Goal: Answer question/provide support: Share knowledge or assist other users

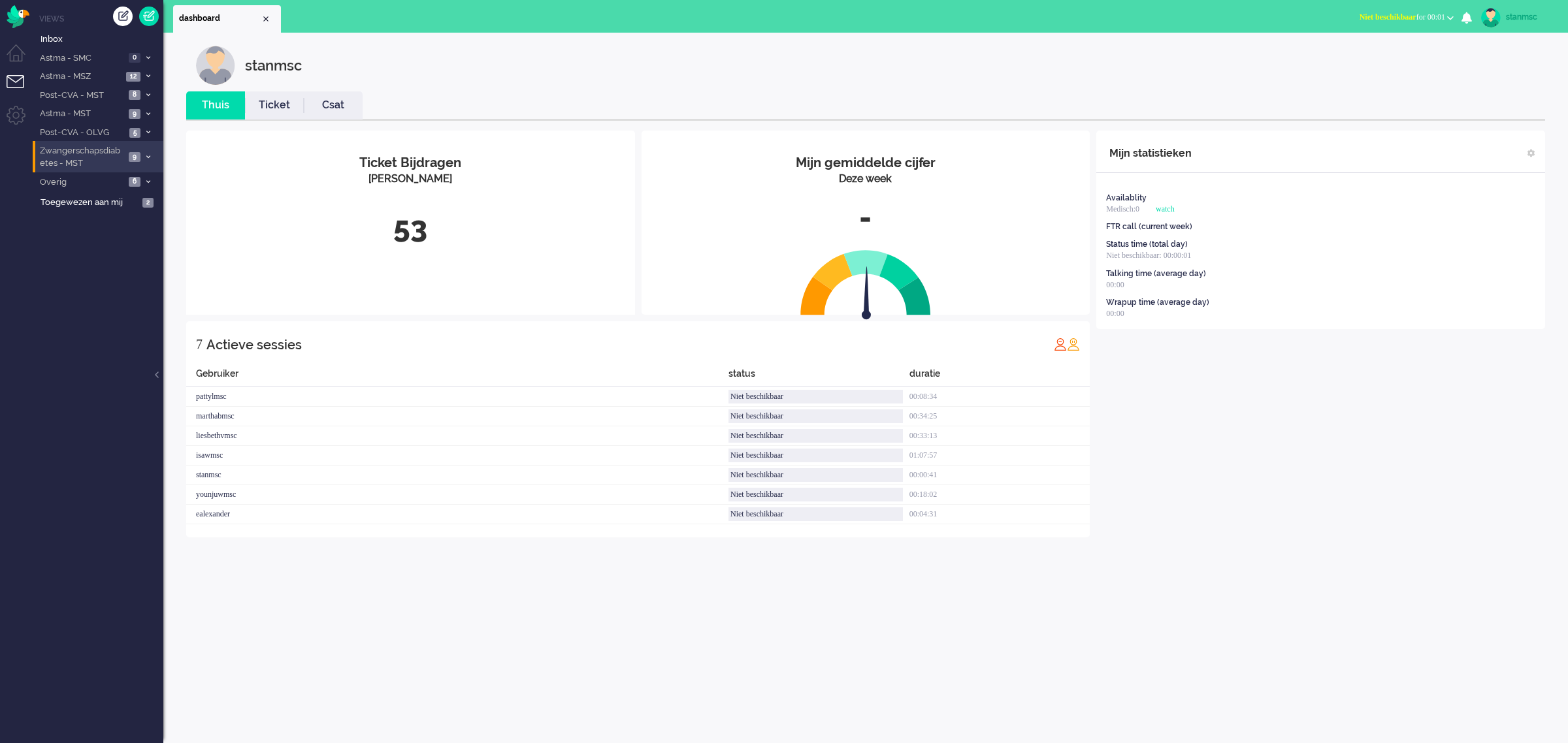
click at [113, 148] on span "Zwangerschapsdiabetes - MST" at bounding box center [81, 157] width 87 height 24
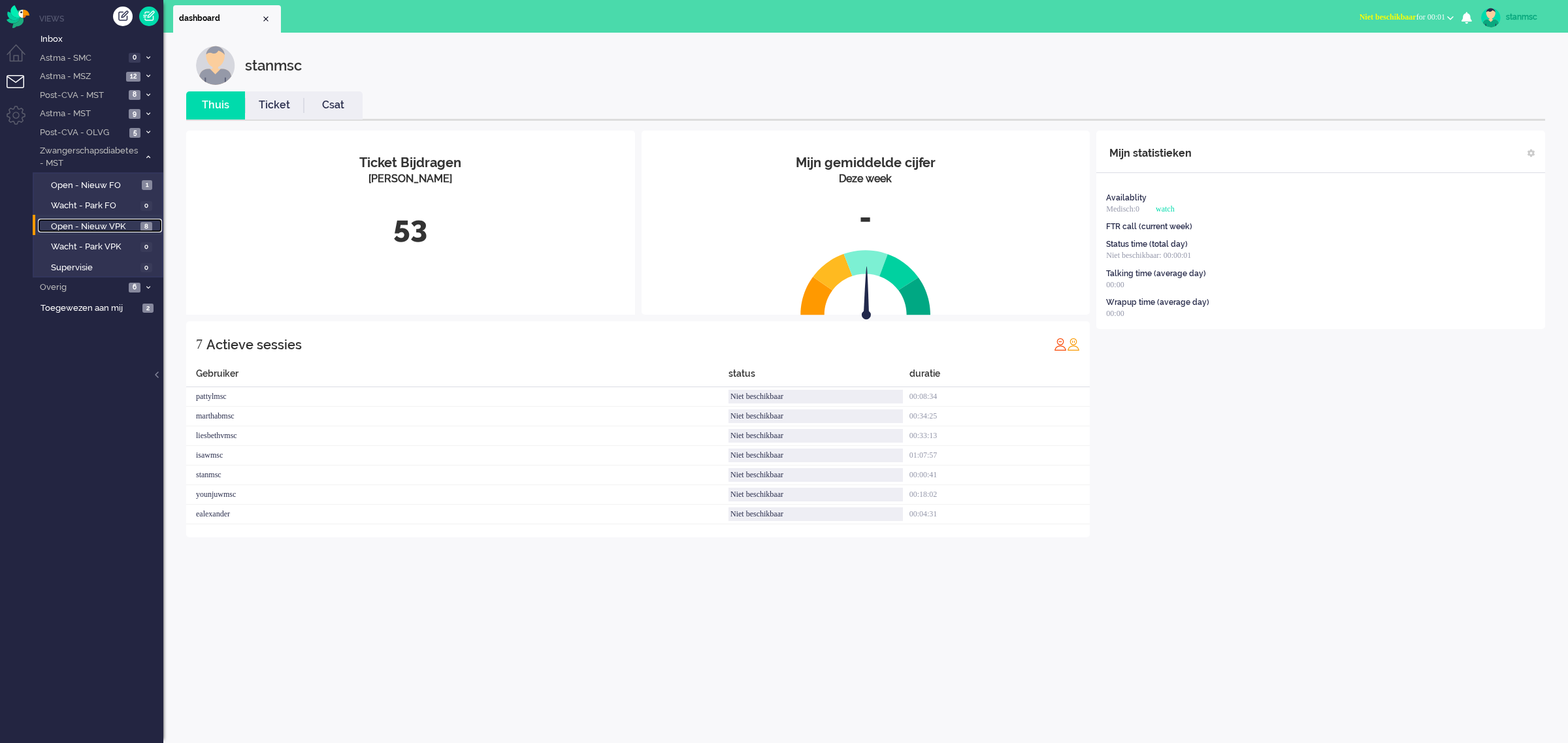
click at [100, 226] on span "Open - Nieuw VPK" at bounding box center [94, 227] width 86 height 13
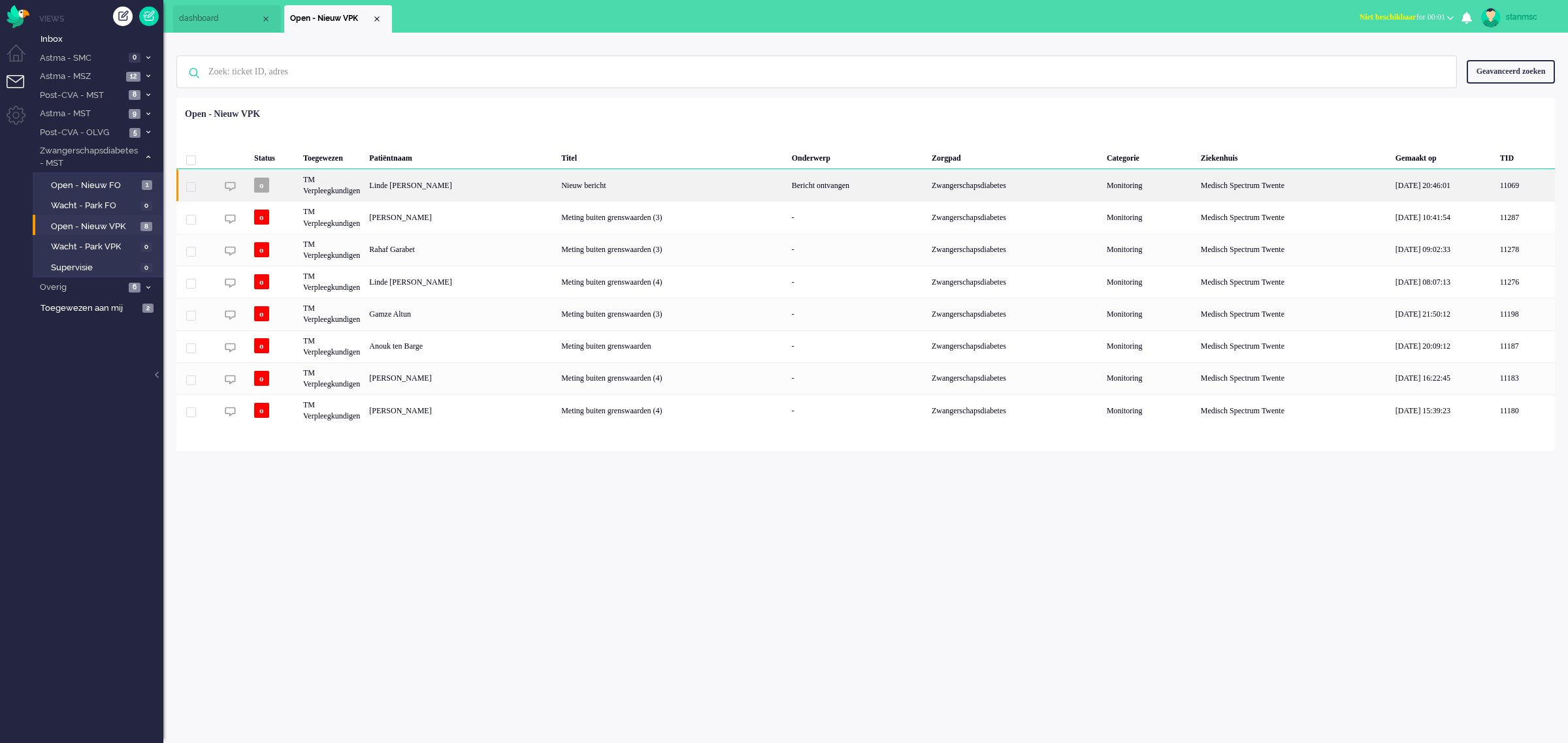
click at [477, 186] on div "Linde [PERSON_NAME]" at bounding box center [460, 185] width 192 height 32
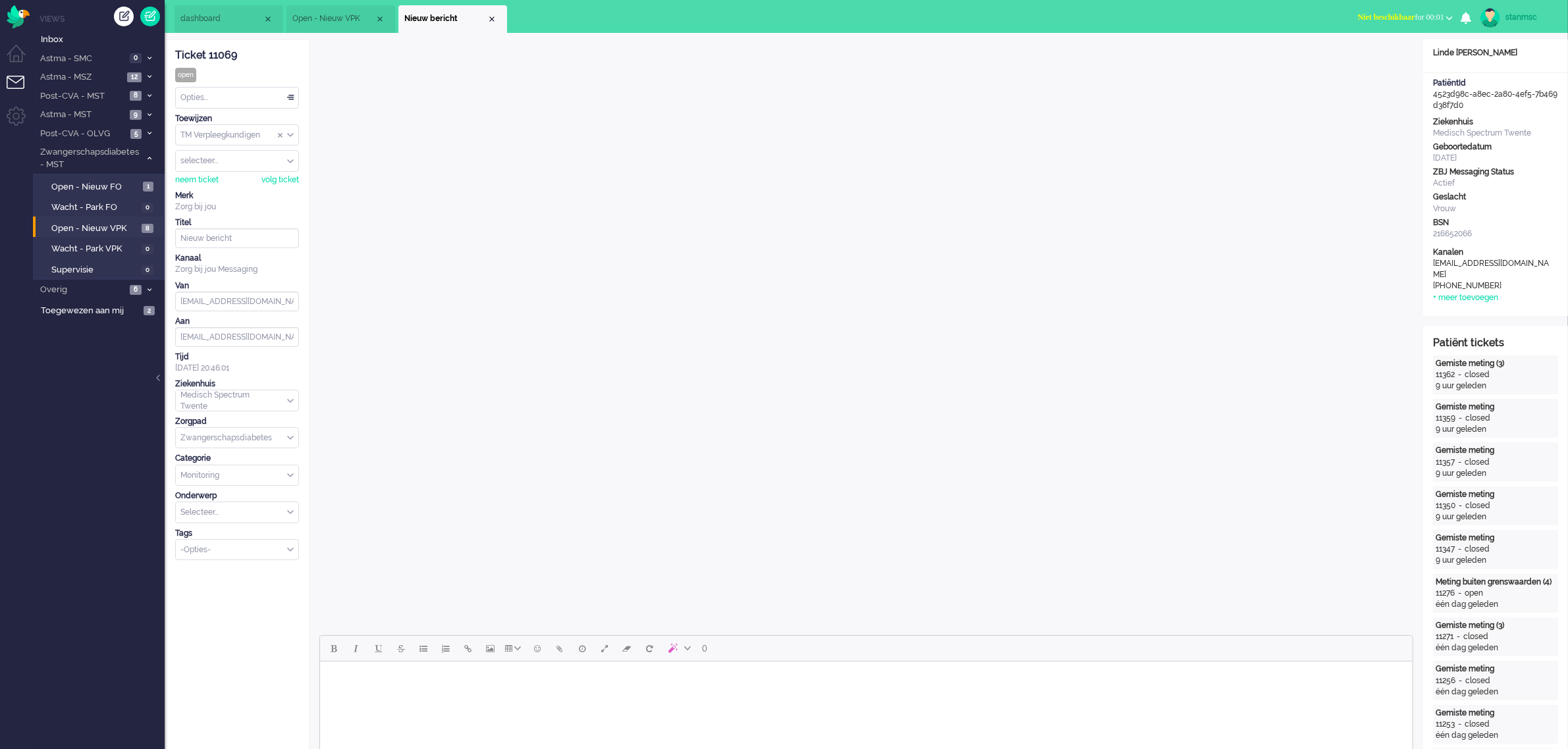
click at [1416, 14] on span "Niet beschikbaar for 00:01" at bounding box center [1401, 17] width 86 height 9
click at [1377, 63] on label "Online" at bounding box center [1398, 59] width 104 height 11
click at [97, 129] on span "Post-CVA - OLVG" at bounding box center [82, 134] width 88 height 13
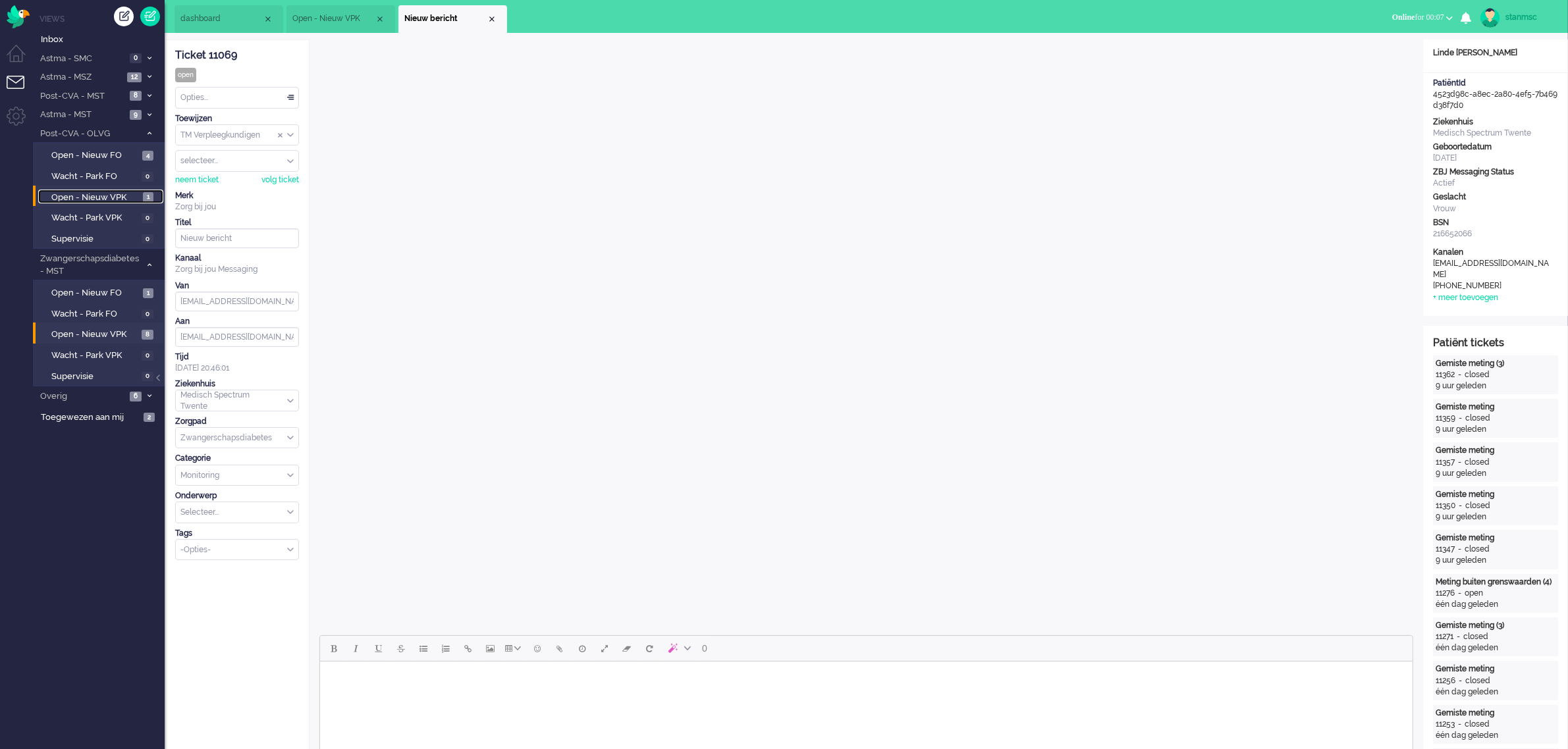
click at [90, 195] on span "Open - Nieuw VPK" at bounding box center [96, 197] width 88 height 13
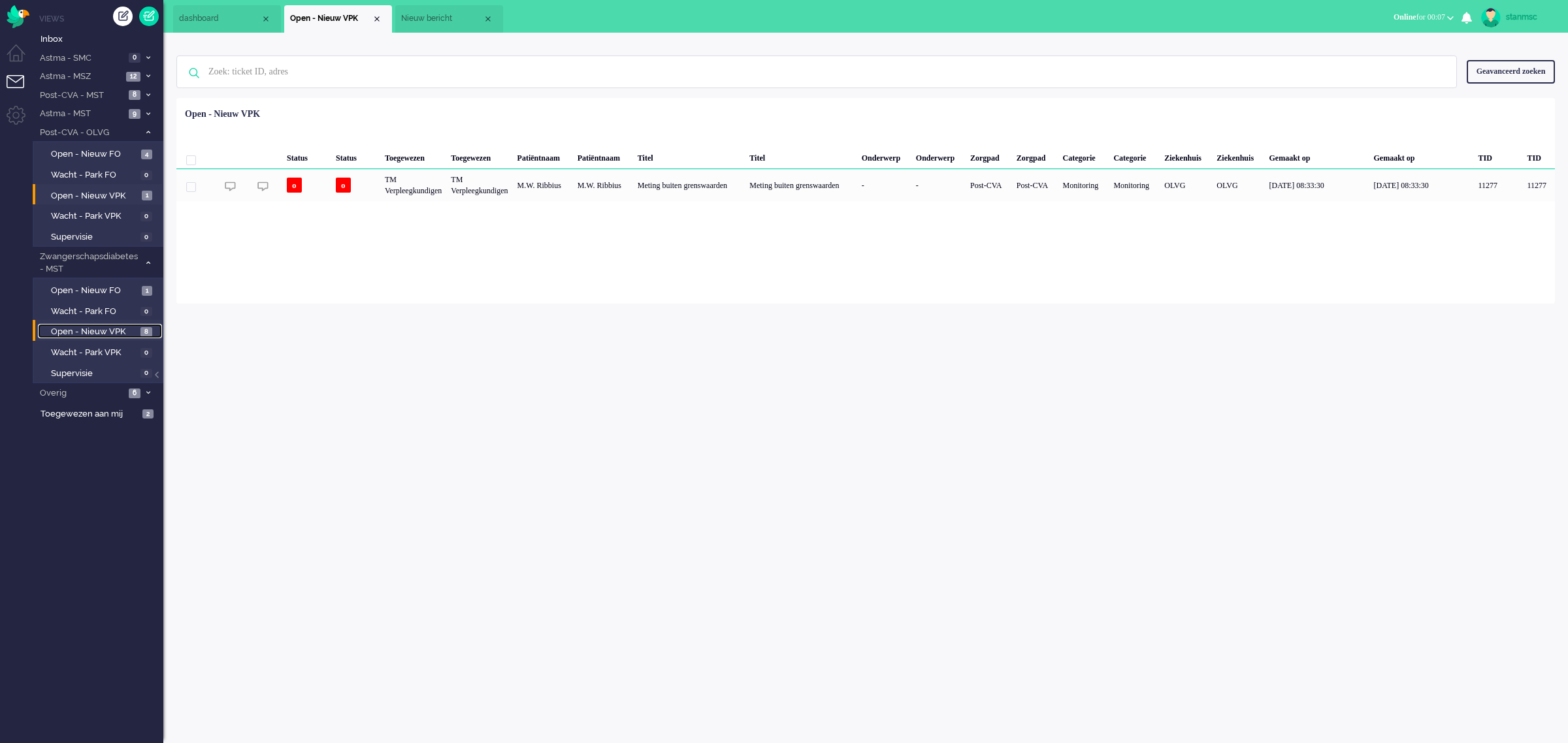
click at [100, 333] on span "Open - Nieuw VPK" at bounding box center [94, 332] width 86 height 13
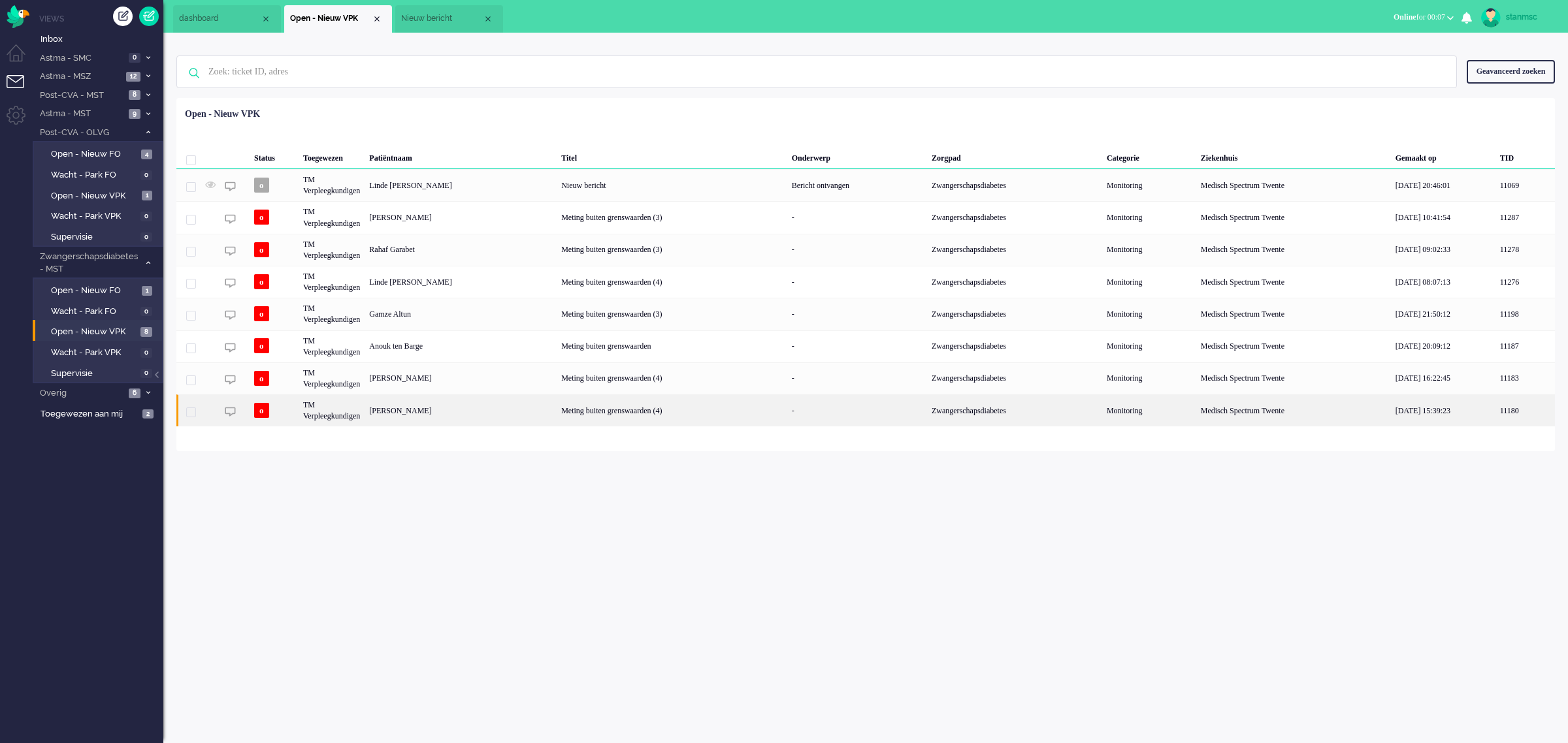
click at [421, 413] on div "Linsey Beld" at bounding box center [460, 411] width 192 height 32
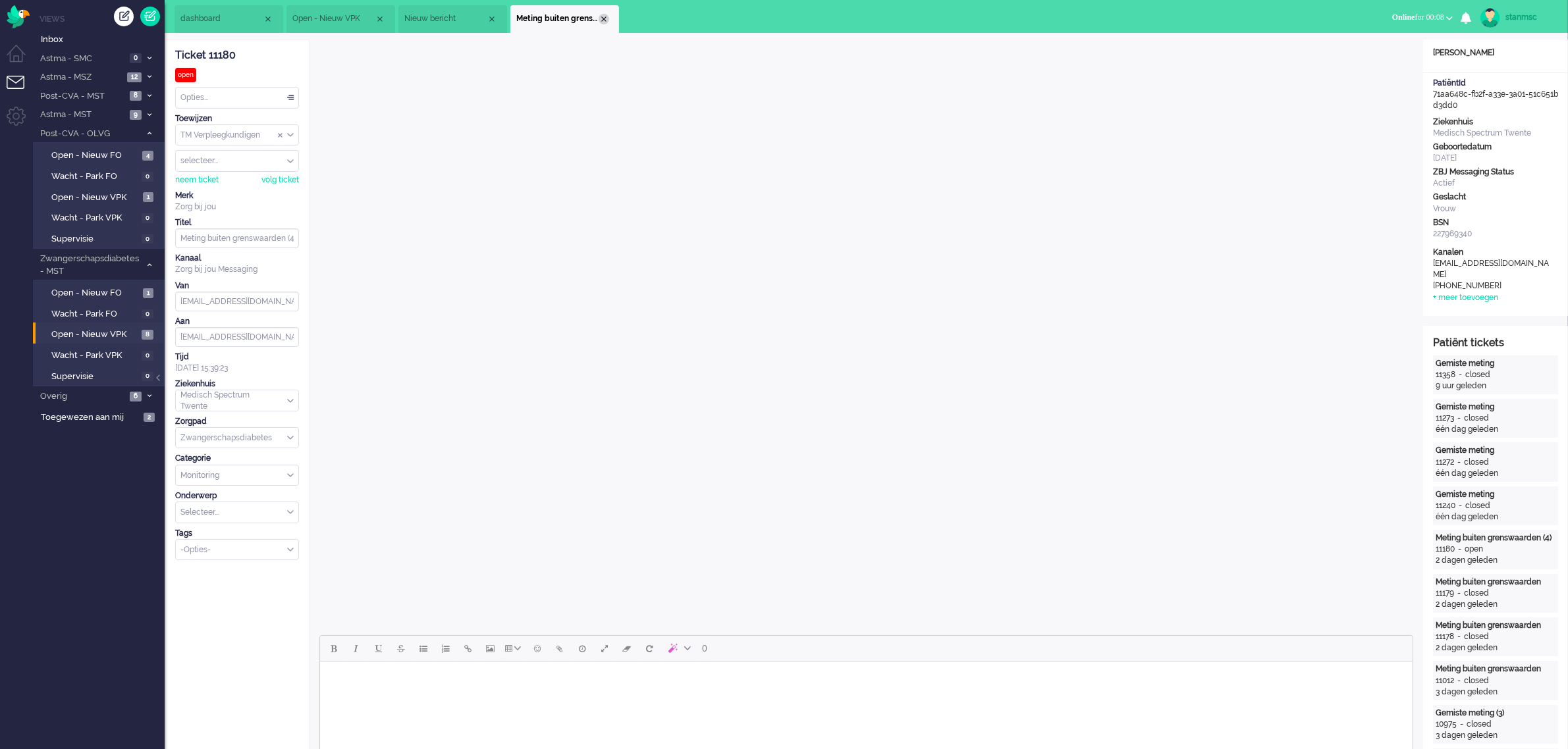
click at [603, 17] on div "Close tab" at bounding box center [604, 19] width 11 height 11
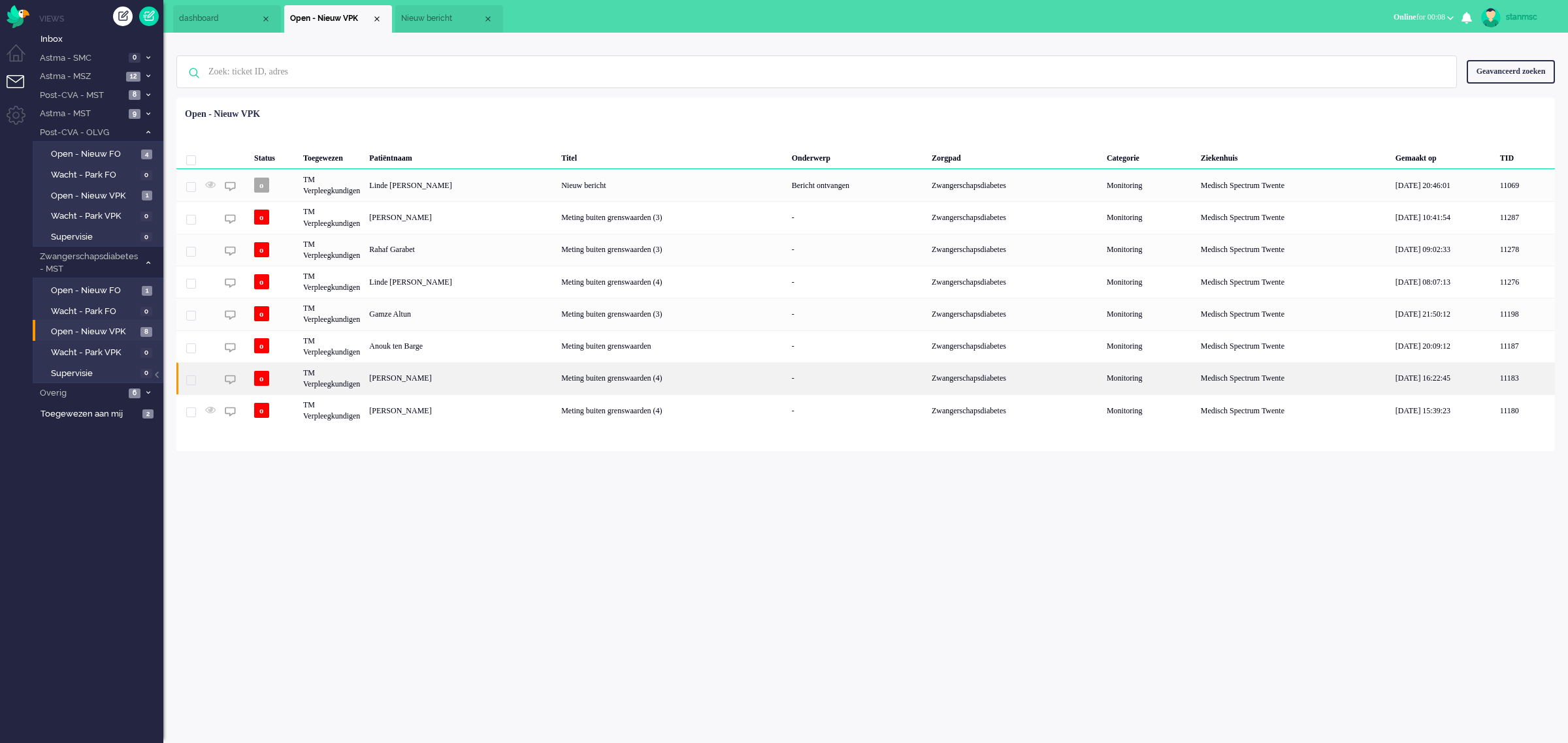
click at [418, 379] on div "Xiao Jong Hu" at bounding box center [460, 378] width 192 height 32
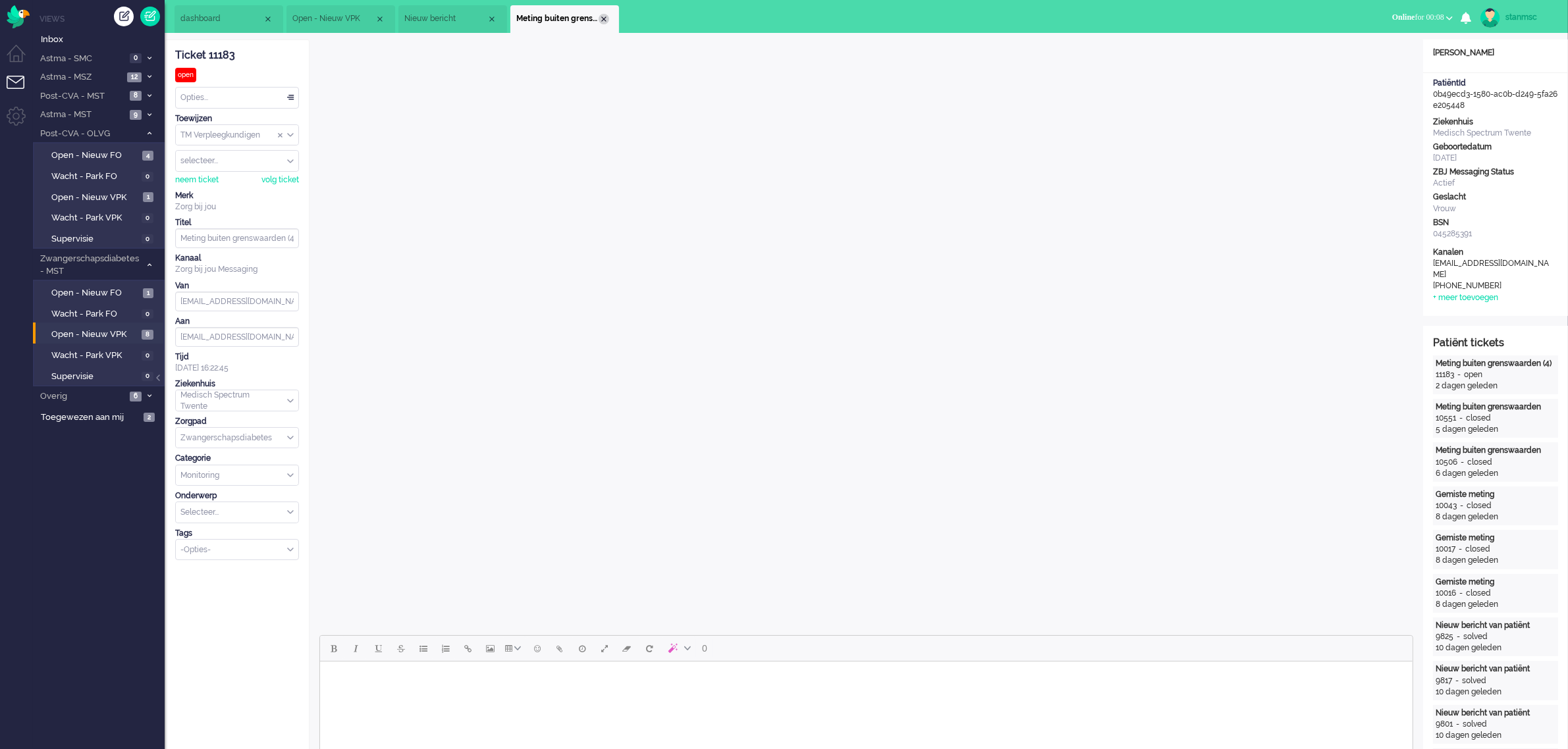
click at [603, 18] on div "Close tab" at bounding box center [604, 19] width 11 height 11
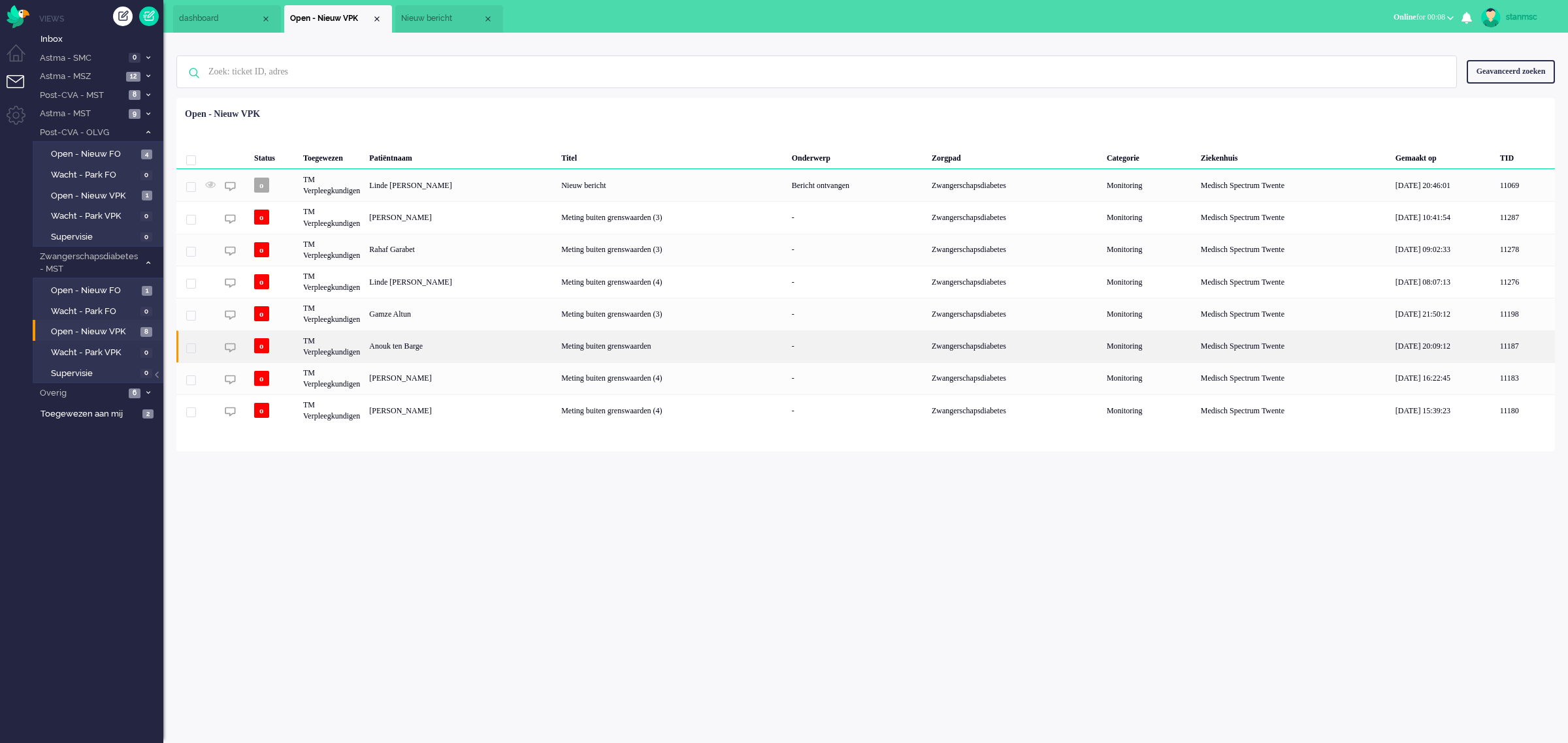
click at [423, 343] on div "Anouk ten Barge" at bounding box center [460, 346] width 192 height 32
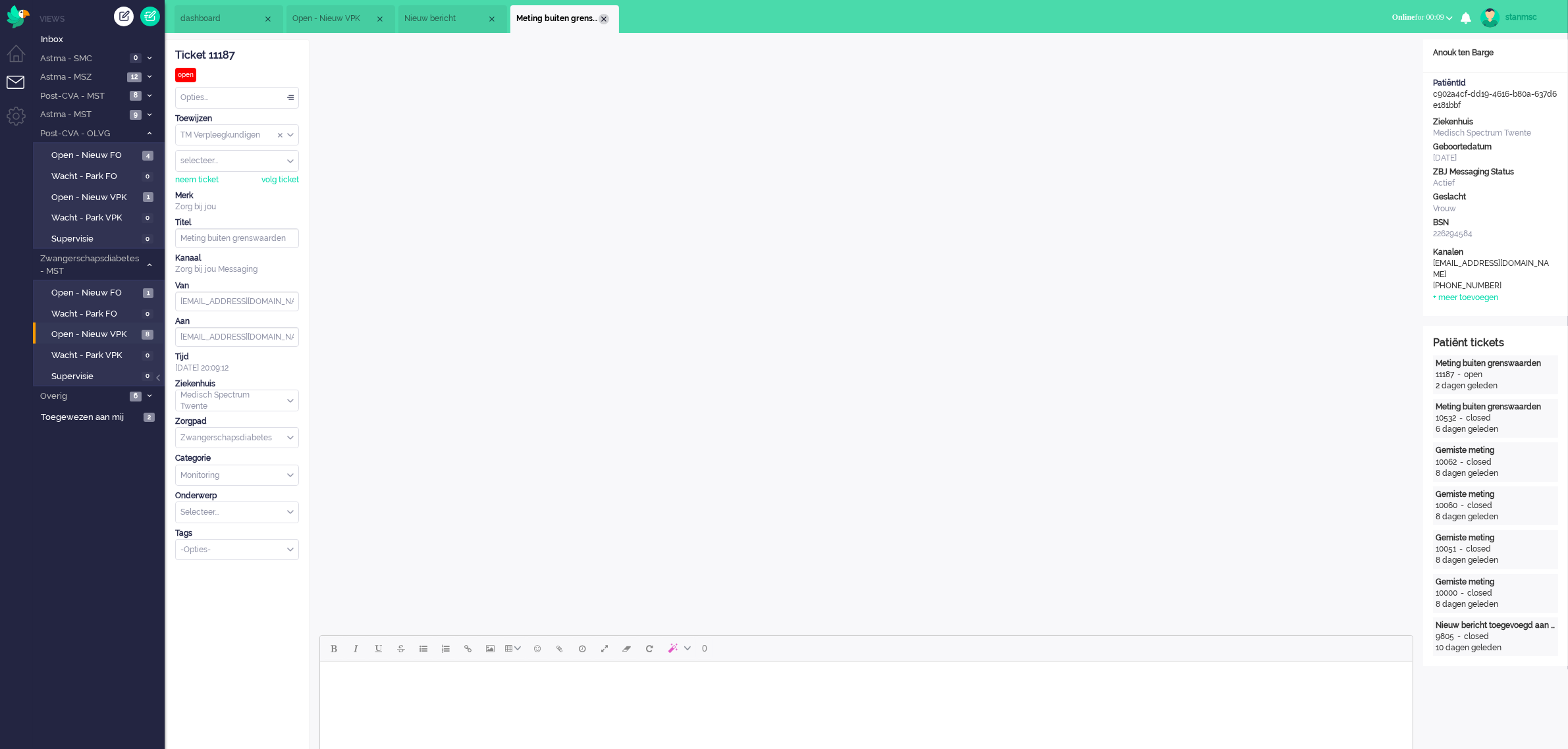
click at [605, 14] on div "Close tab" at bounding box center [604, 19] width 11 height 11
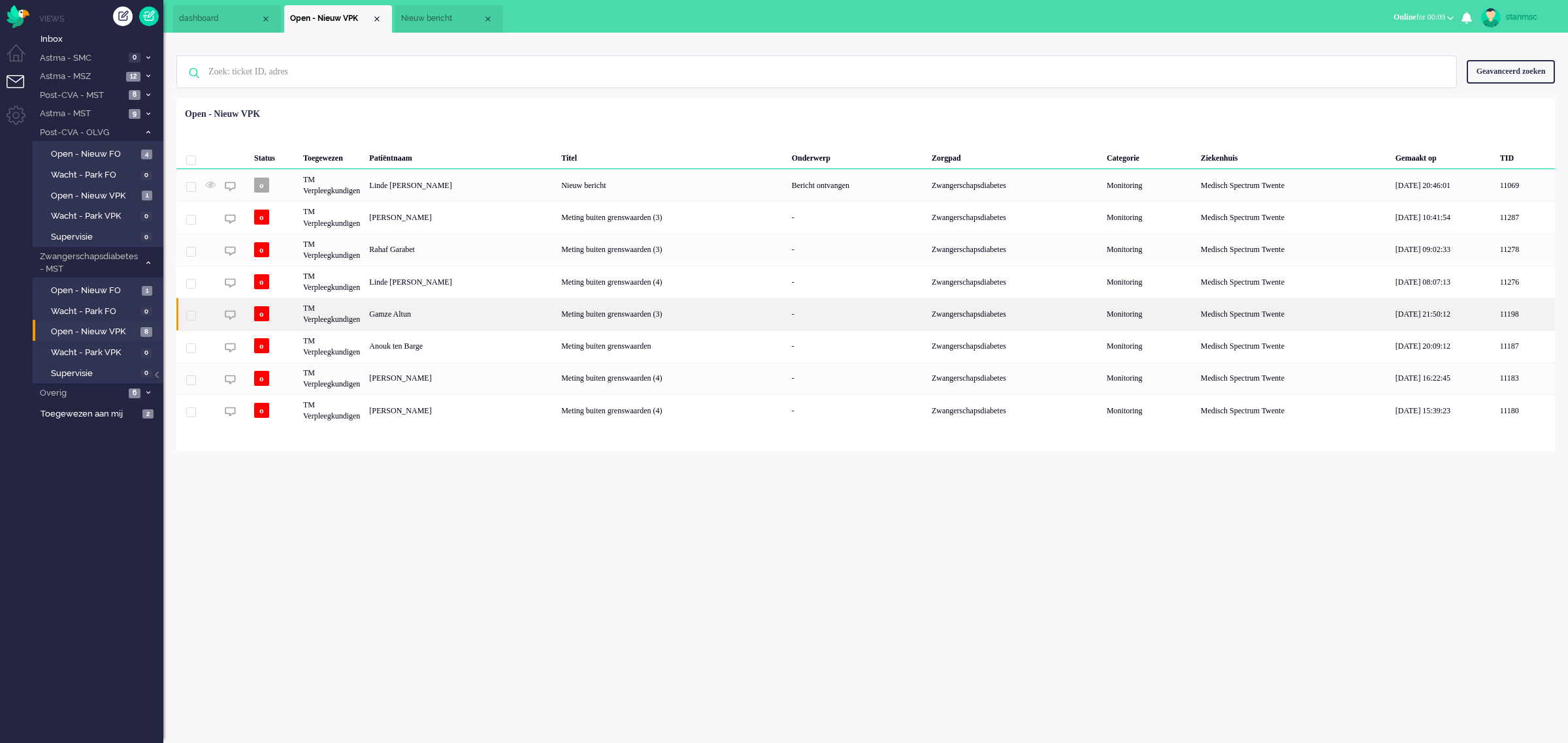
click at [419, 317] on div "Gamze Altun" at bounding box center [460, 314] width 192 height 32
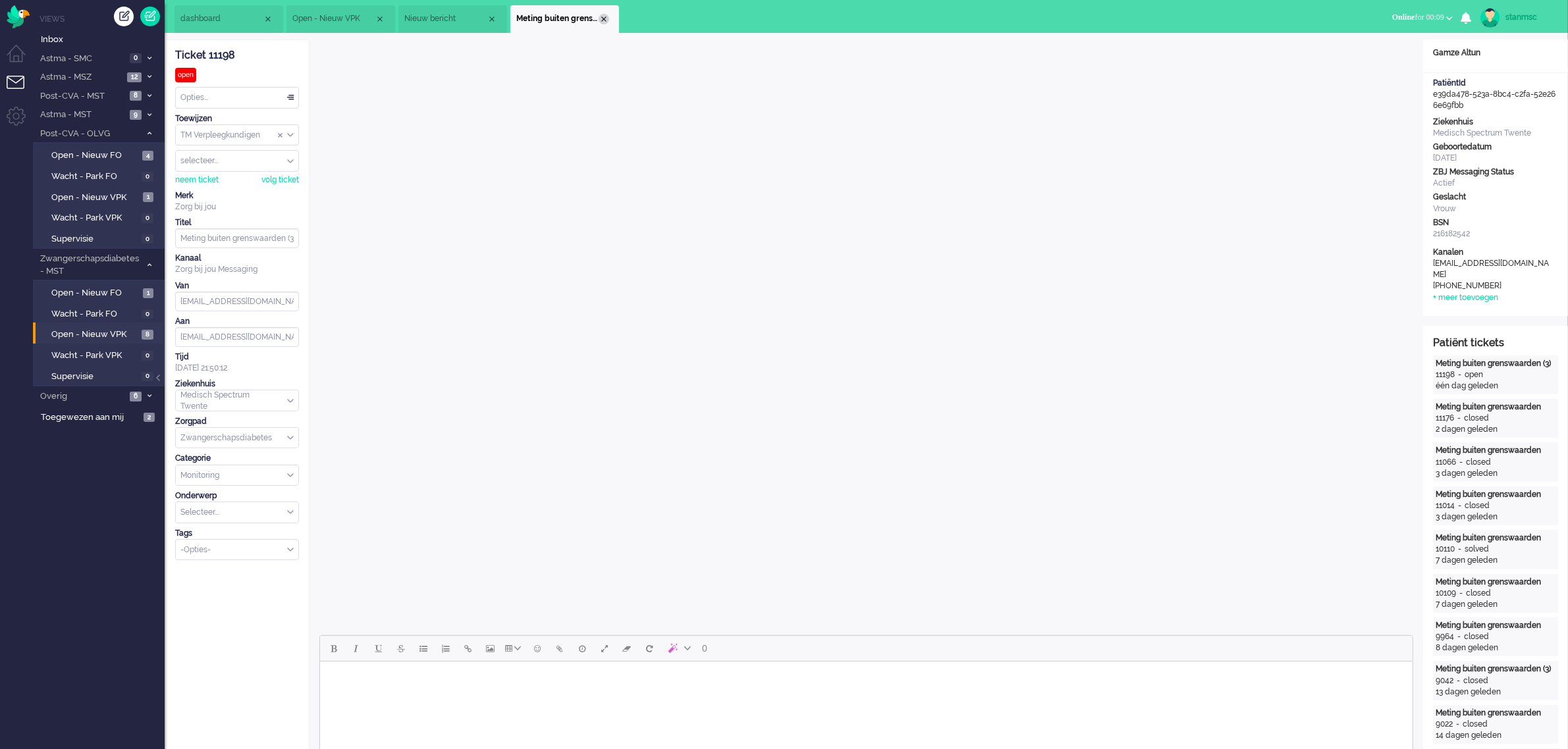
click at [607, 18] on div "Close tab" at bounding box center [604, 19] width 11 height 11
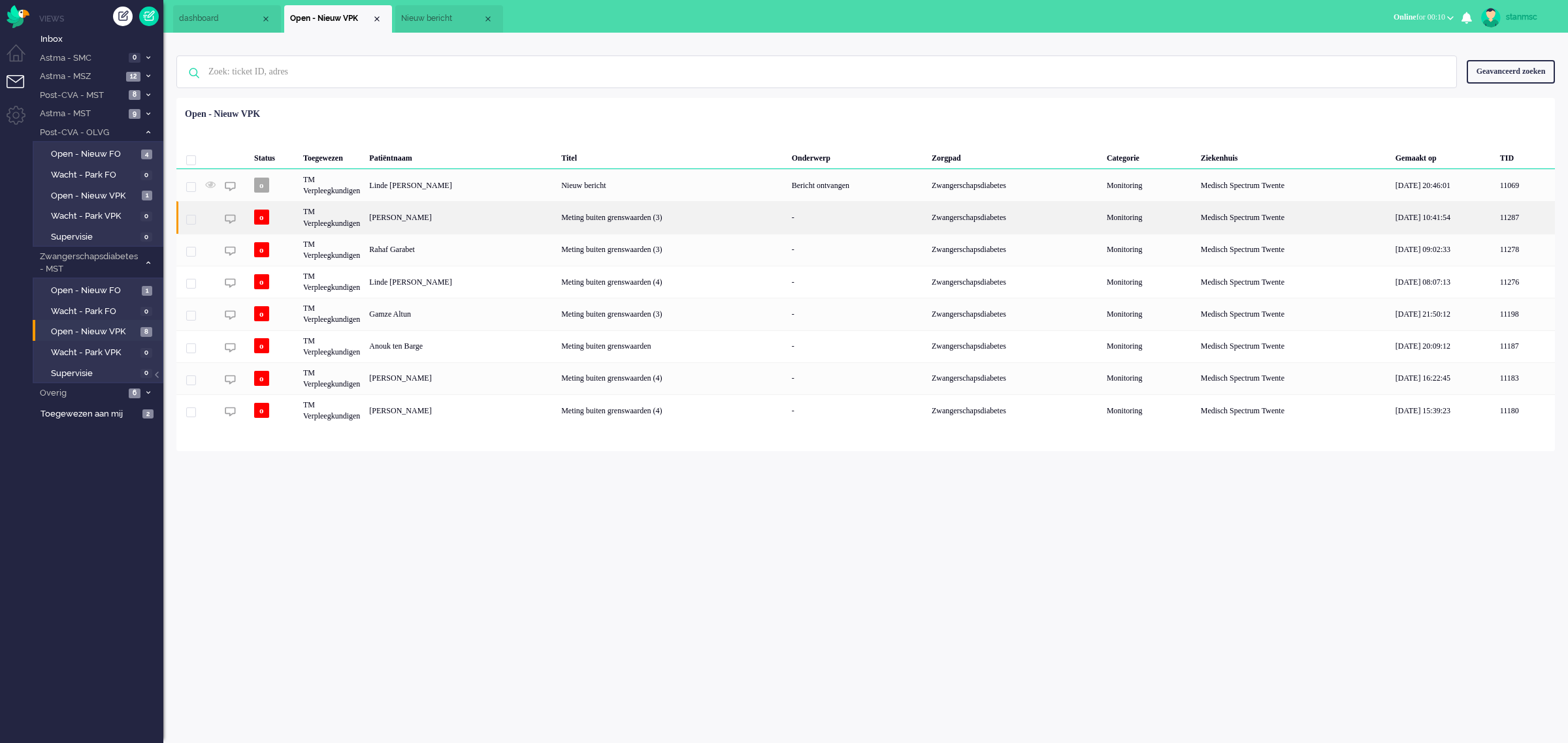
click at [461, 216] on div "[PERSON_NAME]" at bounding box center [460, 217] width 192 height 32
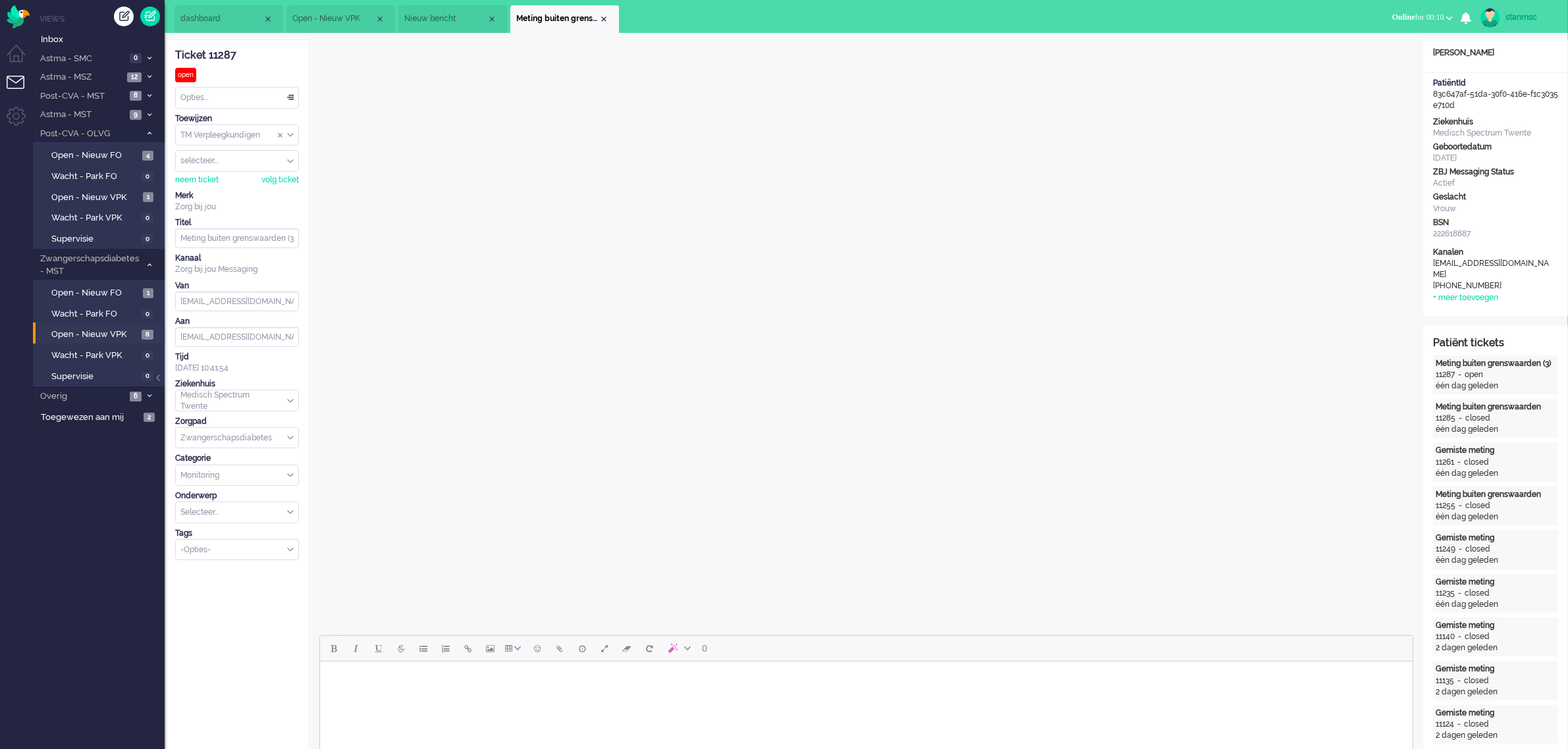
click at [436, 15] on span "Nieuw bericht" at bounding box center [445, 19] width 82 height 11
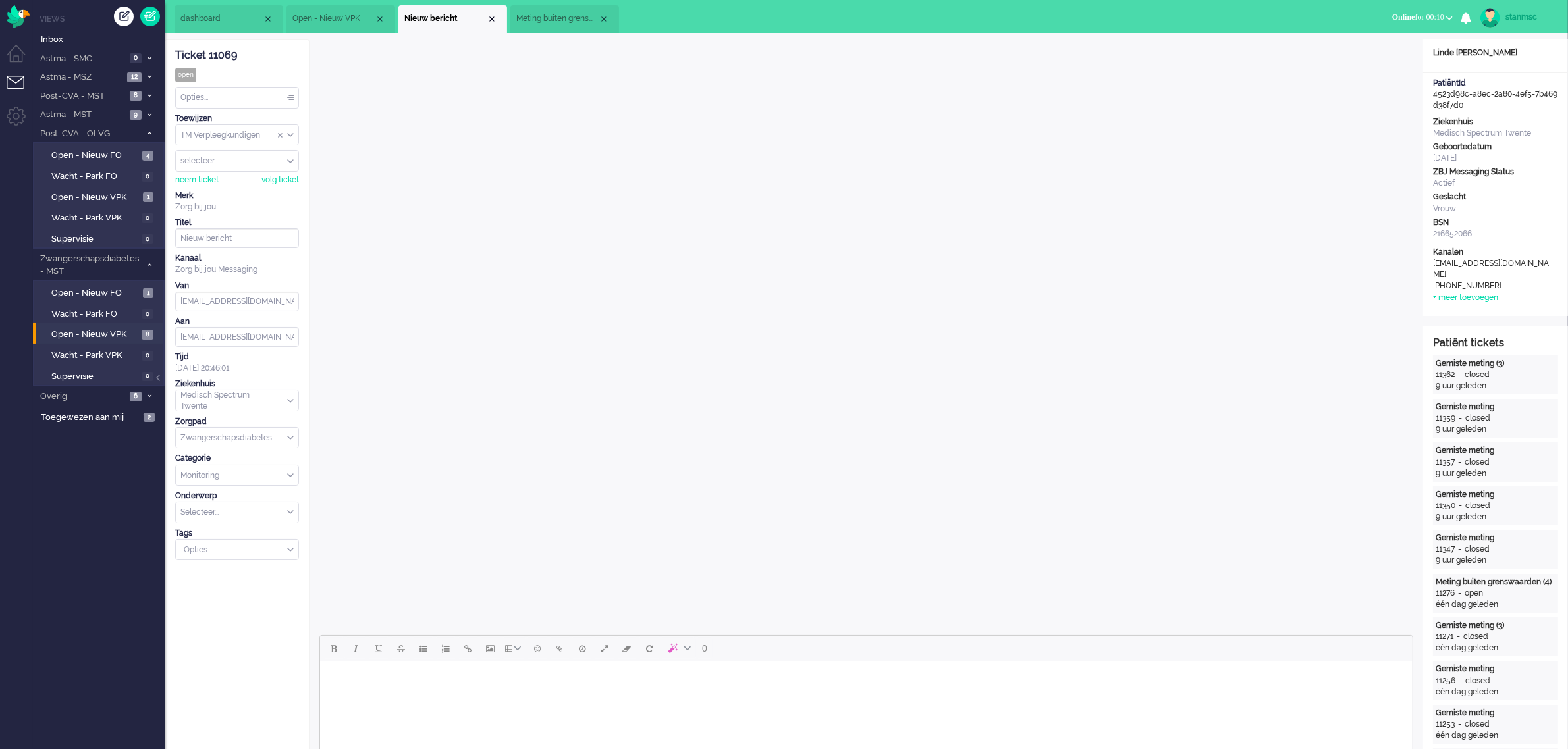
click at [557, 18] on span "Meting buiten grenswaarden (3)" at bounding box center [557, 19] width 82 height 11
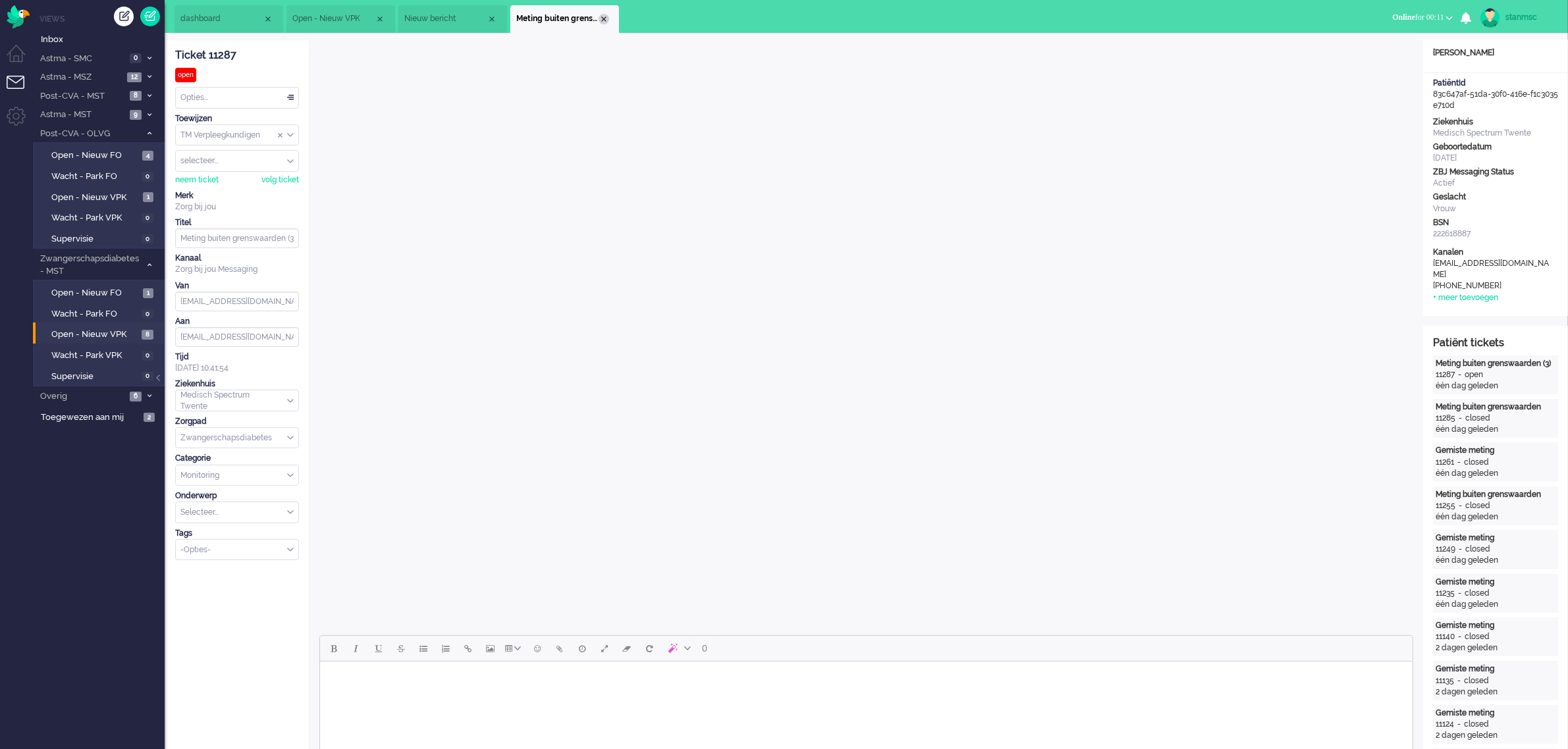
click at [603, 17] on div "Close tab" at bounding box center [604, 19] width 11 height 11
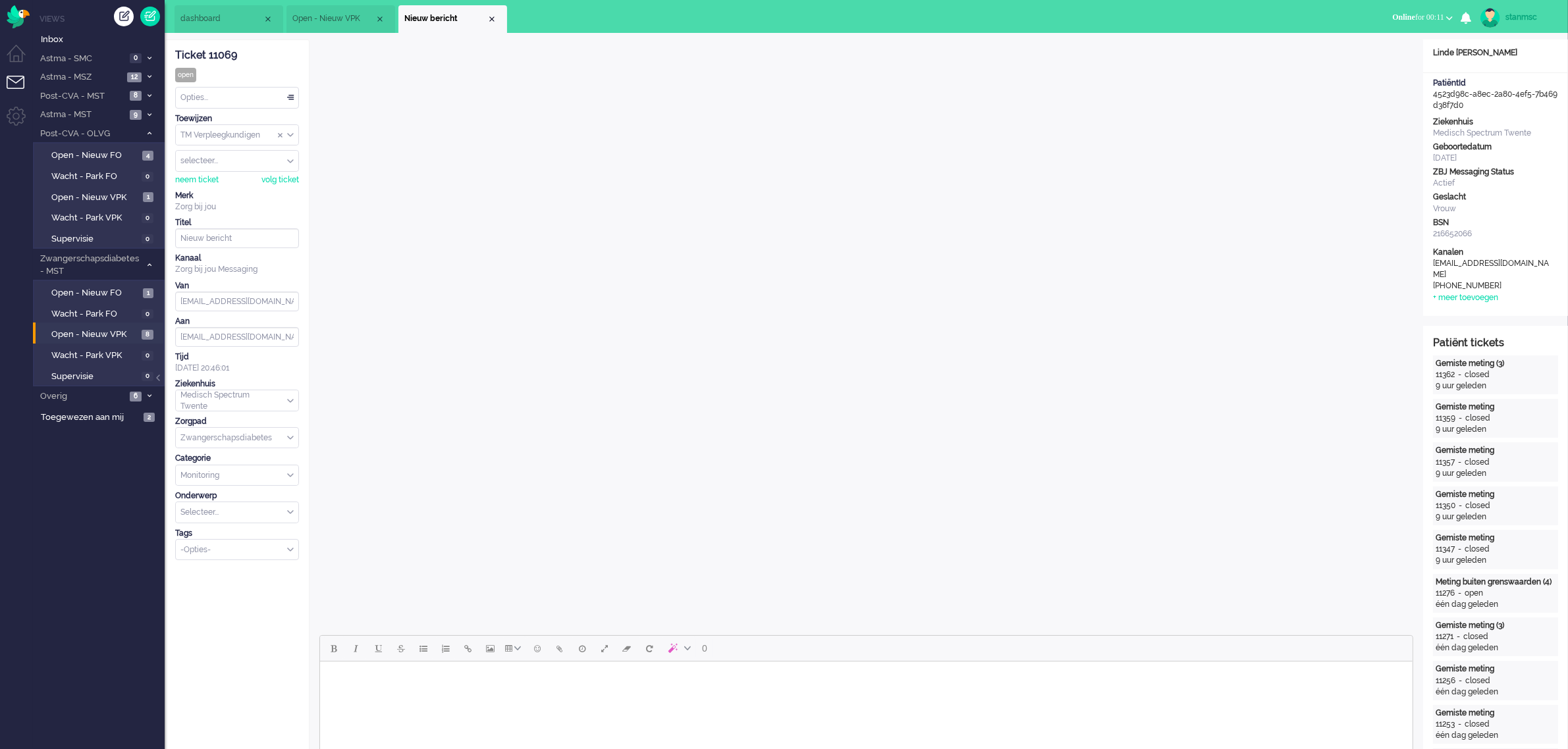
click at [489, 20] on div "Close tab" at bounding box center [492, 19] width 11 height 11
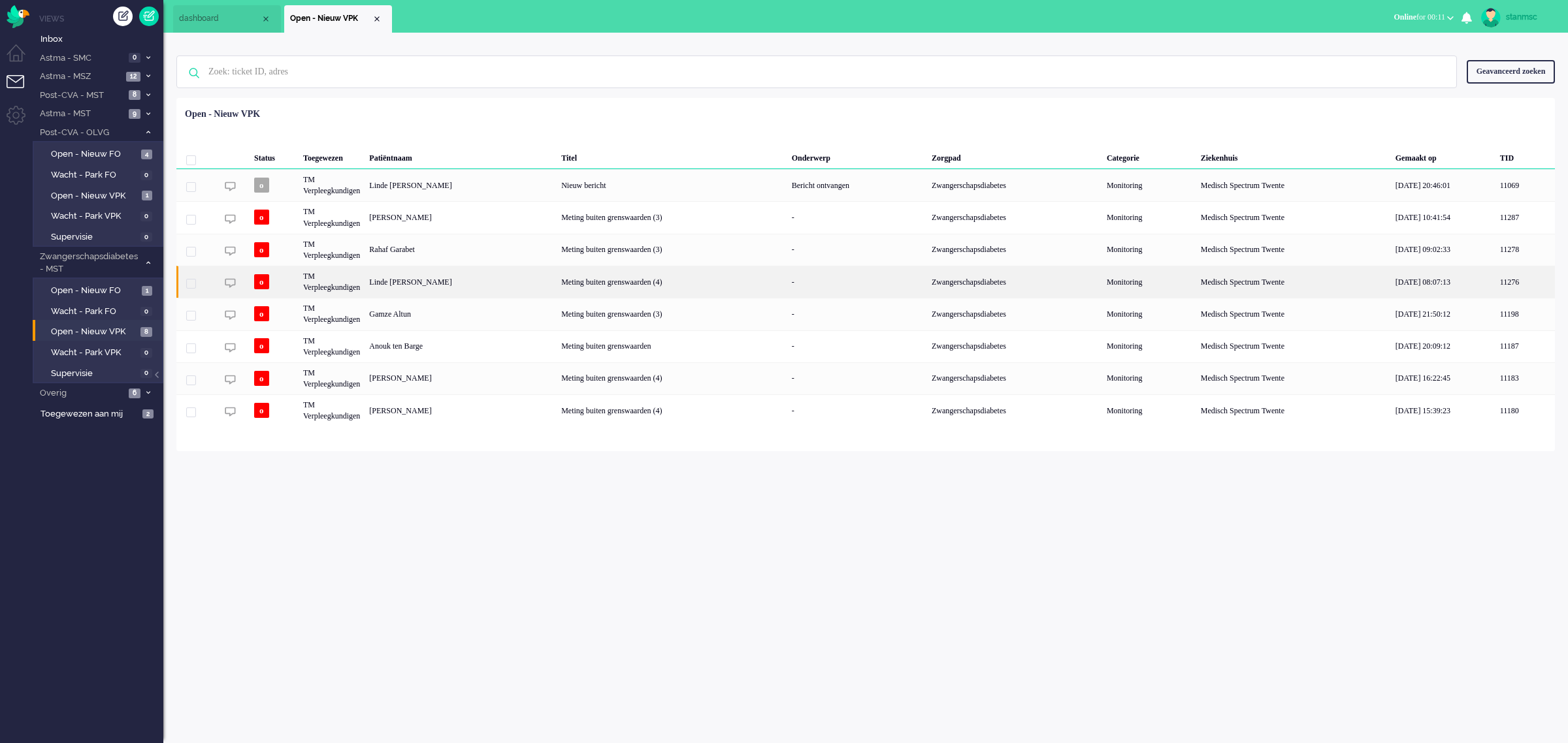
click at [427, 283] on div "Linde [PERSON_NAME]" at bounding box center [460, 282] width 192 height 32
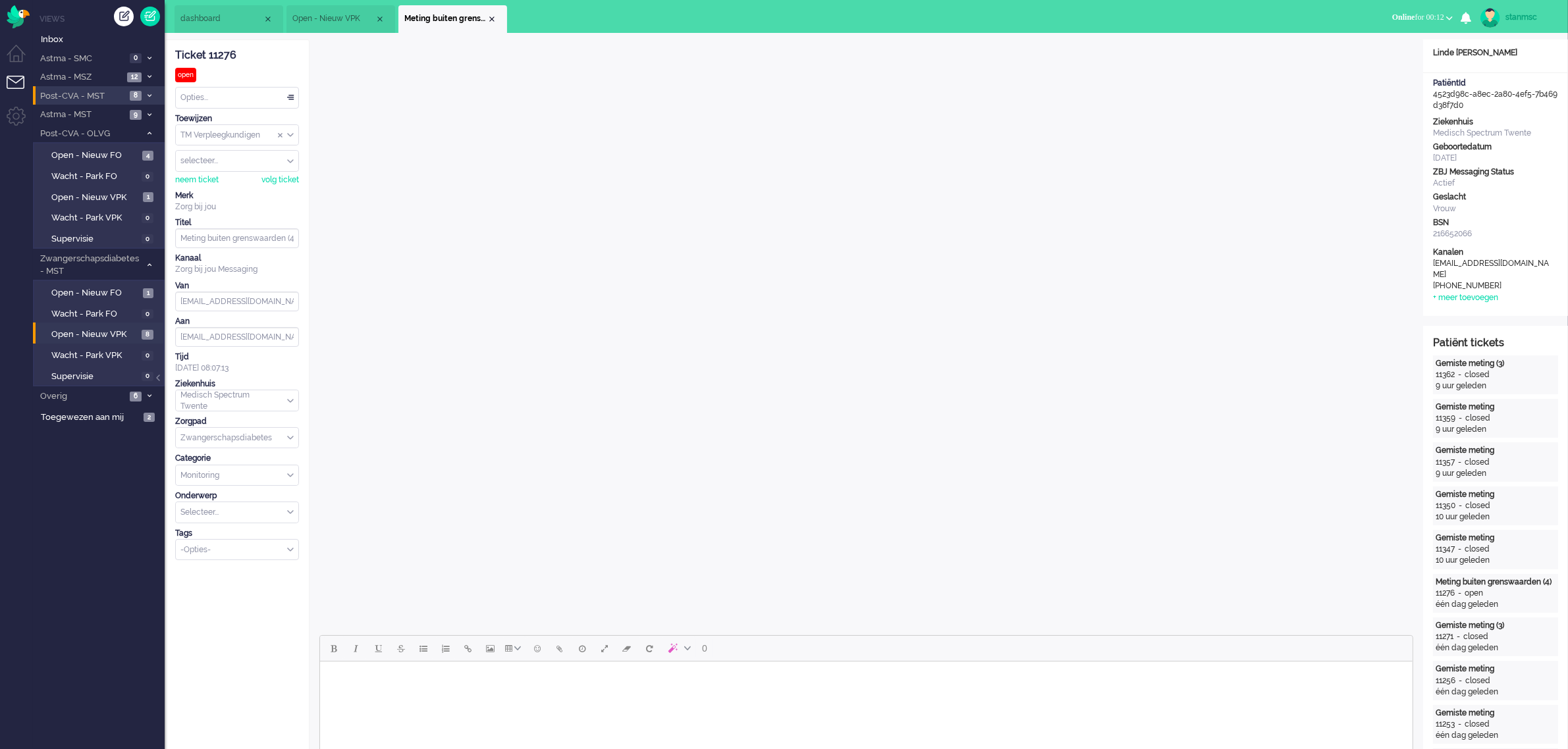
click at [100, 94] on span "Post-CVA - MST" at bounding box center [82, 96] width 88 height 13
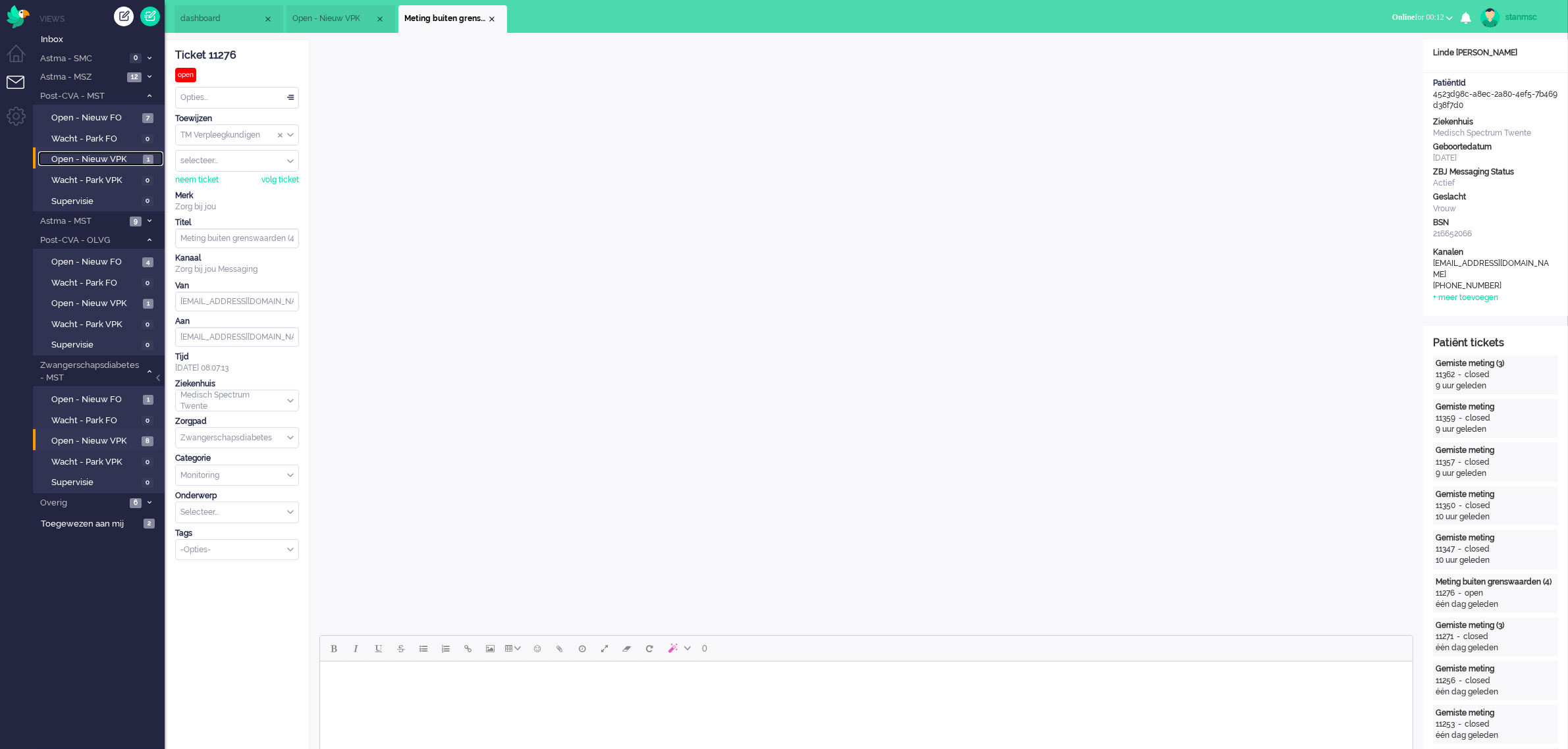
click at [97, 158] on span "Open - Nieuw VPK" at bounding box center [96, 159] width 88 height 13
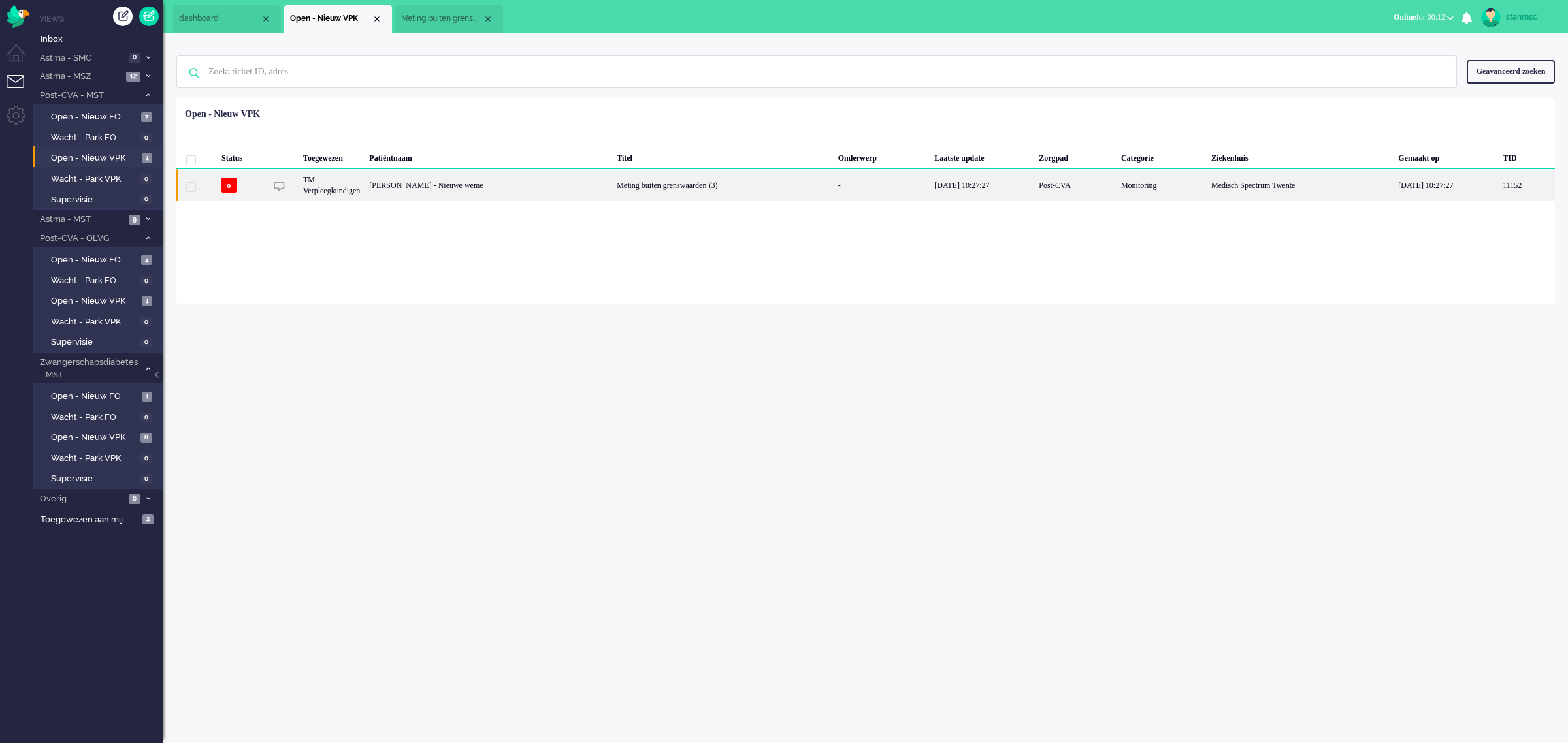
click at [612, 188] on div "[PERSON_NAME] - Nieuwe weme" at bounding box center [488, 185] width 248 height 32
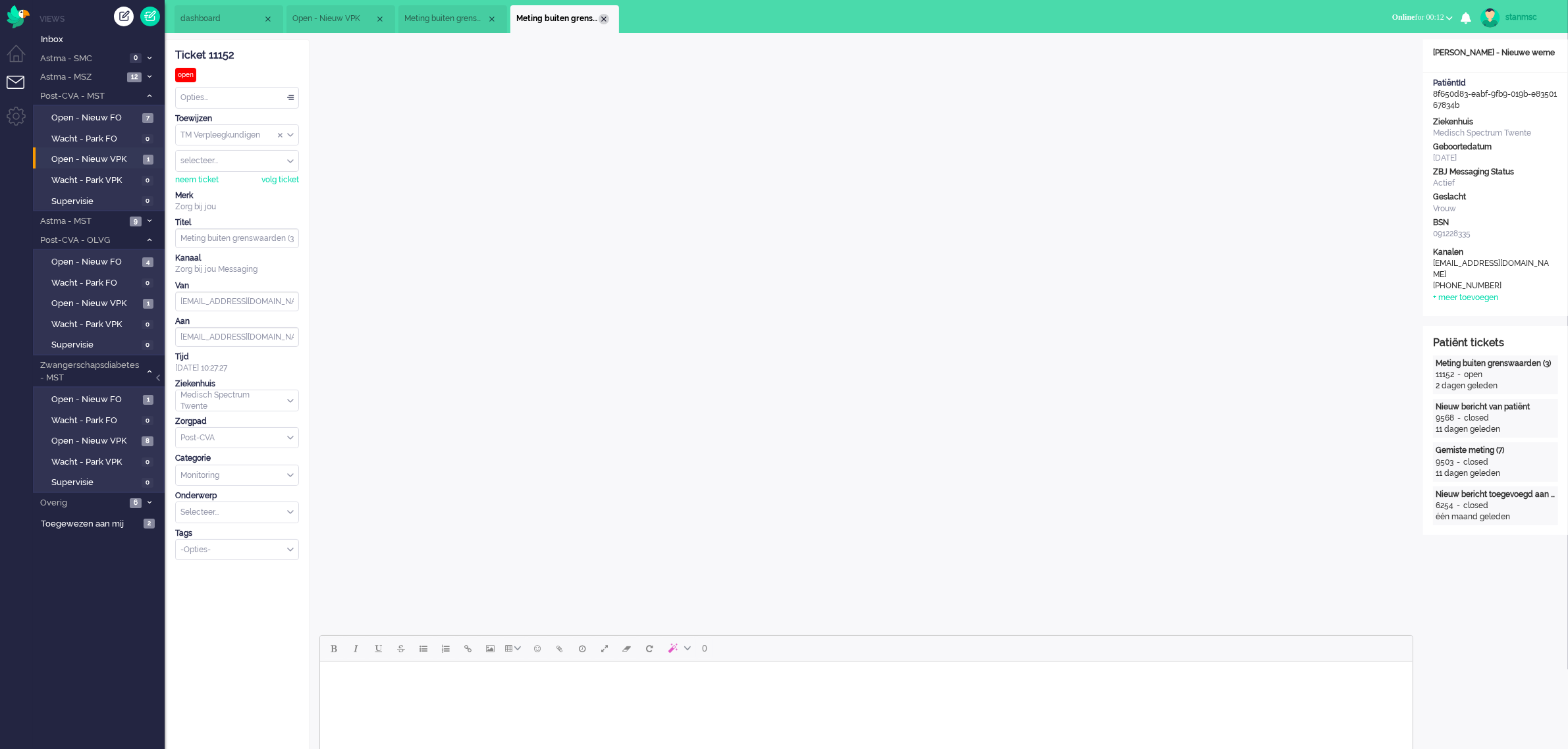
click at [601, 20] on div "Close tab" at bounding box center [604, 19] width 11 height 11
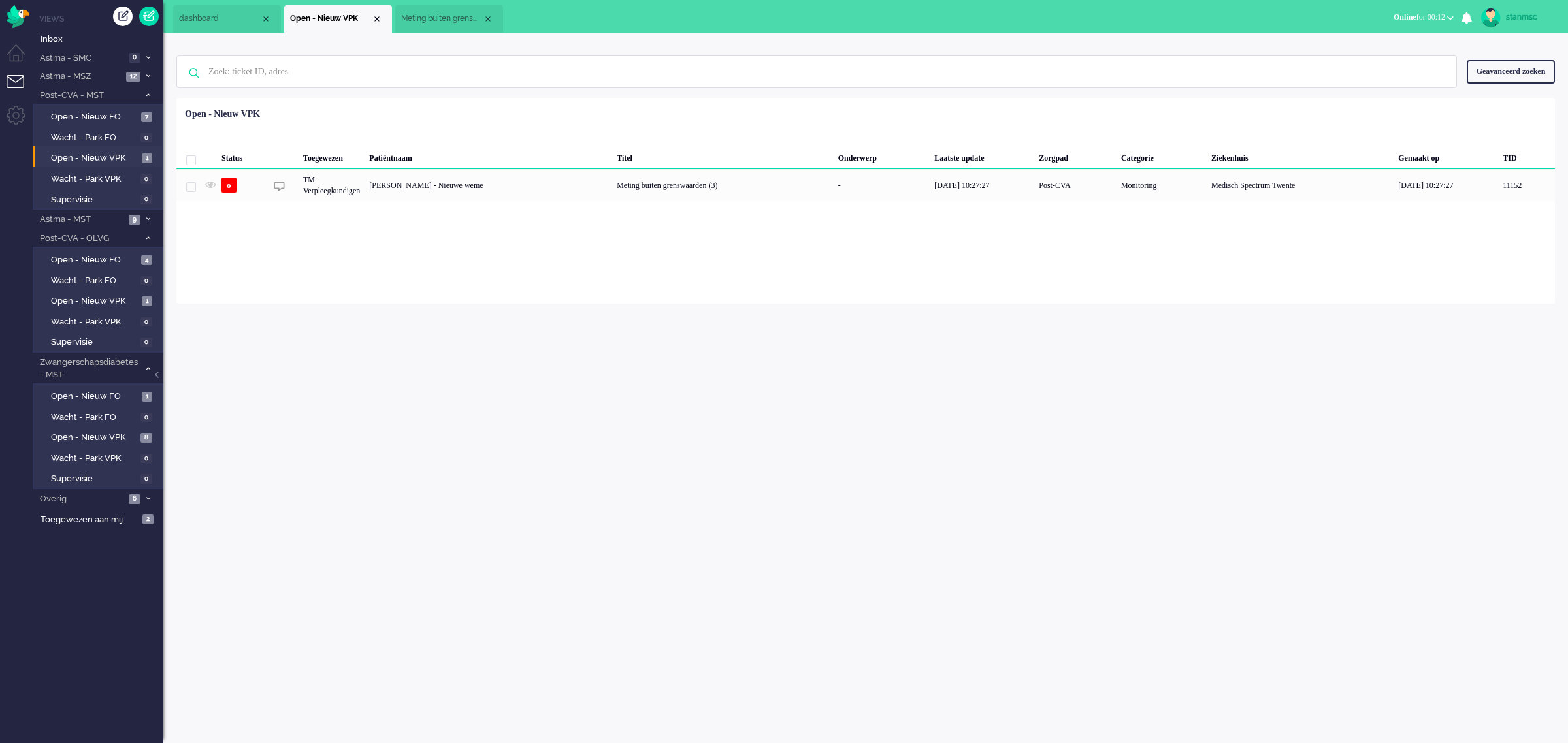
click at [425, 15] on span "Meting buiten grenswaarden (4)" at bounding box center [441, 19] width 82 height 11
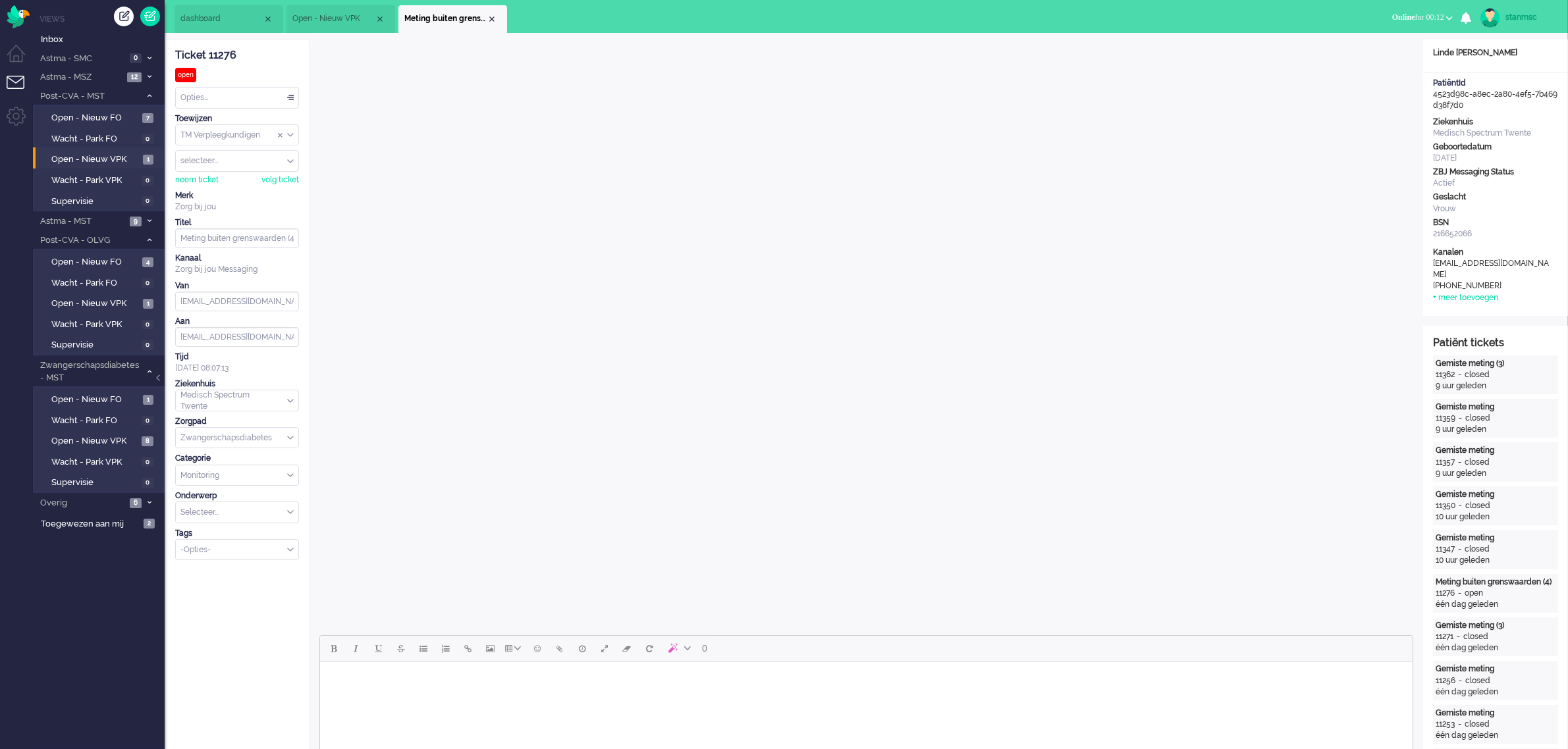
click at [327, 20] on span "Open - Nieuw VPK" at bounding box center [333, 19] width 82 height 11
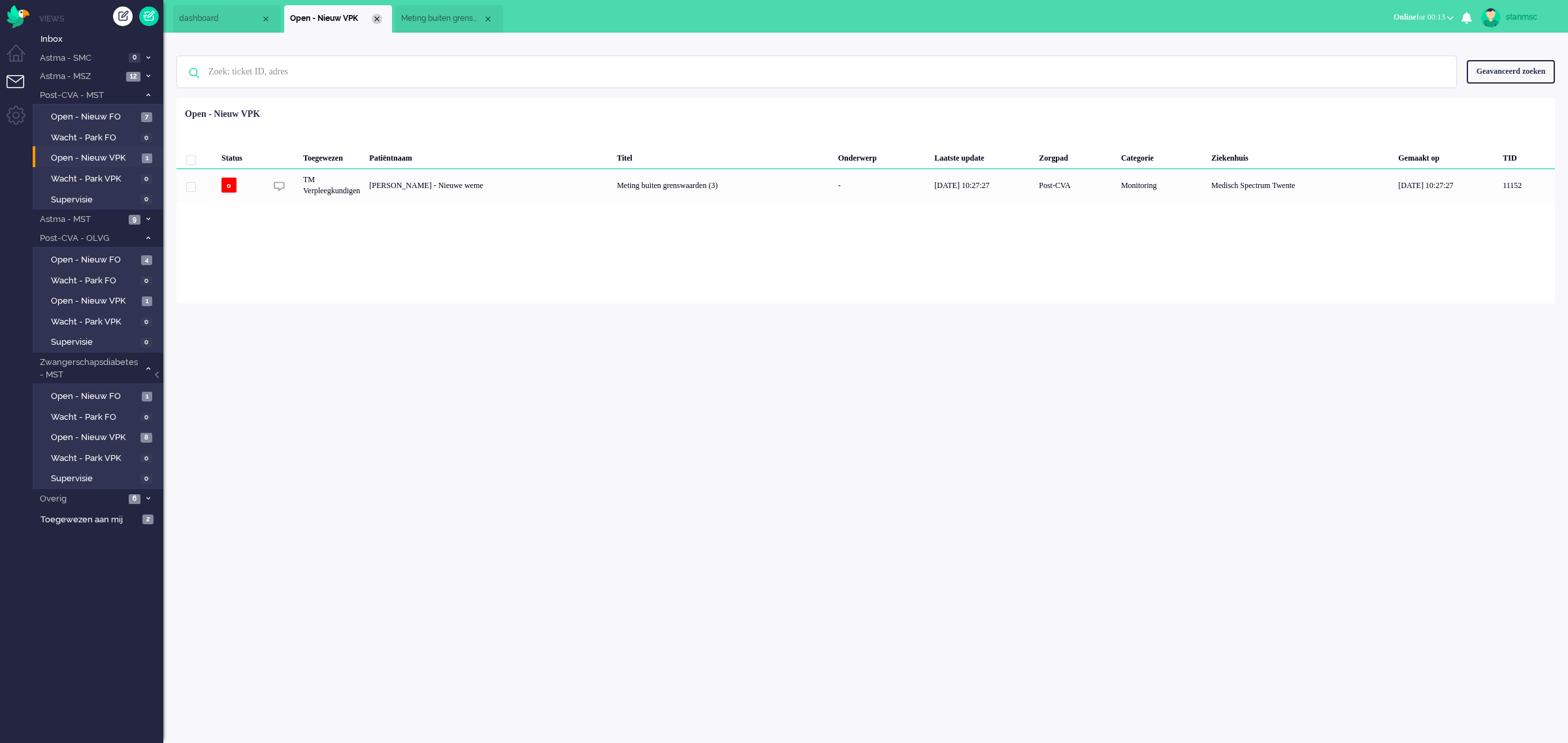
click at [374, 20] on div "Close tab" at bounding box center [377, 19] width 11 height 11
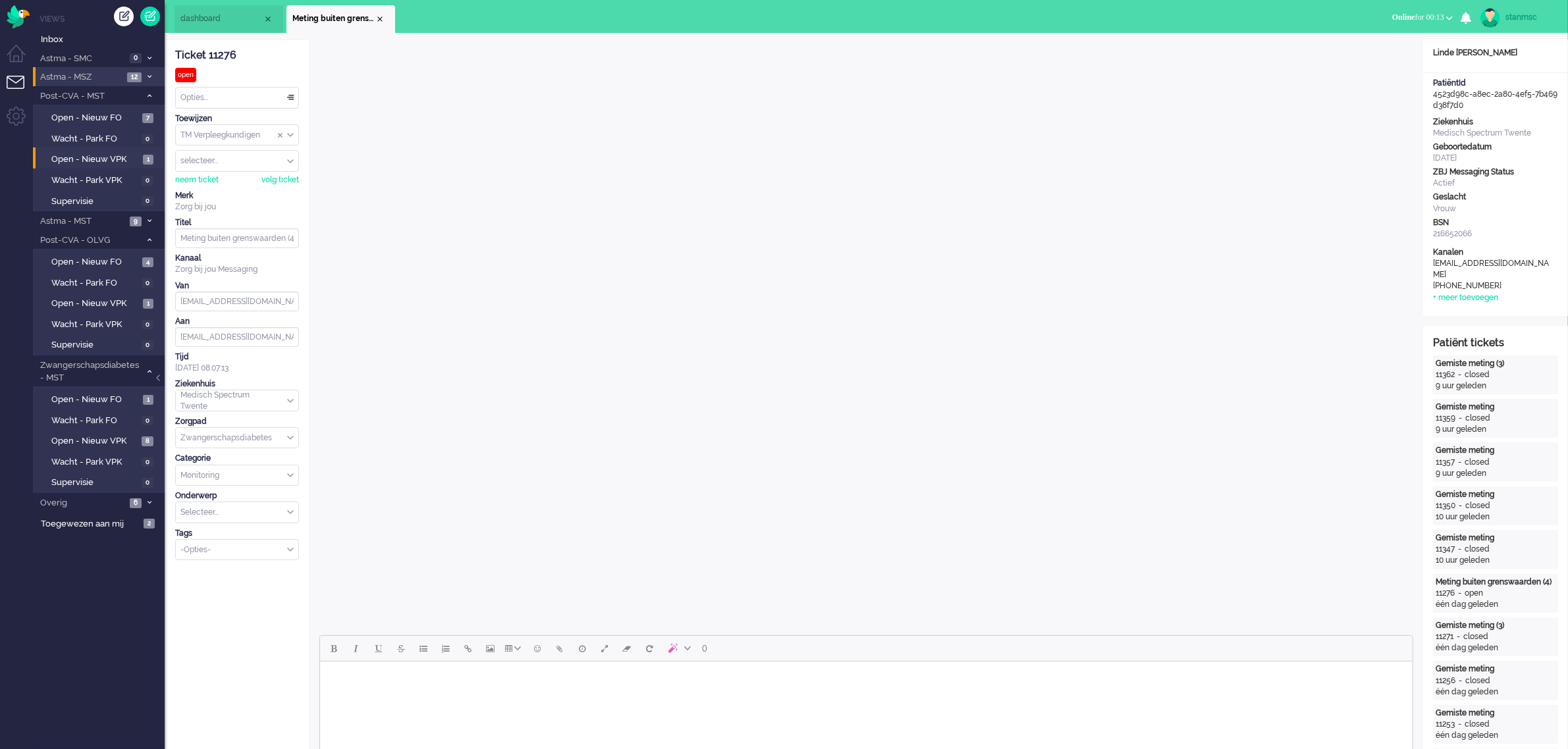
click at [96, 78] on span "Astma - MSZ" at bounding box center [80, 77] width 85 height 13
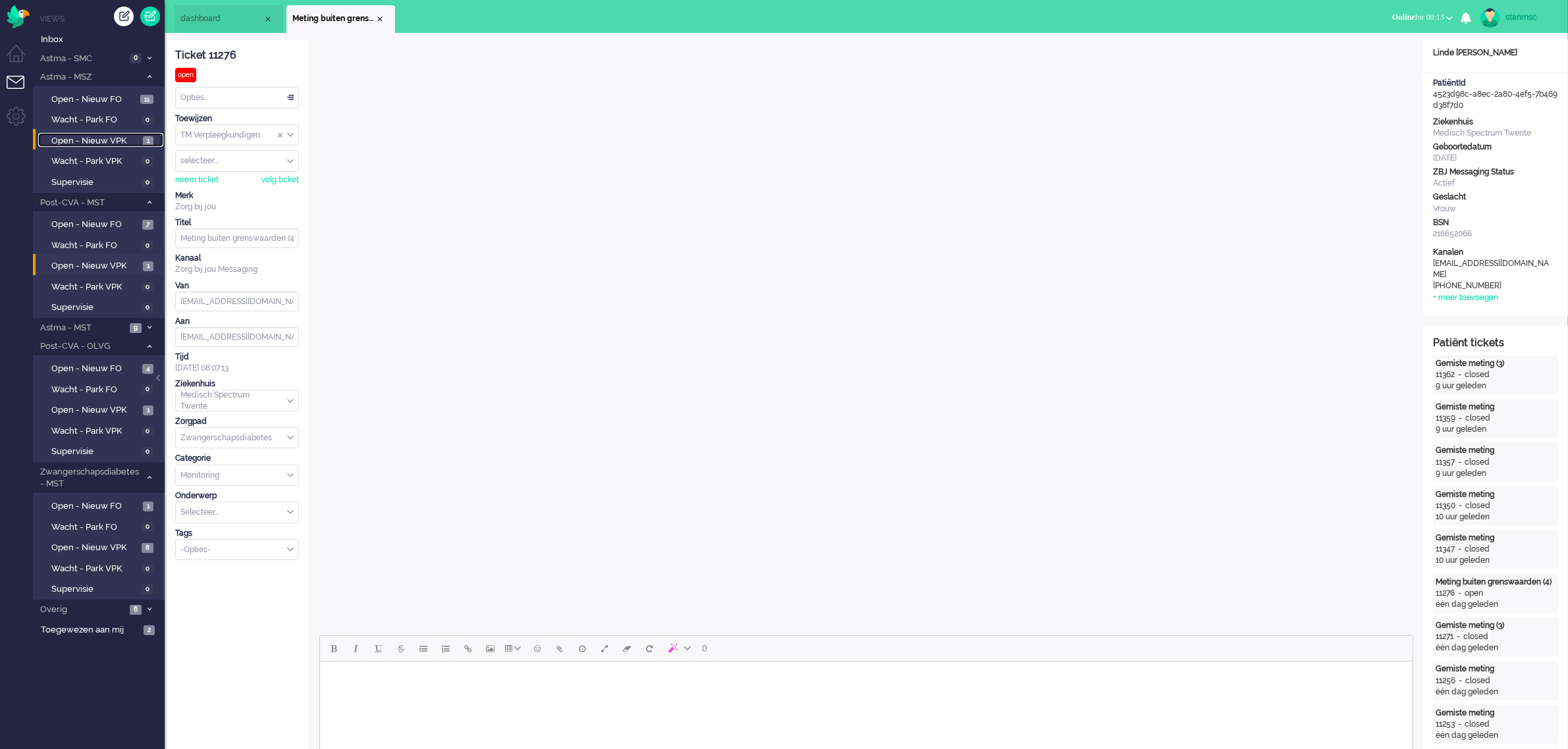
click at [94, 140] on span "Open - Nieuw VPK" at bounding box center [96, 141] width 88 height 13
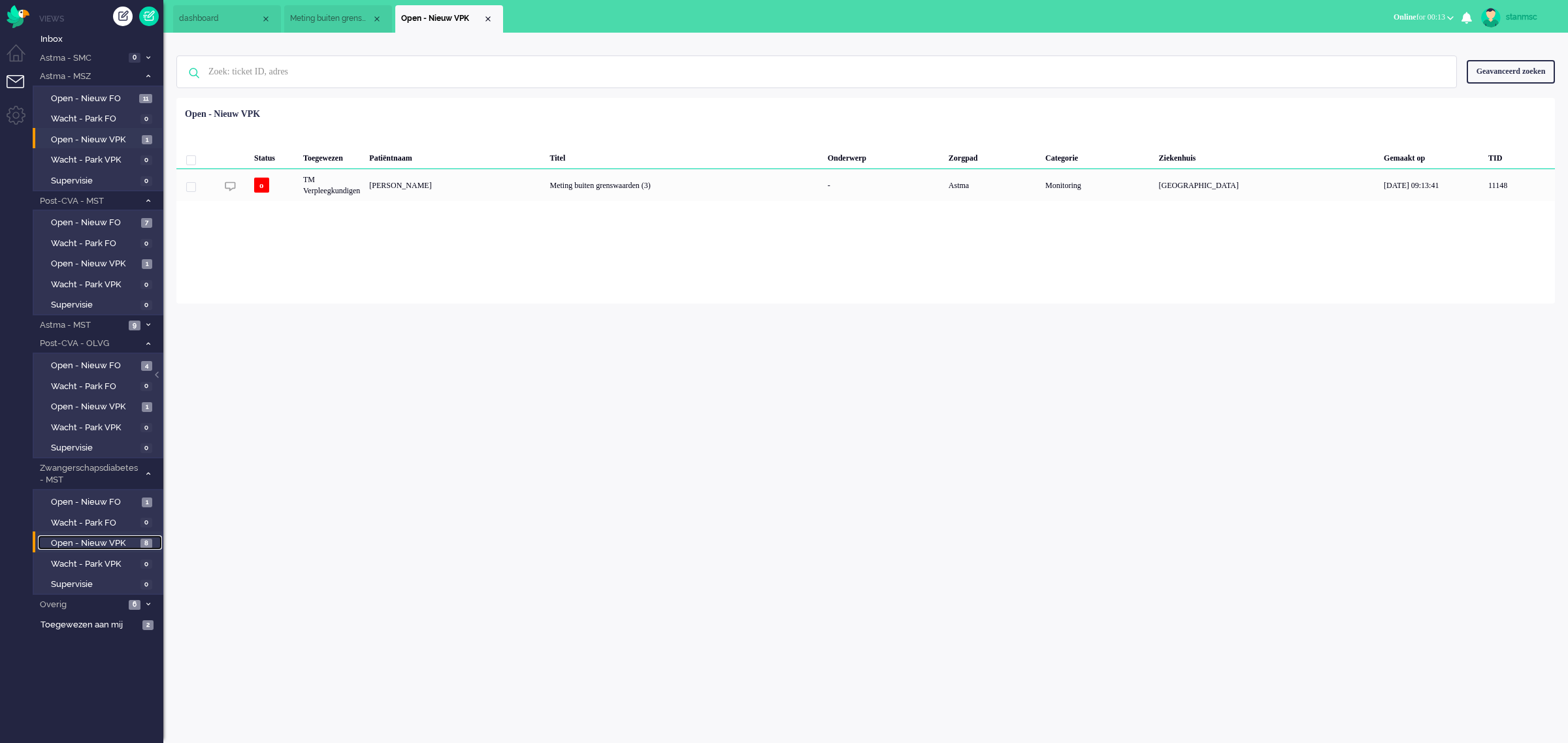
click at [84, 541] on span "Open - Nieuw VPK" at bounding box center [94, 543] width 86 height 13
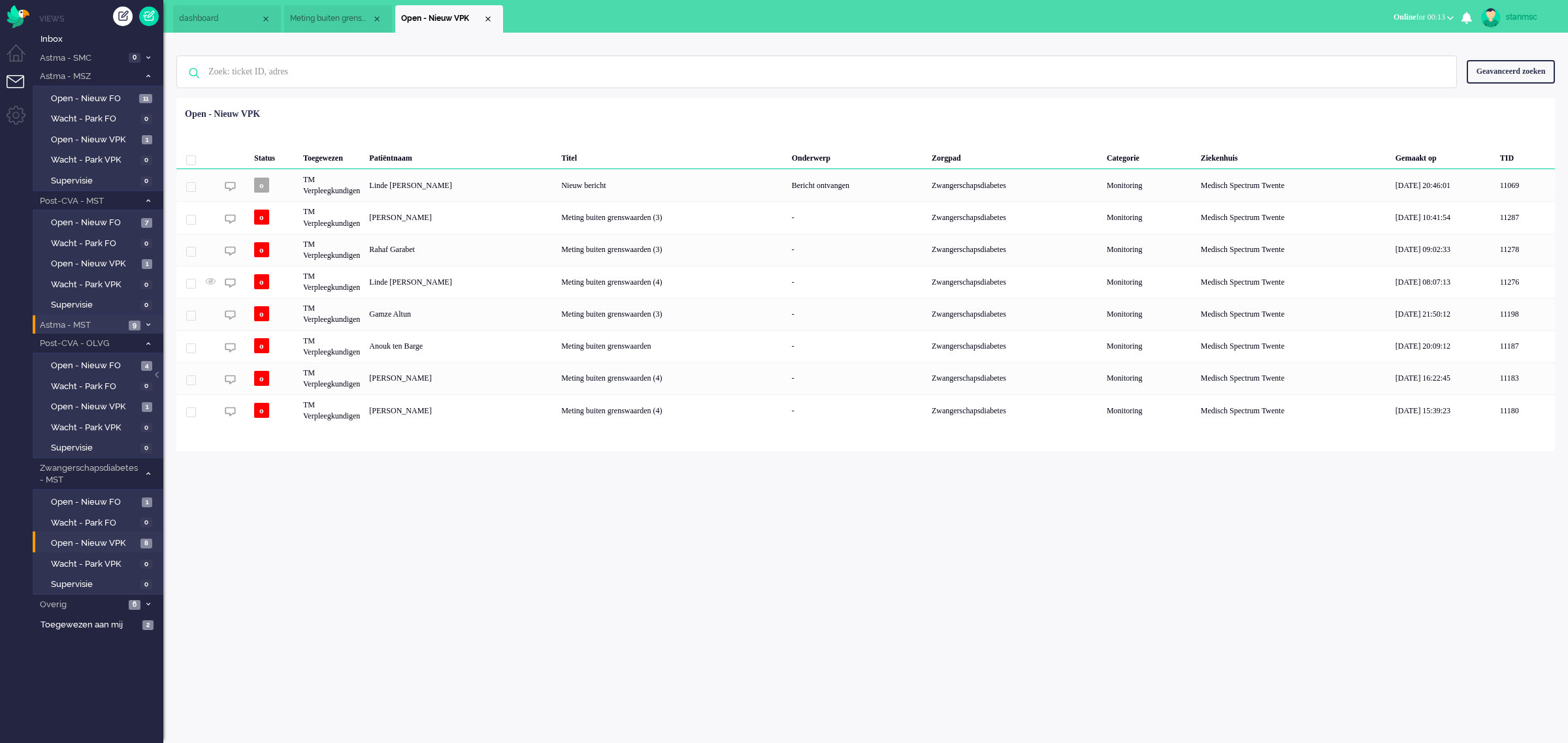
click at [94, 324] on span "Astma - MST" at bounding box center [81, 325] width 87 height 13
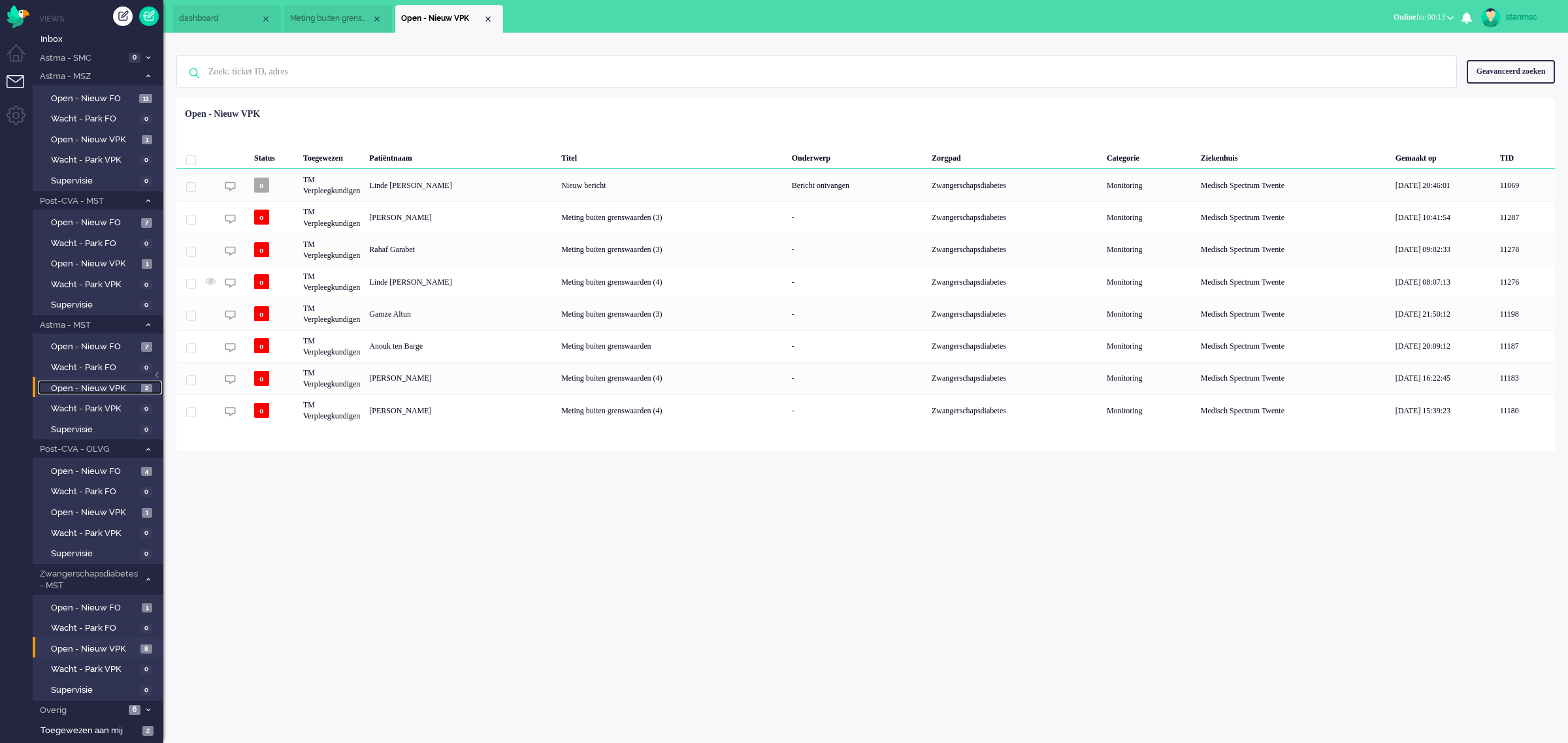
click at [96, 383] on span "Open - Nieuw VPK" at bounding box center [94, 389] width 87 height 13
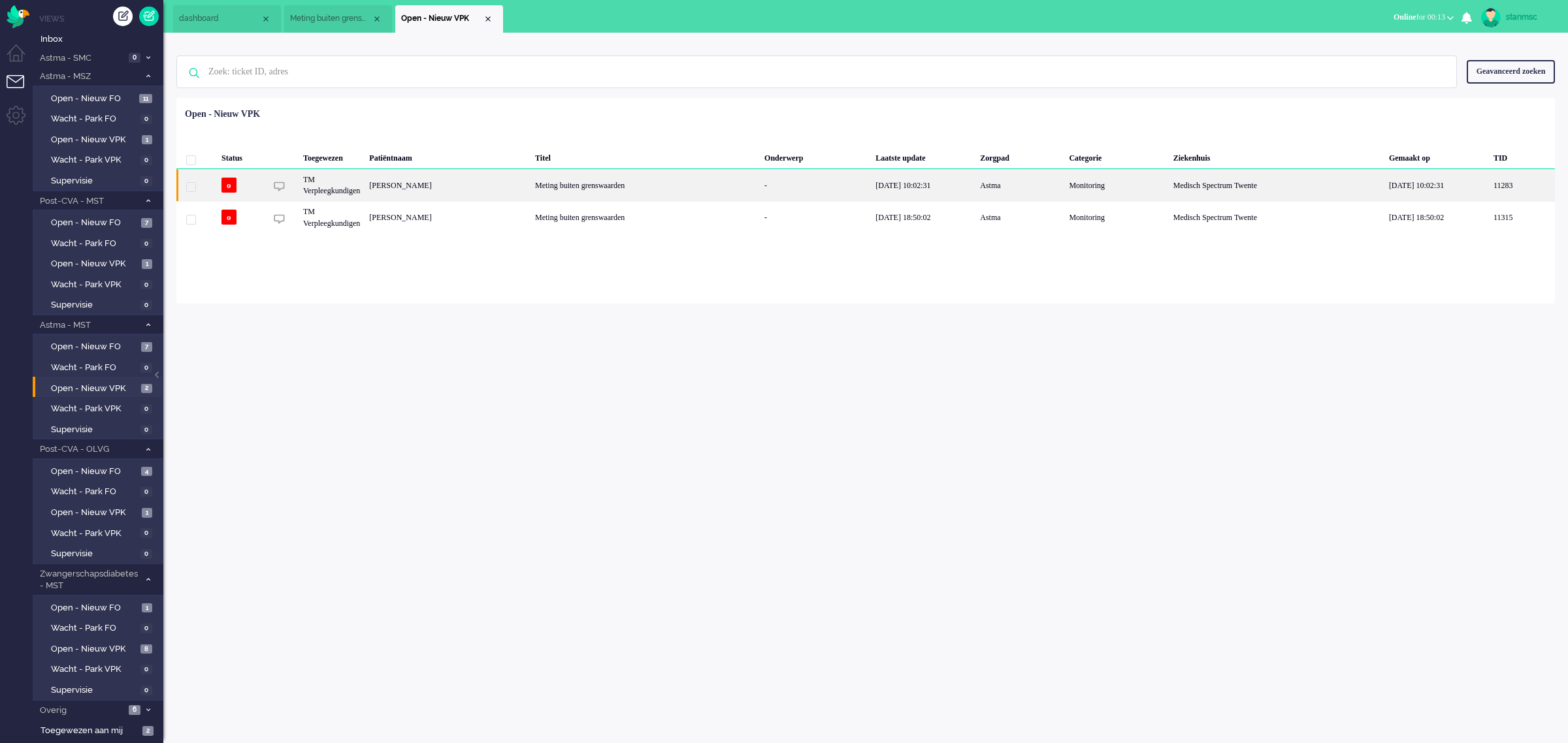
click at [506, 186] on div "Bernadine Tijhuis - Schouwink" at bounding box center [447, 185] width 166 height 32
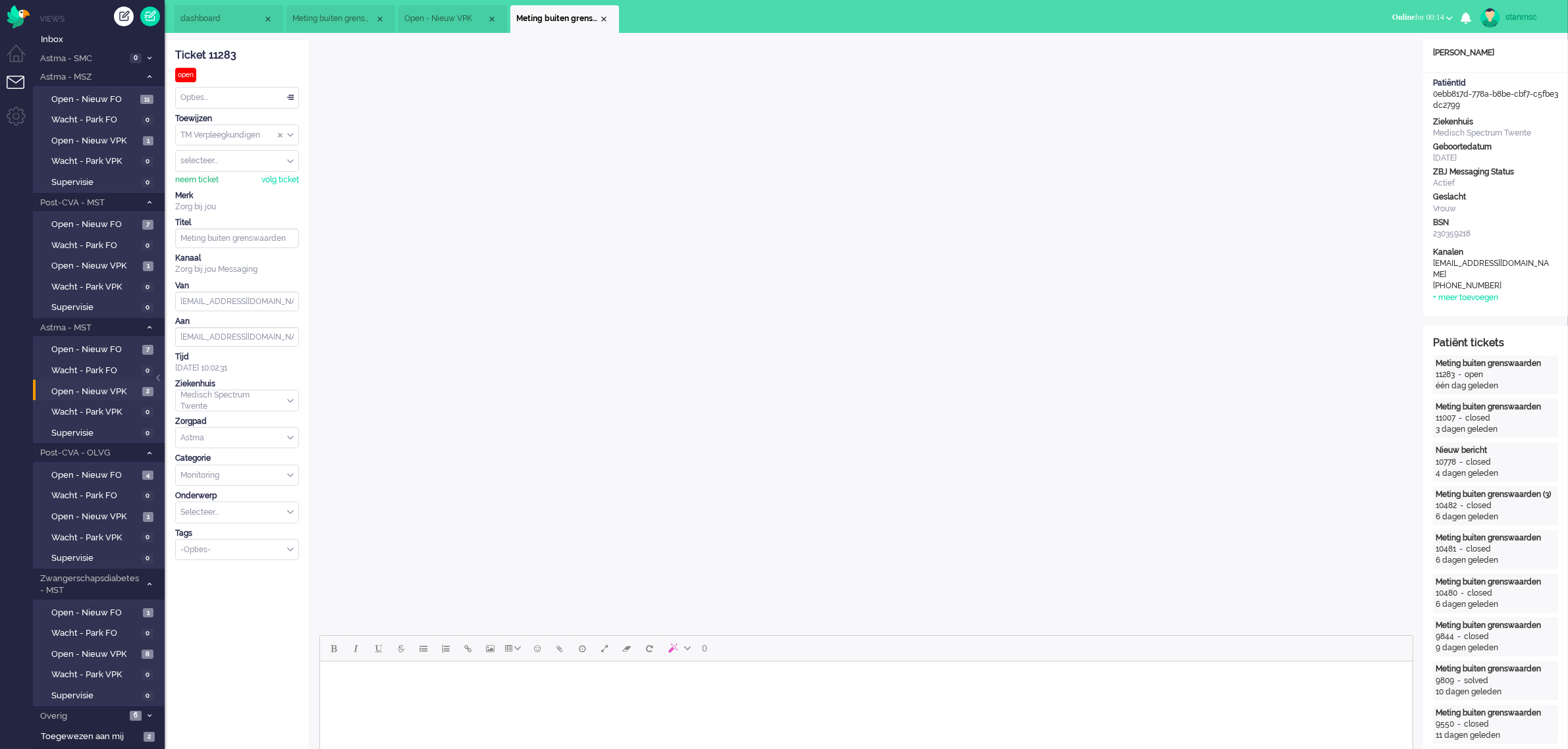
click at [206, 179] on div "neem ticket" at bounding box center [197, 180] width 43 height 11
click at [217, 101] on div "Opties..." at bounding box center [237, 98] width 122 height 21
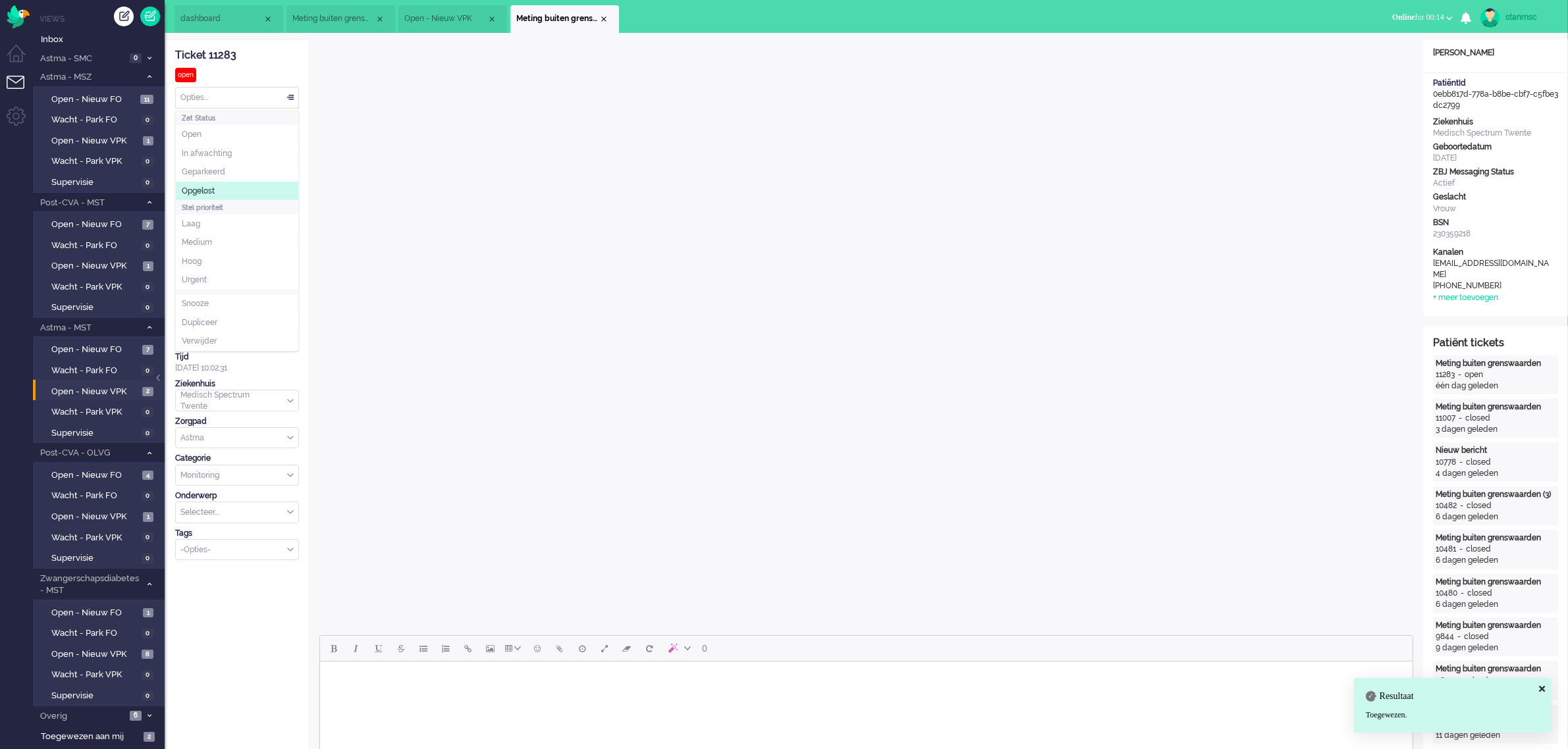
click at [213, 189] on span "Opgelost" at bounding box center [198, 191] width 33 height 11
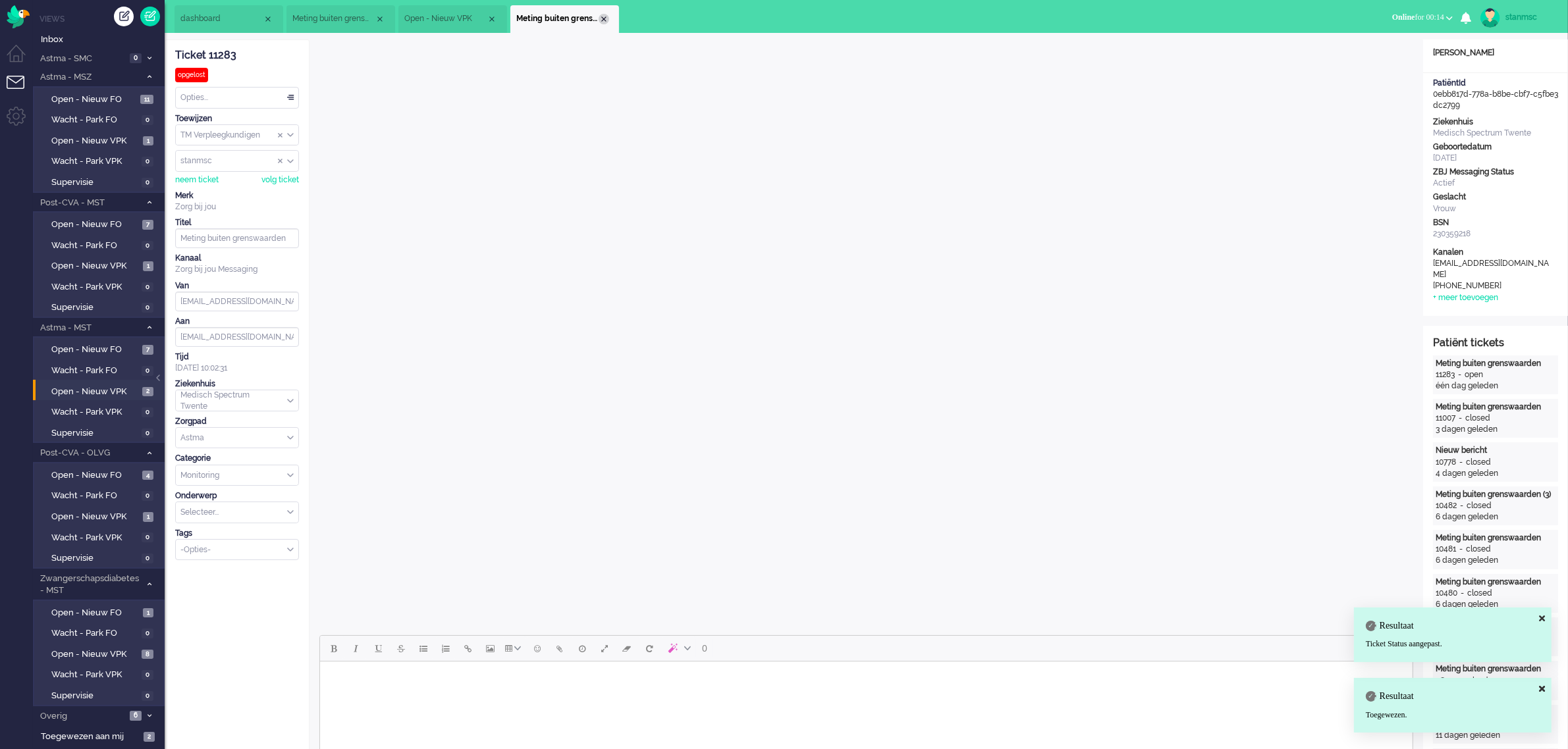
click at [603, 14] on div "Close tab" at bounding box center [604, 19] width 11 height 11
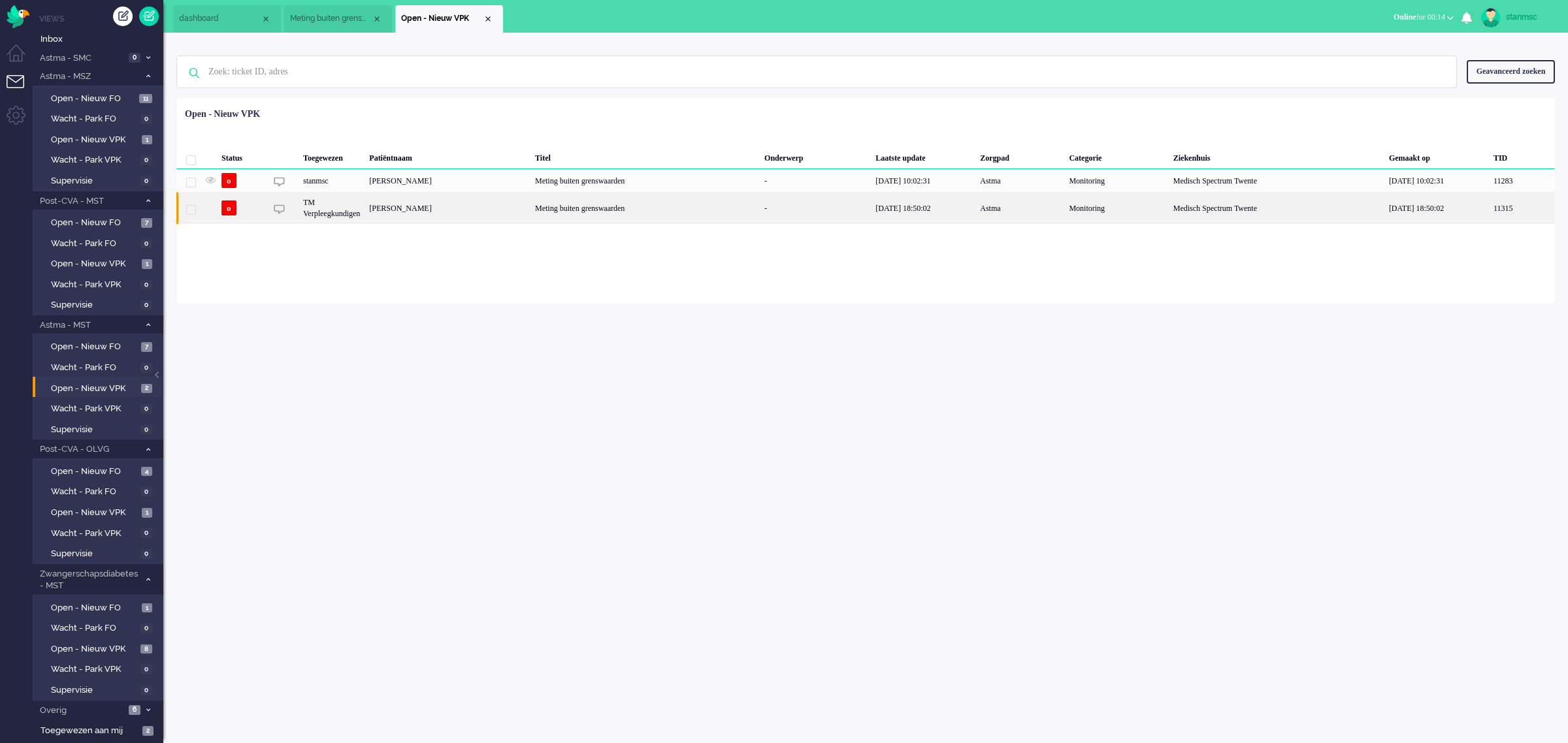
click at [469, 210] on div "Eliza Corina van Tongeren" at bounding box center [447, 208] width 166 height 32
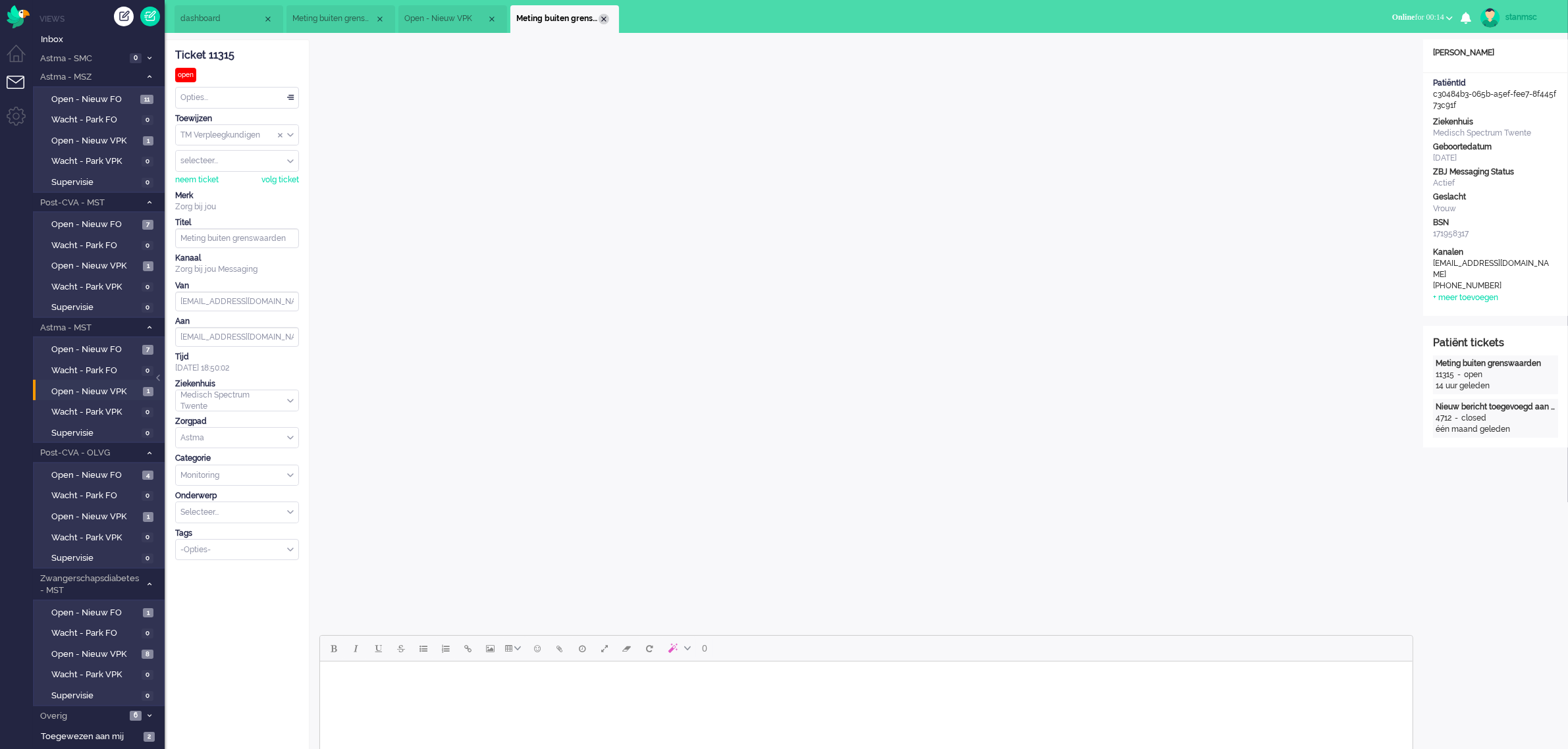
click at [604, 17] on div "Close tab" at bounding box center [604, 19] width 11 height 11
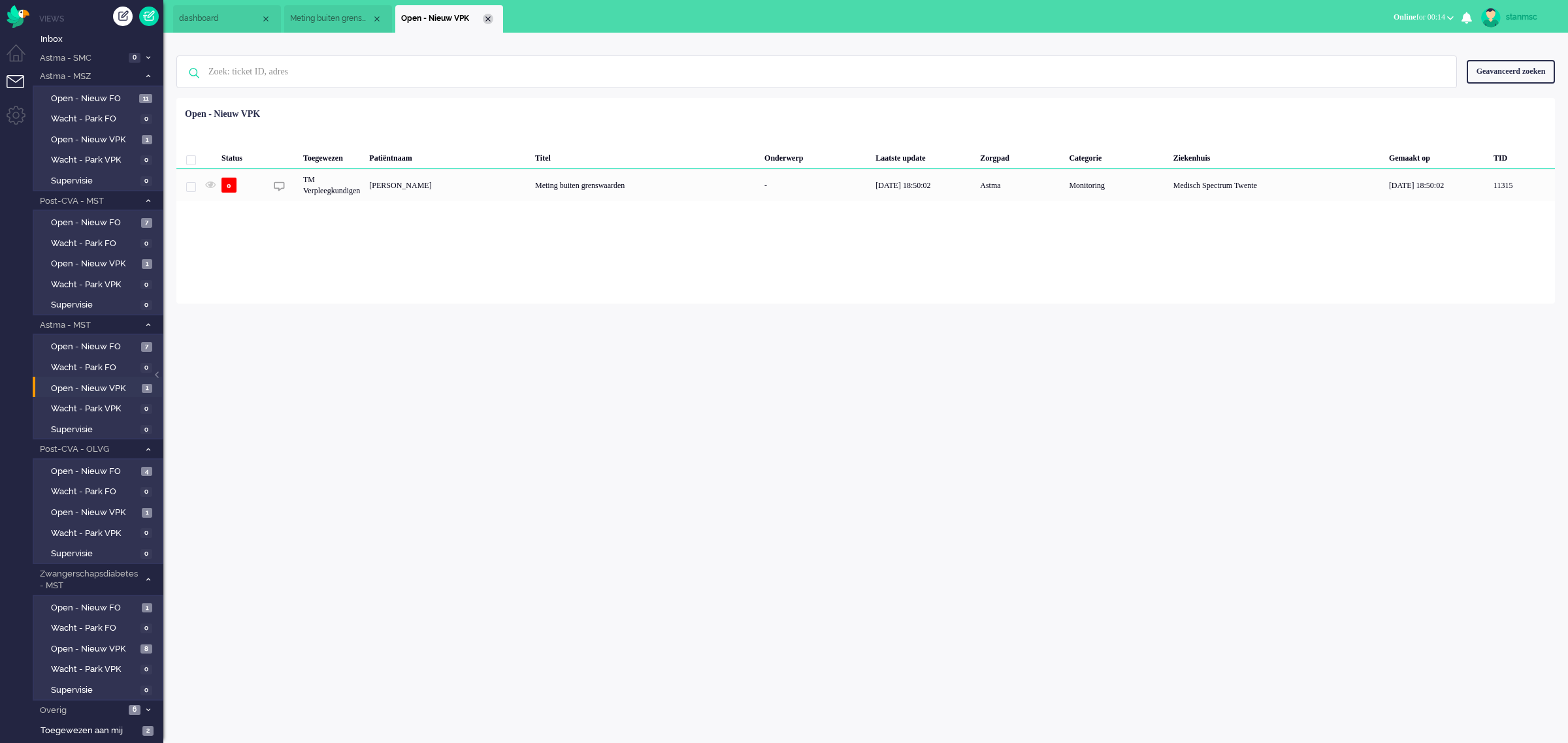
click at [488, 18] on div "Close tab" at bounding box center [488, 19] width 11 height 11
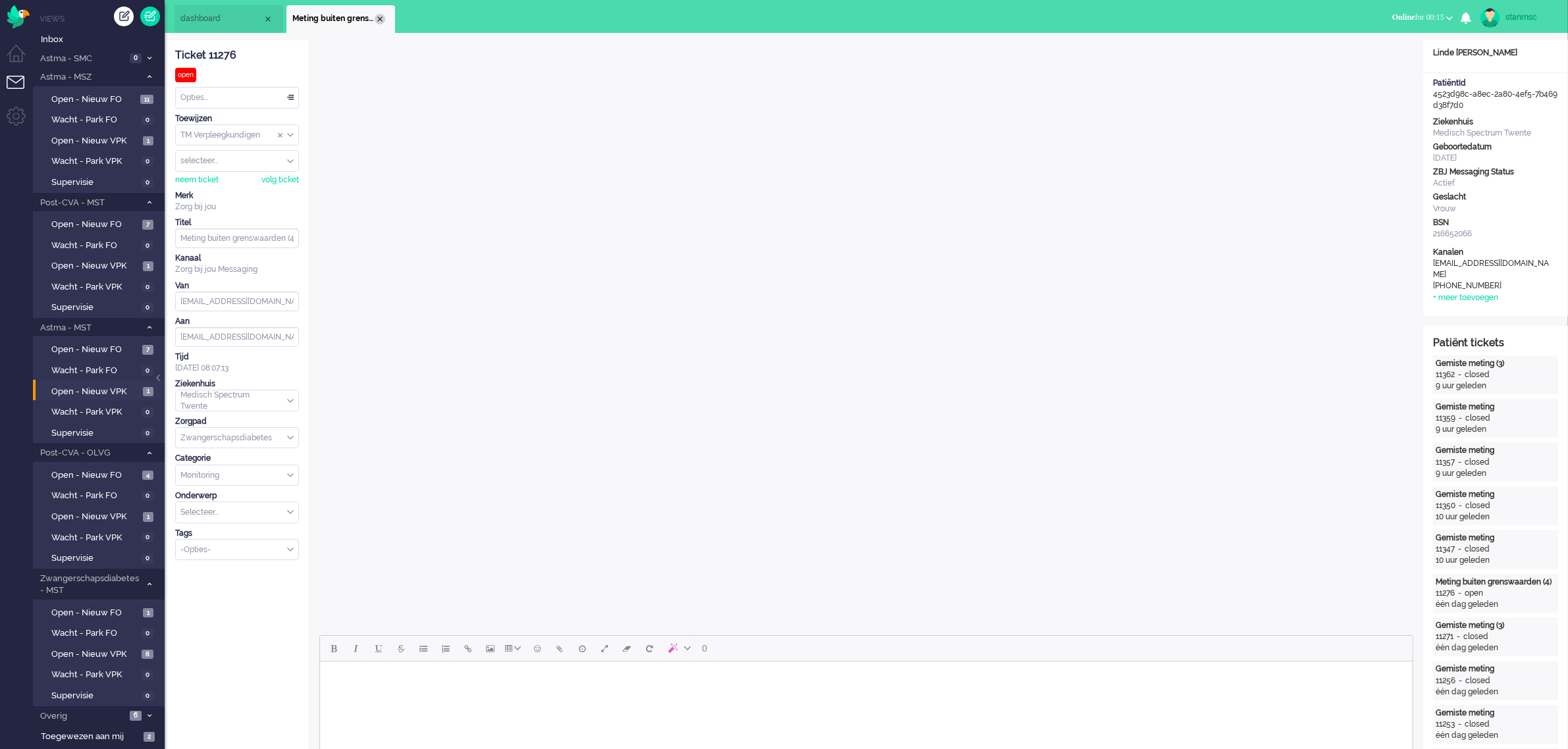
click at [379, 18] on div "Close tab" at bounding box center [380, 19] width 11 height 11
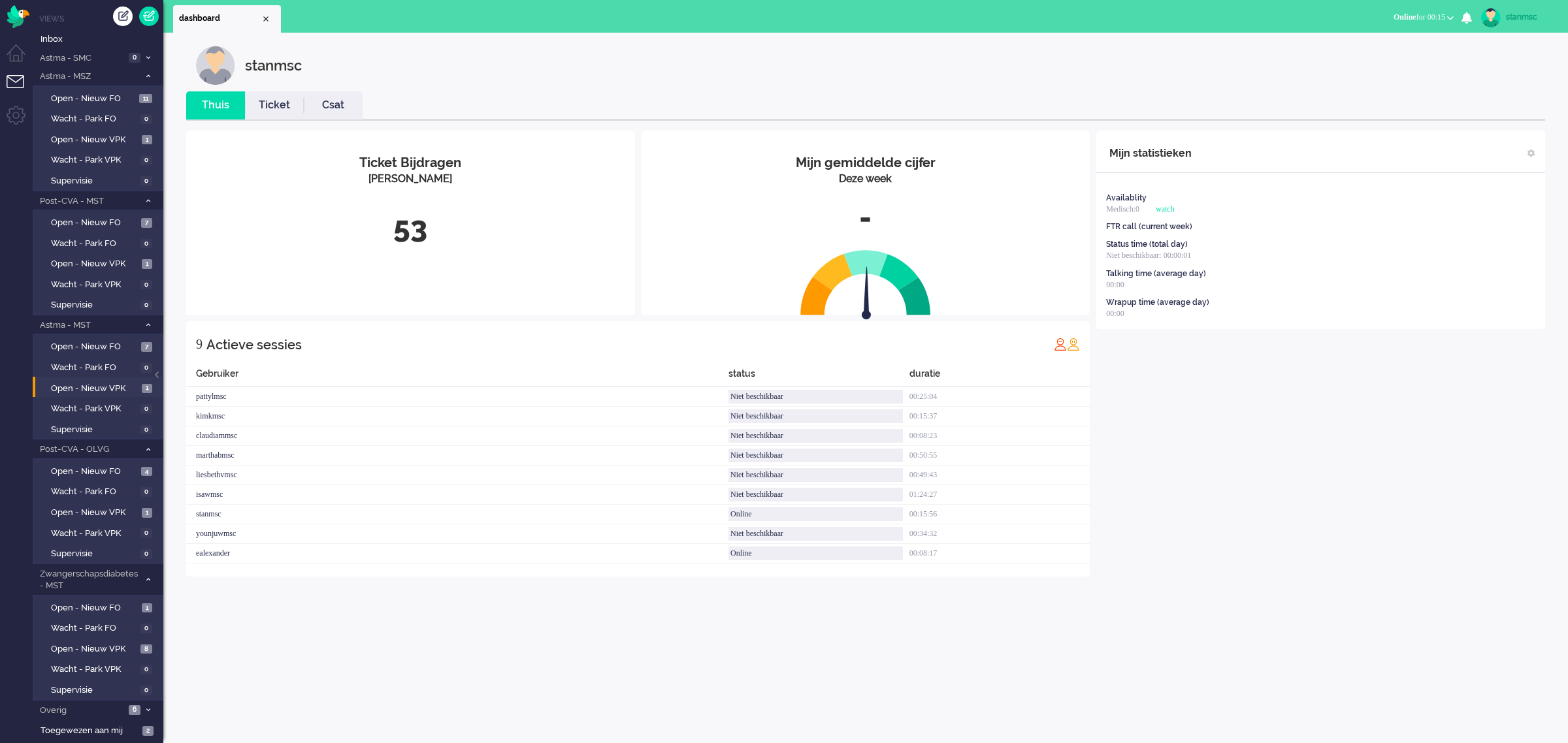
click at [1431, 20] on span "Online for 00:15" at bounding box center [1419, 17] width 52 height 9
click at [1377, 44] on label "Niet beschikbaar" at bounding box center [1399, 44] width 104 height 11
click at [1378, 17] on span "Niet beschikbaar" at bounding box center [1388, 17] width 57 height 9
click at [1369, 56] on label "Online" at bounding box center [1399, 58] width 104 height 11
click at [89, 643] on span "Open - Nieuw VPK" at bounding box center [94, 649] width 86 height 13
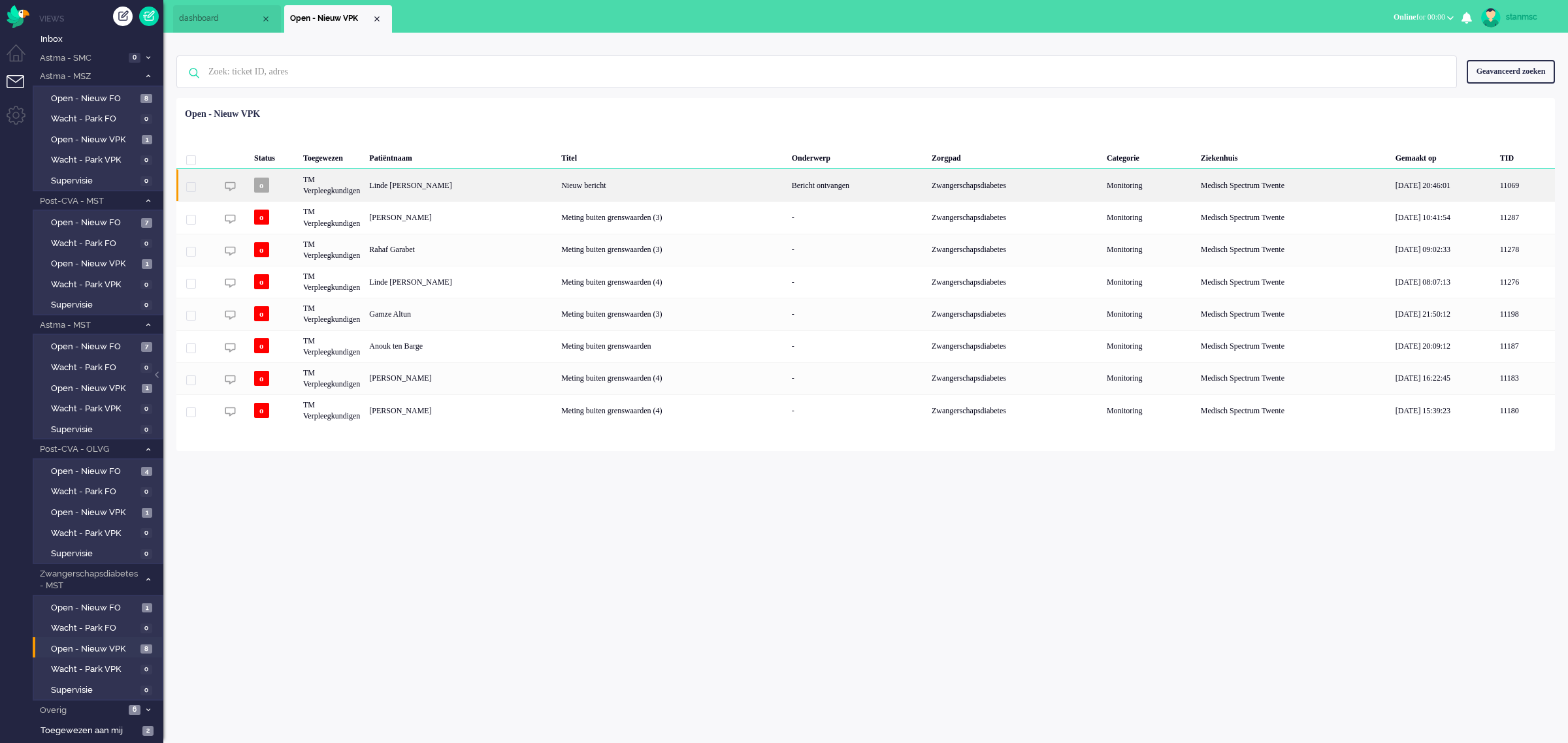
click at [459, 186] on div "Linde [PERSON_NAME]" at bounding box center [460, 185] width 192 height 32
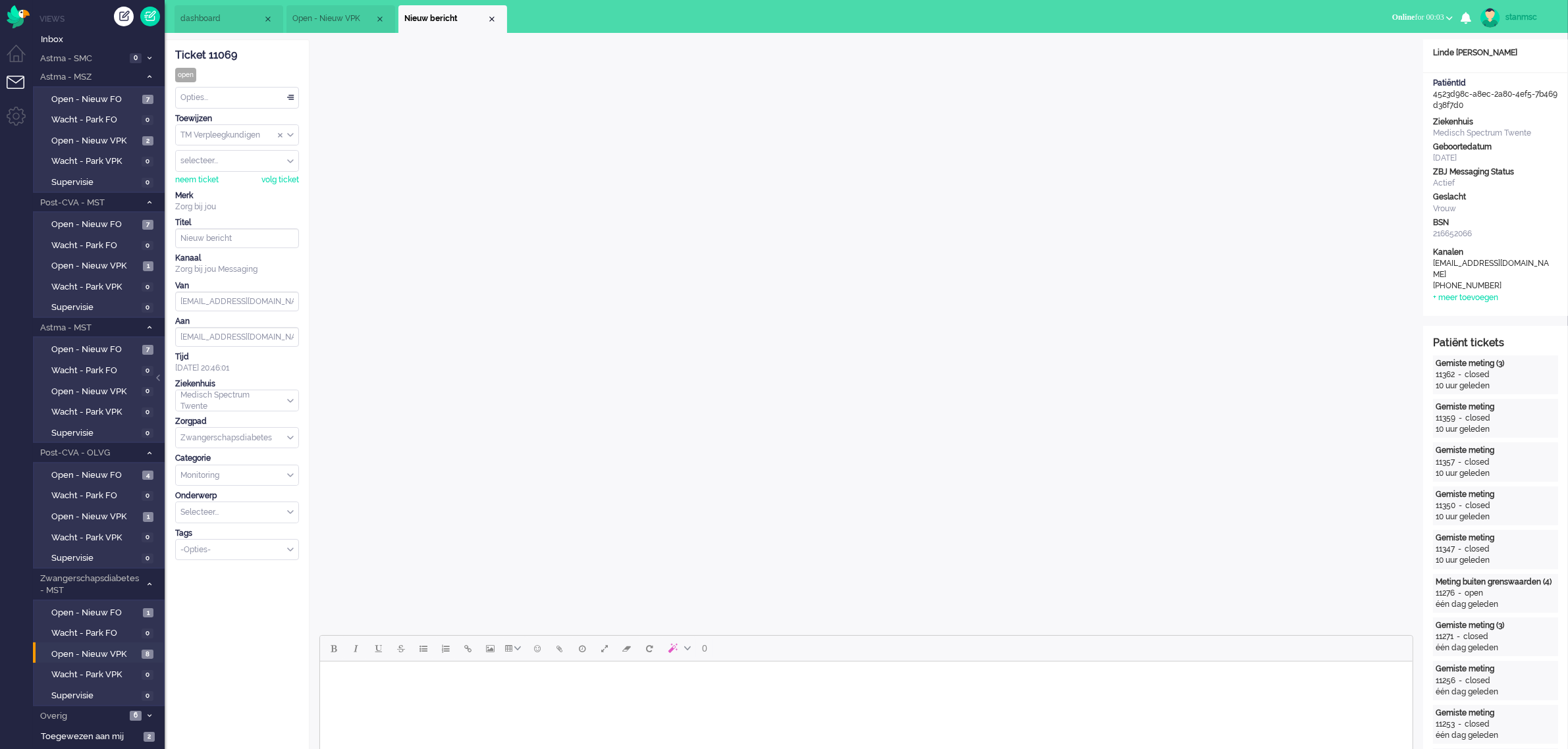
click at [320, 17] on span "Open - Nieuw VPK" at bounding box center [333, 19] width 82 height 11
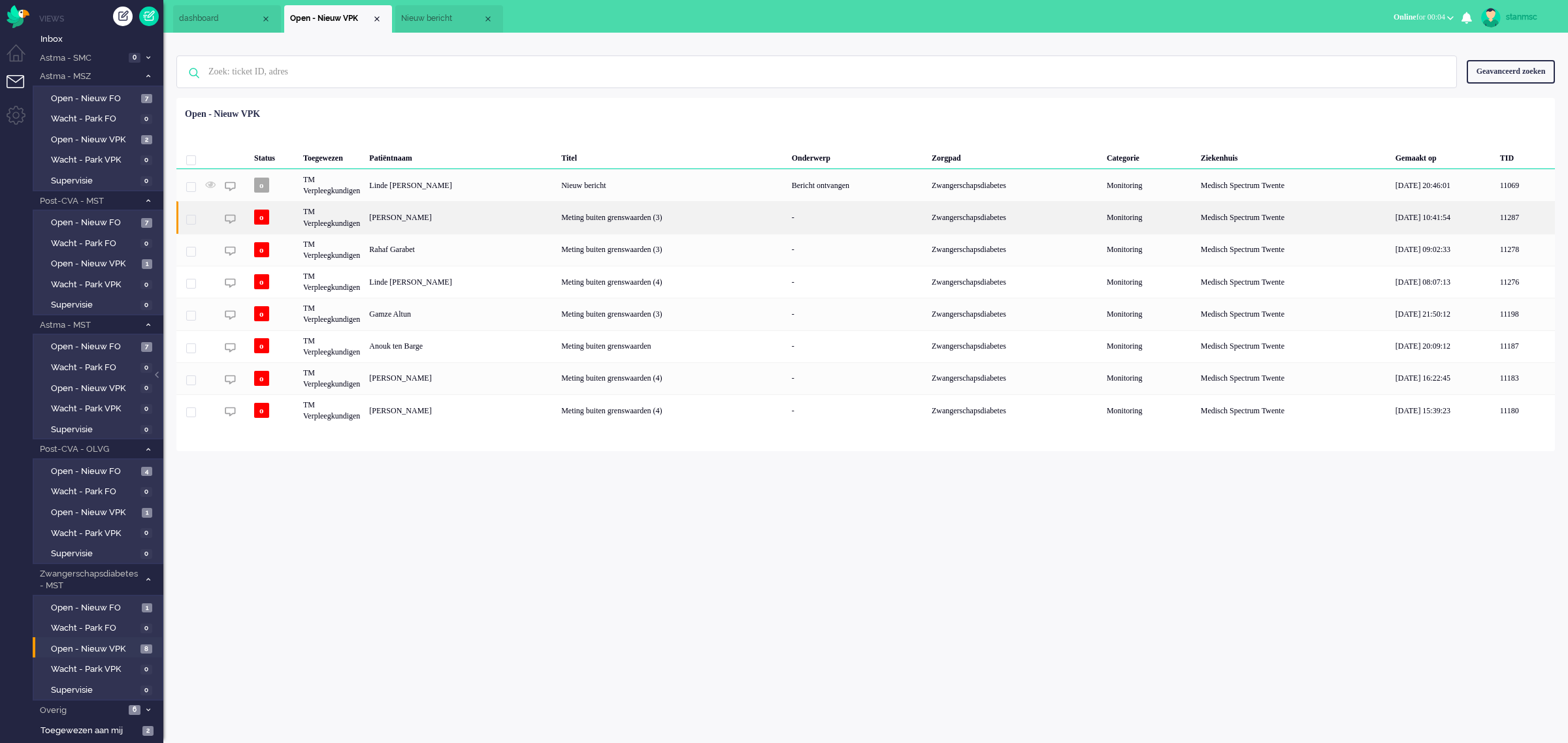
click at [462, 216] on div "[PERSON_NAME]" at bounding box center [460, 217] width 192 height 32
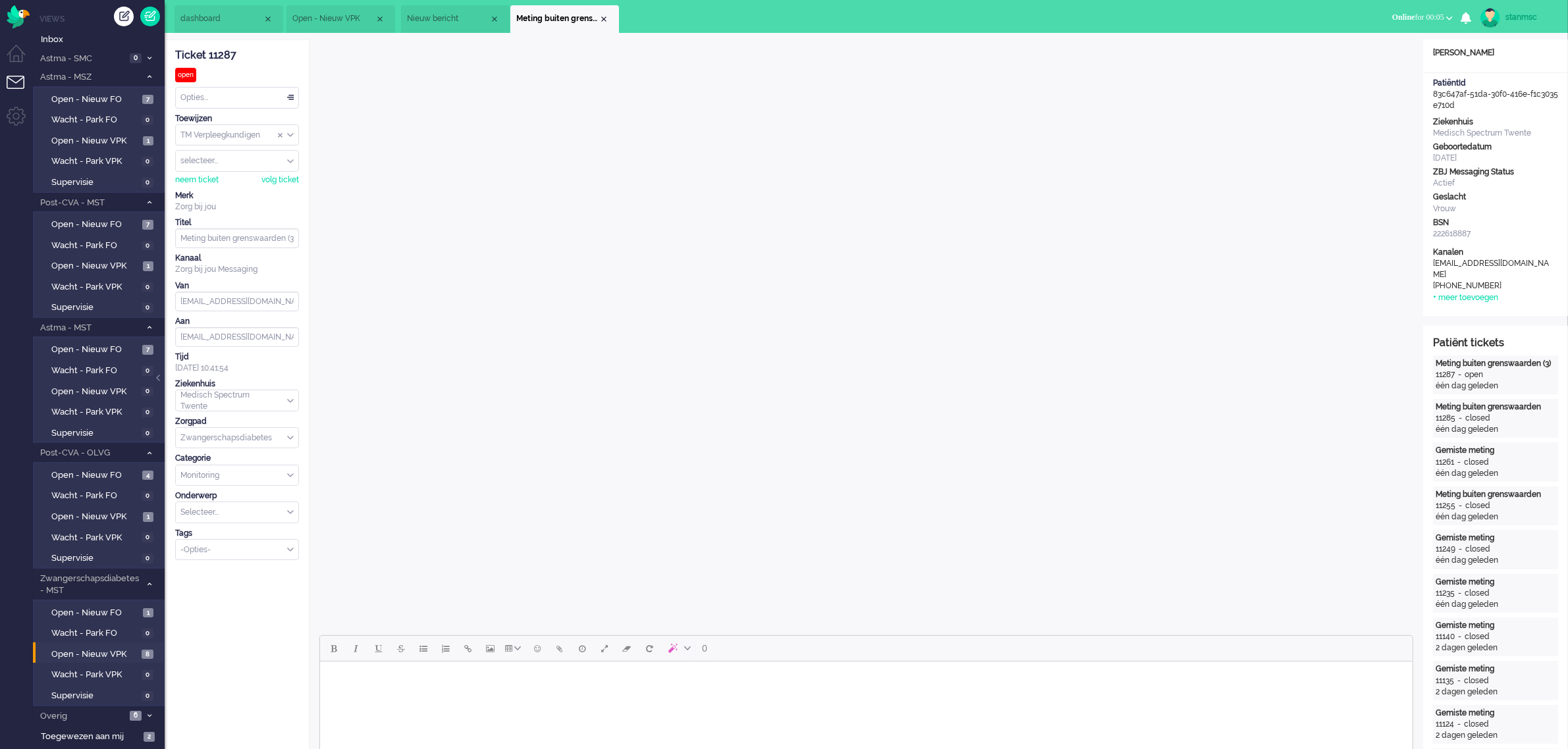
click at [462, 18] on span "Nieuw bericht" at bounding box center [448, 19] width 82 height 11
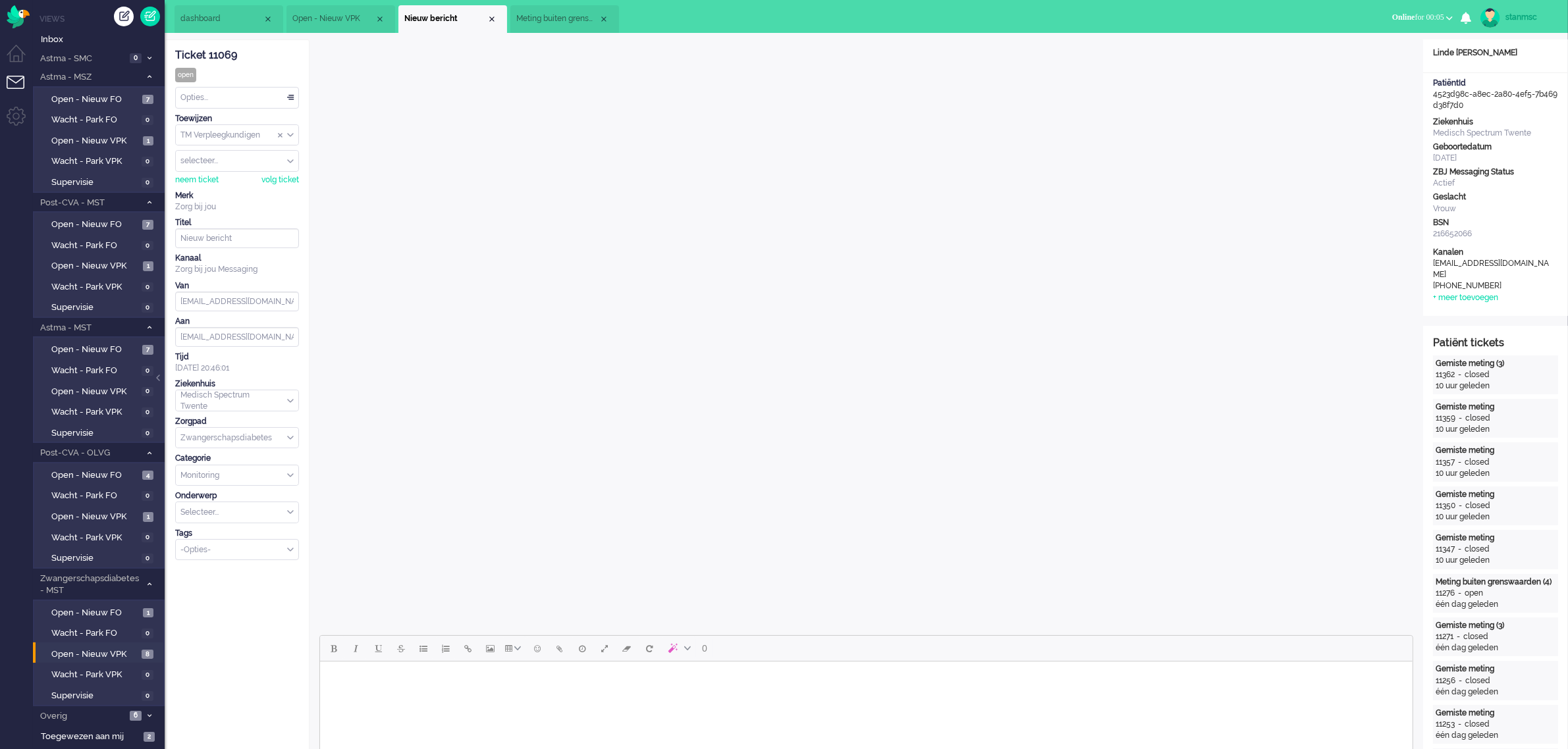
click at [340, 19] on span "Open - Nieuw VPK" at bounding box center [333, 19] width 82 height 11
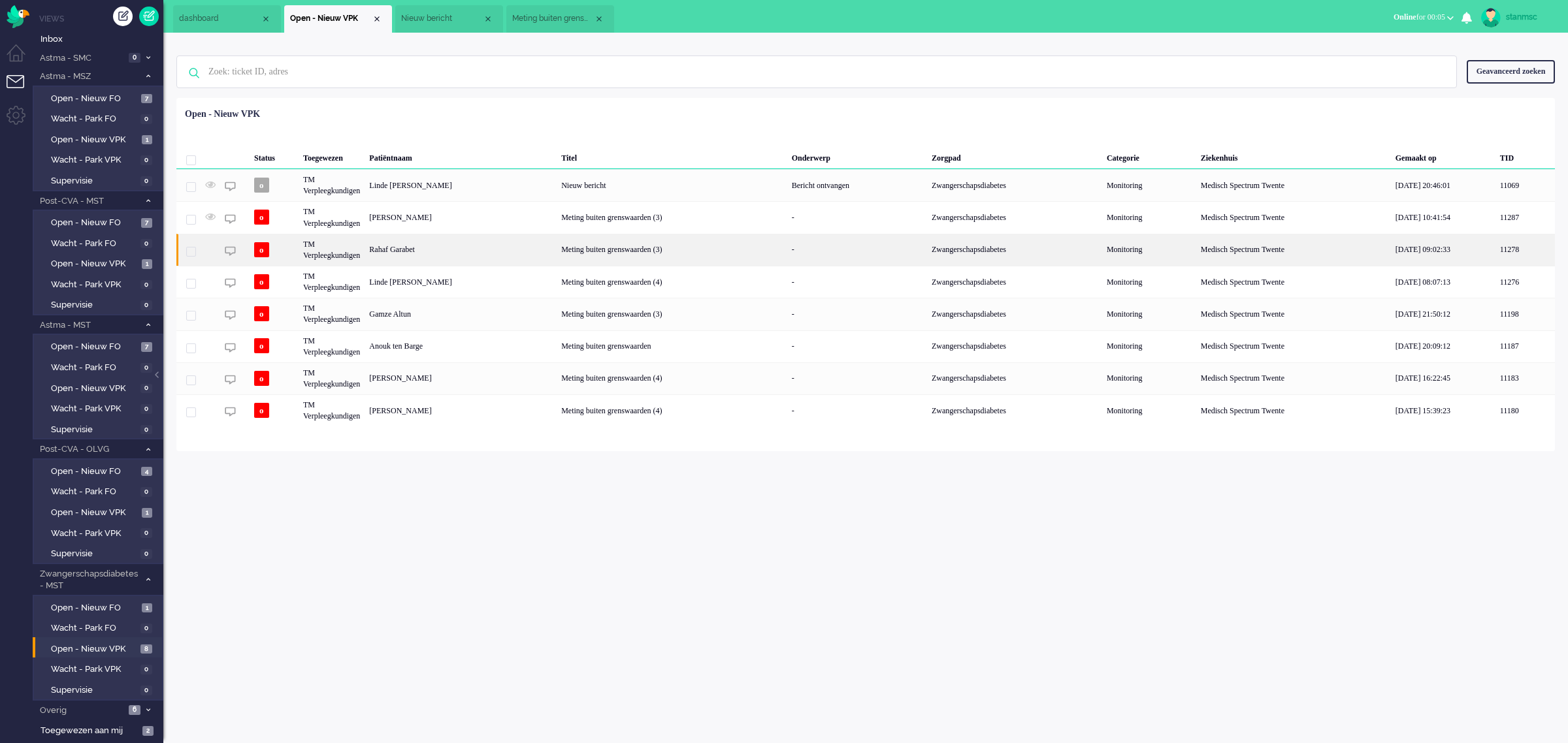
click at [421, 252] on div "Rahaf Garabet" at bounding box center [460, 249] width 192 height 32
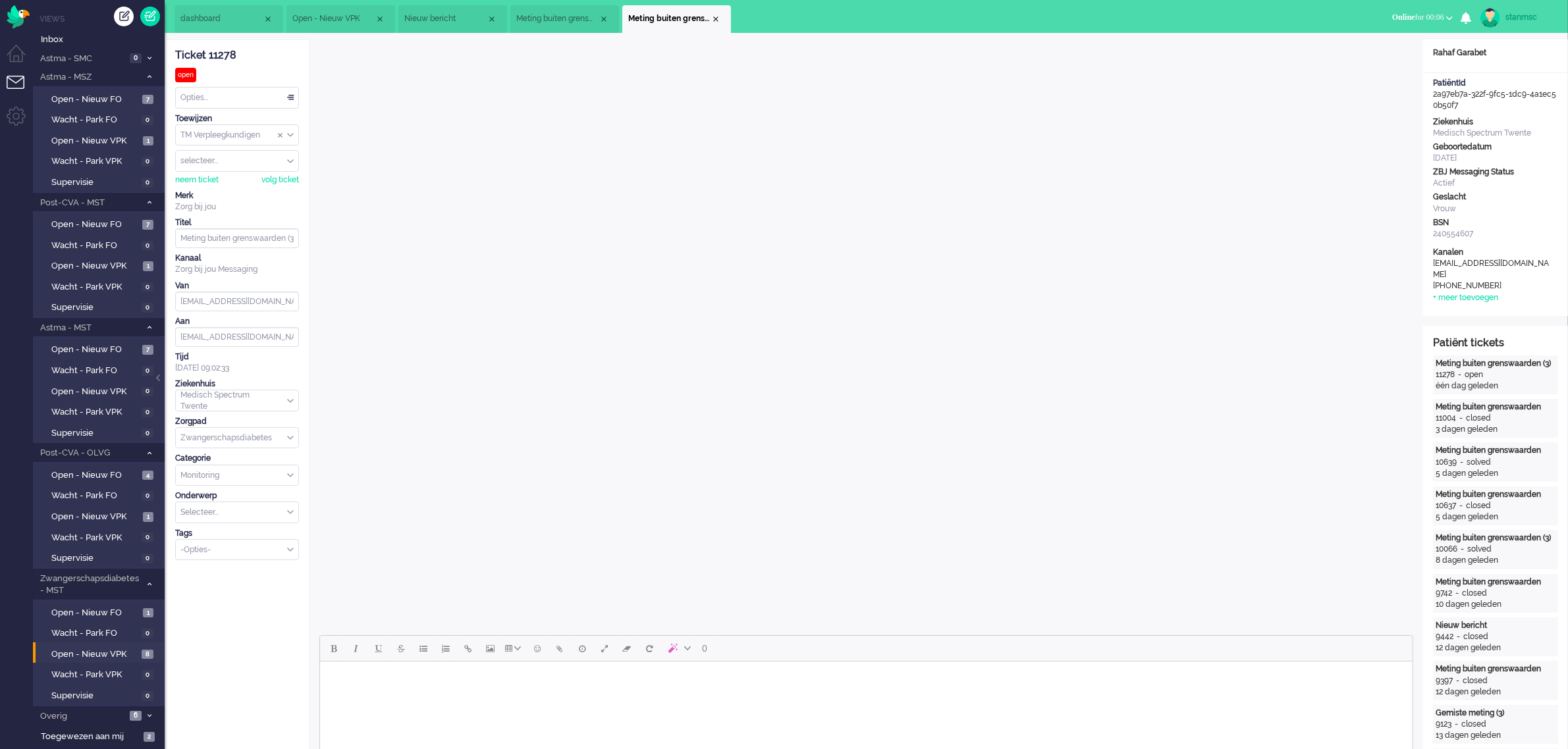
click at [305, 23] on span "Open - Nieuw VPK" at bounding box center [333, 19] width 82 height 11
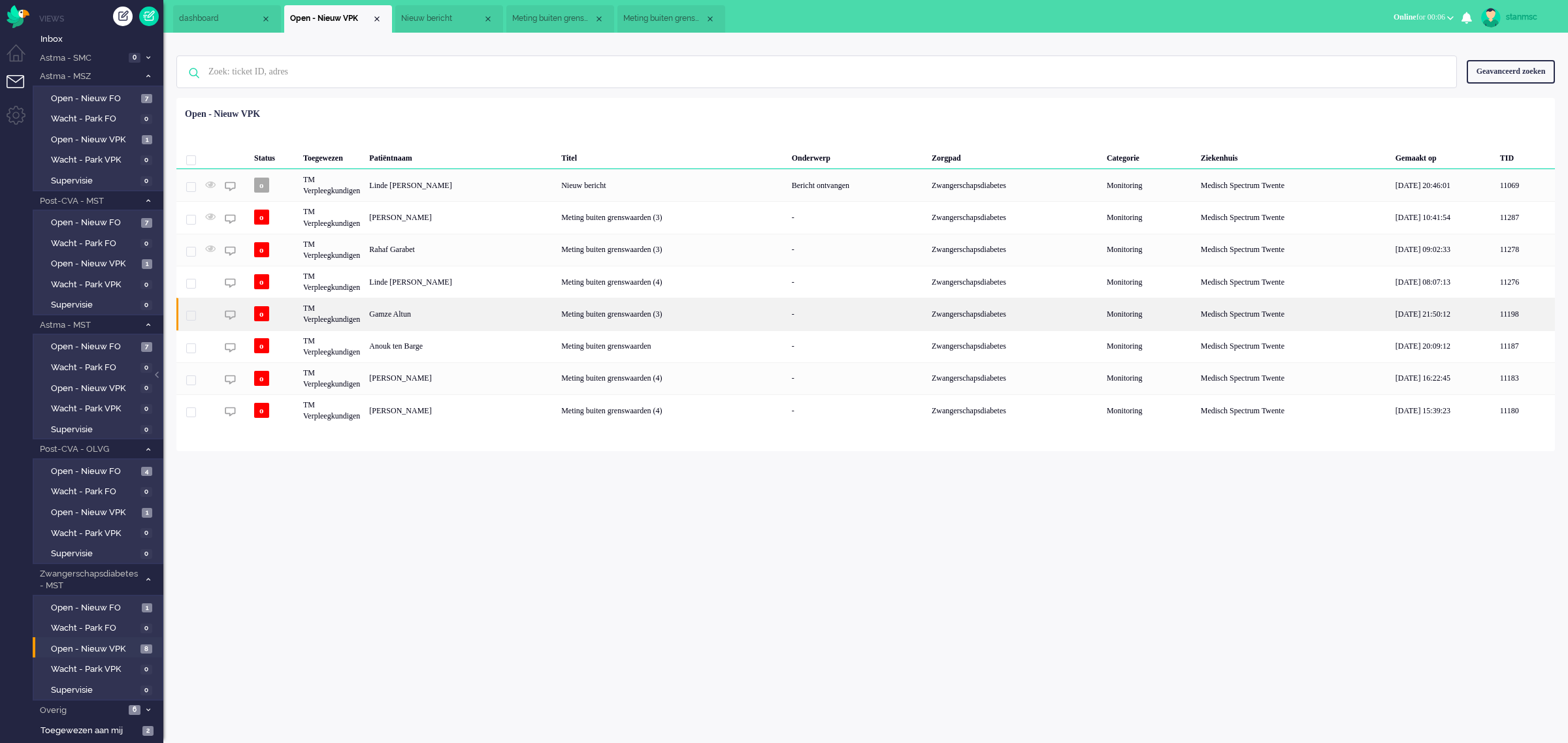
click at [433, 318] on div "Gamze Altun" at bounding box center [460, 314] width 192 height 32
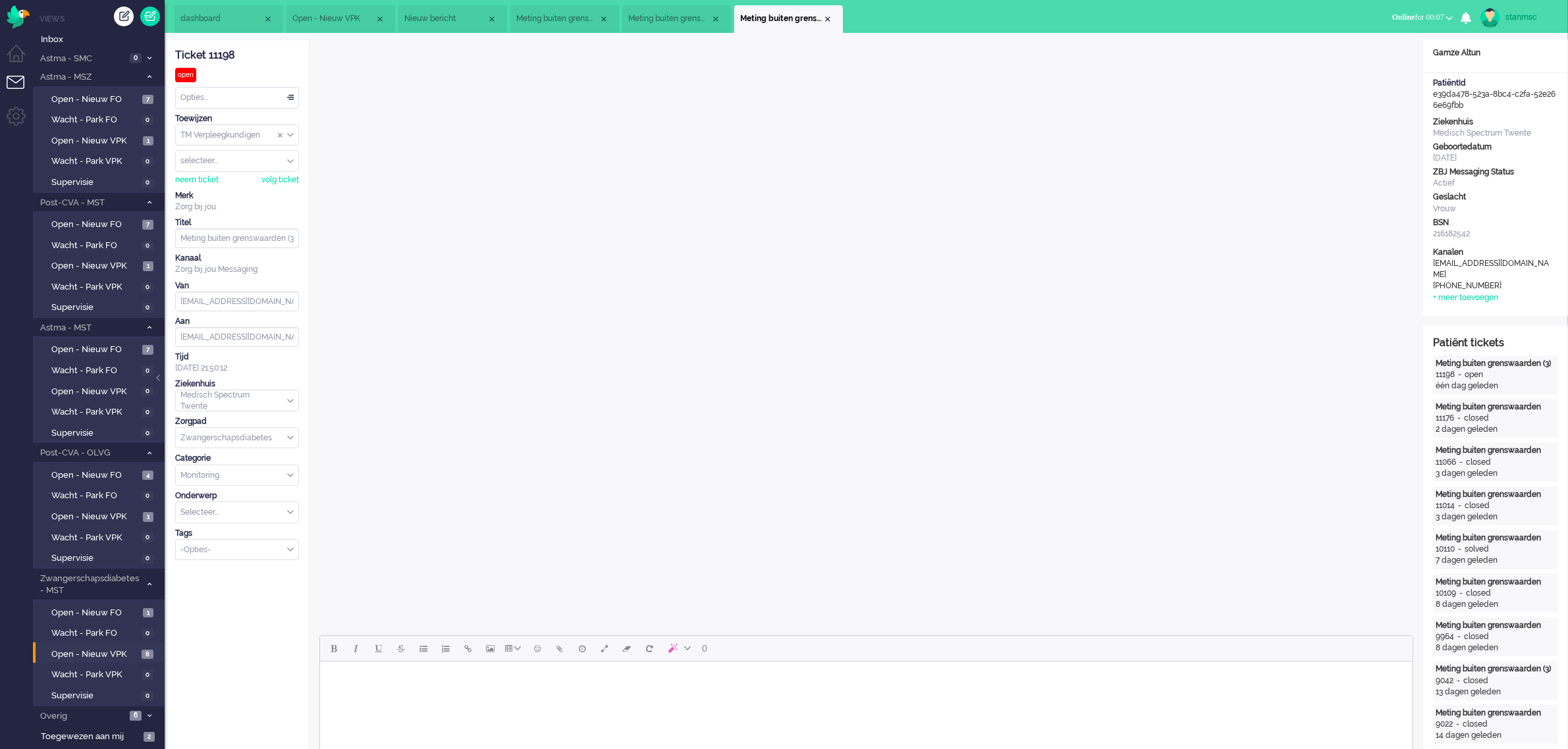
click at [440, 15] on span "Nieuw bericht" at bounding box center [445, 19] width 82 height 11
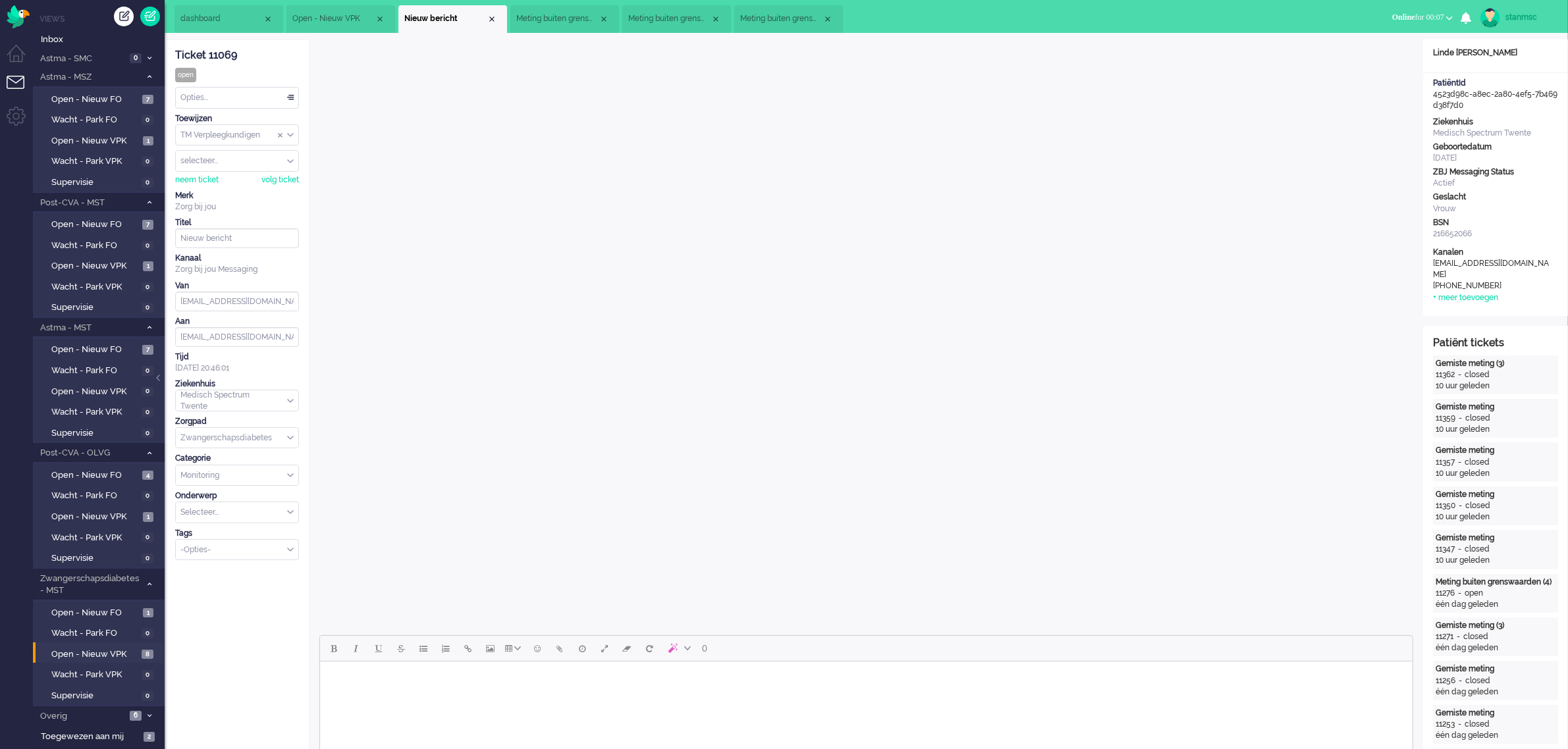
click at [331, 21] on span "Open - Nieuw VPK" at bounding box center [333, 19] width 82 height 11
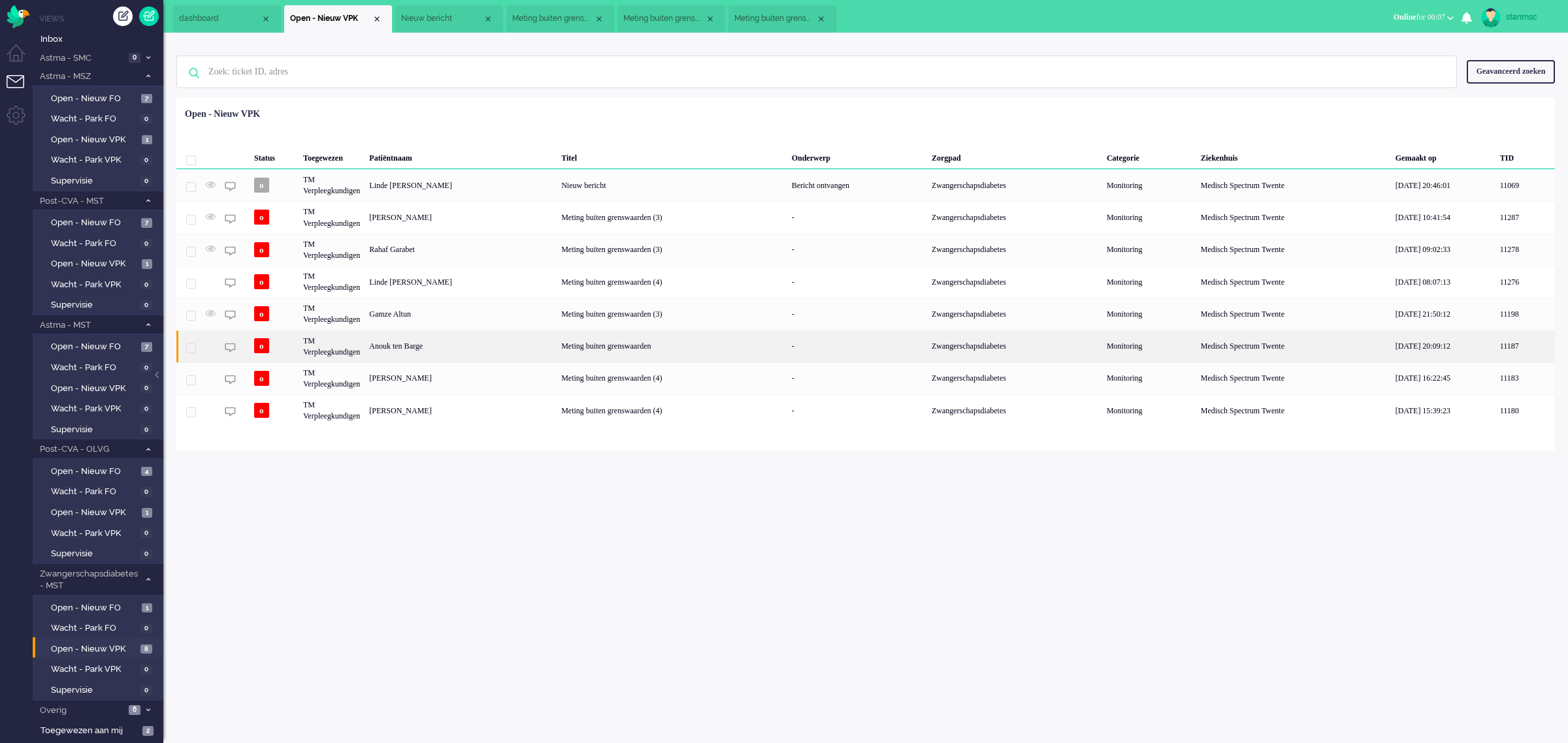
click at [438, 348] on div "Anouk ten Barge" at bounding box center [460, 346] width 192 height 32
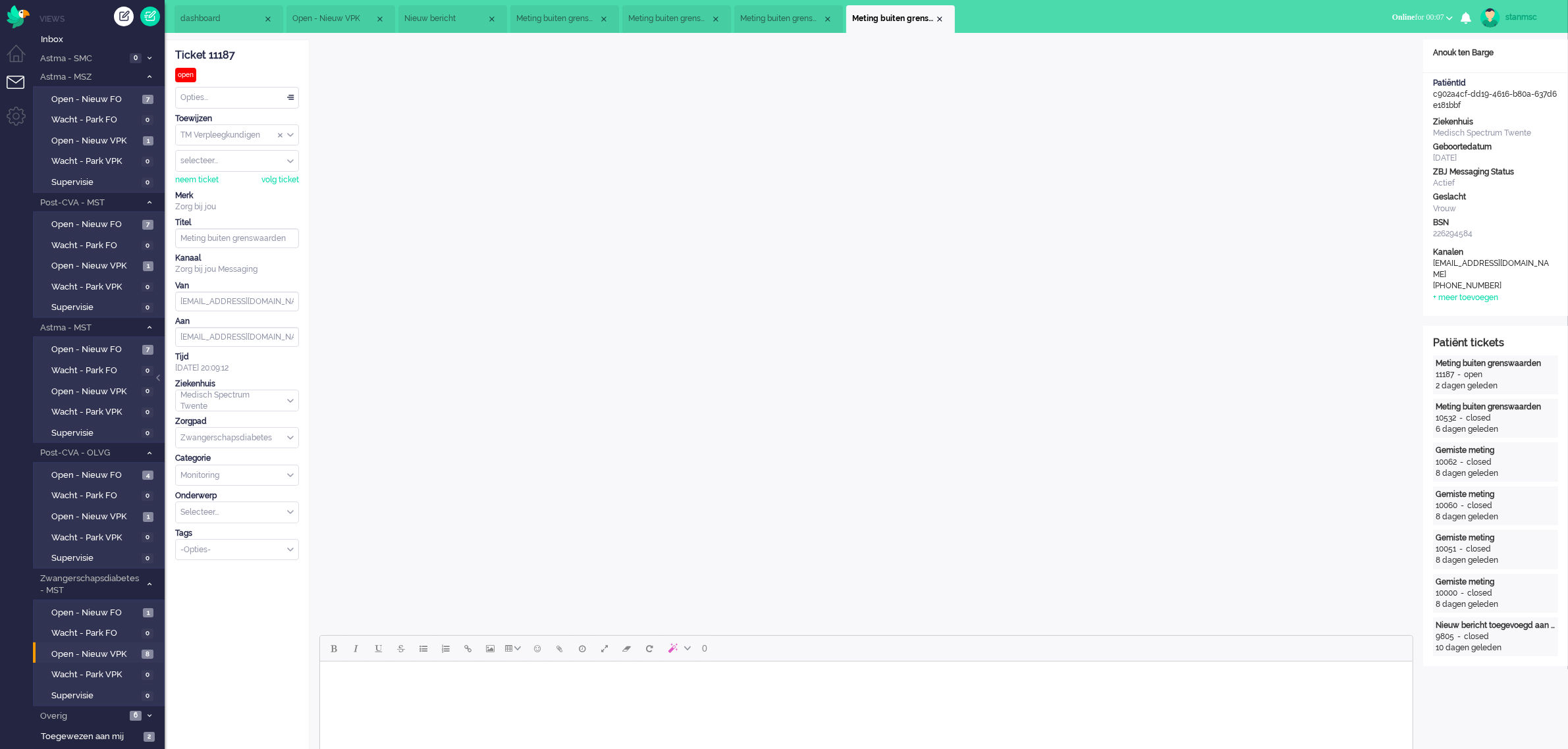
click at [343, 17] on span "Open - Nieuw VPK" at bounding box center [333, 19] width 82 height 11
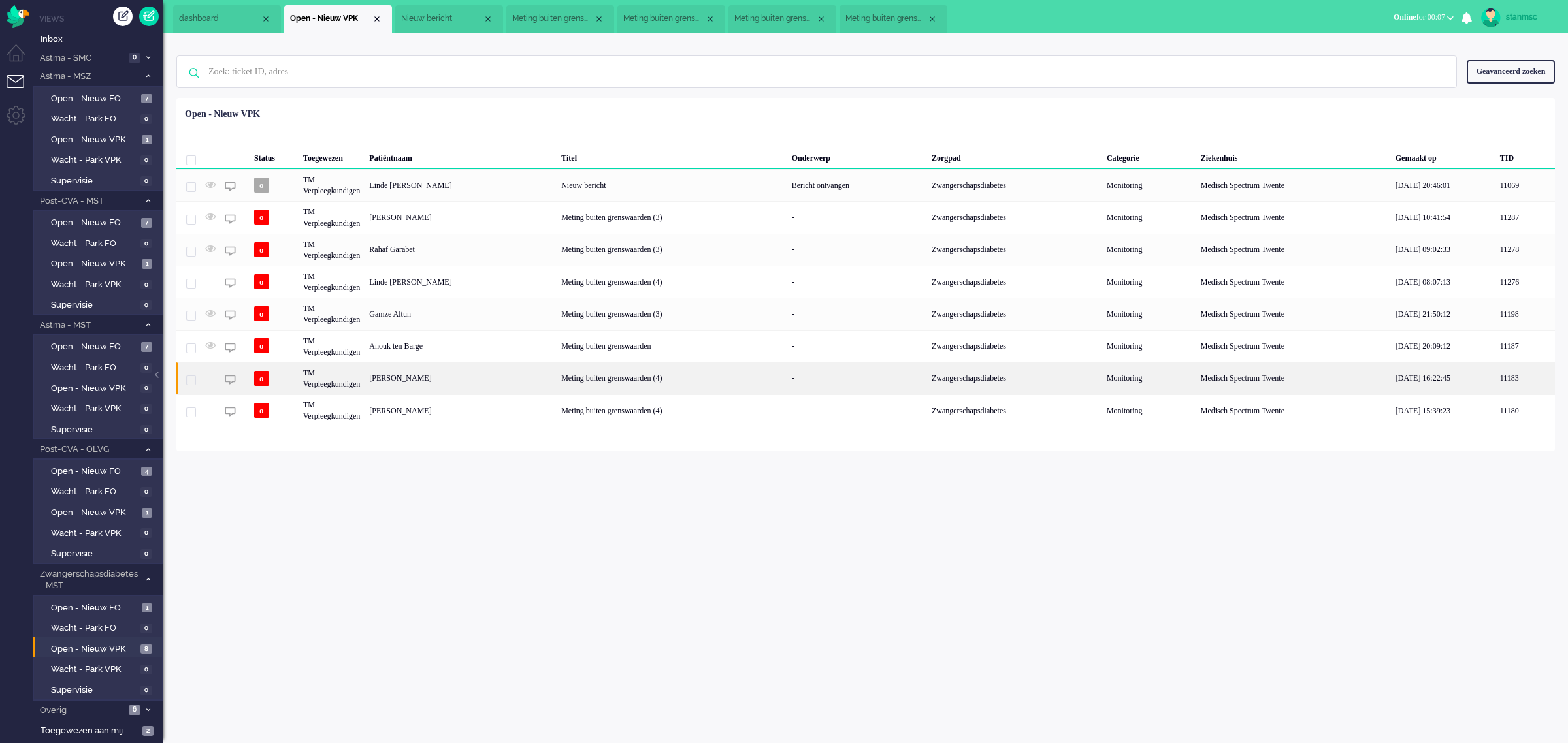
click at [422, 382] on div "Xiao Jong Hu" at bounding box center [460, 378] width 192 height 32
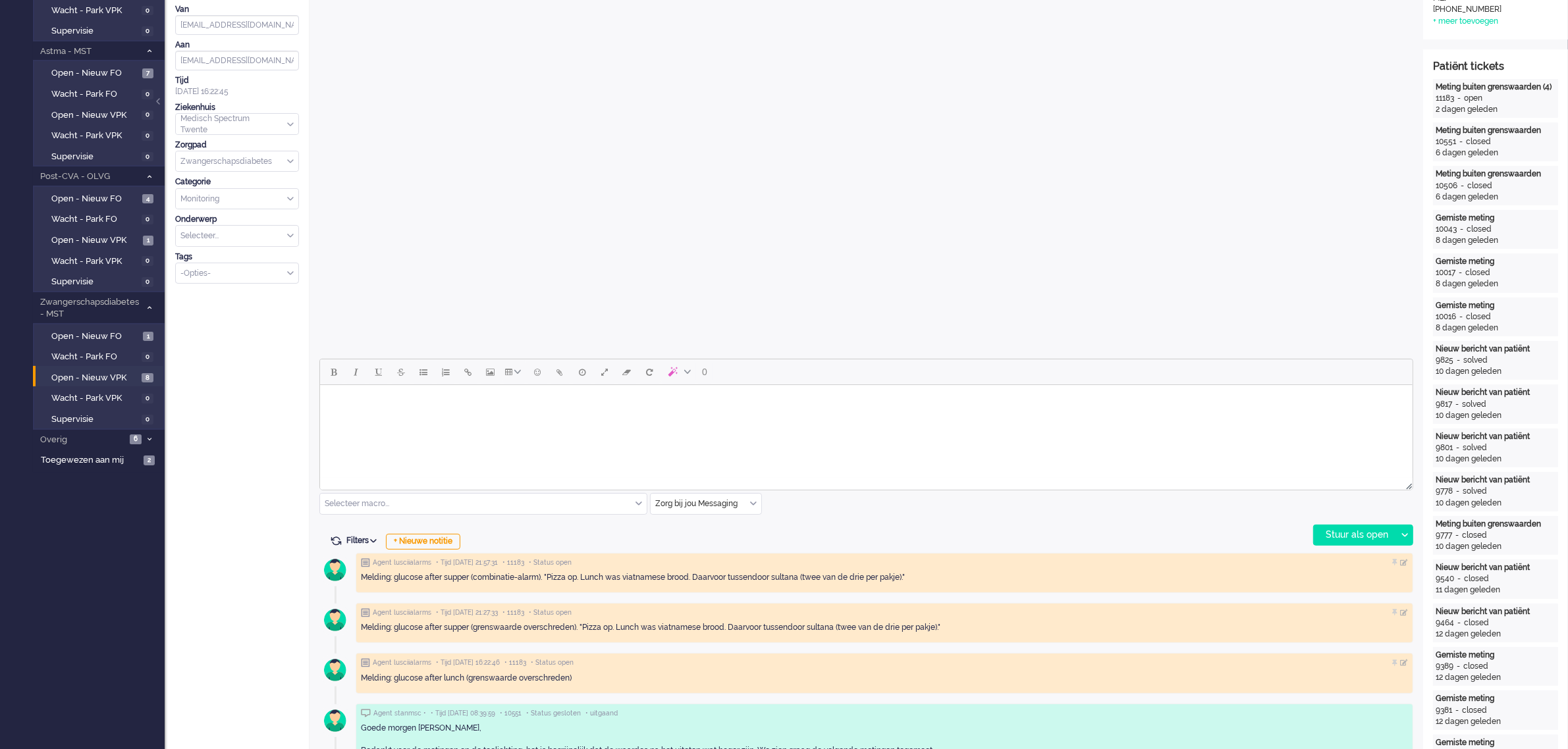
scroll to position [329, 0]
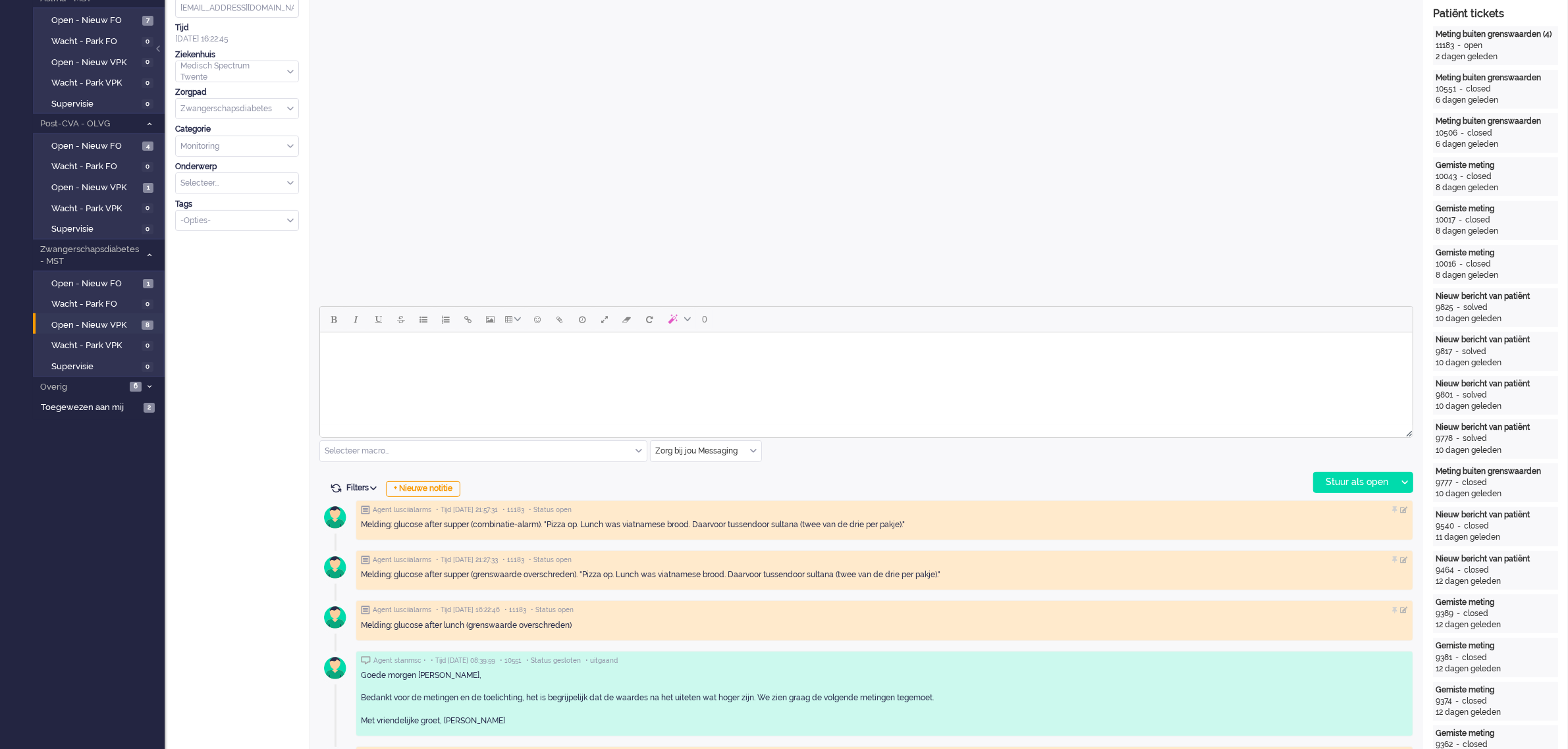
click at [438, 350] on body "Rich Text Area. Press ALT-0 for help." at bounding box center [865, 349] width 1082 height 23
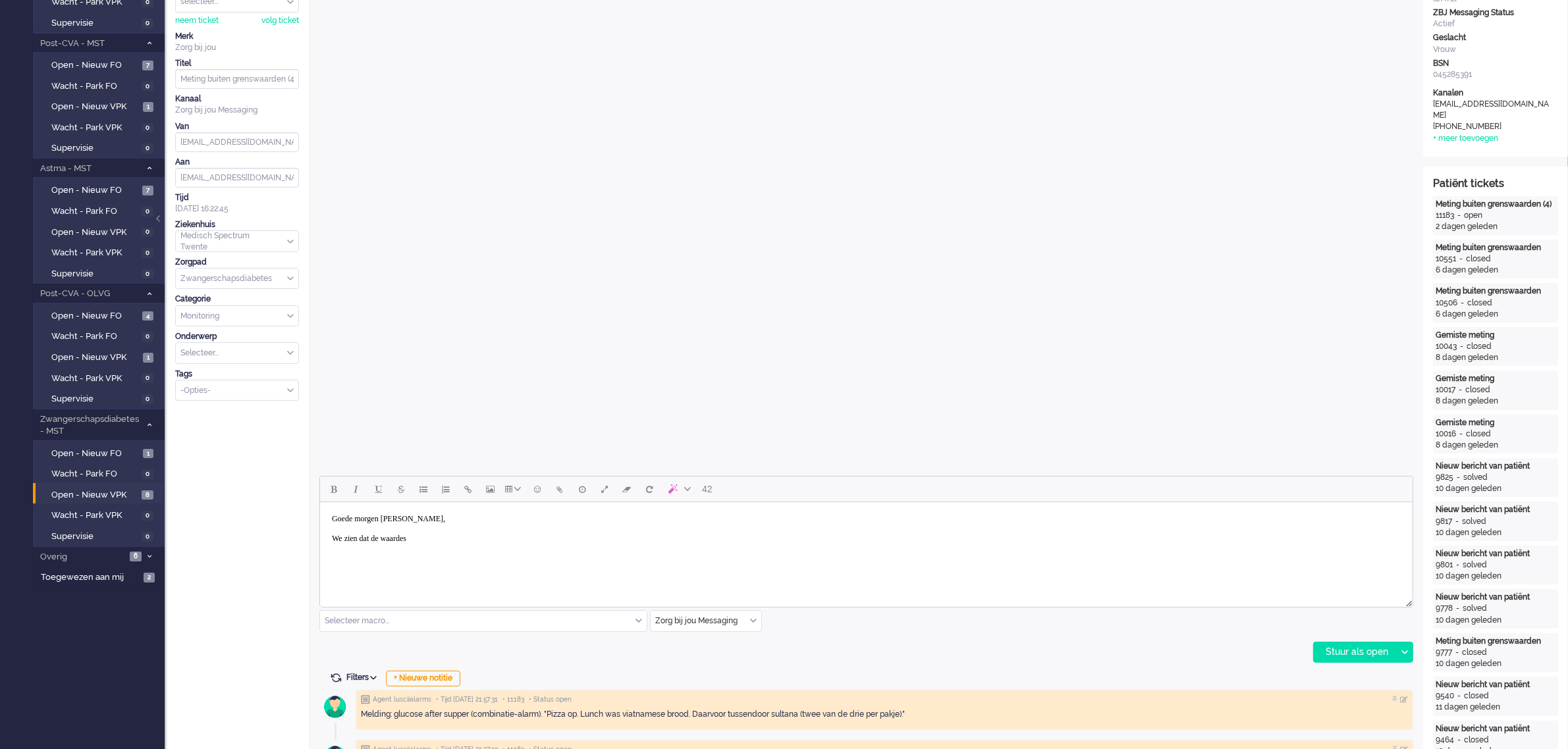
scroll to position [165, 0]
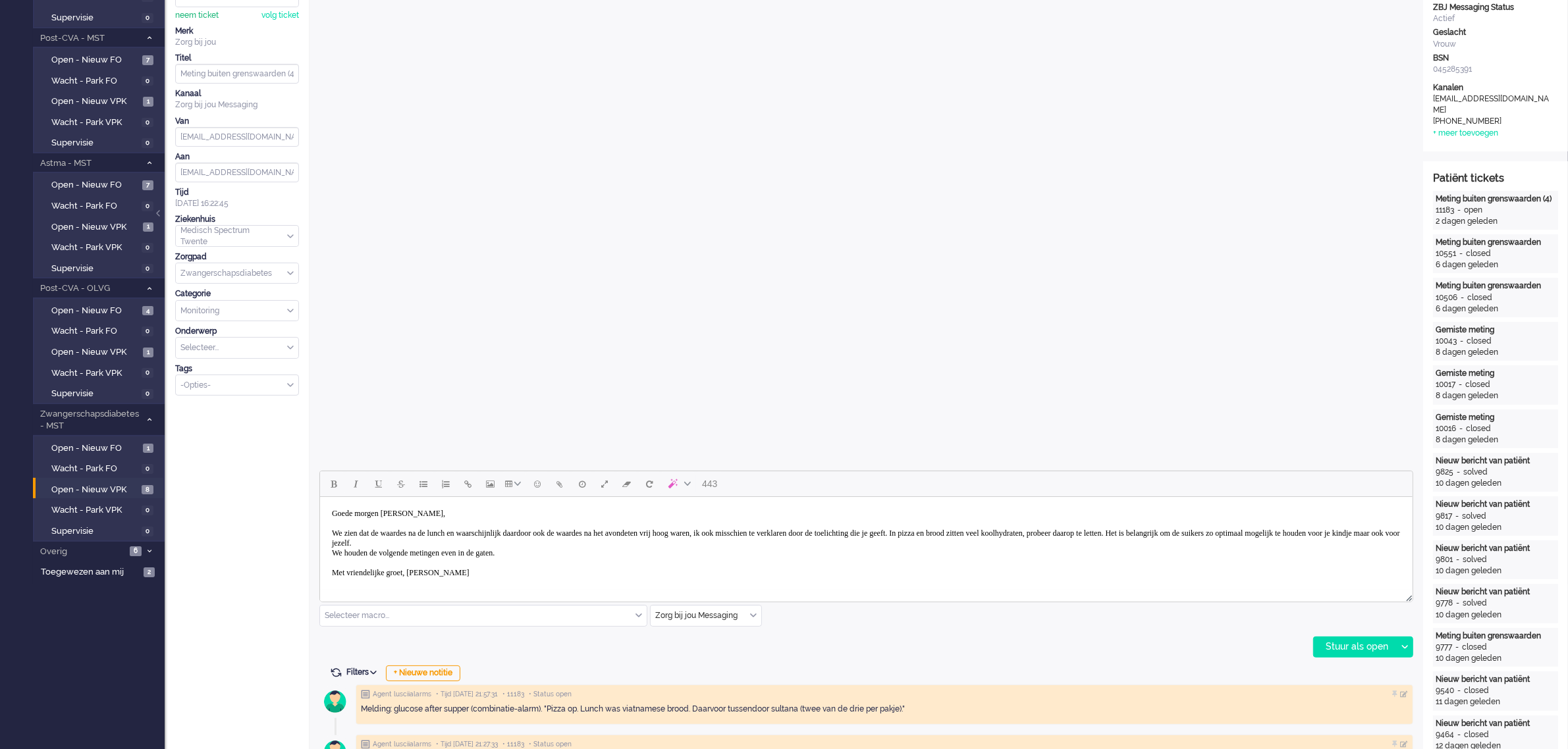
click at [205, 17] on div "neem ticket" at bounding box center [197, 15] width 43 height 11
click at [1338, 645] on div "Stuur als open" at bounding box center [1355, 647] width 82 height 20
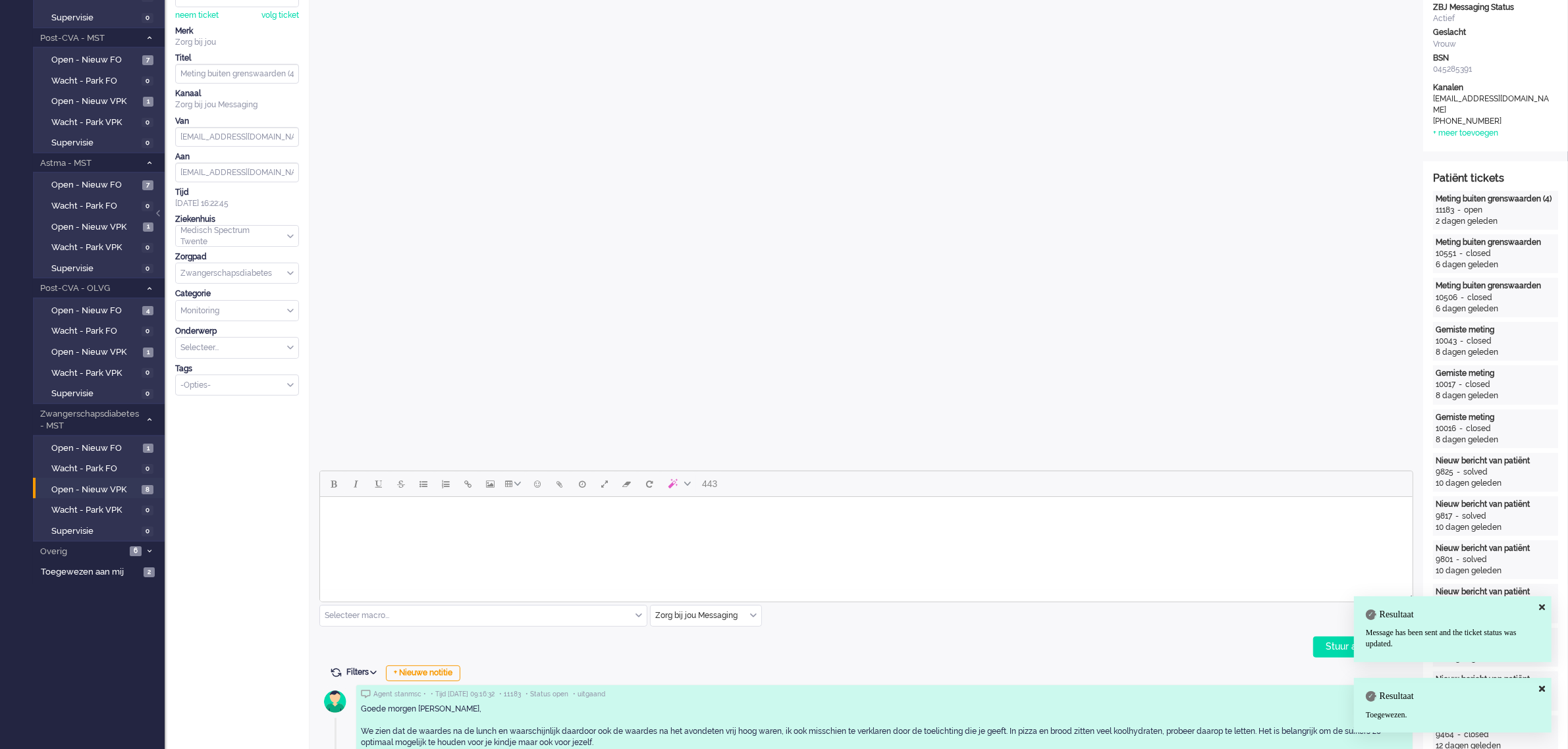
scroll to position [0, 0]
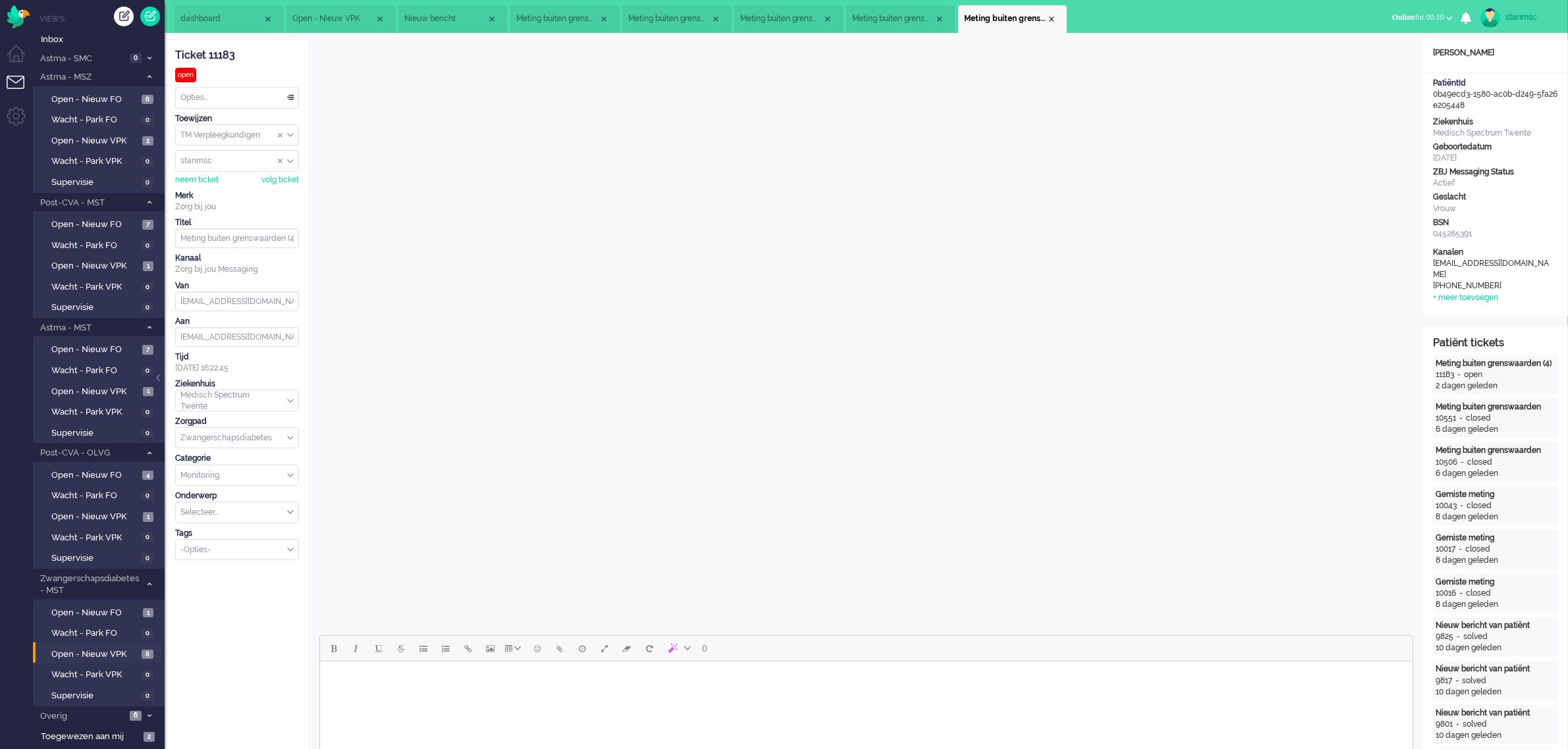
click at [246, 96] on div "Opties..." at bounding box center [237, 98] width 122 height 21
click at [219, 190] on li "Opgelost" at bounding box center [237, 191] width 122 height 19
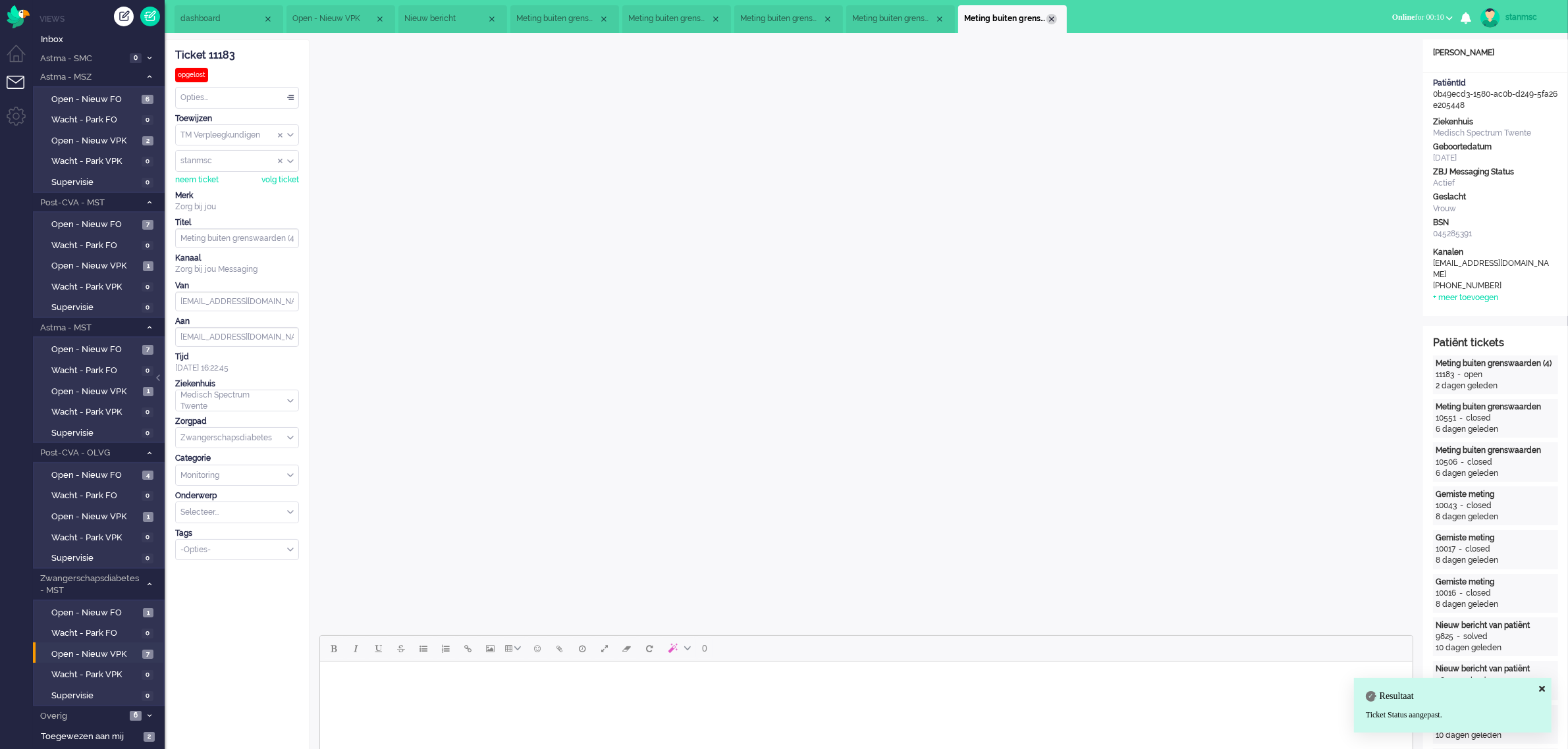
click at [1050, 21] on div "Close tab" at bounding box center [1052, 19] width 11 height 11
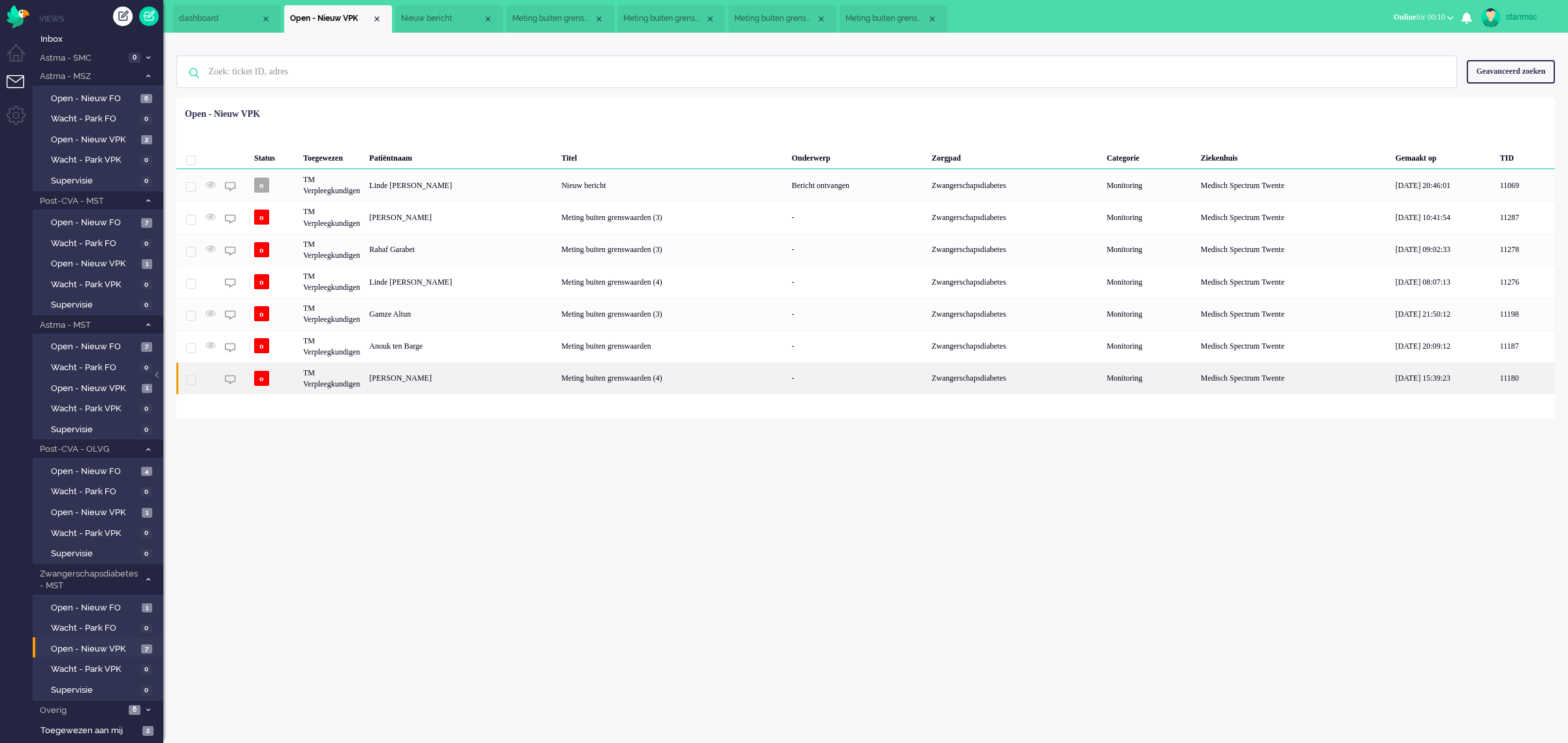
click at [419, 385] on div "Linsey Beld" at bounding box center [460, 378] width 192 height 32
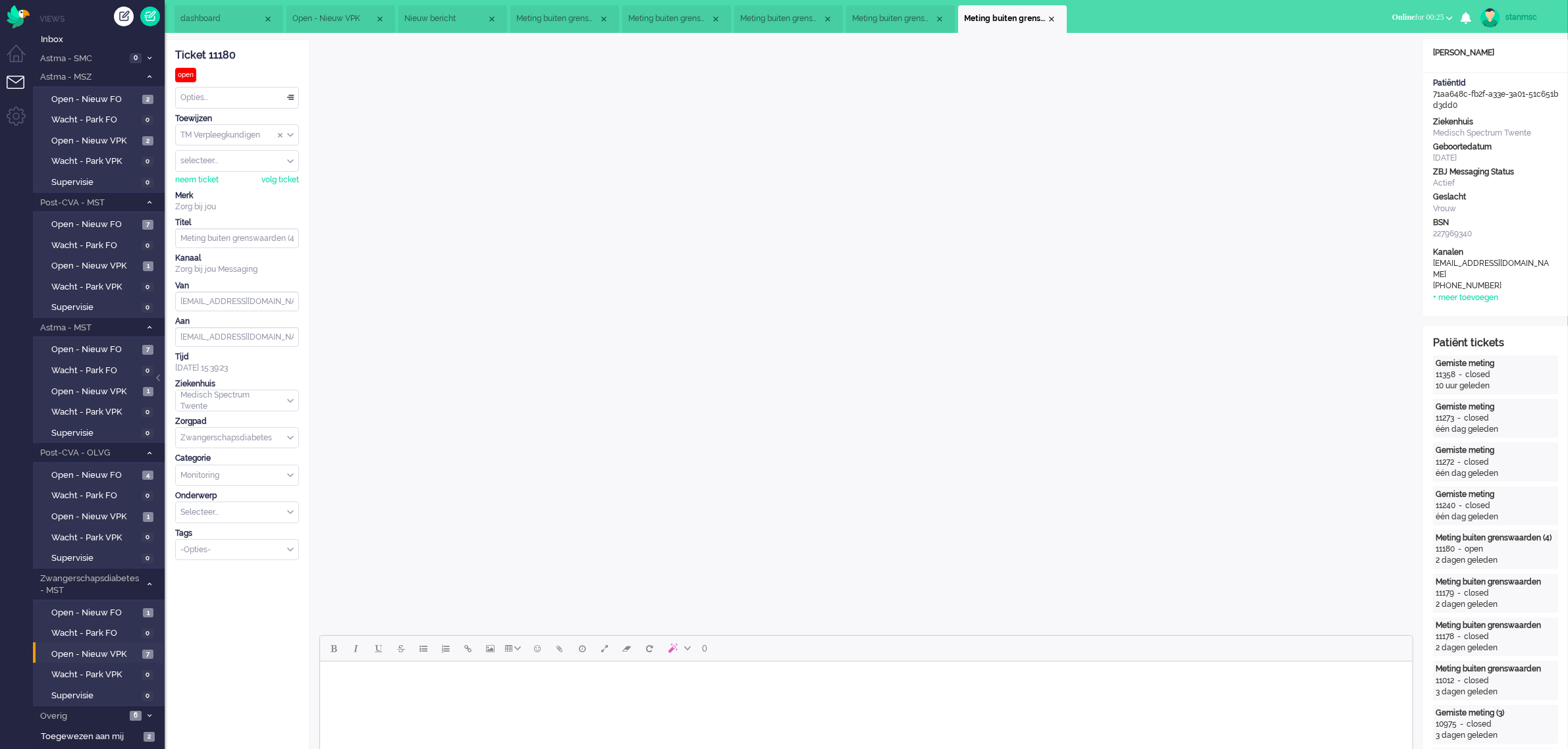
click at [898, 19] on span "Meting buiten grenswaarden" at bounding box center [893, 19] width 82 height 11
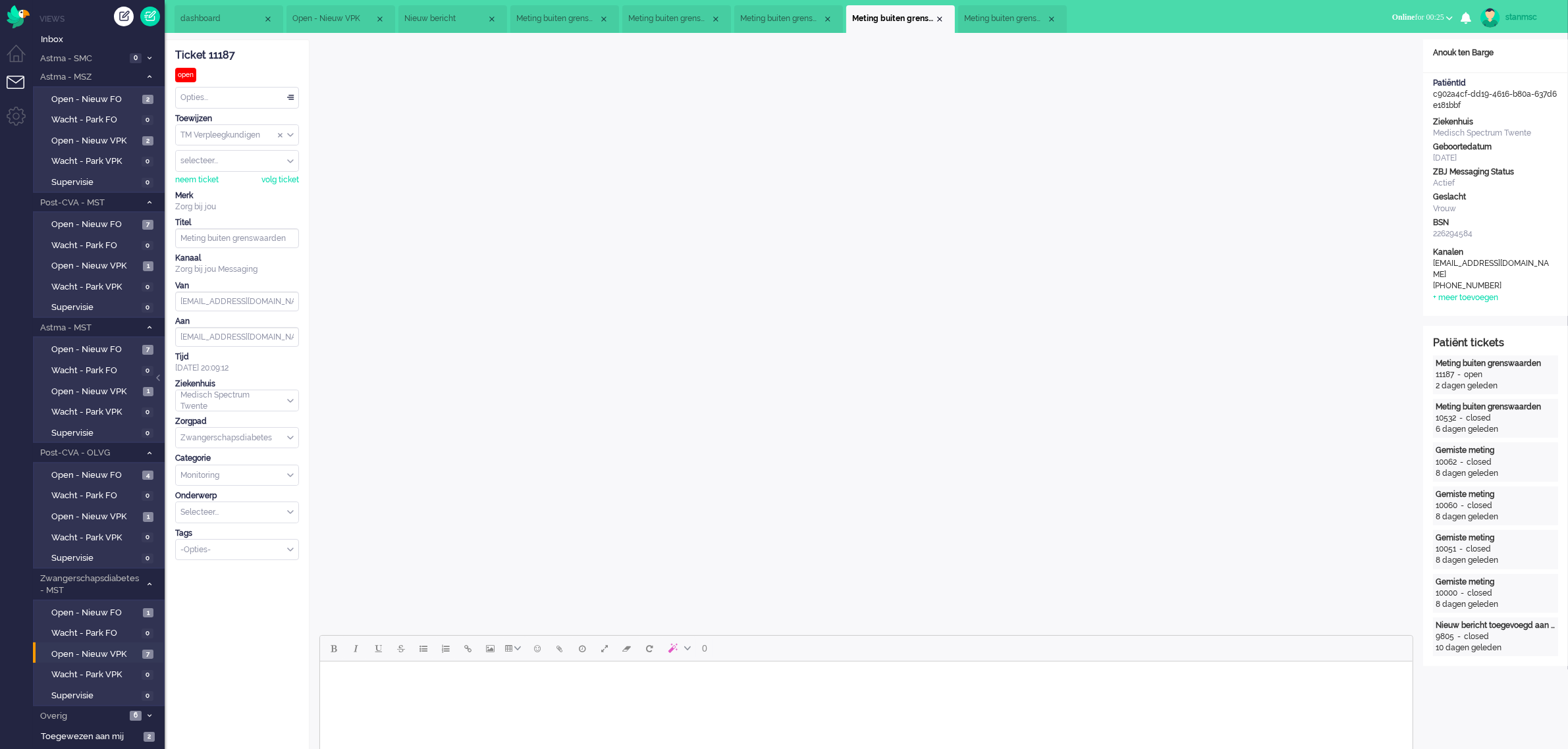
click at [774, 21] on span "Meting buiten grenswaarden (3)" at bounding box center [781, 19] width 82 height 11
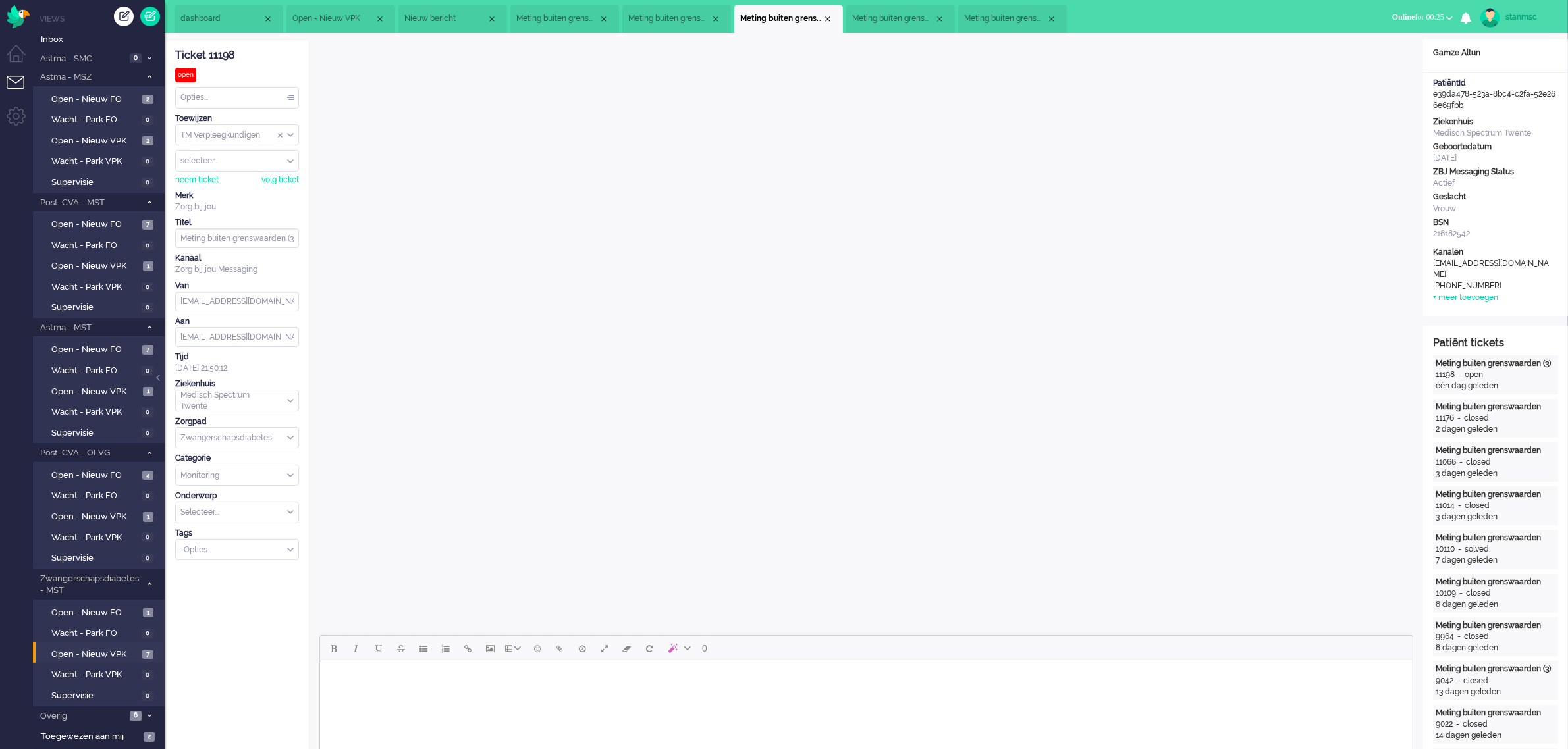
click at [677, 15] on span "Meting buiten grenswaarden (3)" at bounding box center [669, 19] width 82 height 11
click at [567, 17] on span "Meting buiten grenswaarden (3)" at bounding box center [557, 19] width 82 height 11
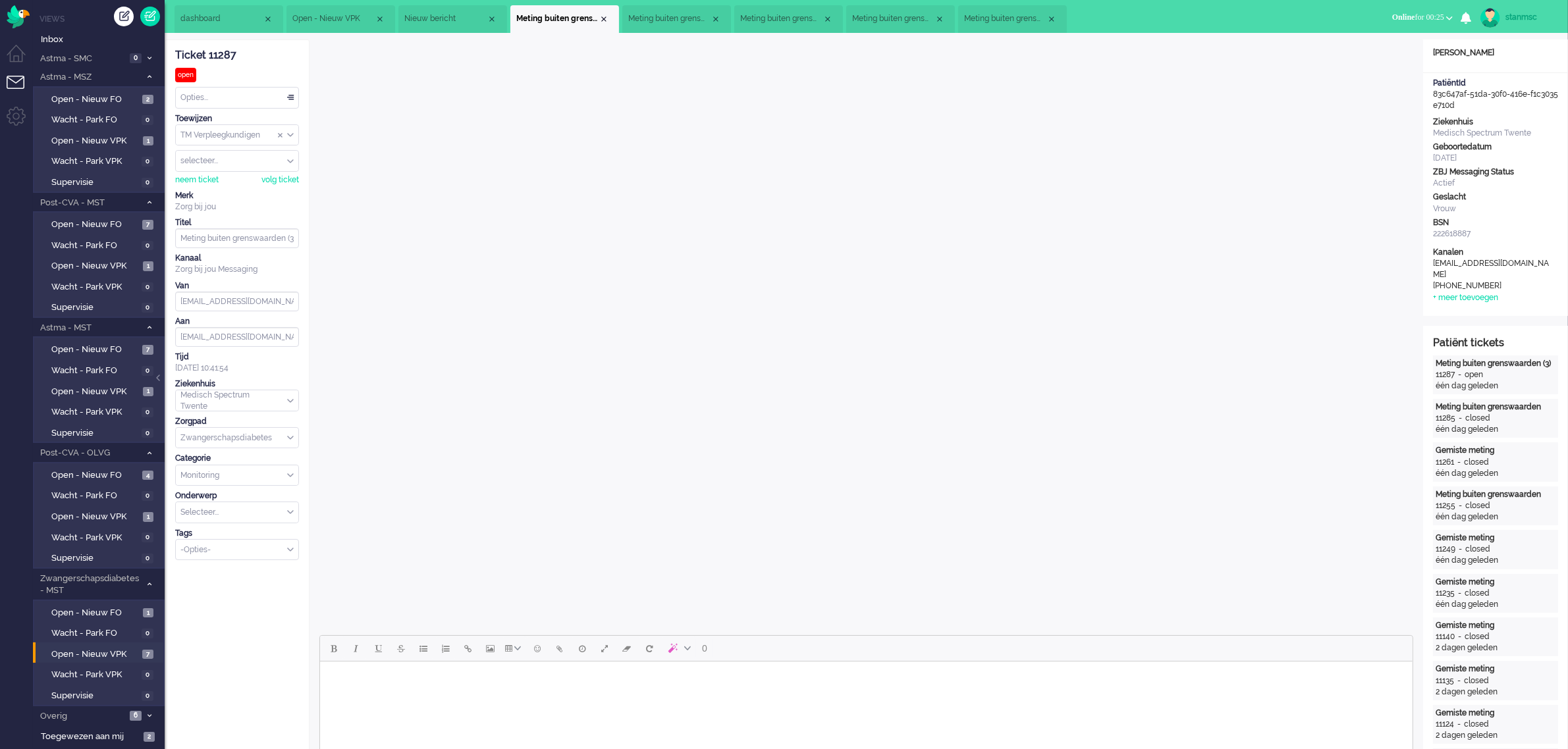
click at [676, 17] on span "Meting buiten grenswaarden (3)" at bounding box center [669, 19] width 82 height 11
click at [1013, 15] on span "Meting buiten grenswaarden (4)" at bounding box center [1005, 19] width 82 height 11
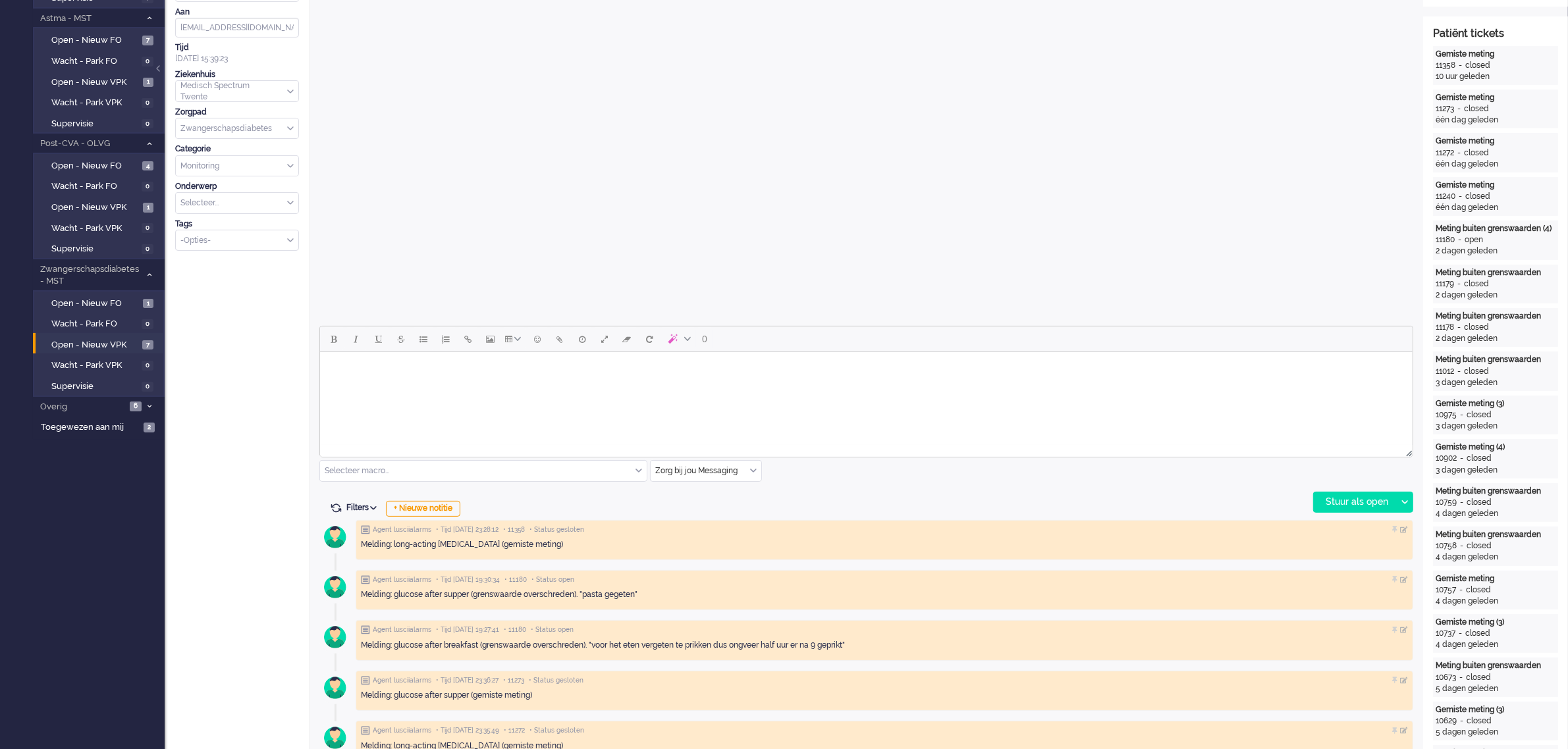
scroll to position [329, 0]
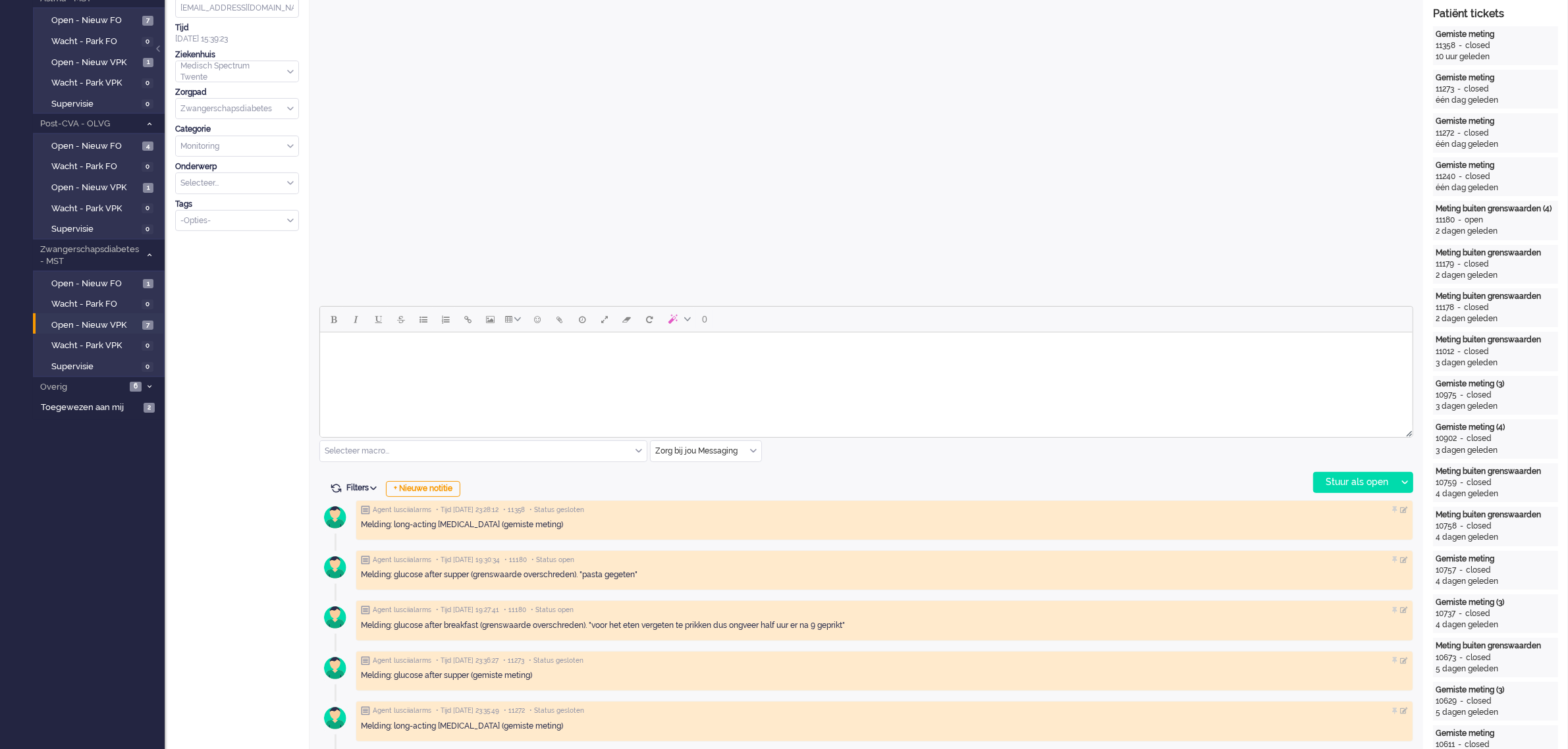
click at [577, 366] on html at bounding box center [865, 349] width 1092 height 33
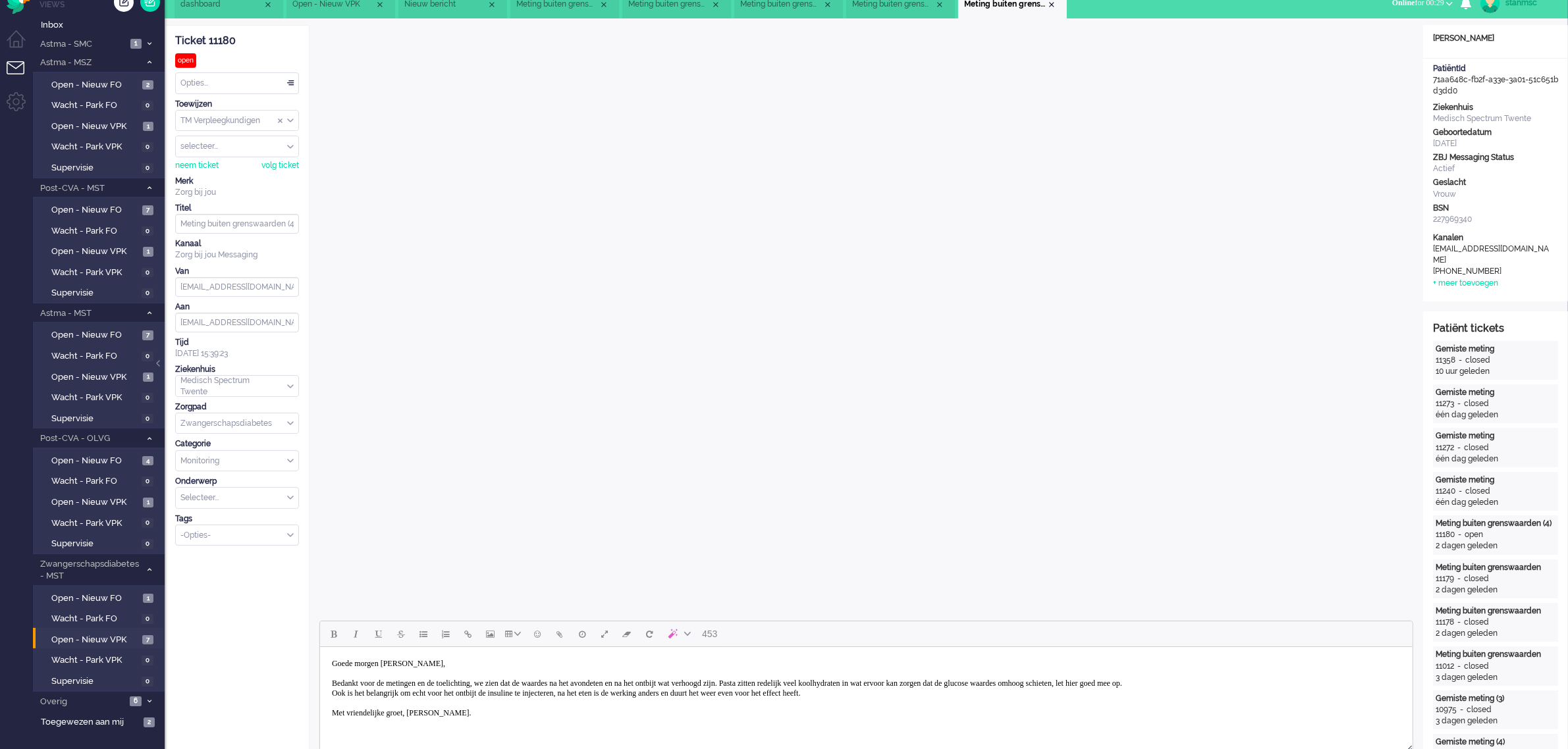
scroll to position [0, 0]
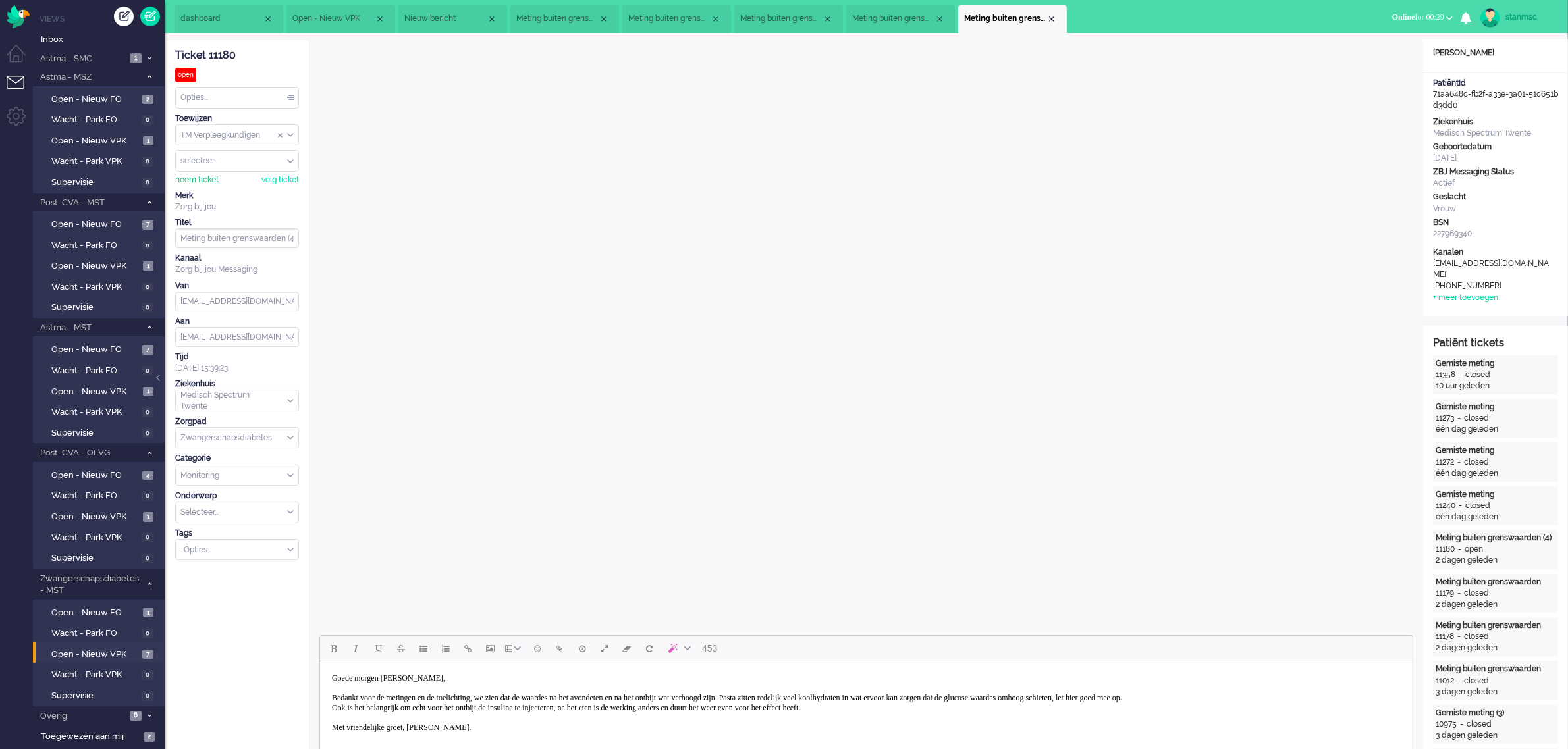
click at [189, 179] on div "neem ticket" at bounding box center [197, 180] width 43 height 11
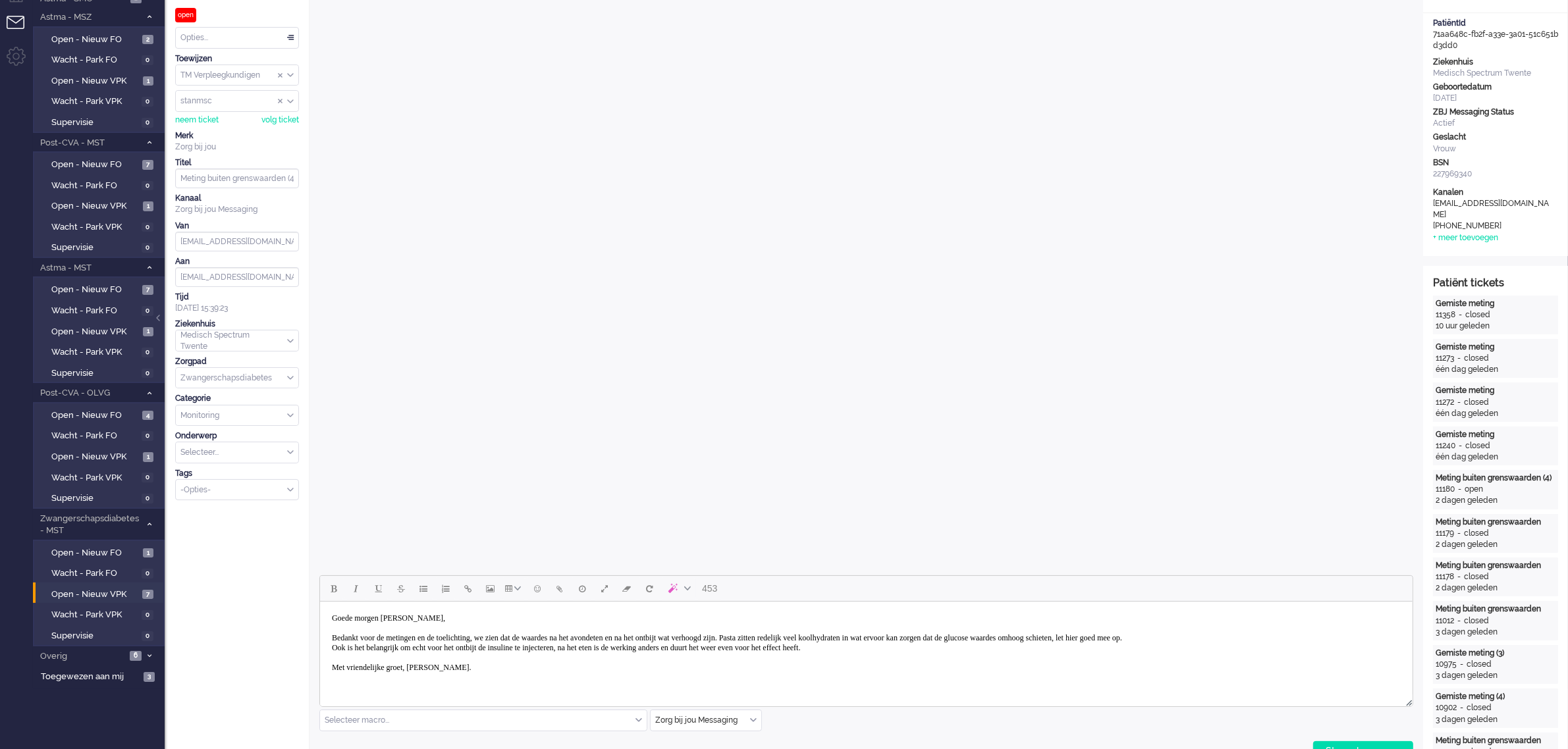
scroll to position [247, 0]
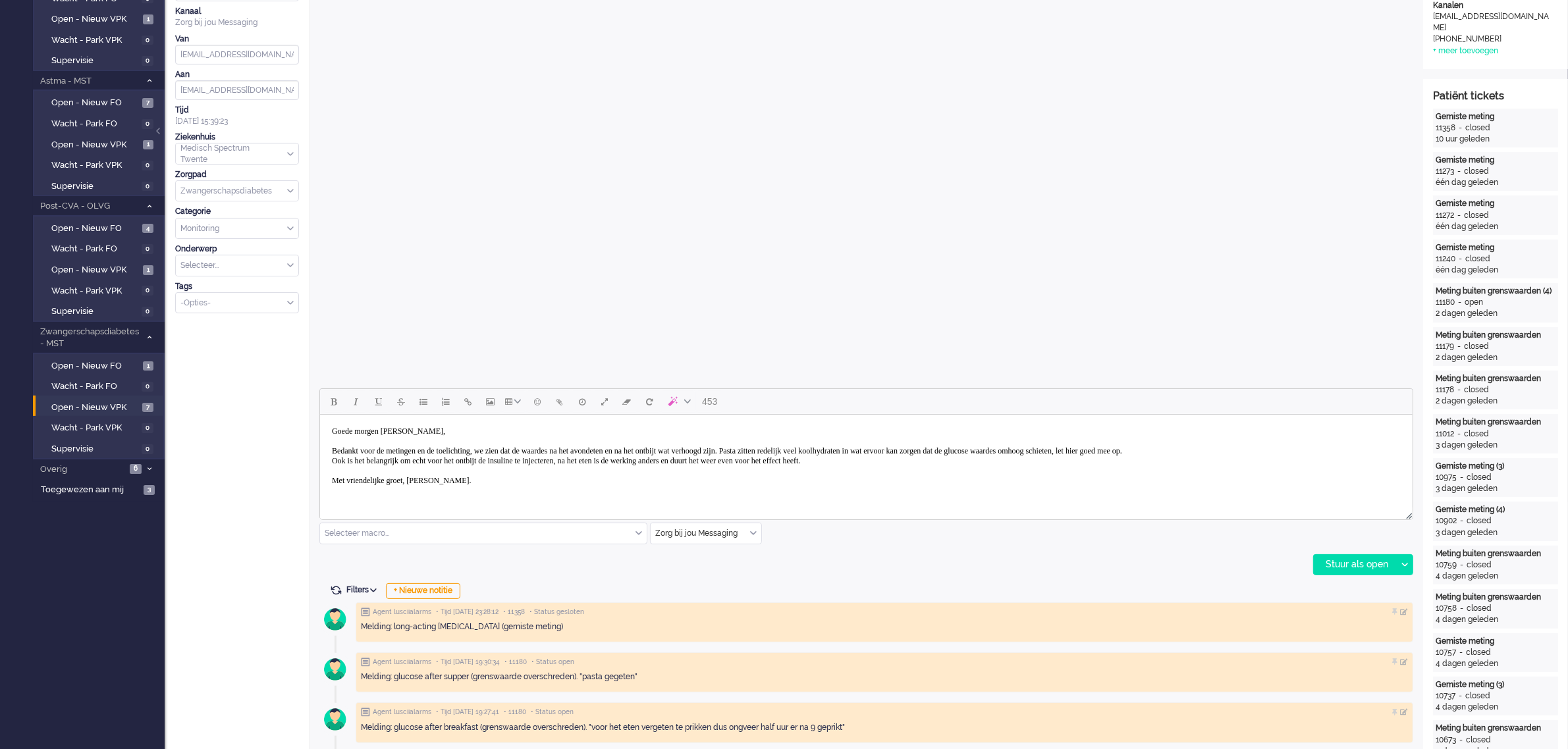
click at [932, 458] on body "Goede morgen Linsey, Bedankt voor de metingen en de toelichting, we zien dat de…" at bounding box center [865, 456] width 1082 height 72
click at [1345, 562] on div "Stuur als open" at bounding box center [1355, 565] width 82 height 20
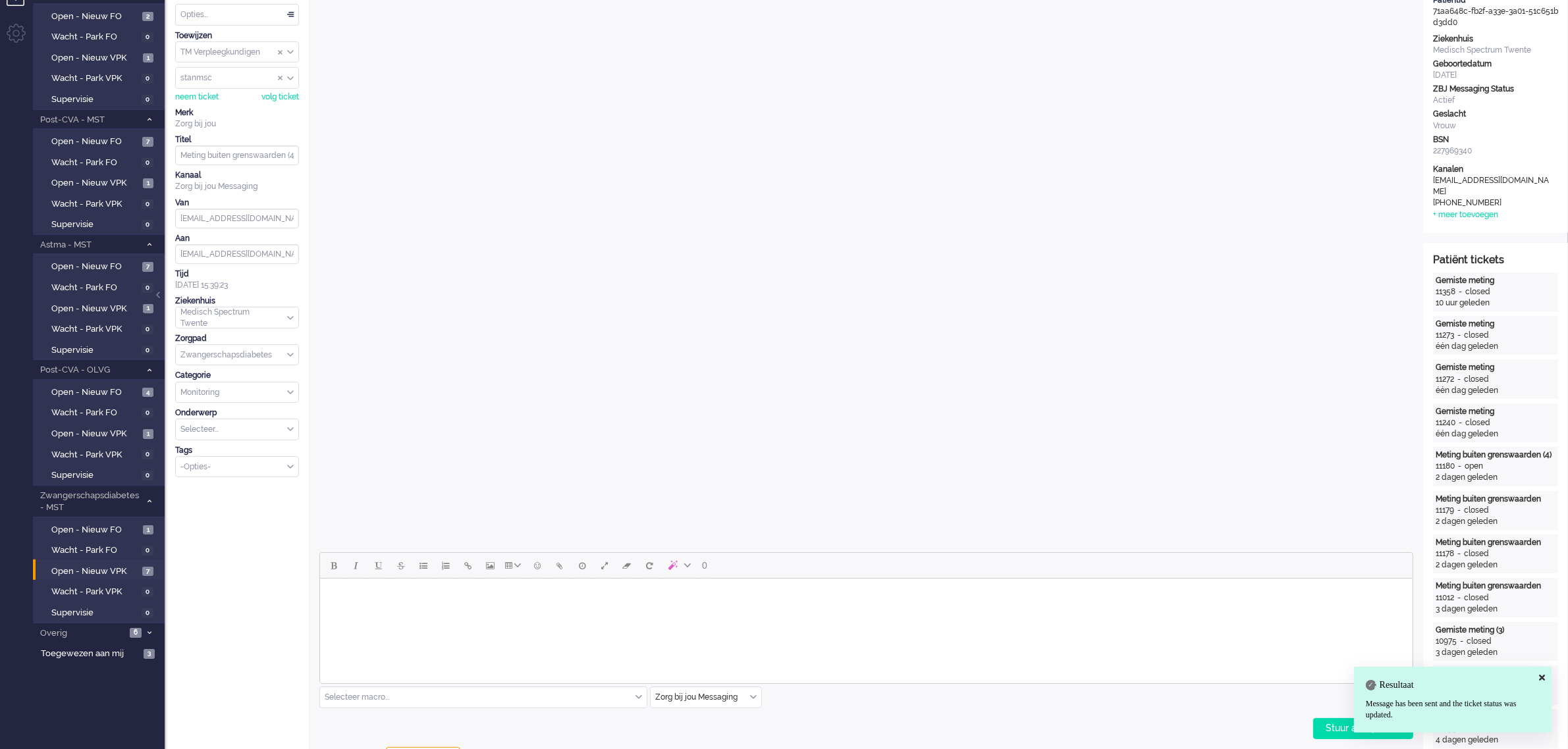
scroll to position [0, 0]
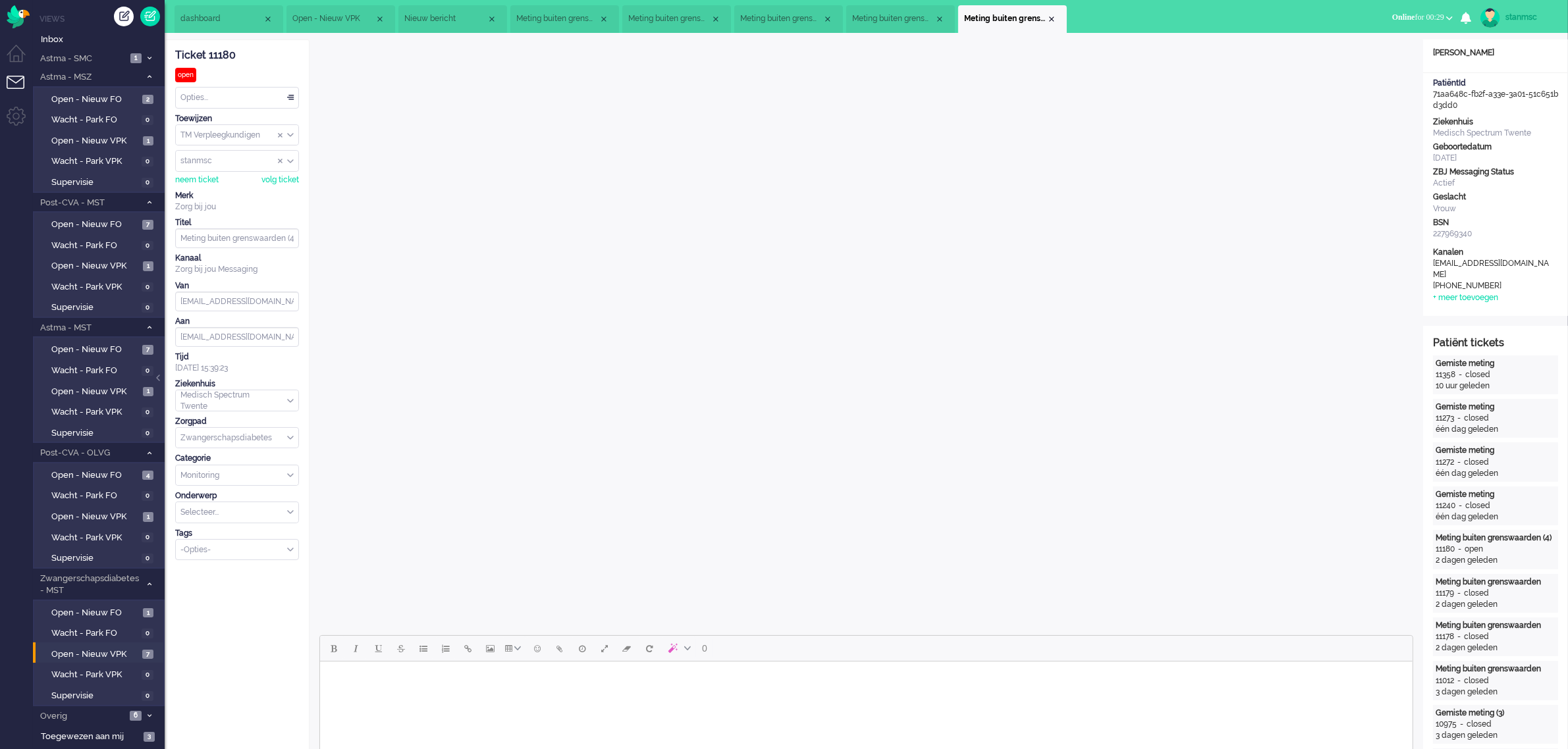
click at [233, 98] on div "Opties..." at bounding box center [237, 98] width 122 height 21
click at [229, 187] on li "Opgelost" at bounding box center [237, 191] width 122 height 19
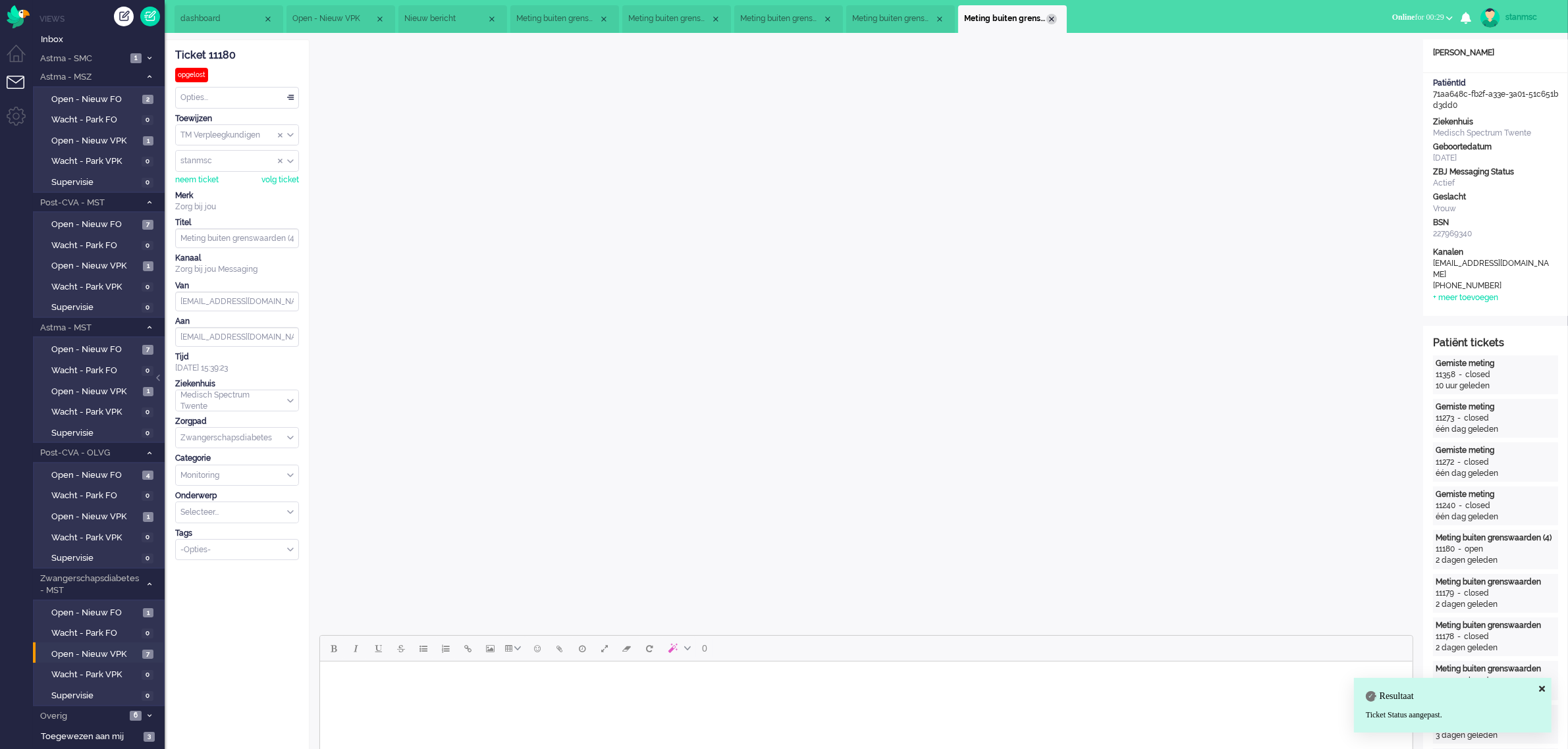
click at [1049, 19] on div "Close tab" at bounding box center [1052, 19] width 11 height 11
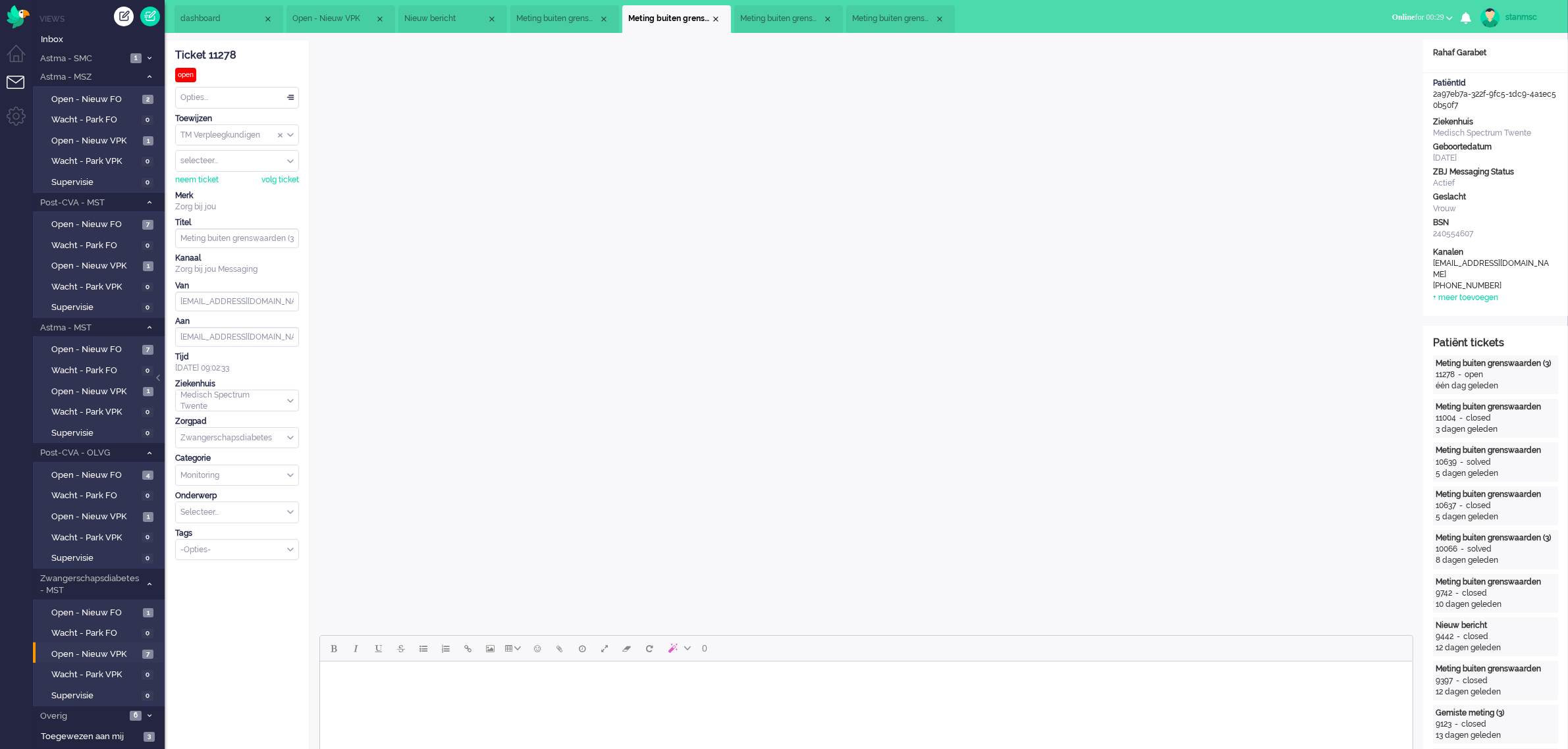
click at [791, 12] on li "Meting buiten grenswaarden (3)" at bounding box center [789, 19] width 108 height 27
click at [436, 15] on span "Nieuw bericht" at bounding box center [445, 19] width 82 height 11
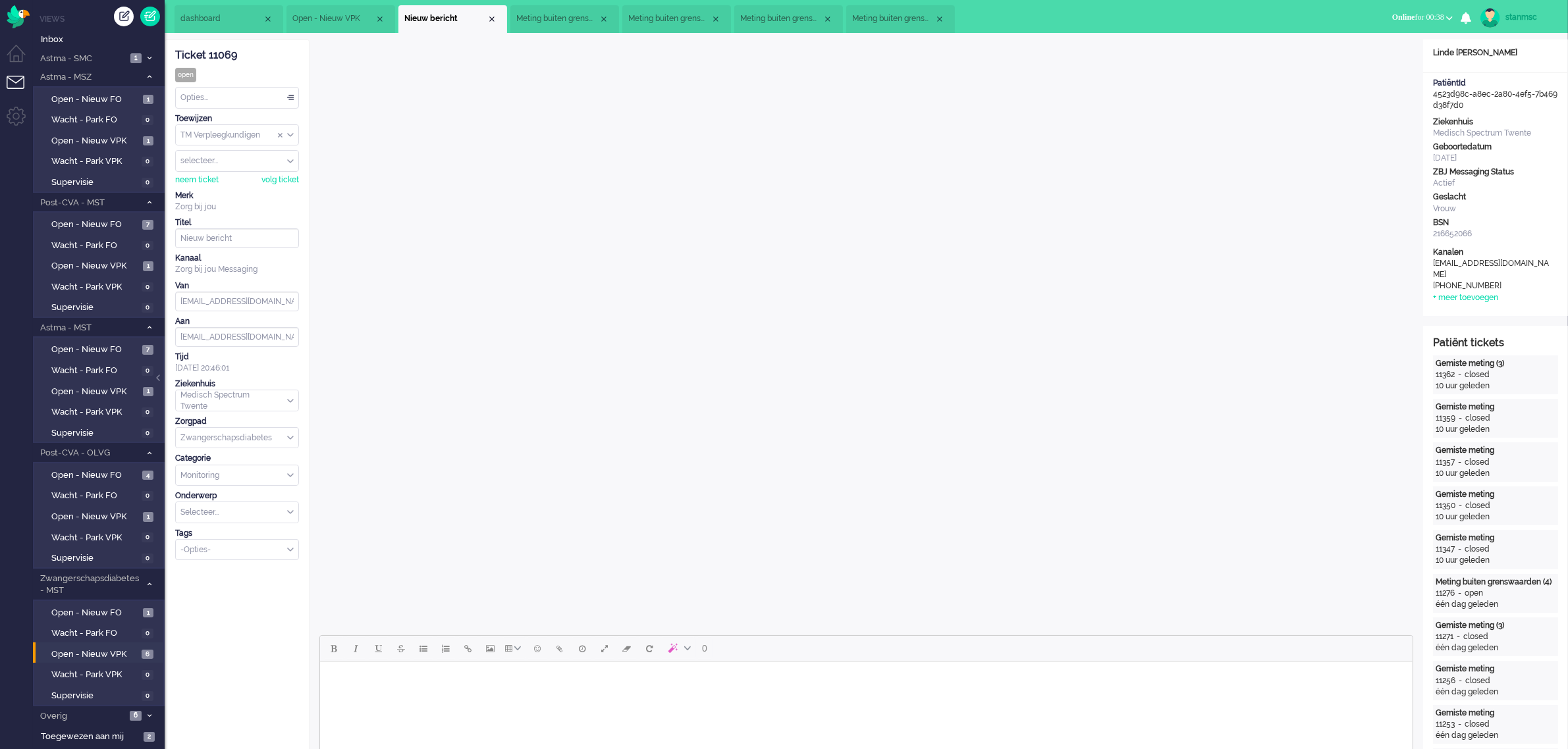
click at [1434, 15] on span "Online for 00:38" at bounding box center [1418, 17] width 52 height 9
click at [1369, 39] on label "Niet beschikbaar" at bounding box center [1398, 44] width 104 height 11
click at [1413, 15] on span "Niet beschikbaar for 00:08" at bounding box center [1401, 17] width 86 height 9
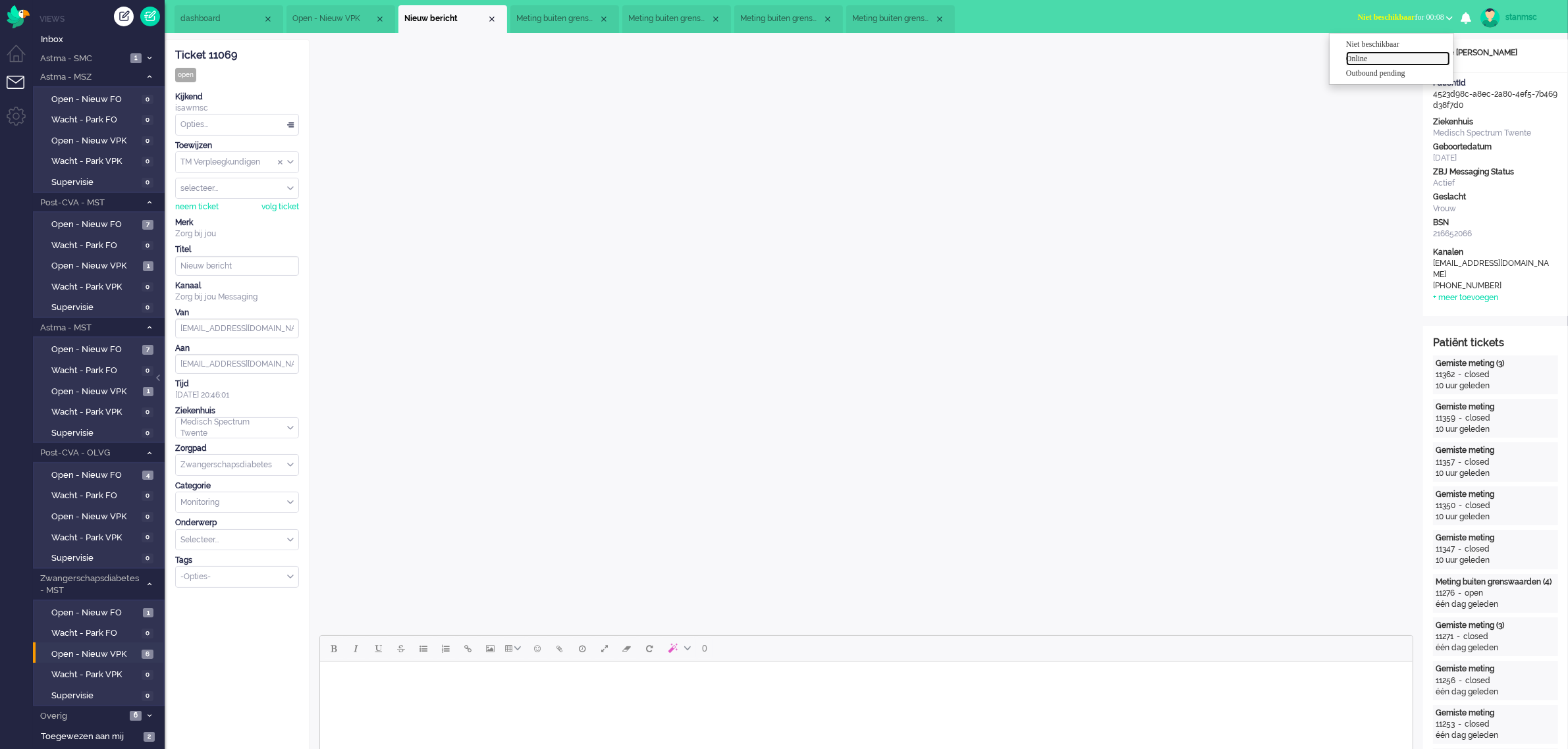
click at [1378, 60] on label "Online" at bounding box center [1398, 59] width 104 height 11
click at [221, 19] on span "dashboard" at bounding box center [221, 19] width 82 height 11
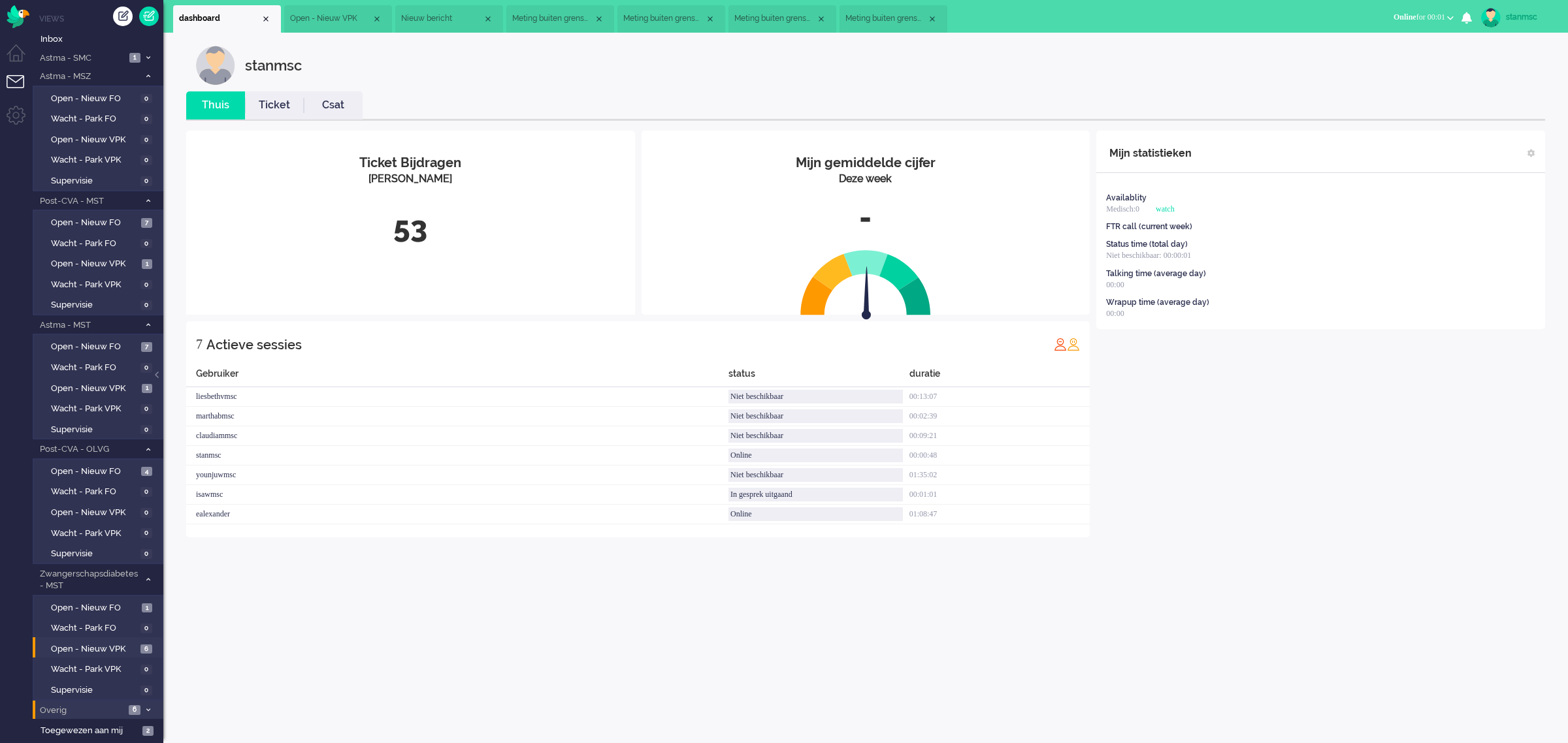
click at [80, 705] on span "Overig" at bounding box center [81, 710] width 87 height 13
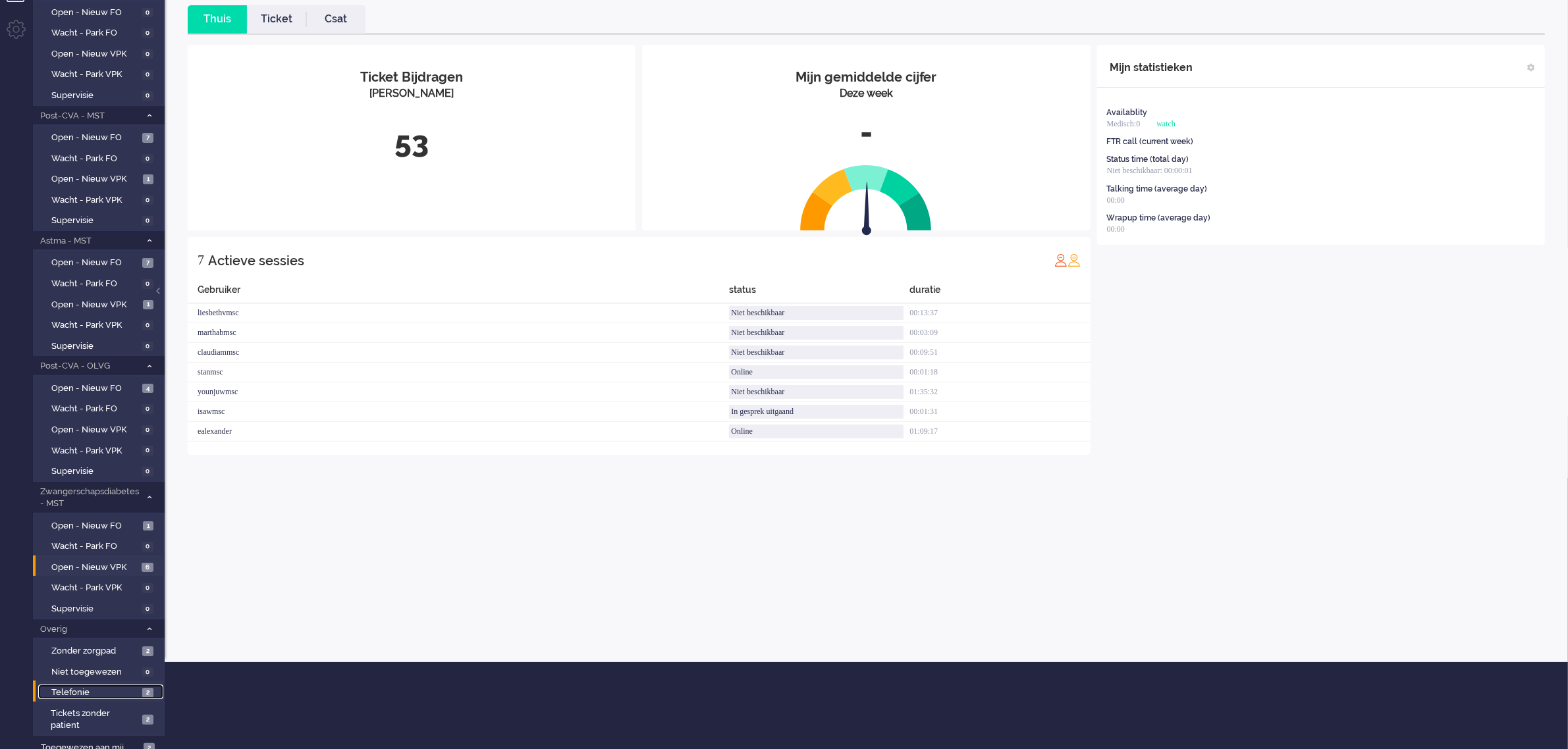
click at [90, 687] on span "Telefonie" at bounding box center [95, 693] width 88 height 13
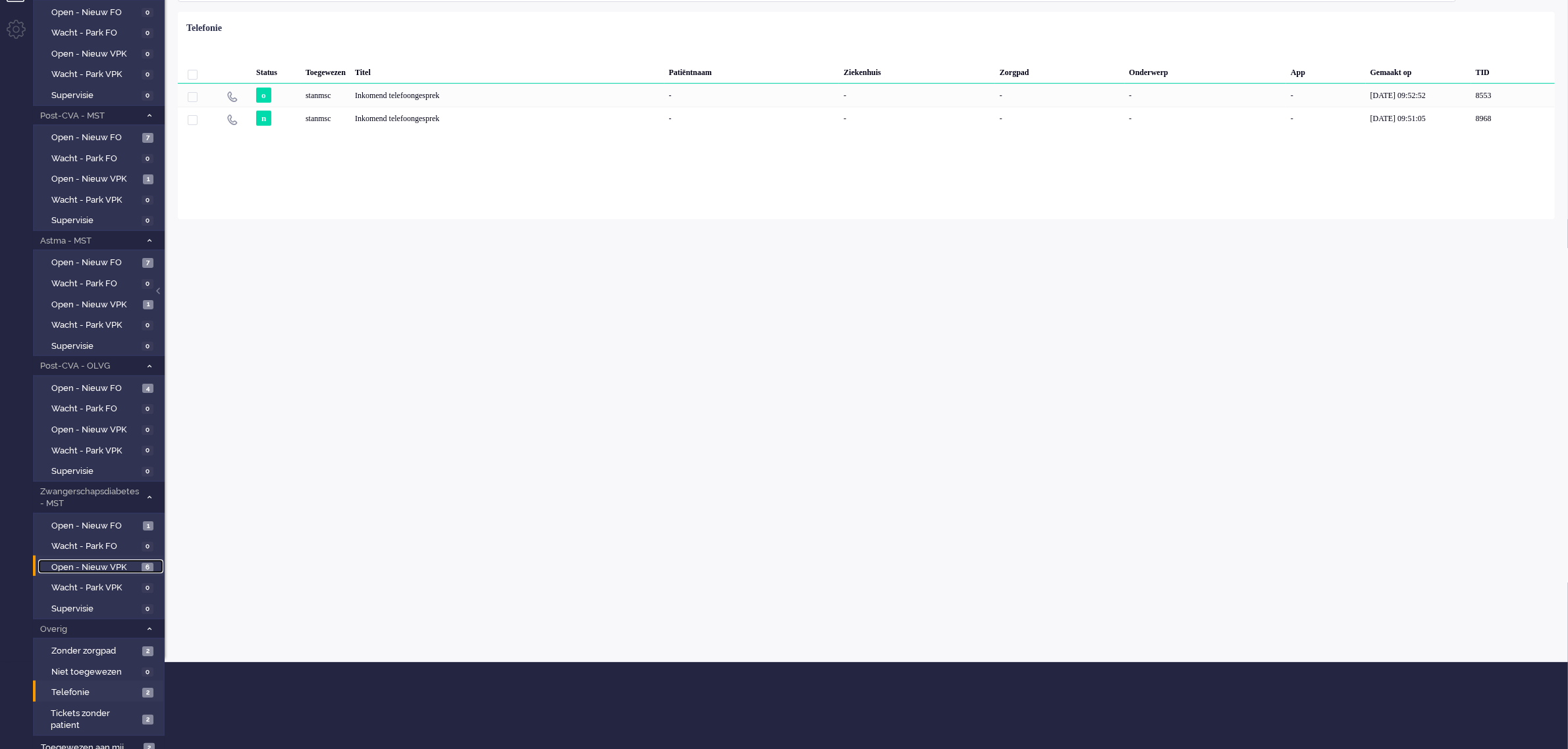
click at [92, 562] on span "Open - Nieuw VPK" at bounding box center [95, 568] width 87 height 13
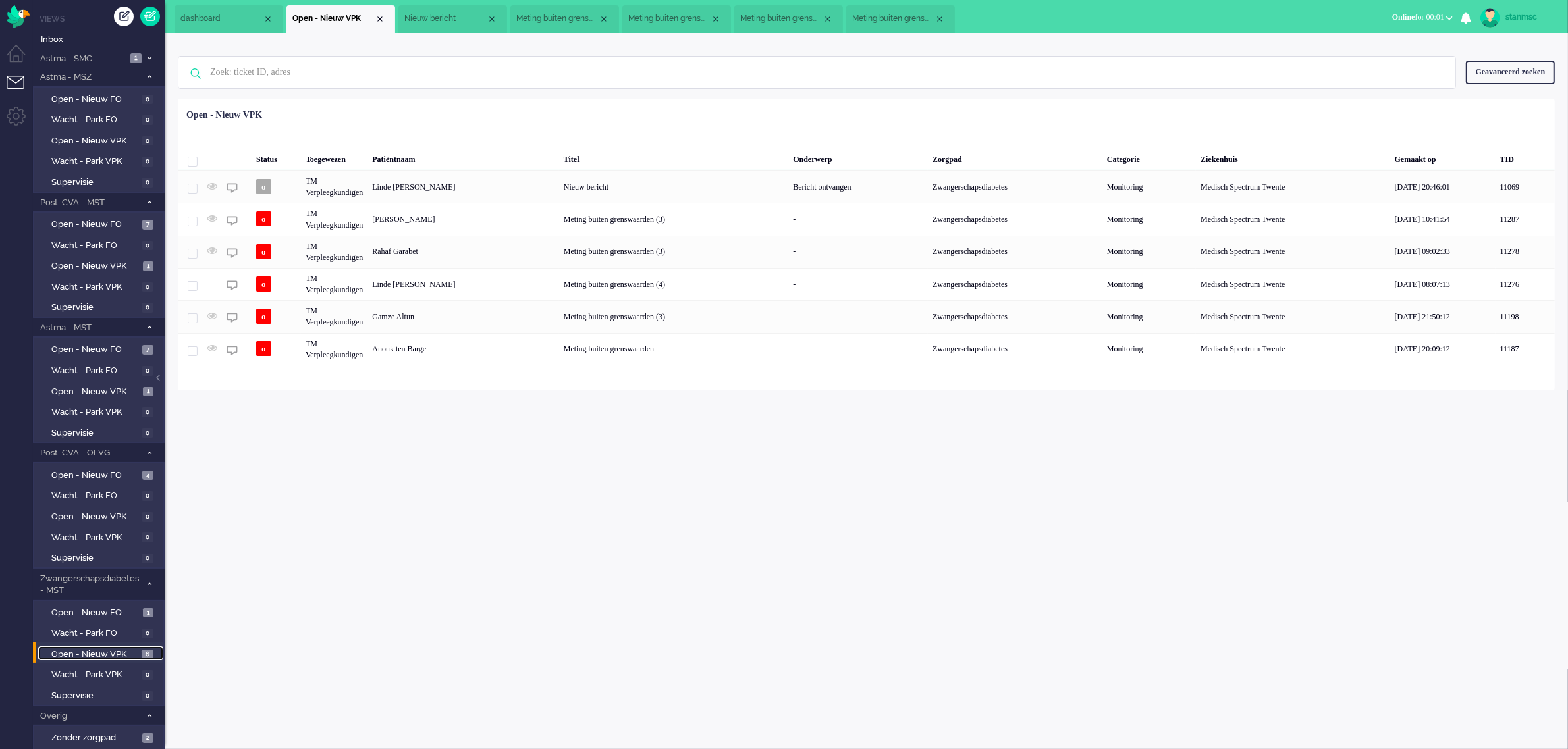
click at [461, 17] on span "Nieuw bericht" at bounding box center [445, 19] width 82 height 11
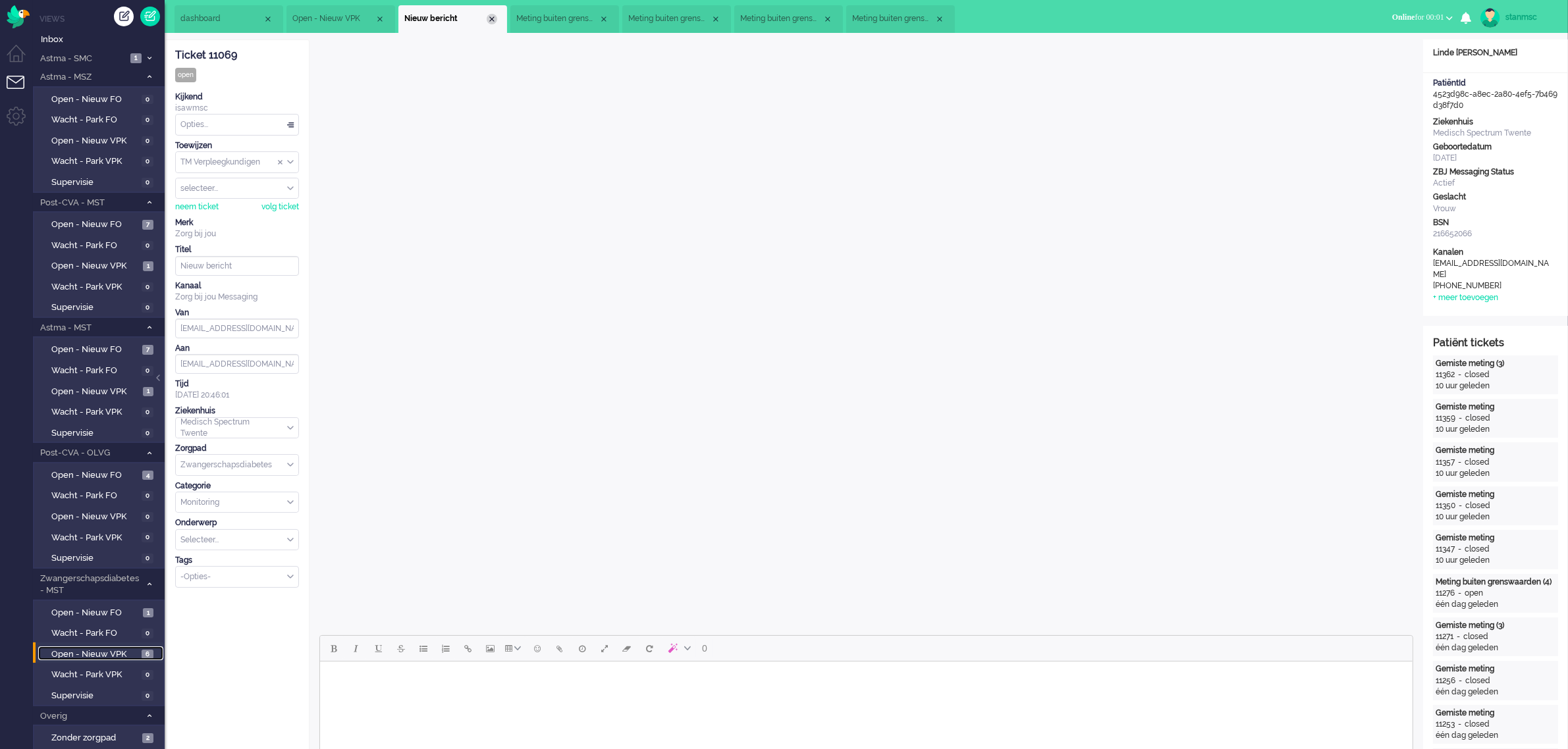
click at [492, 17] on div "Close tab" at bounding box center [492, 19] width 11 height 11
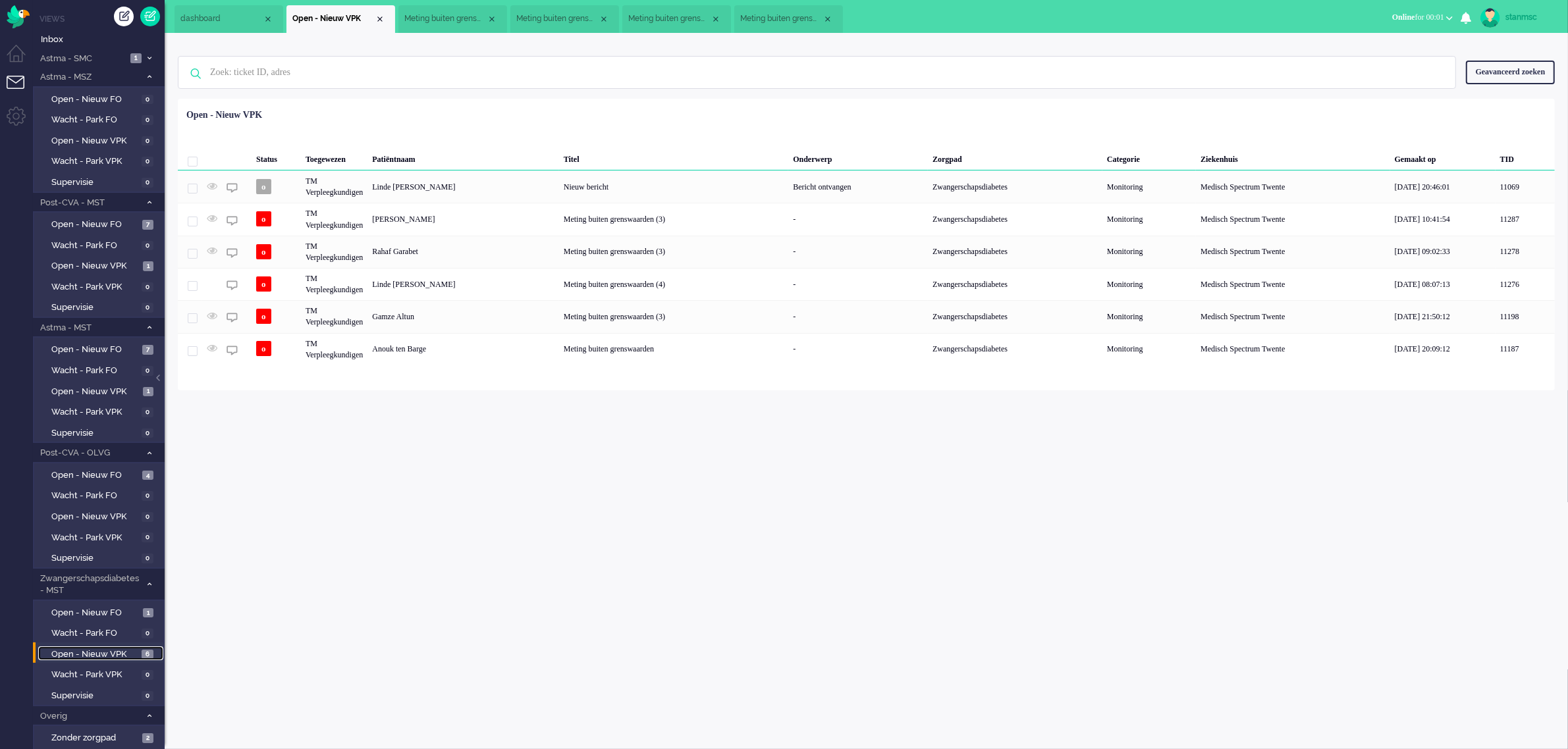
click at [471, 15] on span "Meting buiten grenswaarden (3)" at bounding box center [445, 19] width 82 height 11
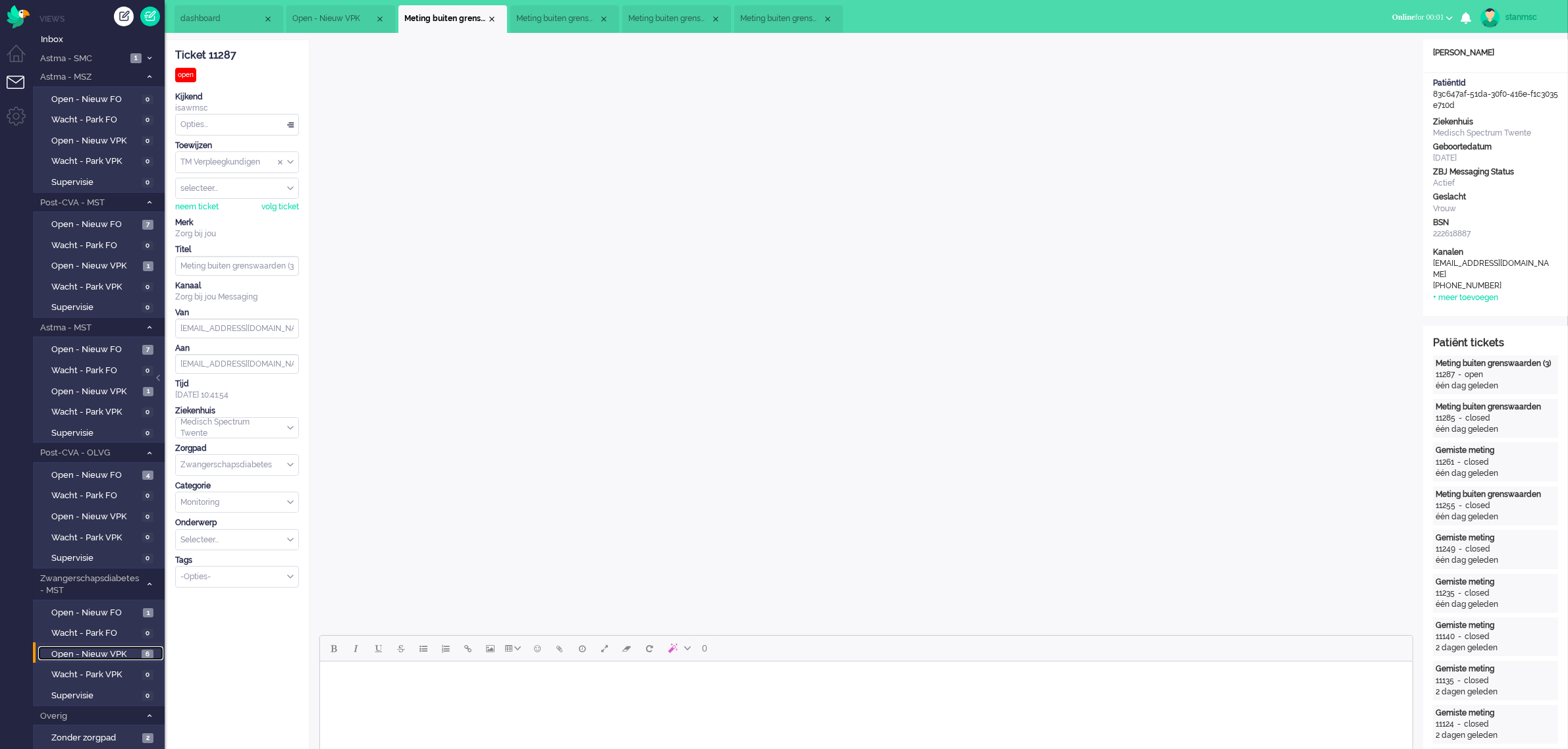
click at [551, 15] on span "Meting buiten grenswaarden (3)" at bounding box center [557, 19] width 82 height 11
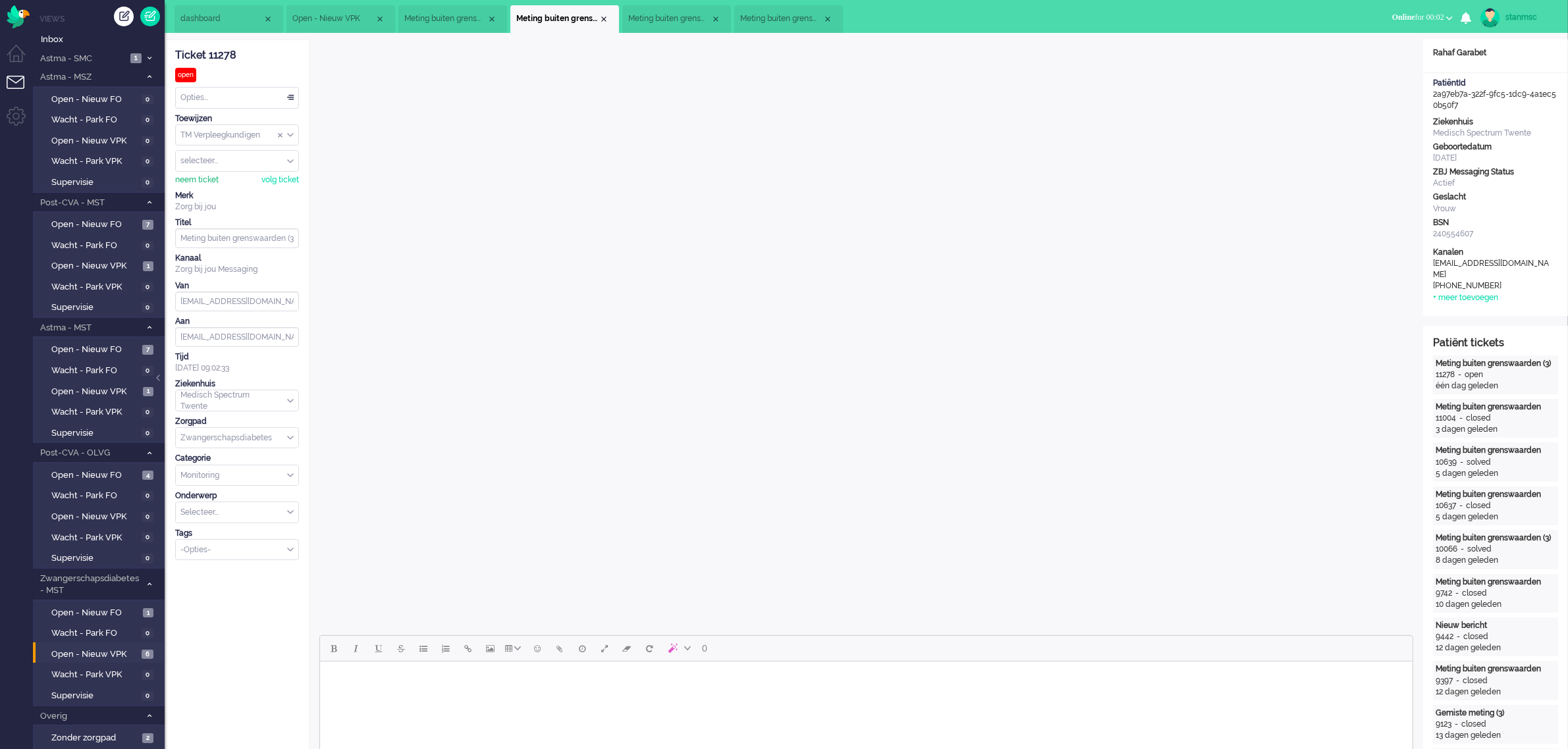
click at [193, 179] on div "neem ticket" at bounding box center [197, 180] width 43 height 11
click at [466, 15] on span "Meting buiten grenswaarden (3)" at bounding box center [445, 19] width 82 height 11
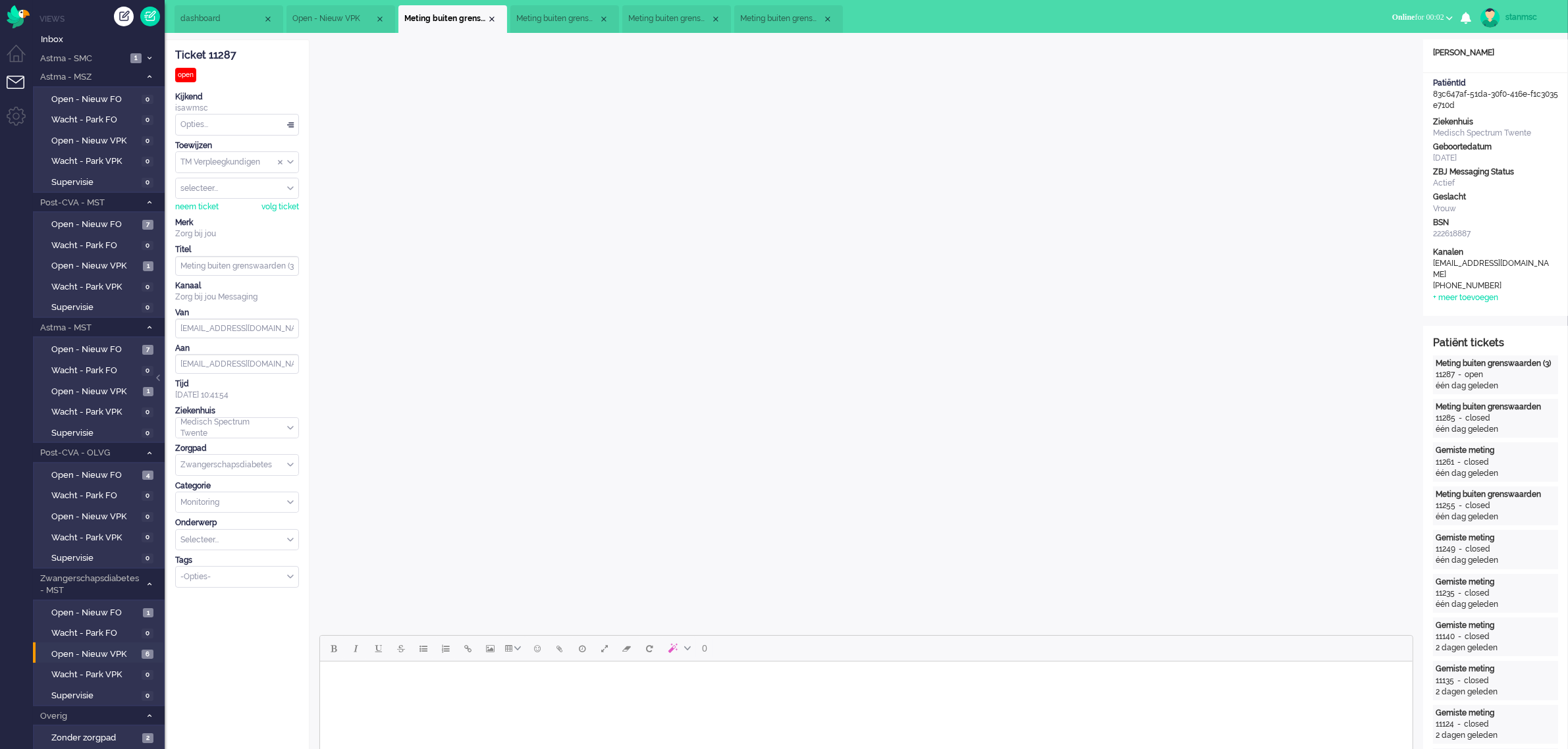
click at [562, 15] on span "Meting buiten grenswaarden (3)" at bounding box center [557, 19] width 82 height 11
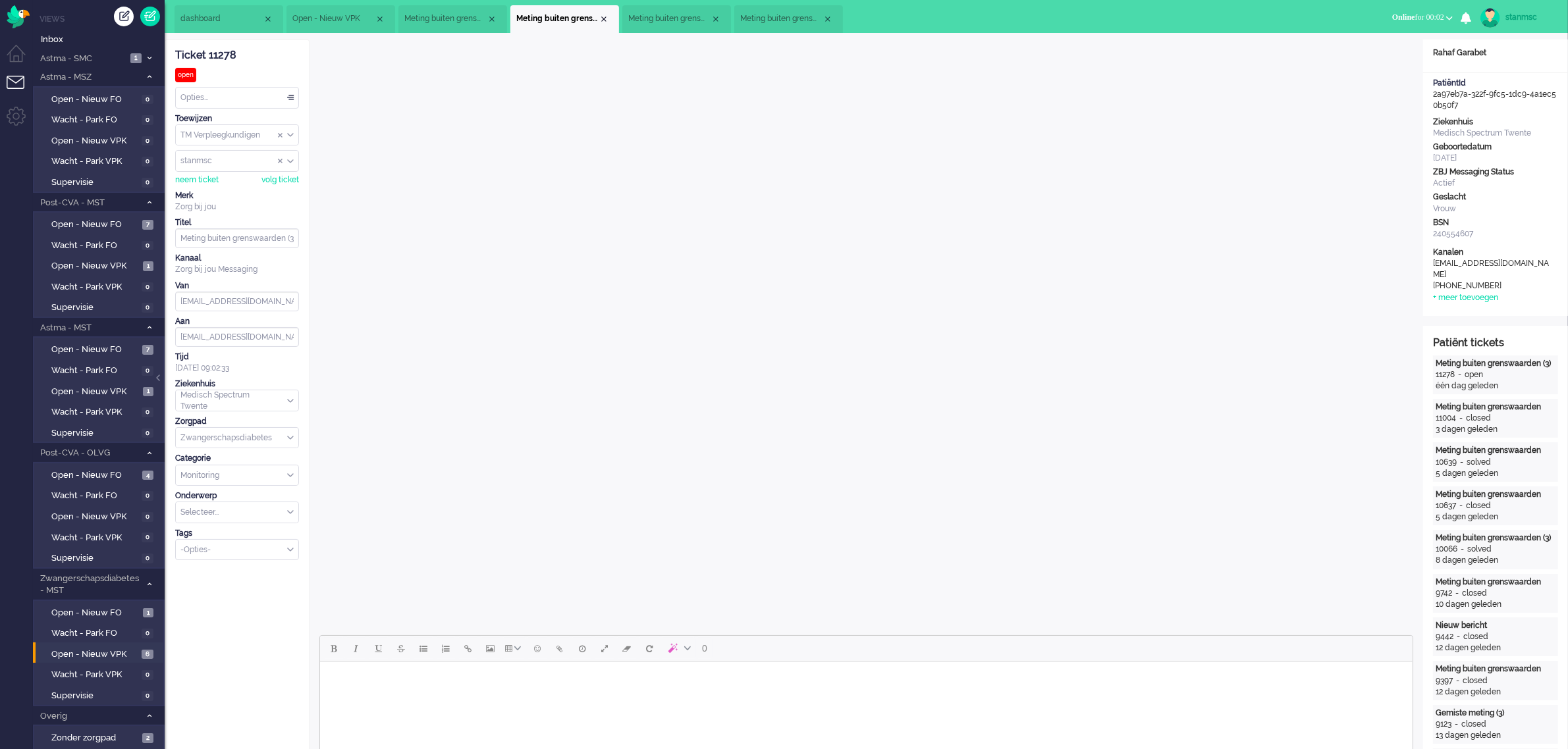
click at [665, 15] on span "Meting buiten grenswaarden (3)" at bounding box center [669, 19] width 82 height 11
click at [785, 14] on span "Meting buiten grenswaarden" at bounding box center [781, 19] width 82 height 11
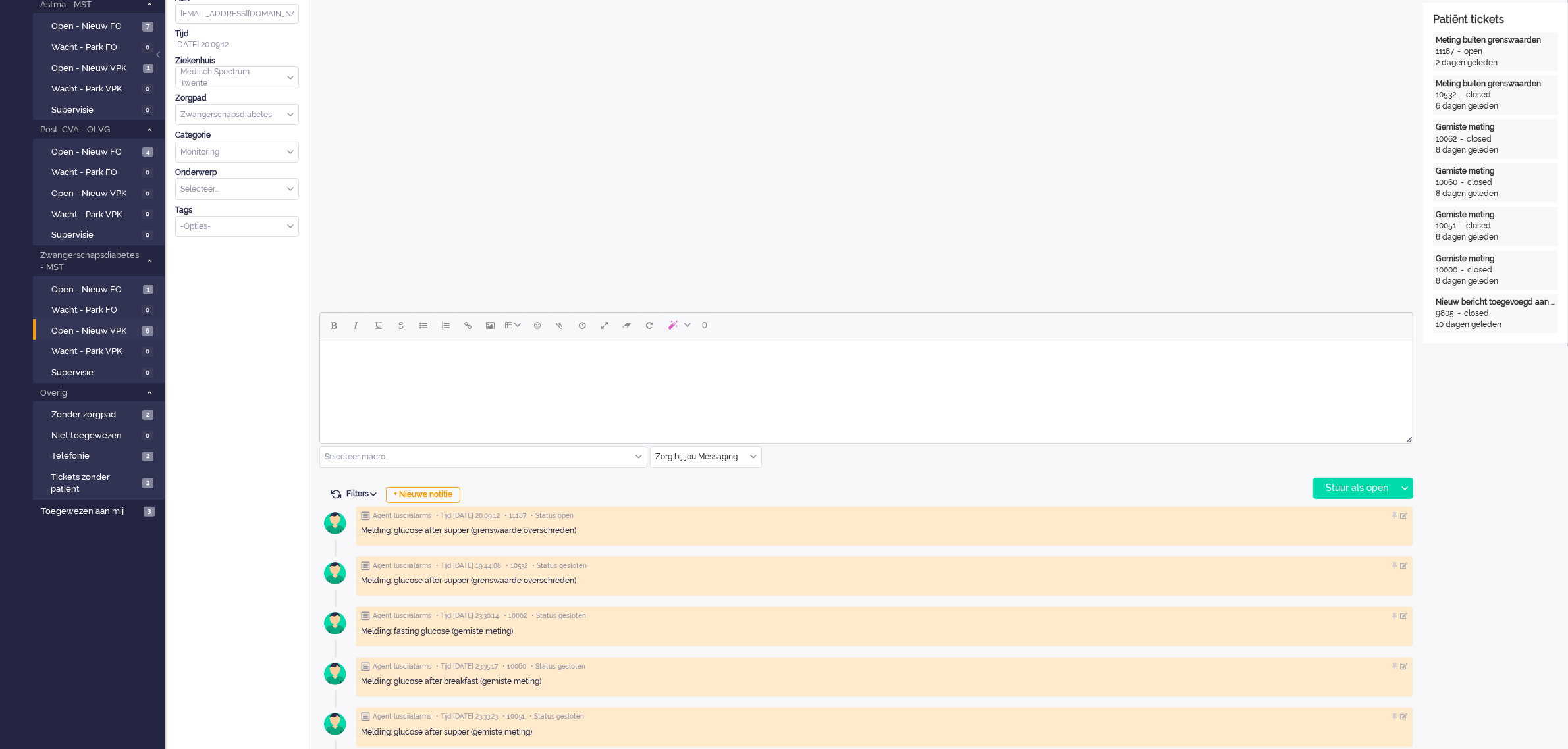
scroll to position [329, 0]
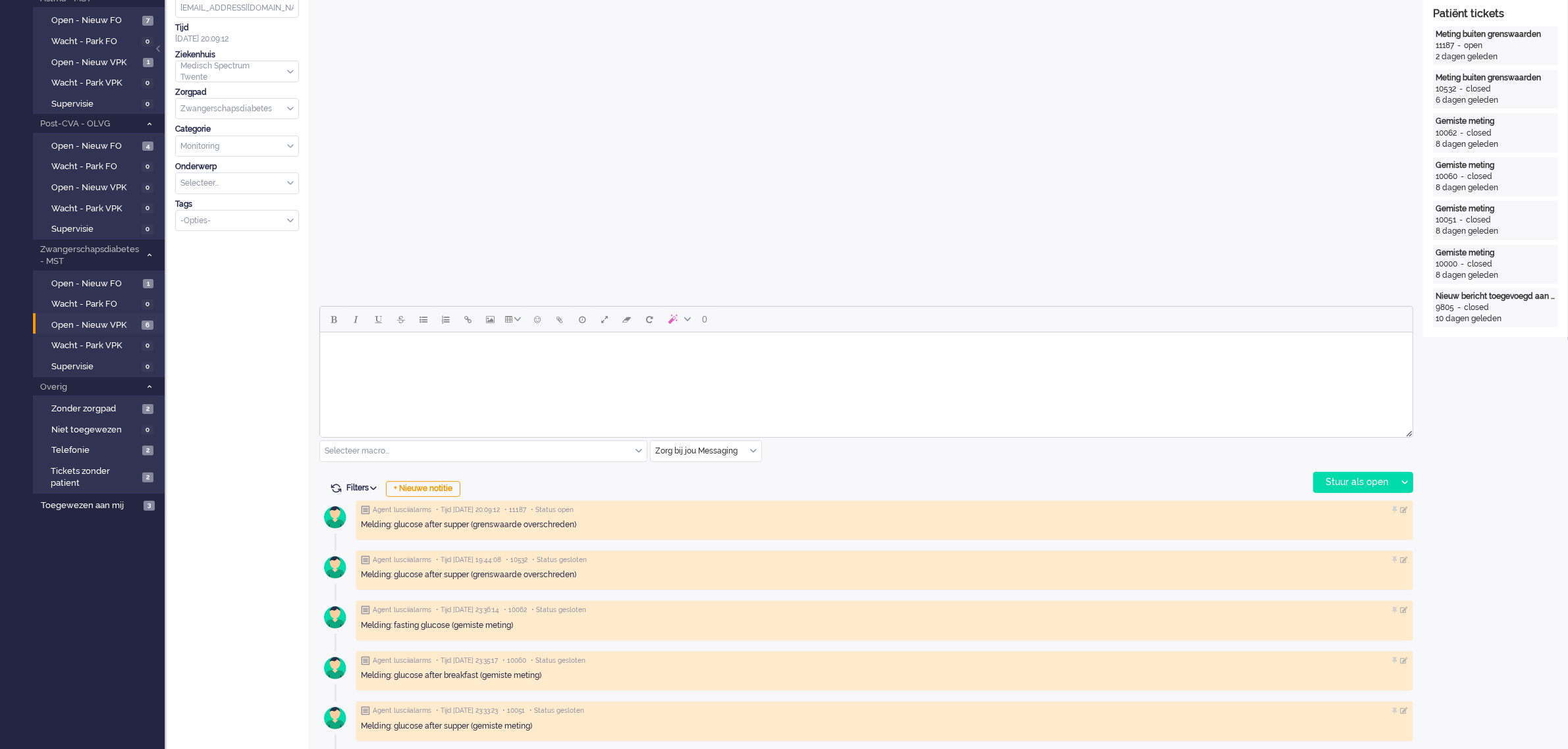
click at [755, 452] on div "Zorg bij jou Messaging" at bounding box center [706, 451] width 110 height 21
click at [709, 487] on span "uitgaand telefoon" at bounding box center [688, 490] width 65 height 11
click at [1341, 479] on div "Stuur als open" at bounding box center [1355, 483] width 82 height 20
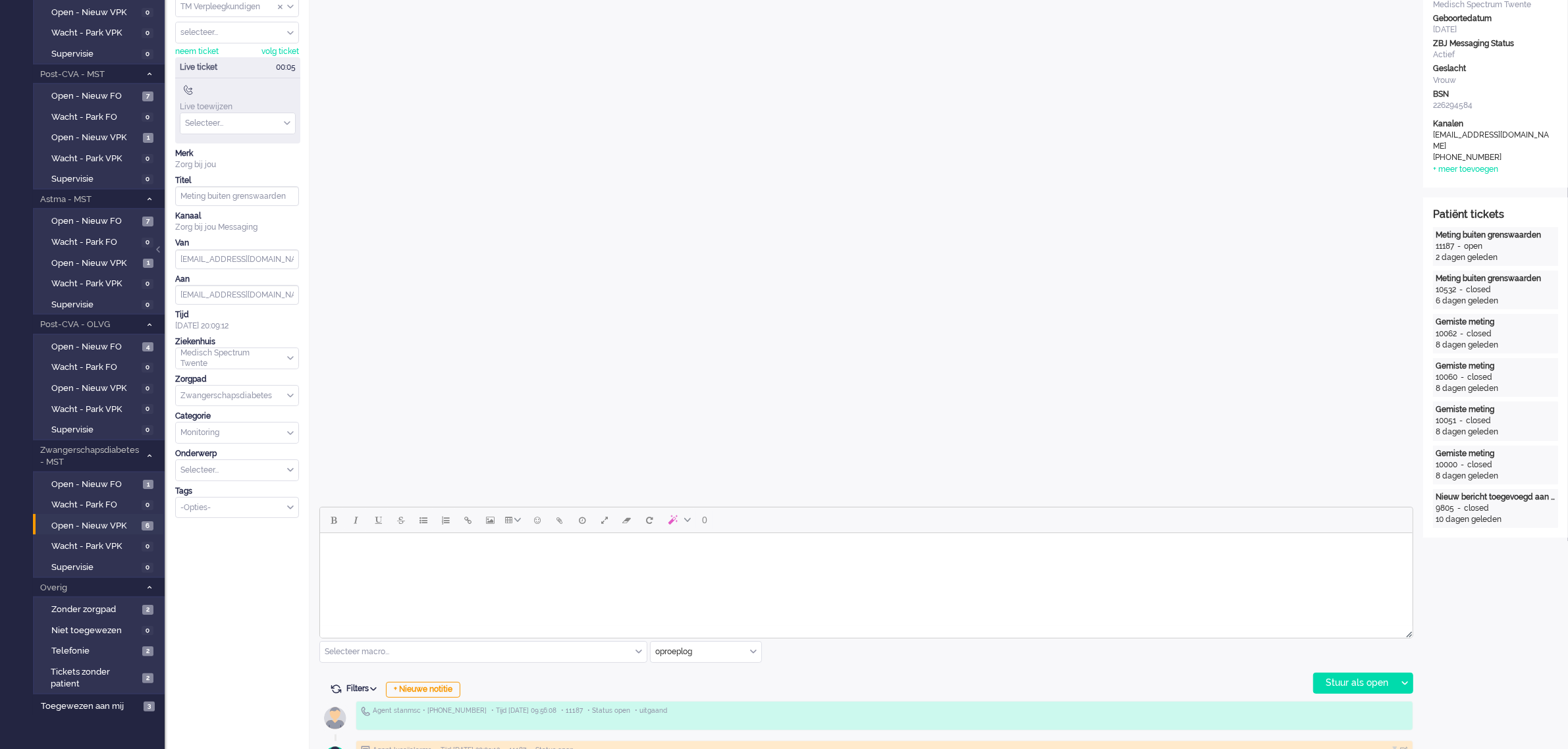
scroll to position [0, 0]
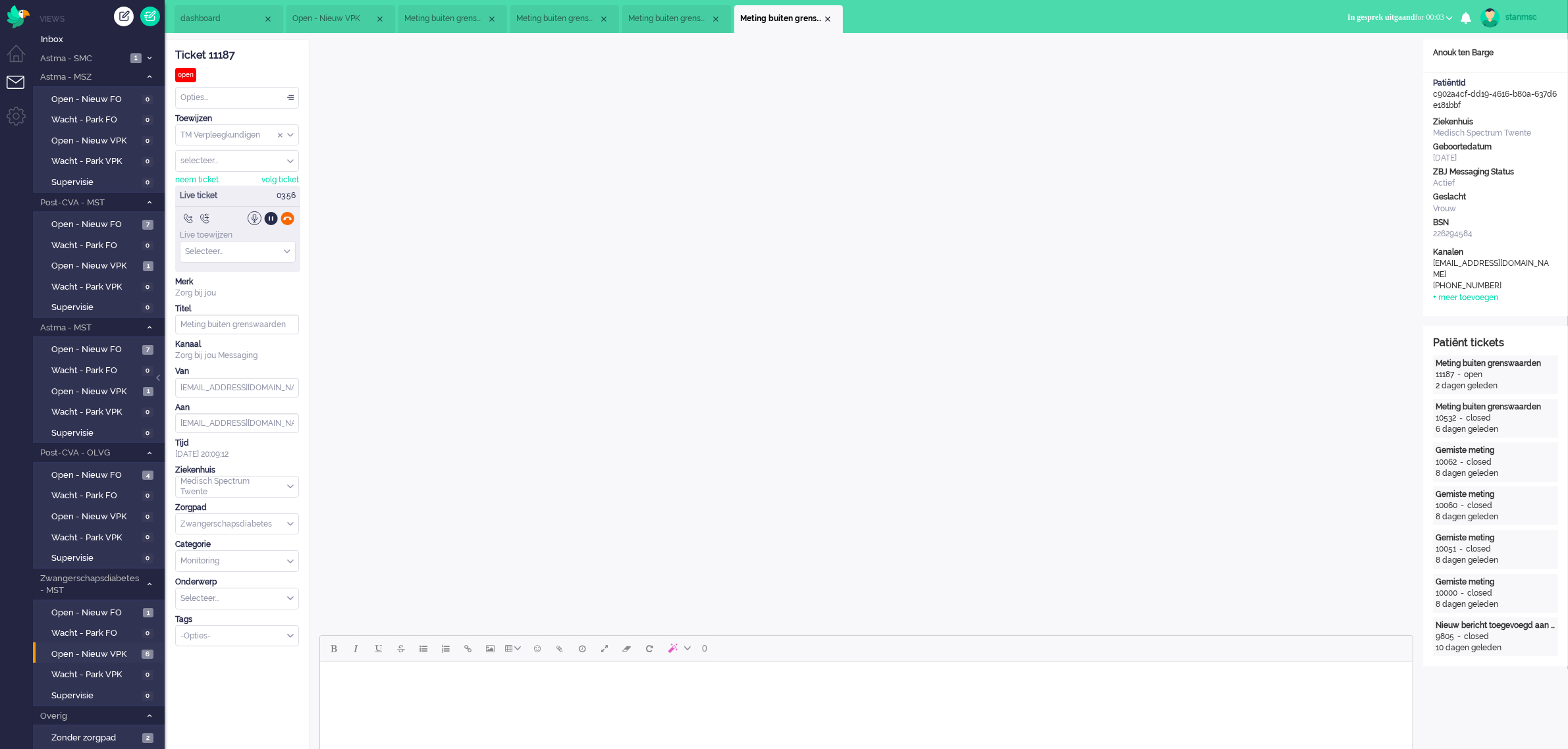
click at [288, 221] on div at bounding box center [287, 218] width 14 height 14
click at [201, 179] on div "neem ticket" at bounding box center [197, 180] width 43 height 11
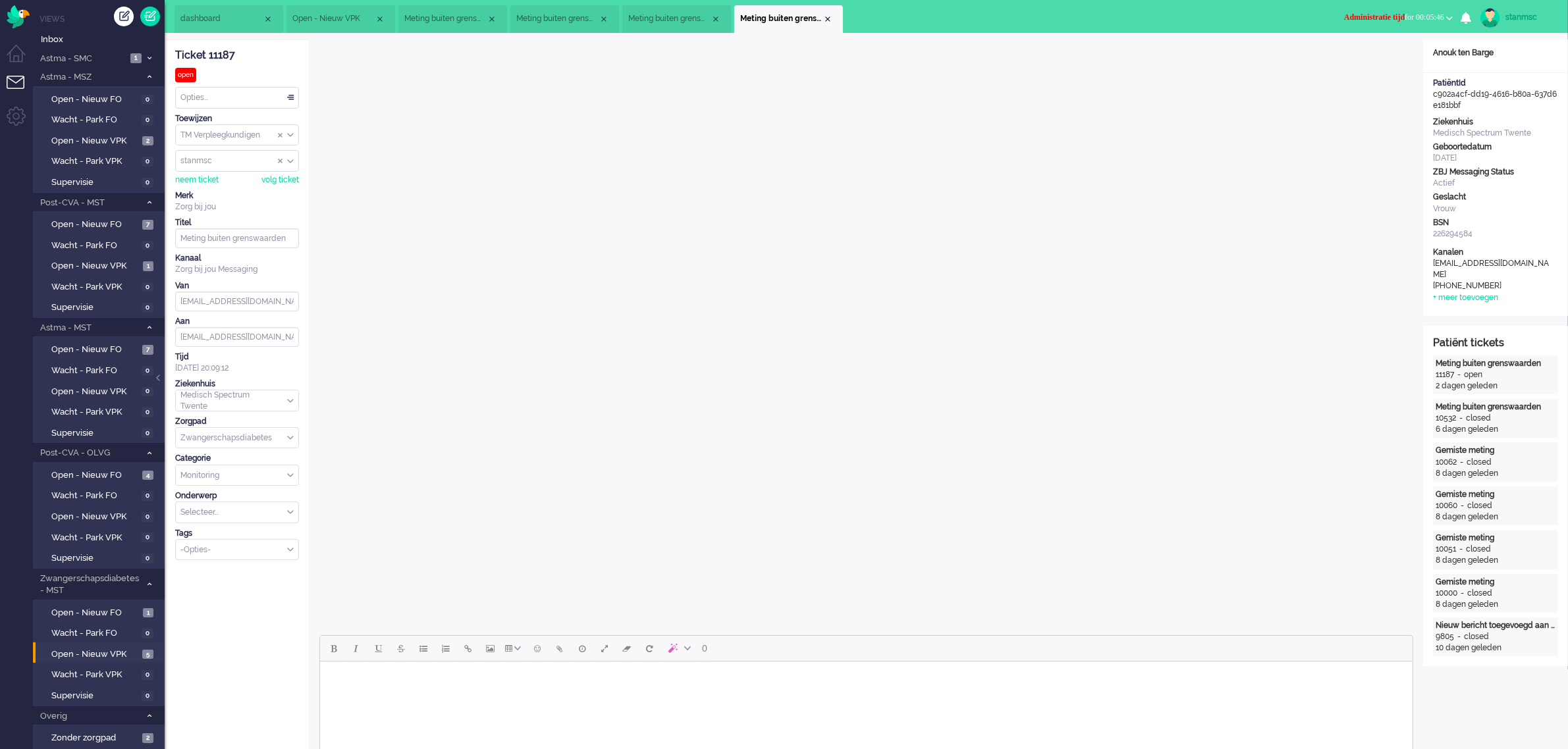
click at [1417, 18] on span "Administratie tijd for 00:05:46" at bounding box center [1394, 17] width 100 height 9
click at [1393, 58] on label "Online" at bounding box center [1398, 59] width 104 height 11
click at [235, 96] on div "Opties..." at bounding box center [237, 98] width 122 height 21
click at [211, 190] on span "Opgelost" at bounding box center [198, 191] width 33 height 11
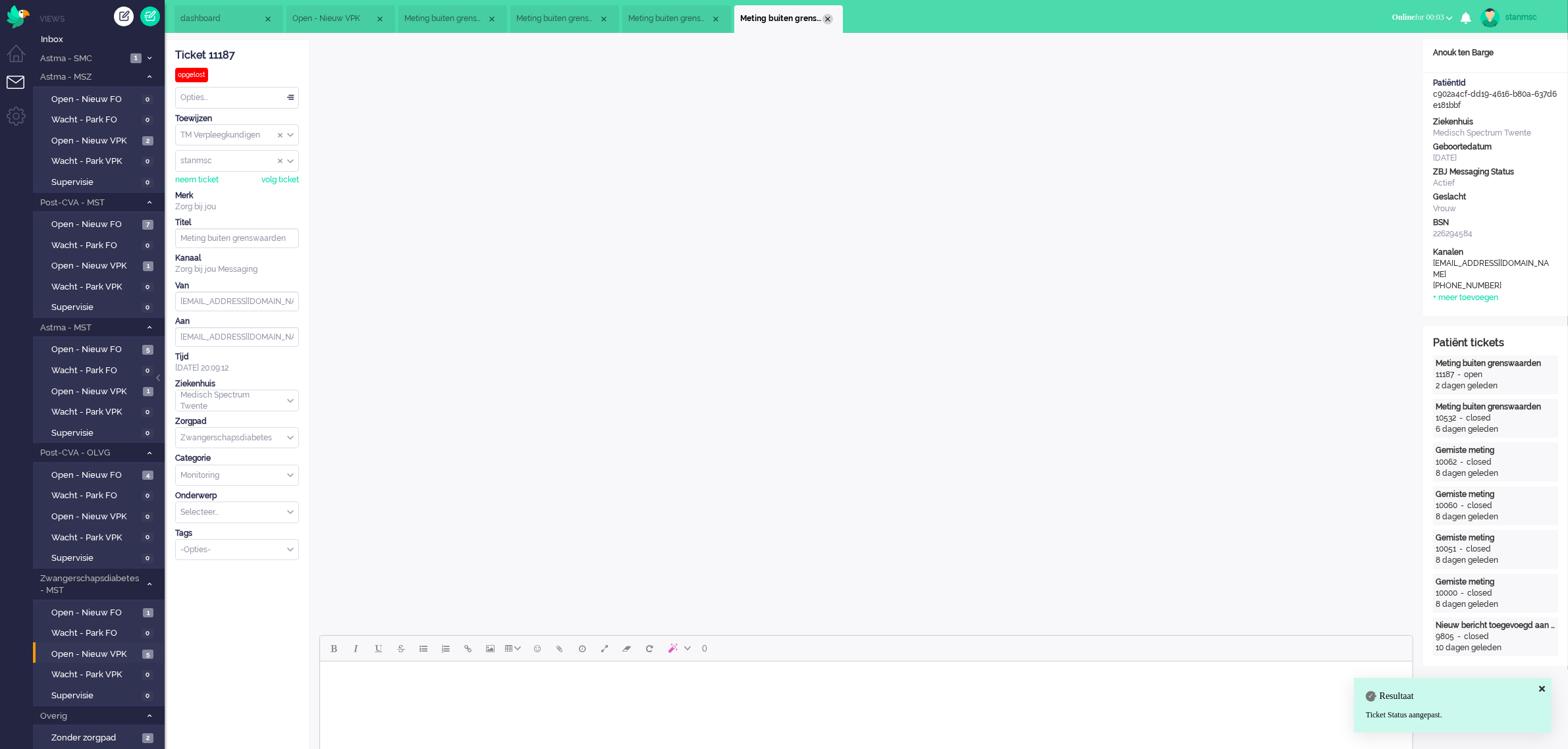
click at [827, 18] on div "Close tab" at bounding box center [828, 19] width 11 height 11
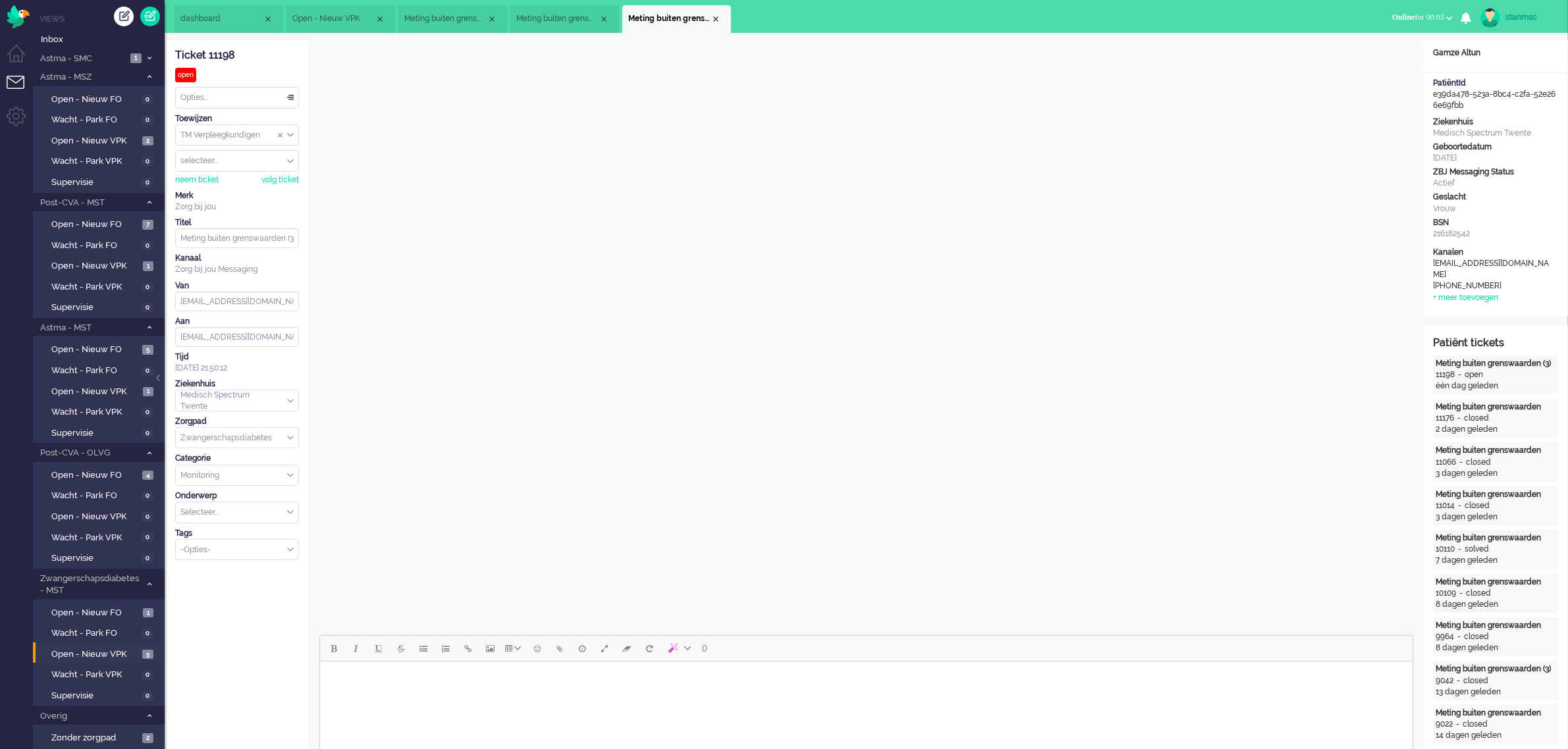
click at [353, 17] on span "Open - Nieuw VPK" at bounding box center [333, 19] width 82 height 11
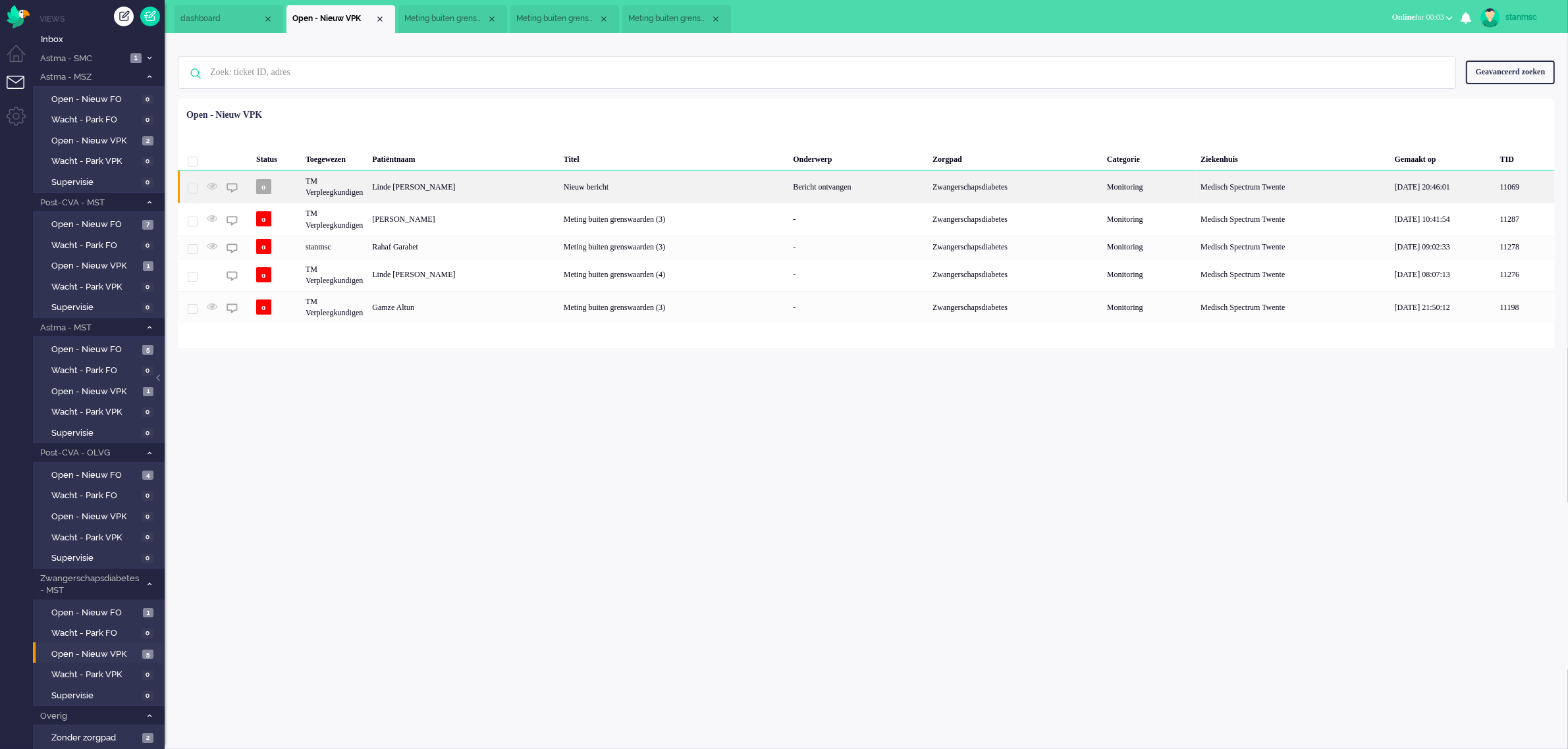
click at [367, 187] on div "TM Verpleegkundigen" at bounding box center [334, 187] width 66 height 32
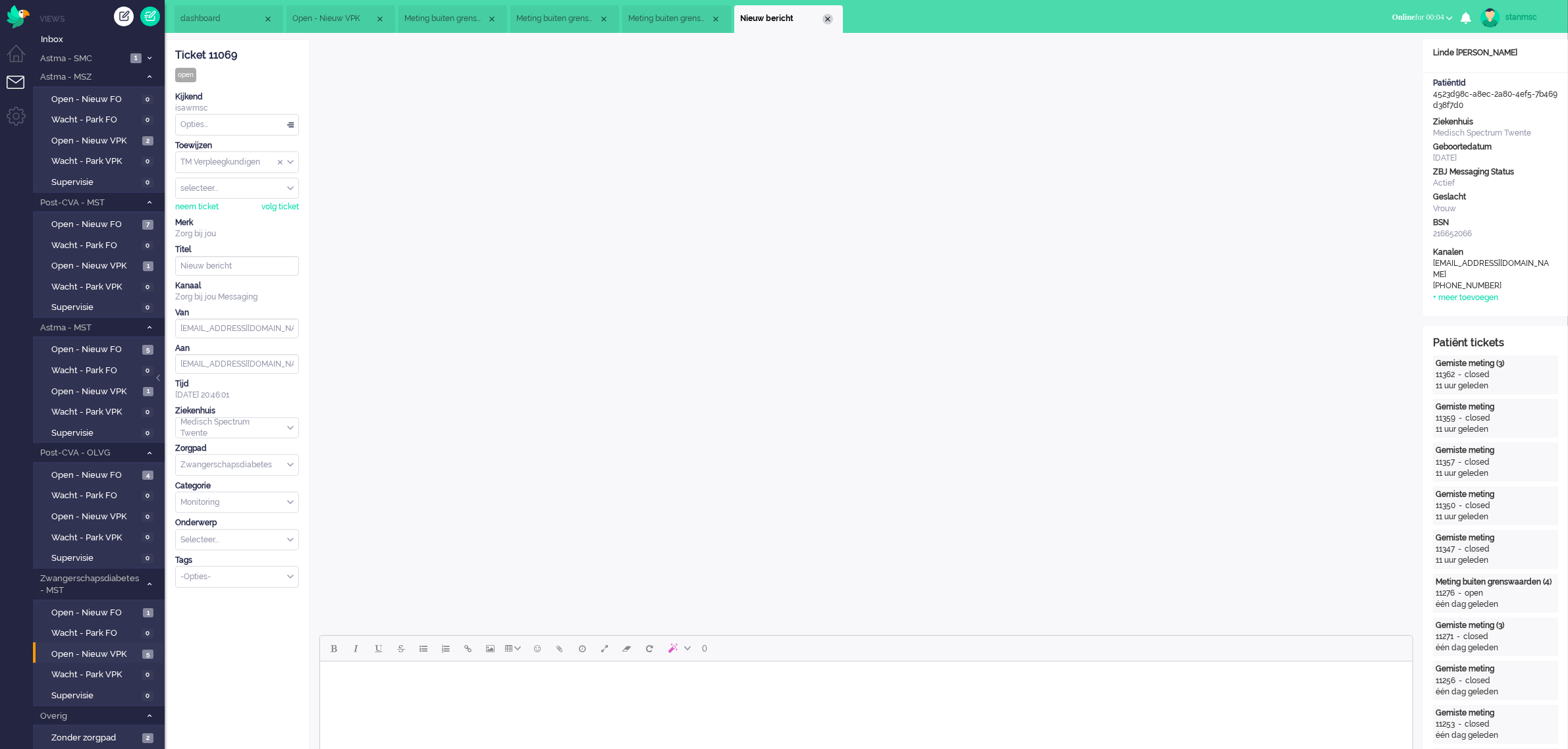
click at [827, 20] on div "Close tab" at bounding box center [828, 19] width 11 height 11
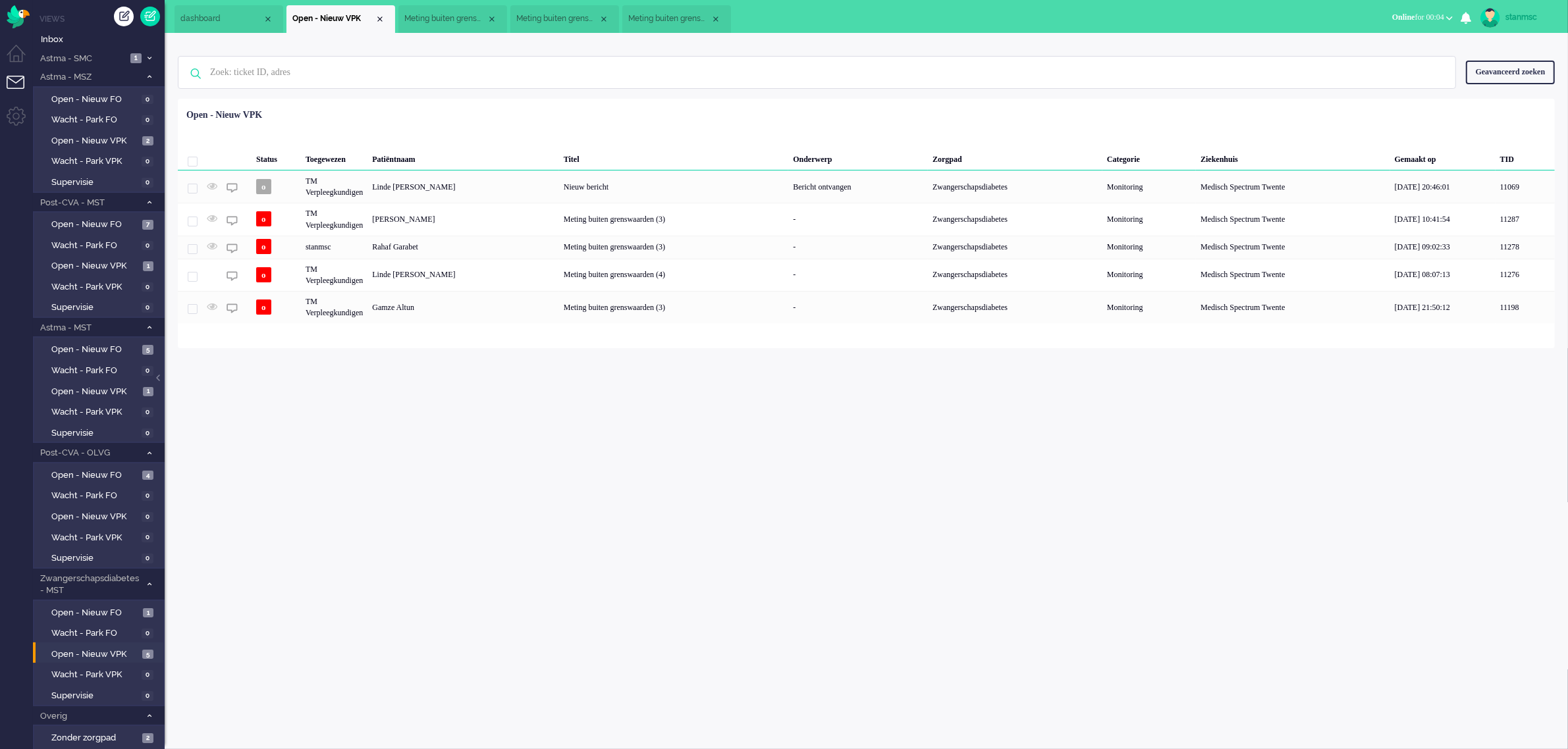
click at [456, 14] on span "Meting buiten grenswaarden (3)" at bounding box center [445, 19] width 82 height 11
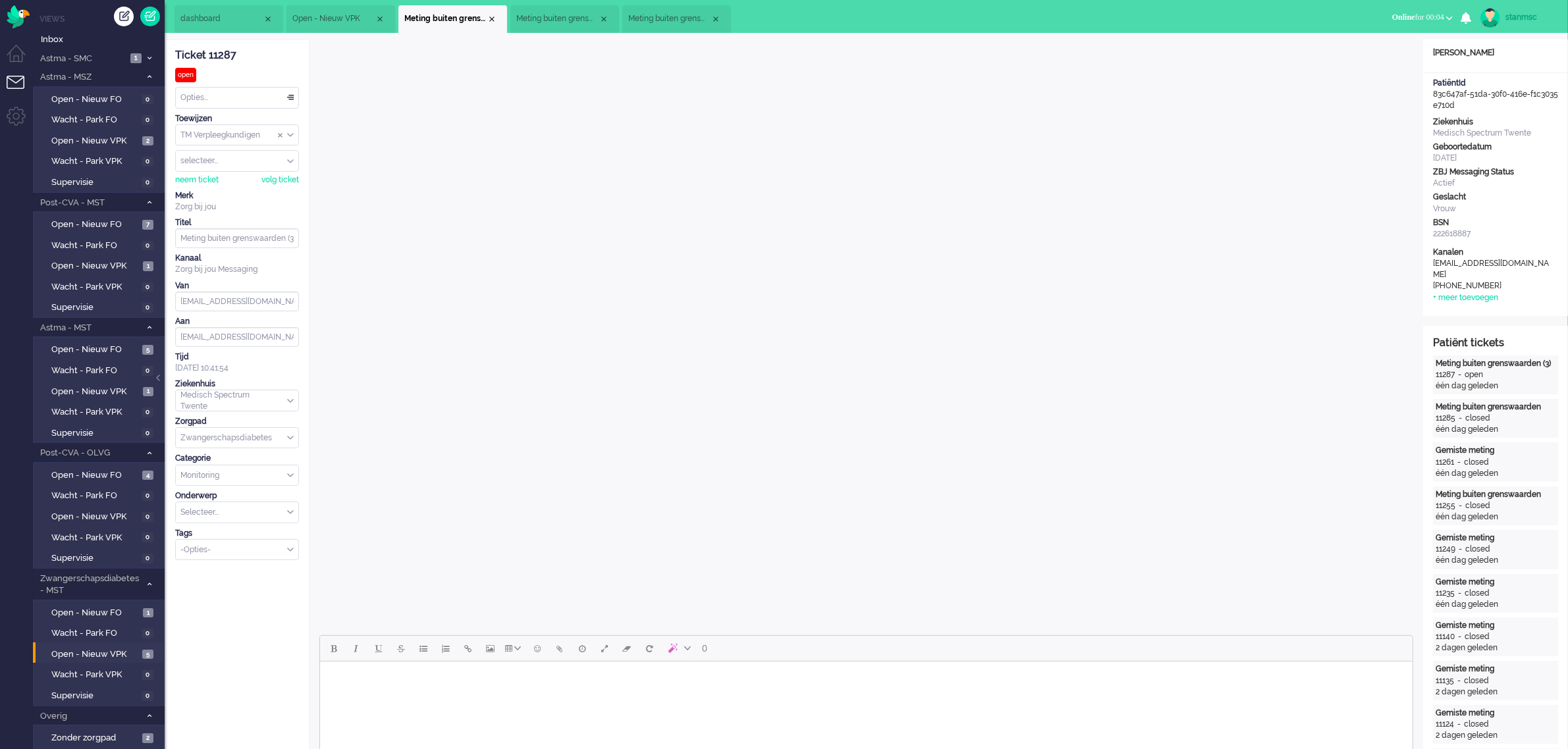
click at [320, 21] on span "Open - Nieuw VPK" at bounding box center [333, 19] width 82 height 11
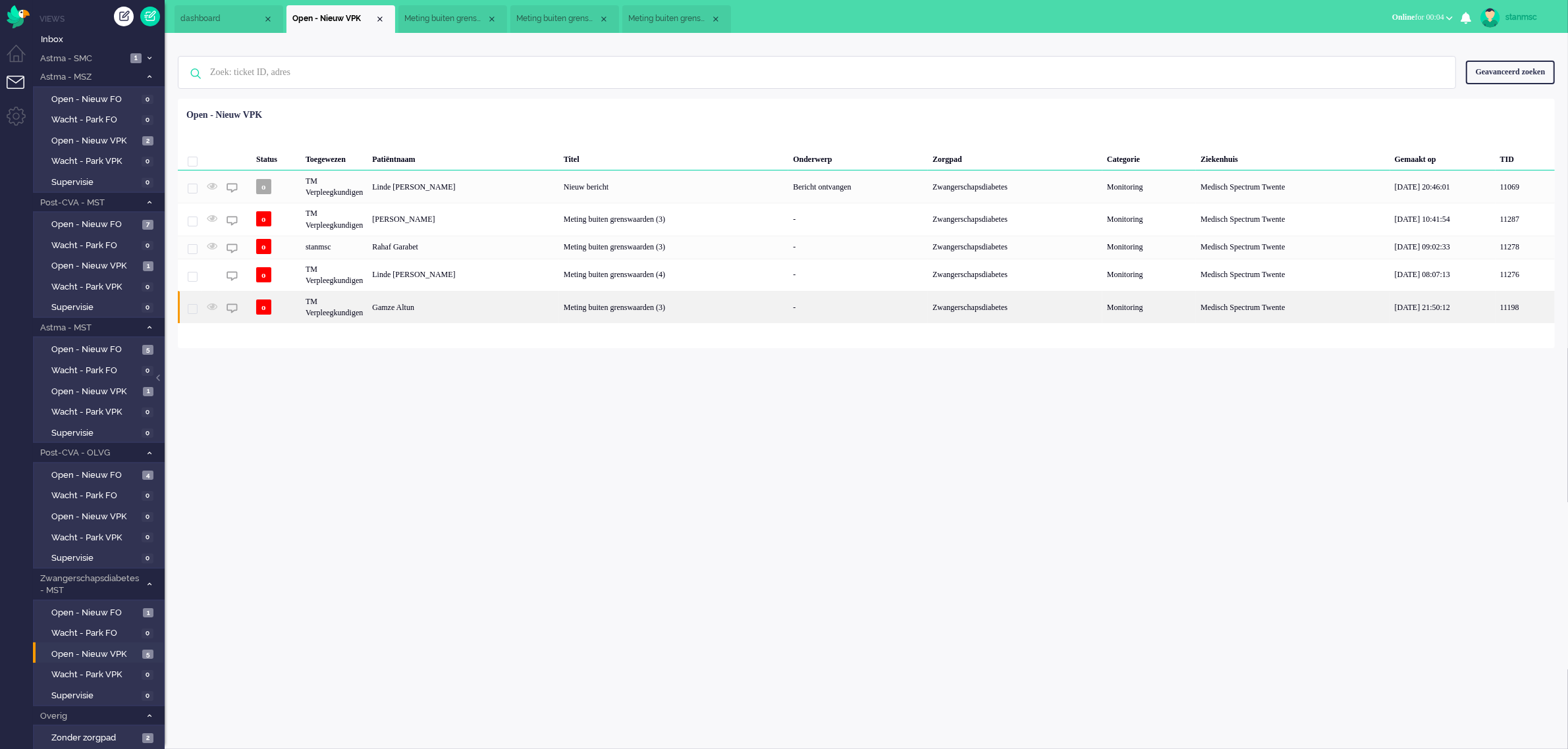
click at [288, 306] on body "Thuis Dashboard Meldingen Volgen Kennisbank release_2.1.2 Views Inbox Astma - S…" at bounding box center [784, 374] width 1568 height 749
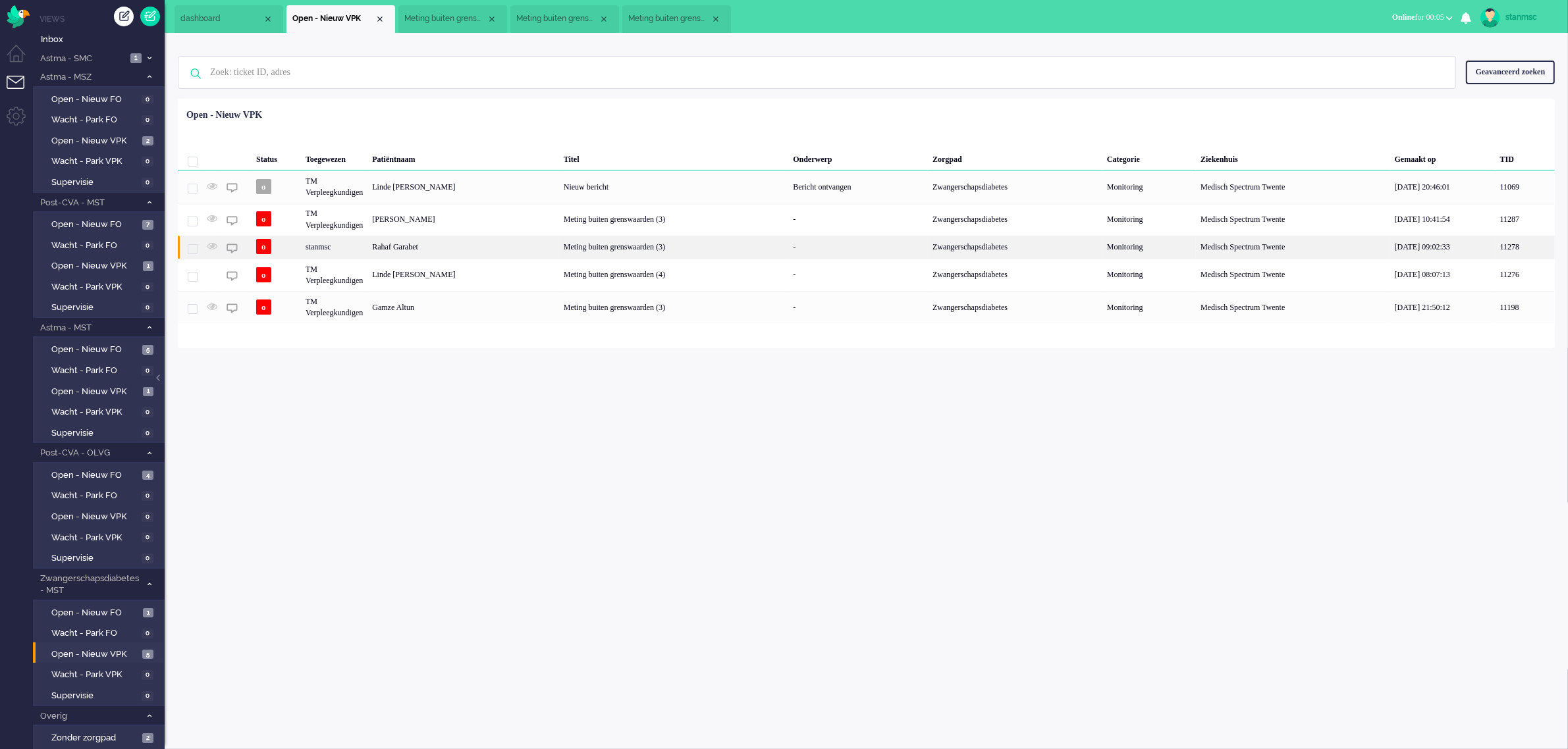
click at [349, 245] on div "stanmsc" at bounding box center [334, 247] width 66 height 23
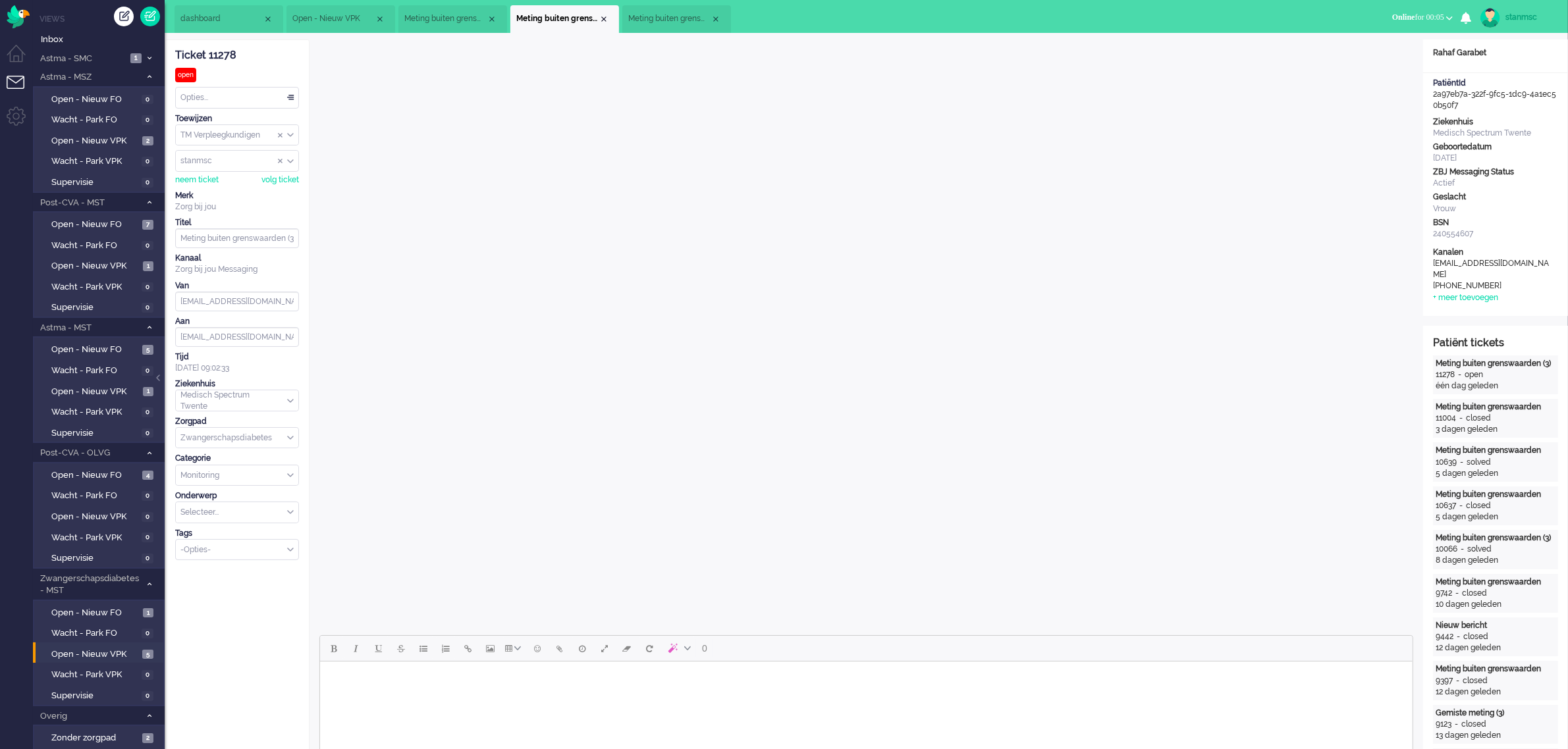
click at [652, 19] on span "Meting buiten grenswaarden (3)" at bounding box center [669, 19] width 82 height 11
click at [712, 21] on div "Close tab" at bounding box center [716, 19] width 11 height 11
click at [440, 21] on span "Meting buiten grenswaarden (3)" at bounding box center [445, 19] width 82 height 11
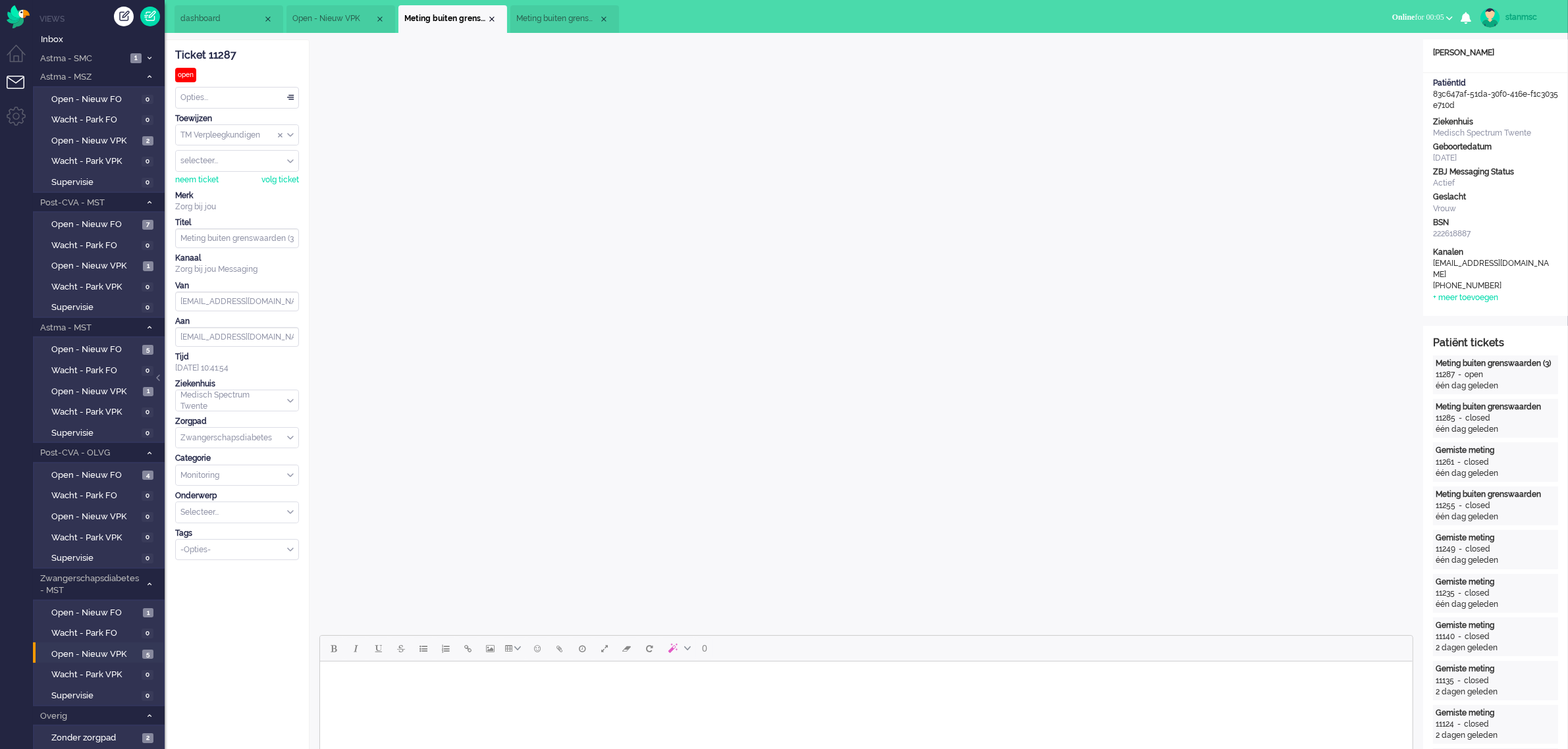
click at [491, 13] on li "Meting buiten grenswaarden (3)" at bounding box center [453, 19] width 108 height 27
click at [490, 18] on div "Close tab" at bounding box center [492, 19] width 11 height 11
click at [334, 13] on span "Open - Nieuw VPK" at bounding box center [333, 19] width 82 height 11
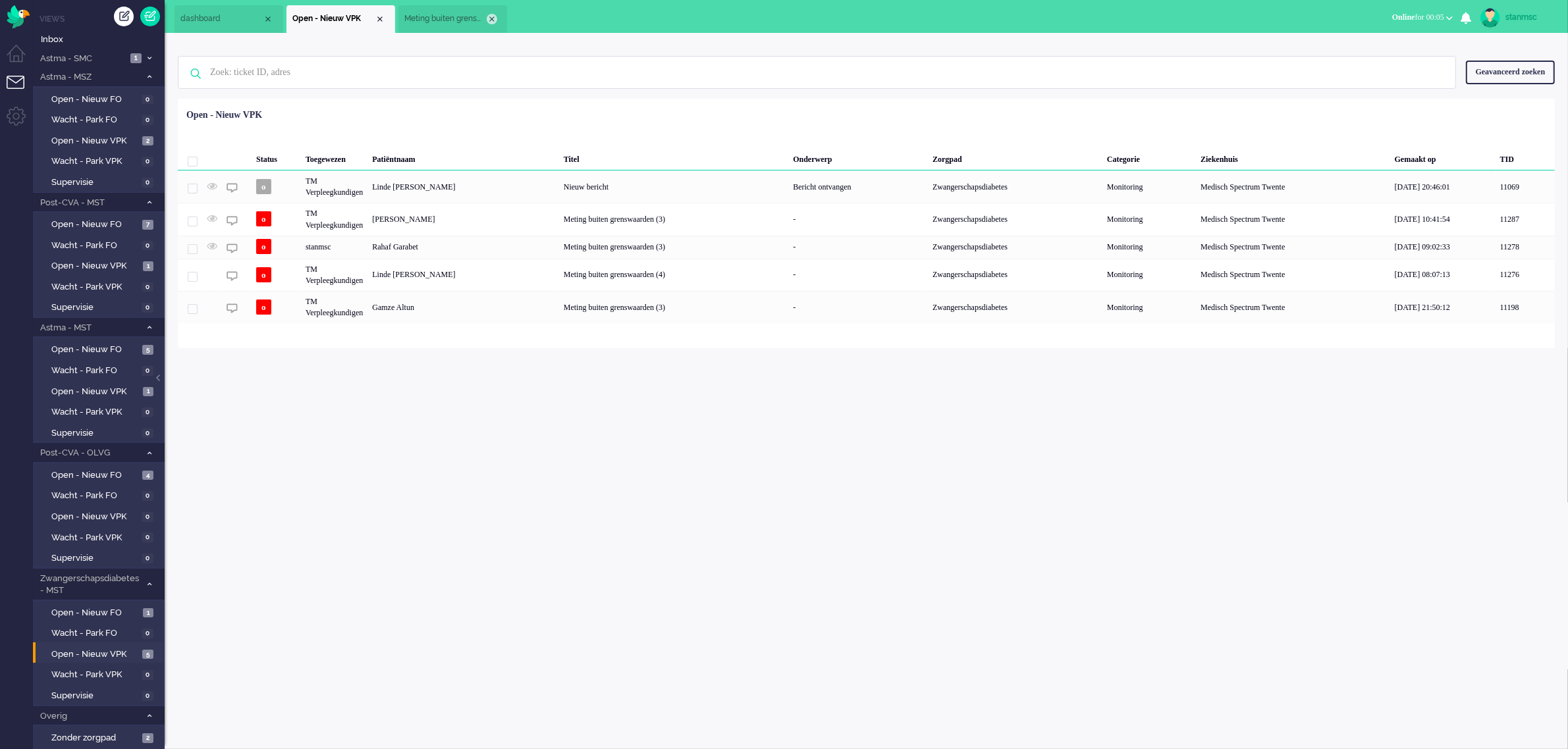
click at [490, 17] on div "Close tab" at bounding box center [492, 19] width 11 height 11
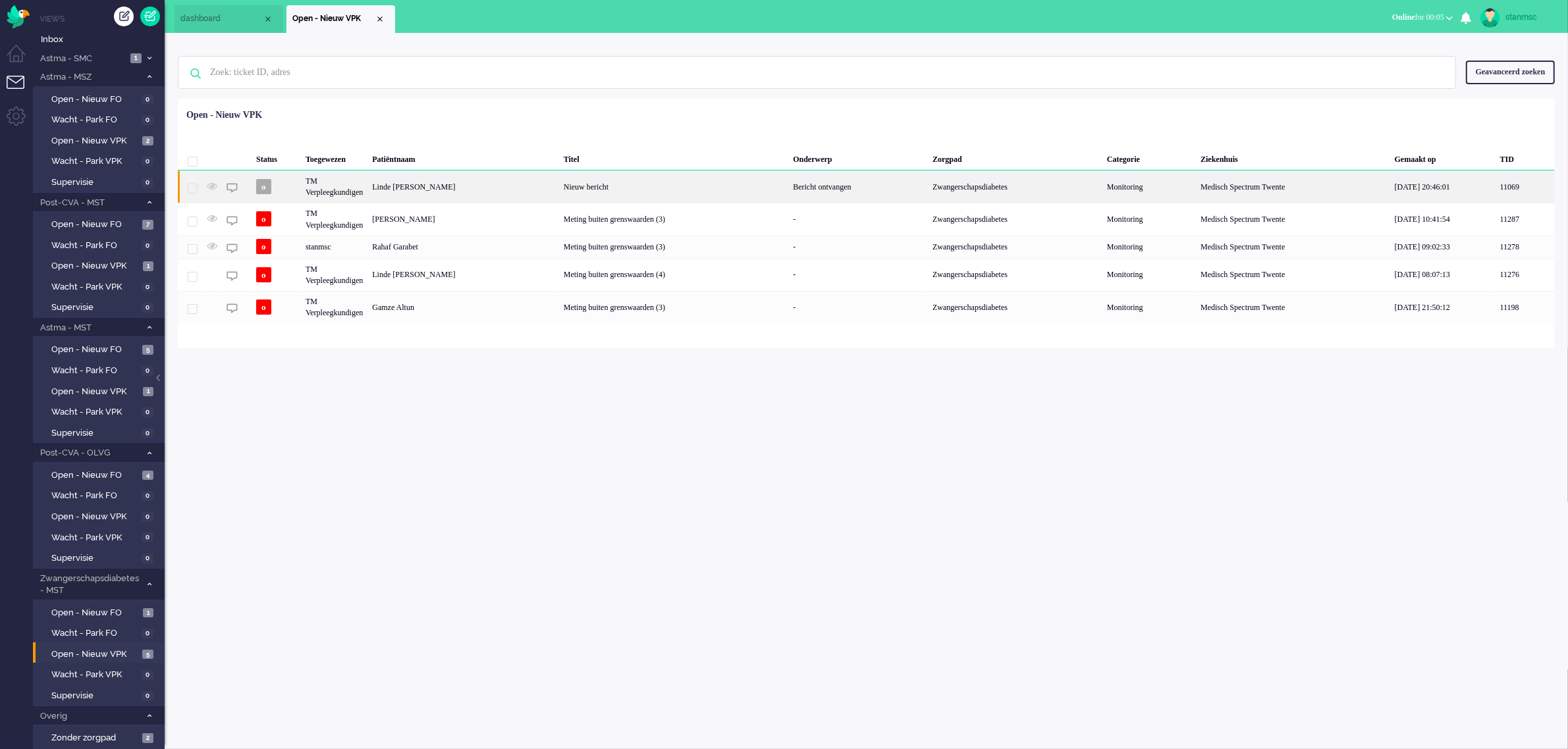
click at [292, 189] on div "o" at bounding box center [276, 187] width 50 height 32
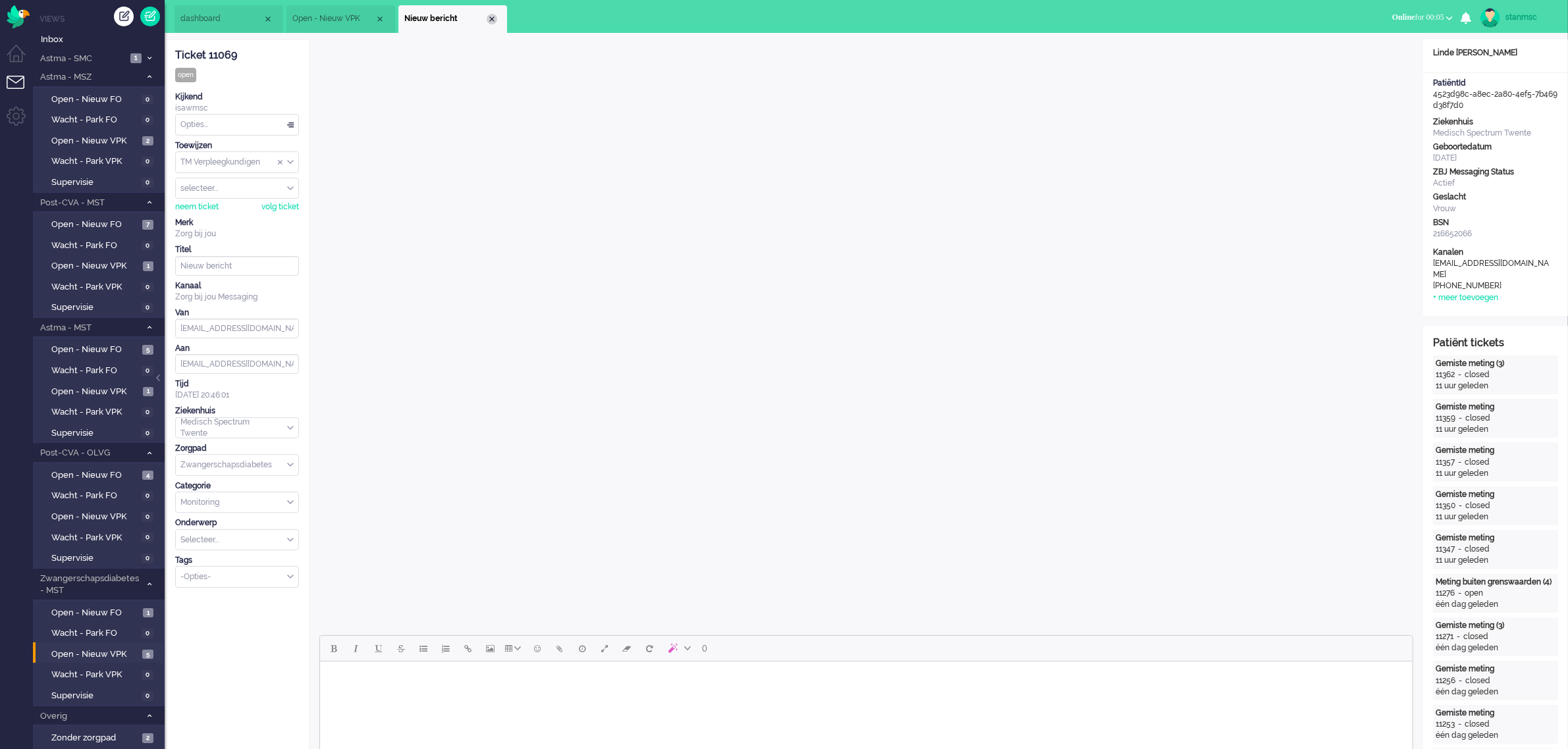
click at [496, 18] on div "Close tab" at bounding box center [492, 19] width 11 height 11
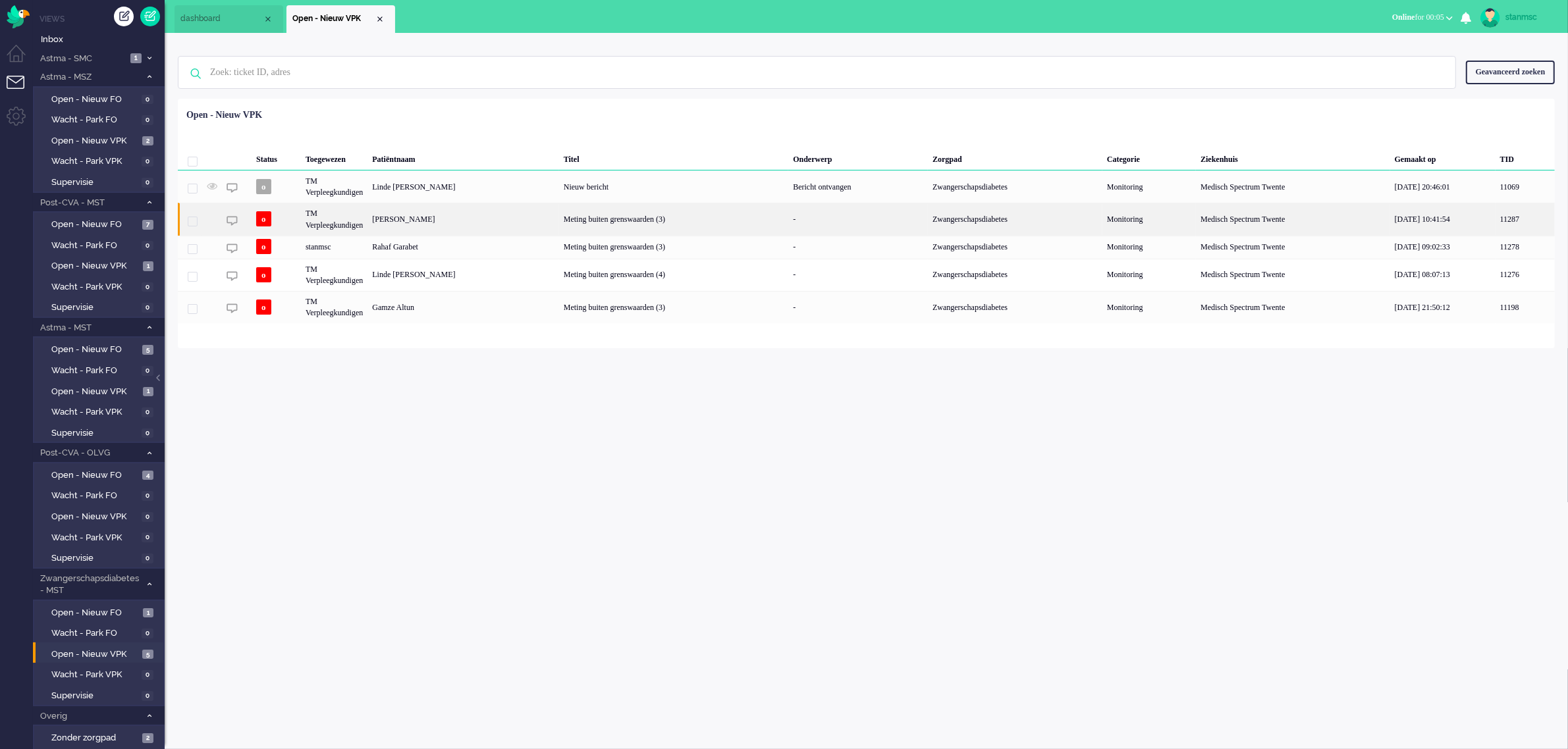
click at [367, 222] on div "TM Verpleegkundigen" at bounding box center [334, 219] width 66 height 32
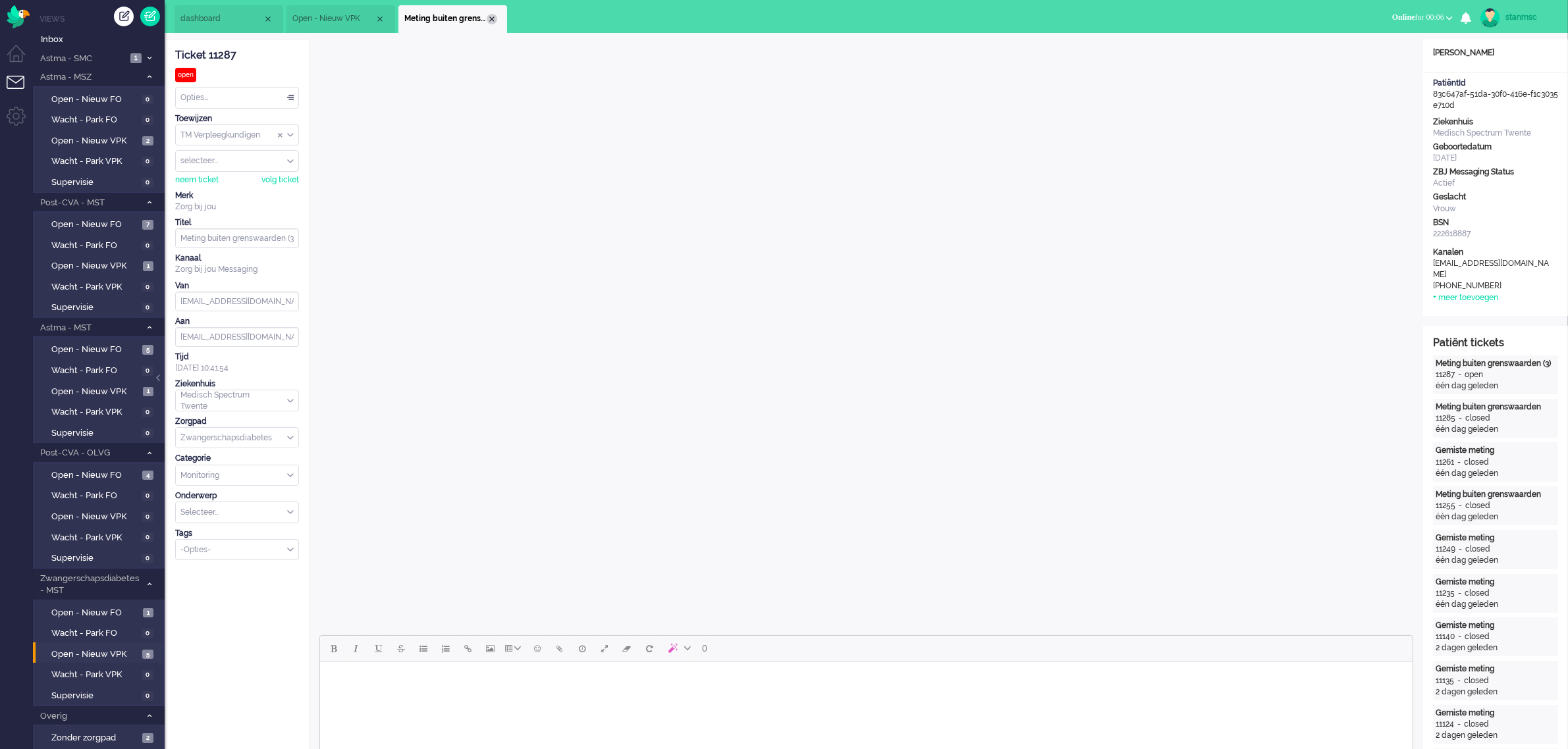
click at [492, 18] on div "Close tab" at bounding box center [492, 19] width 11 height 11
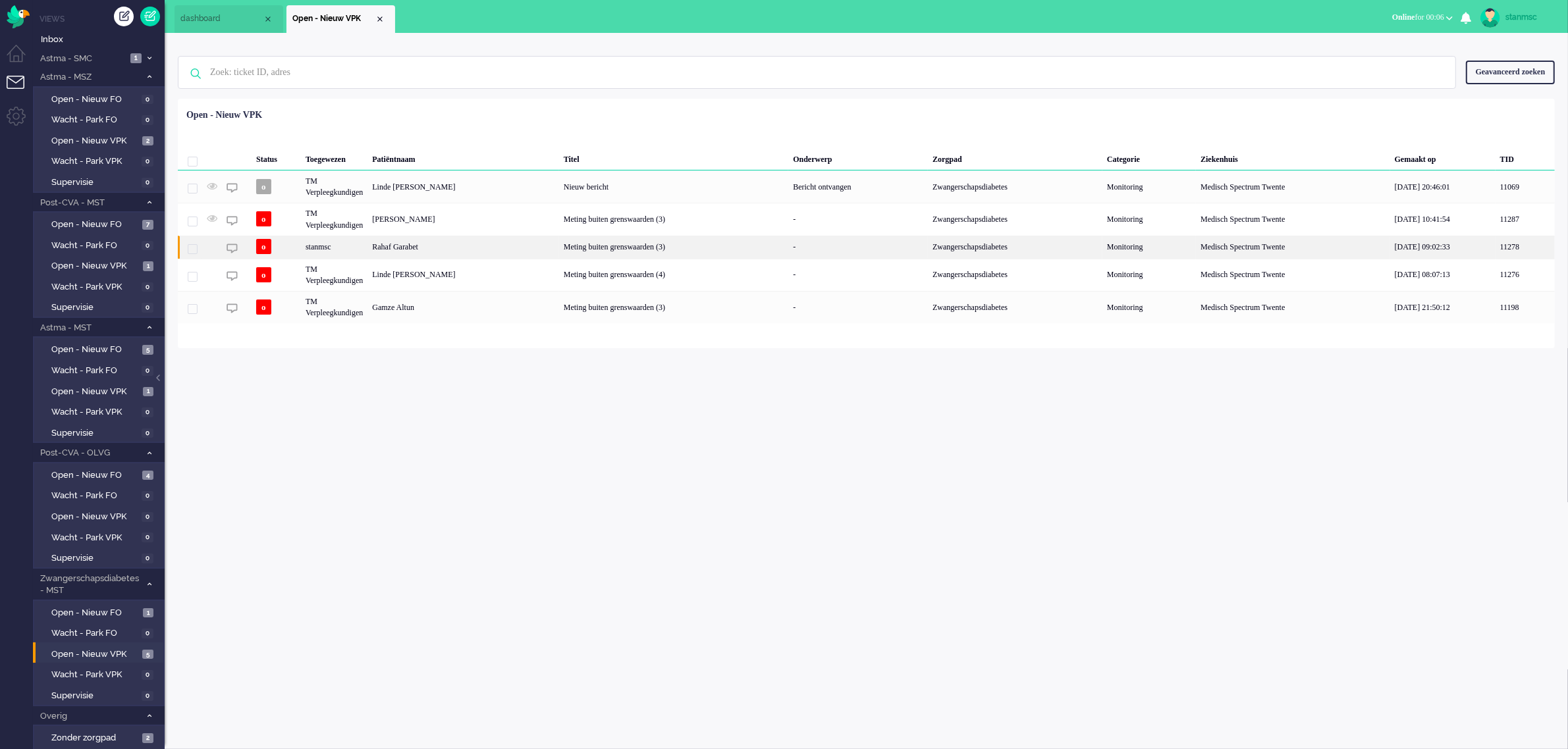
click at [429, 248] on div "Rahaf Garabet" at bounding box center [463, 247] width 191 height 23
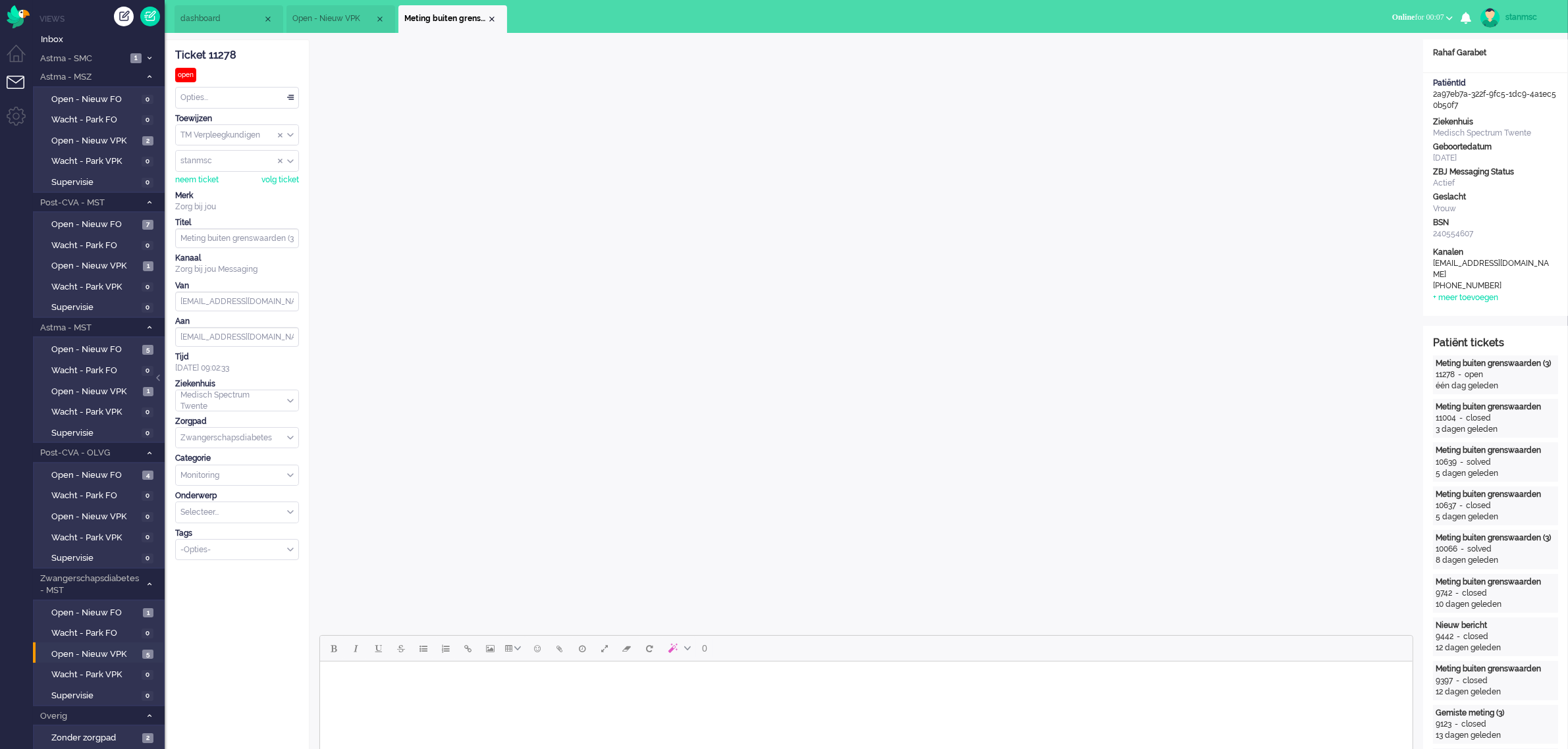
click at [340, 19] on span "Open - Nieuw VPK" at bounding box center [333, 19] width 82 height 11
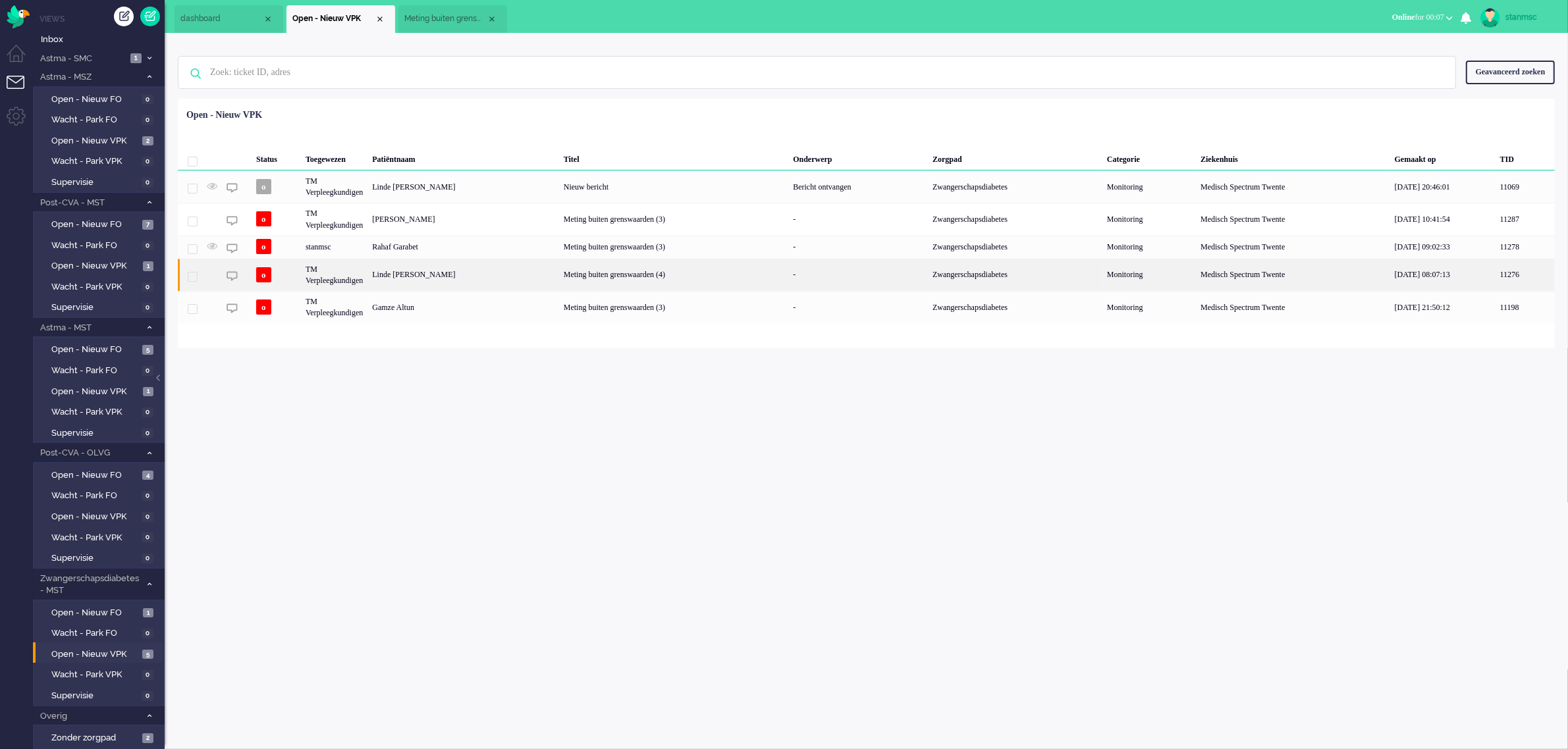
click at [439, 276] on div "Linde [PERSON_NAME]" at bounding box center [463, 275] width 191 height 32
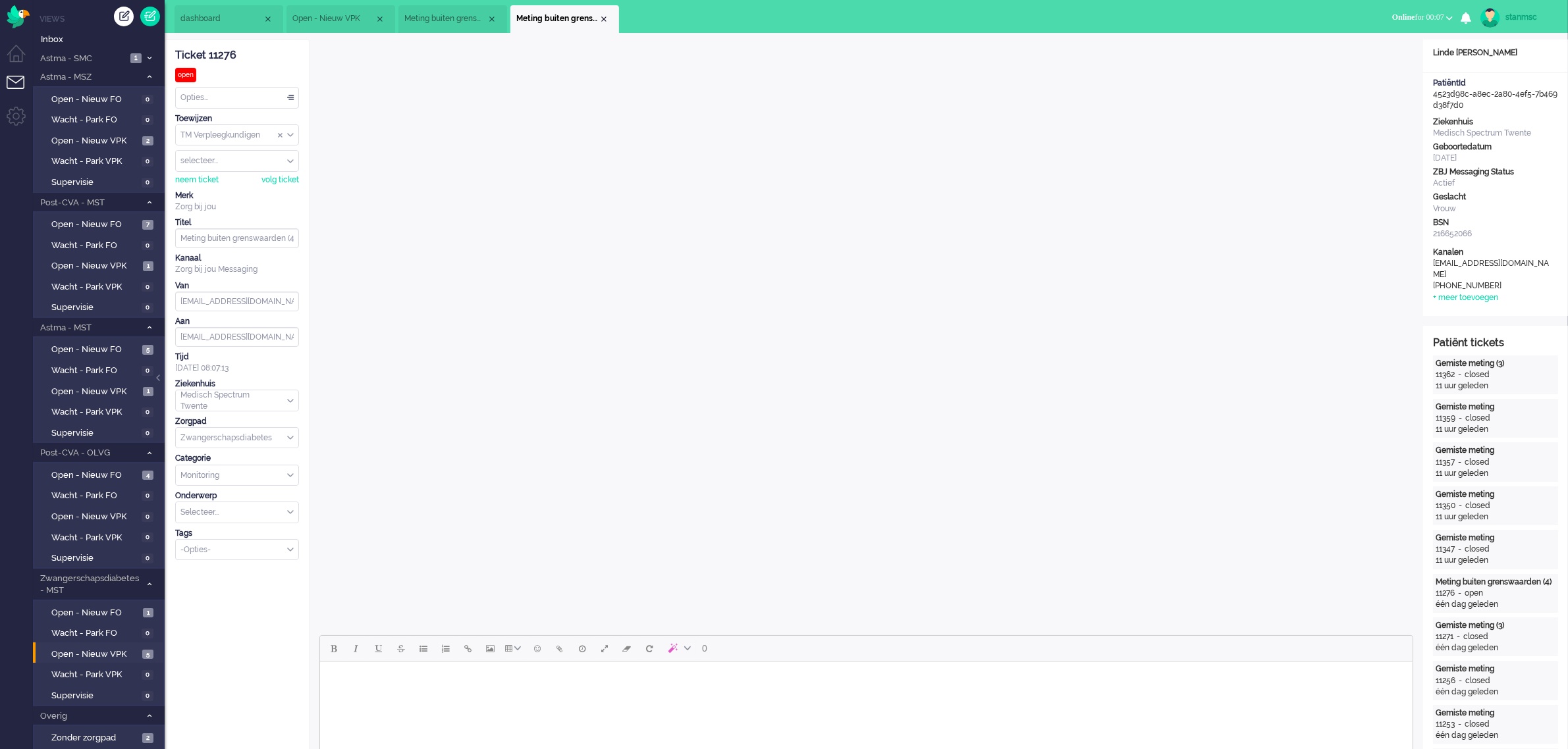
click at [340, 13] on span "Open - Nieuw VPK" at bounding box center [333, 19] width 82 height 11
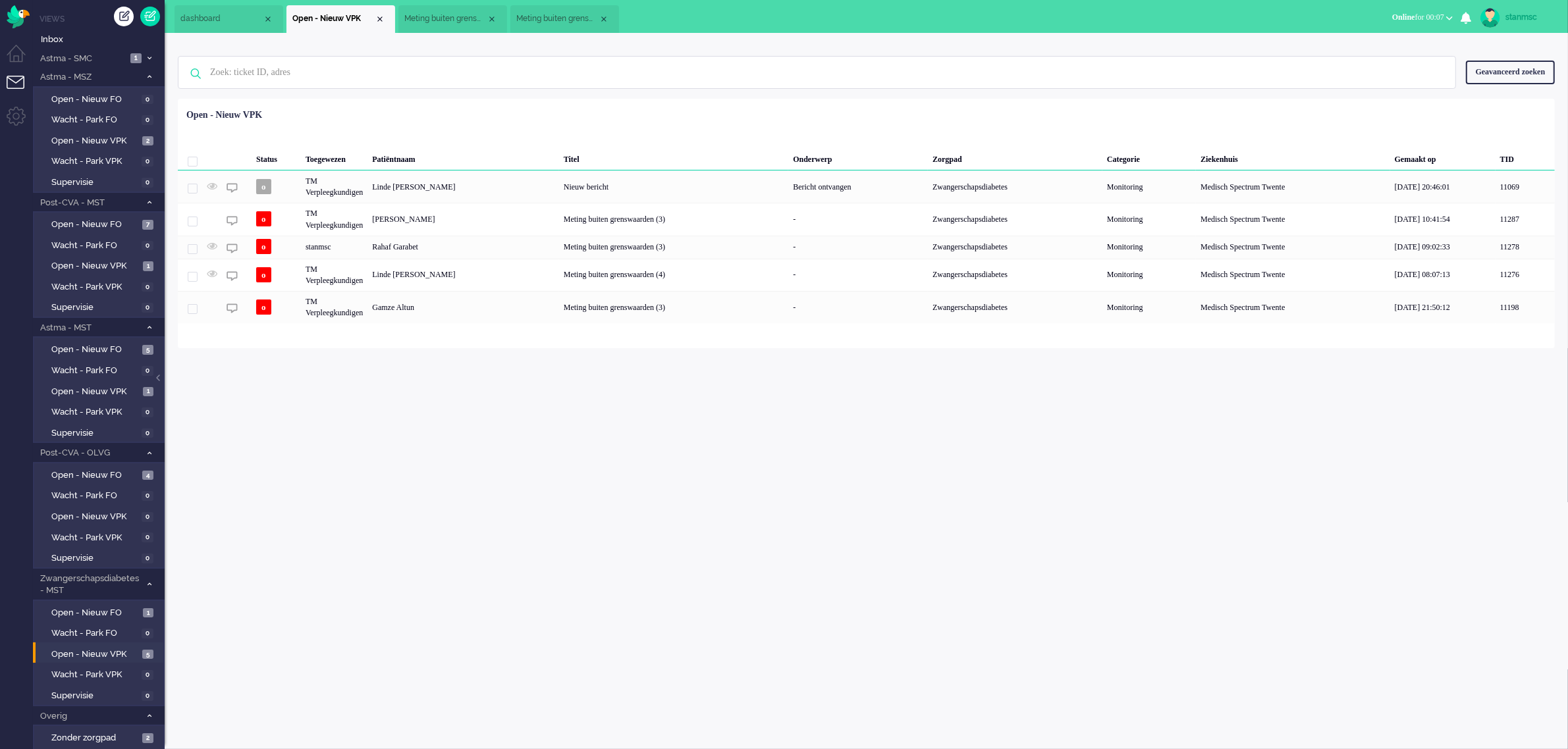
click at [547, 17] on span "Meting buiten grenswaarden (4)" at bounding box center [557, 19] width 82 height 11
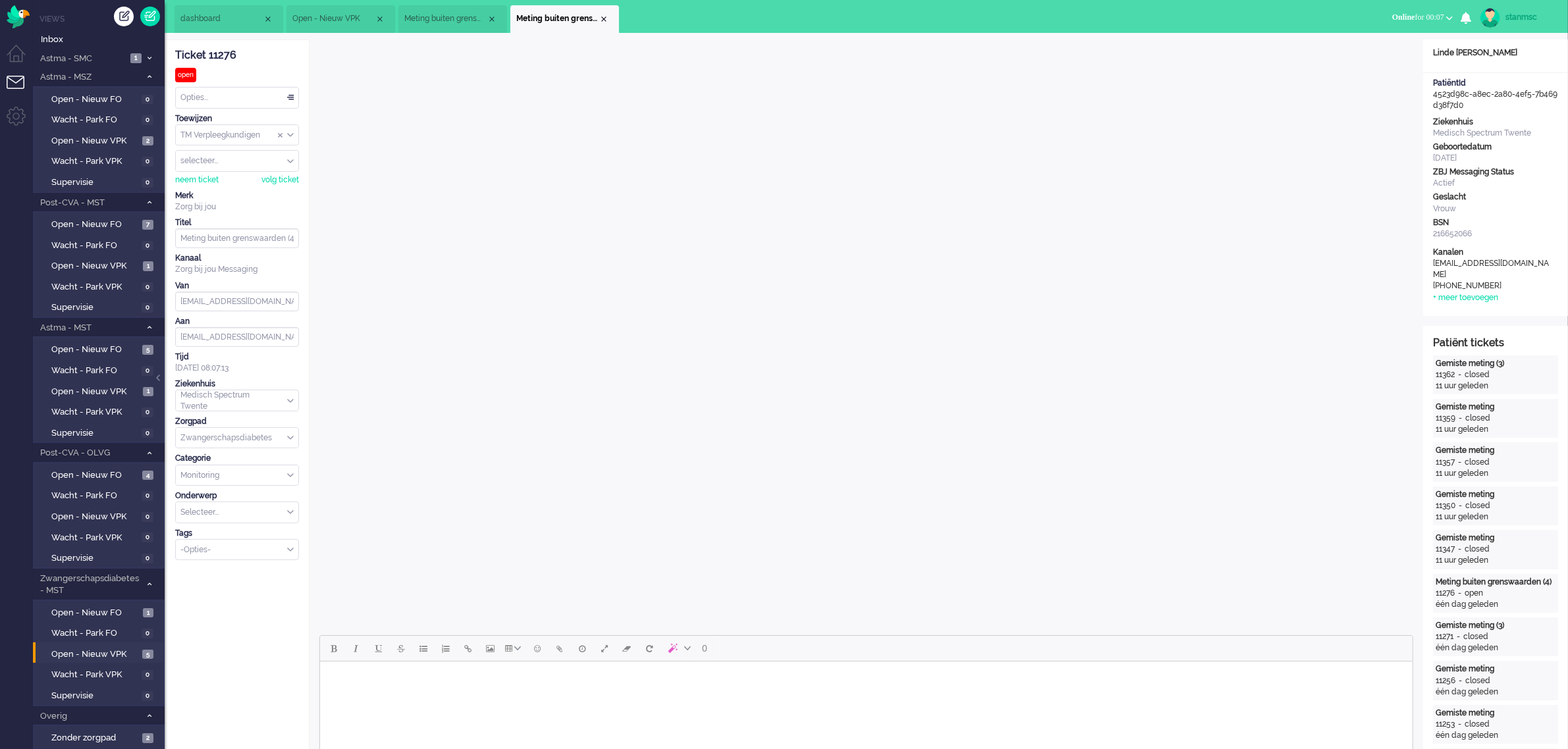
click at [346, 17] on span "Open - Nieuw VPK" at bounding box center [333, 19] width 82 height 11
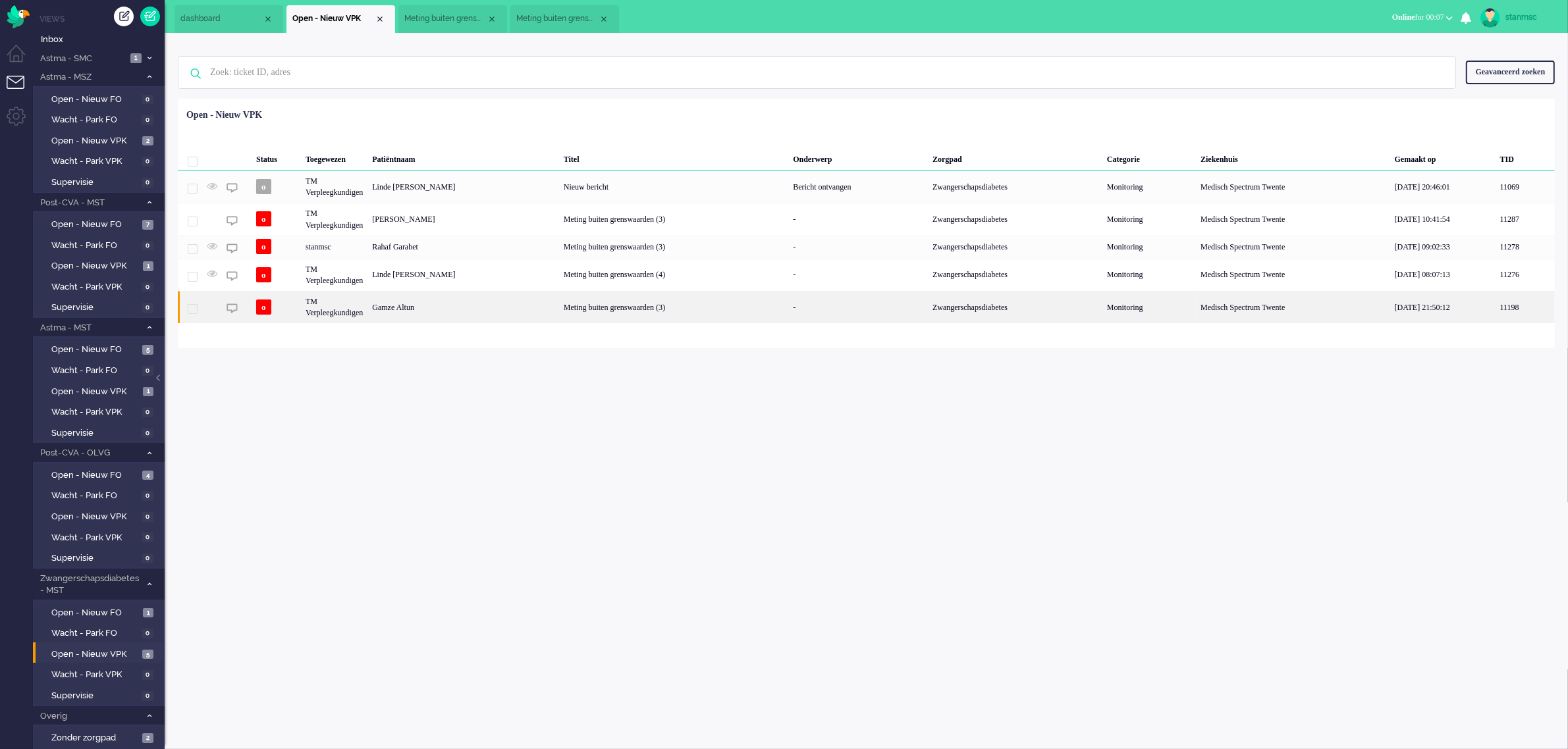
click at [421, 303] on div "Gamze Altun" at bounding box center [463, 307] width 191 height 32
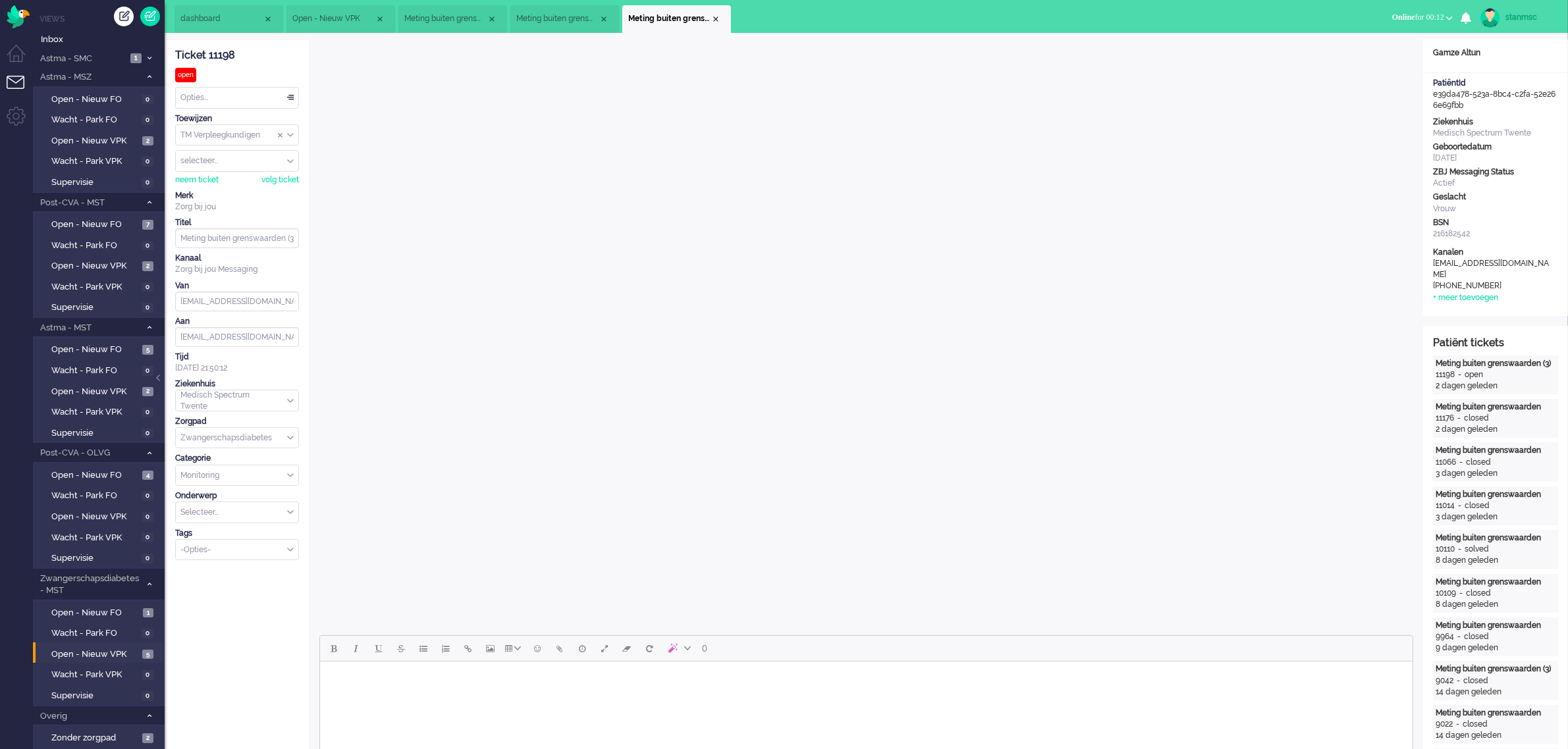
click at [498, 696] on html at bounding box center [865, 678] width 1092 height 33
click at [205, 181] on div "neem ticket" at bounding box center [197, 180] width 43 height 11
click at [485, 696] on html at bounding box center [865, 678] width 1092 height 33
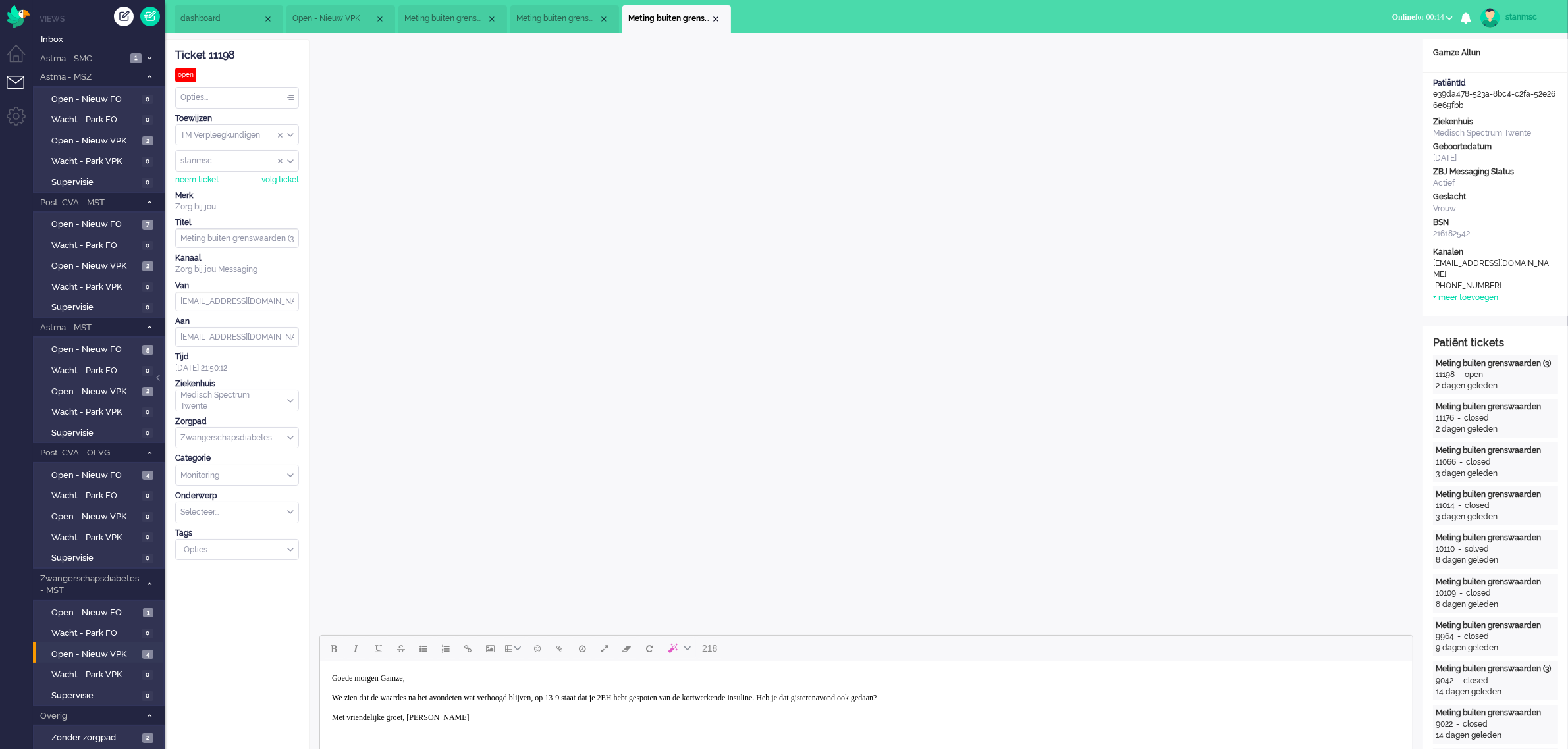
click at [1039, 696] on body "Goede morgen Gamze, We zien dat de waardes na het avondeten wat verhoogd blijve…" at bounding box center [865, 698] width 1082 height 63
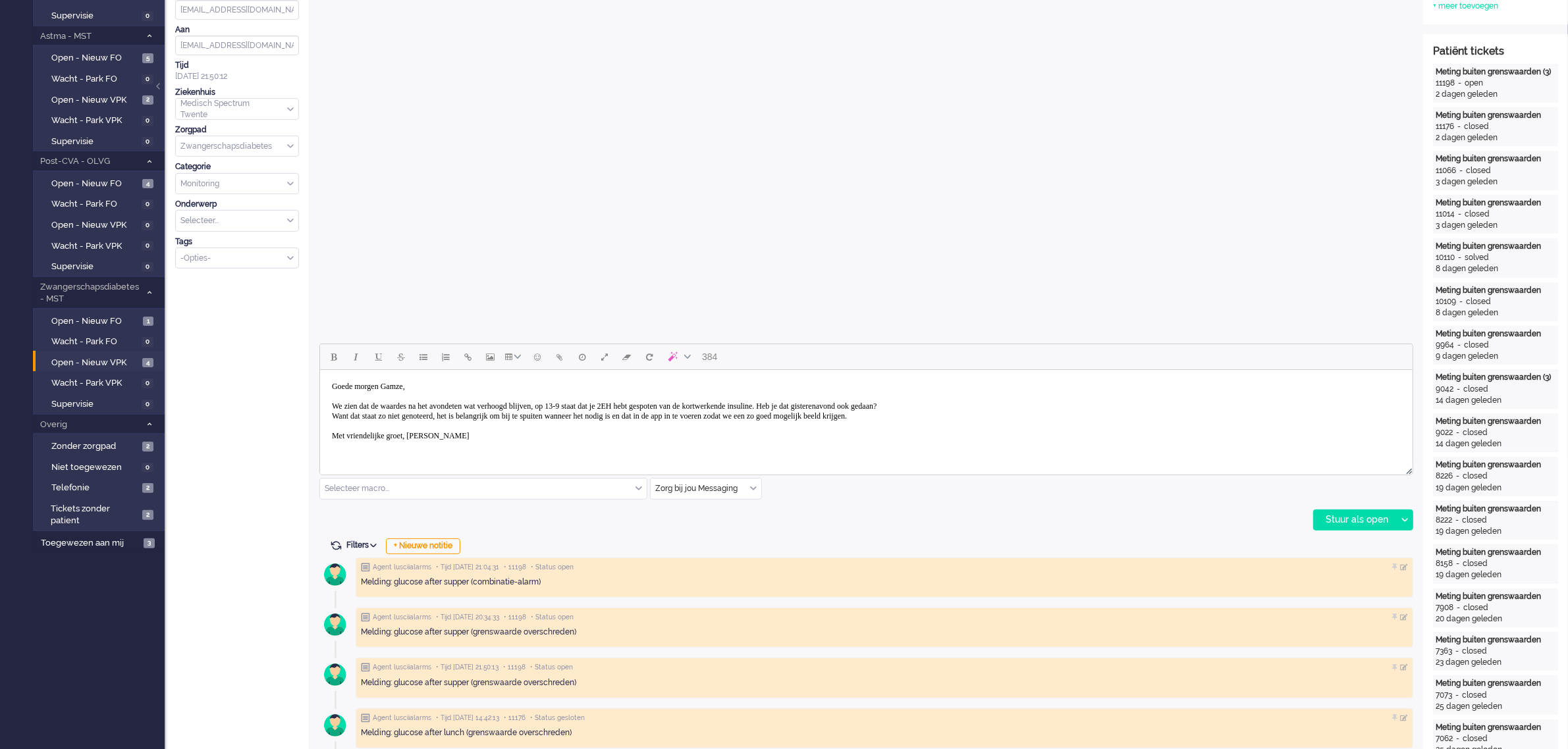
scroll to position [247, 0]
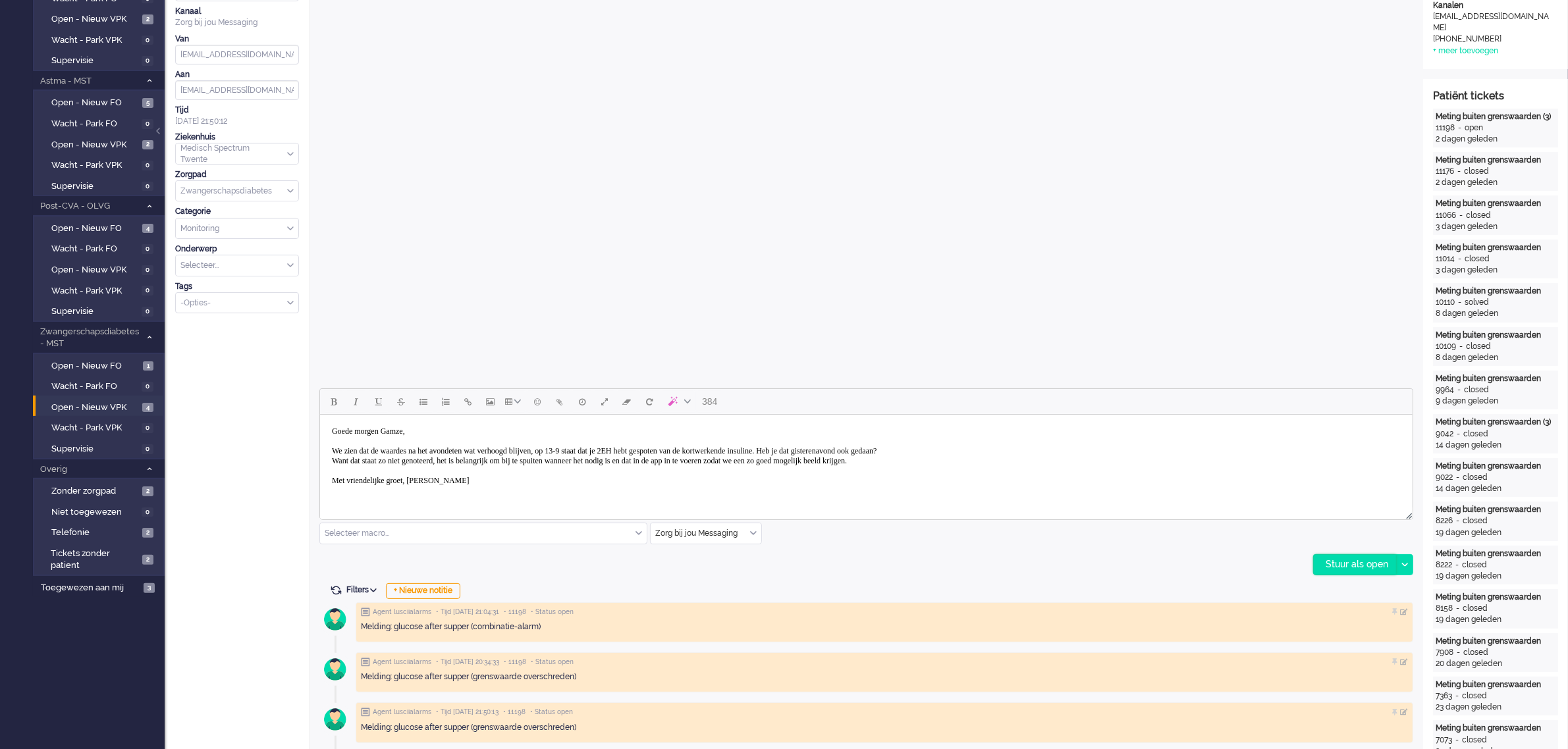
click at [1351, 564] on div "Stuur als open" at bounding box center [1355, 565] width 82 height 20
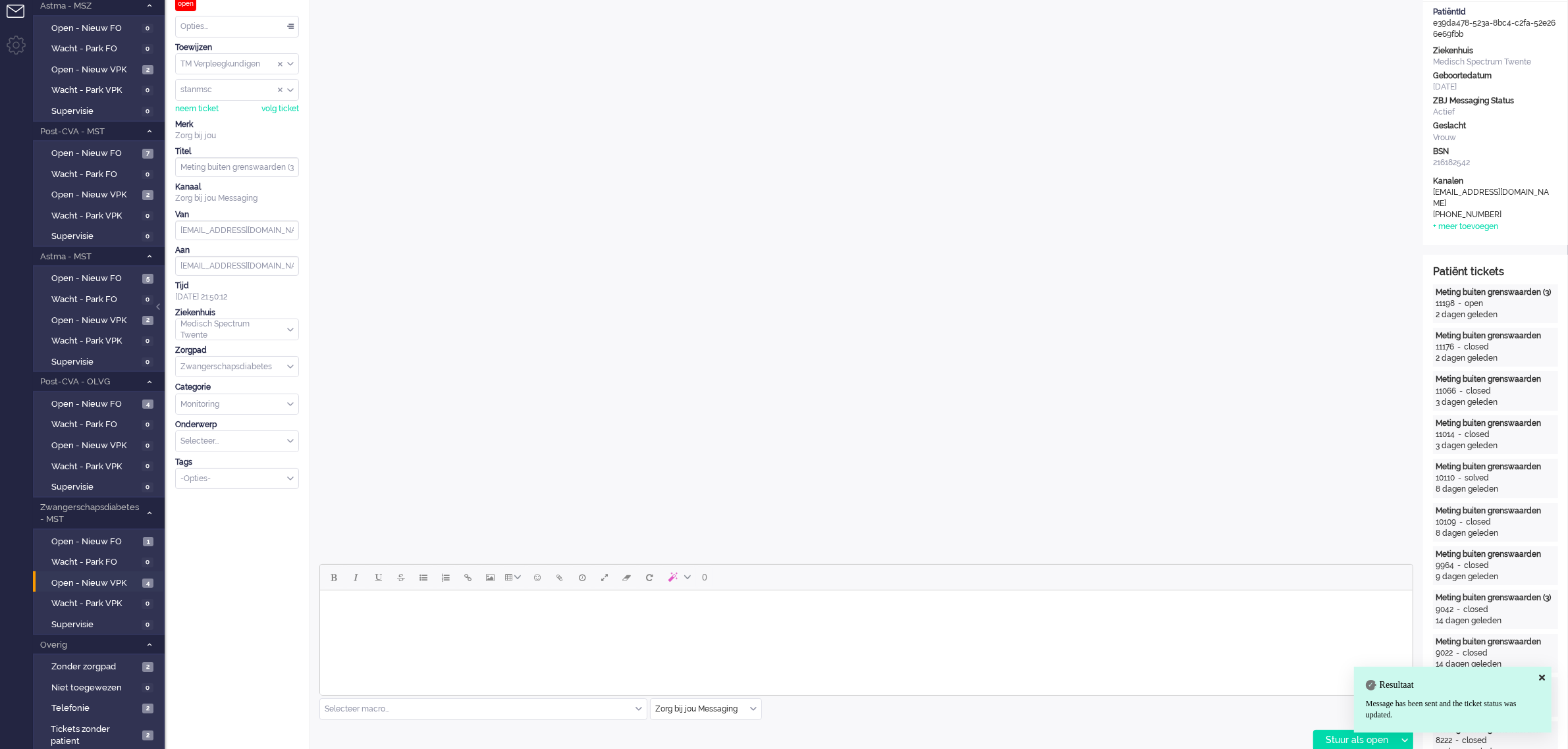
scroll to position [0, 0]
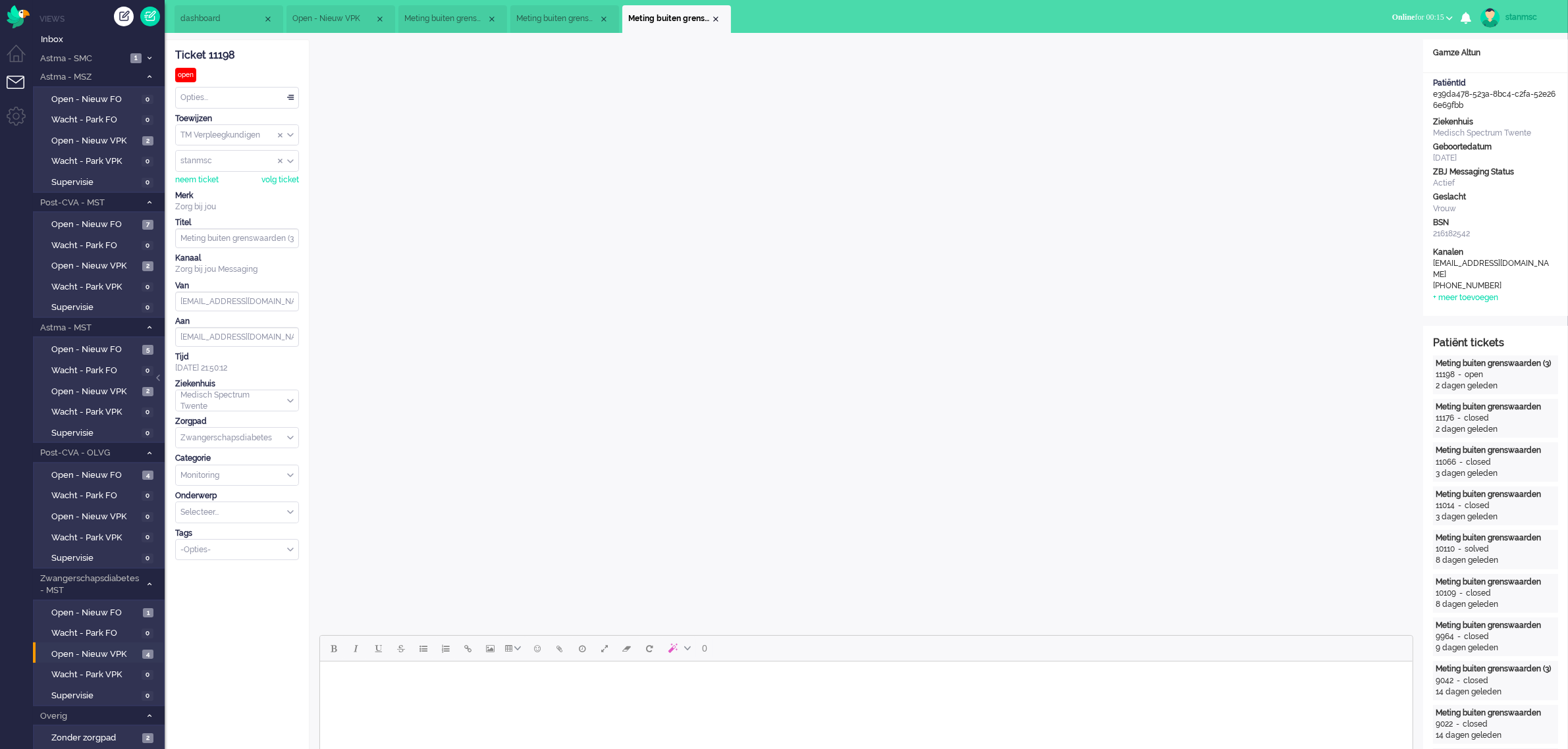
click at [245, 98] on div "Opties..." at bounding box center [237, 98] width 122 height 21
click at [217, 186] on li "Opgelost" at bounding box center [237, 191] width 122 height 19
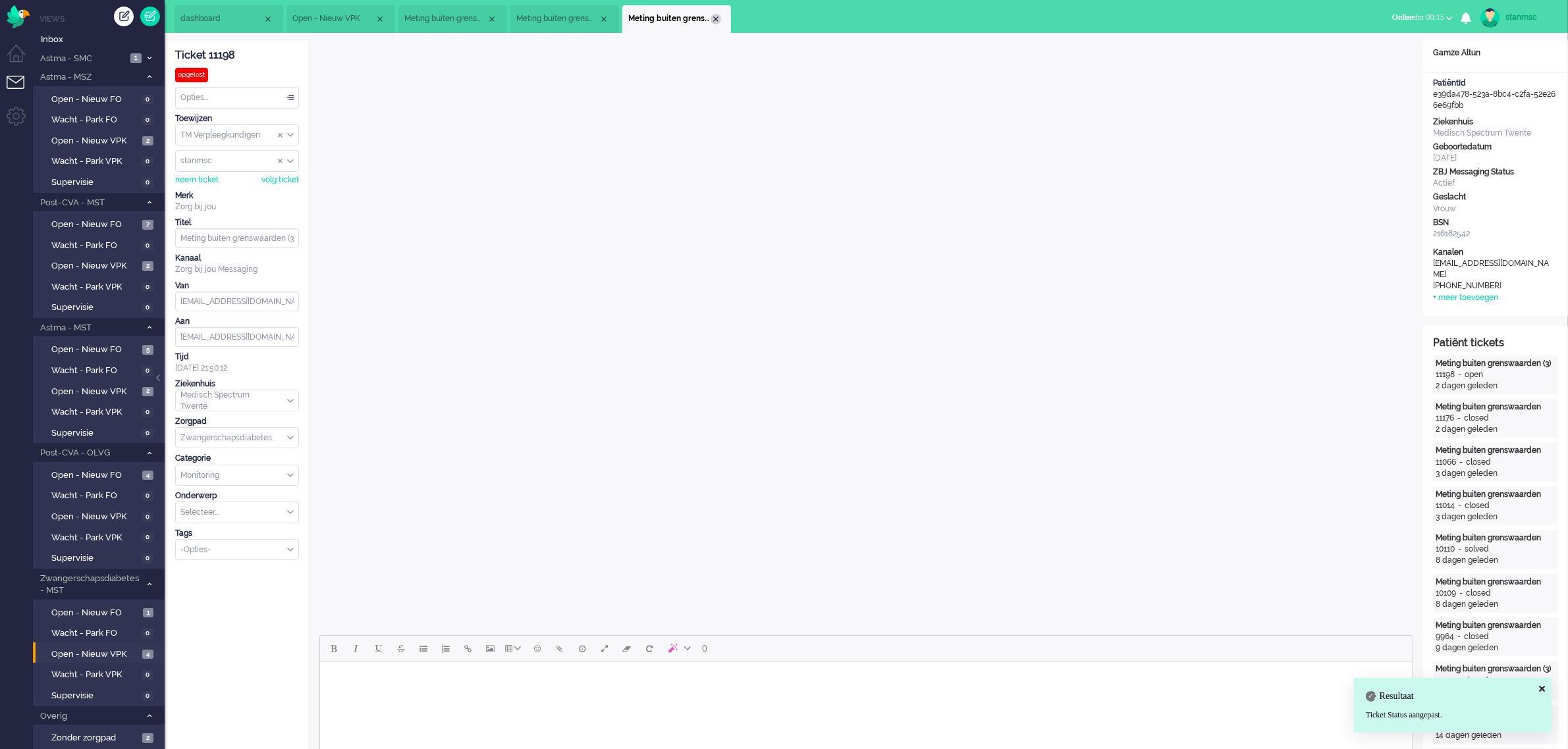
click at [716, 18] on div "Close tab" at bounding box center [716, 19] width 11 height 11
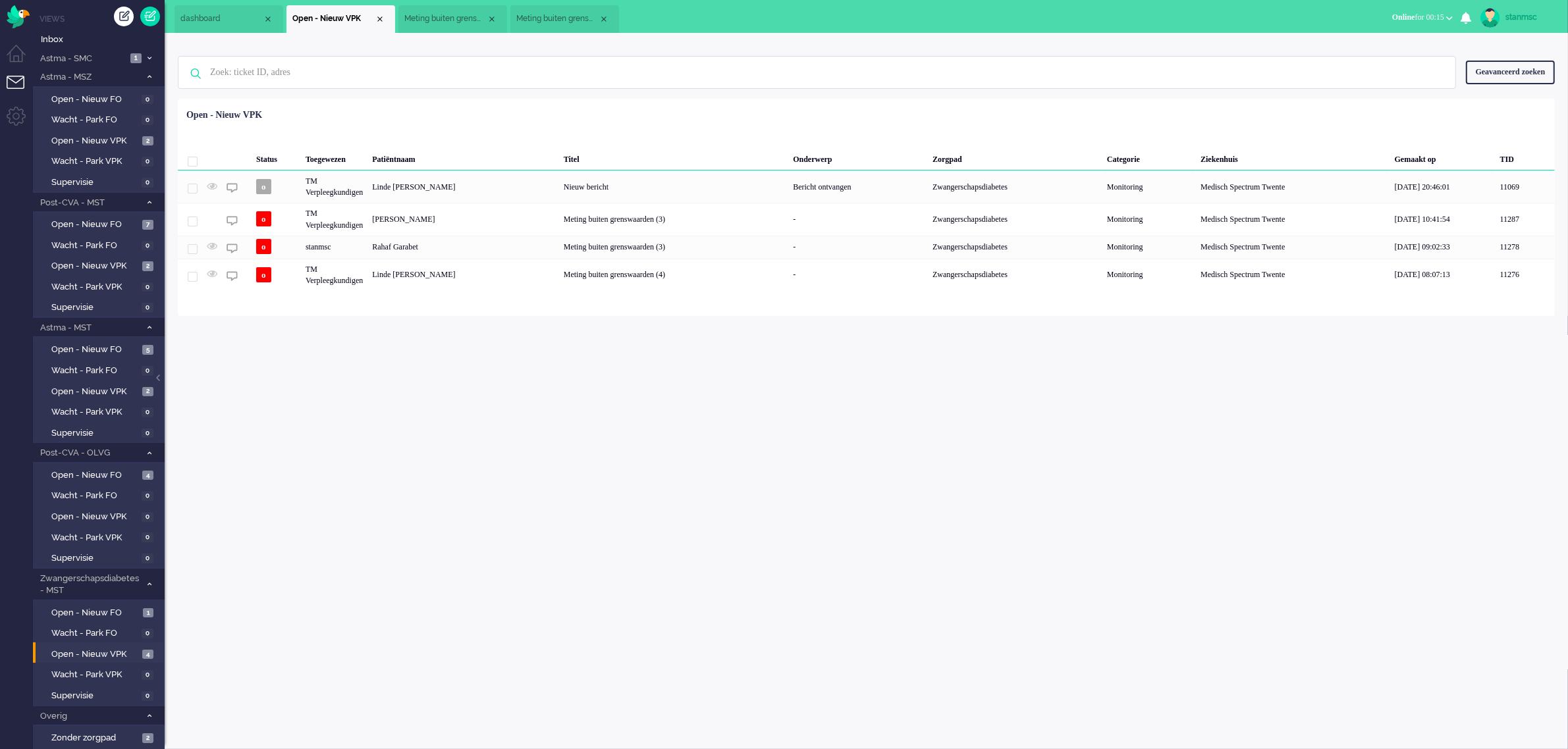
click at [543, 15] on span "Meting buiten grenswaarden (4)" at bounding box center [557, 19] width 82 height 11
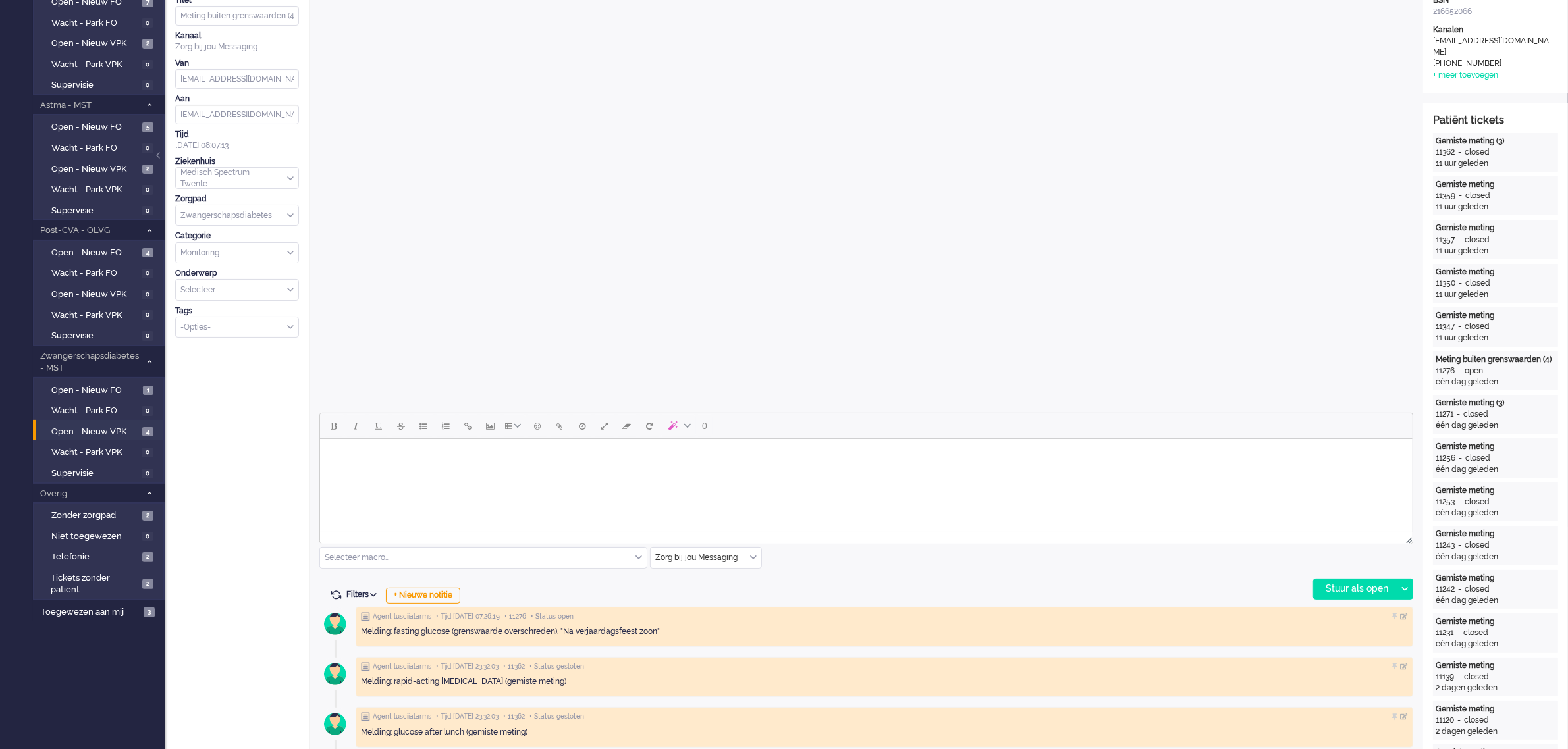
scroll to position [247, 0]
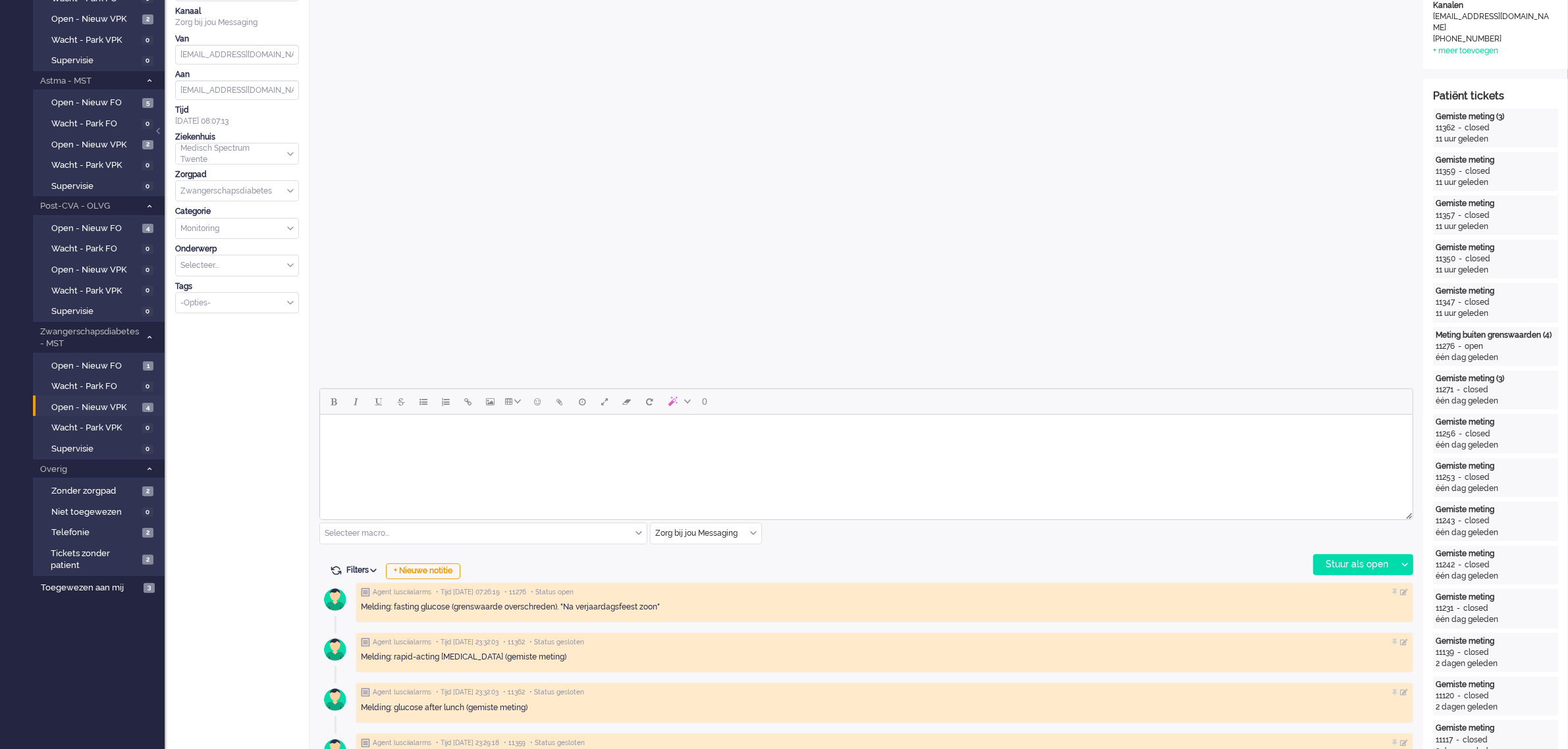
click at [751, 534] on div "Zorg bij jou Messaging" at bounding box center [706, 534] width 110 height 21
click at [706, 570] on span "uitgaand telefoon" at bounding box center [688, 572] width 65 height 11
click at [1355, 562] on div "Stuur als open" at bounding box center [1355, 565] width 82 height 20
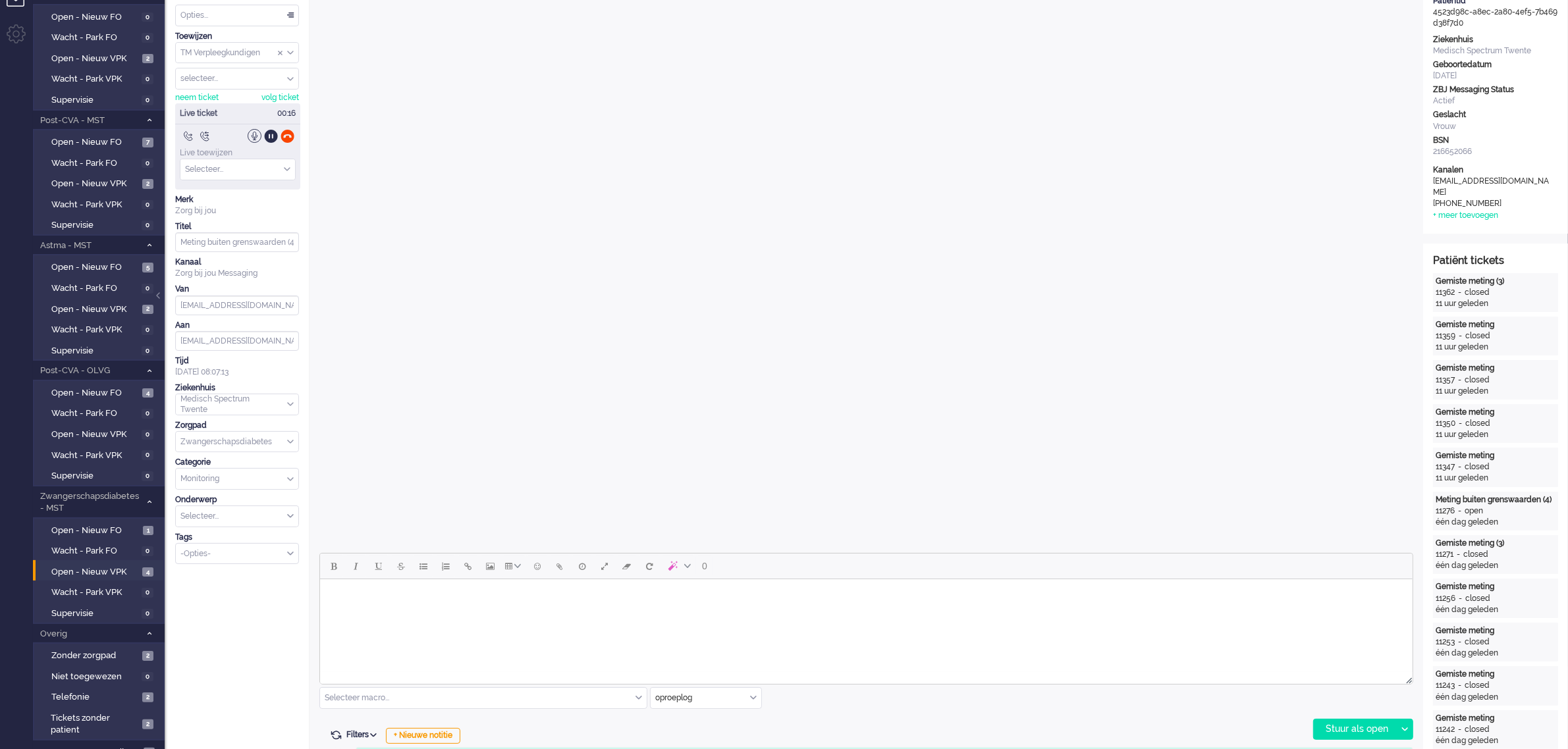
scroll to position [0, 0]
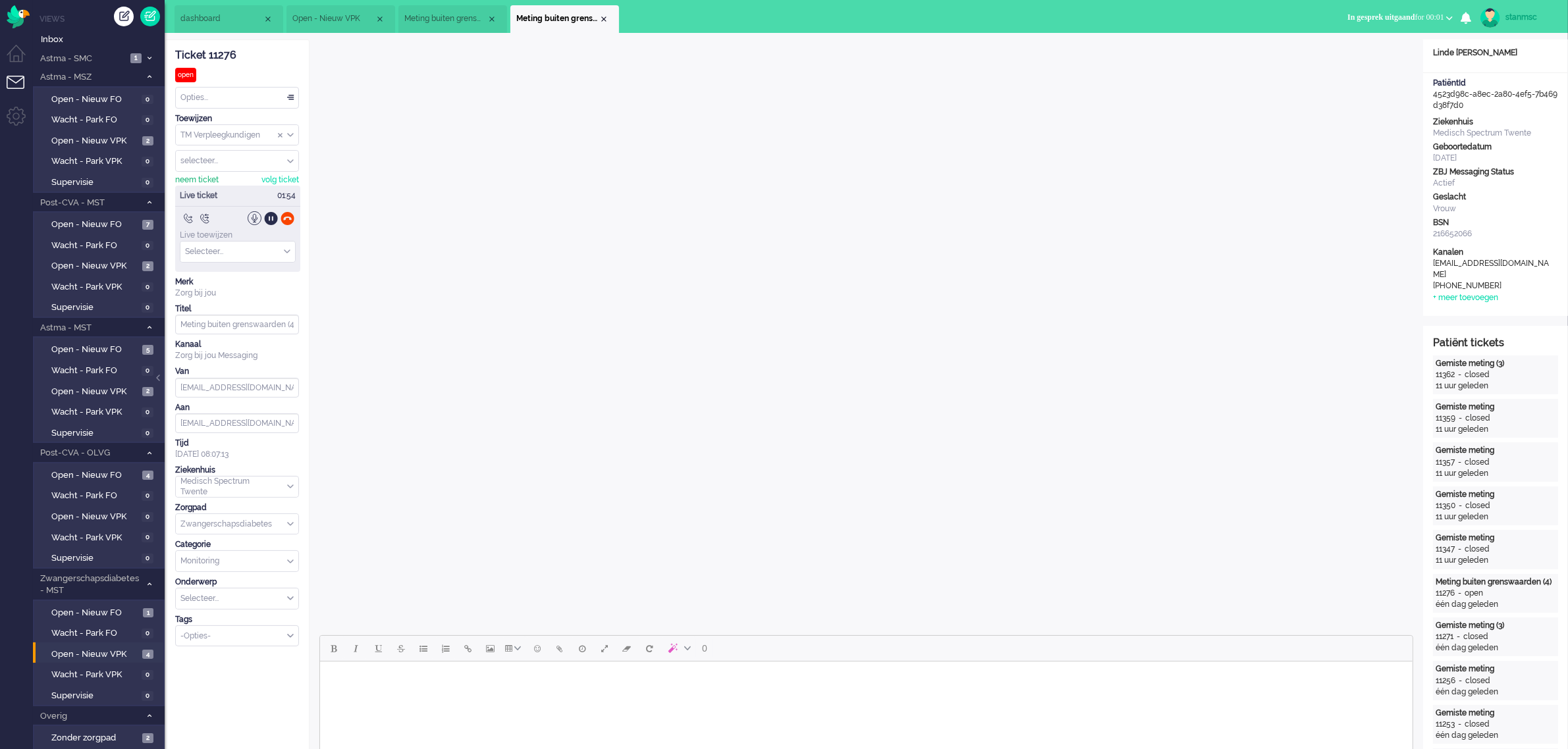
click at [199, 182] on div "neem ticket" at bounding box center [197, 180] width 43 height 11
click at [286, 219] on div at bounding box center [287, 218] width 14 height 14
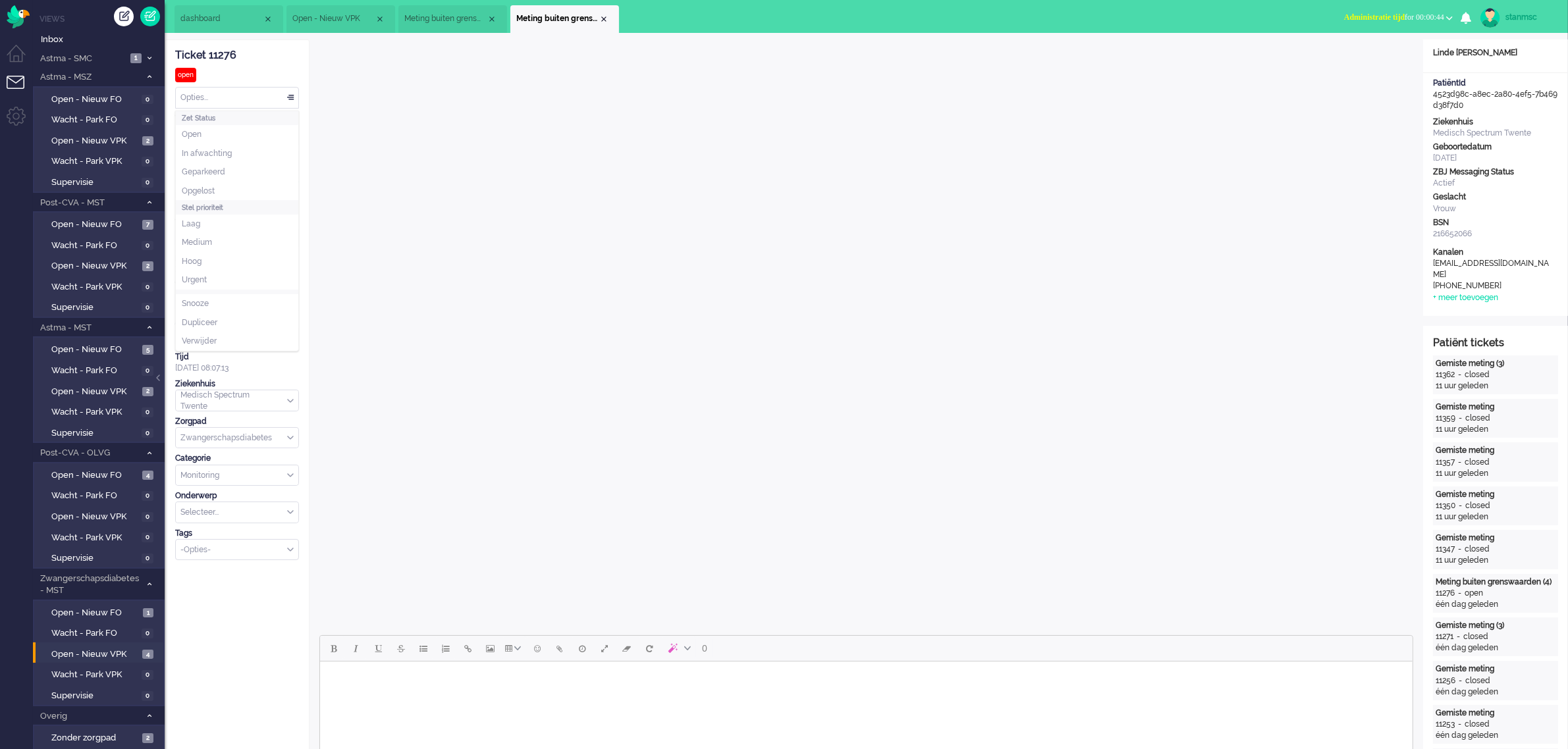
click at [228, 91] on div "Opties..." at bounding box center [237, 98] width 122 height 21
click at [226, 189] on li "Opgelost" at bounding box center [237, 191] width 122 height 19
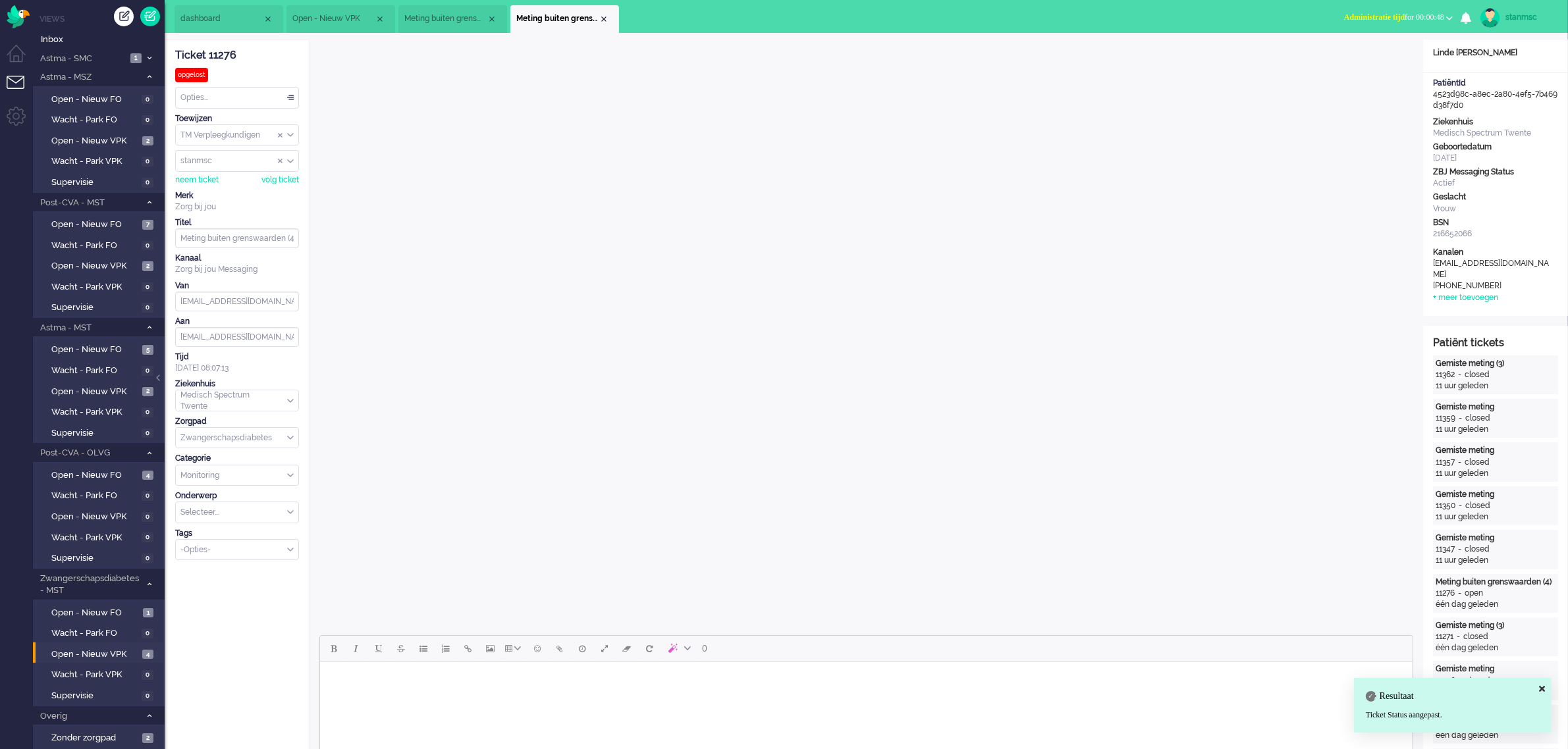
click at [604, 18] on div "Close tab" at bounding box center [604, 19] width 11 height 11
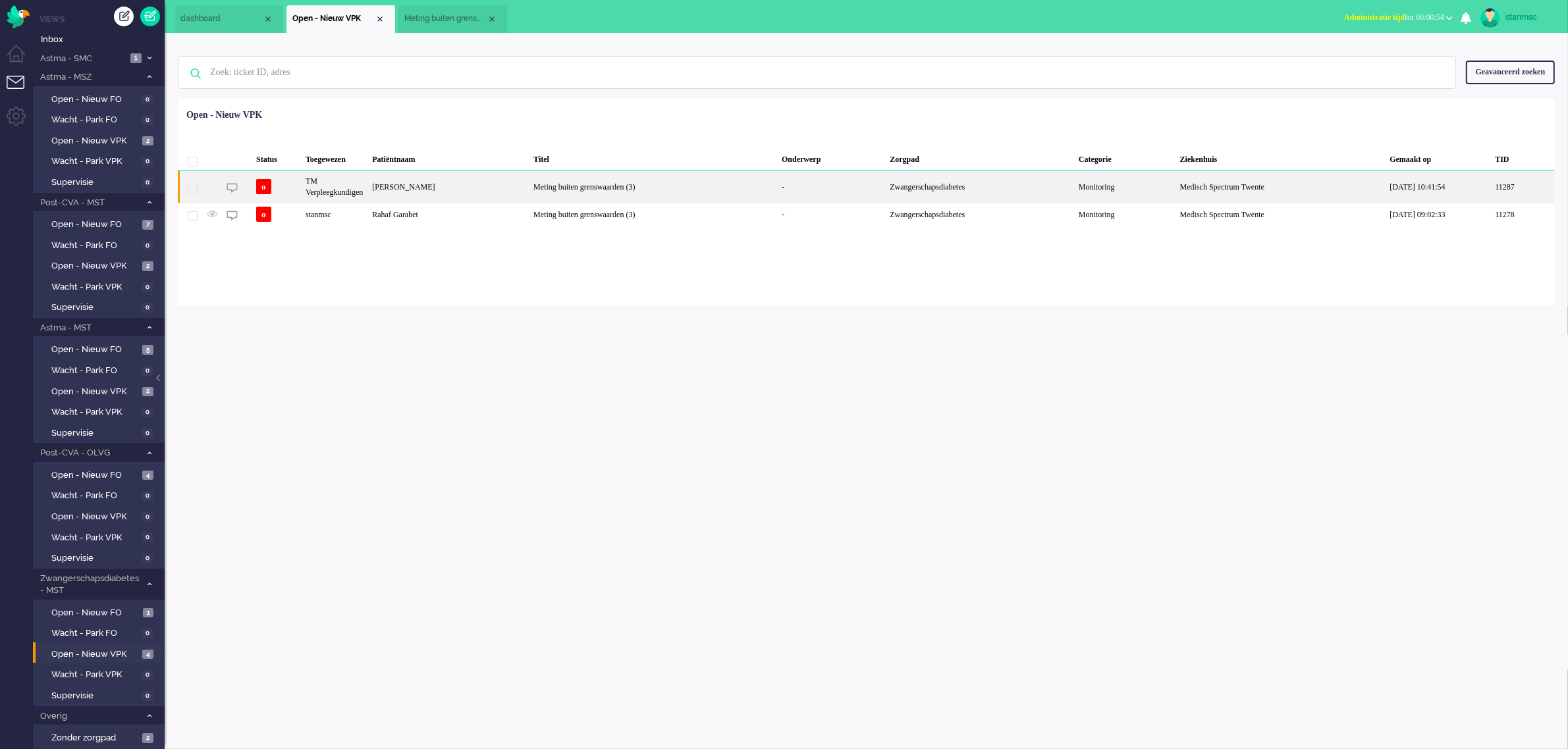
click at [367, 188] on div "TM Verpleegkundigen" at bounding box center [334, 187] width 66 height 32
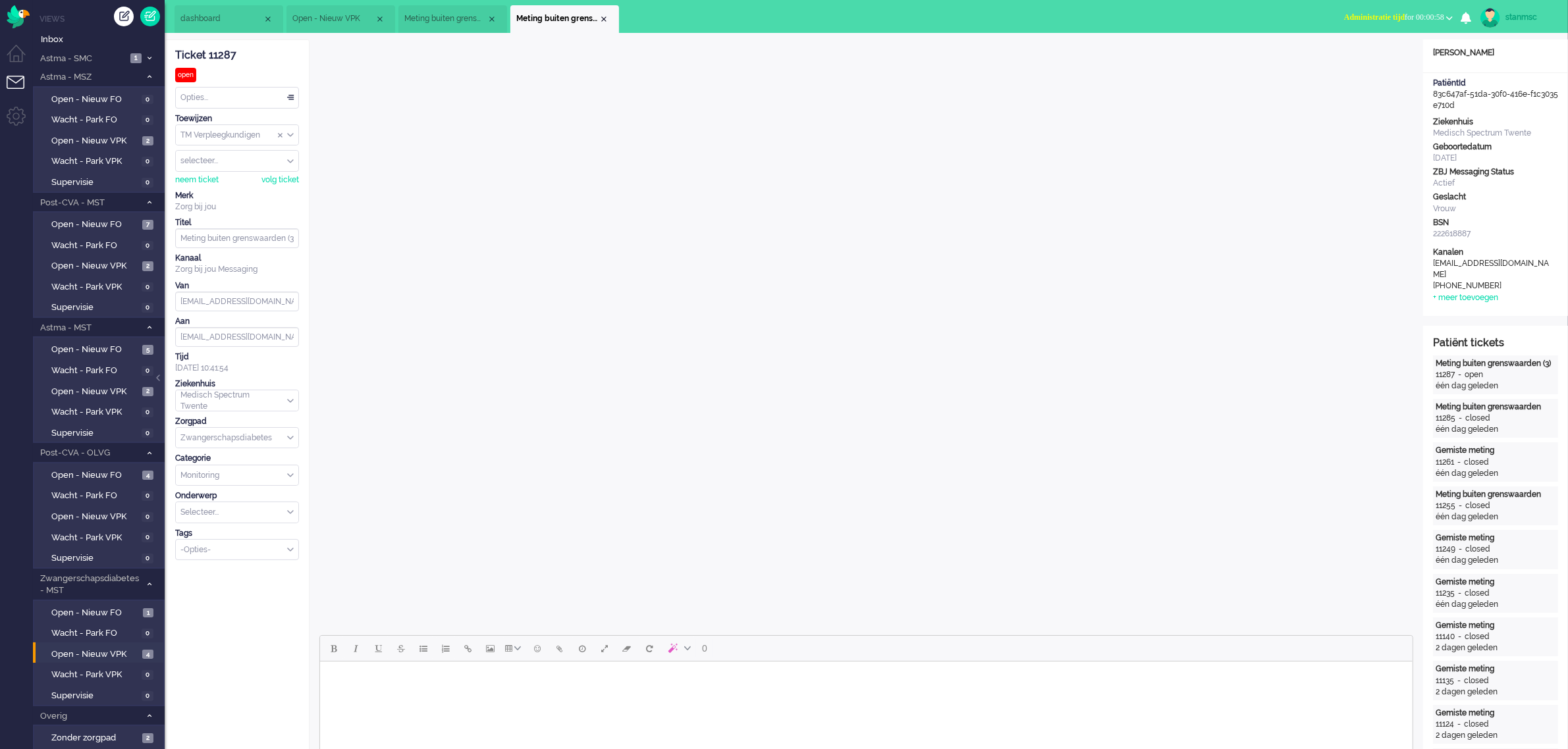
click at [1419, 15] on span "Administratie tijd for 00:00:58" at bounding box center [1394, 17] width 100 height 9
click at [1380, 56] on label "Online" at bounding box center [1398, 59] width 104 height 11
click at [446, 17] on span "Meting buiten grenswaarden (3)" at bounding box center [445, 19] width 82 height 11
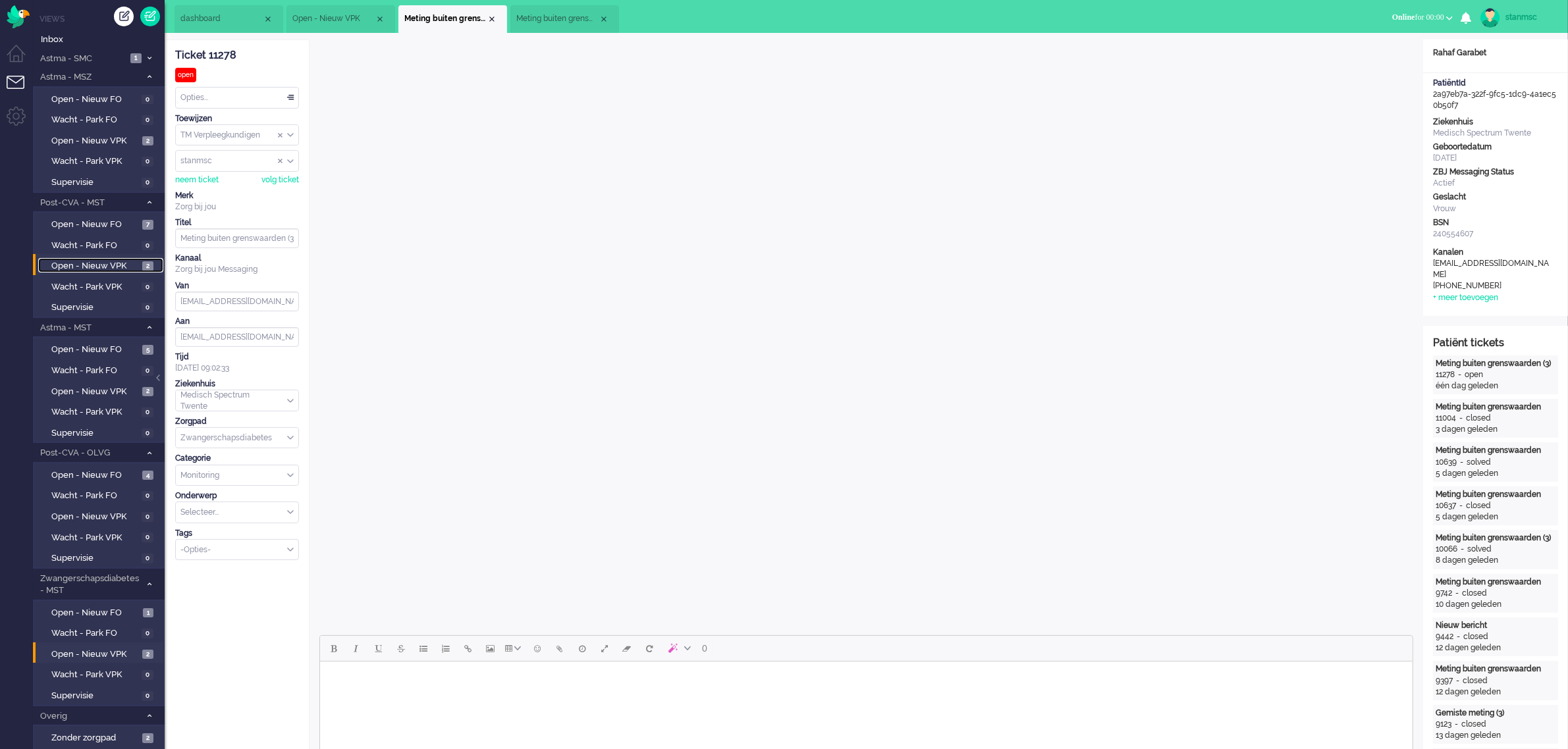
click at [80, 269] on span "Open - Nieuw VPK" at bounding box center [95, 266] width 88 height 13
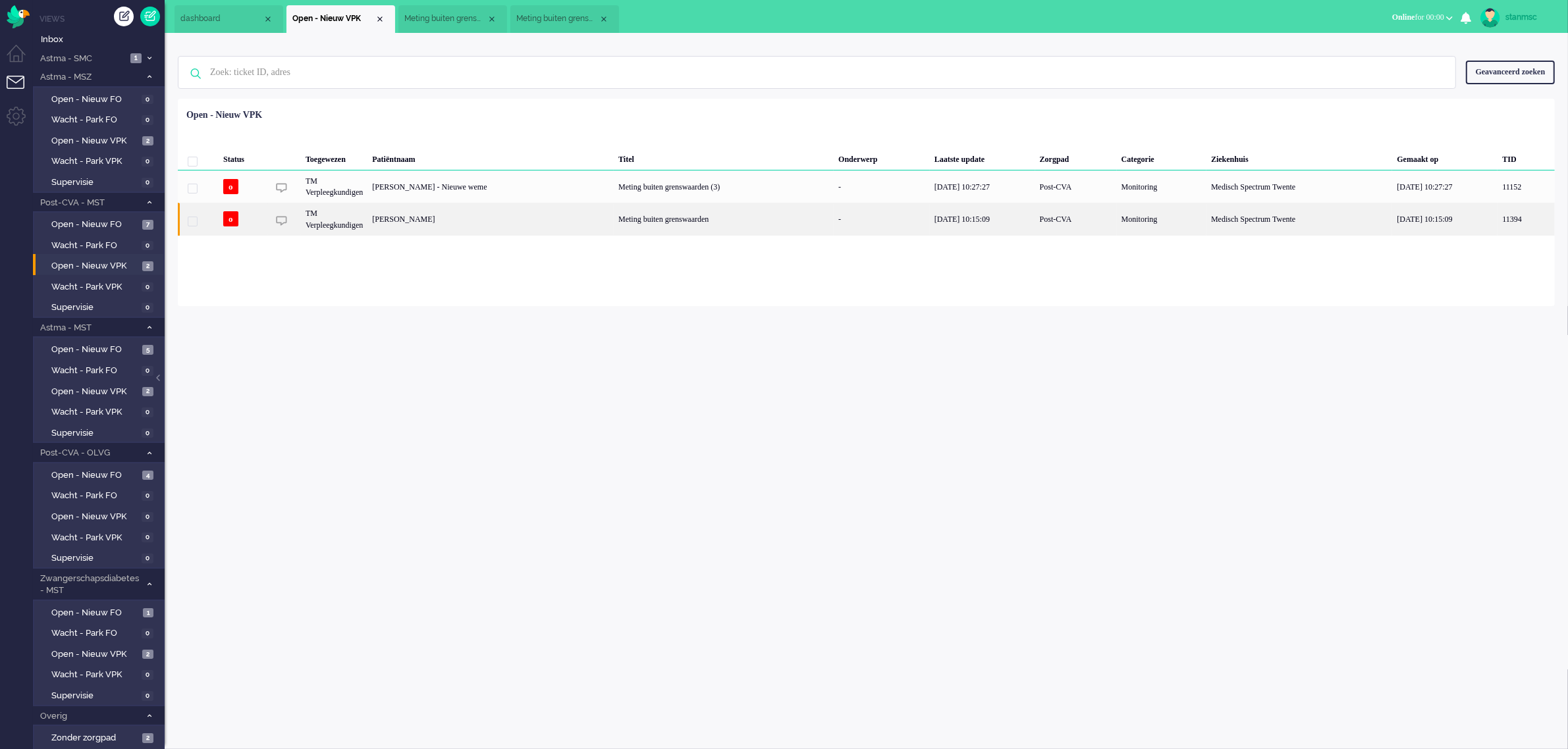
click at [455, 219] on div "Patrick Gerrit Jan Peter Mastenbroek" at bounding box center [490, 219] width 246 height 32
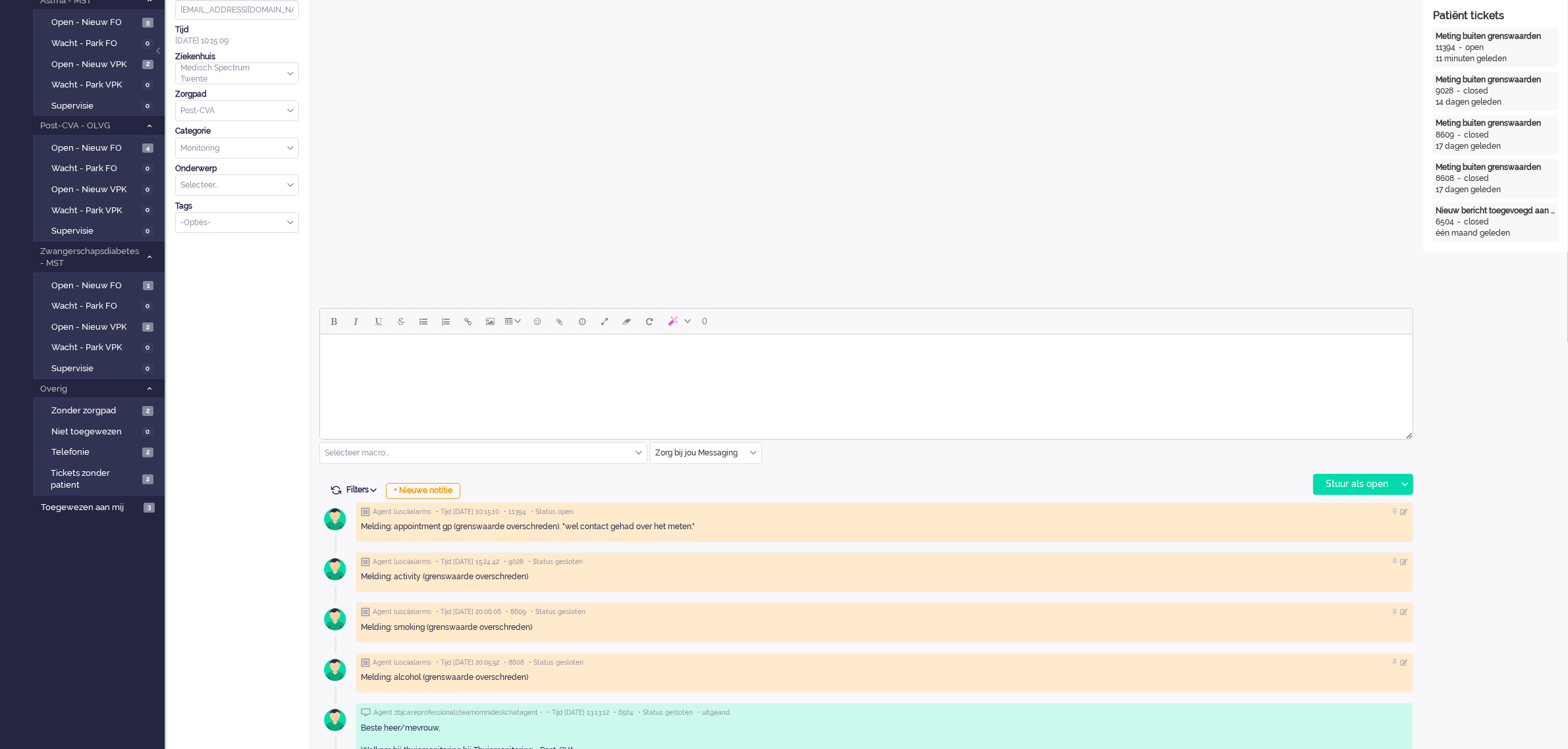
scroll to position [329, 0]
click at [526, 364] on html at bounding box center [865, 349] width 1092 height 33
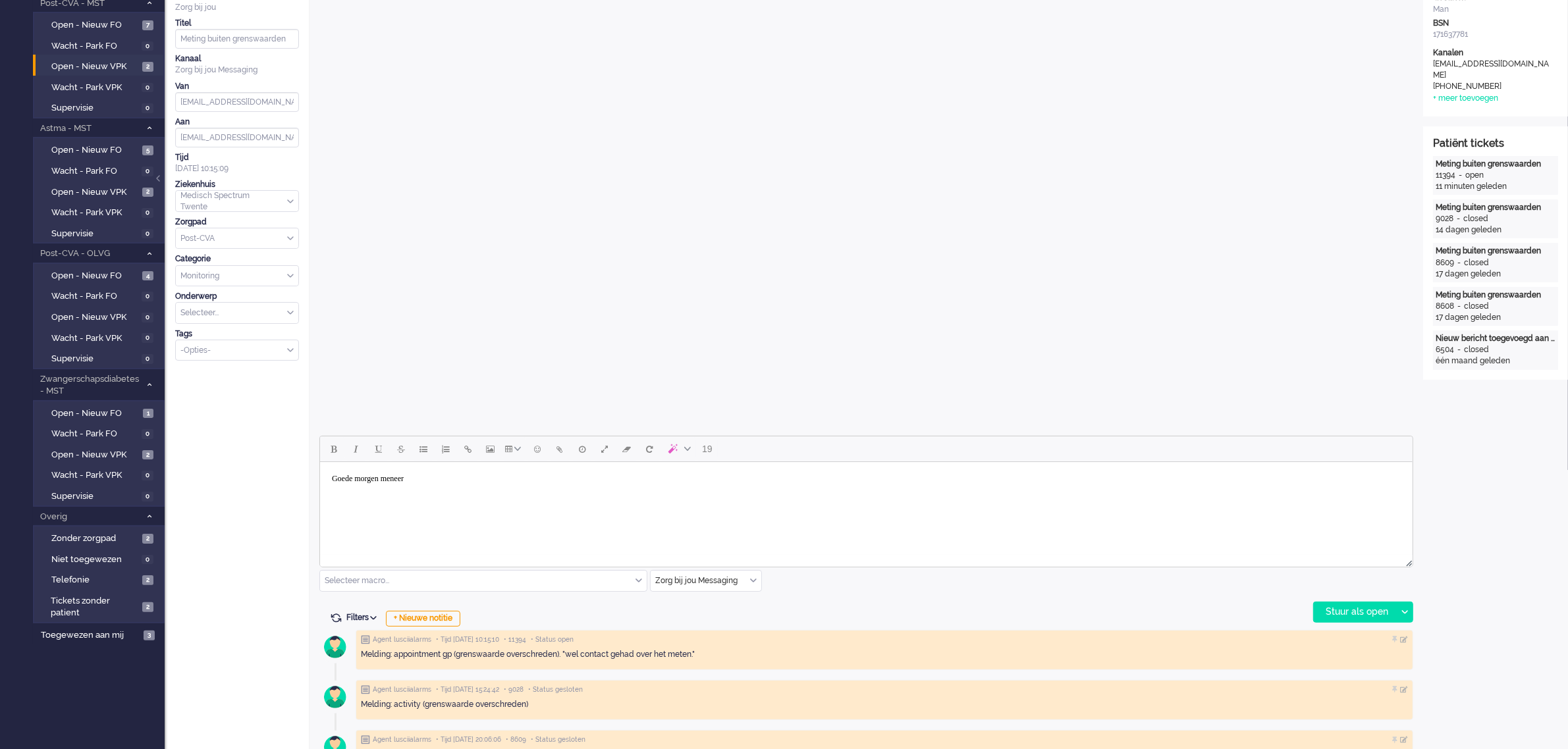
scroll to position [0, 0]
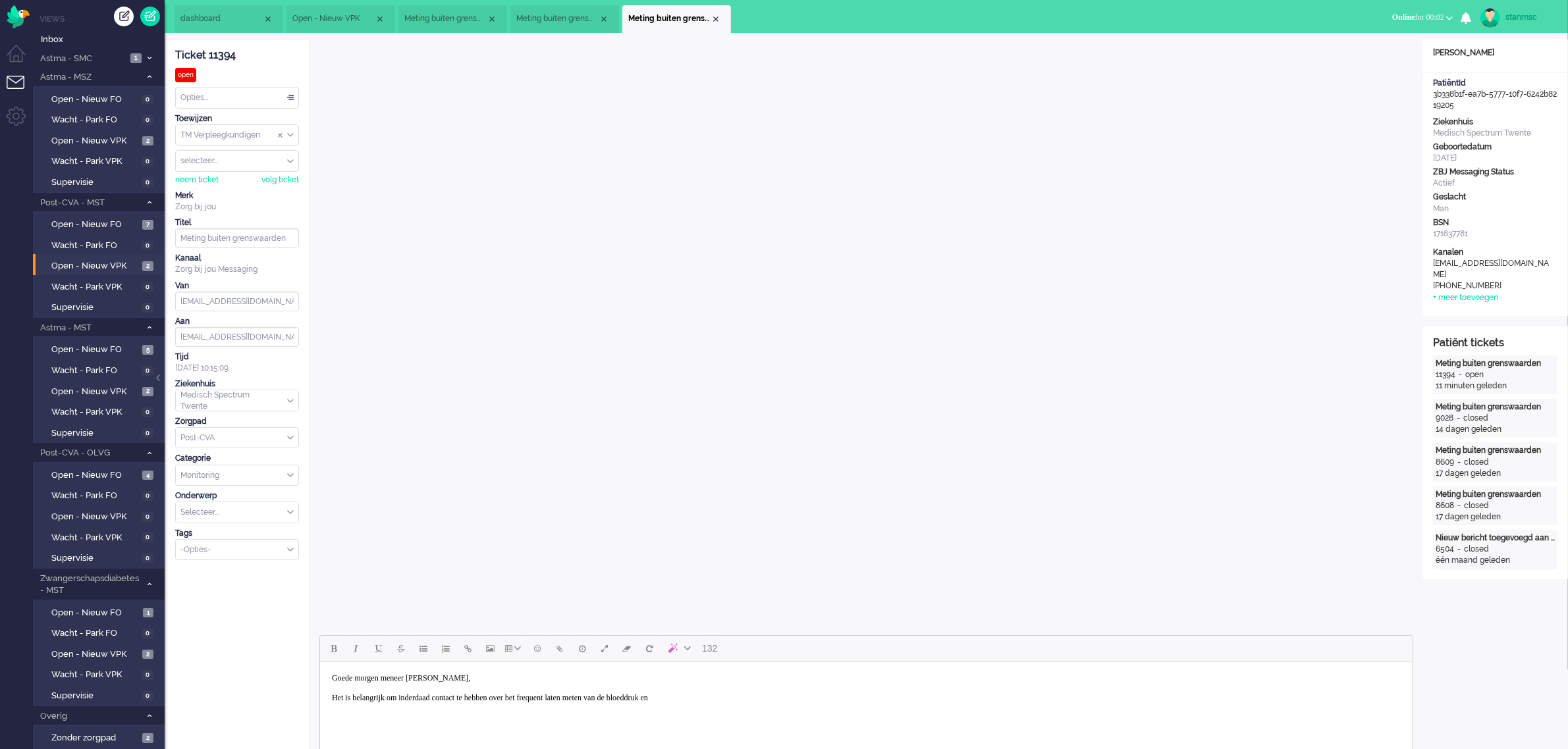
click at [758, 689] on body "Goede morgen meneer Mastenbroek, Het is belangrijk om inderdaad contact te hebb…" at bounding box center [865, 688] width 1082 height 43
click at [746, 697] on body "Goede morgen meneer Mastenbroek, Het is belangrijk om inderdaad contact te hebb…" at bounding box center [865, 688] width 1082 height 43
click at [204, 183] on div "neem ticket" at bounding box center [197, 180] width 43 height 11
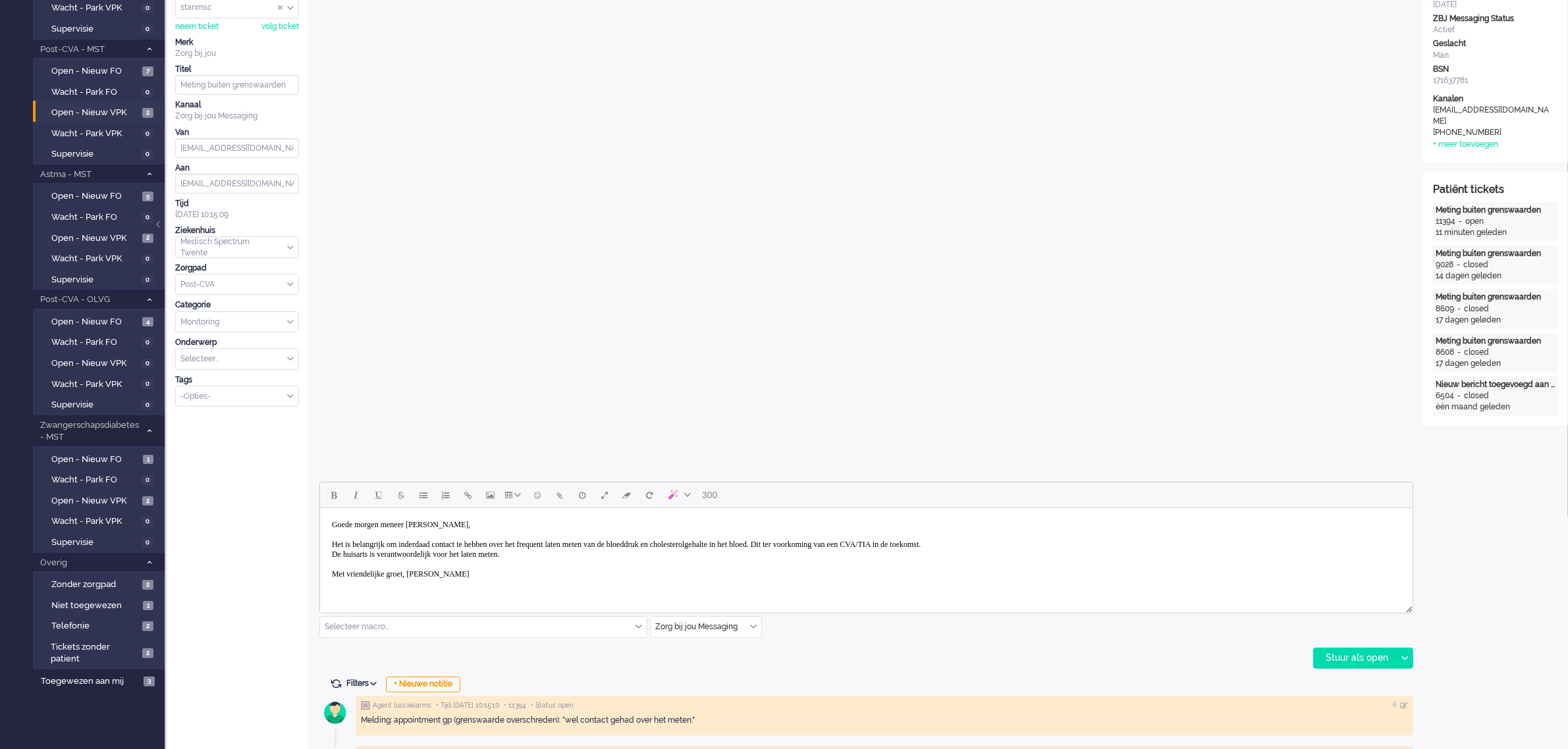
scroll to position [329, 0]
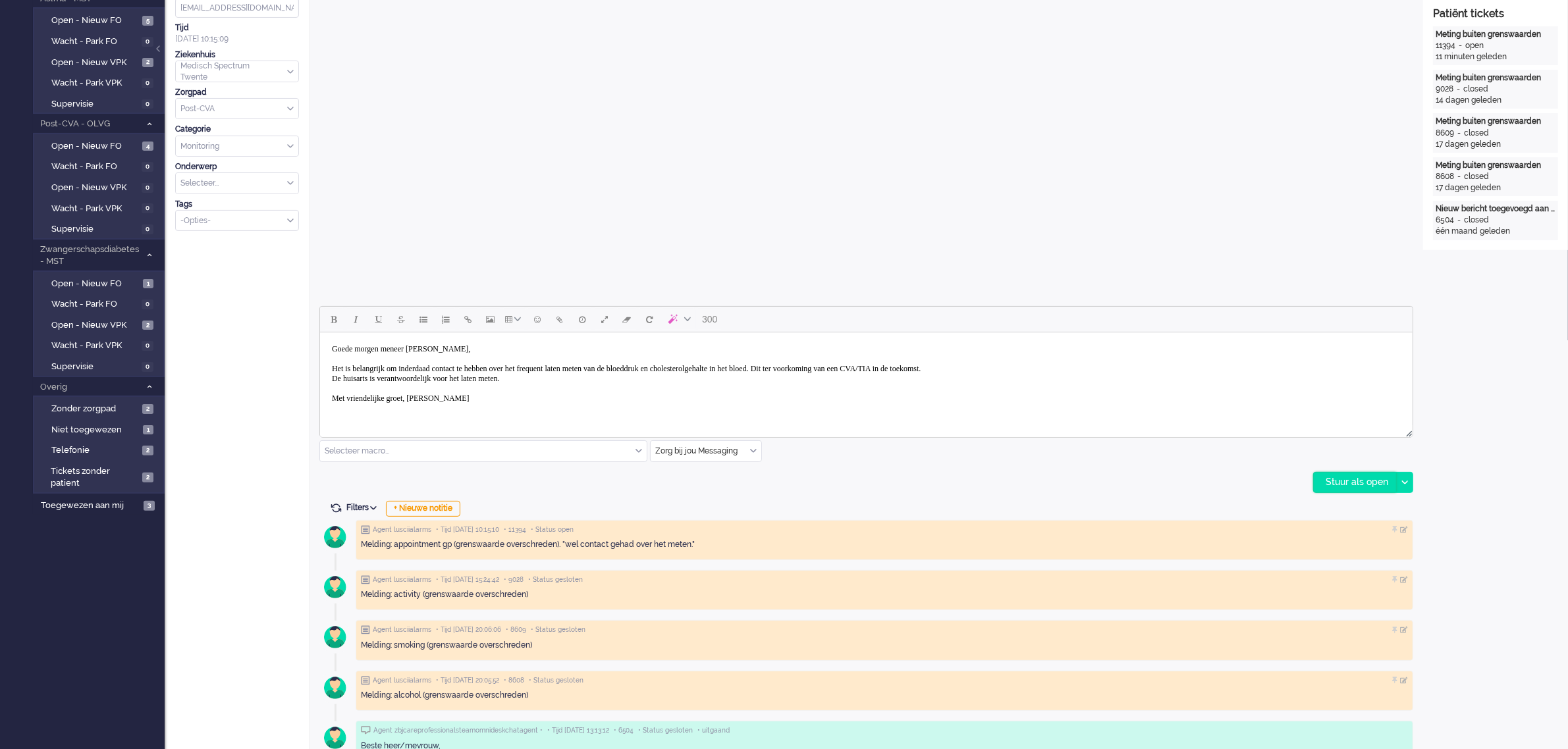
click at [1338, 477] on div "Stuur als open" at bounding box center [1355, 483] width 82 height 20
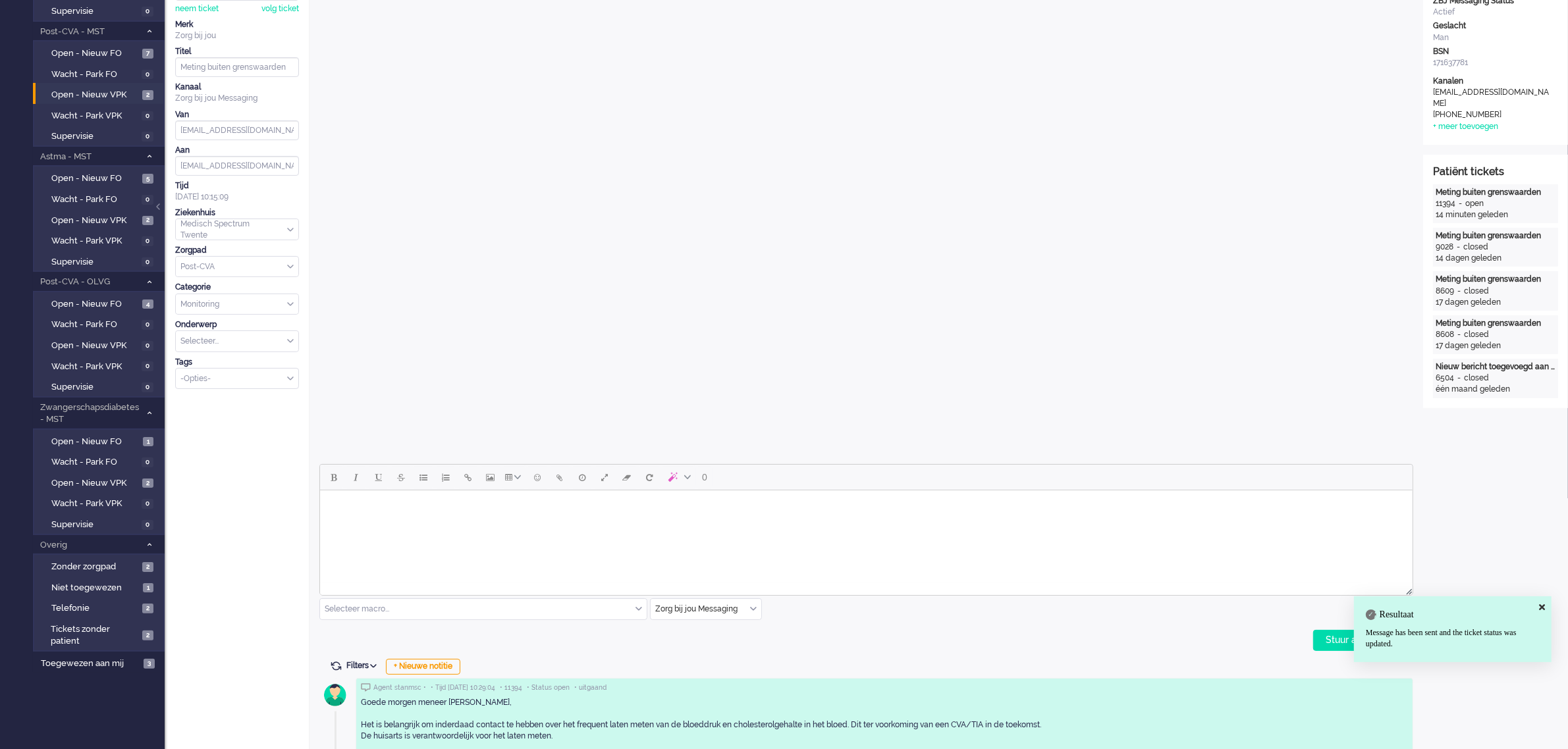
scroll to position [0, 0]
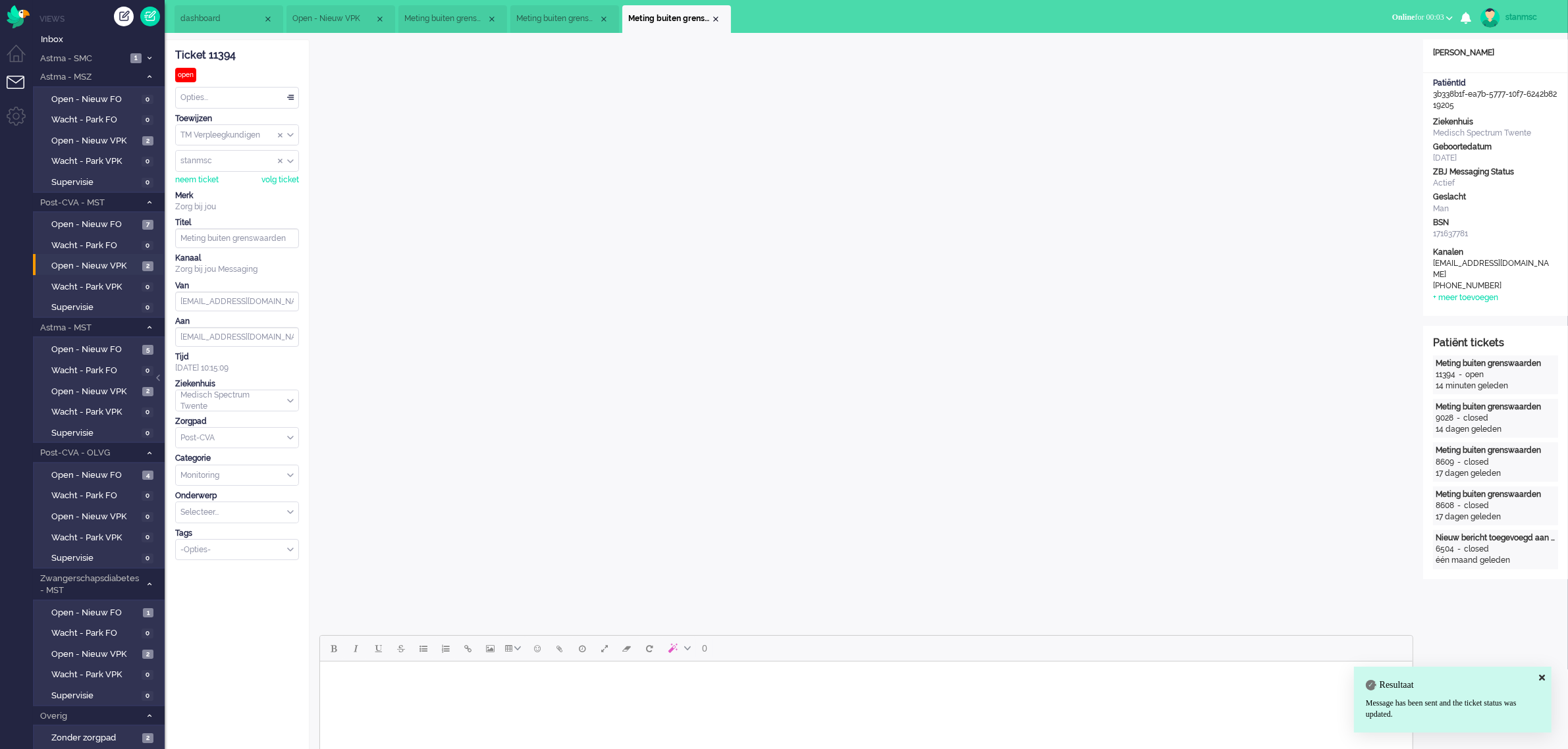
click at [197, 94] on div "Opties..." at bounding box center [237, 98] width 122 height 21
click at [205, 189] on span "Opgelost" at bounding box center [198, 191] width 33 height 11
click at [716, 17] on div "Close tab" at bounding box center [716, 19] width 11 height 11
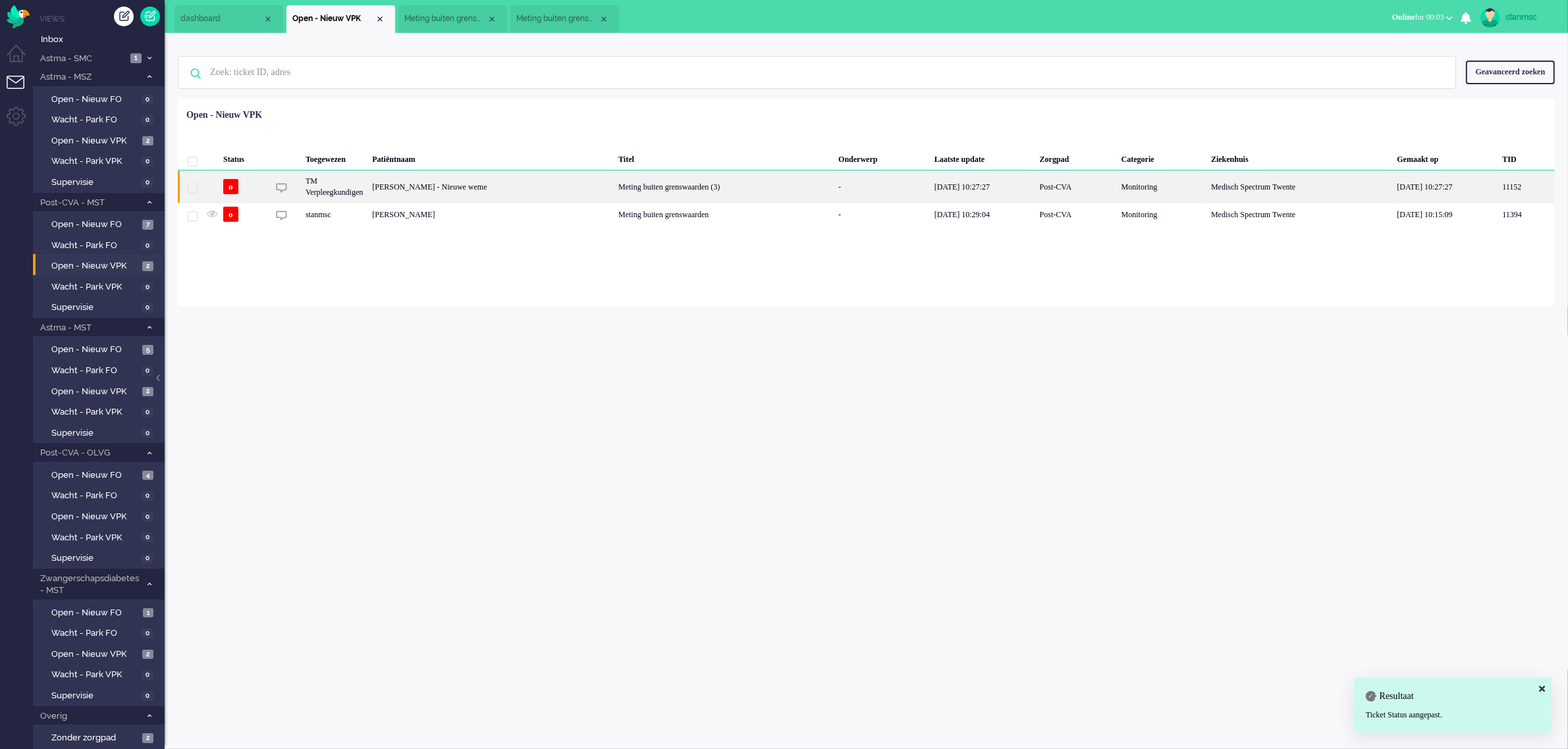
click at [508, 187] on div "[PERSON_NAME] - Nieuwe weme" at bounding box center [490, 187] width 246 height 32
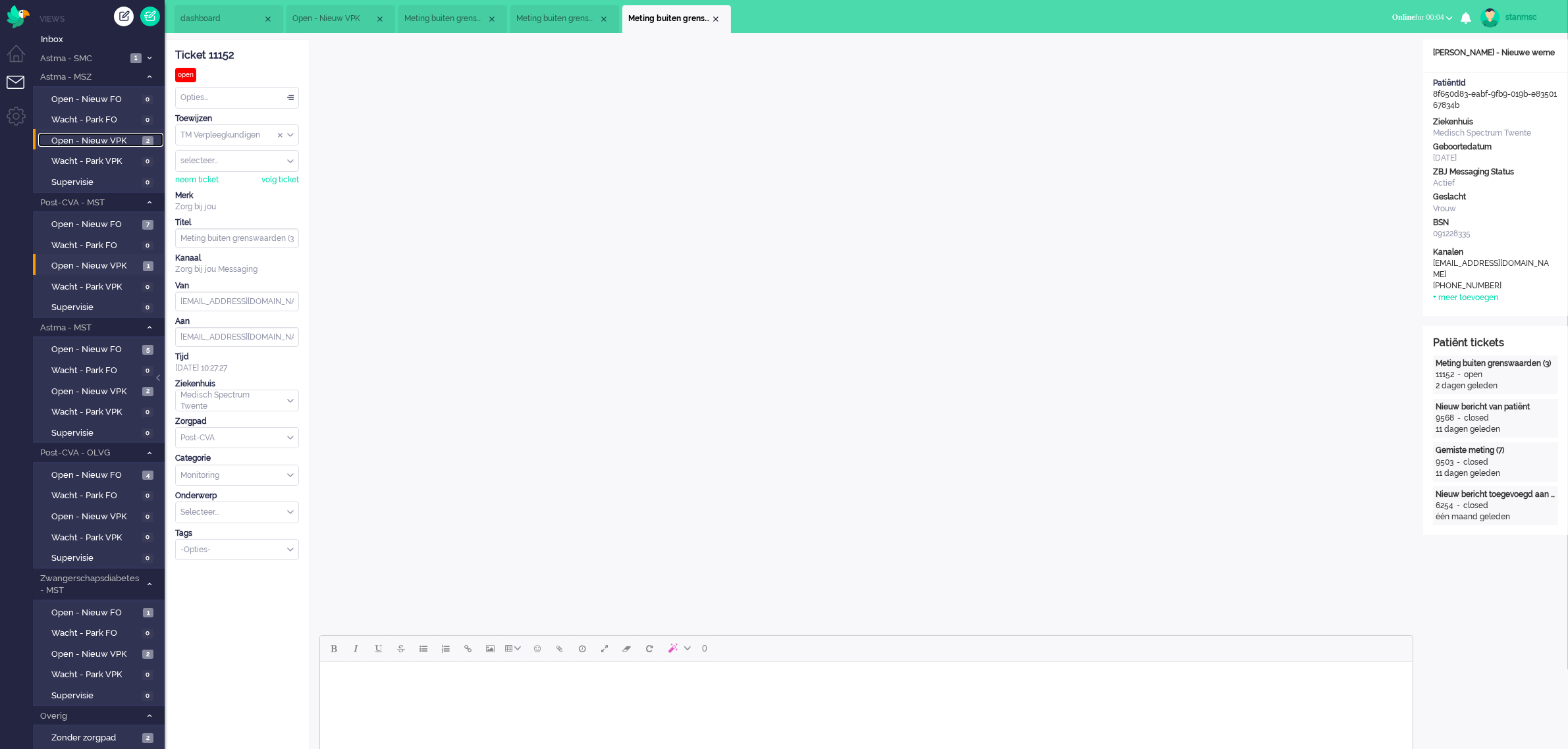
click at [106, 142] on span "Open - Nieuw VPK" at bounding box center [95, 141] width 88 height 13
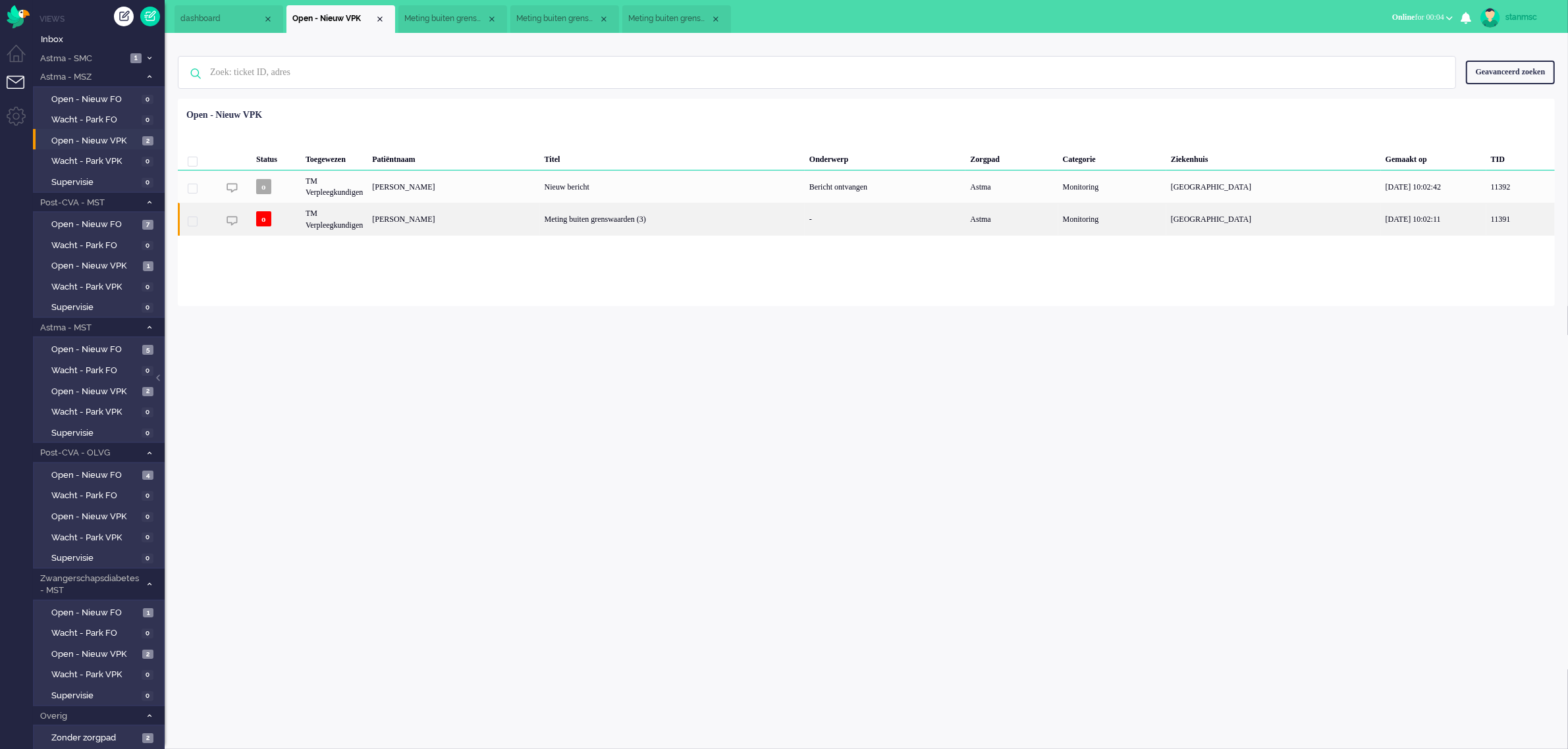
click at [481, 216] on div "Nel Evers" at bounding box center [453, 219] width 172 height 32
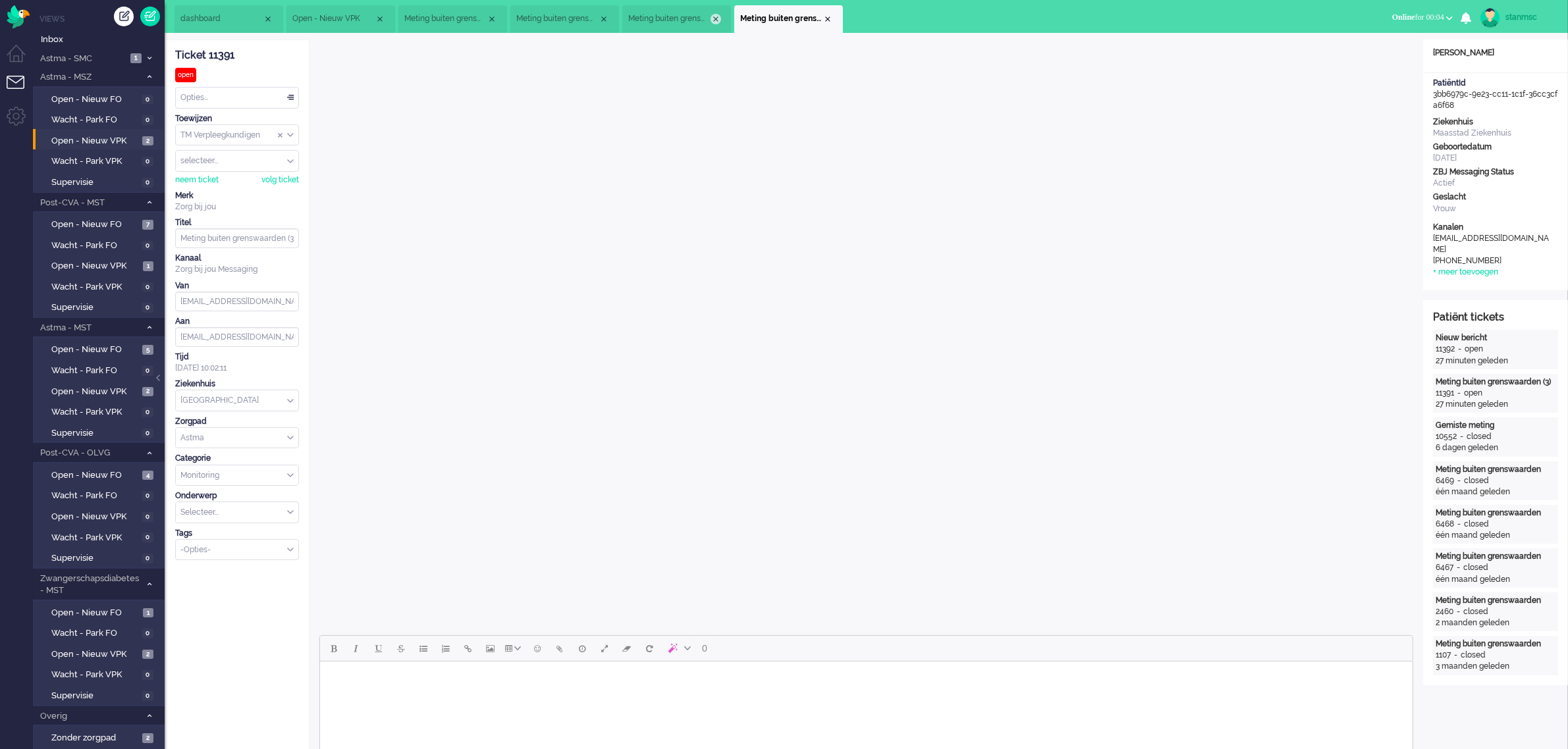
click at [713, 18] on div "Close tab" at bounding box center [716, 19] width 11 height 11
click at [599, 21] on div "Close tab" at bounding box center [604, 19] width 11 height 11
click at [491, 18] on div "Close tab" at bounding box center [492, 19] width 11 height 11
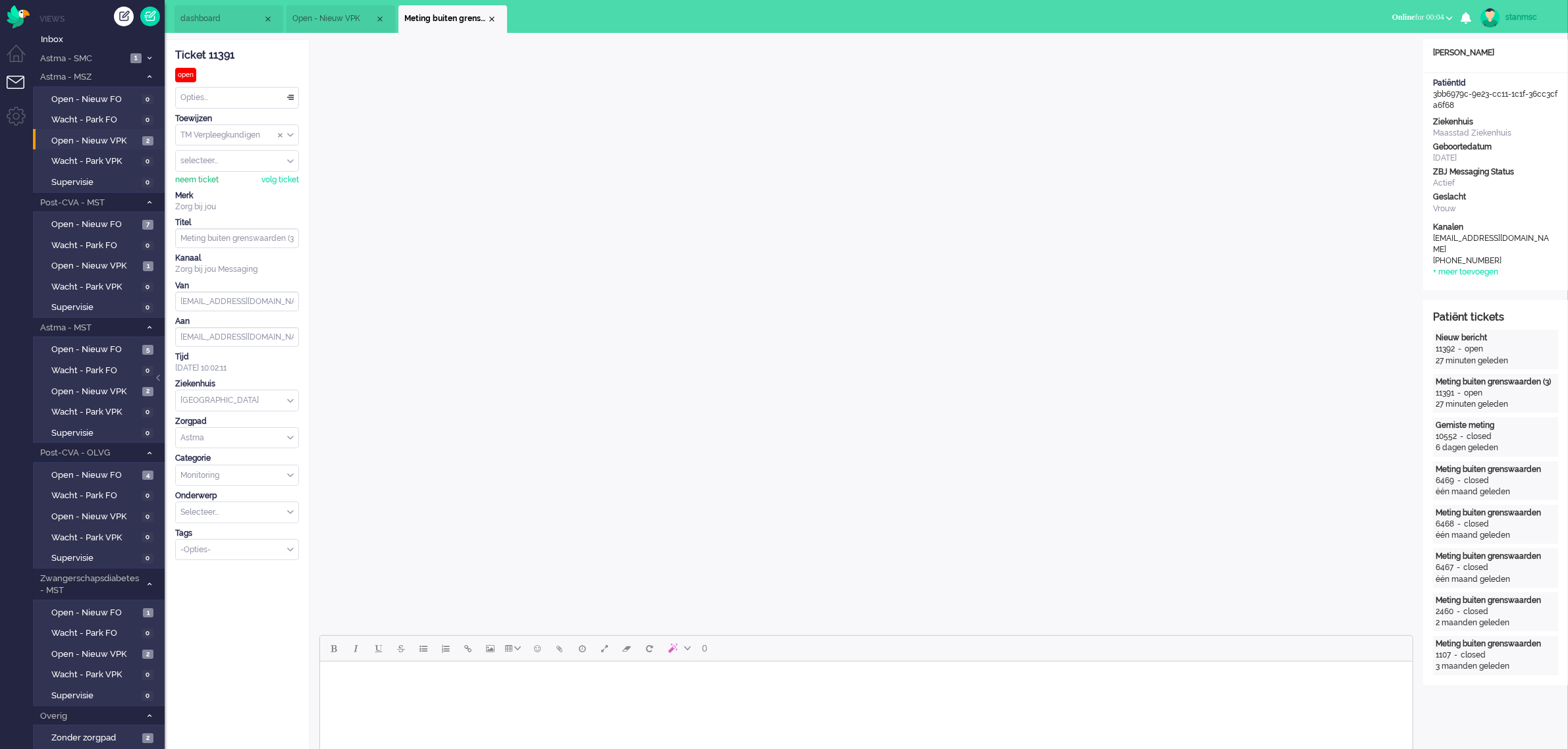
click at [204, 181] on div "neem ticket" at bounding box center [197, 180] width 43 height 11
click at [339, 12] on li "Open - Nieuw VPK" at bounding box center [340, 19] width 108 height 27
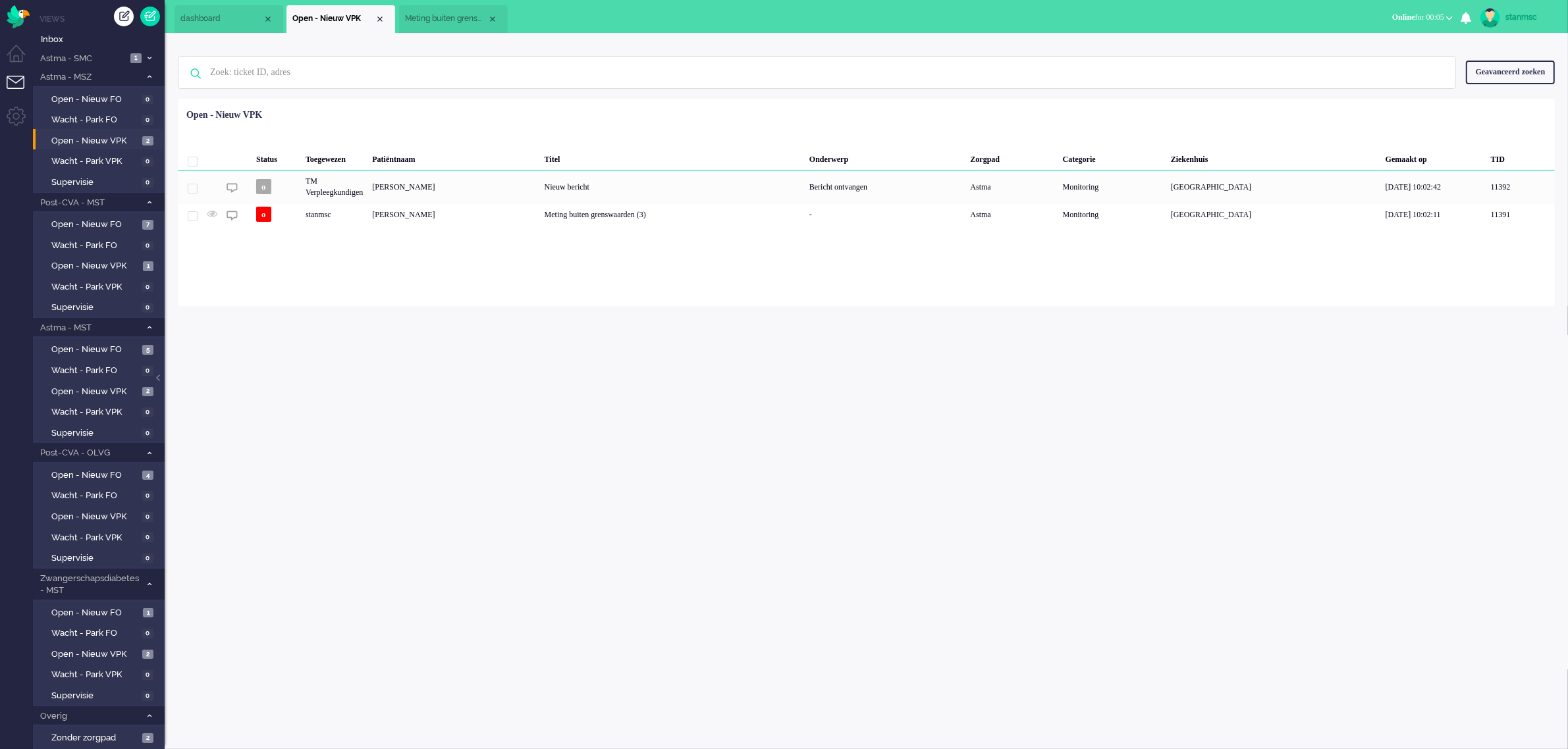
click at [439, 13] on span "Meting buiten grenswaarden (3)" at bounding box center [446, 19] width 82 height 11
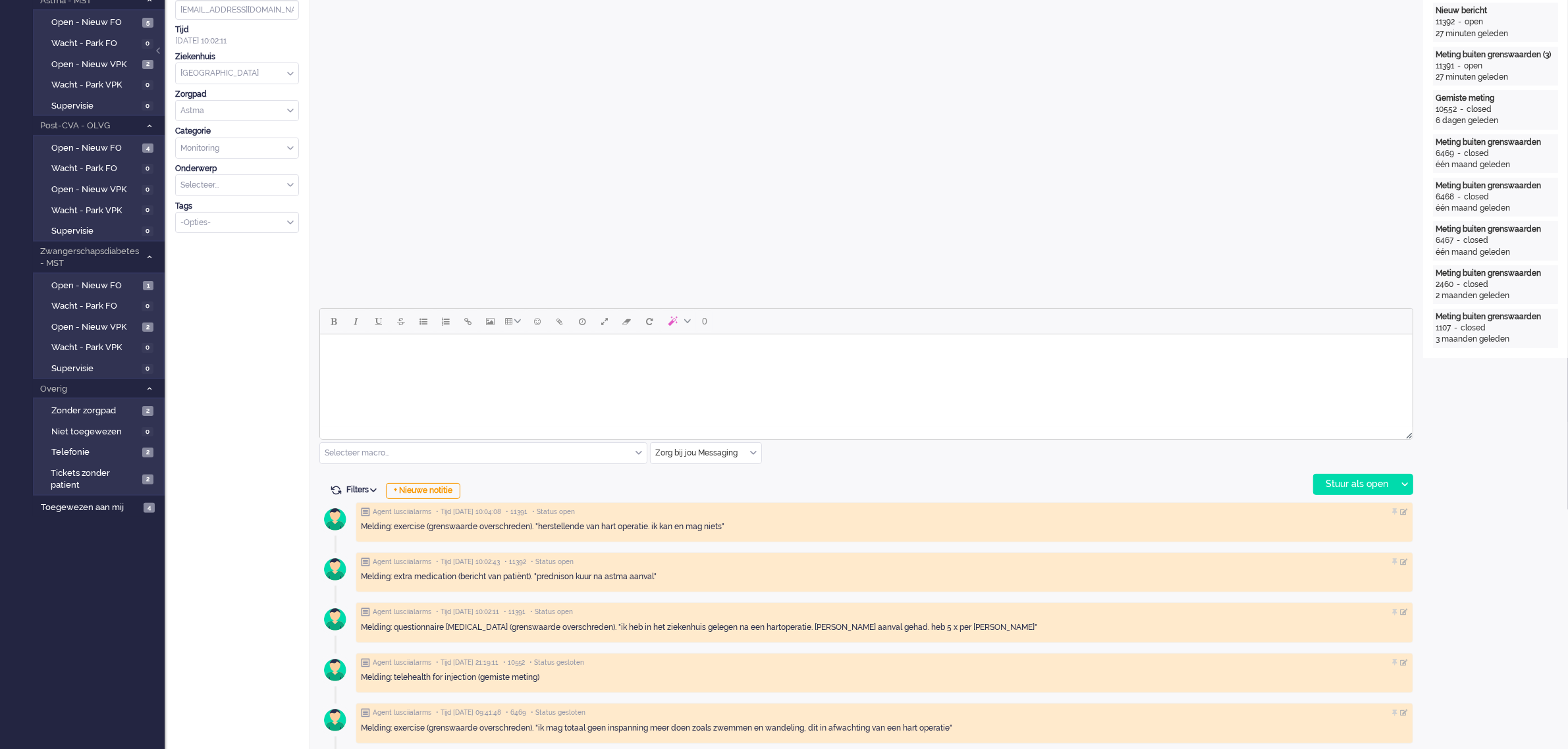
scroll to position [329, 0]
click at [751, 451] on div "Zorg bij jou Messaging" at bounding box center [706, 451] width 110 height 21
click at [706, 491] on span "uitgaand telefoon" at bounding box center [688, 490] width 65 height 11
click at [1347, 484] on div "Stuur als open" at bounding box center [1355, 483] width 82 height 20
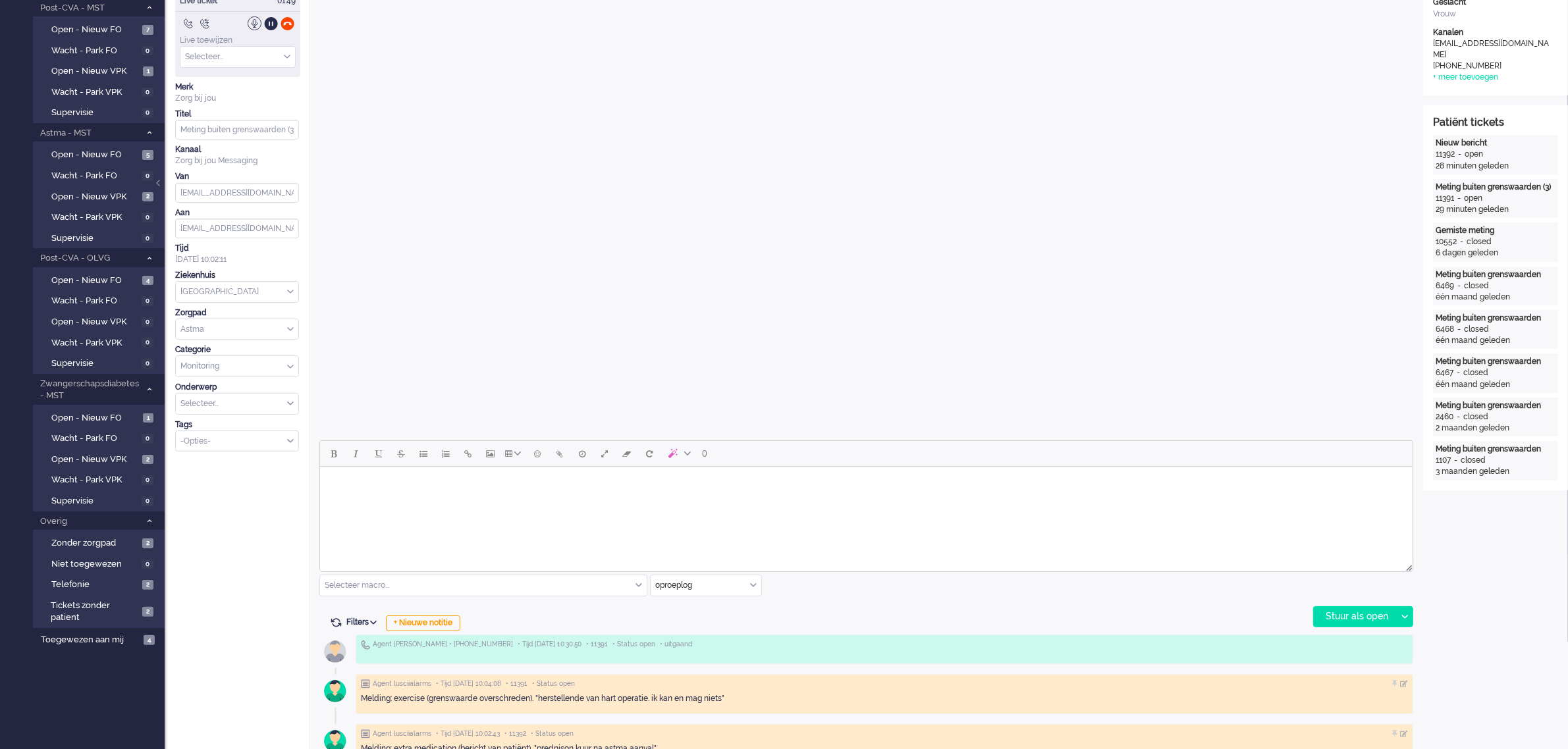
scroll to position [0, 0]
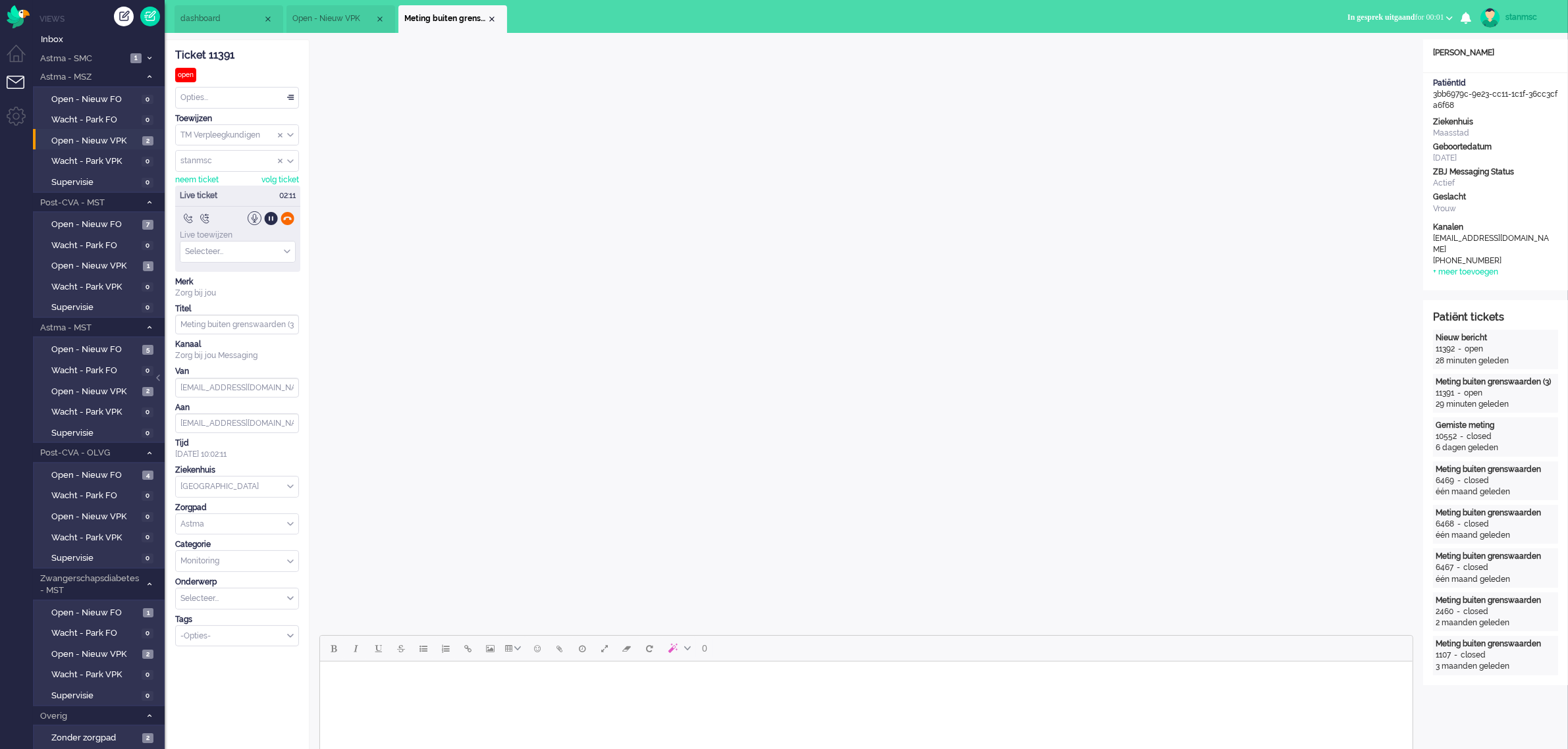
click at [288, 221] on div at bounding box center [287, 218] width 14 height 14
click at [1391, 13] on span "Administratie tijd for 00:00:37" at bounding box center [1394, 17] width 100 height 9
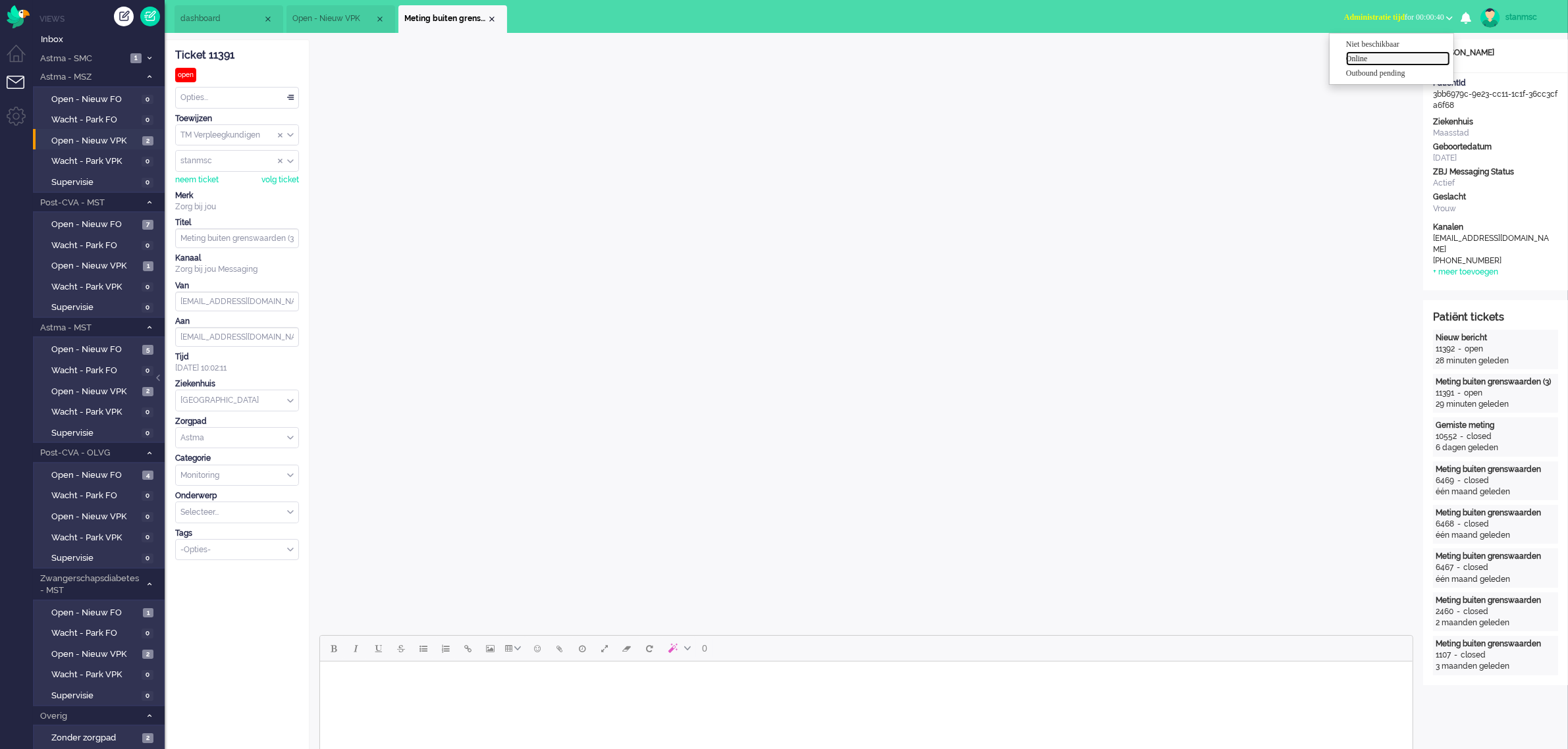
click at [1367, 58] on label "Online" at bounding box center [1398, 59] width 104 height 11
click at [243, 101] on div "Opties..." at bounding box center [237, 98] width 122 height 21
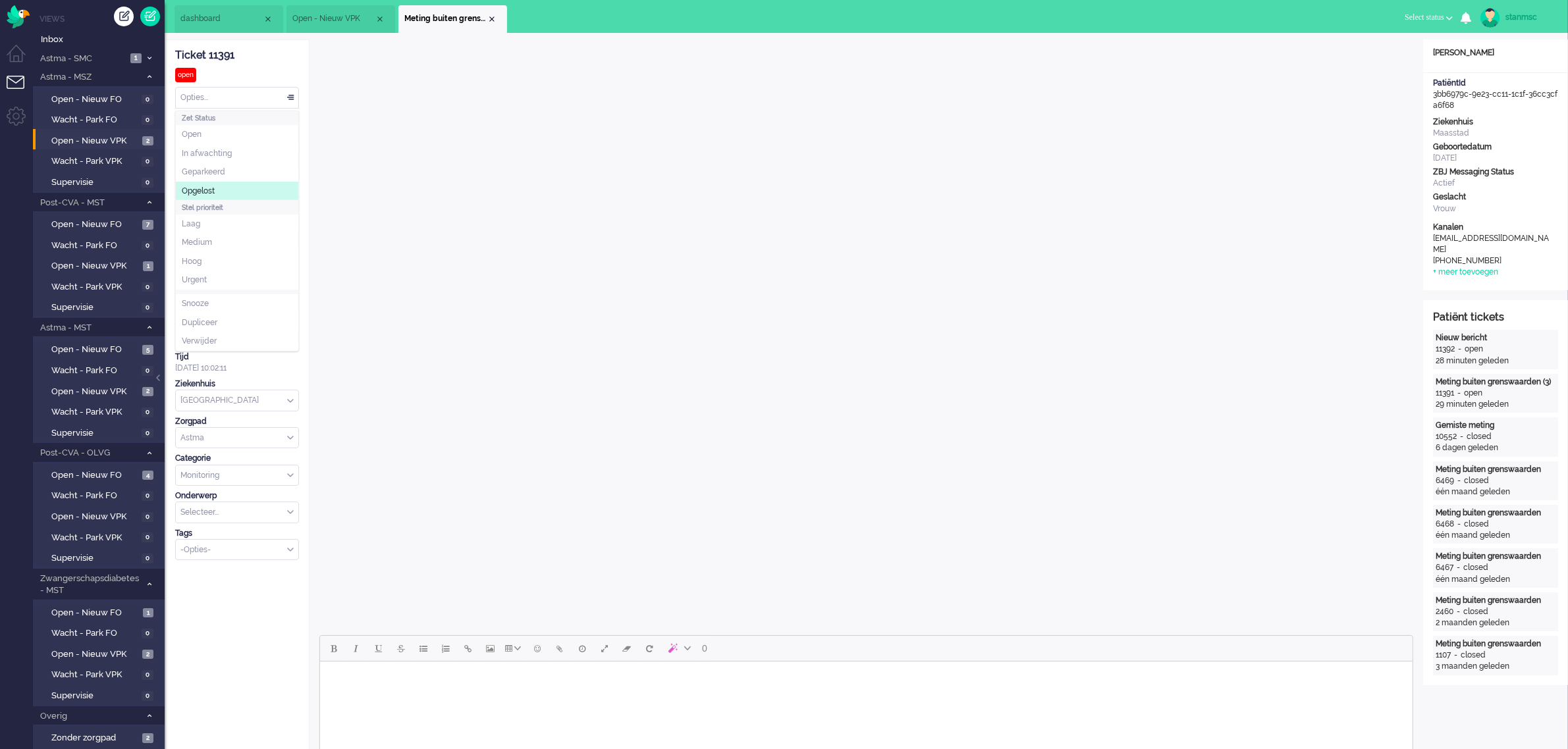
click at [228, 189] on li "Opgelost" at bounding box center [237, 191] width 122 height 19
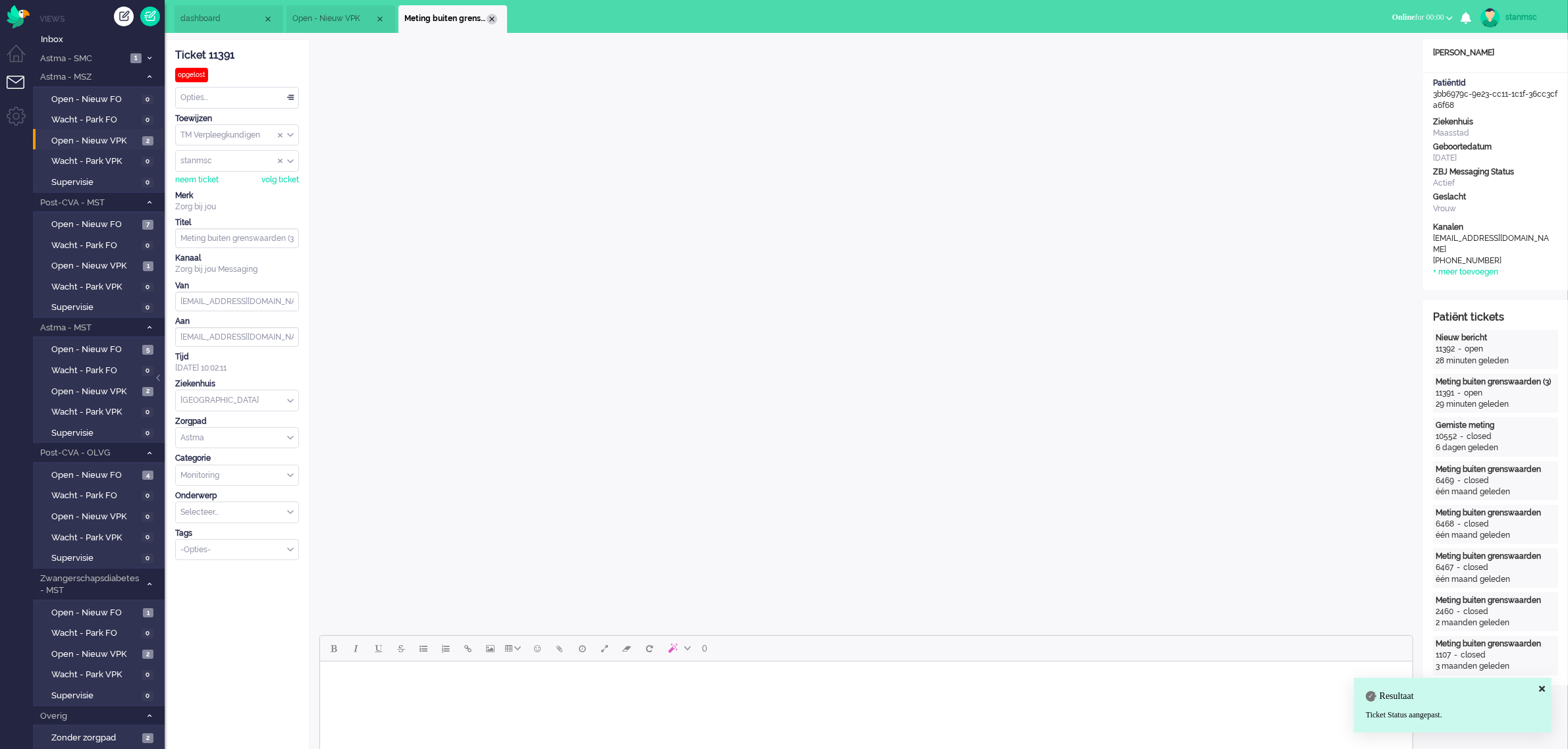
click at [492, 17] on div "Close tab" at bounding box center [492, 19] width 11 height 11
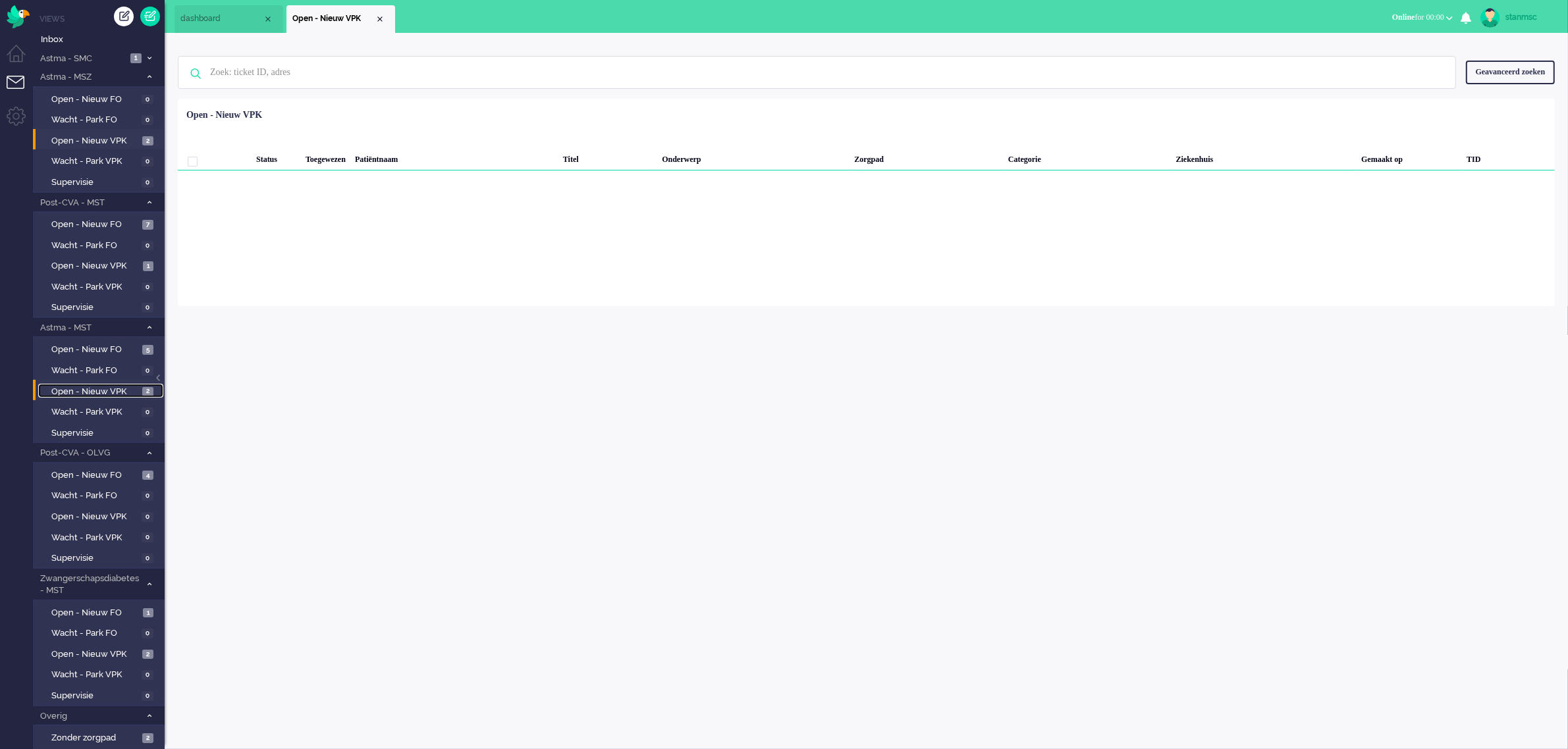
click at [97, 386] on span "Open - Nieuw VPK" at bounding box center [95, 392] width 88 height 13
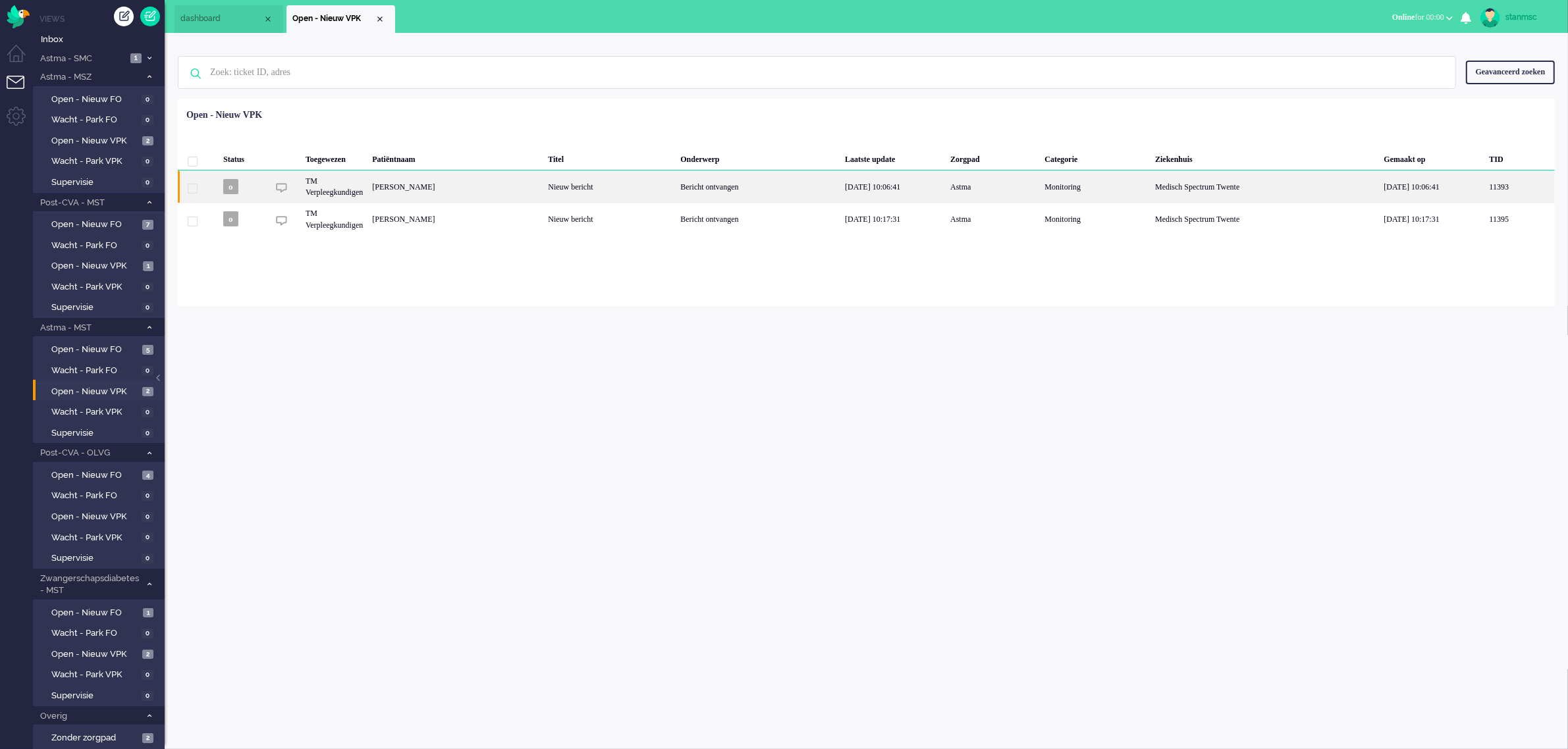
click at [514, 189] on div "Nicolaas Pieter Cats" at bounding box center [455, 187] width 176 height 32
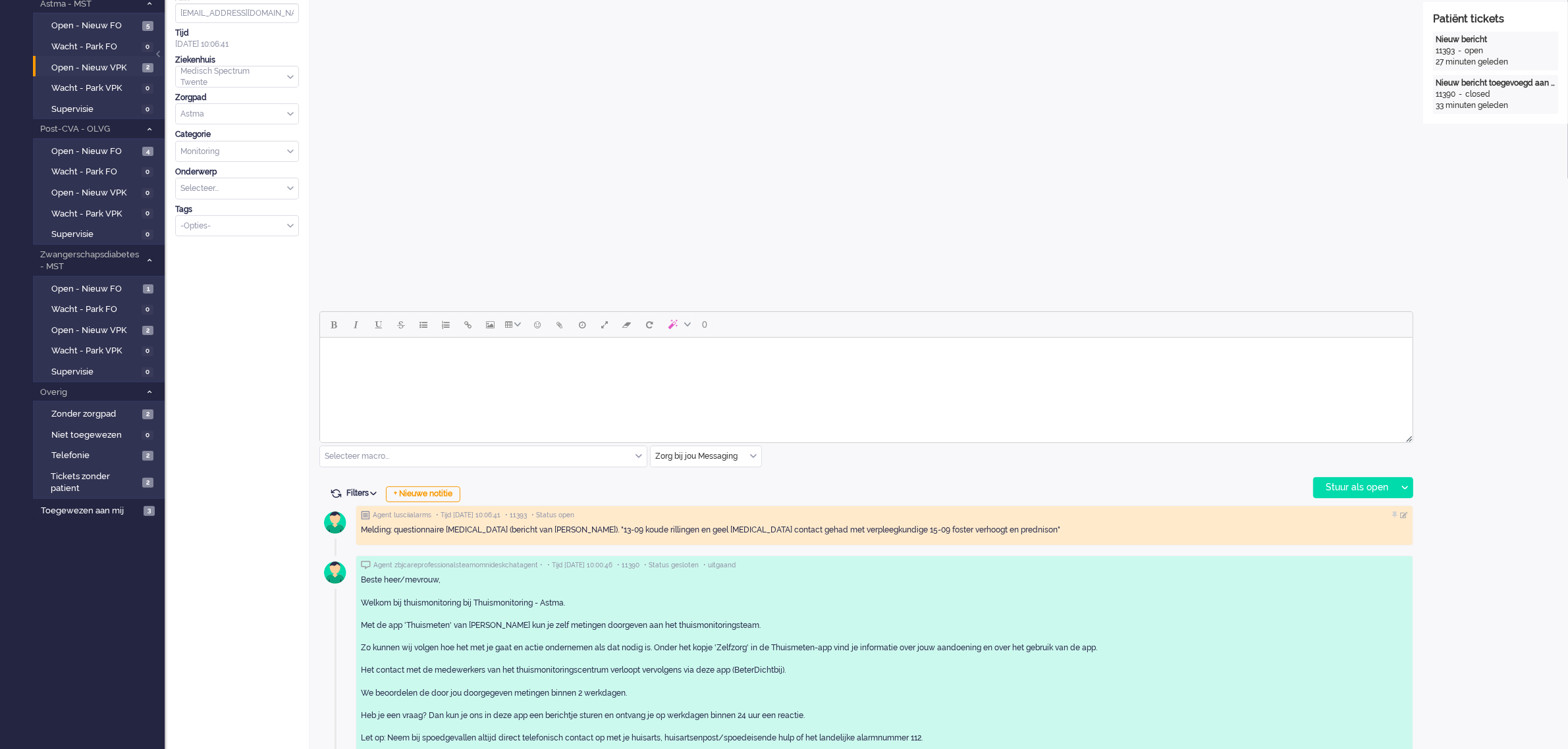
scroll to position [329, 0]
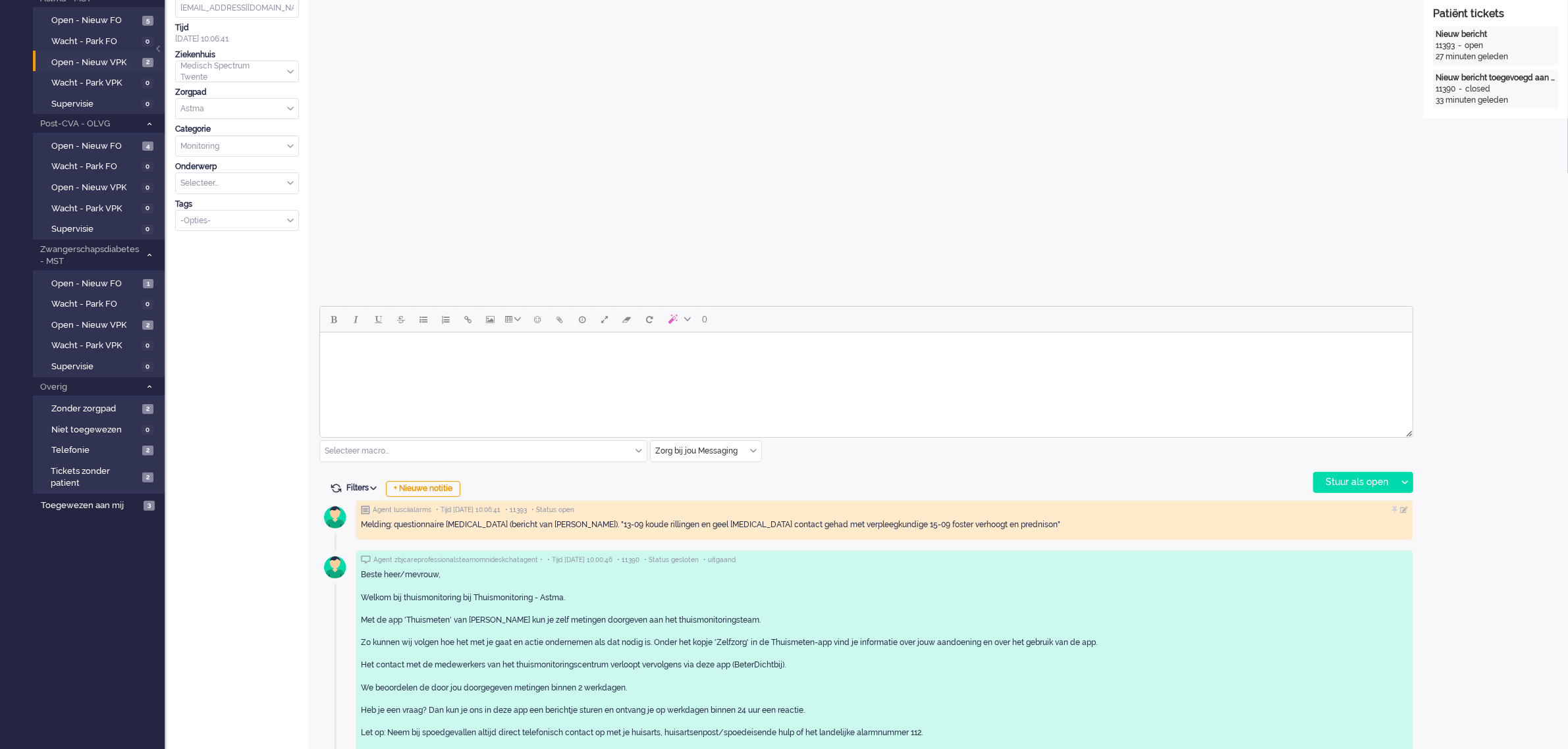
click at [662, 366] on html at bounding box center [865, 349] width 1092 height 33
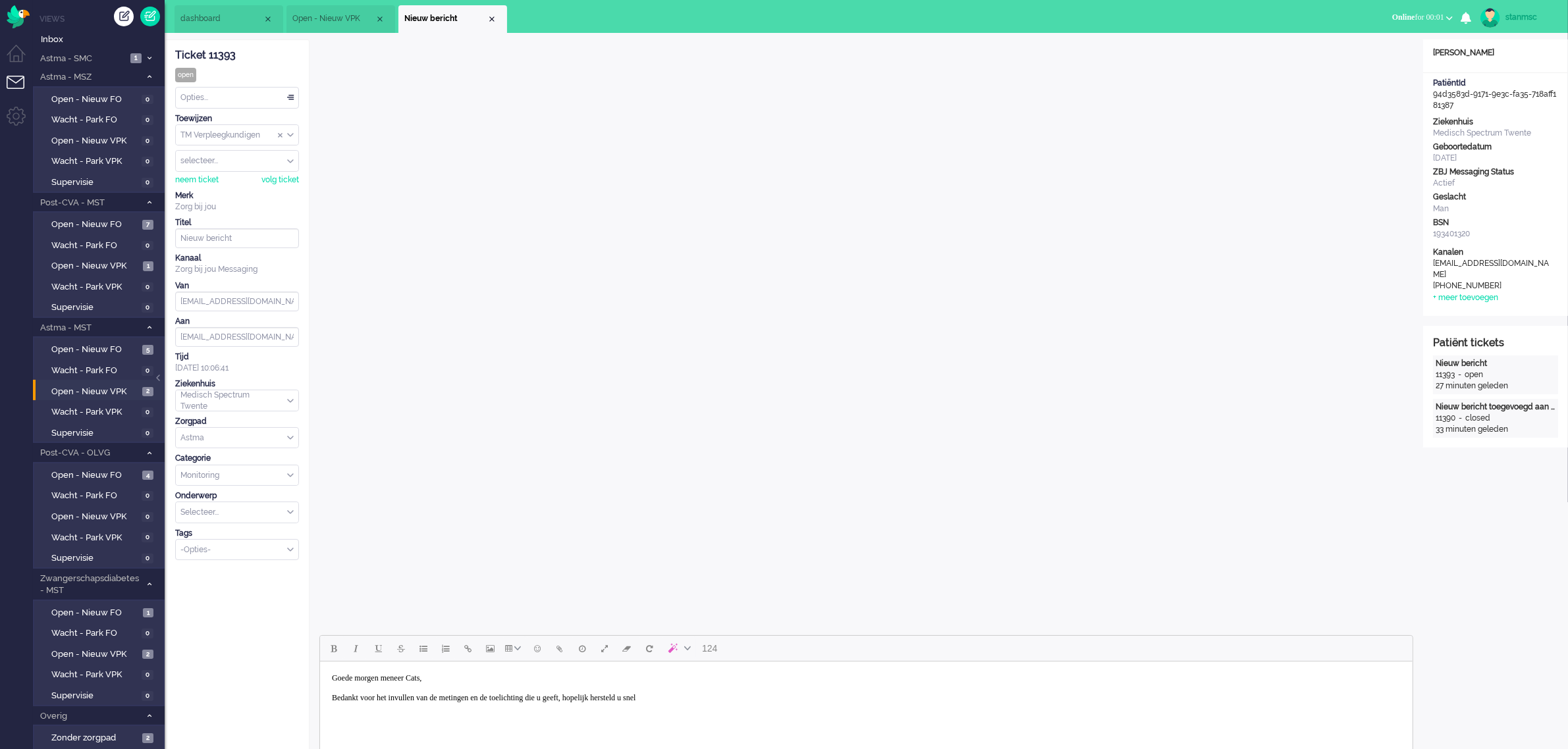
scroll to position [82, 0]
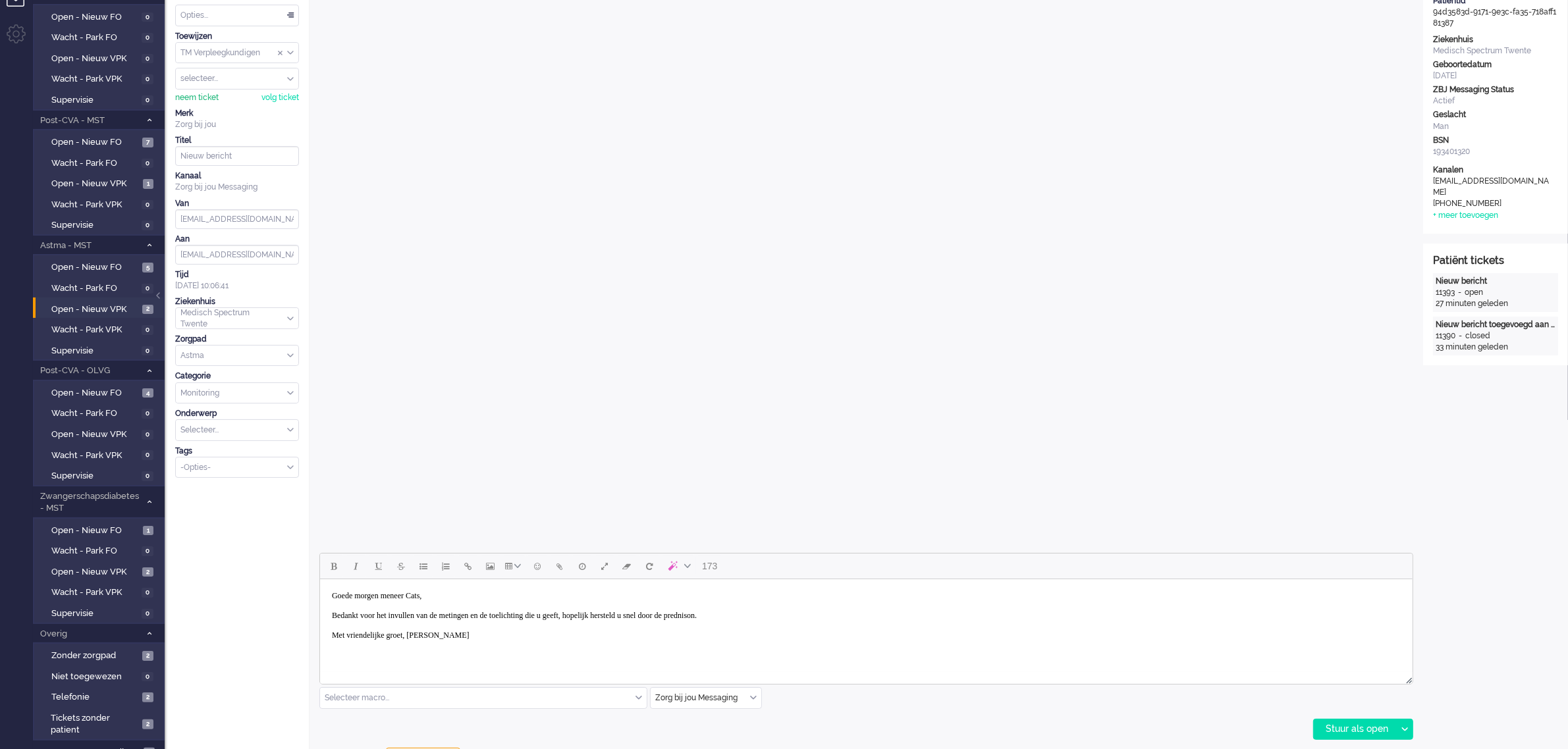
click at [202, 98] on div "neem ticket" at bounding box center [197, 98] width 43 height 11
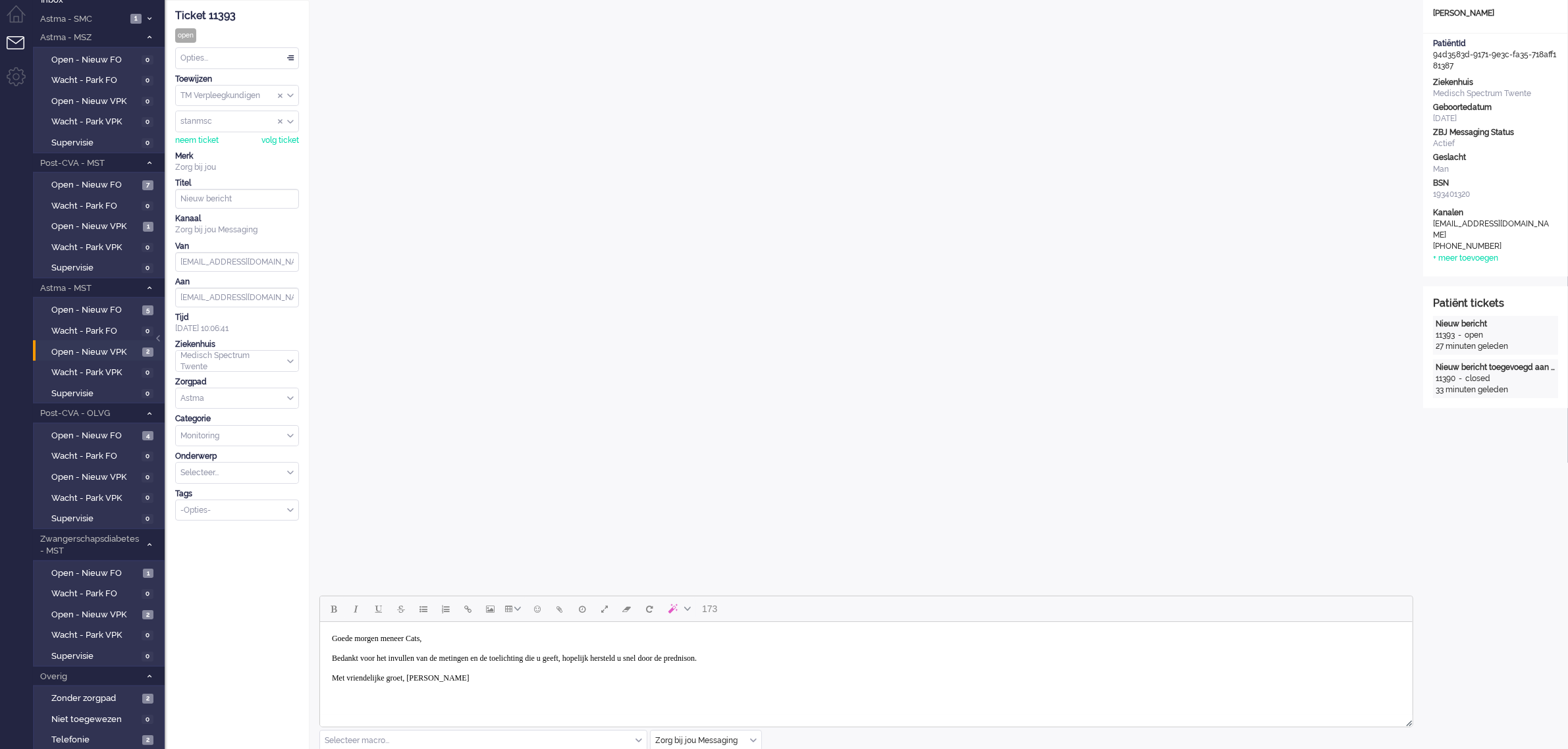
scroll to position [0, 0]
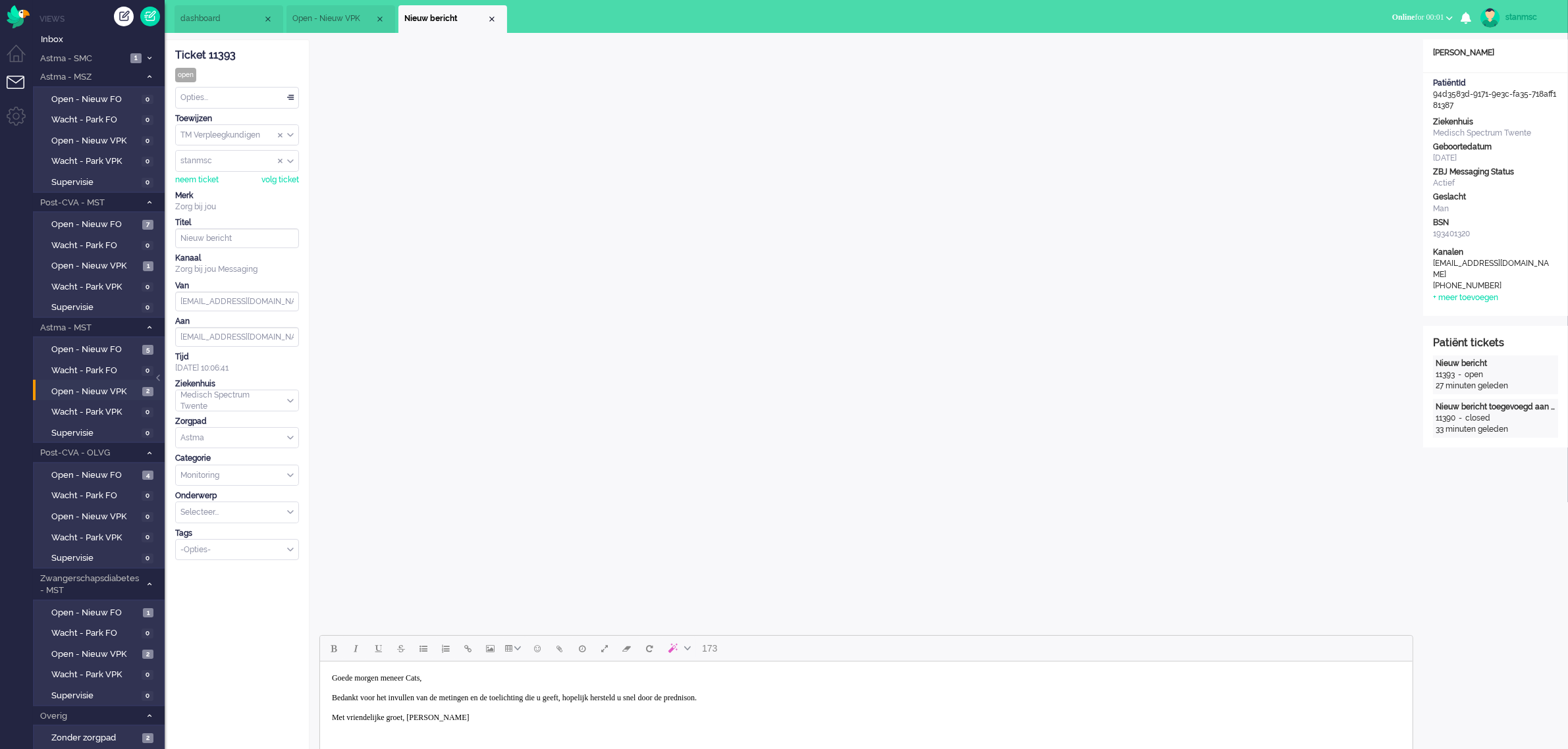
click at [807, 696] on body "Goede morgen meneer Cats, Bedankt voor het invullen van de metingen en de toeli…" at bounding box center [865, 698] width 1082 height 63
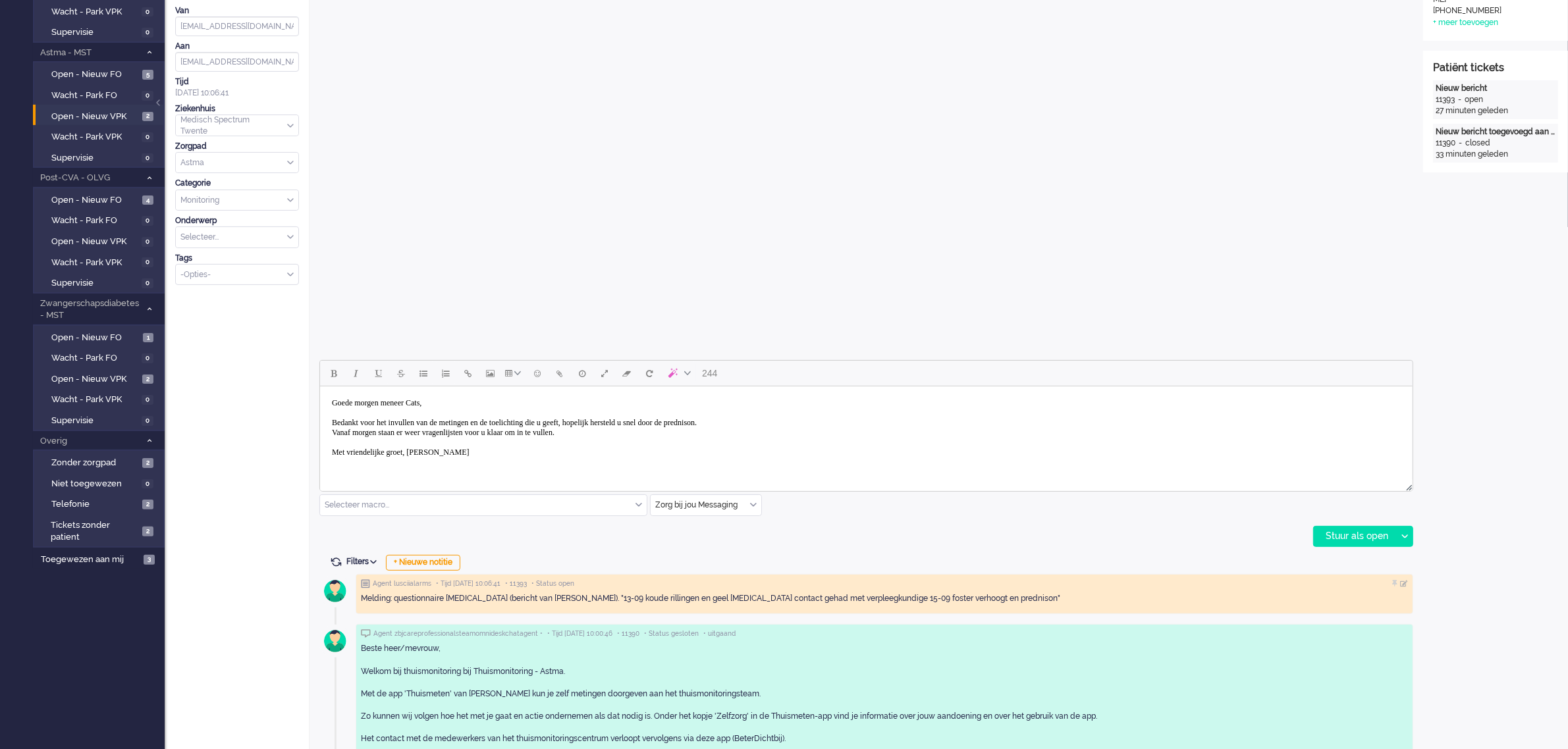
scroll to position [329, 0]
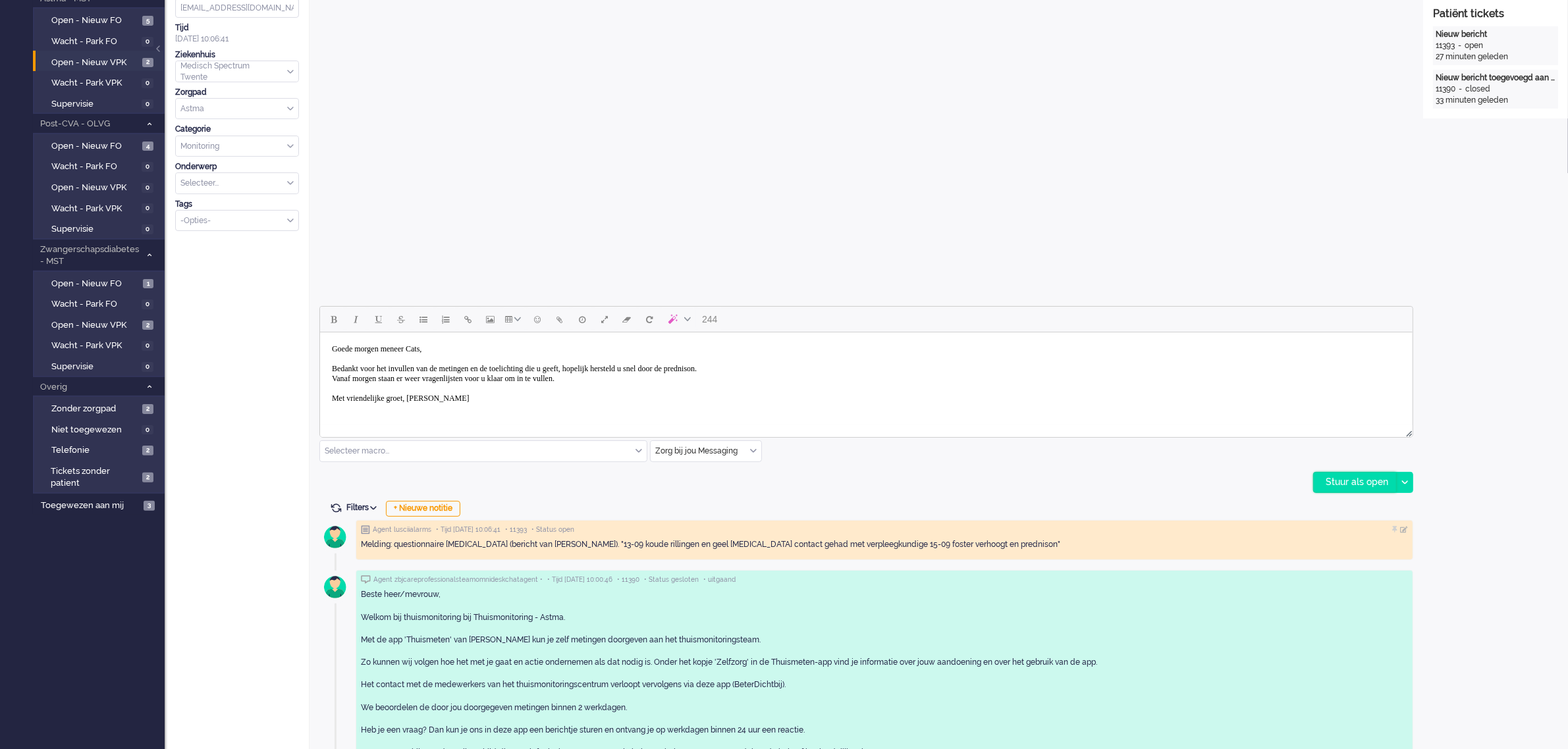
click at [1348, 479] on div "Stuur als open" at bounding box center [1355, 483] width 82 height 20
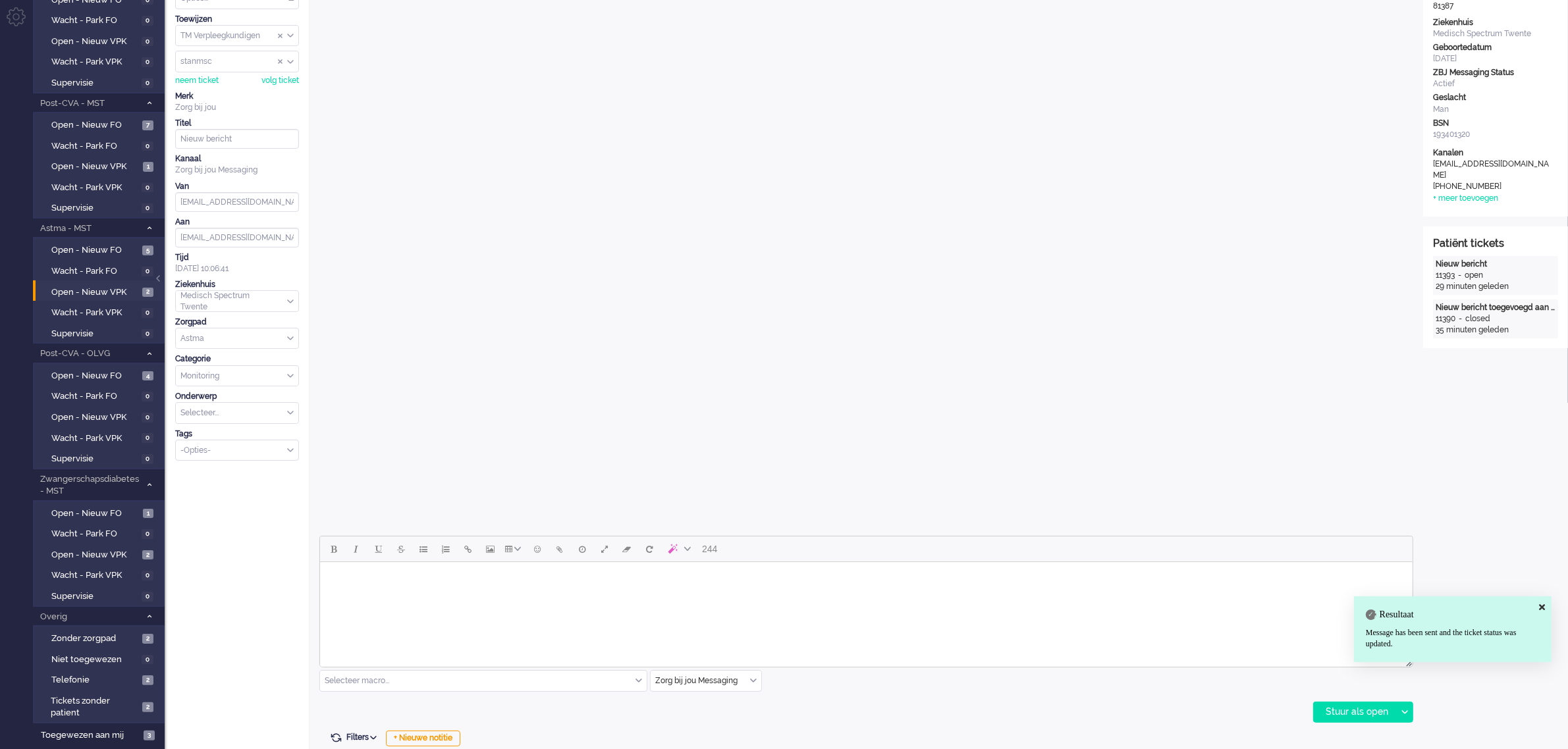
scroll to position [0, 0]
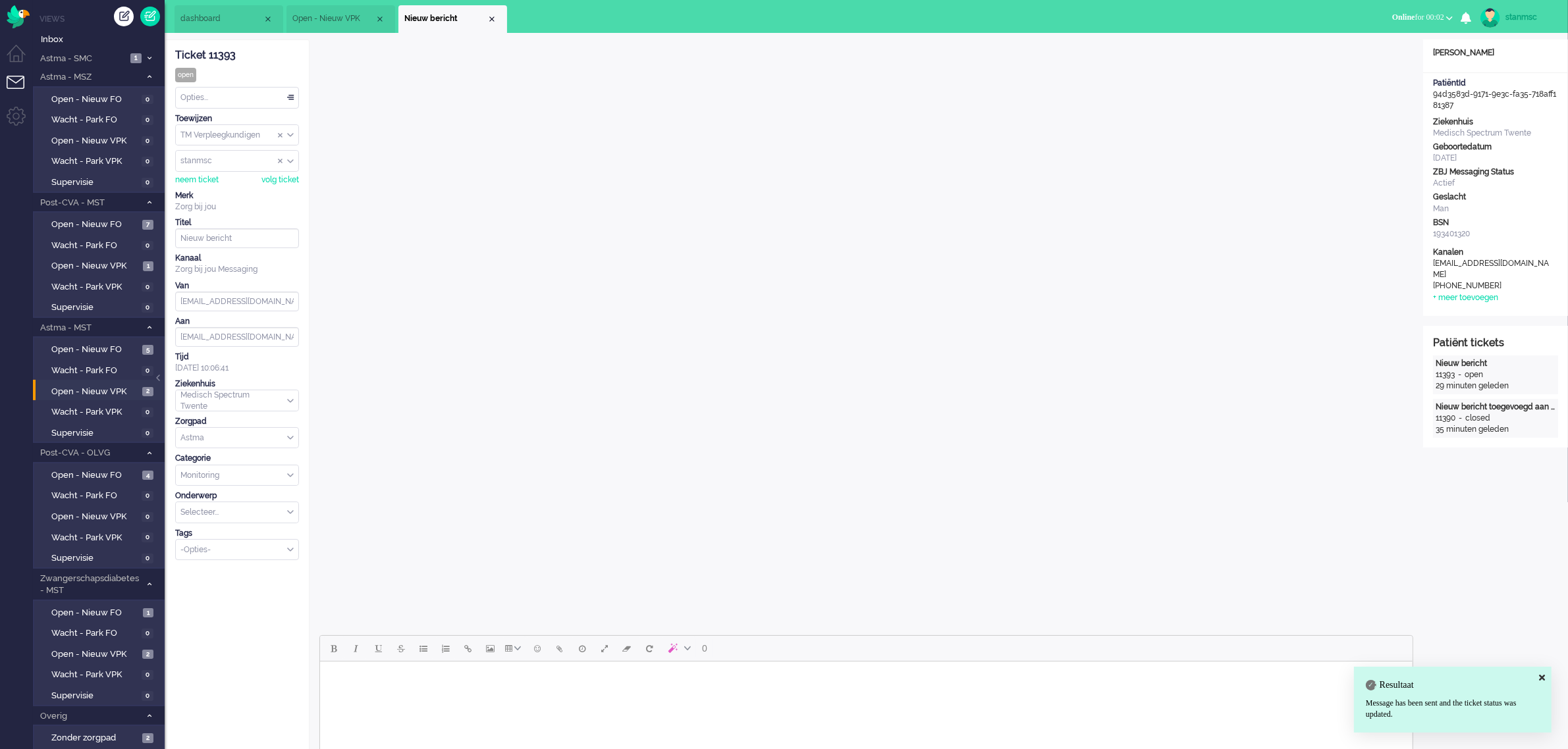
click at [207, 92] on div "Opties..." at bounding box center [237, 98] width 122 height 21
click at [209, 191] on span "Opgelost" at bounding box center [198, 191] width 33 height 11
click at [488, 19] on div "Close tab" at bounding box center [492, 19] width 11 height 11
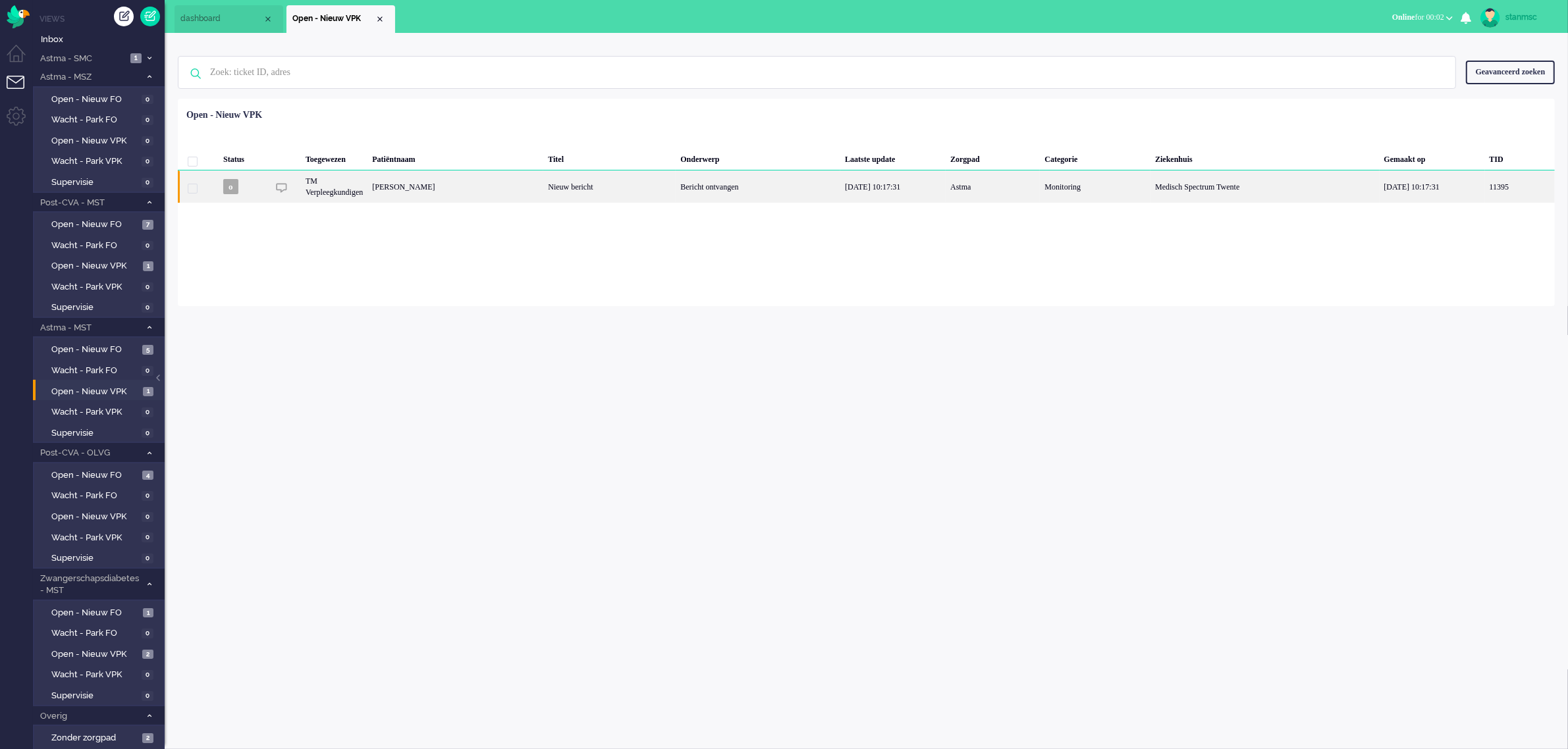
click at [543, 188] on div "Maria Antoinette Lidwina Koolen" at bounding box center [455, 187] width 176 height 32
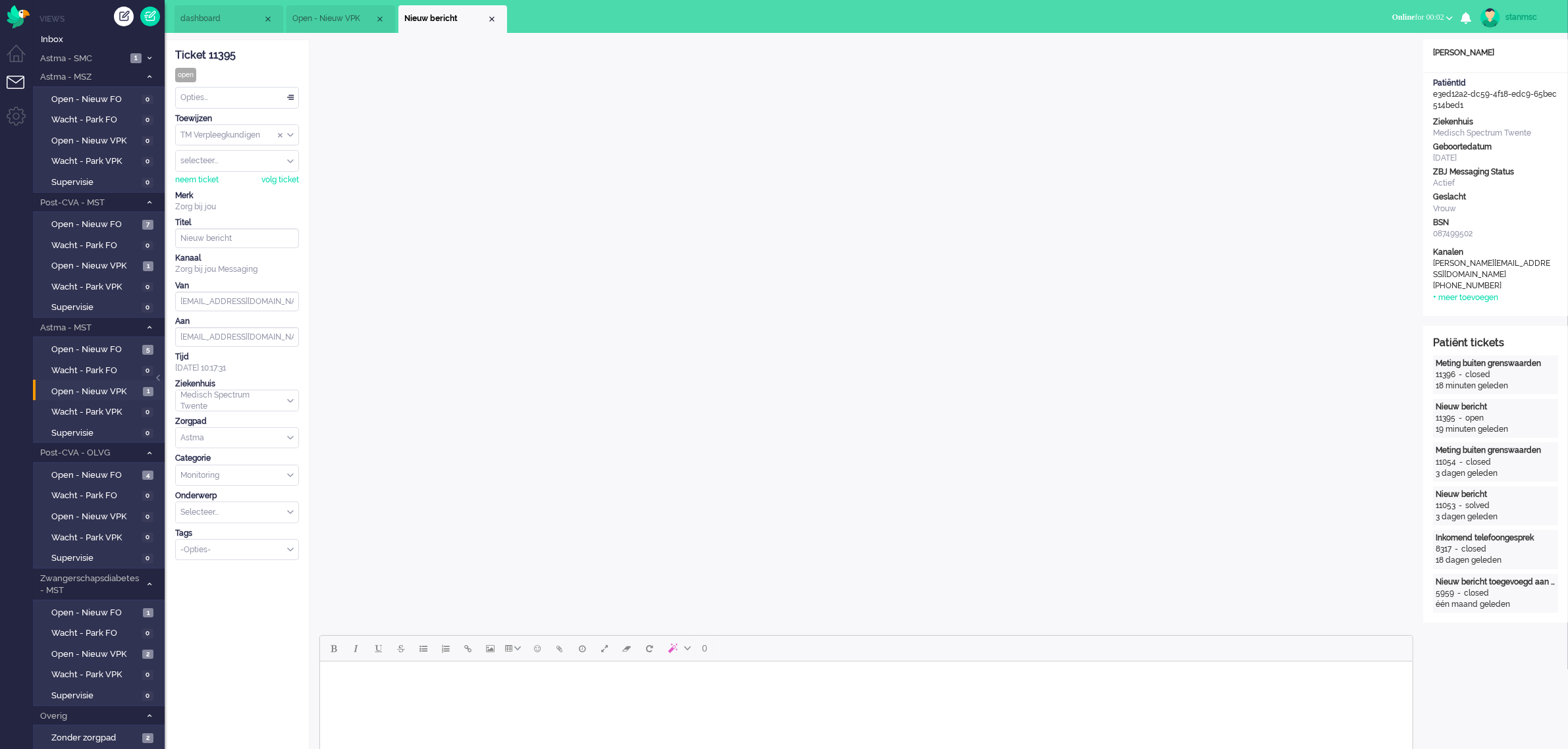
scroll to position [82, 0]
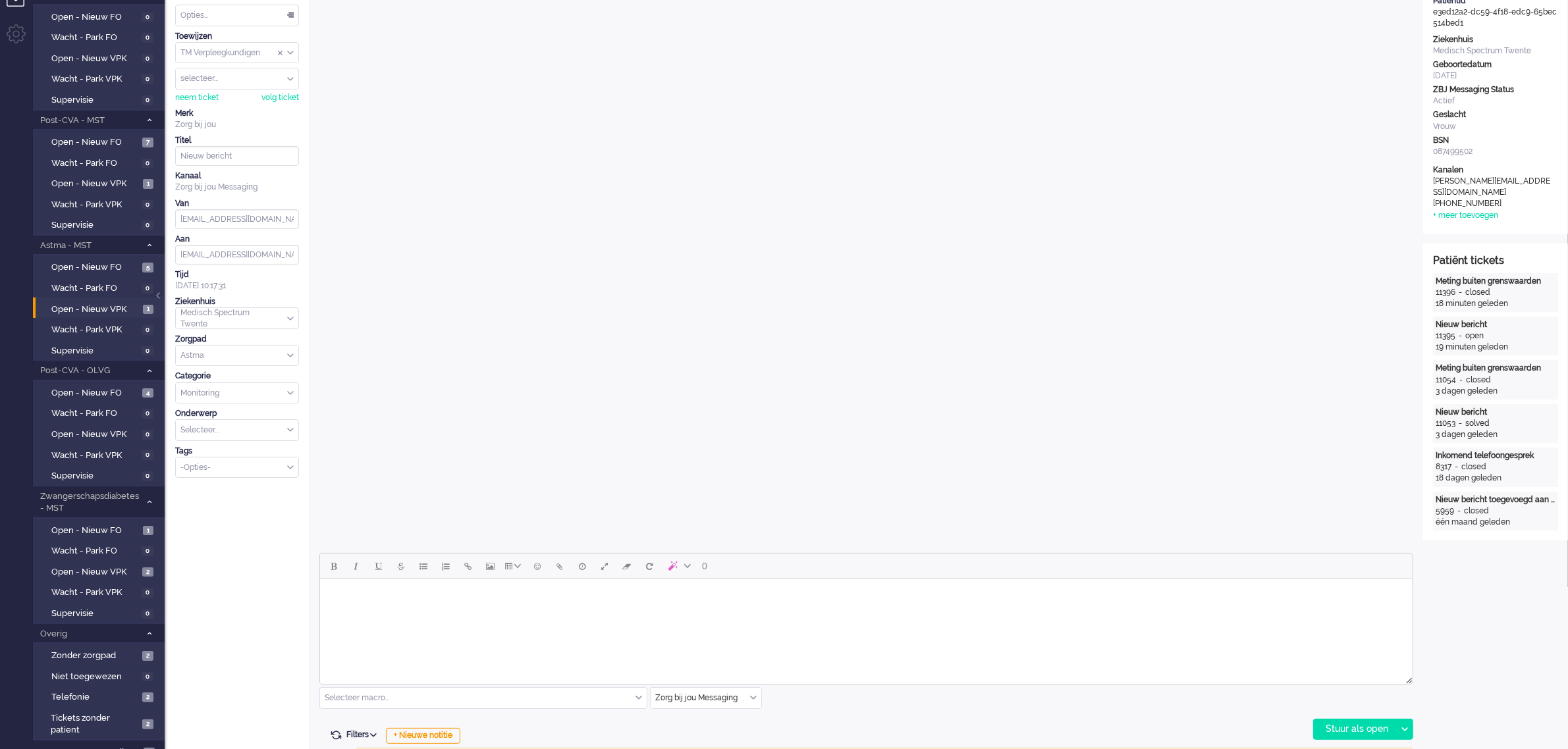
click at [573, 613] on html at bounding box center [865, 596] width 1092 height 33
click at [198, 97] on div "neem ticket" at bounding box center [197, 98] width 43 height 11
click at [574, 613] on html at bounding box center [865, 596] width 1092 height 33
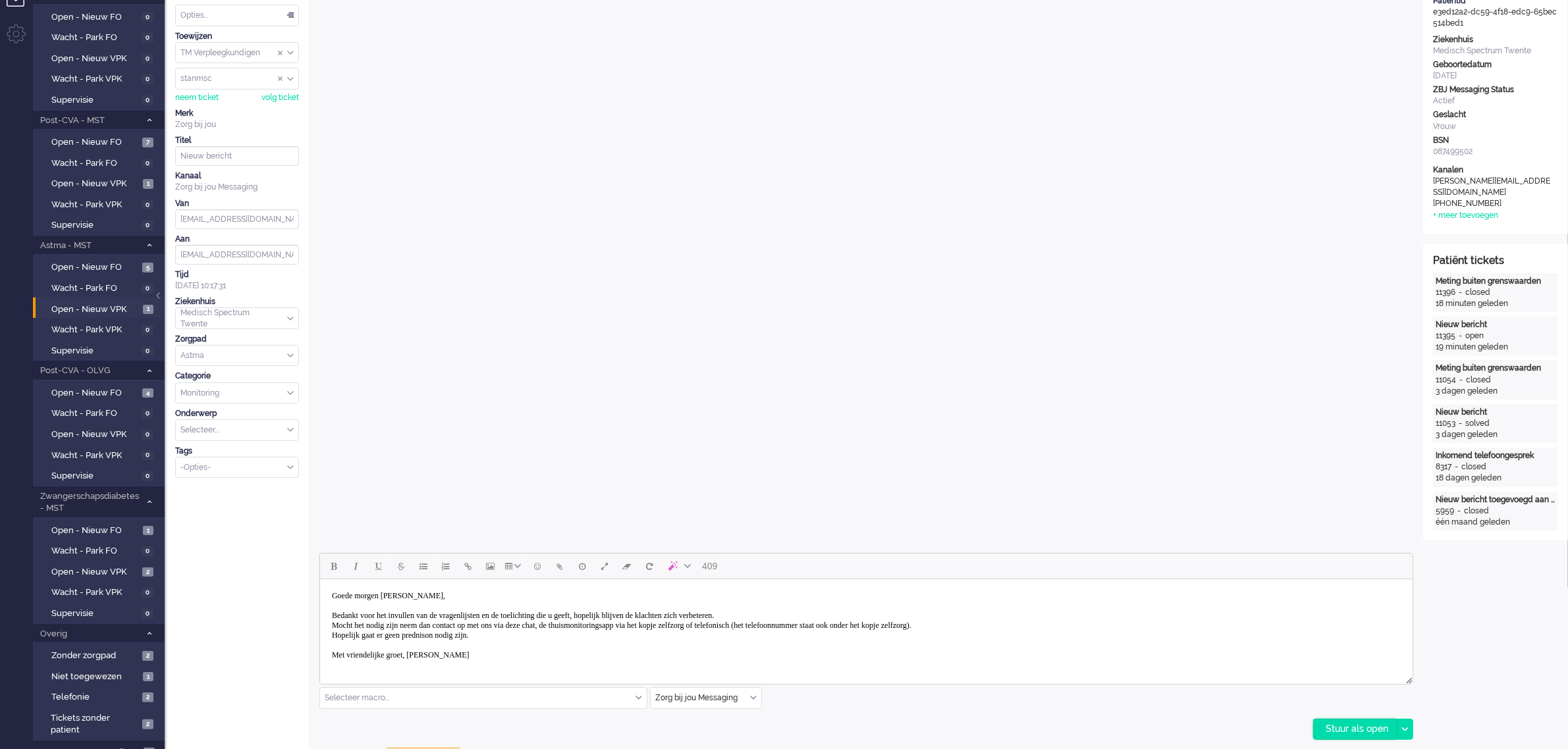
click at [1357, 723] on div "Stuur als open" at bounding box center [1355, 730] width 82 height 20
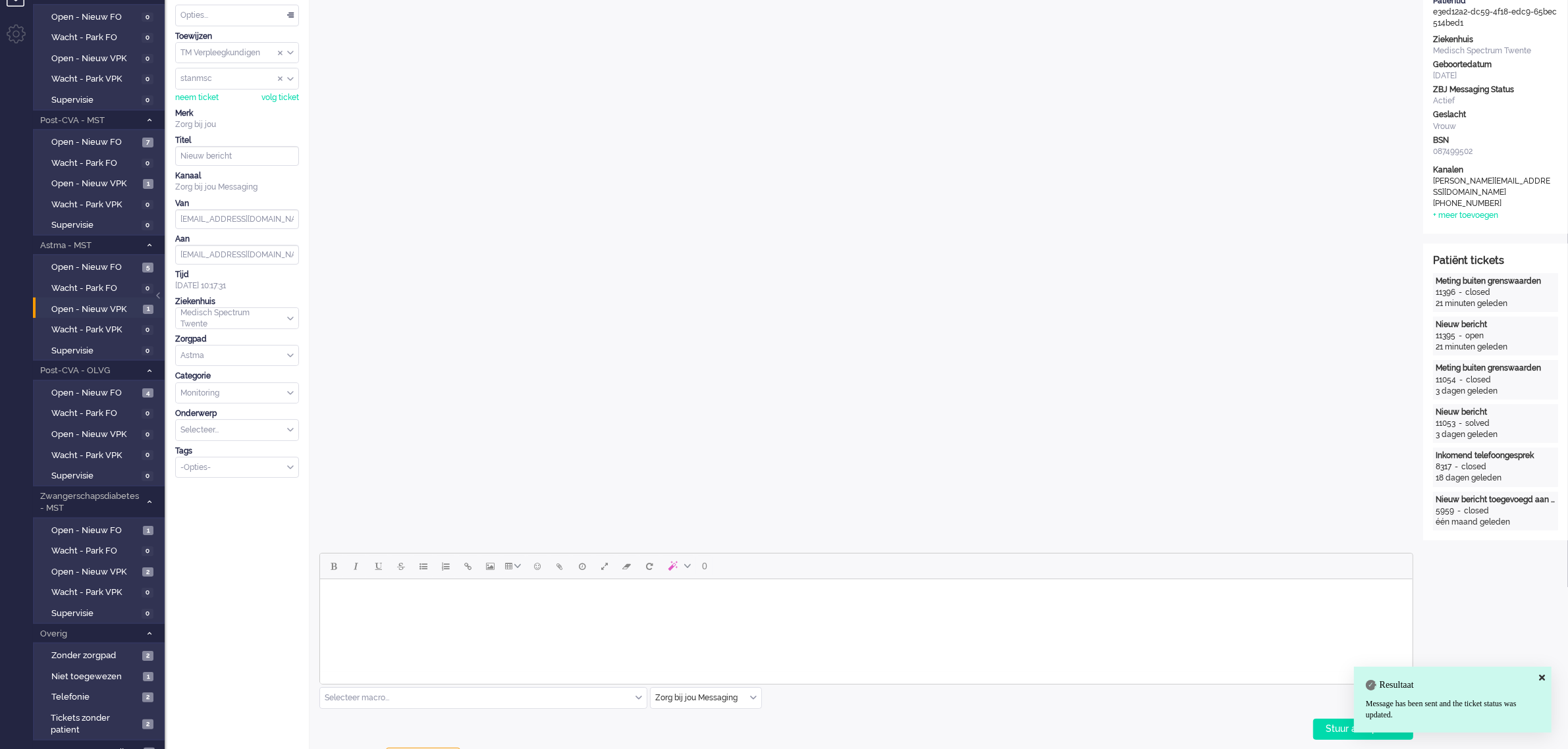
scroll to position [0, 0]
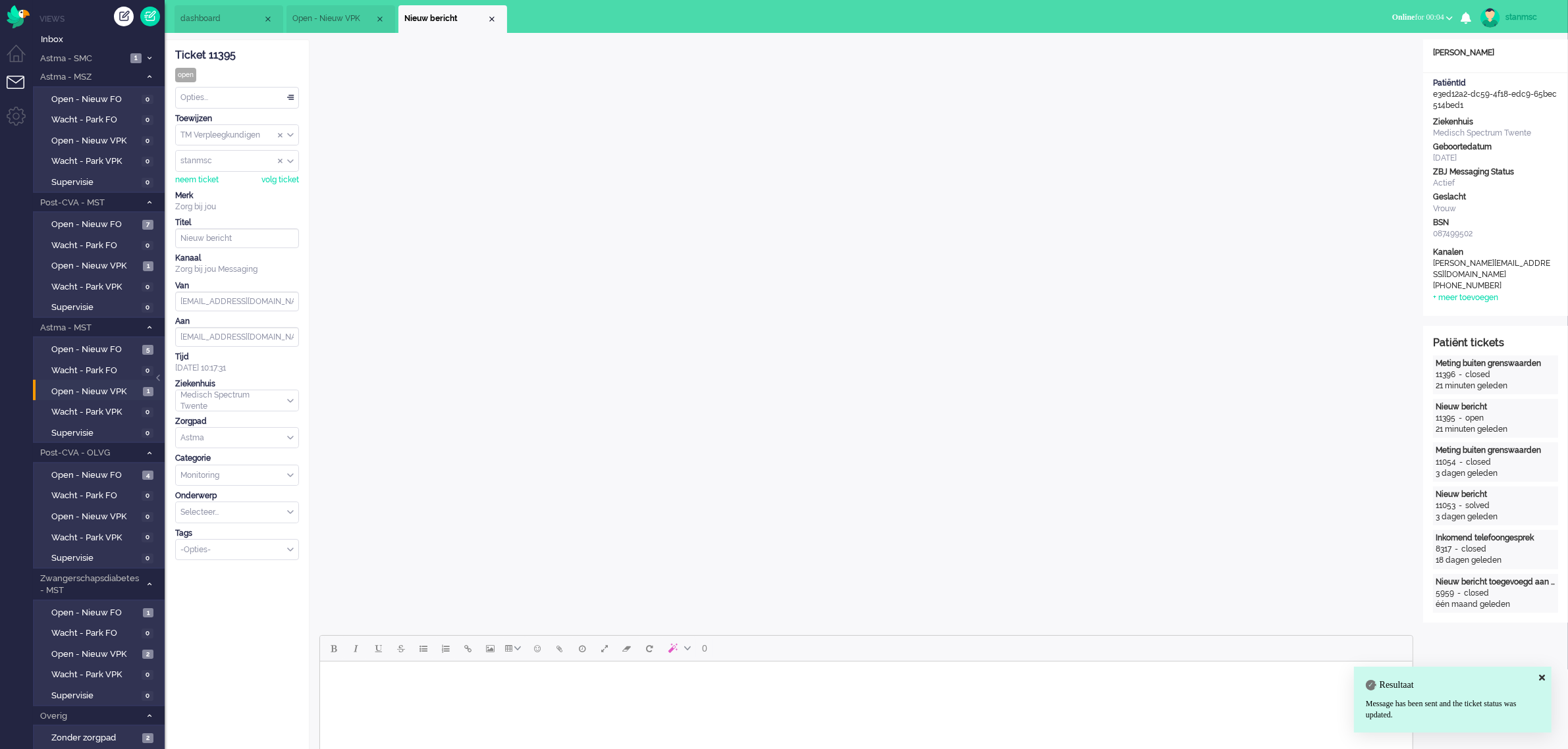
click at [232, 90] on div "Opties..." at bounding box center [237, 98] width 122 height 21
click at [211, 189] on span "Opgelost" at bounding box center [198, 191] width 33 height 11
click at [488, 18] on div "Close tab" at bounding box center [492, 19] width 11 height 11
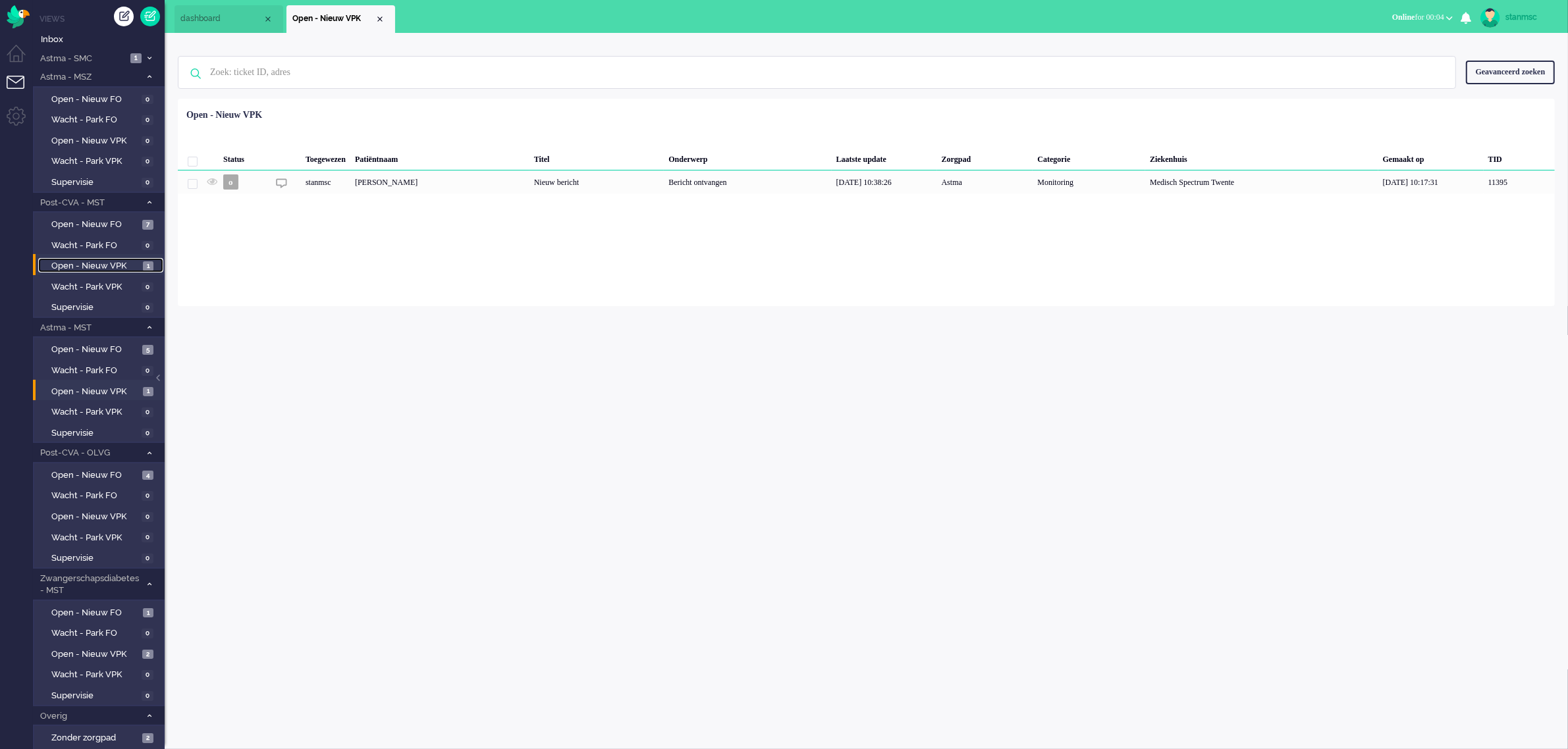
click at [99, 261] on span "Open - Nieuw VPK" at bounding box center [96, 266] width 88 height 13
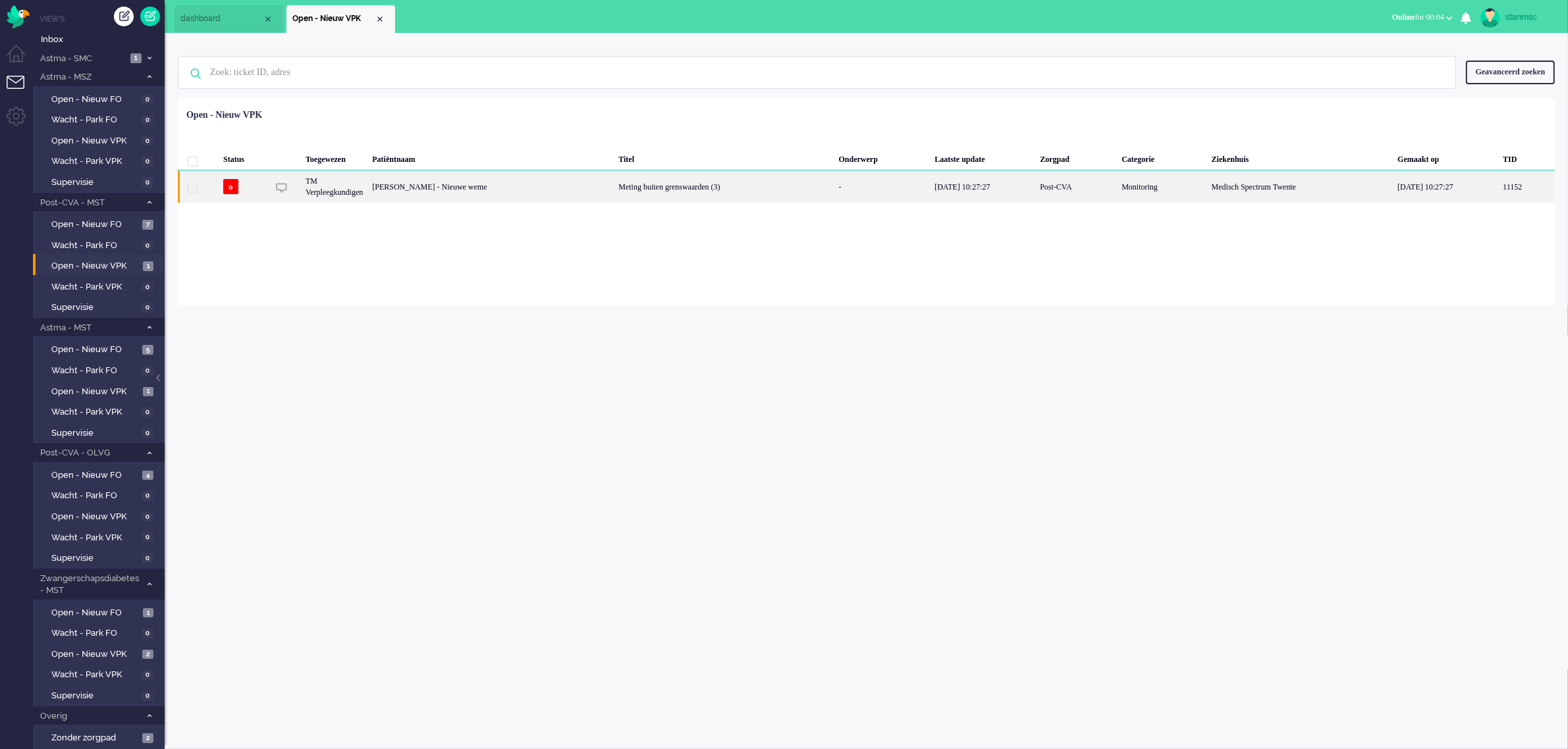
click at [613, 185] on div "[PERSON_NAME] - Nieuwe weme" at bounding box center [490, 187] width 246 height 32
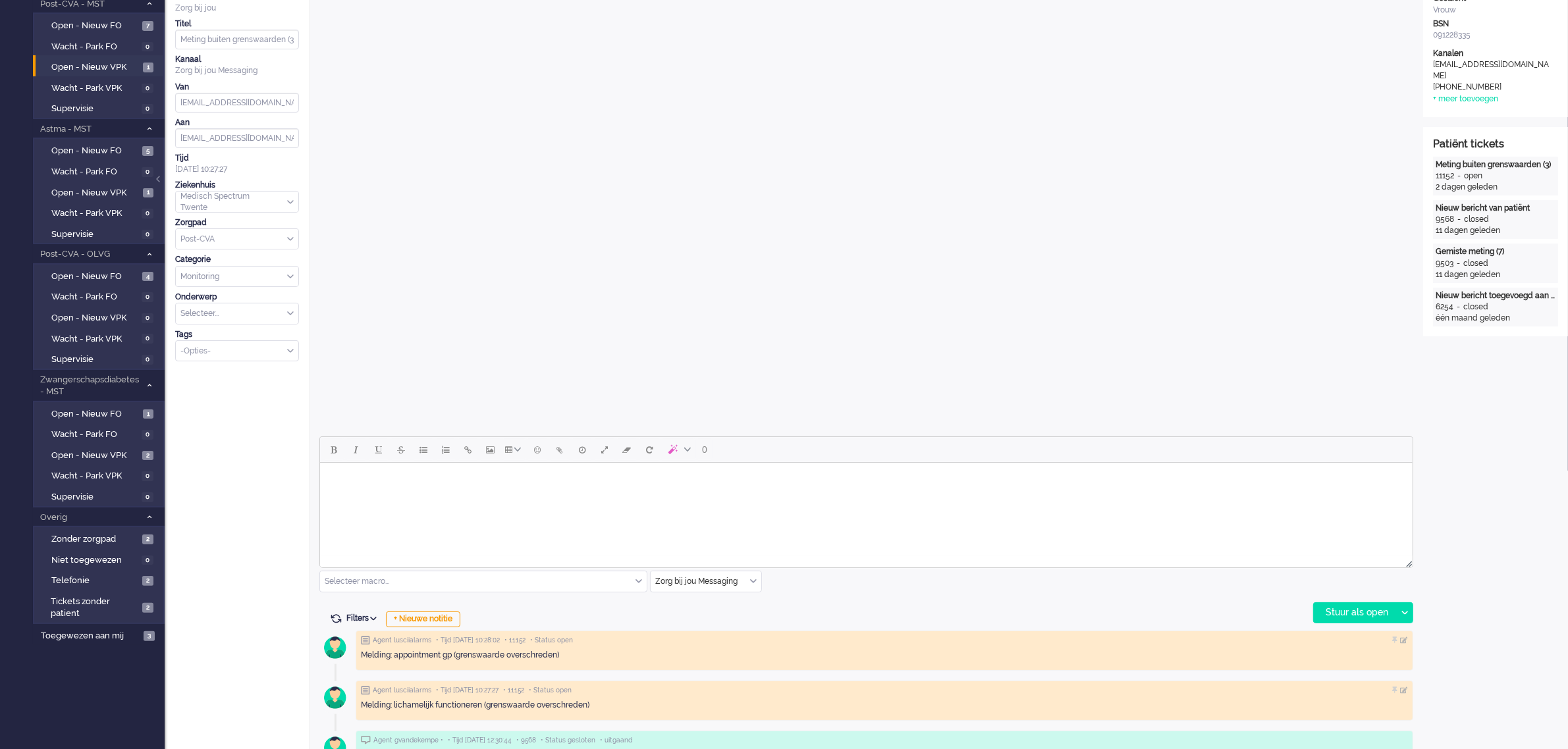
scroll to position [247, 0]
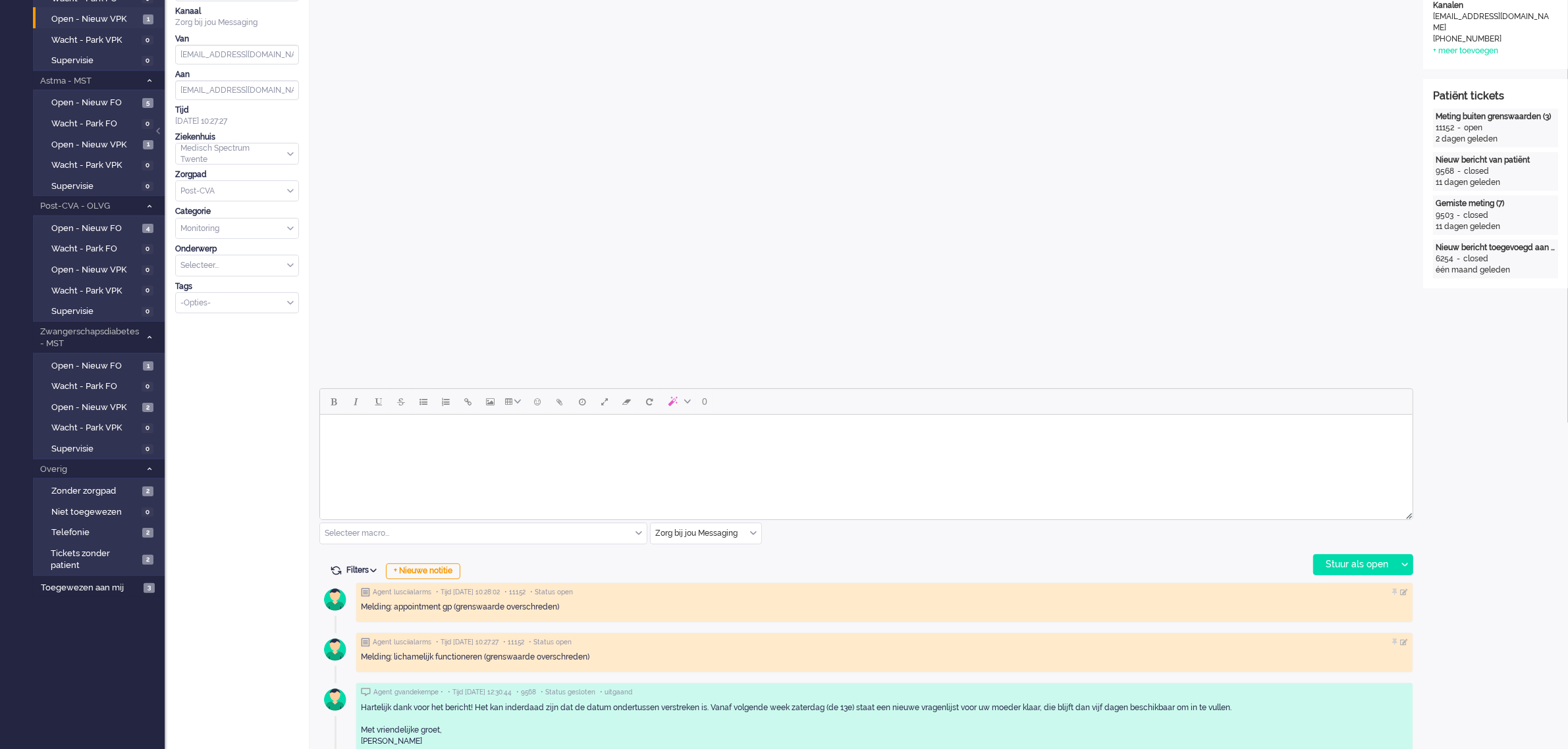
click at [747, 533] on input "text" at bounding box center [706, 534] width 110 height 21
click at [711, 570] on span "uitgaand telefoon" at bounding box center [688, 572] width 65 height 11
click at [1343, 560] on div "Stuur als open" at bounding box center [1355, 565] width 82 height 20
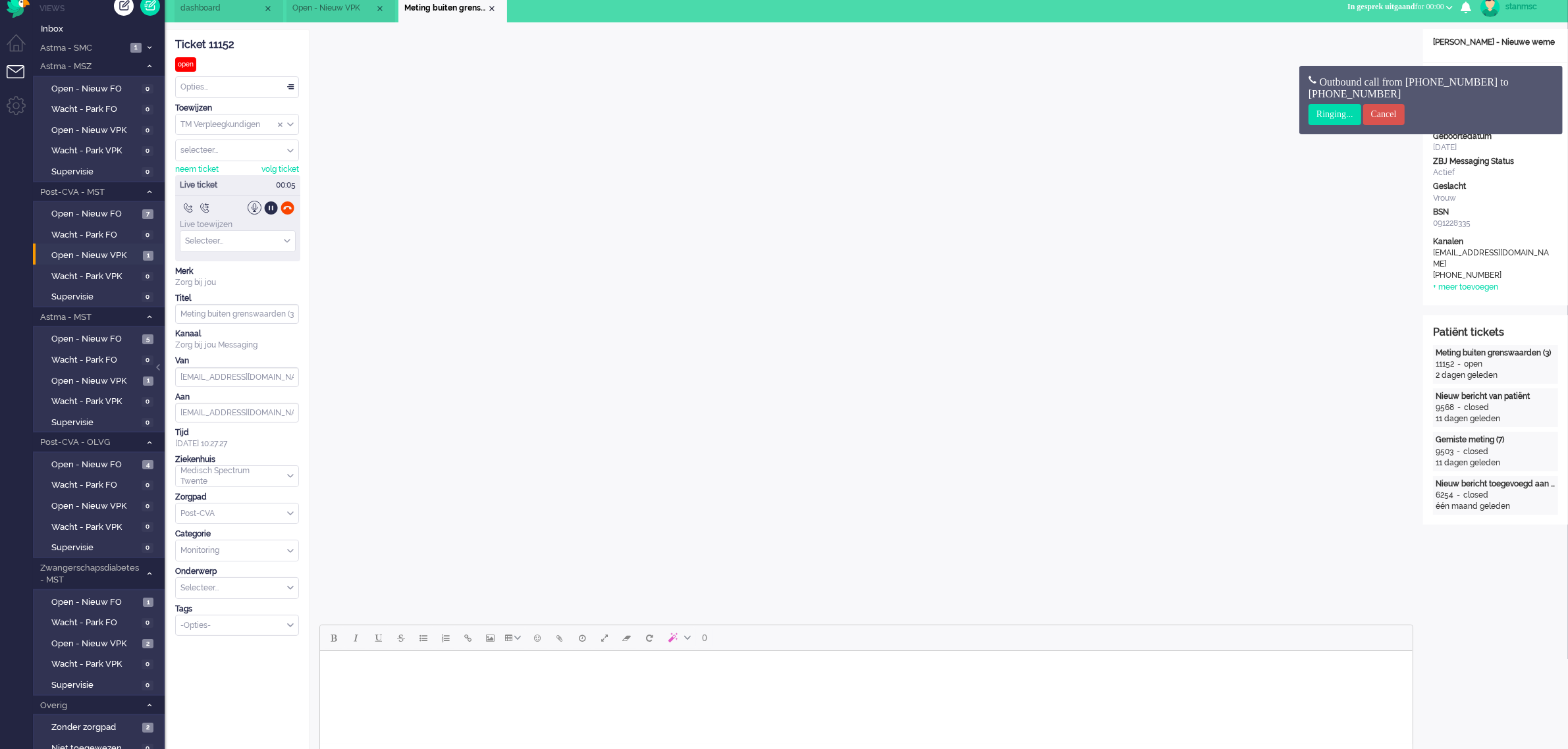
scroll to position [0, 0]
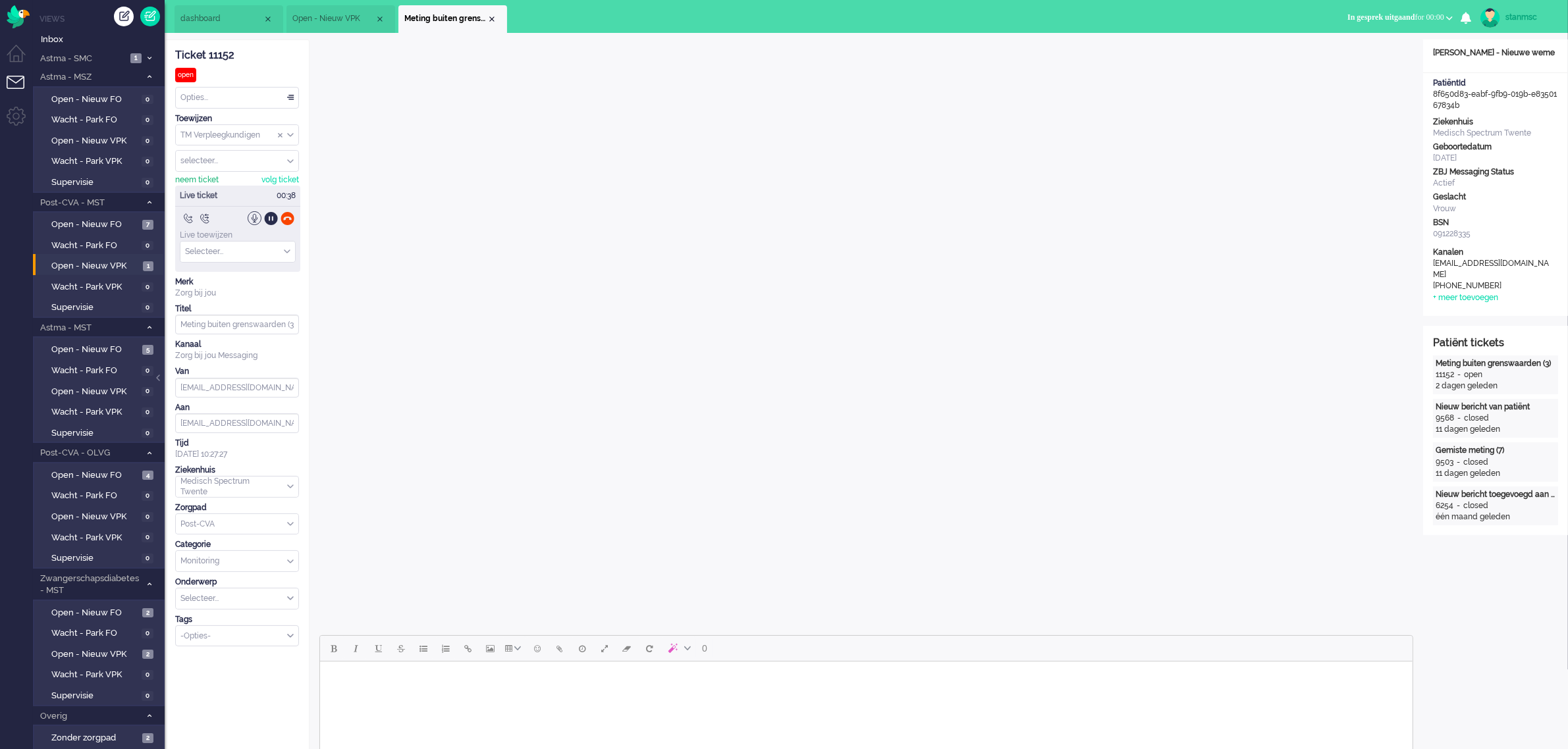
click at [201, 181] on div "neem ticket" at bounding box center [197, 180] width 43 height 11
click at [285, 223] on div at bounding box center [287, 218] width 14 height 14
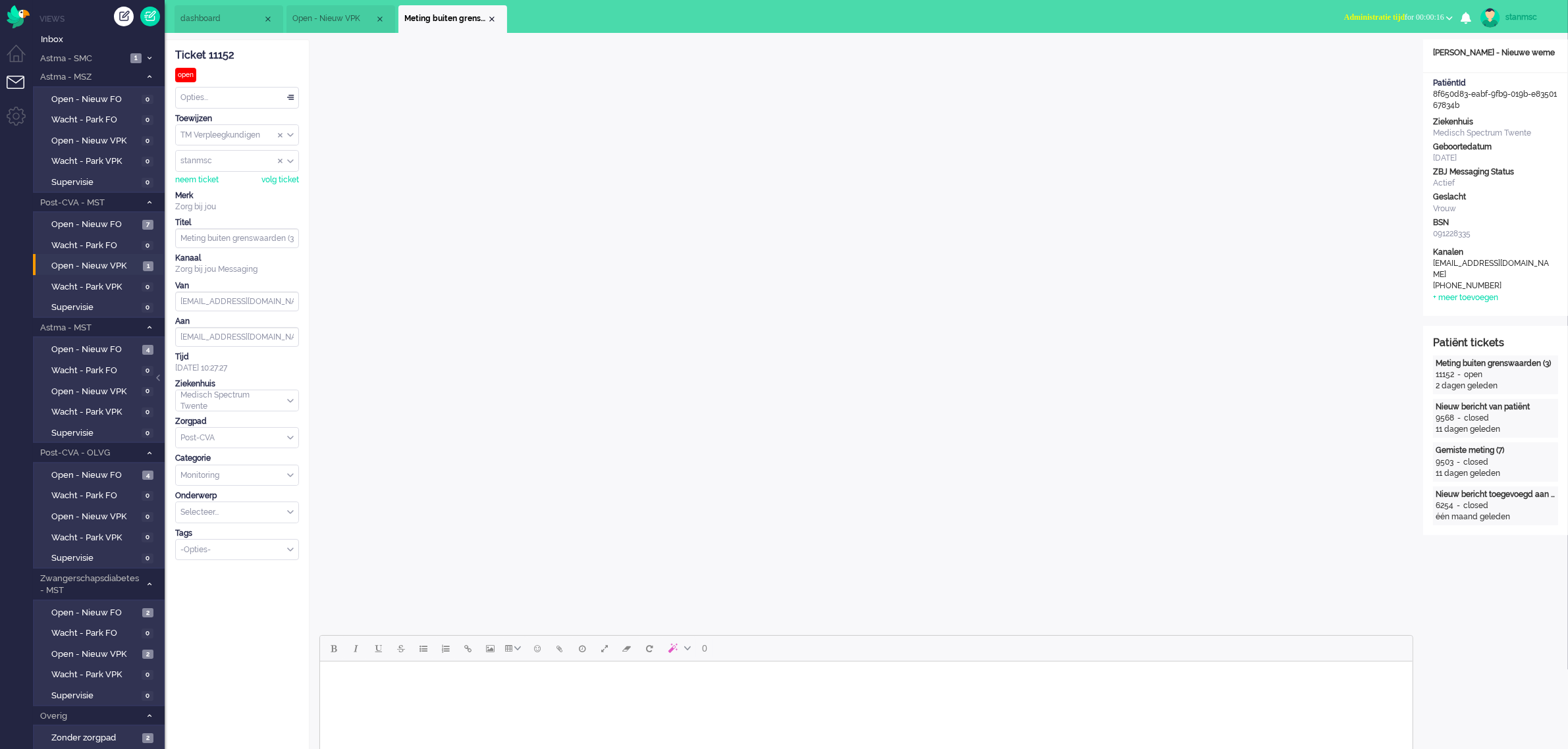
click at [208, 90] on div "Opties..." at bounding box center [237, 98] width 122 height 21
click at [211, 186] on span "Opgelost" at bounding box center [198, 191] width 33 height 11
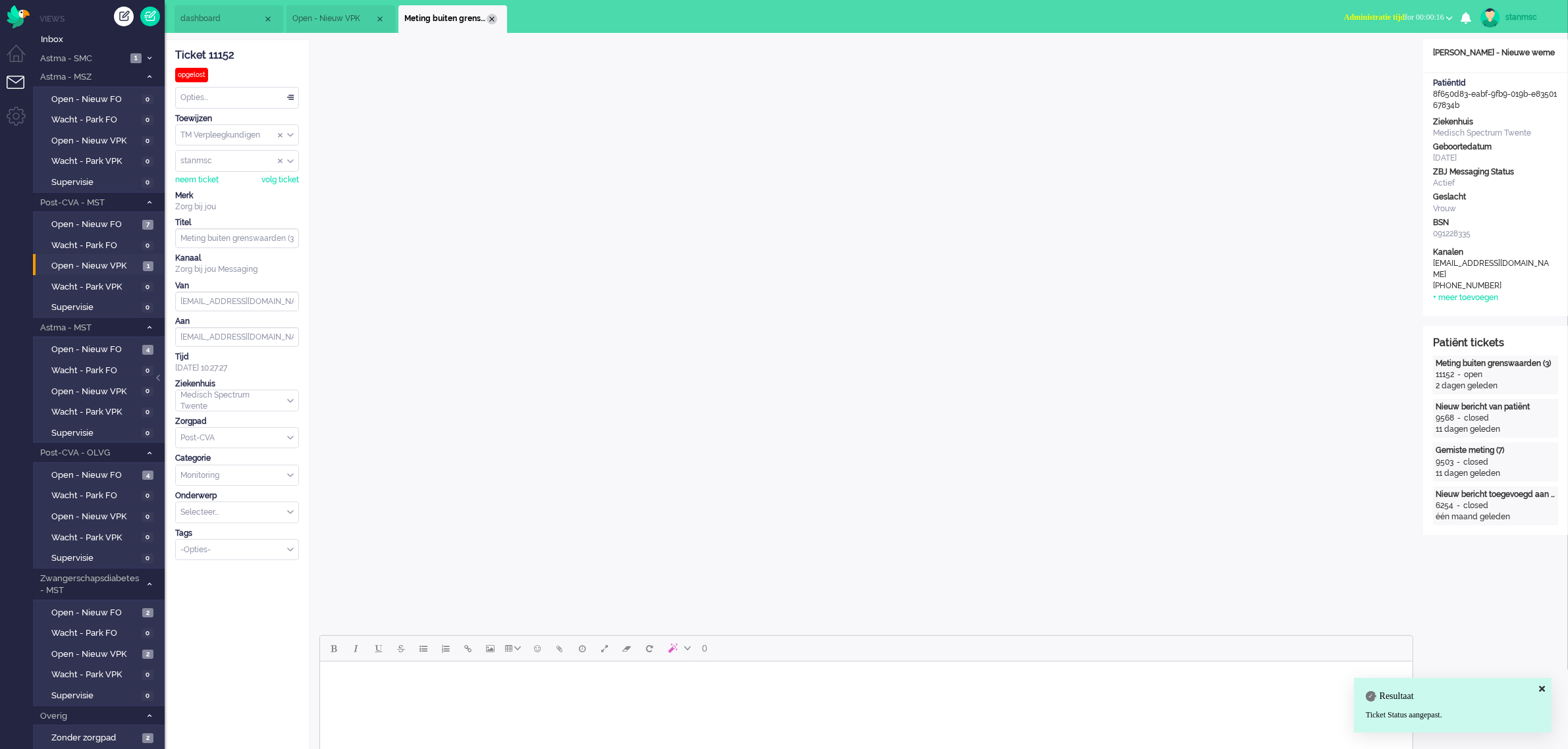
click at [487, 21] on div "Close tab" at bounding box center [492, 19] width 11 height 11
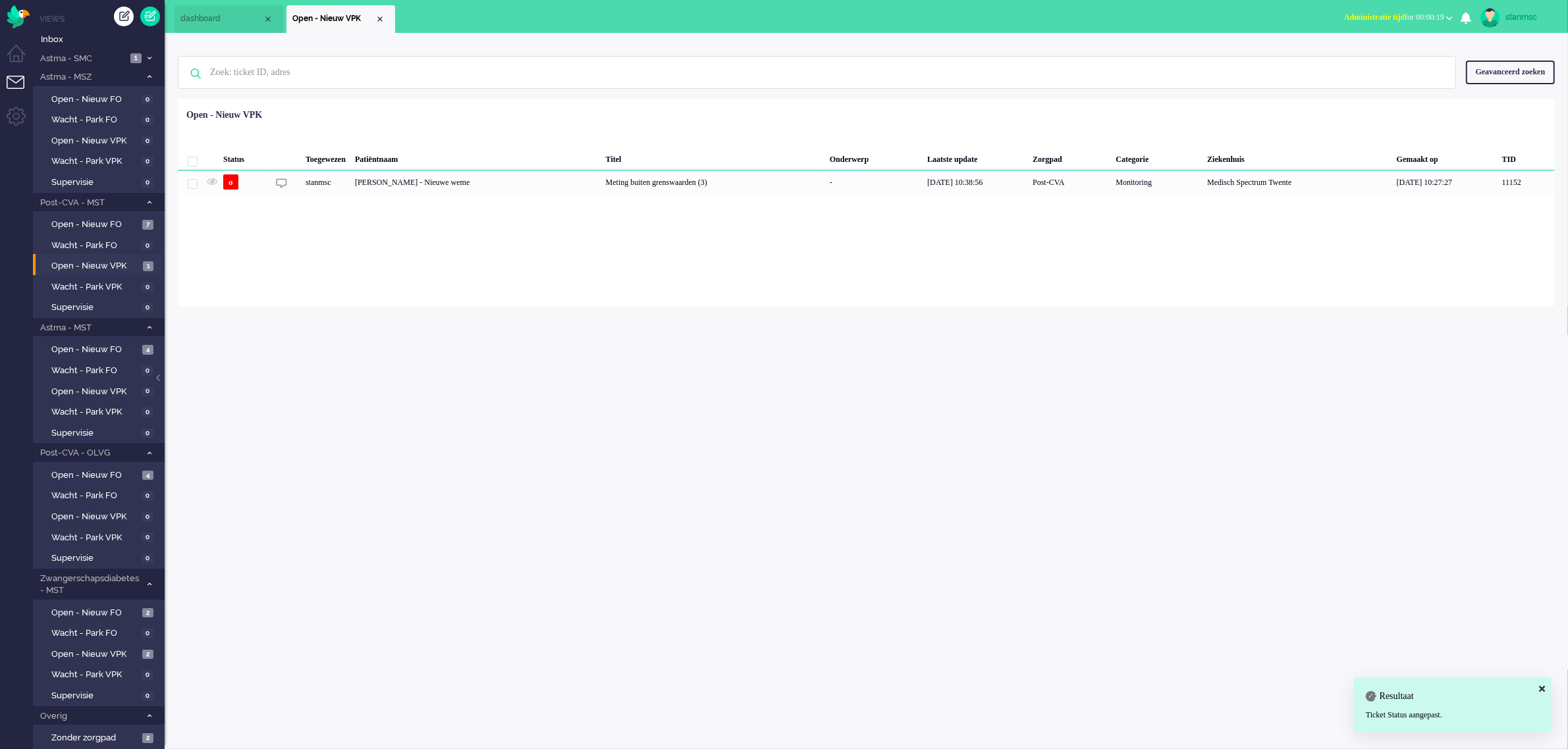
click at [222, 15] on span "dashboard" at bounding box center [221, 19] width 82 height 11
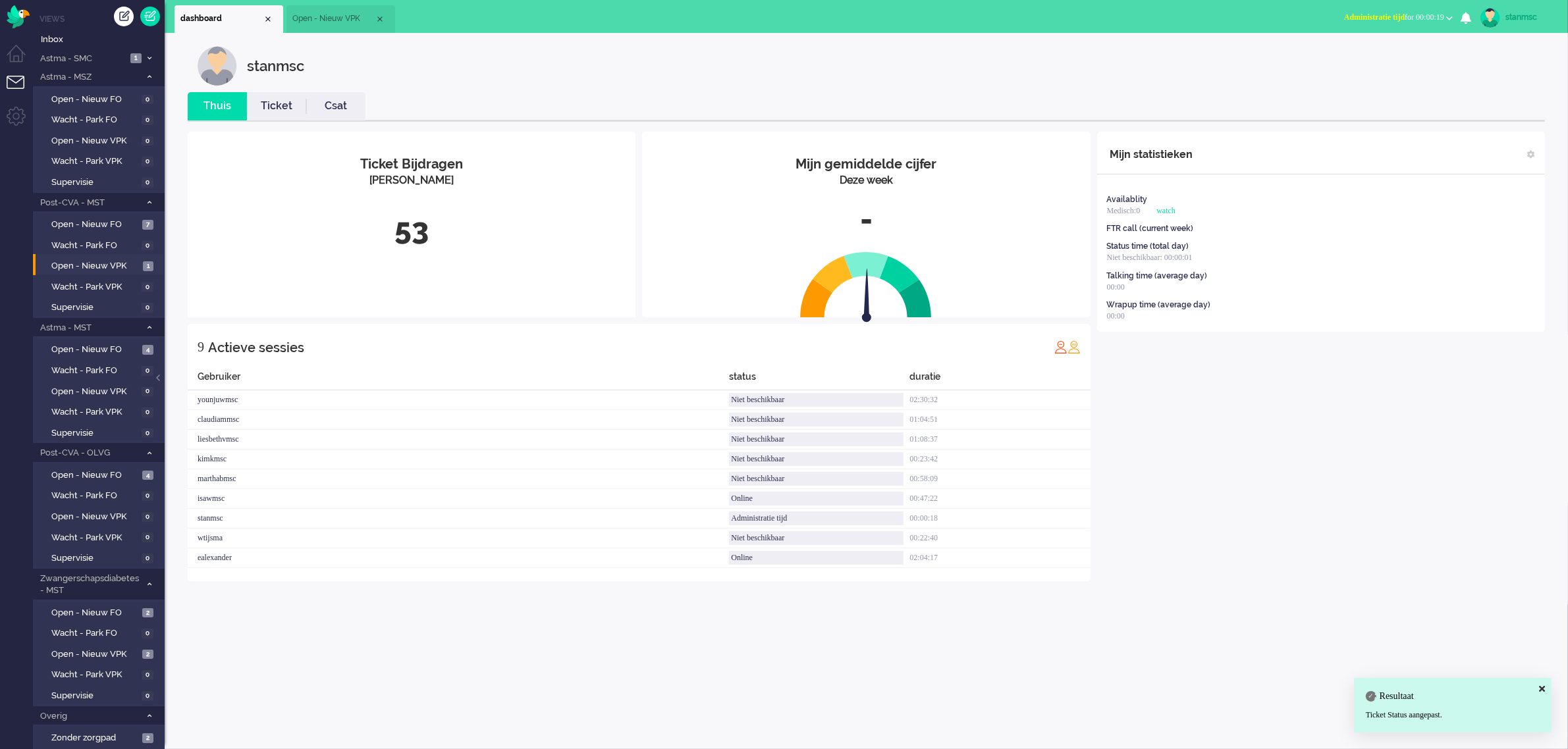
click at [281, 101] on link "Ticket" at bounding box center [276, 106] width 60 height 15
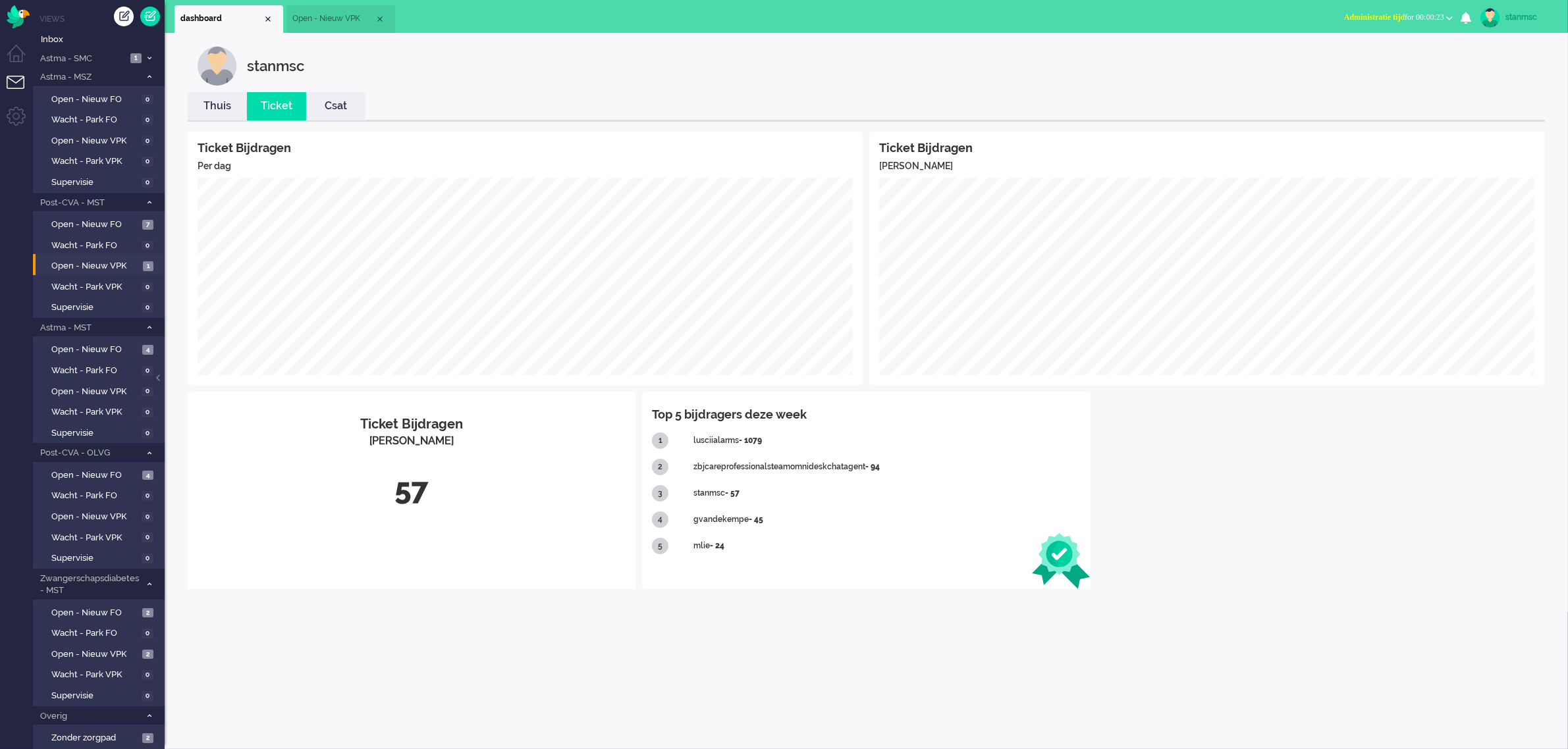
click at [229, 106] on link "Thuis" at bounding box center [217, 106] width 60 height 15
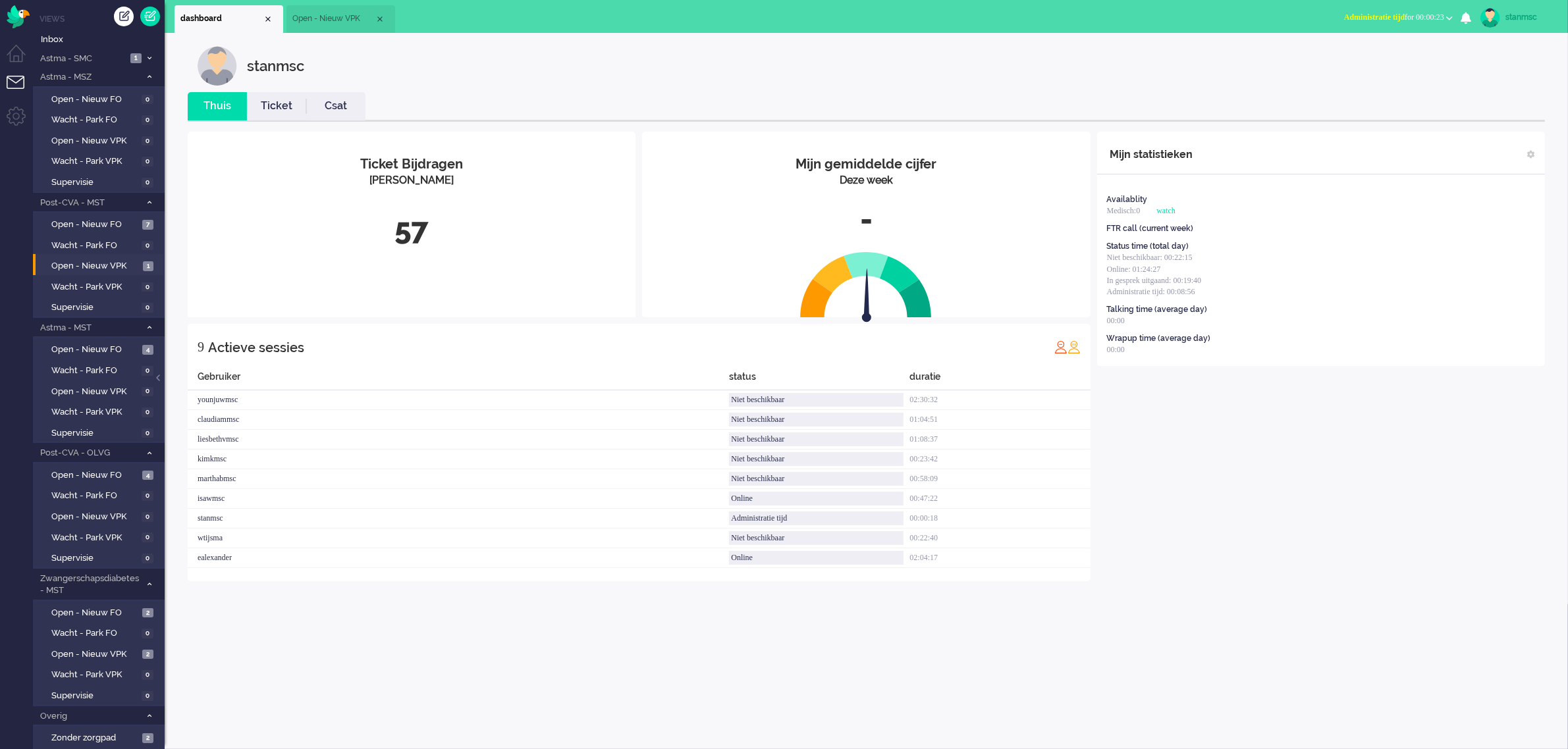
click at [324, 23] on span "Open - Nieuw VPK" at bounding box center [333, 19] width 82 height 11
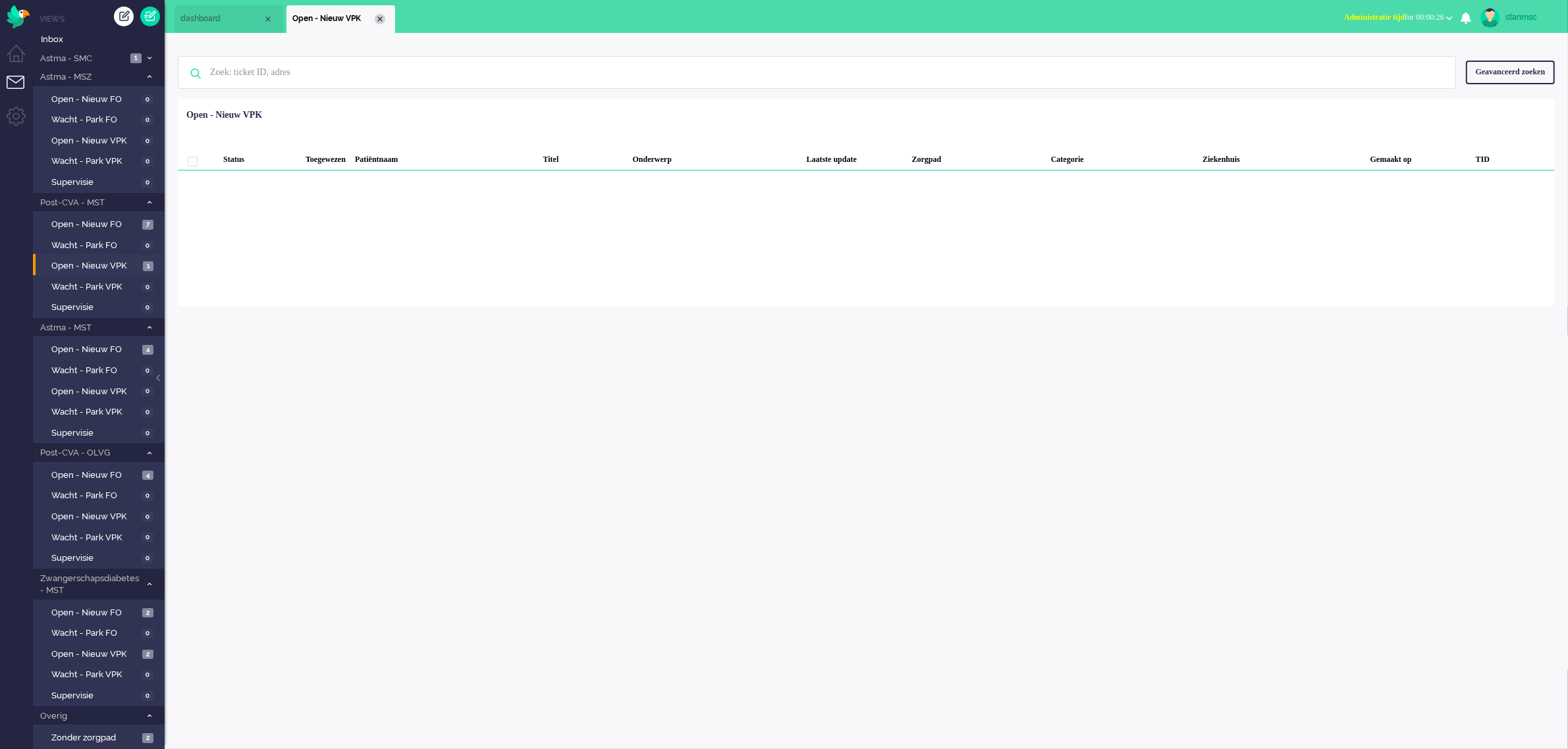
click at [383, 20] on div "Close tab" at bounding box center [380, 19] width 11 height 11
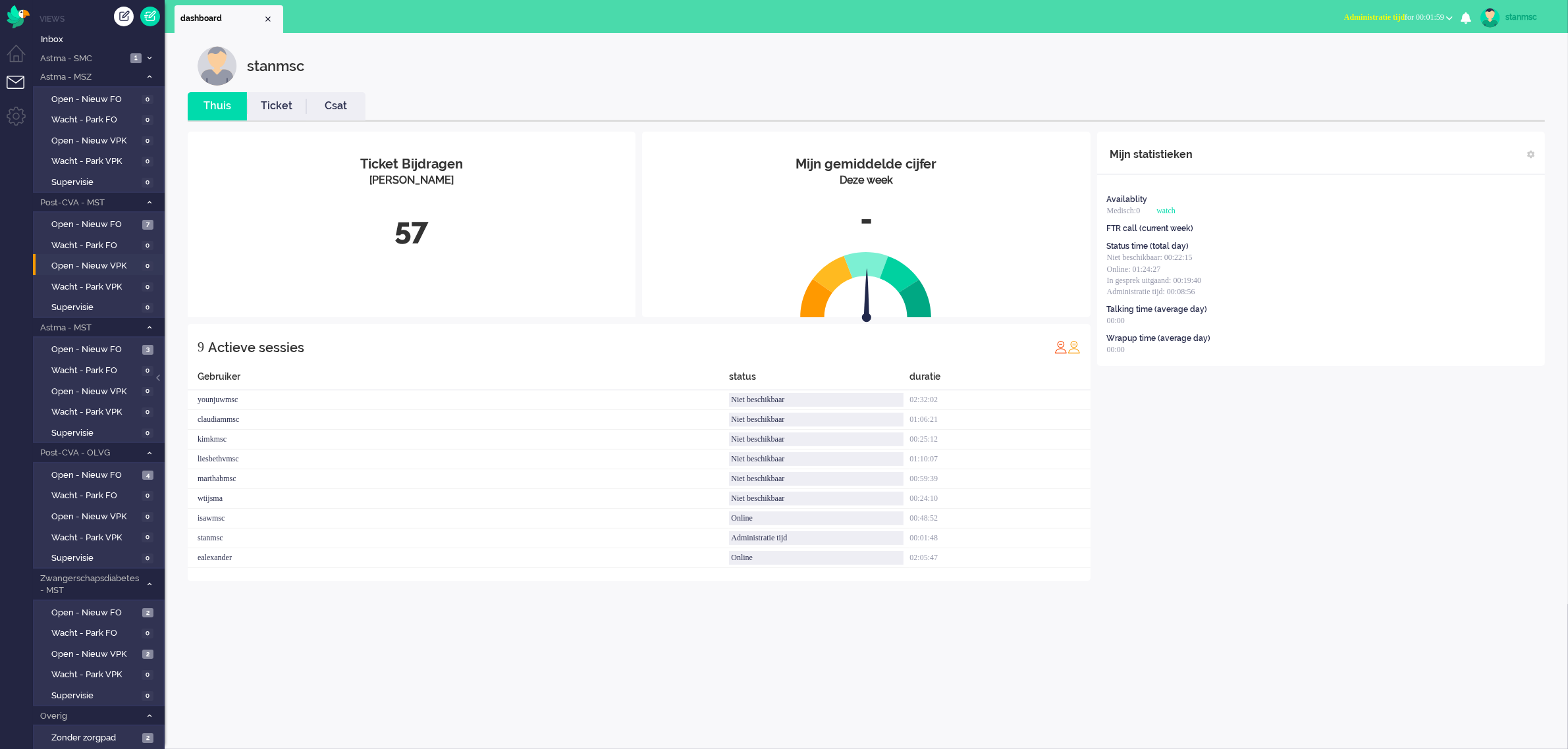
click at [1403, 19] on span "Administratie tijd for 00:01:59" at bounding box center [1394, 17] width 100 height 9
click at [1381, 55] on label "Online" at bounding box center [1398, 59] width 104 height 11
click at [101, 472] on span "Open - Nieuw FO" at bounding box center [95, 475] width 88 height 13
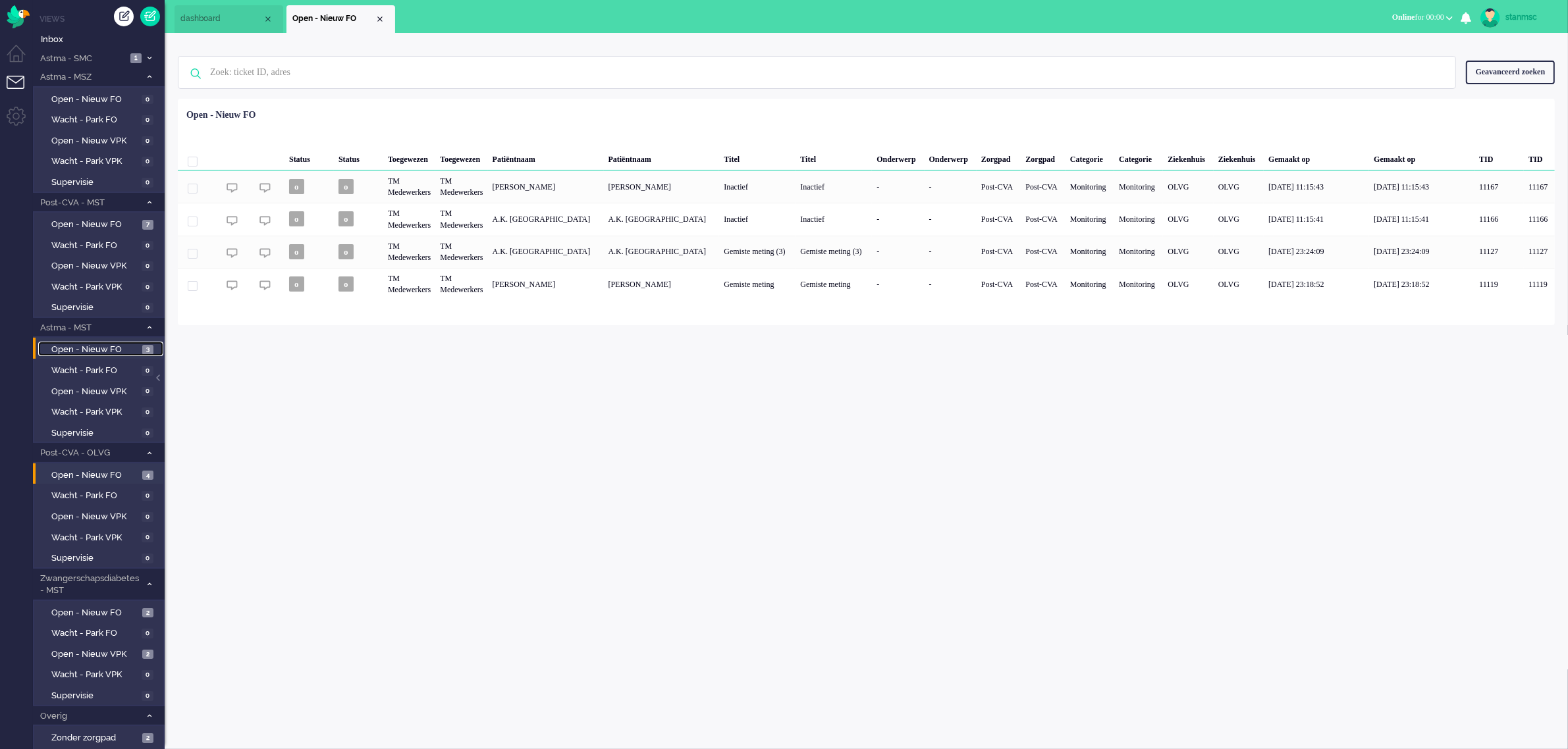
click at [108, 344] on span "Open - Nieuw FO" at bounding box center [95, 350] width 88 height 13
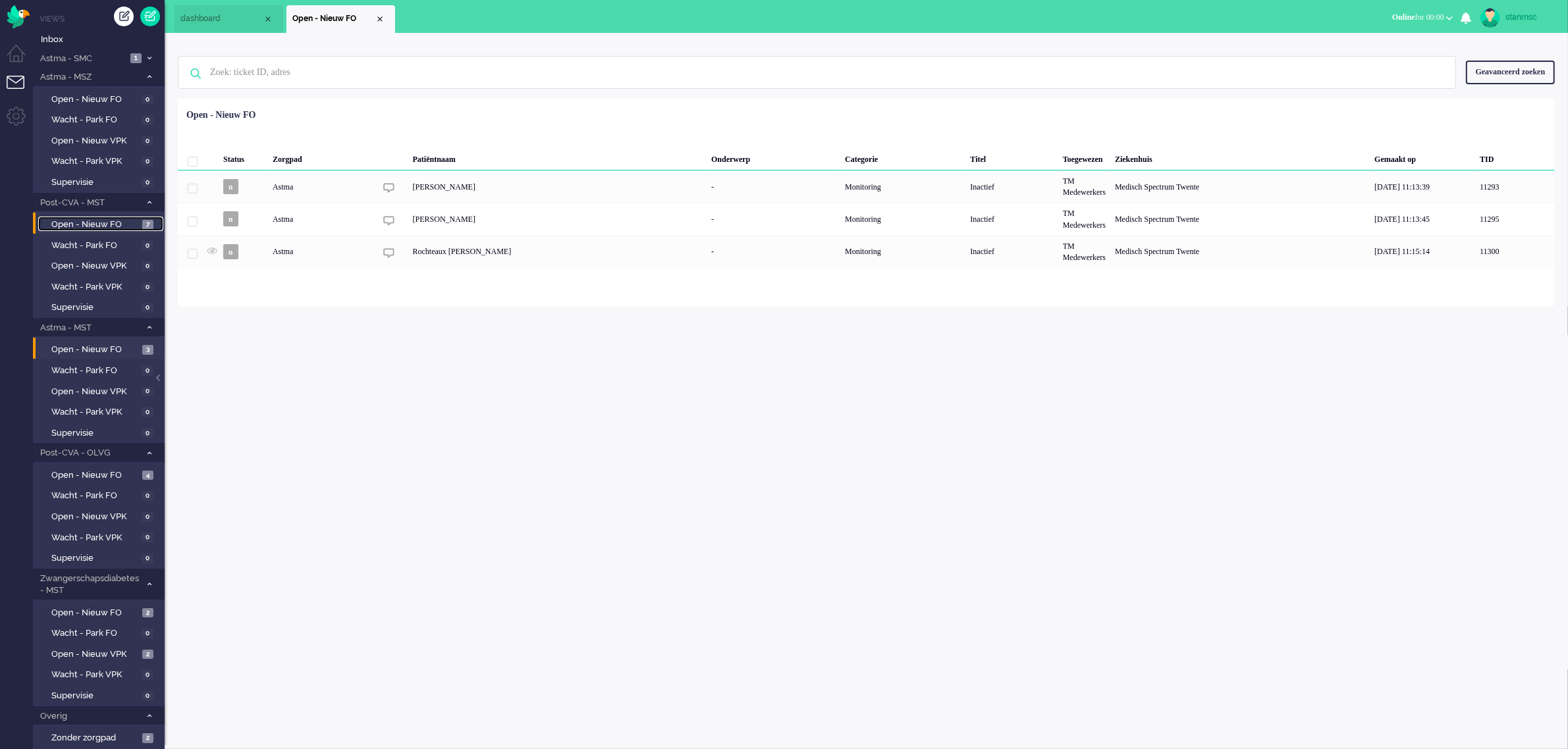
click at [94, 217] on link "Open - Nieuw FO 7" at bounding box center [100, 224] width 125 height 15
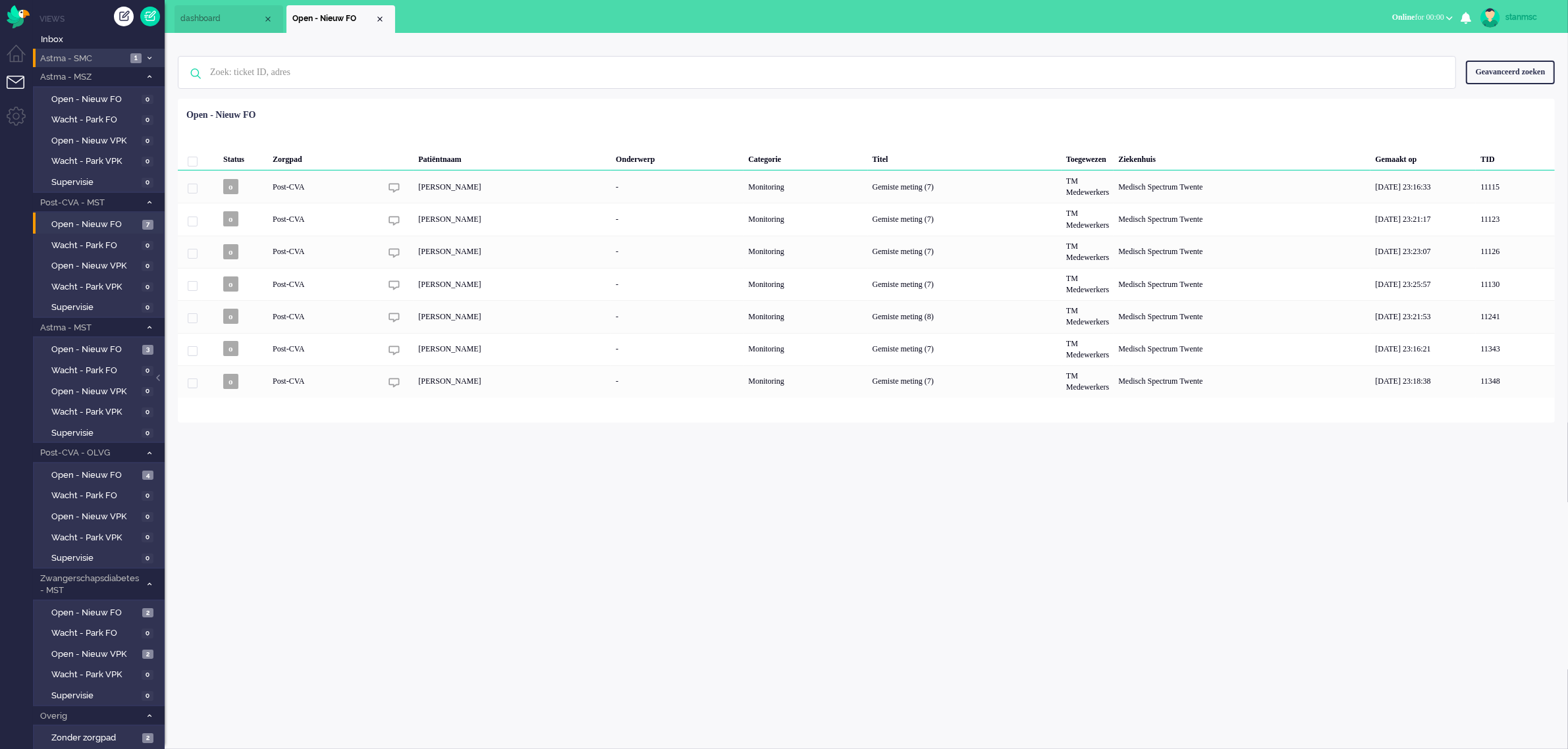
click at [100, 55] on span "Astma - SMC" at bounding box center [82, 59] width 88 height 13
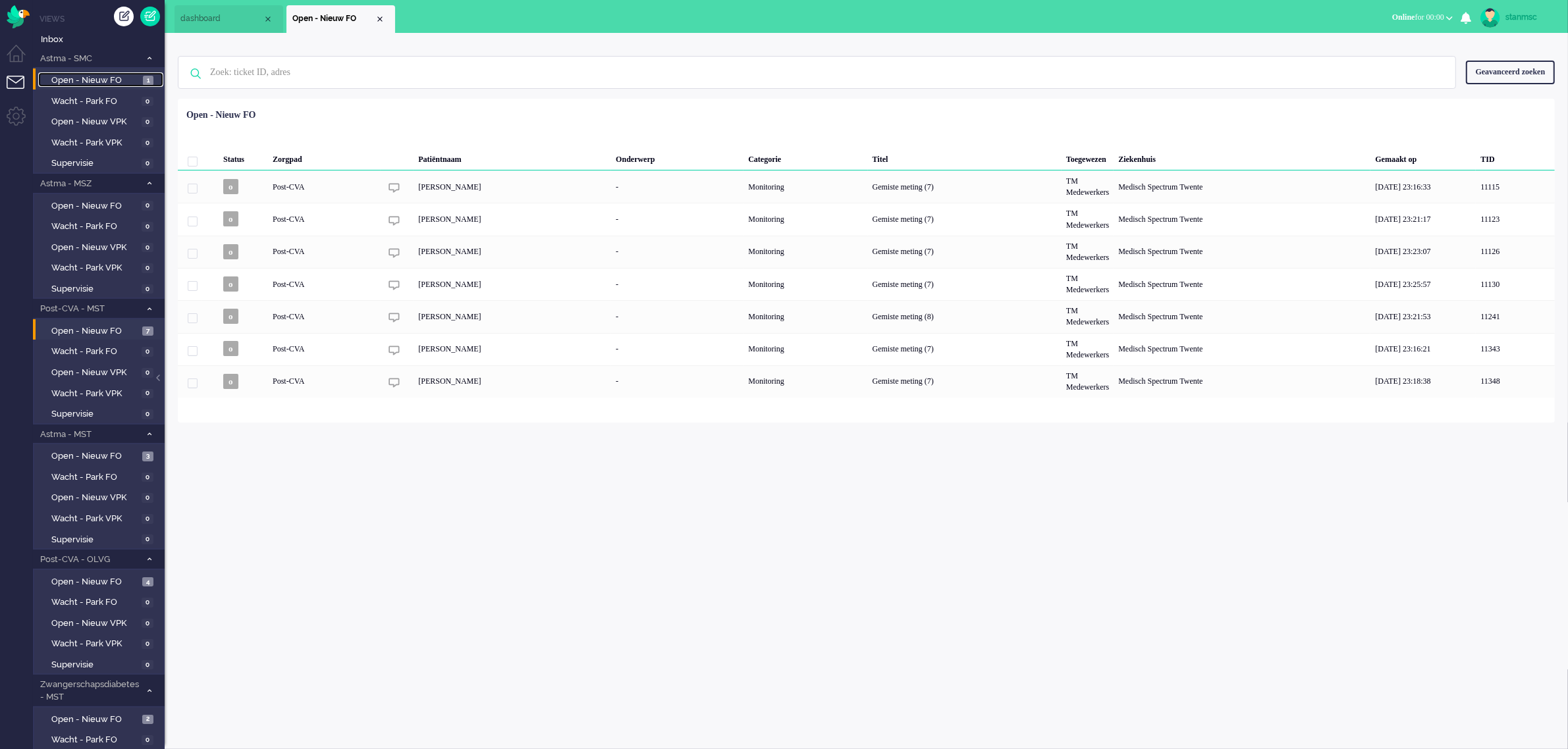
click at [100, 77] on span "Open - Nieuw FO" at bounding box center [96, 80] width 88 height 13
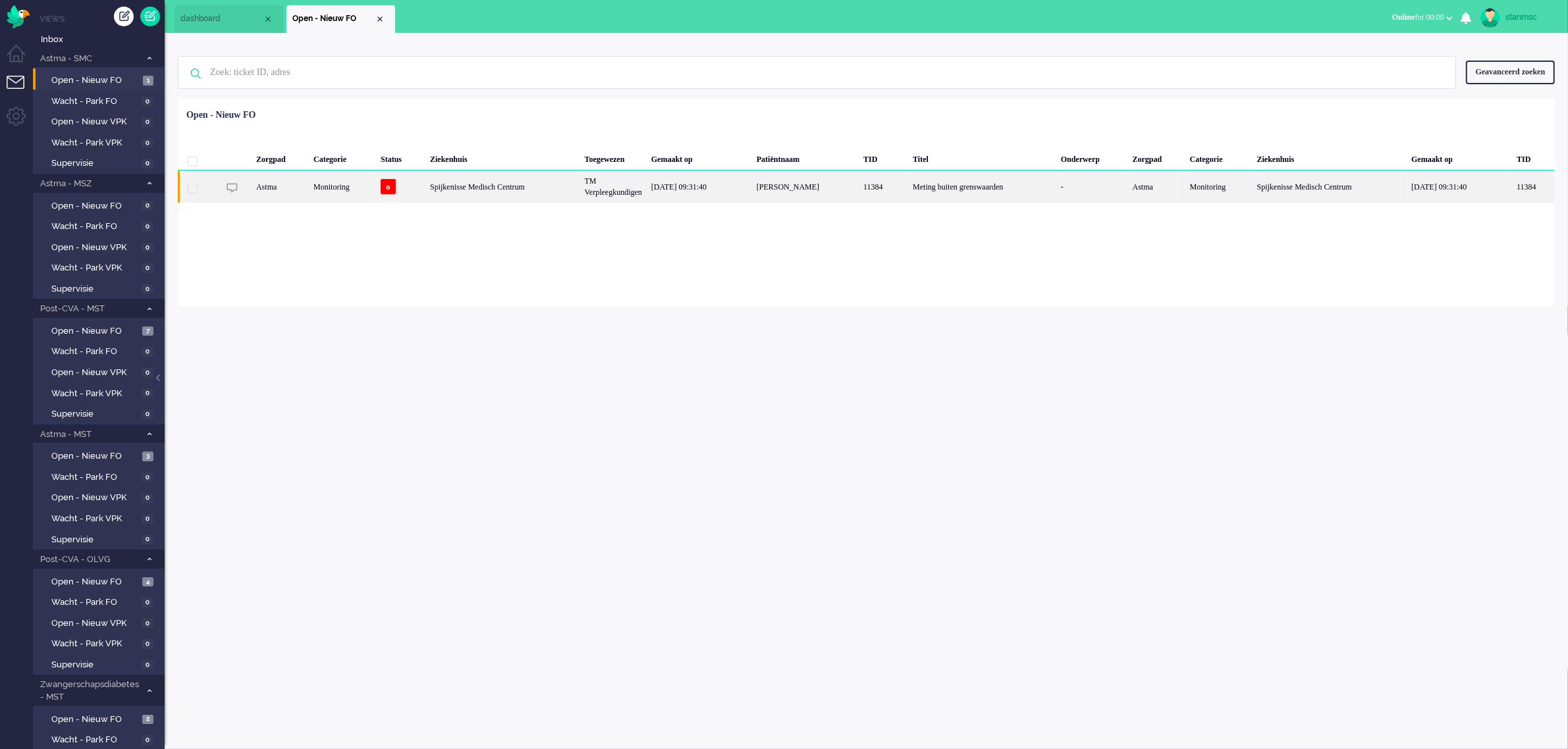
click at [553, 187] on div "Spijkenisse Medisch Centrum" at bounding box center [502, 187] width 155 height 32
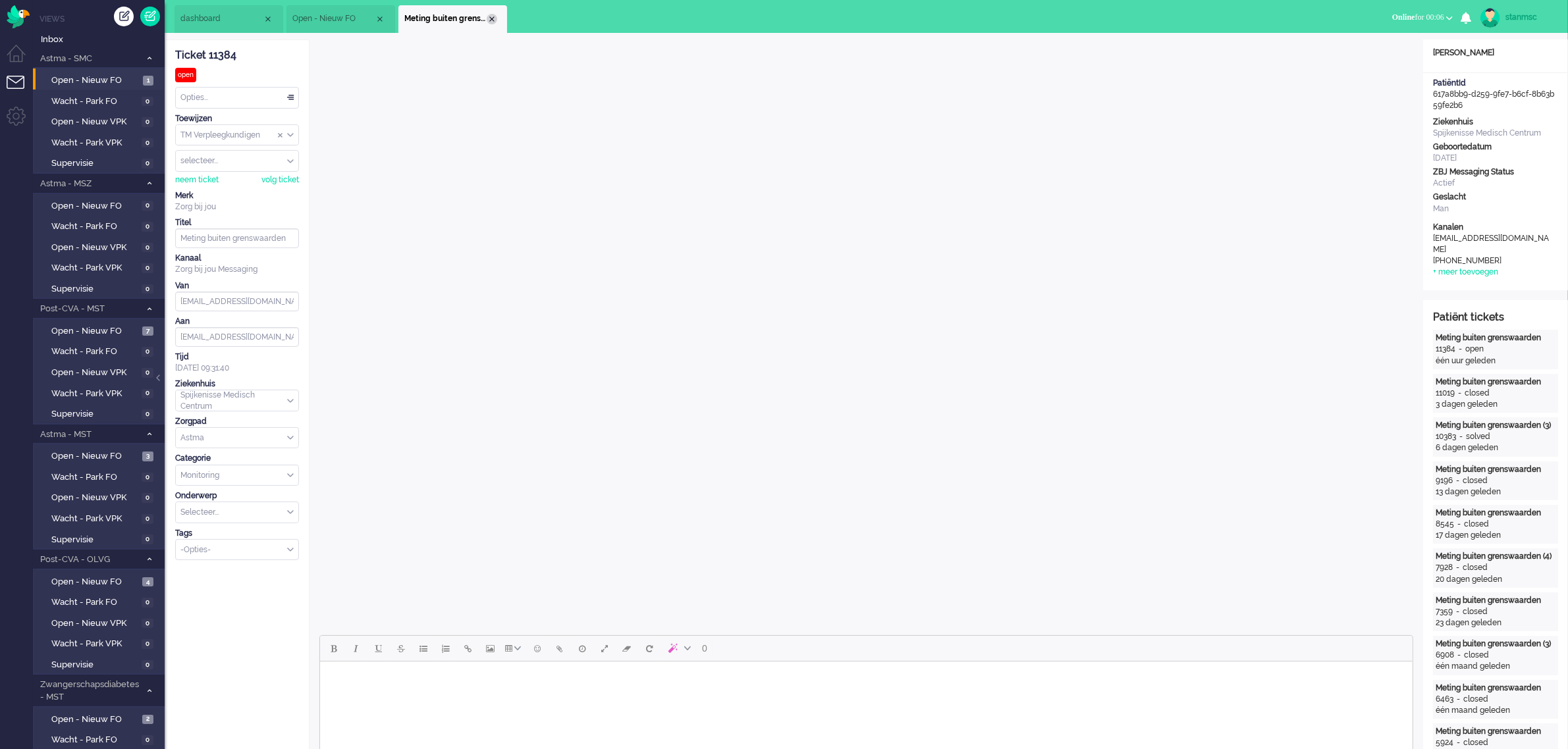
click at [488, 17] on div "Close tab" at bounding box center [492, 19] width 11 height 11
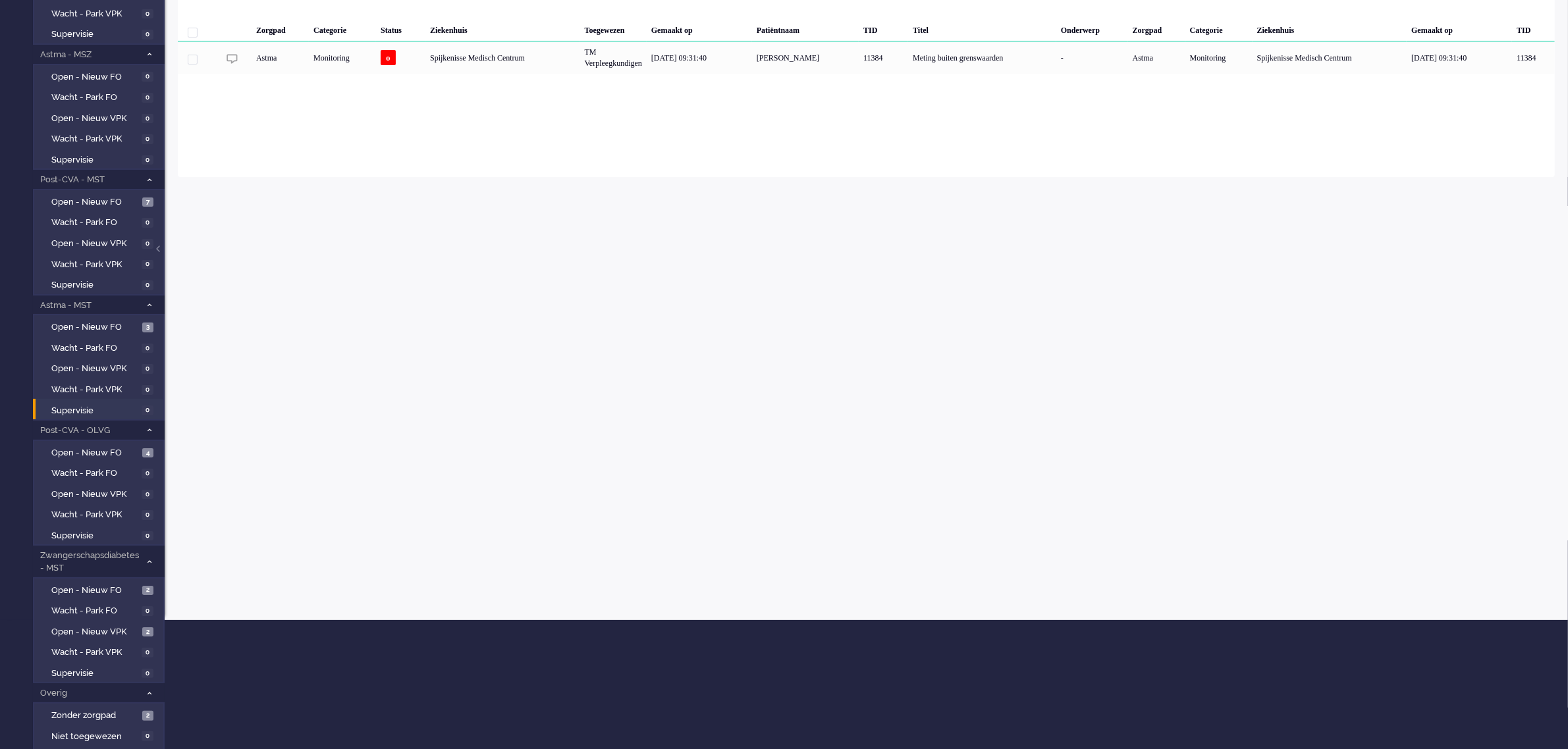
scroll to position [193, 0]
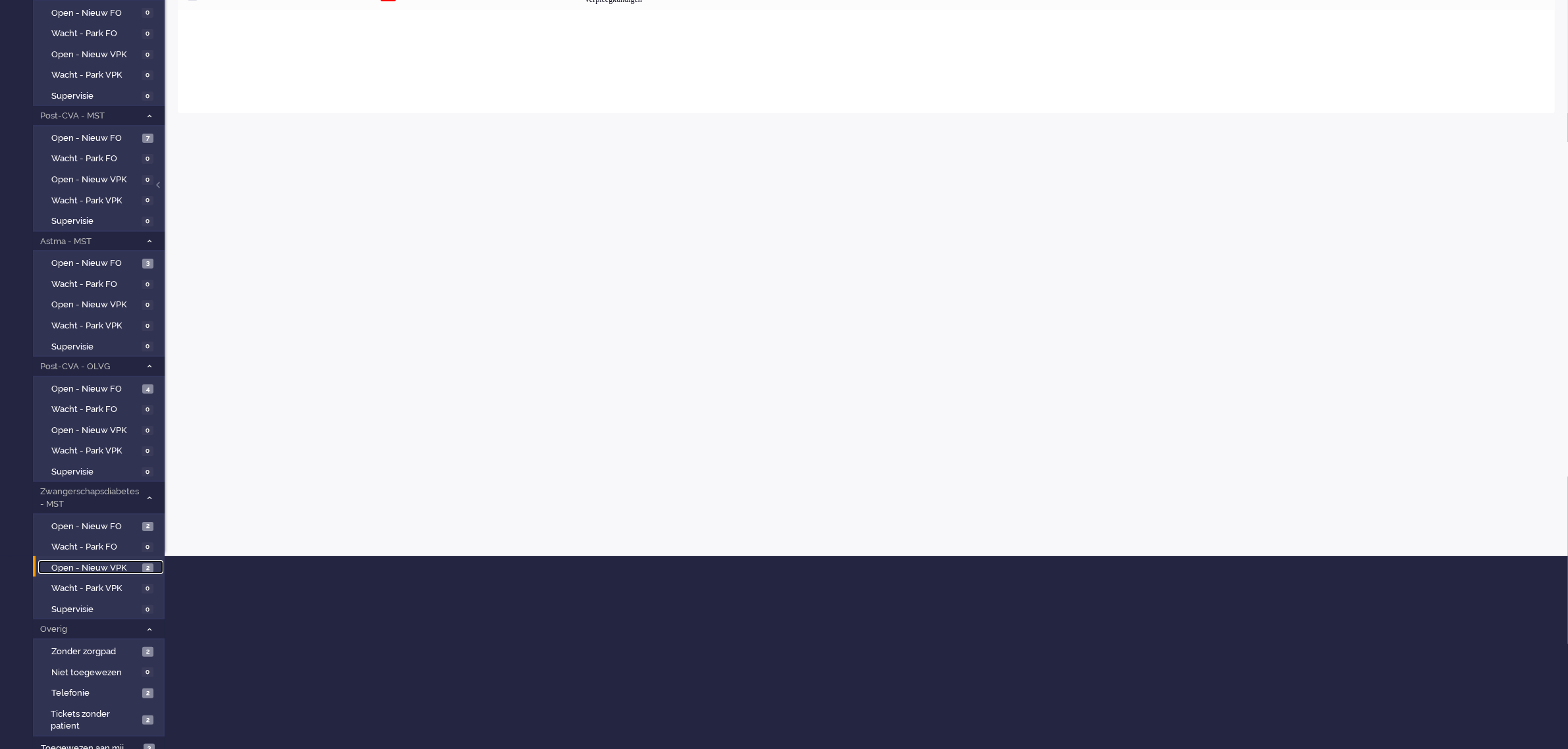
click at [96, 562] on span "Open - Nieuw VPK" at bounding box center [95, 568] width 88 height 13
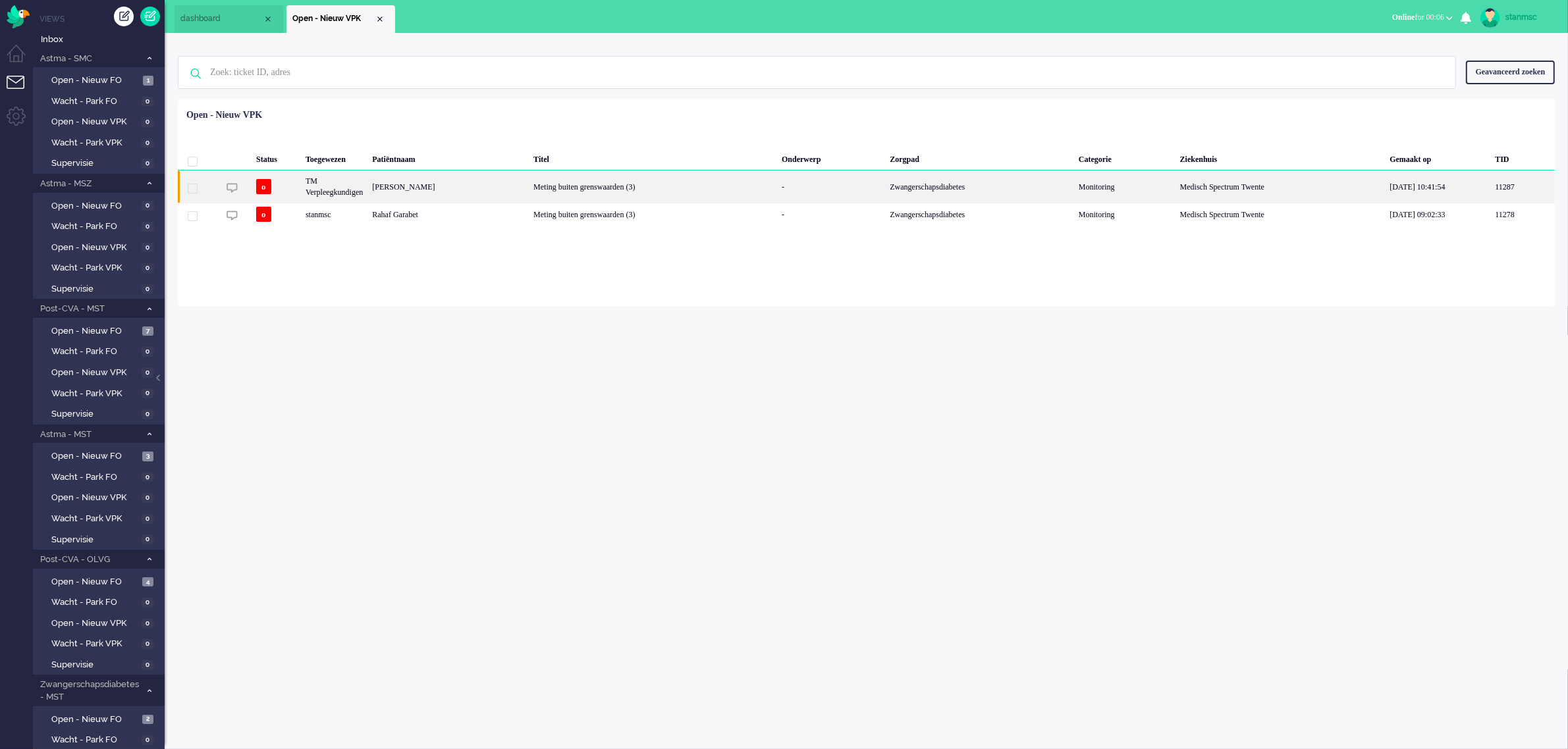
click at [367, 181] on div "TM Verpleegkundigen" at bounding box center [334, 187] width 66 height 32
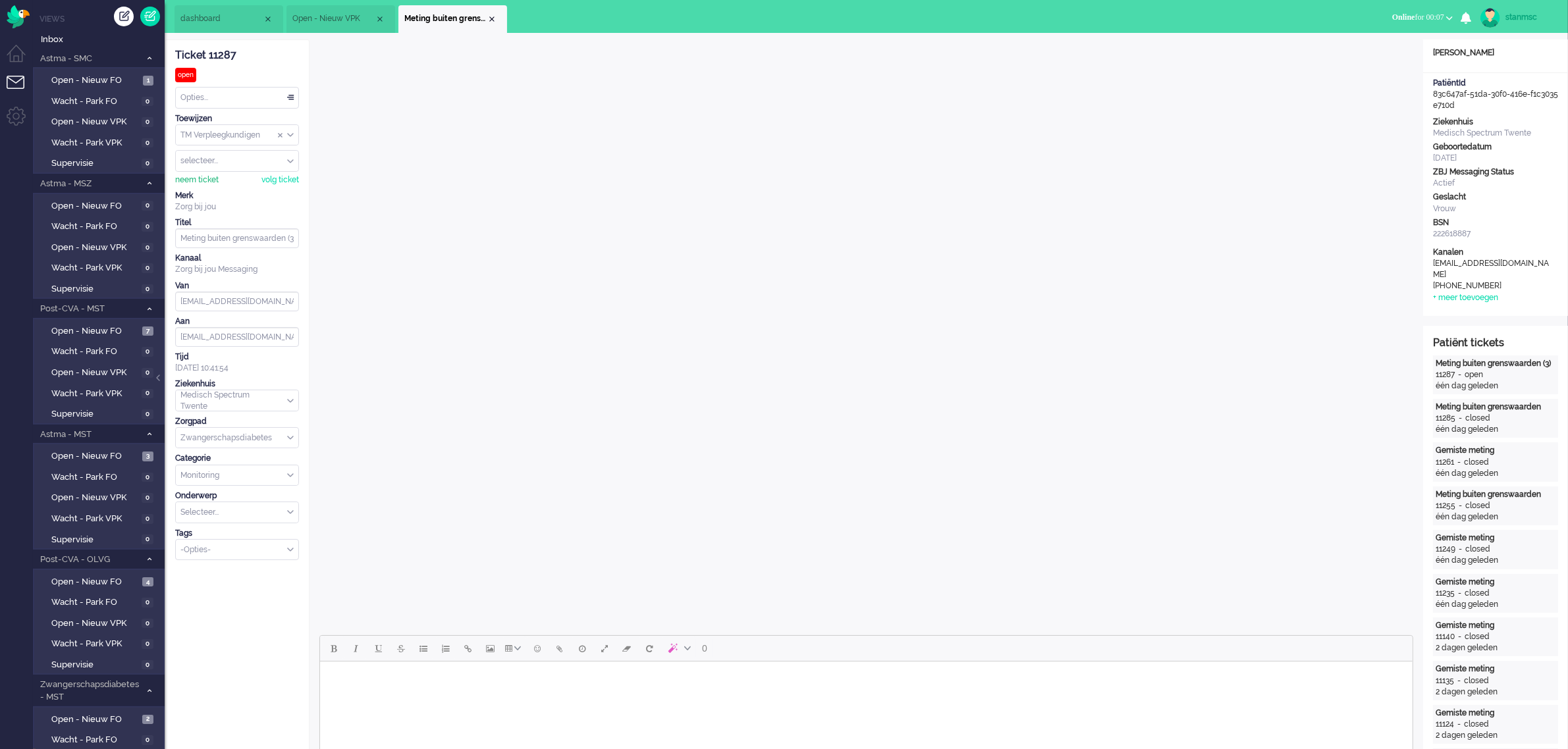
click at [207, 180] on div "neem ticket" at bounding box center [197, 180] width 43 height 11
click at [336, 12] on li "Open - Nieuw VPK" at bounding box center [340, 19] width 108 height 27
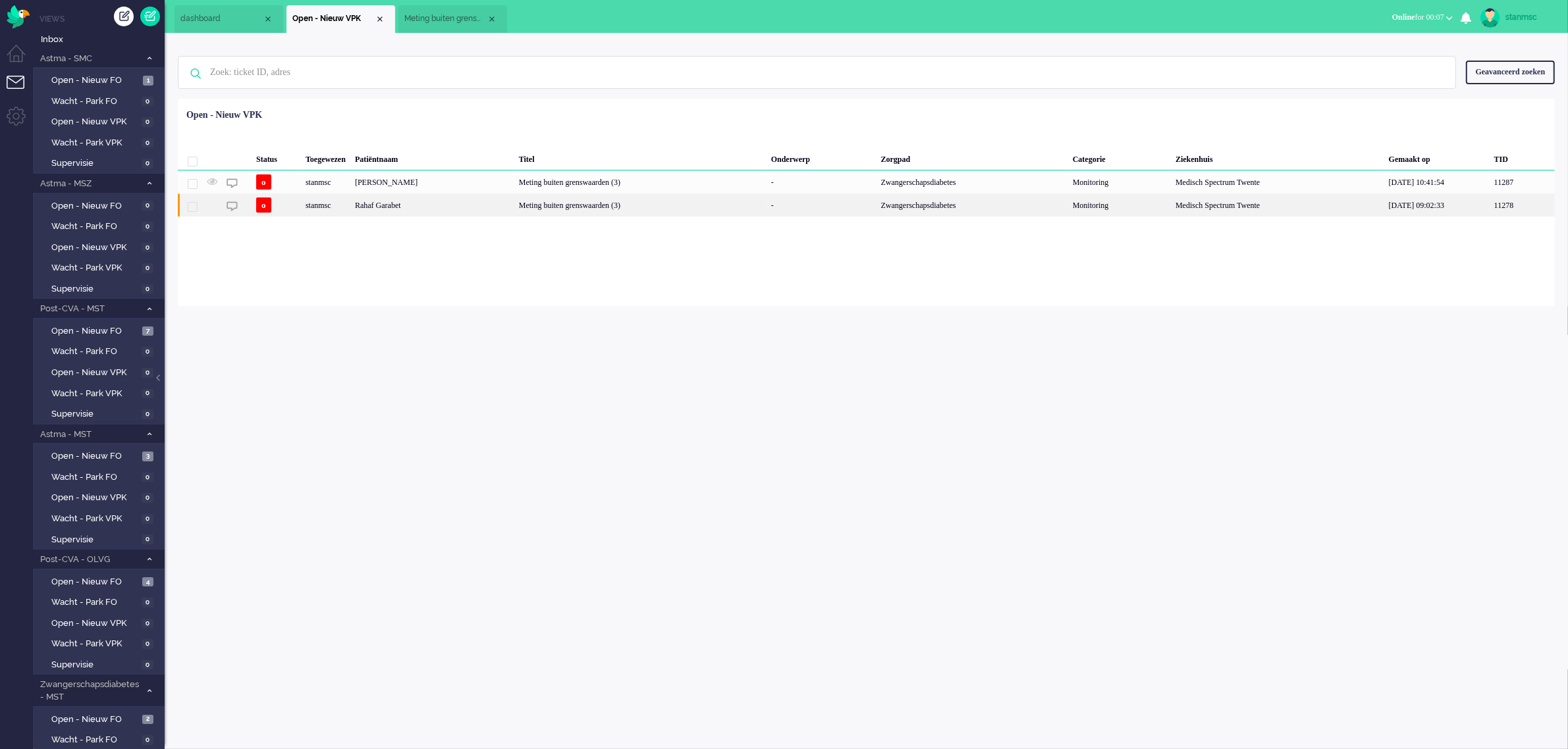
click at [420, 205] on div "Rahaf Garabet" at bounding box center [432, 205] width 164 height 23
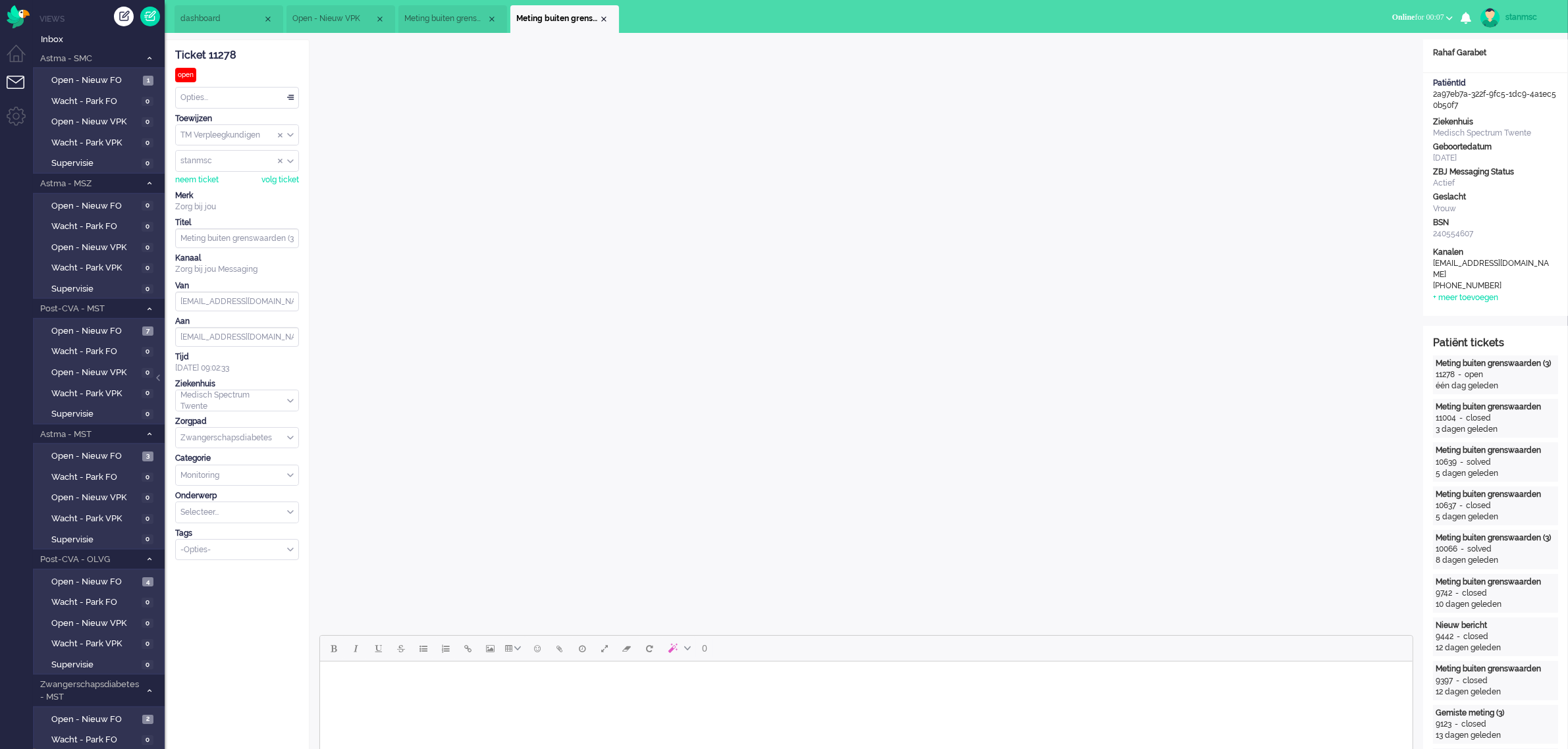
click at [461, 7] on li "Meting buiten grenswaarden (3)" at bounding box center [453, 19] width 108 height 27
click at [334, 19] on span "Open - Nieuw VPK" at bounding box center [333, 19] width 82 height 11
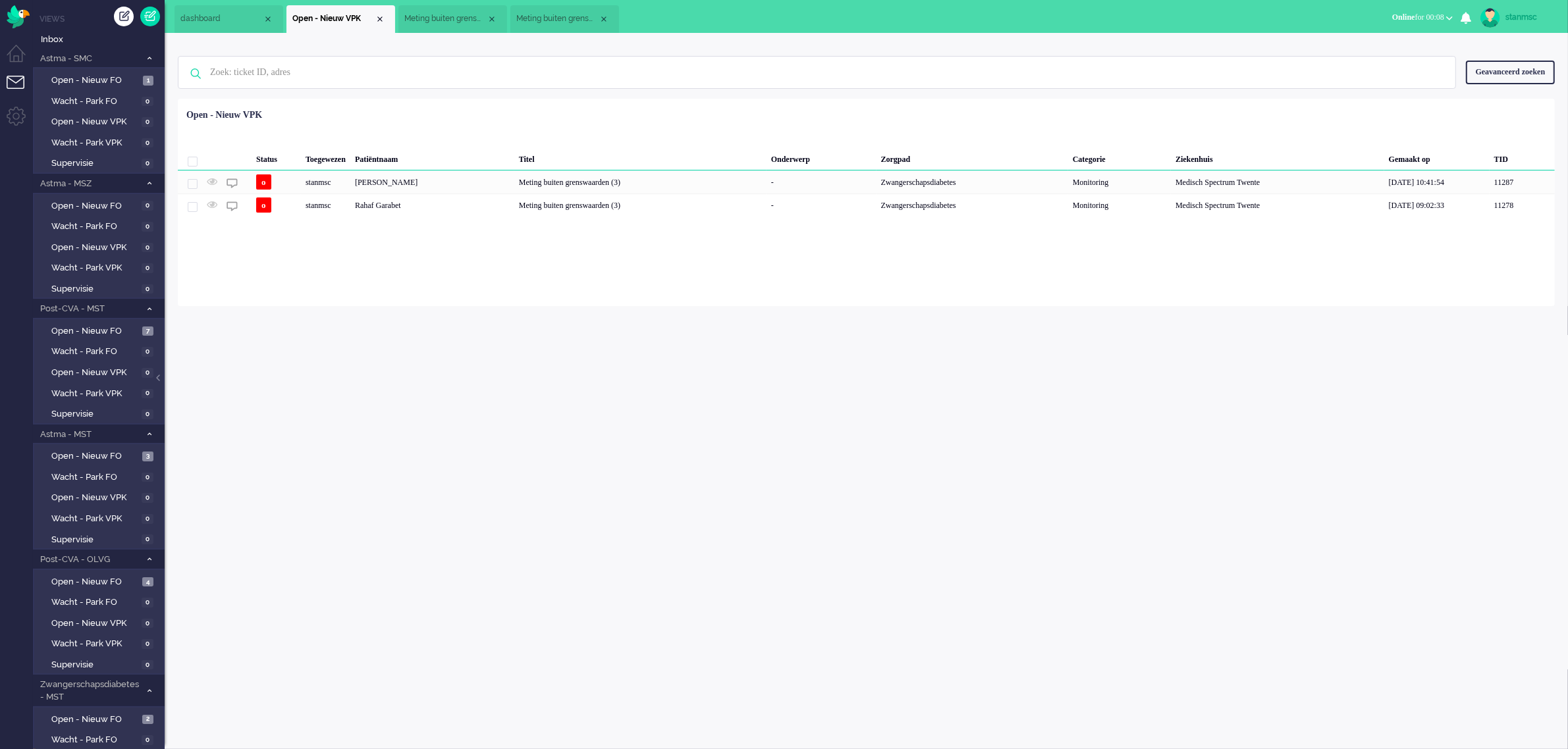
click at [455, 17] on span "Meting buiten grenswaarden (3)" at bounding box center [445, 19] width 82 height 11
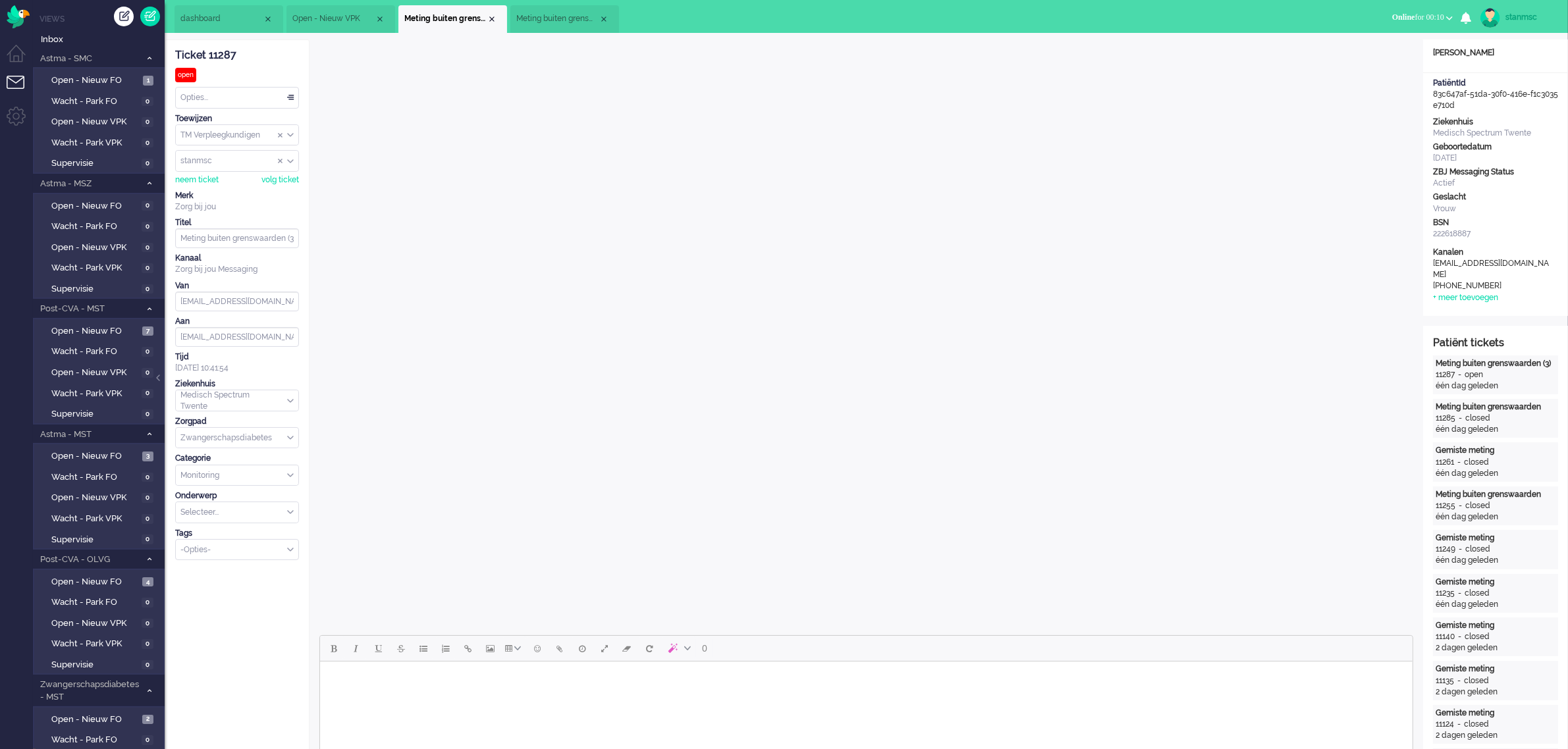
click at [568, 15] on span "Meting buiten grenswaarden (3)" at bounding box center [557, 19] width 82 height 11
click at [455, 21] on span "Meting buiten grenswaarden (3)" at bounding box center [445, 19] width 82 height 11
click at [565, 14] on span "Meting buiten grenswaarden (3)" at bounding box center [557, 19] width 82 height 11
click at [607, 17] on div "Close tab" at bounding box center [604, 19] width 11 height 11
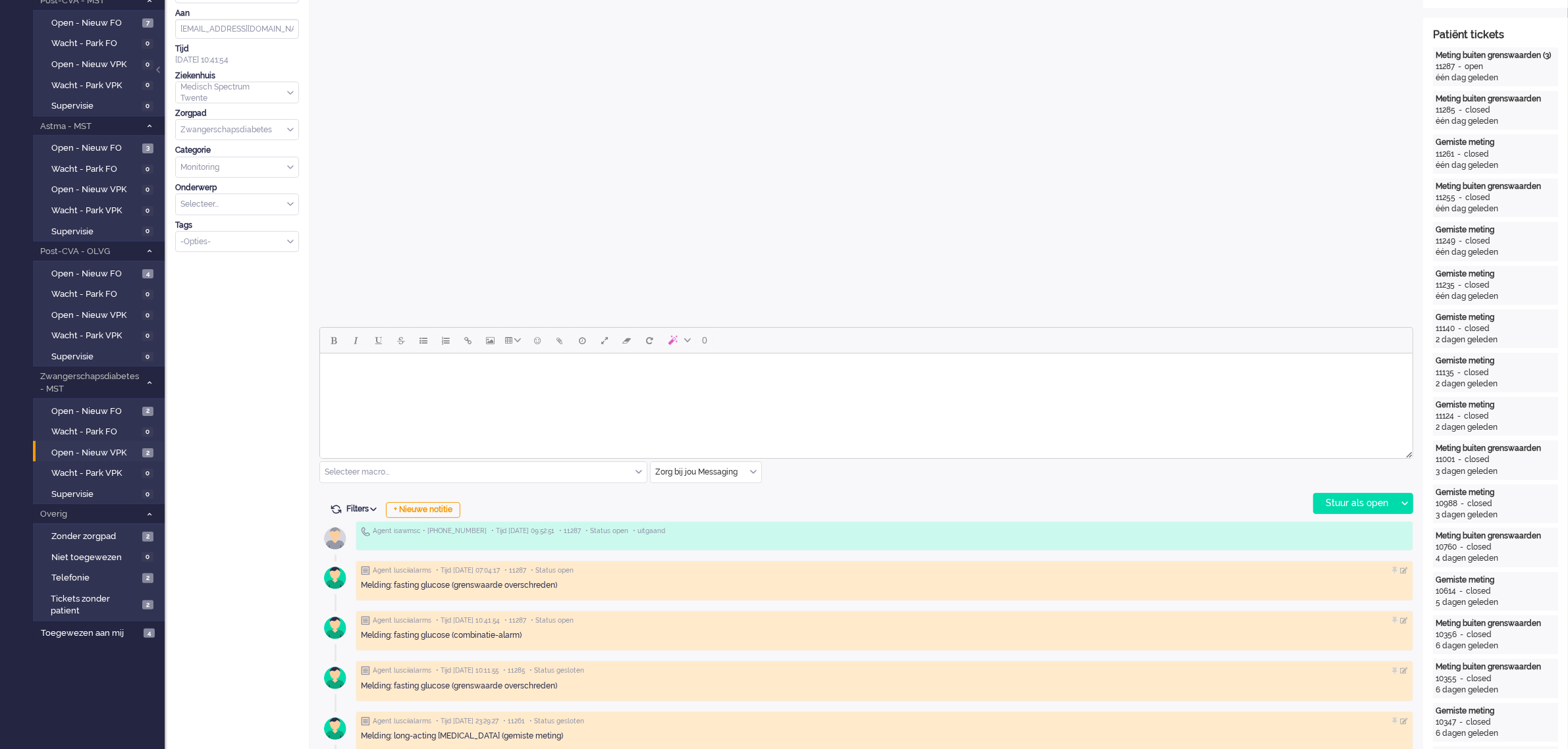
scroll to position [329, 0]
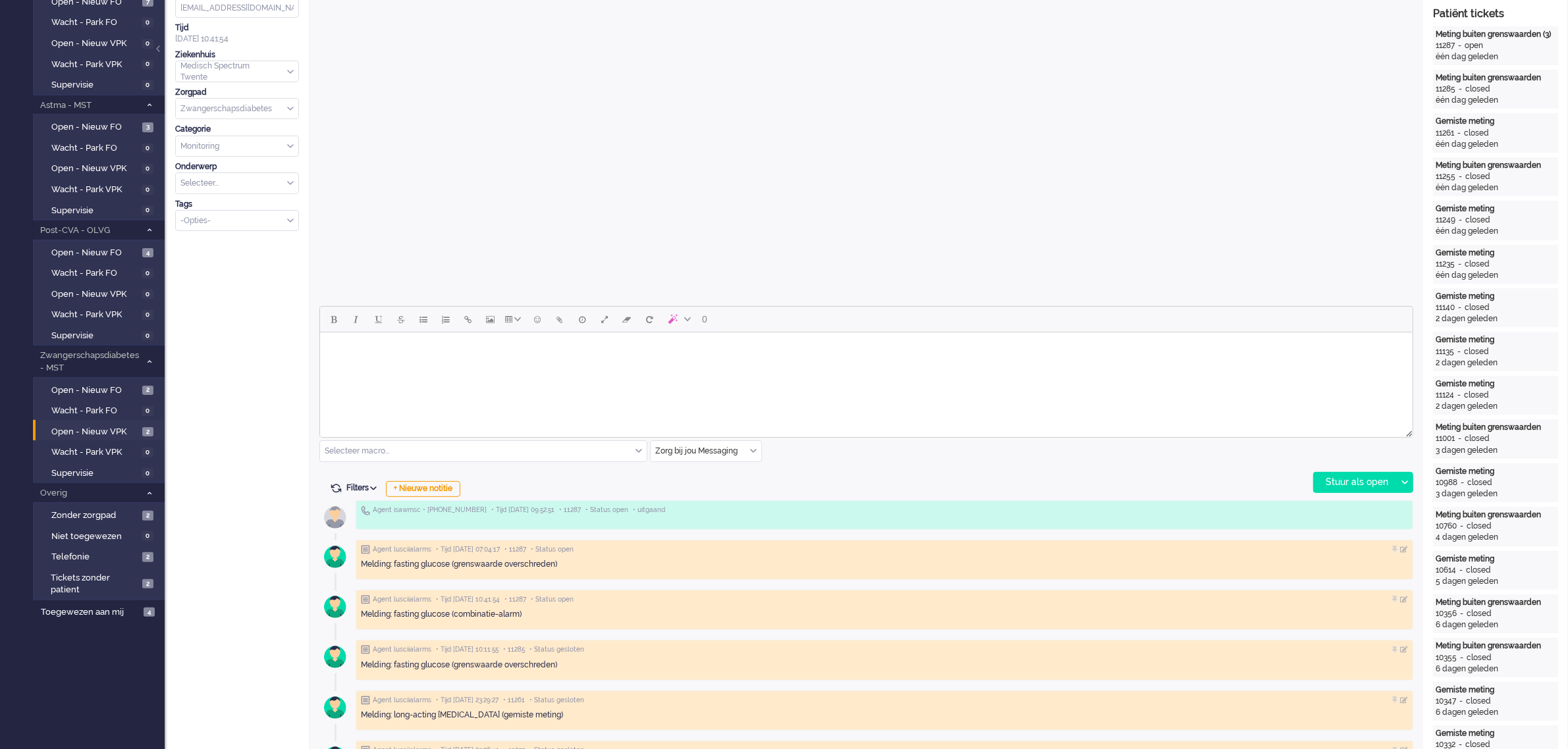
click at [688, 452] on input "text" at bounding box center [706, 451] width 110 height 21
click at [687, 488] on span "uitgaand telefoon" at bounding box center [688, 490] width 65 height 11
click at [1337, 481] on div "Stuur als open" at bounding box center [1355, 483] width 82 height 20
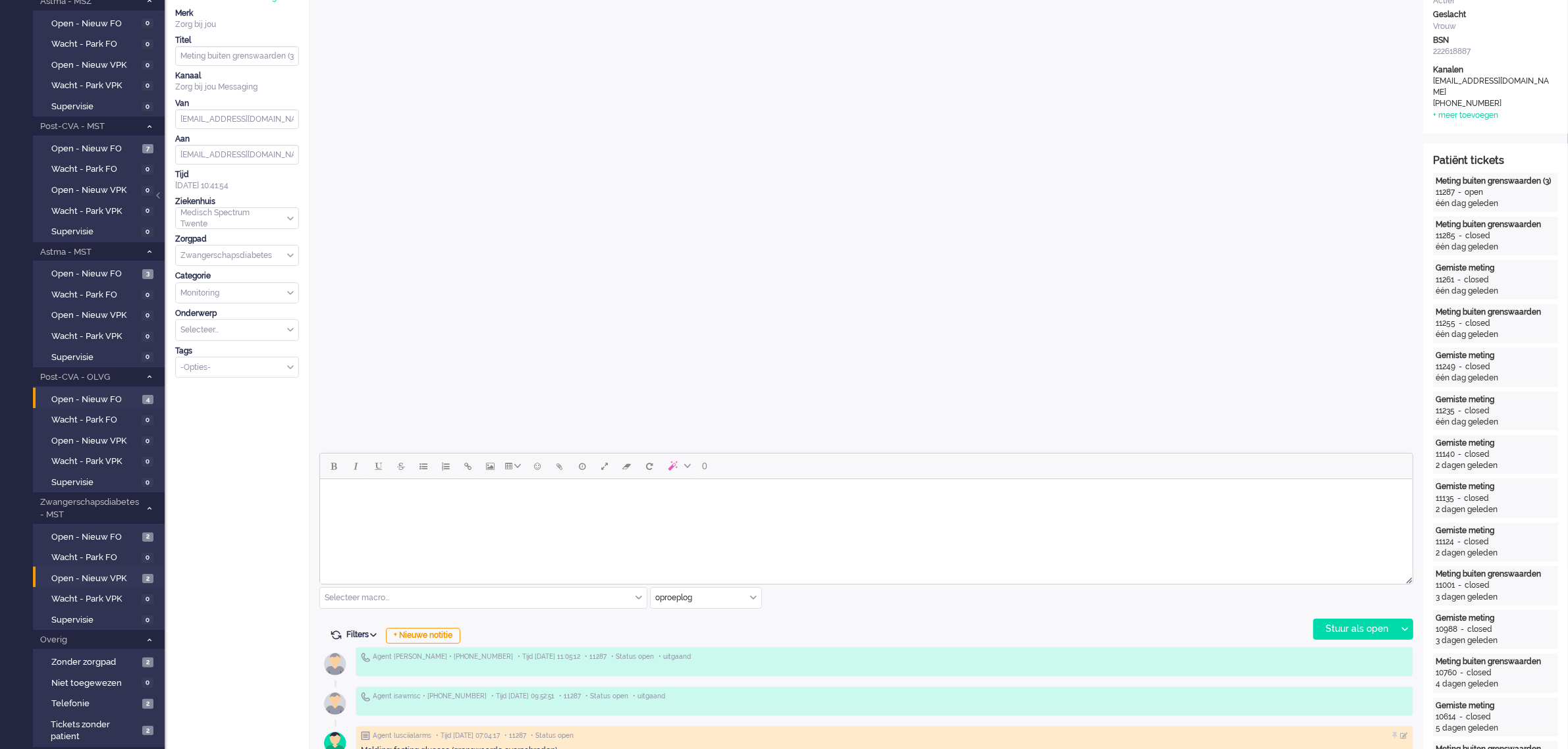
scroll to position [0, 0]
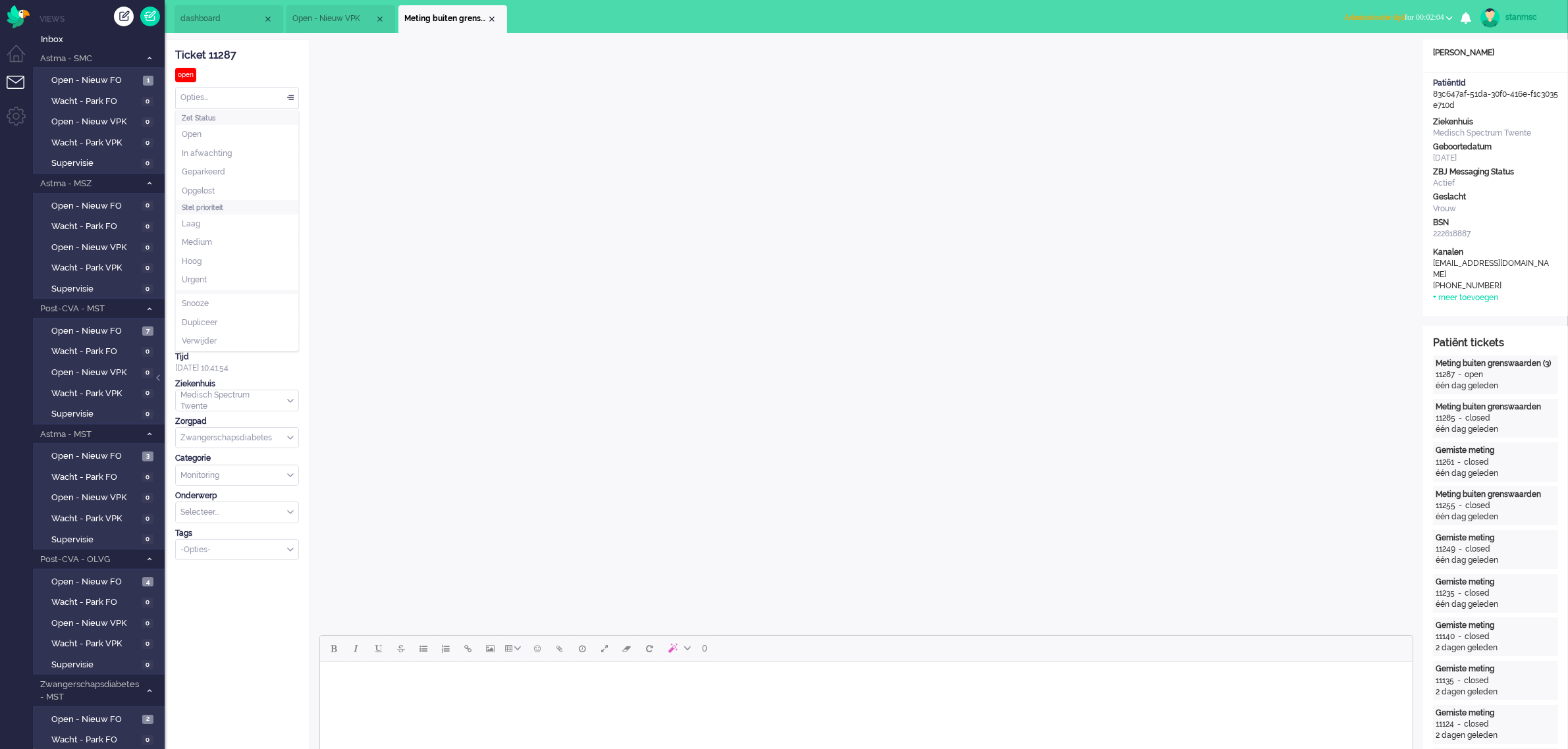
click at [215, 97] on div "Opties..." at bounding box center [237, 98] width 122 height 21
click at [204, 191] on span "Opgelost" at bounding box center [198, 191] width 33 height 11
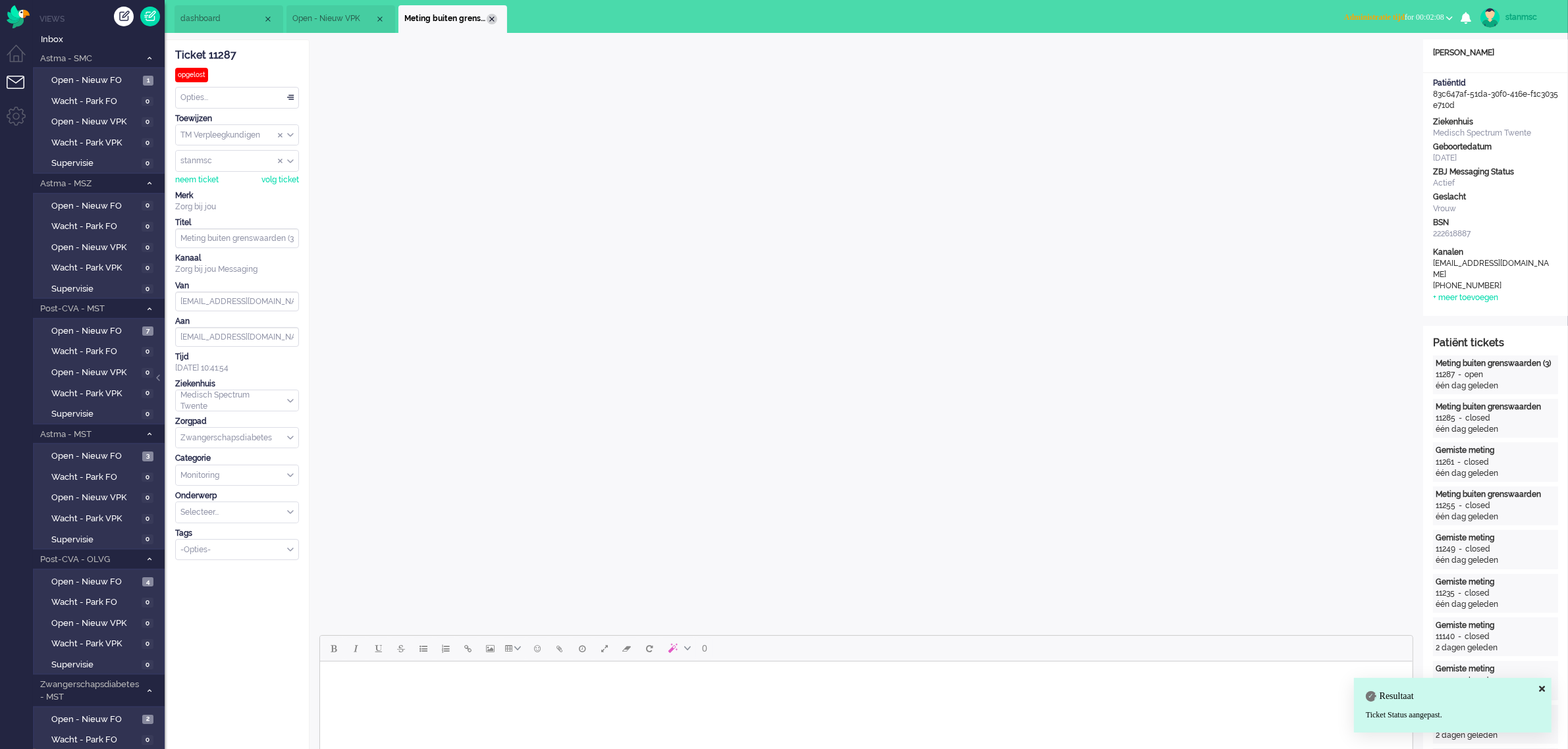
click at [492, 15] on div "Close tab" at bounding box center [492, 19] width 11 height 11
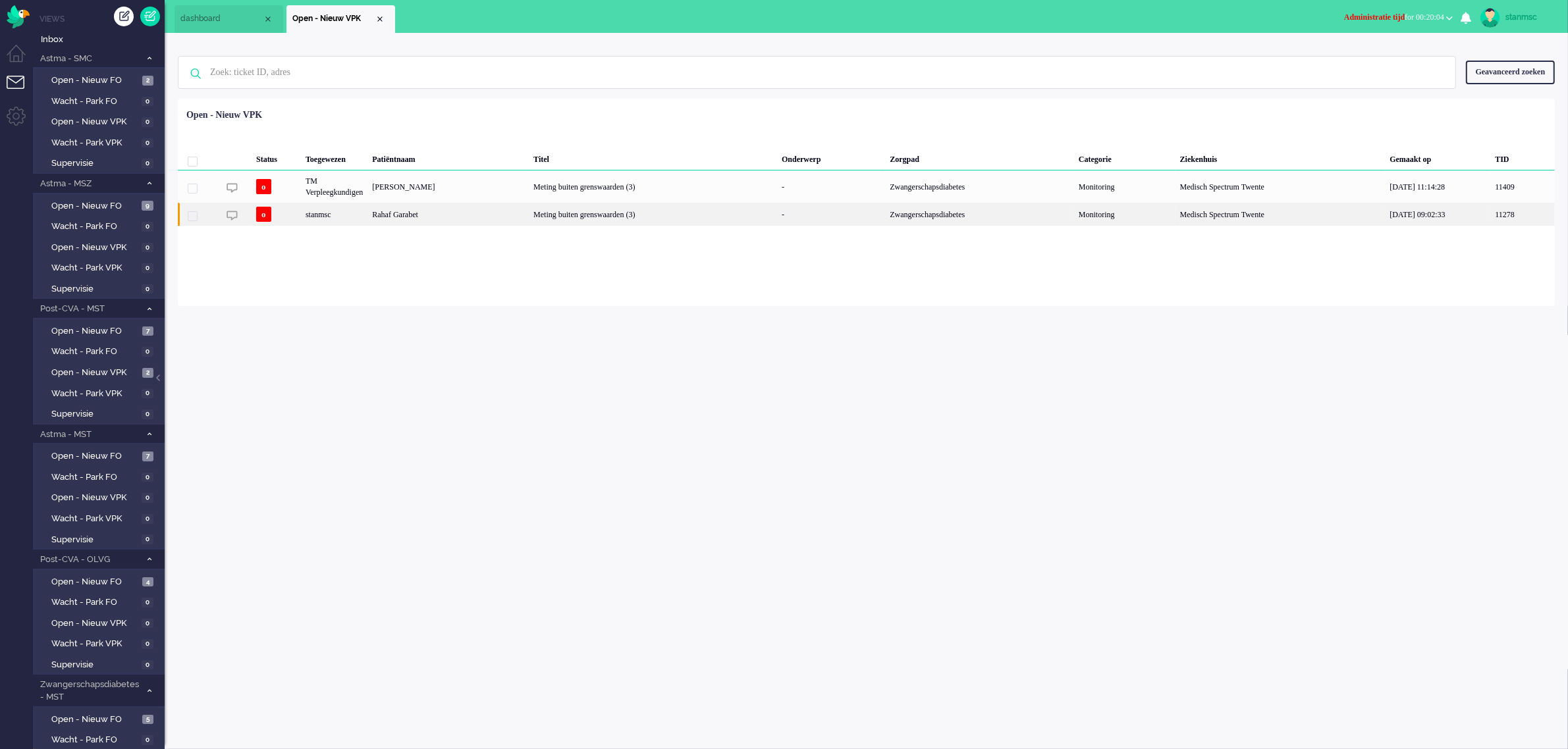
click at [363, 217] on div "stanmsc" at bounding box center [334, 214] width 66 height 23
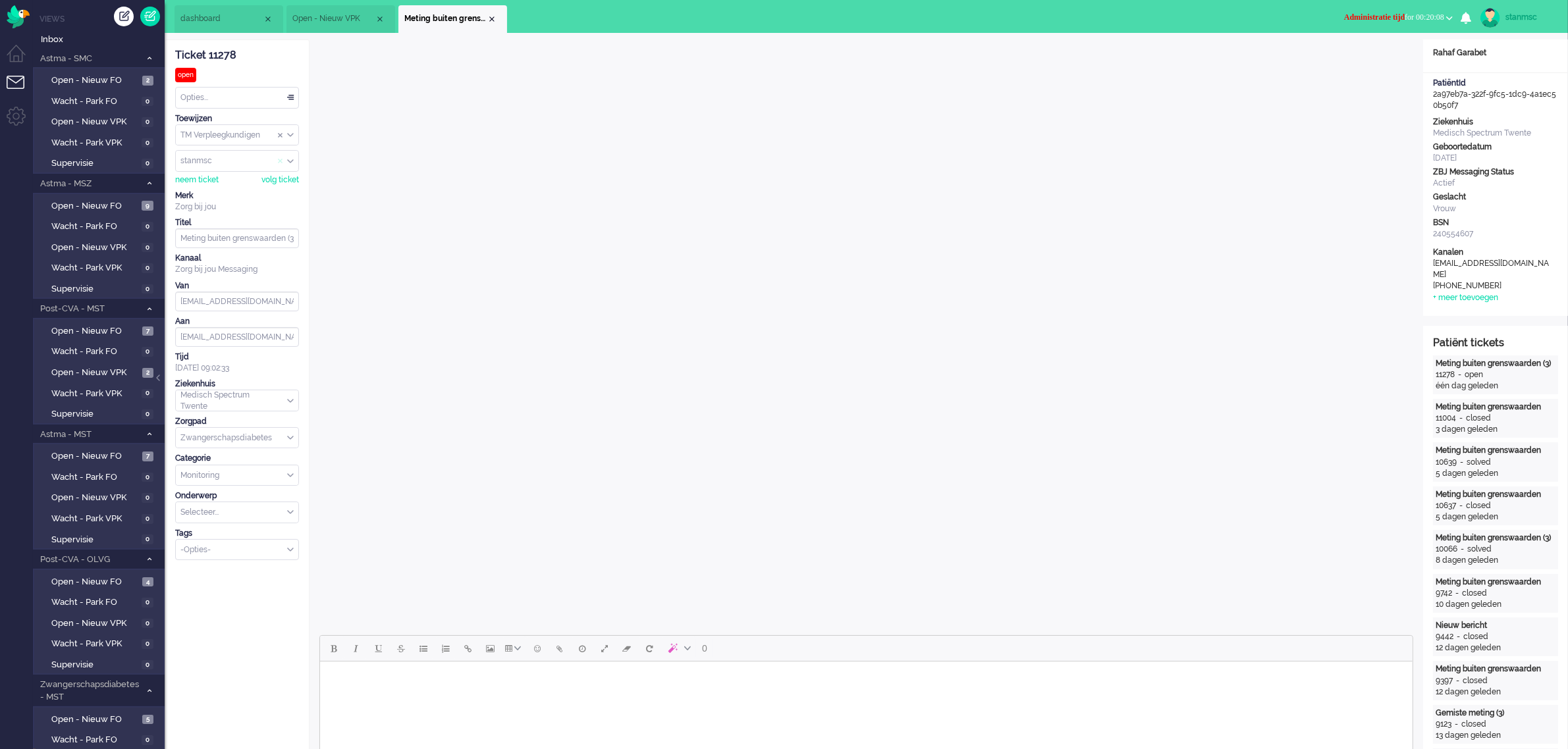
click at [280, 162] on span "Assign User" at bounding box center [280, 161] width 5 height 9
click at [345, 17] on span "Open - Nieuw VPK" at bounding box center [333, 19] width 82 height 11
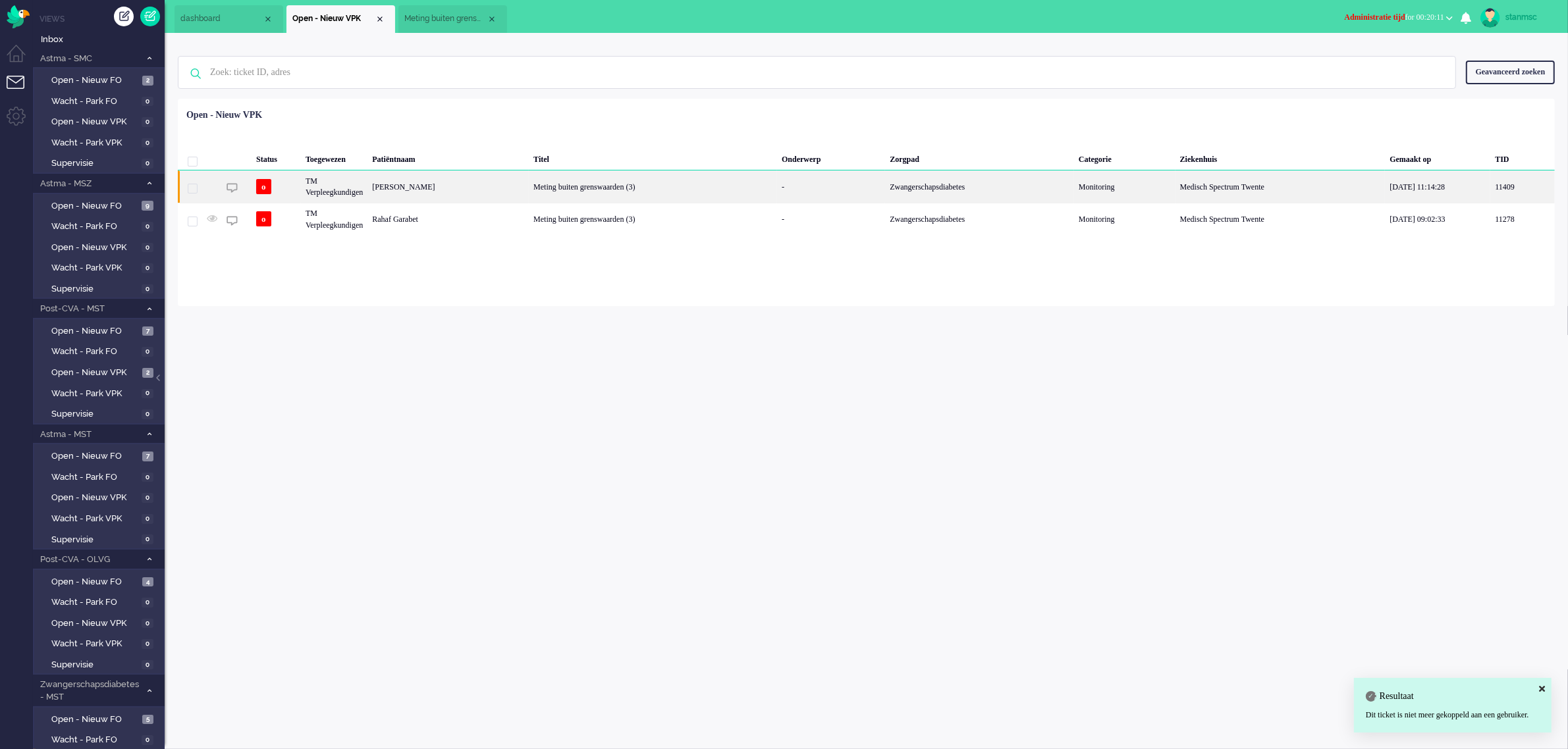
click at [463, 187] on div "[PERSON_NAME]" at bounding box center [448, 187] width 161 height 32
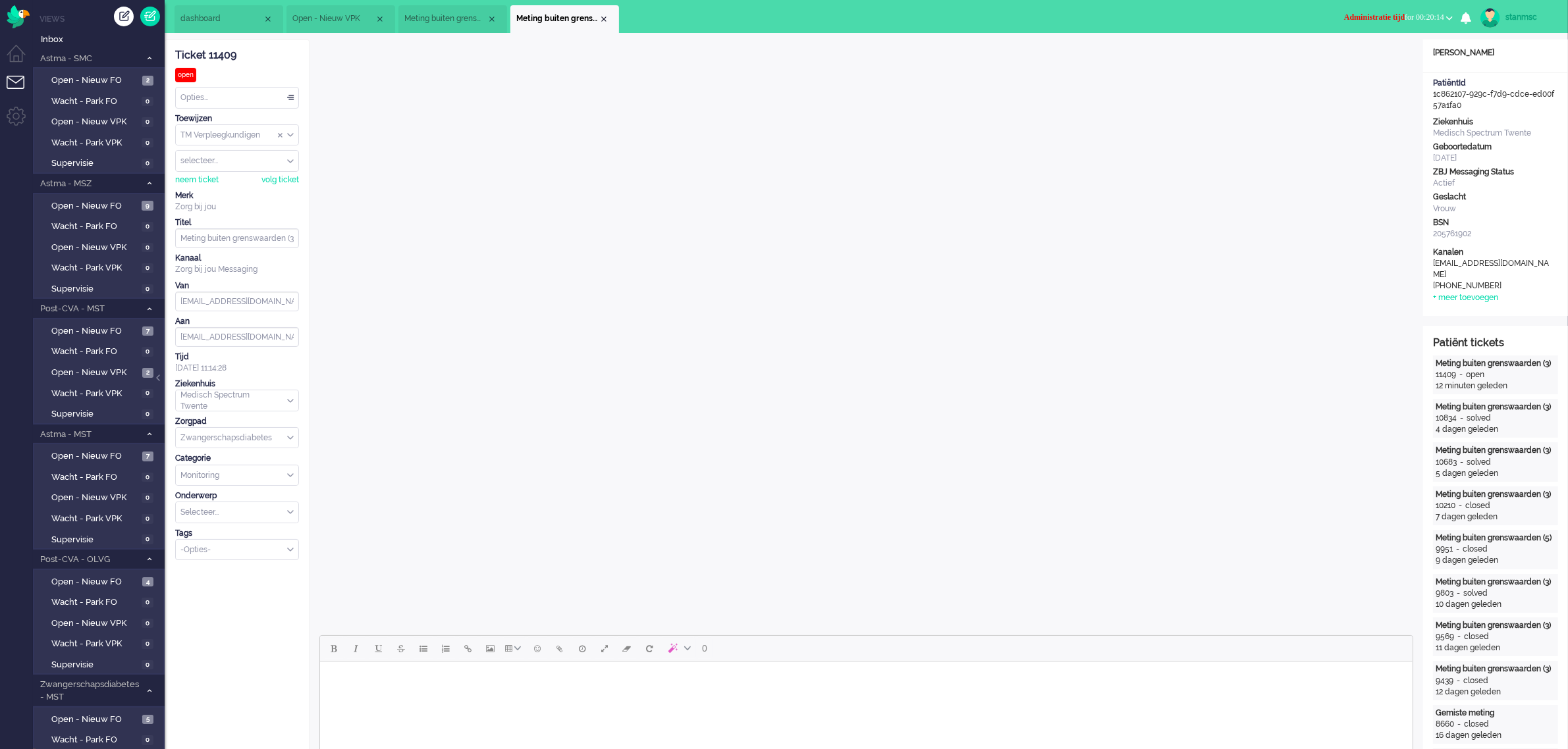
click at [492, 15] on div "Close tab" at bounding box center [492, 19] width 11 height 11
click at [1409, 11] on button "Administratie tijd for 00:20:54" at bounding box center [1398, 17] width 124 height 19
click at [1383, 58] on label "Online" at bounding box center [1398, 59] width 104 height 11
click at [101, 78] on span "Open - Nieuw FO" at bounding box center [95, 80] width 88 height 13
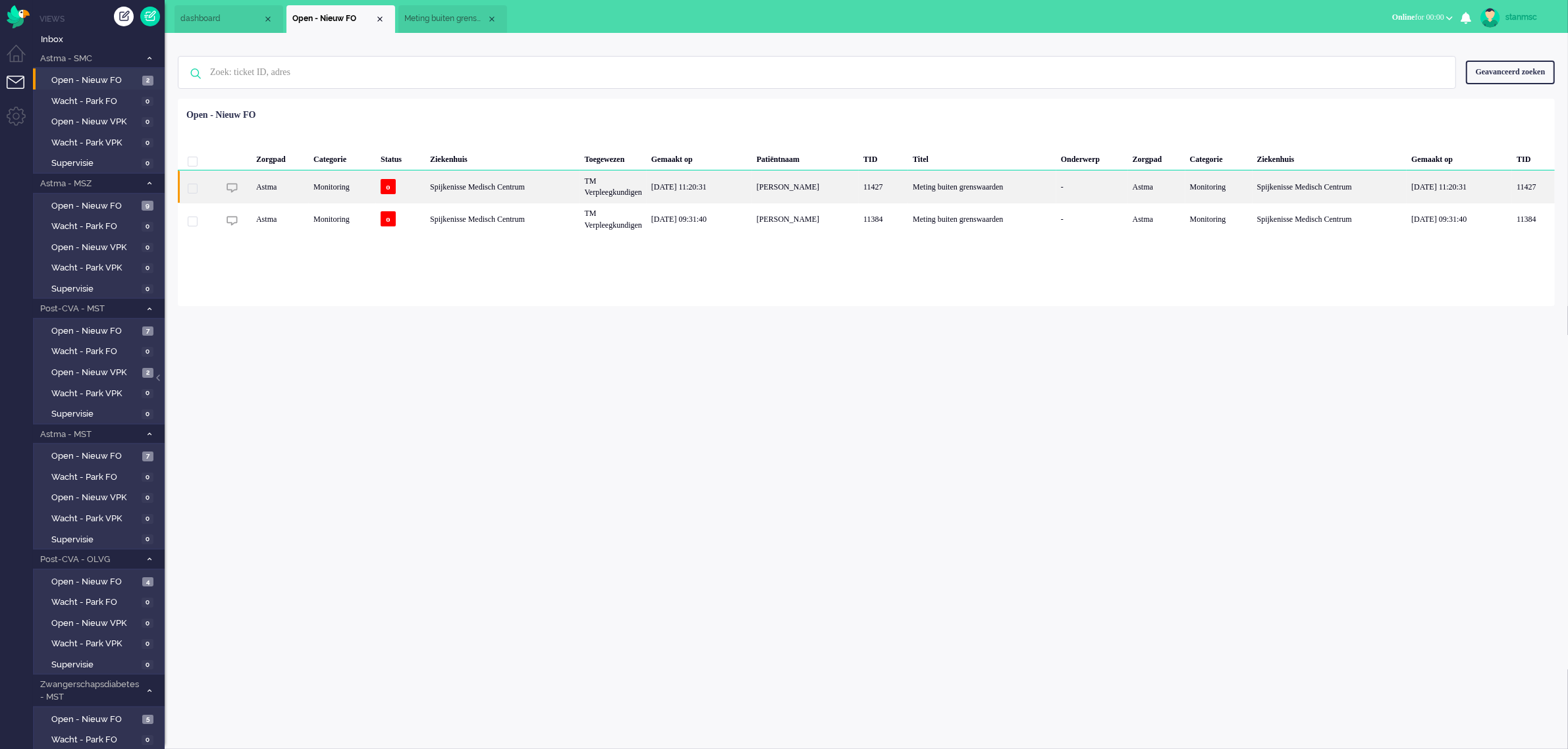
click at [502, 187] on div "Spijkenisse Medisch Centrum" at bounding box center [502, 187] width 155 height 32
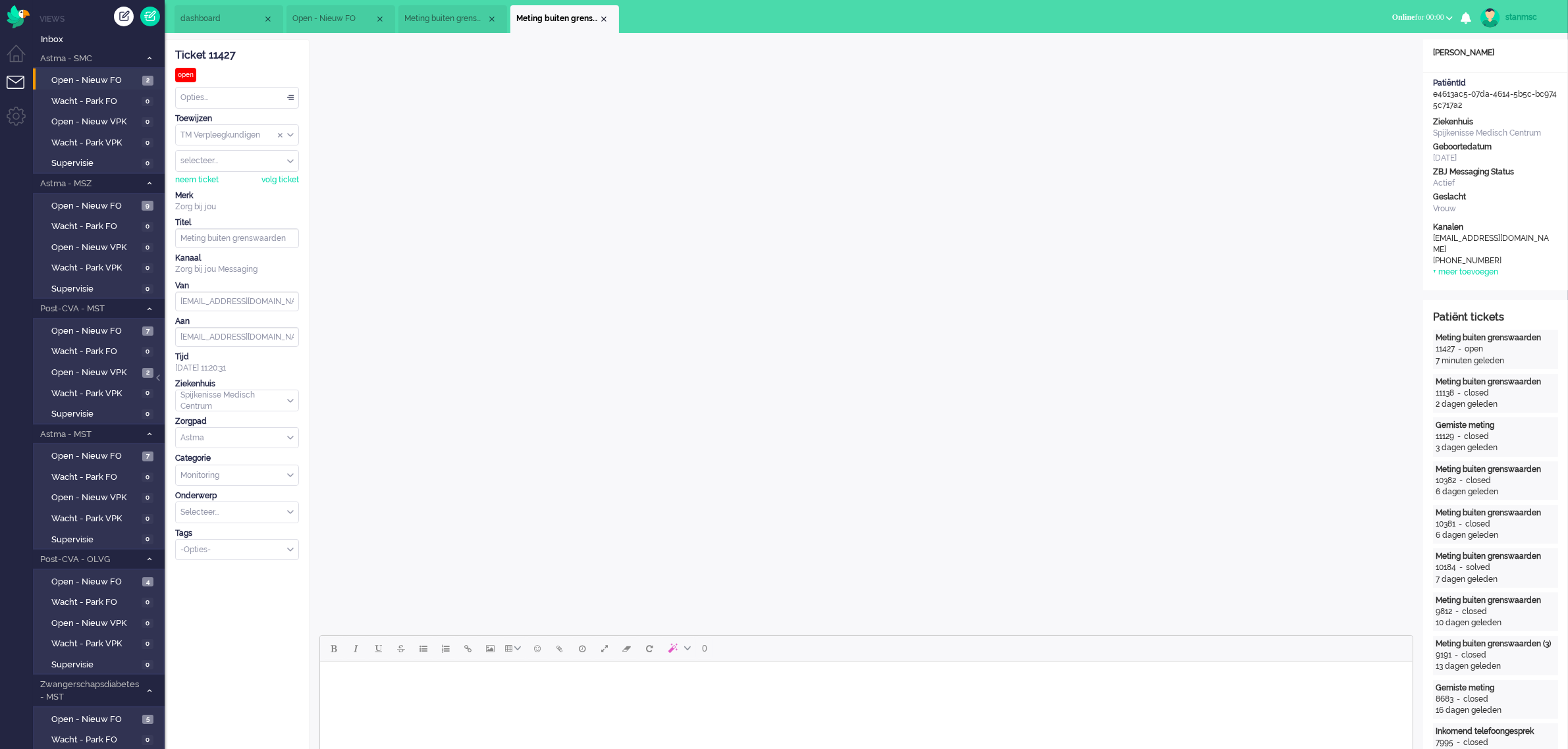
click at [334, 15] on span "Open - Nieuw FO" at bounding box center [333, 19] width 82 height 11
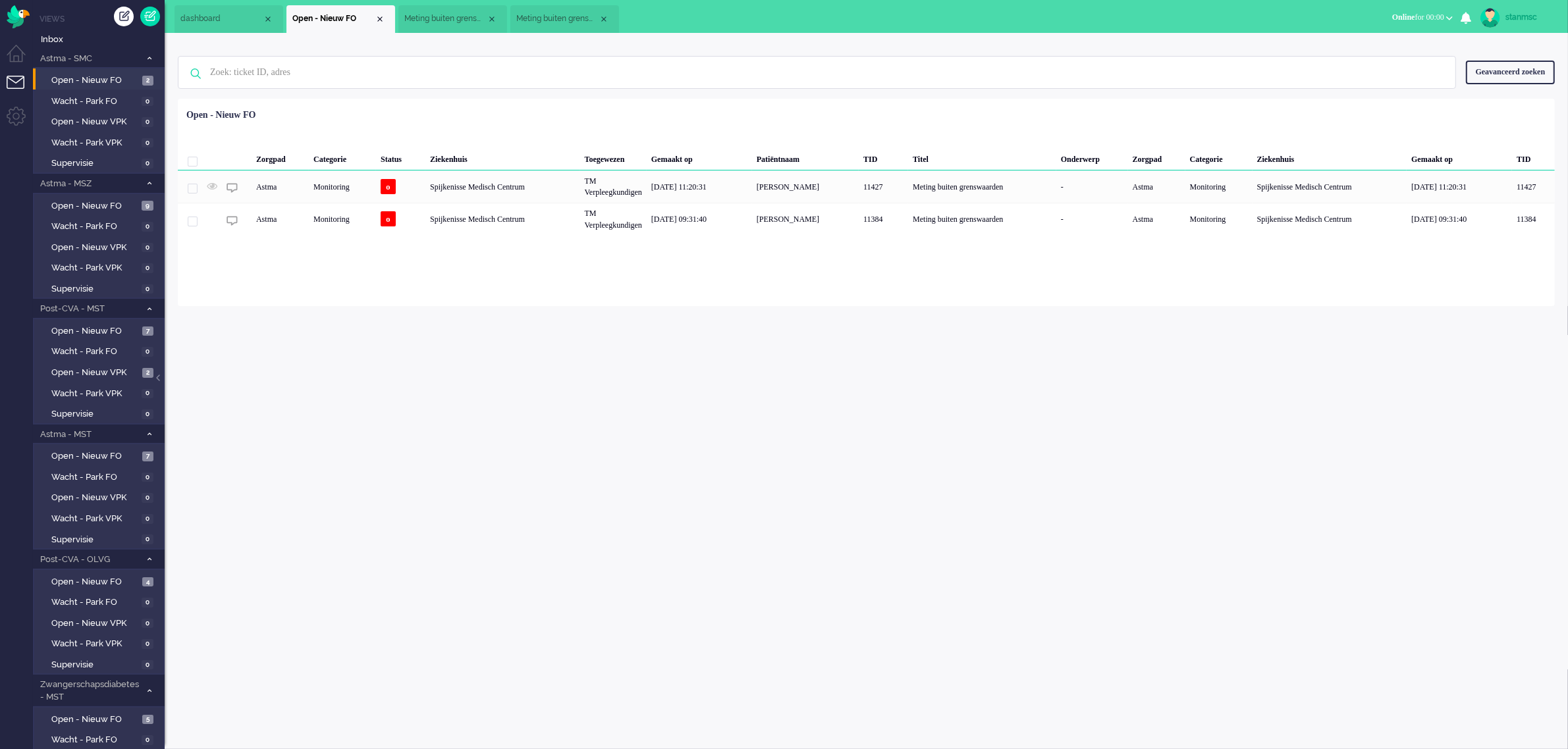
click at [449, 21] on span "Meting buiten grenswaarden (3)" at bounding box center [445, 19] width 82 height 11
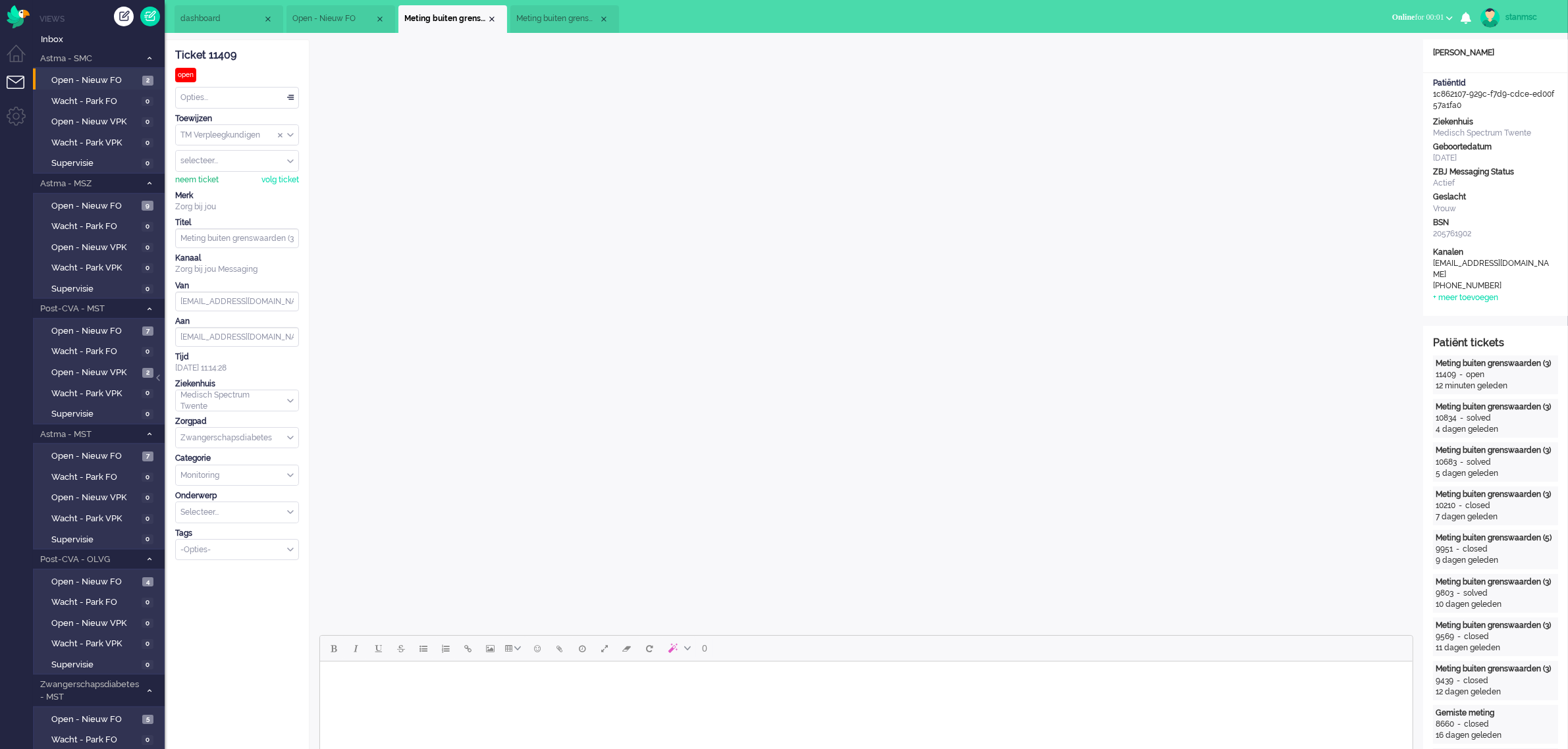
click at [195, 186] on div "neem ticket" at bounding box center [197, 180] width 43 height 11
click at [212, 94] on div "Opties..." at bounding box center [237, 98] width 122 height 21
click at [211, 187] on span "Opgelost" at bounding box center [198, 191] width 33 height 11
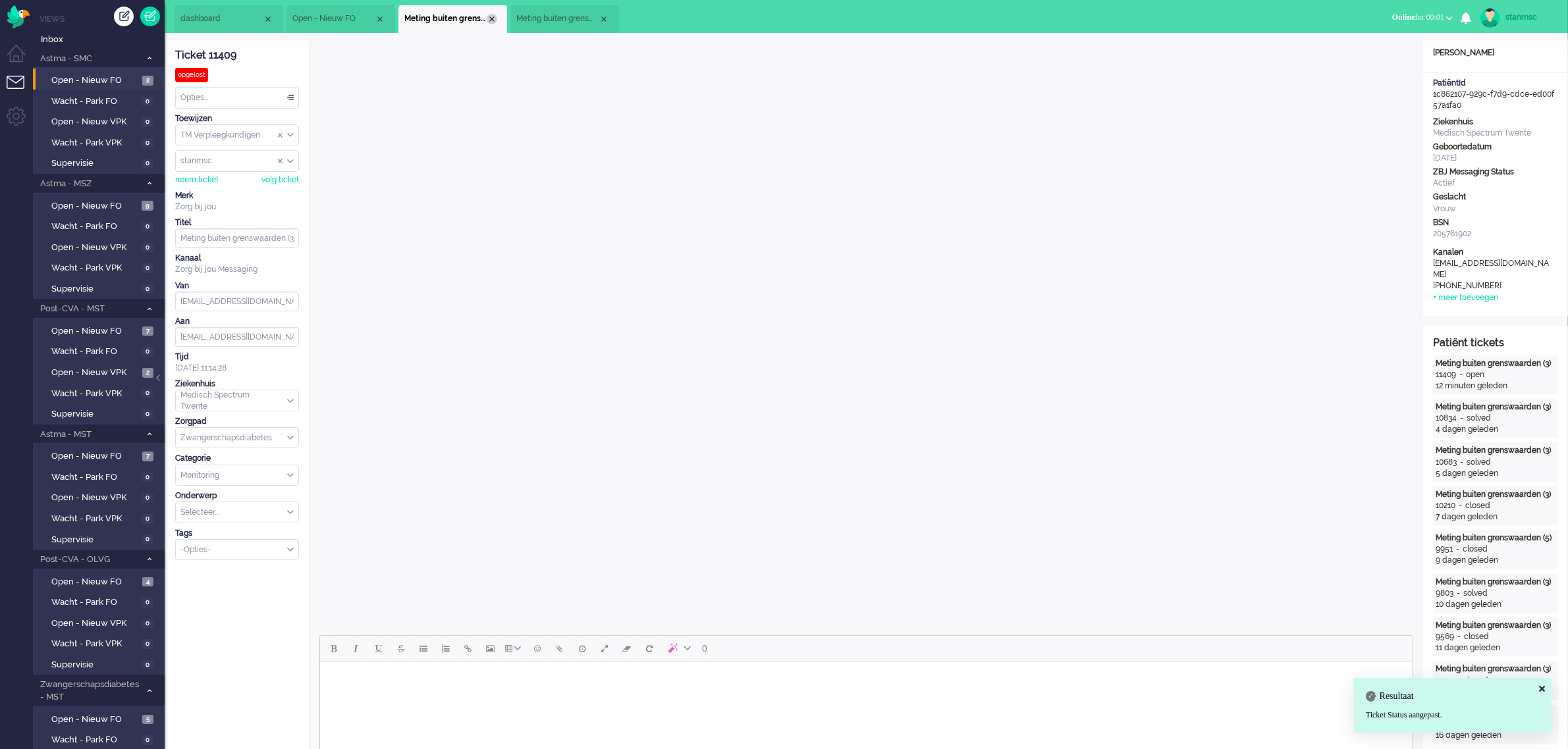
click at [495, 19] on div "Close tab" at bounding box center [492, 19] width 11 height 11
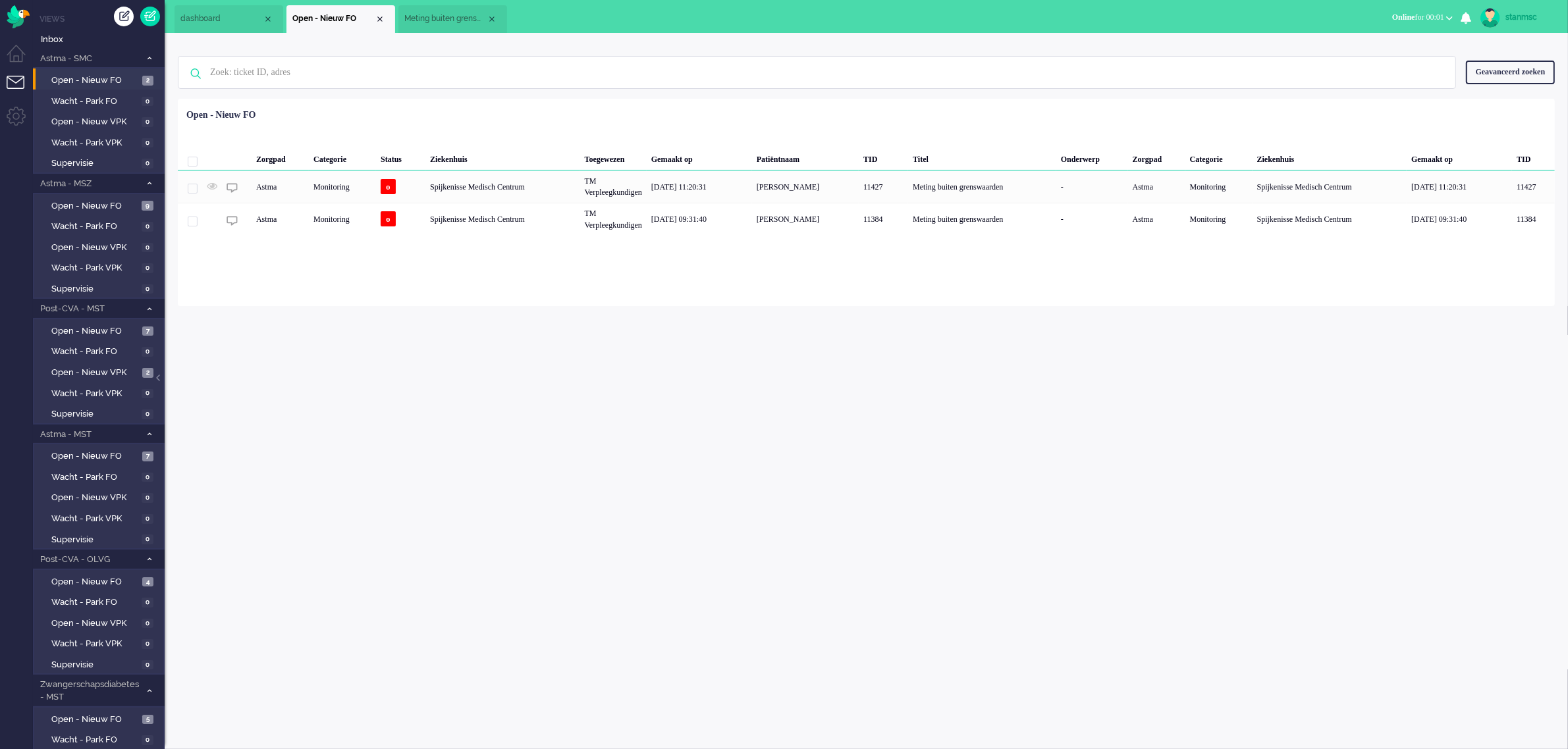
click at [442, 17] on span "Meting buiten grenswaarden" at bounding box center [445, 19] width 82 height 11
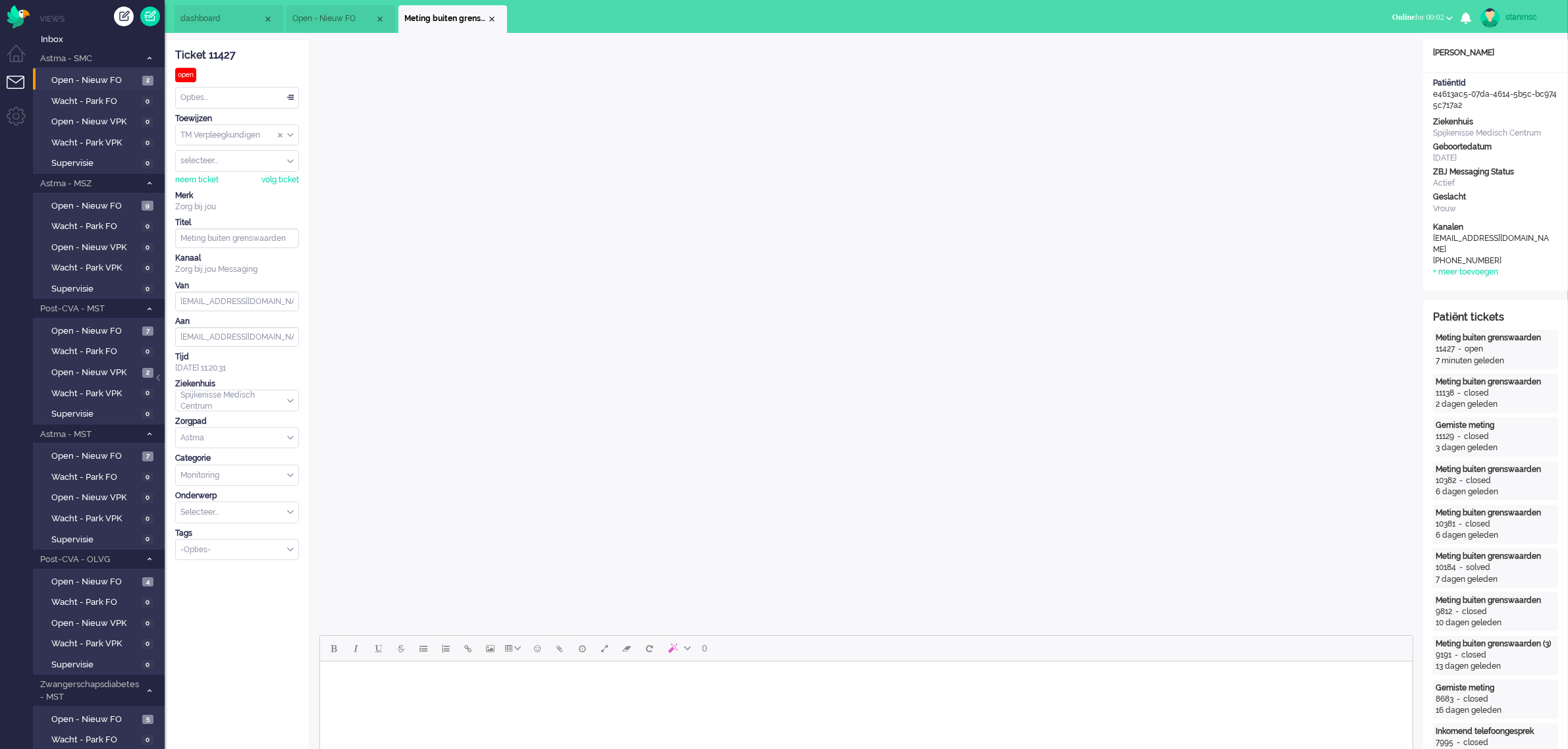
click at [1401, 17] on span "Online" at bounding box center [1403, 17] width 23 height 9
click at [1379, 43] on label "Niet beschikbaar" at bounding box center [1398, 44] width 104 height 11
click at [1373, 13] on span "Niet beschikbaar" at bounding box center [1387, 17] width 58 height 9
click at [1369, 55] on label "Online" at bounding box center [1398, 59] width 104 height 11
click at [1446, 17] on button "Online for 00:00" at bounding box center [1422, 17] width 76 height 19
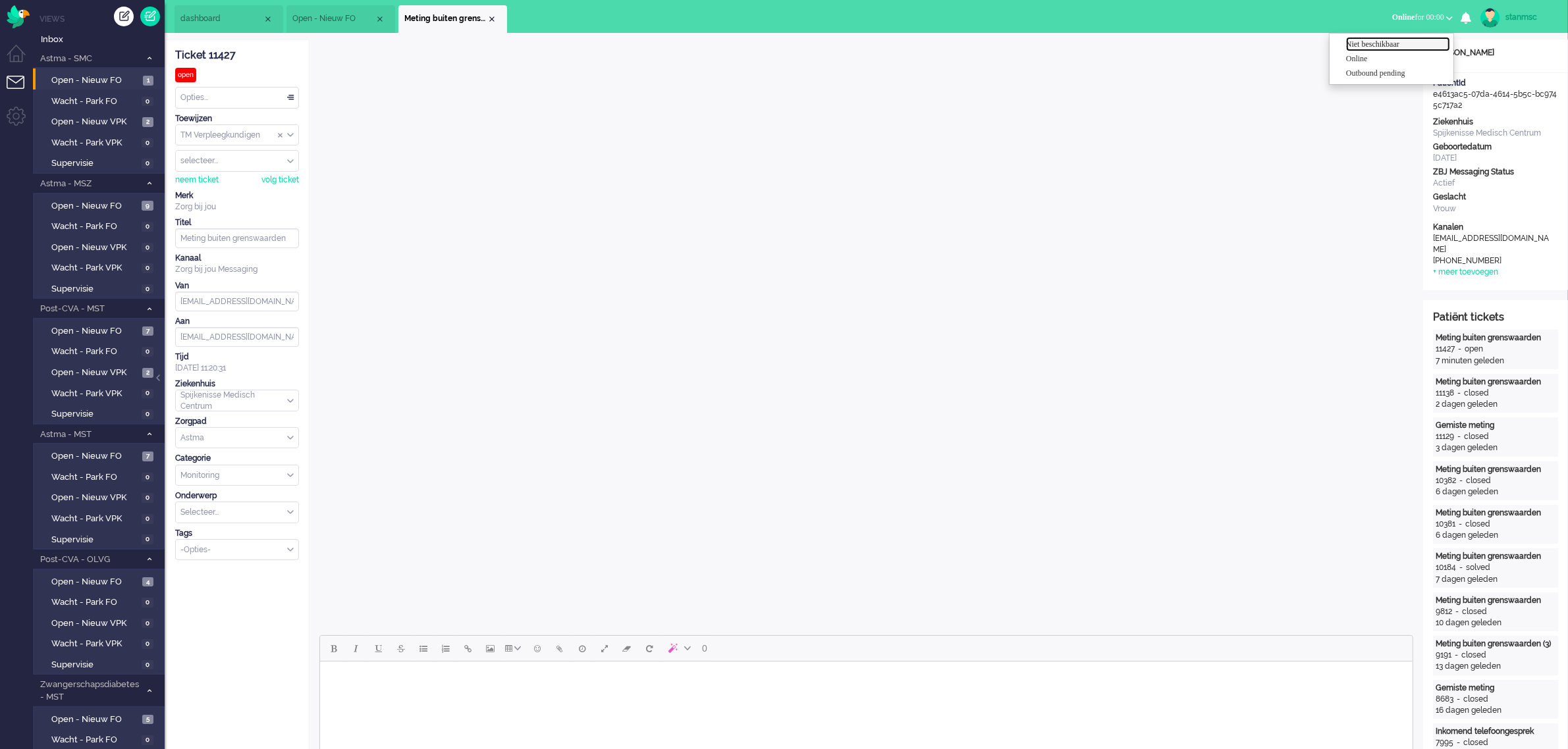
click at [1396, 43] on label "Niet beschikbaar" at bounding box center [1398, 44] width 104 height 11
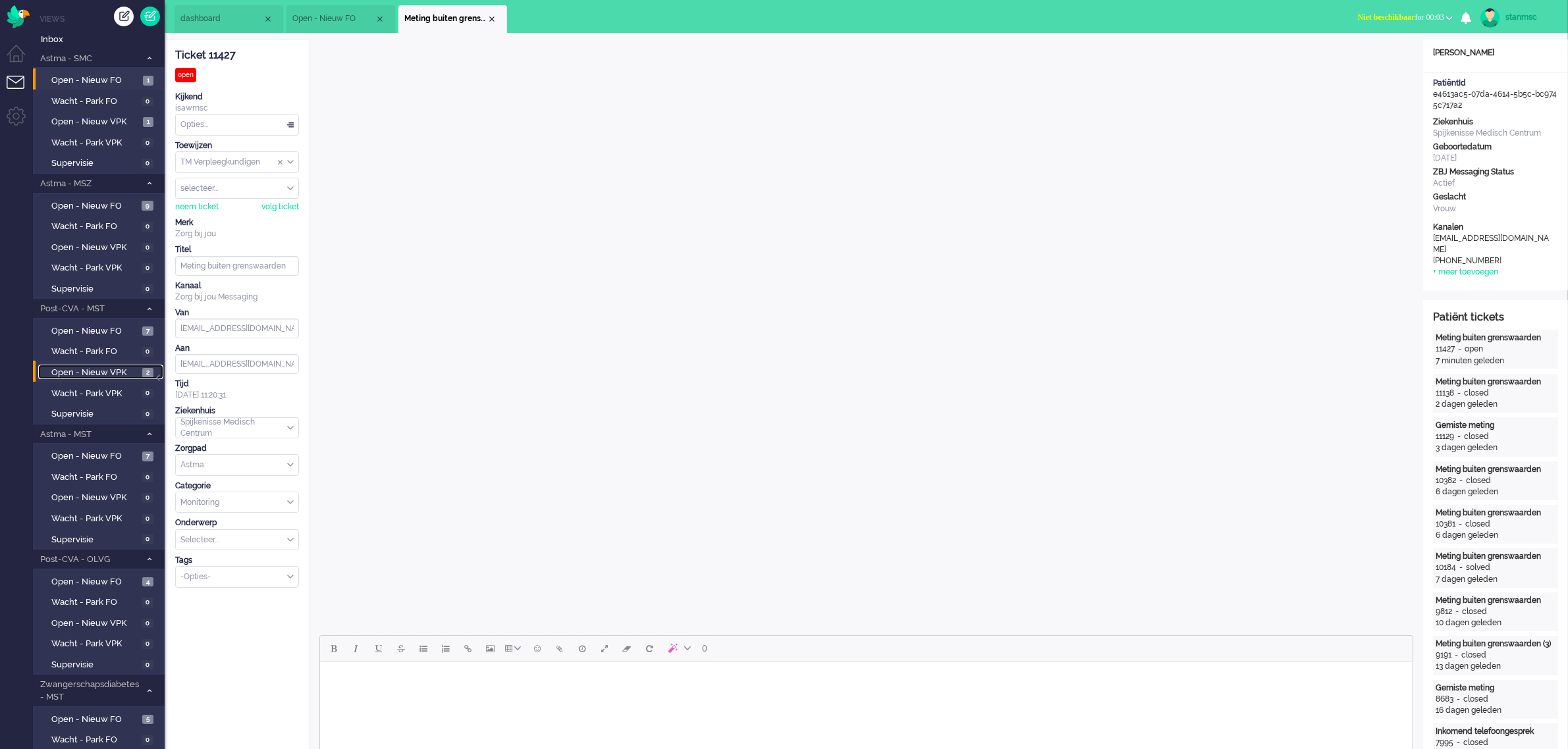
click at [104, 368] on span "Open - Nieuw VPK" at bounding box center [95, 372] width 88 height 13
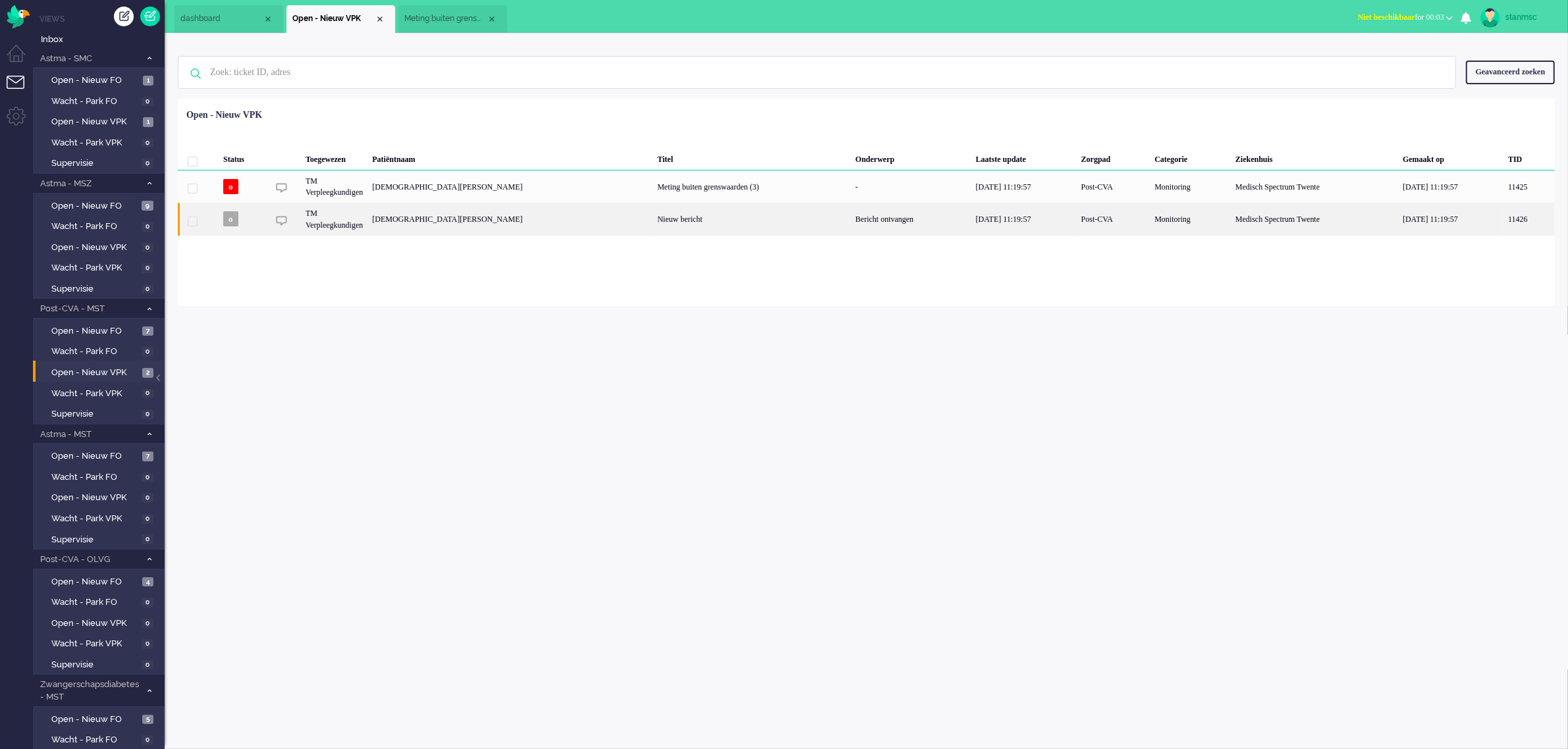
click at [530, 219] on div "[DEMOGRAPHIC_DATA][PERSON_NAME]" at bounding box center [510, 219] width 285 height 32
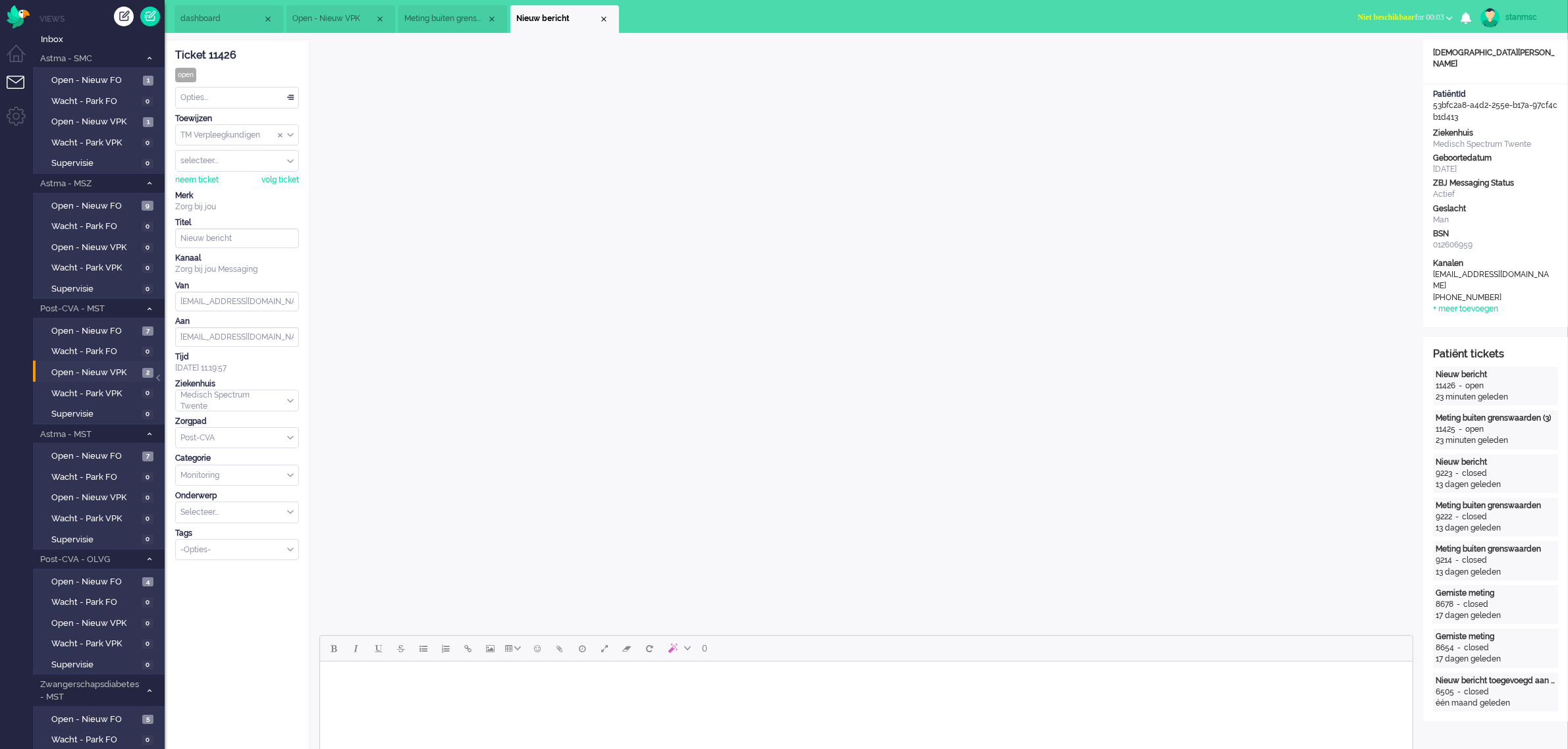
click at [1370, 20] on span "Niet beschikbaar" at bounding box center [1387, 17] width 58 height 9
click at [1362, 60] on label "Online" at bounding box center [1398, 59] width 104 height 11
click at [101, 120] on span "Open - Nieuw VPK" at bounding box center [96, 122] width 88 height 13
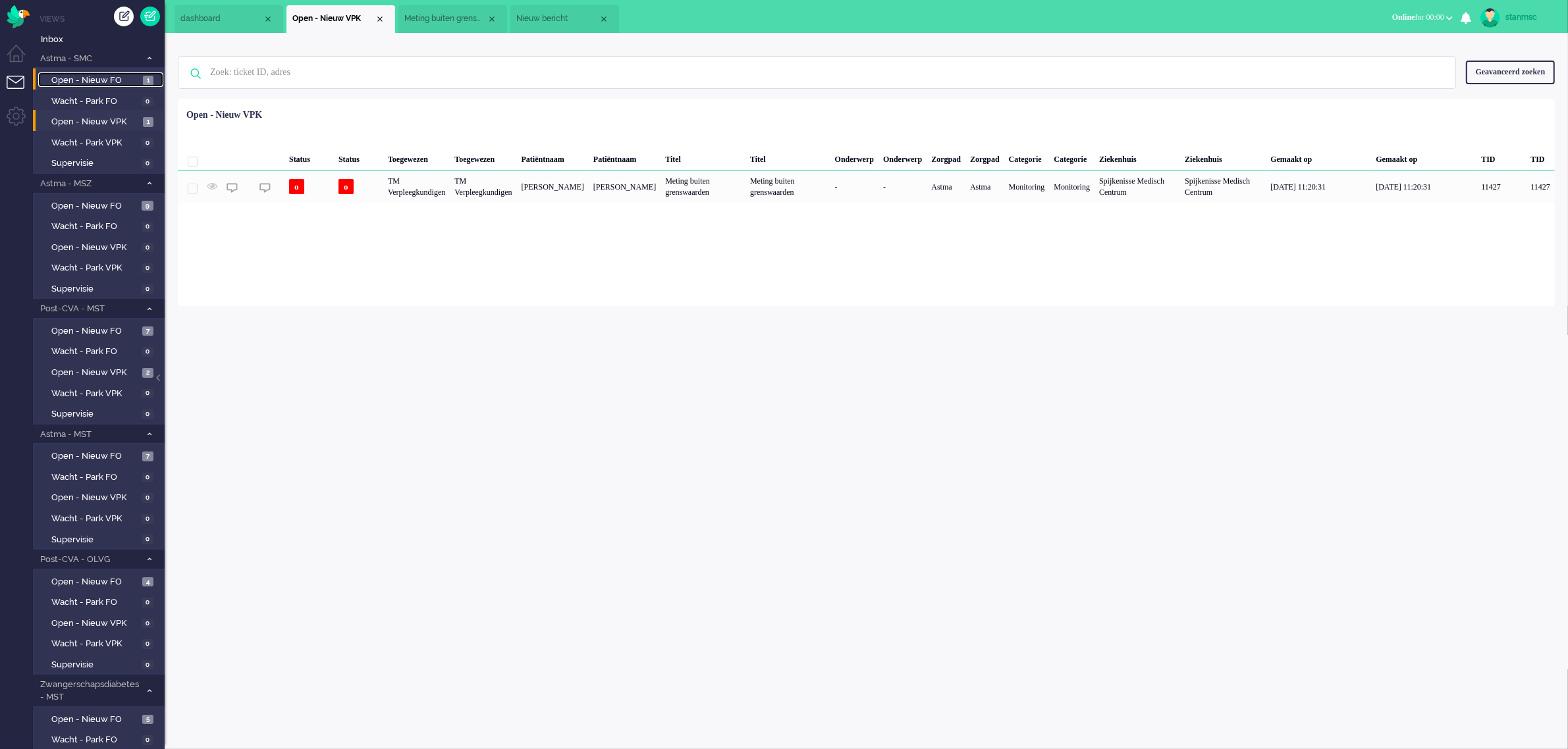
click at [109, 79] on span "Open - Nieuw FO" at bounding box center [96, 80] width 88 height 13
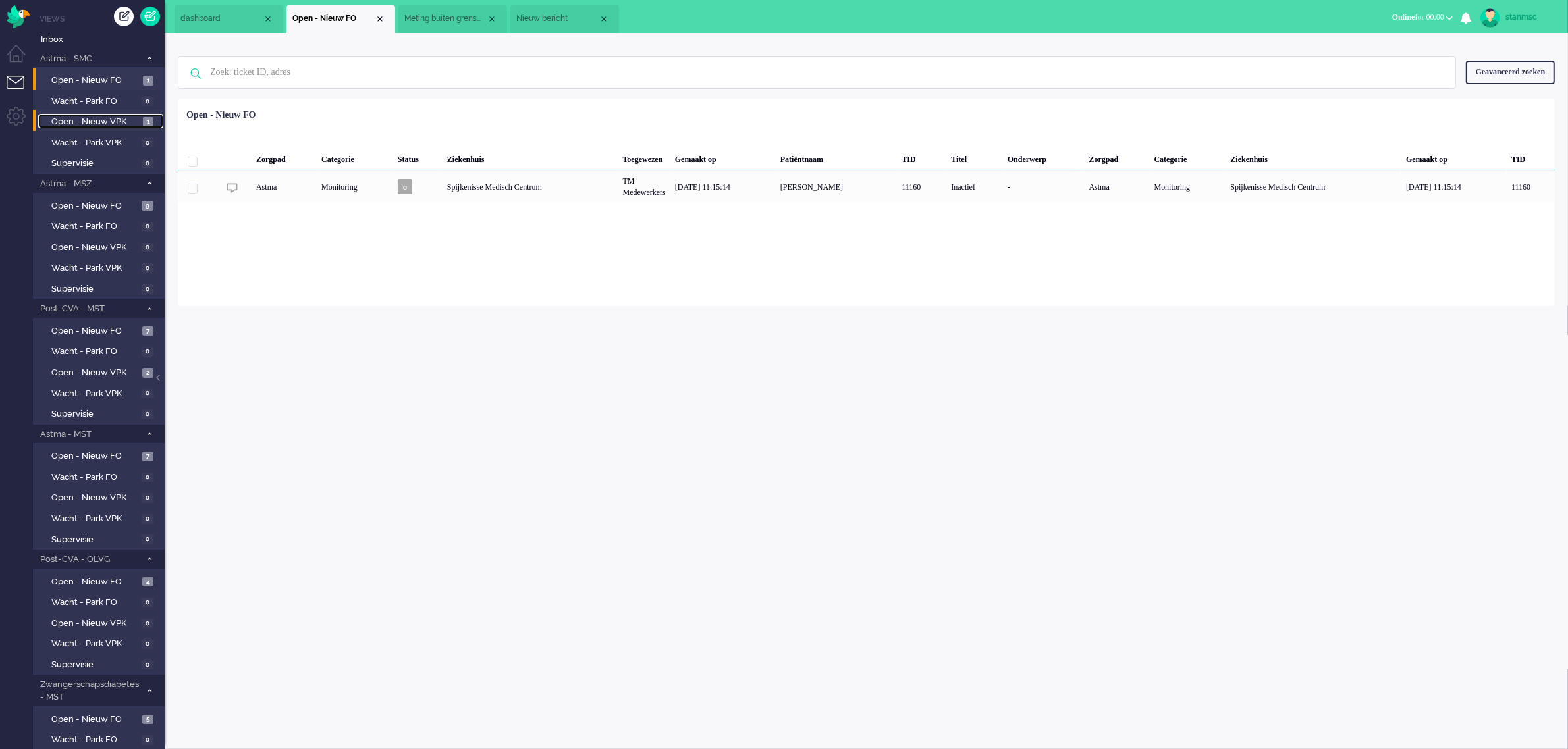
click at [106, 120] on span "Open - Nieuw VPK" at bounding box center [96, 122] width 88 height 13
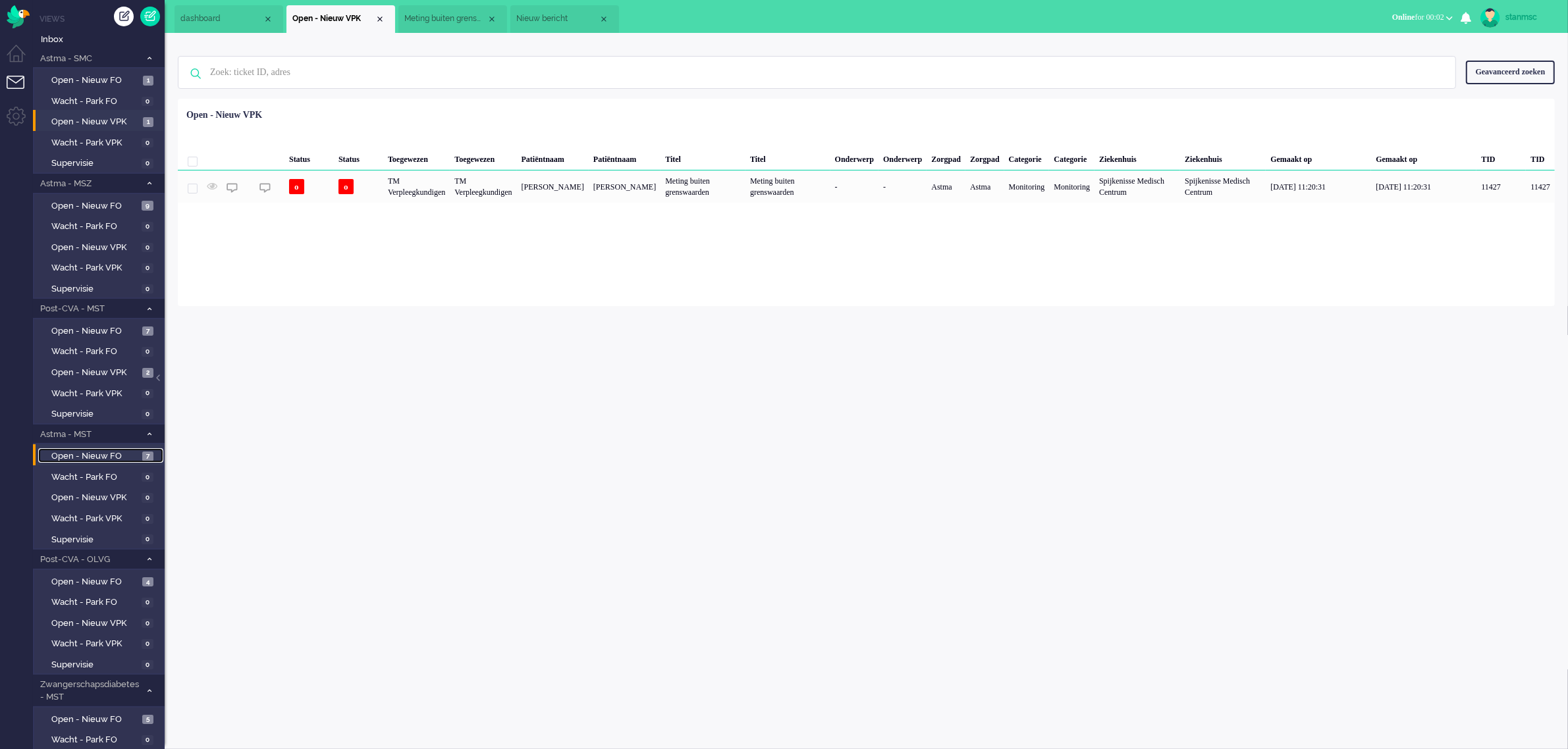
click at [102, 452] on span "Open - Nieuw FO" at bounding box center [95, 456] width 88 height 13
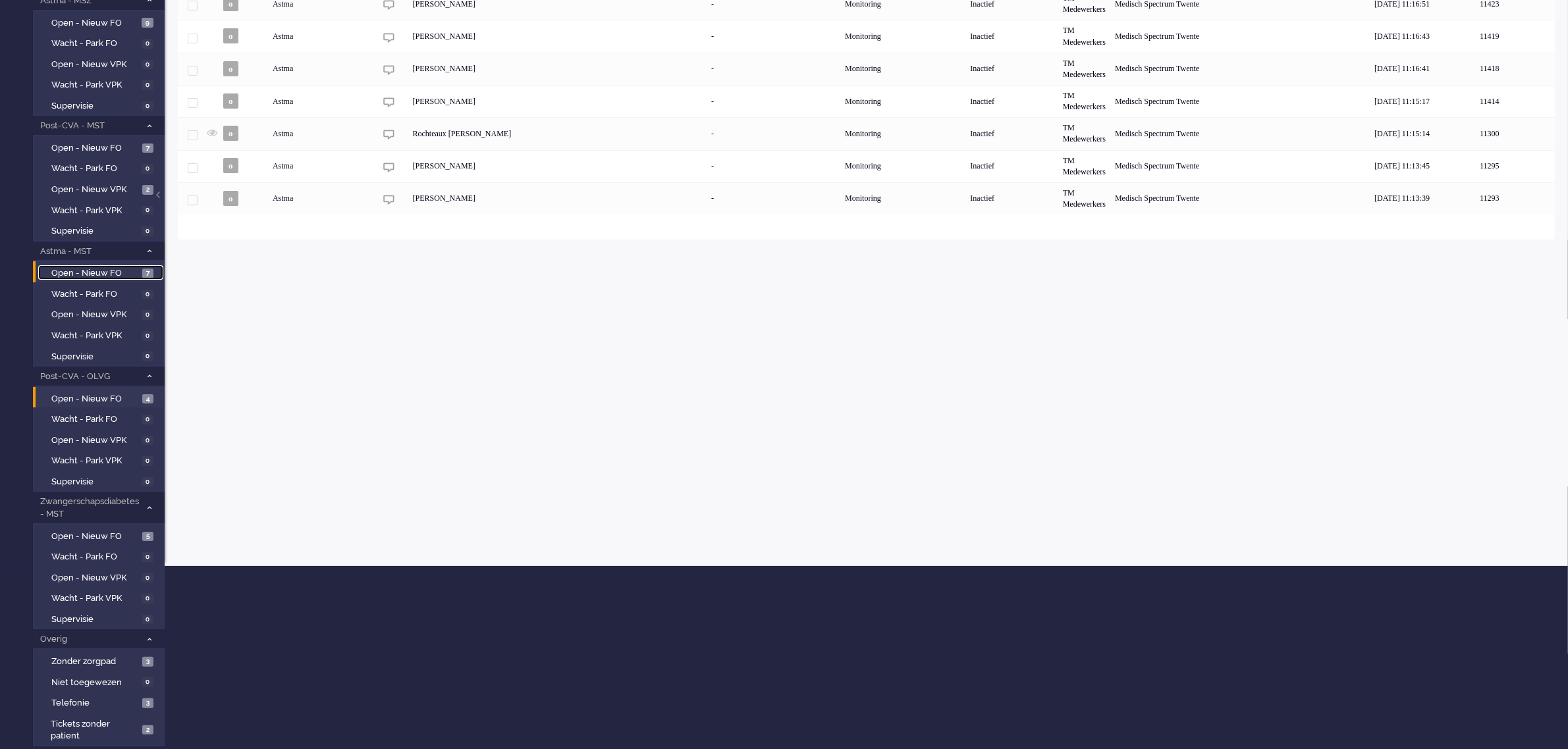
scroll to position [193, 0]
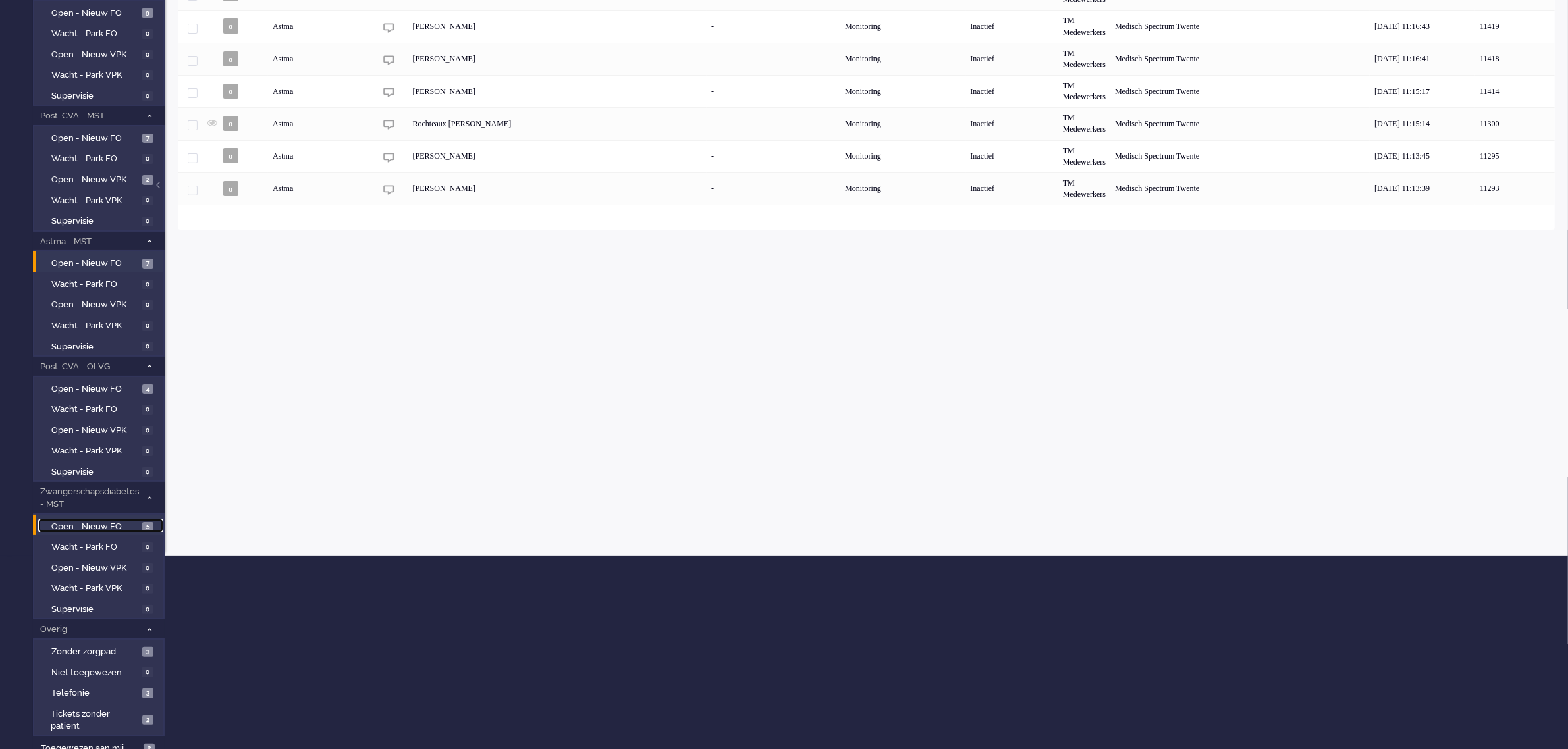
click at [99, 521] on span "Open - Nieuw FO" at bounding box center [95, 527] width 88 height 13
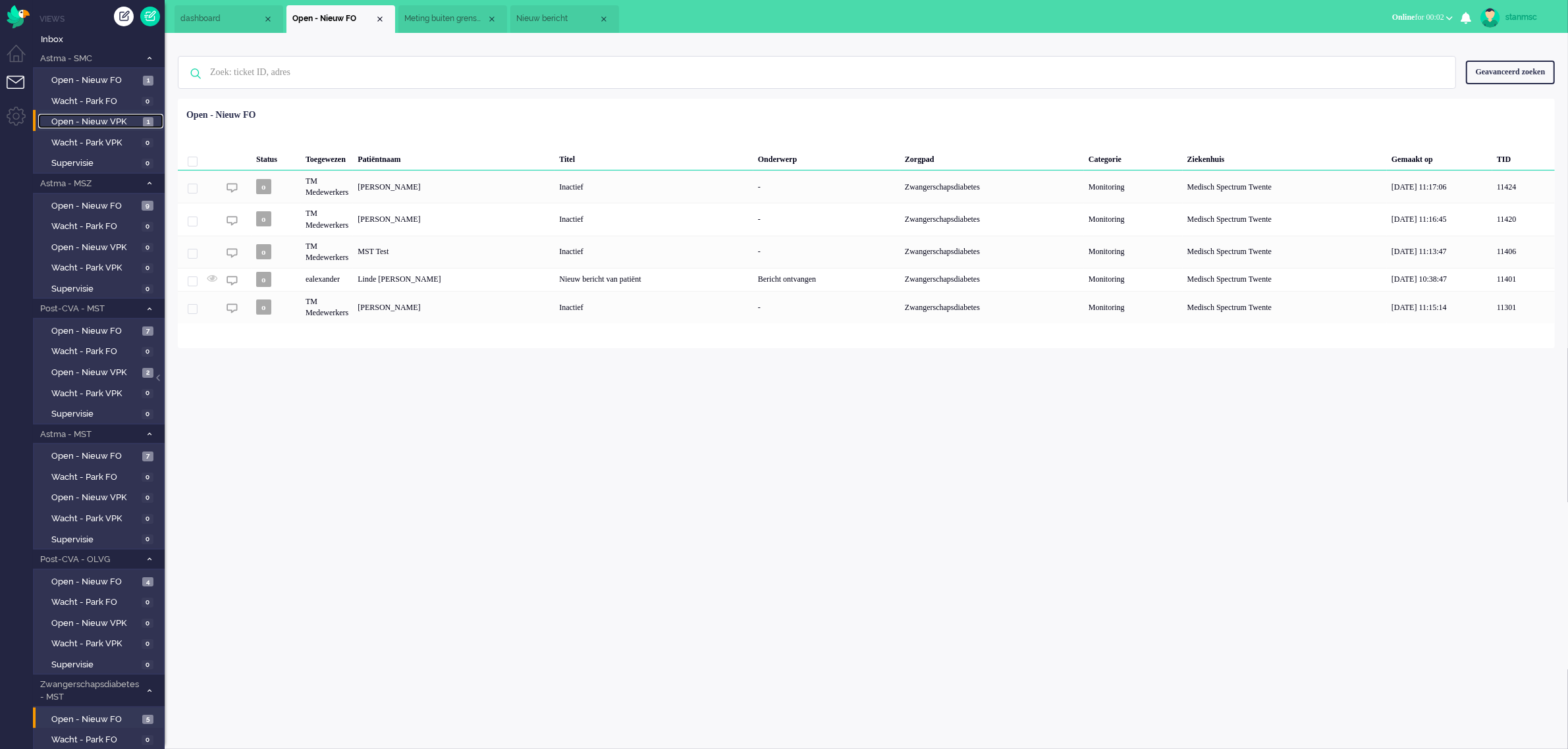
click at [94, 120] on span "Open - Nieuw VPK" at bounding box center [96, 122] width 88 height 13
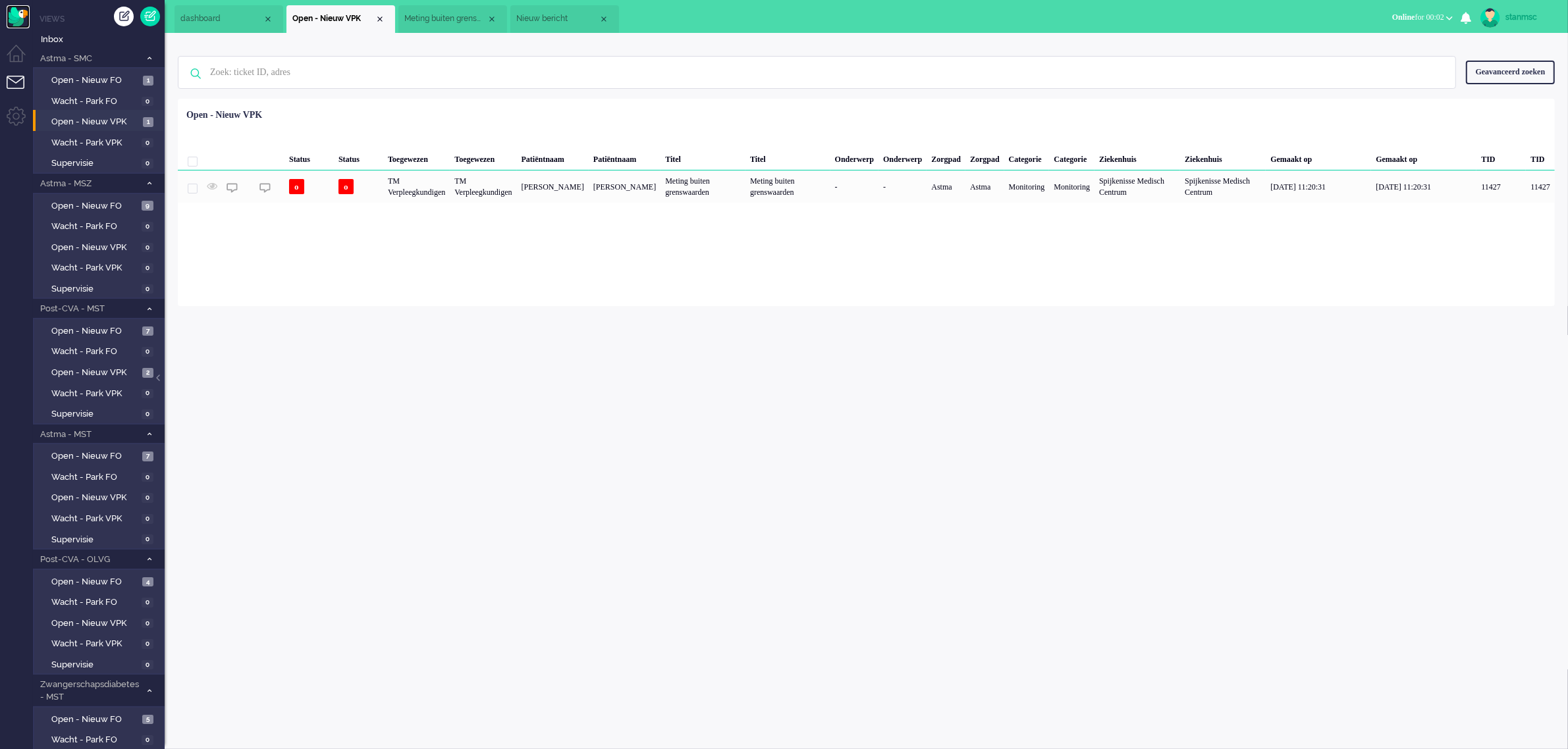
click at [15, 13] on img "Omnidesk" at bounding box center [18, 17] width 23 height 23
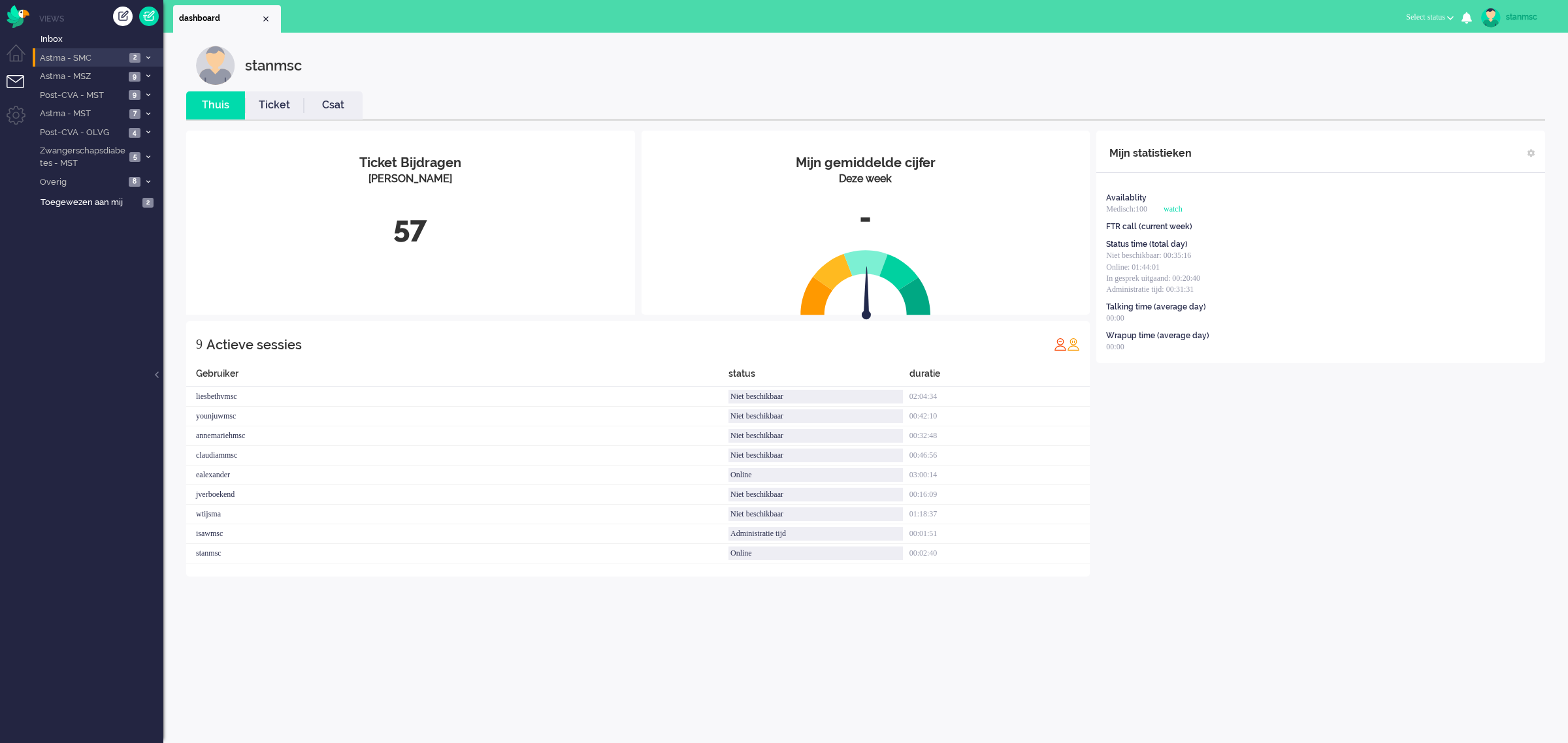
click at [86, 56] on span "Astma - SMC" at bounding box center [82, 58] width 88 height 13
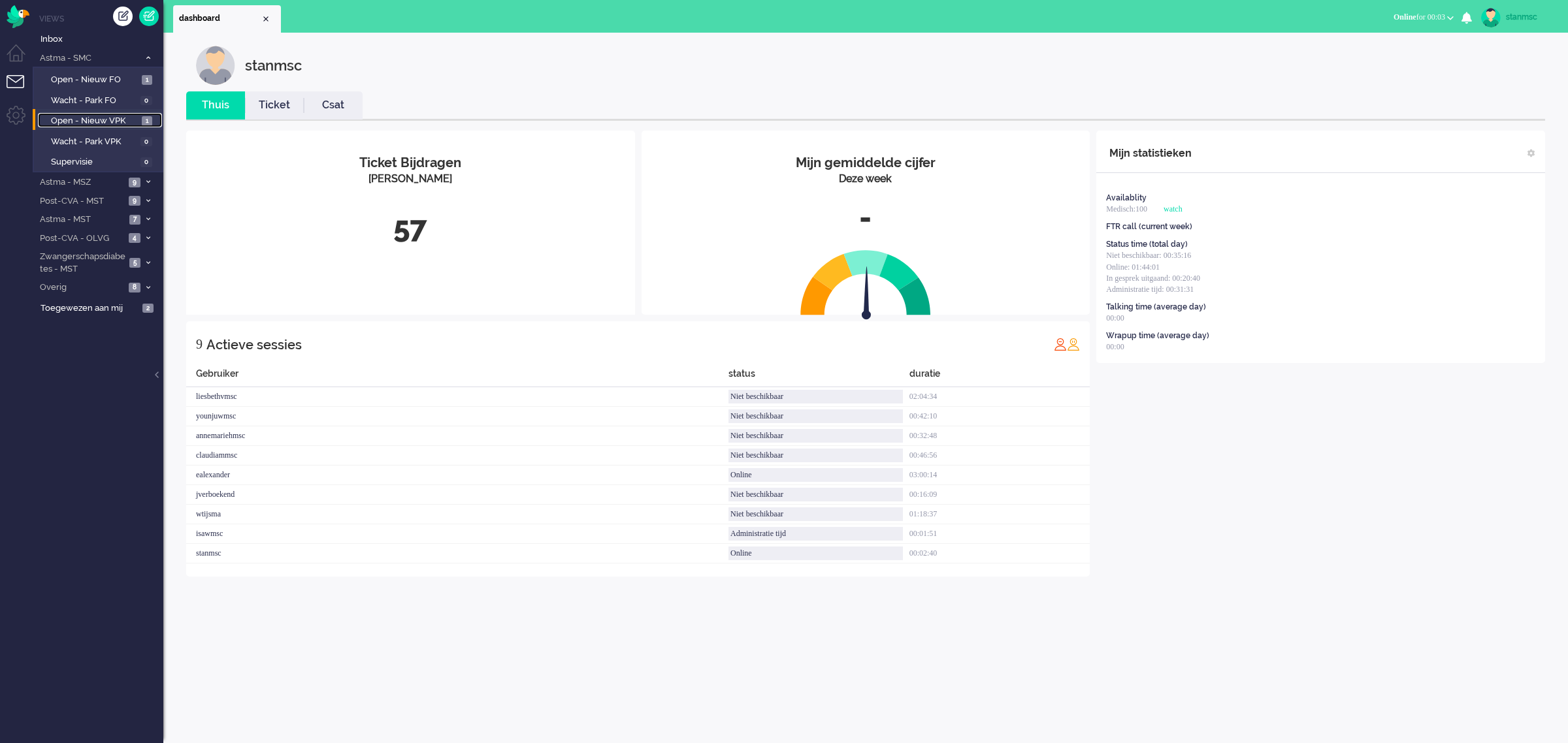
click at [90, 117] on span "Open - Nieuw VPK" at bounding box center [95, 121] width 88 height 13
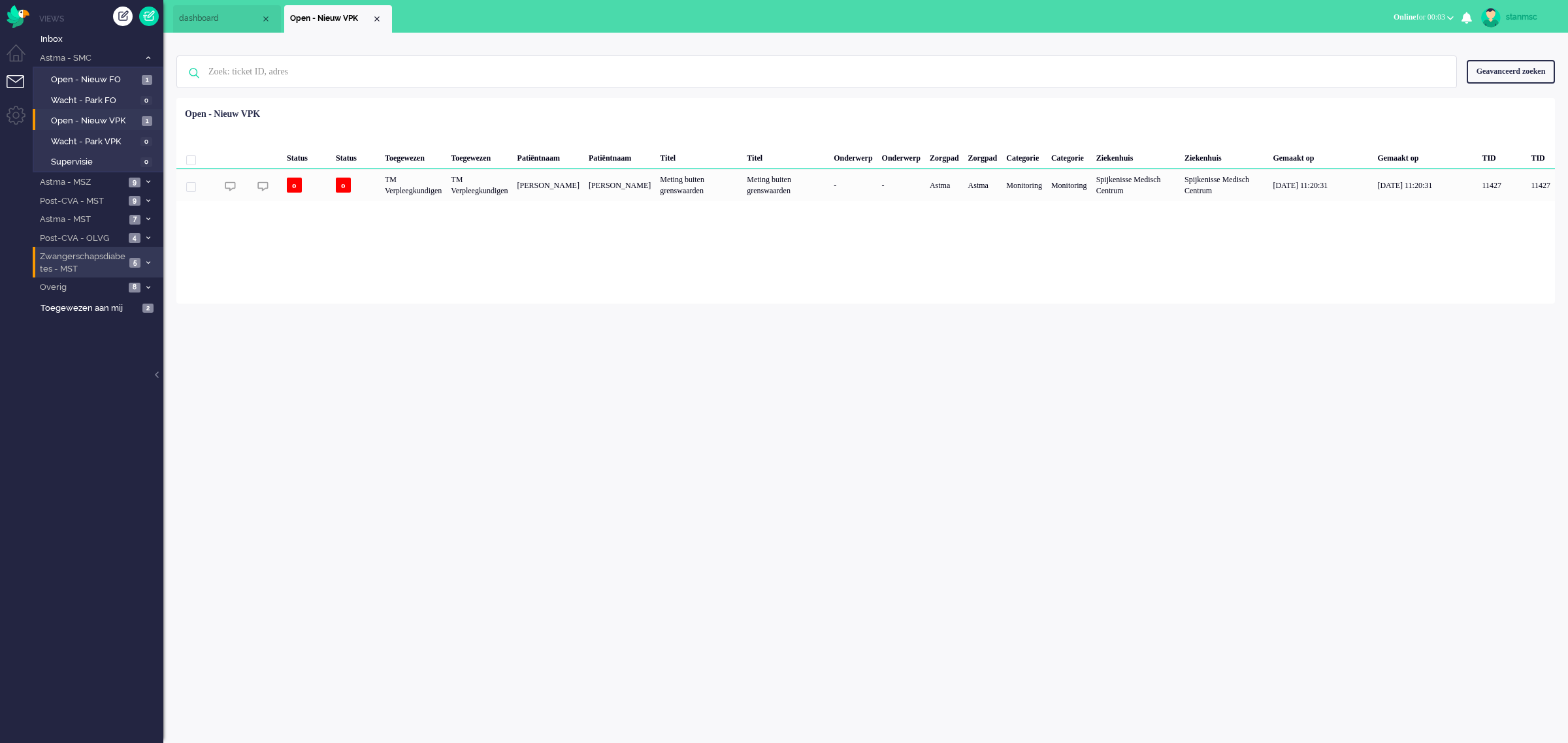
click at [85, 263] on span "Zwangerschapsdiabetes - MST" at bounding box center [82, 263] width 88 height 24
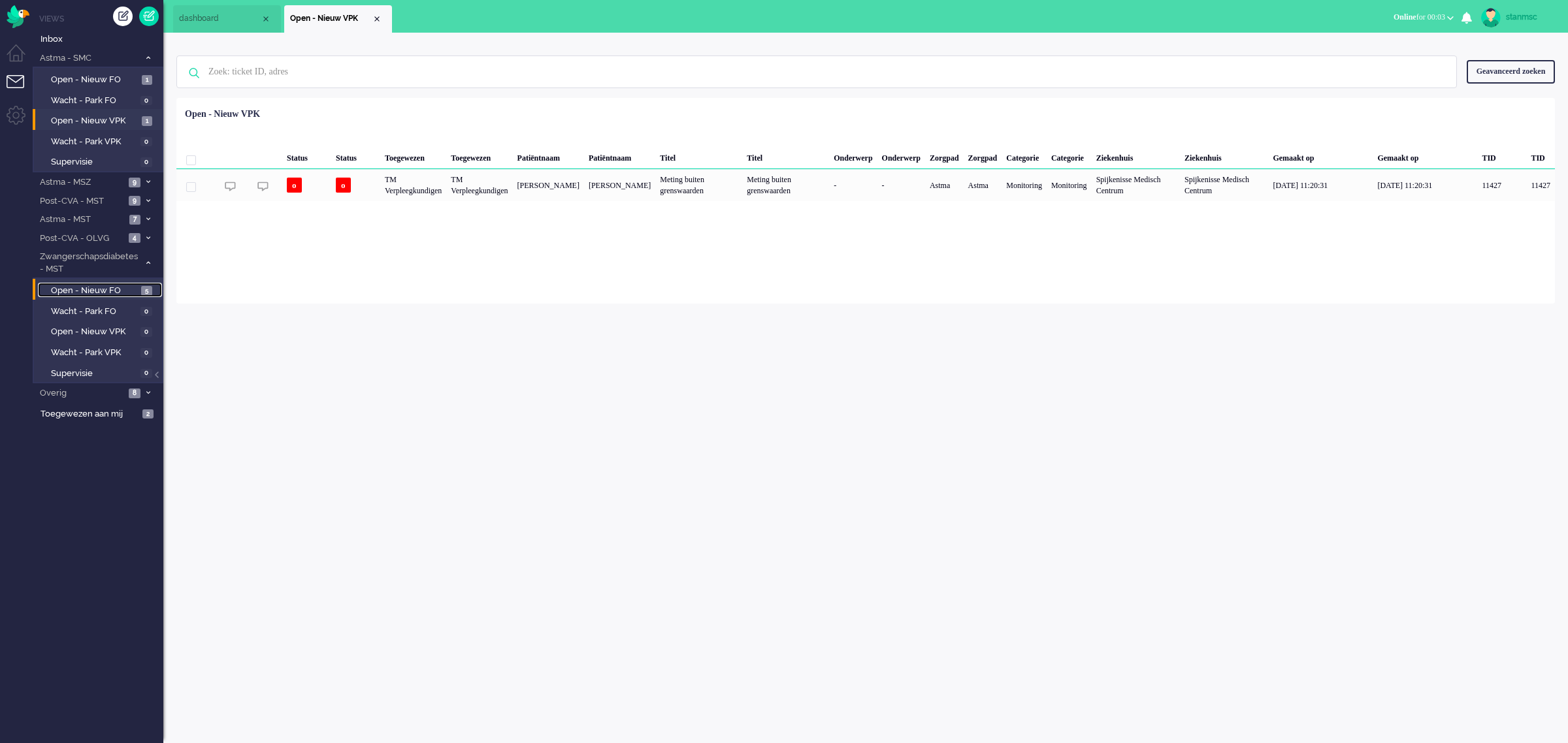
click at [95, 287] on span "Open - Nieuw FO" at bounding box center [94, 291] width 87 height 13
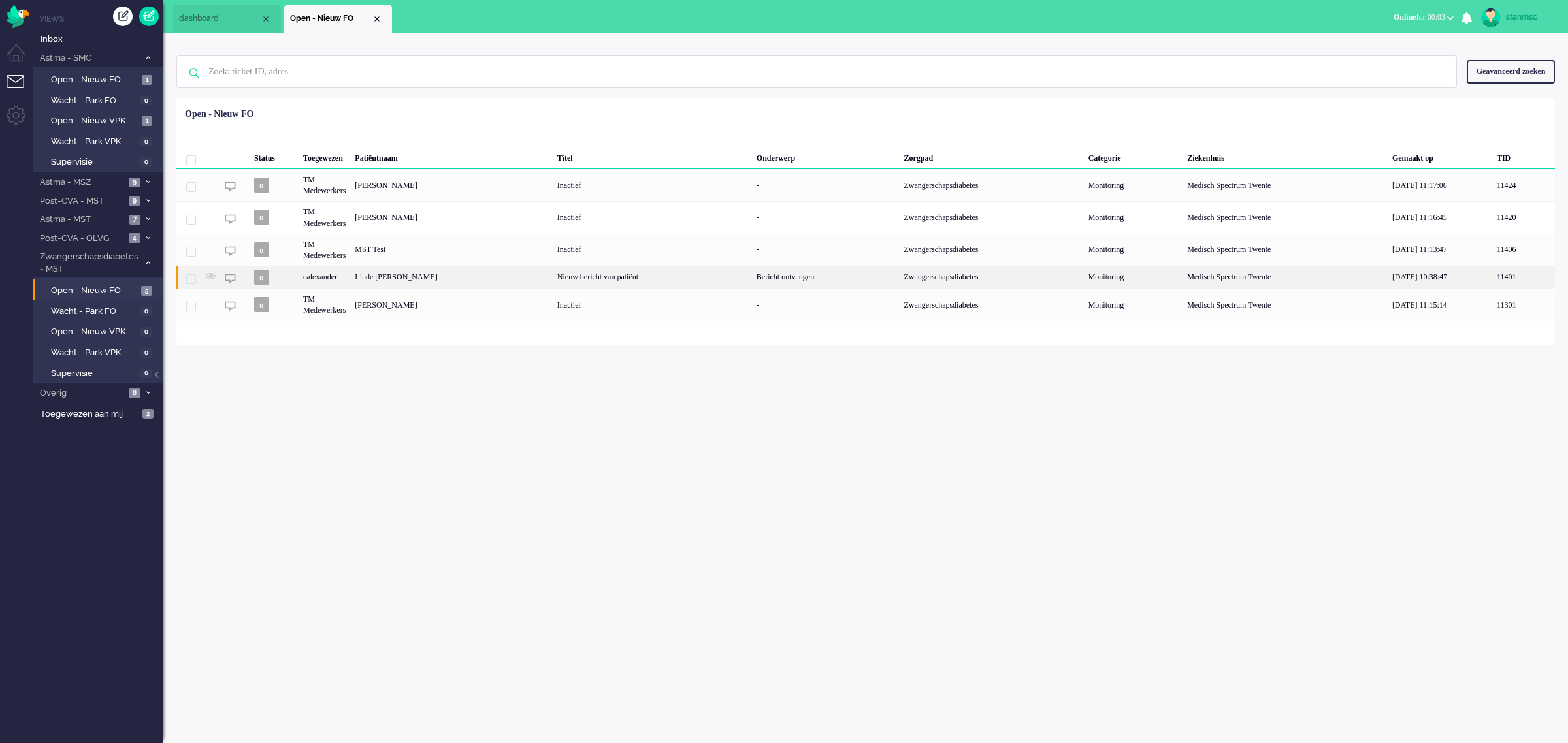
click at [474, 281] on div "Linde [PERSON_NAME]" at bounding box center [451, 277] width 202 height 23
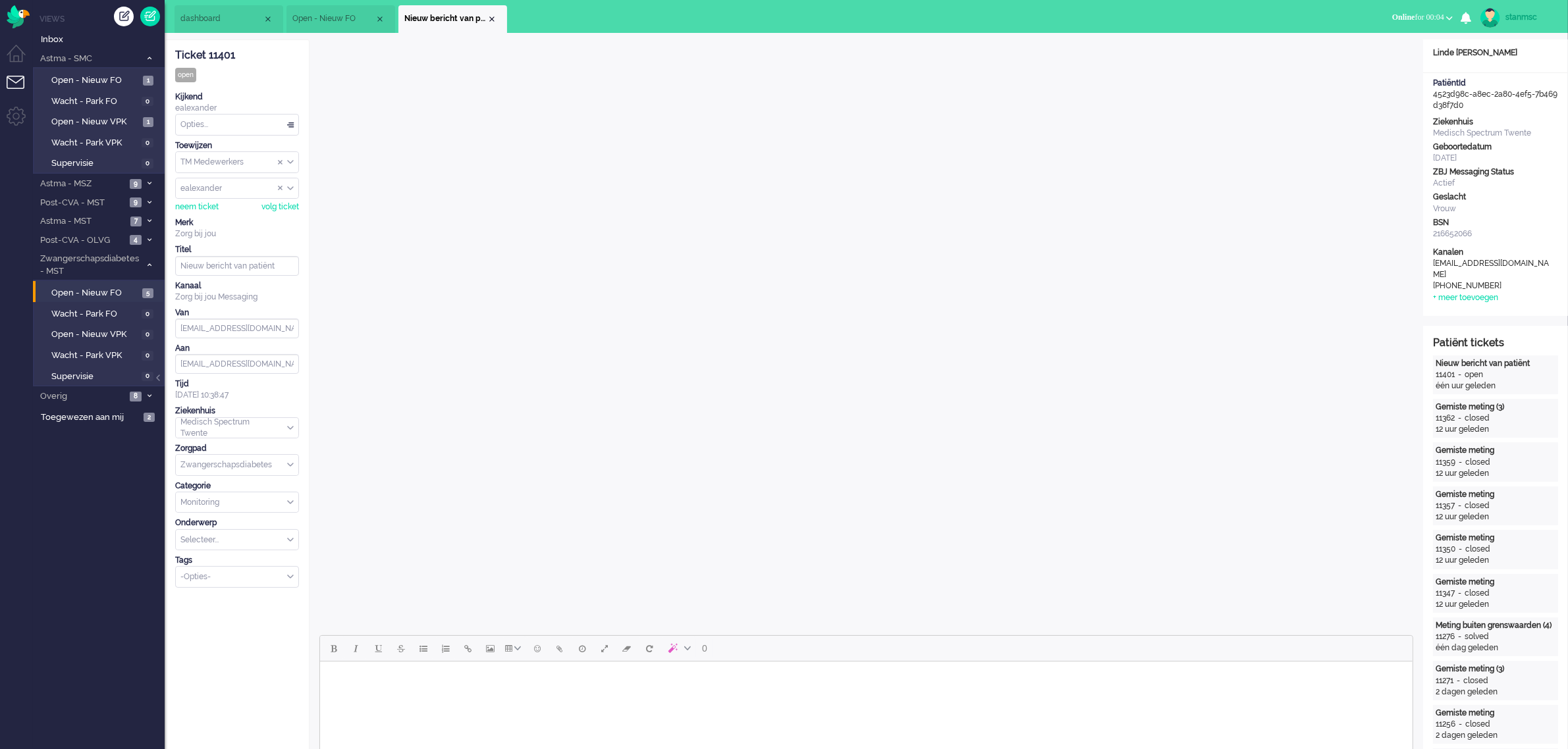
click at [324, 12] on li "Open - Nieuw FO" at bounding box center [340, 19] width 108 height 27
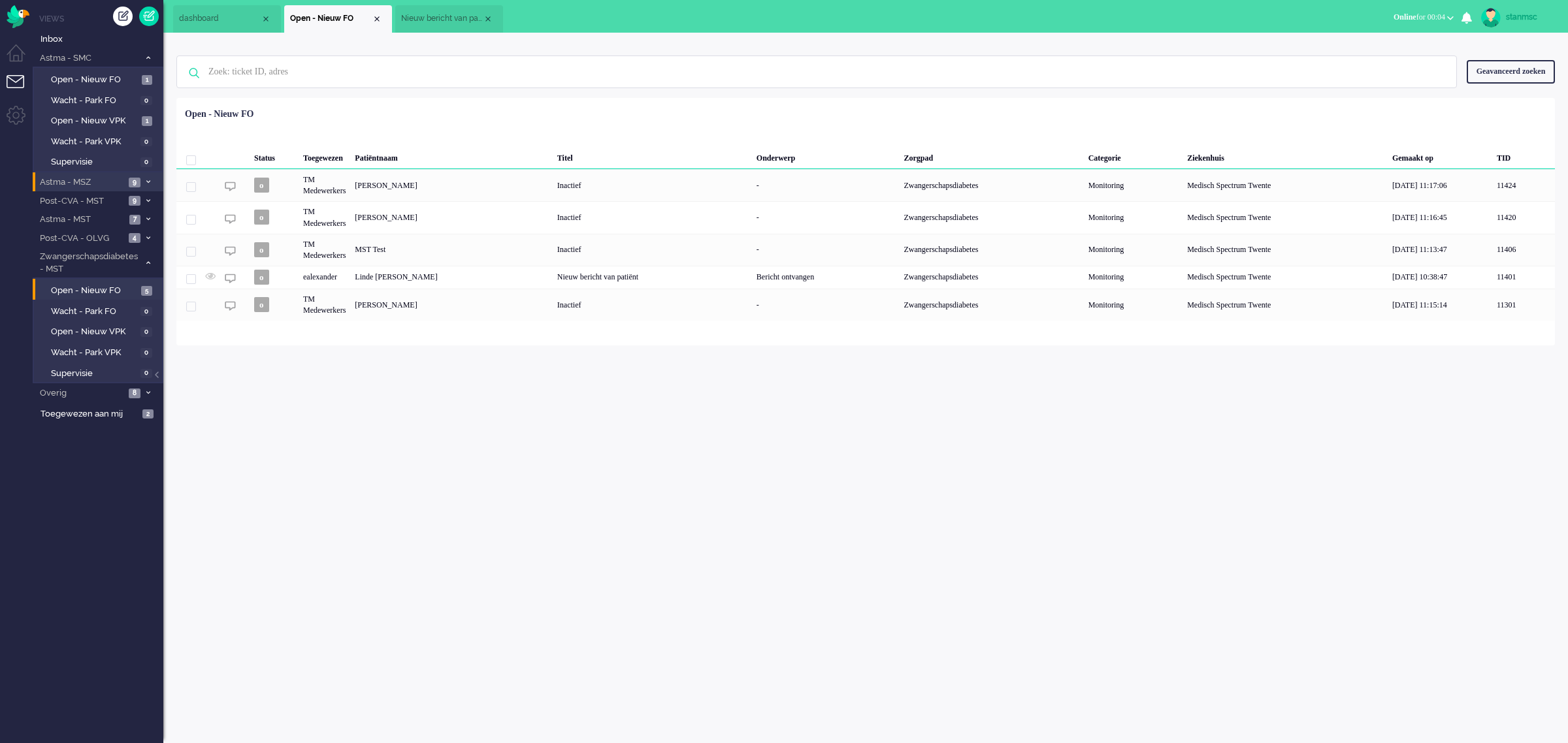
click at [84, 180] on span "Astma - MSZ" at bounding box center [81, 182] width 87 height 13
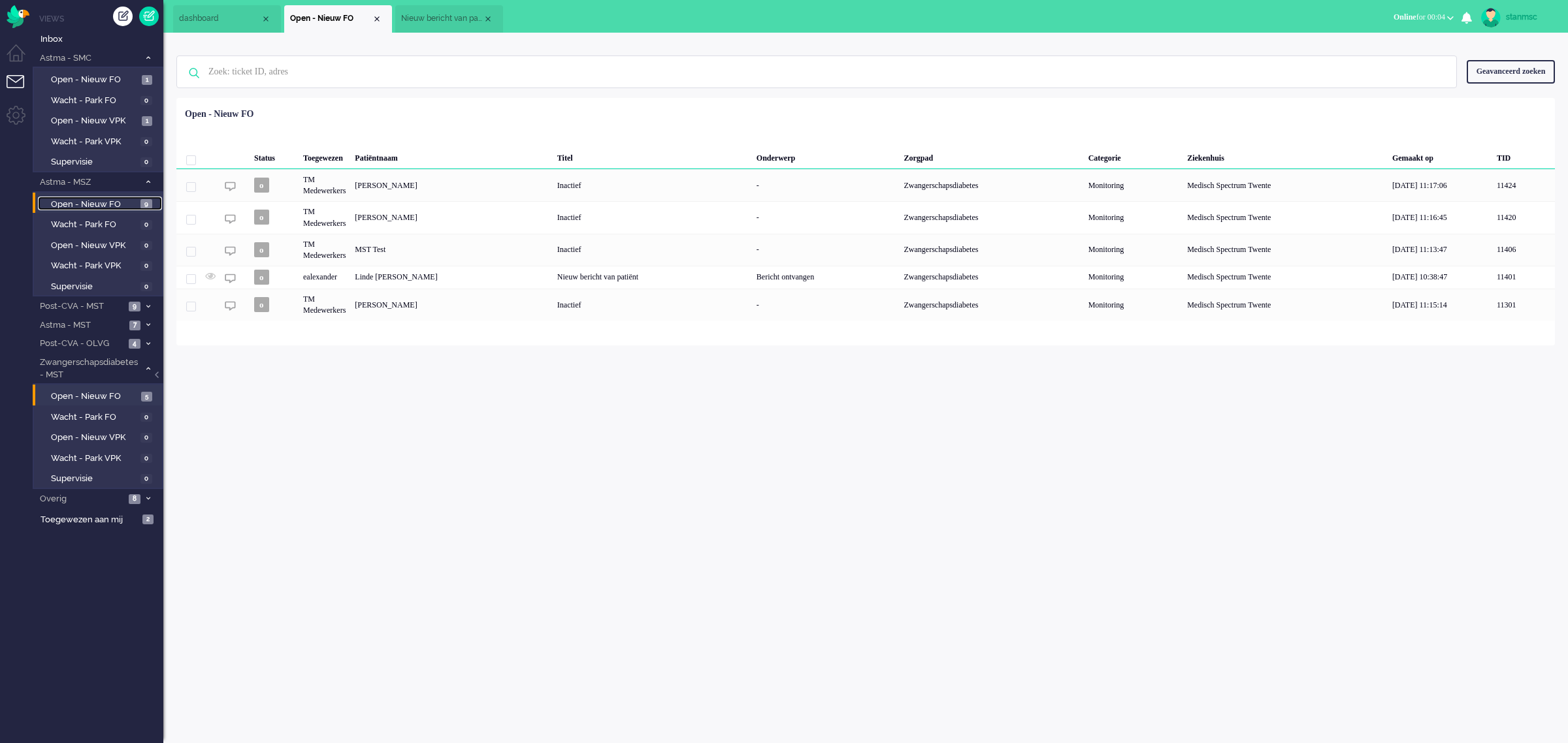
click at [84, 204] on span "Open - Nieuw FO" at bounding box center [94, 204] width 86 height 13
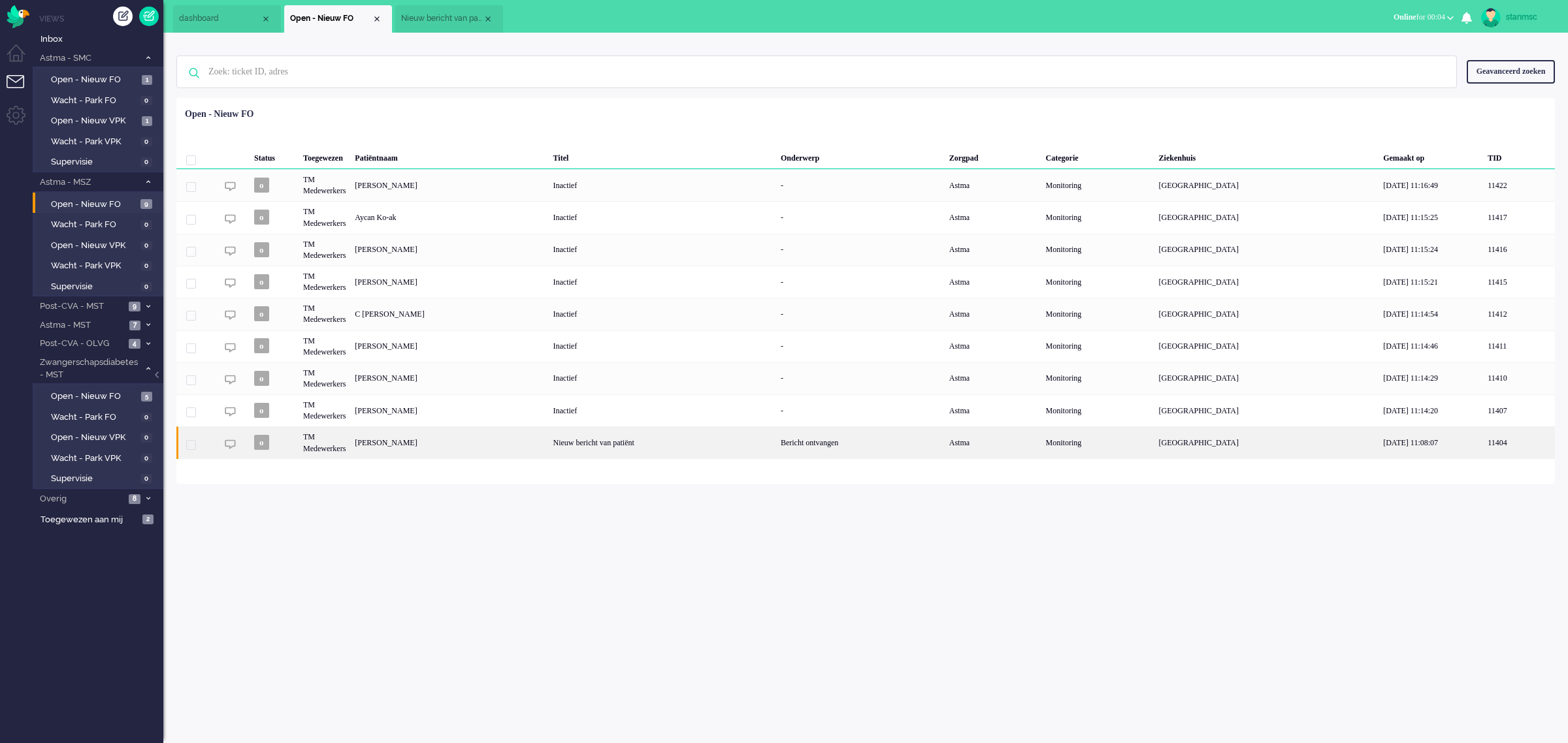
click at [540, 441] on div "Marlies Elisabeth van Noort" at bounding box center [449, 442] width 198 height 32
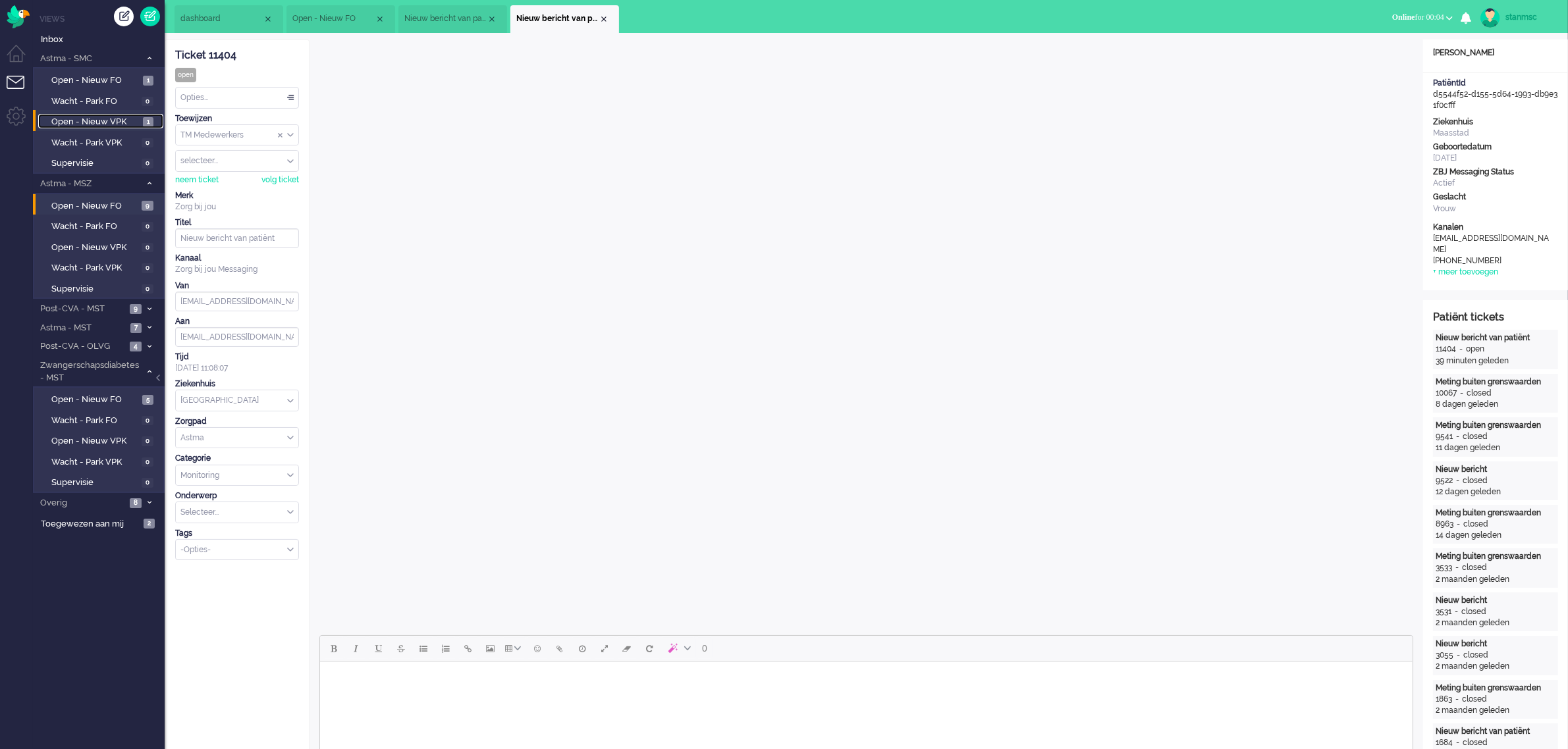
click at [106, 120] on span "Open - Nieuw VPK" at bounding box center [96, 122] width 88 height 13
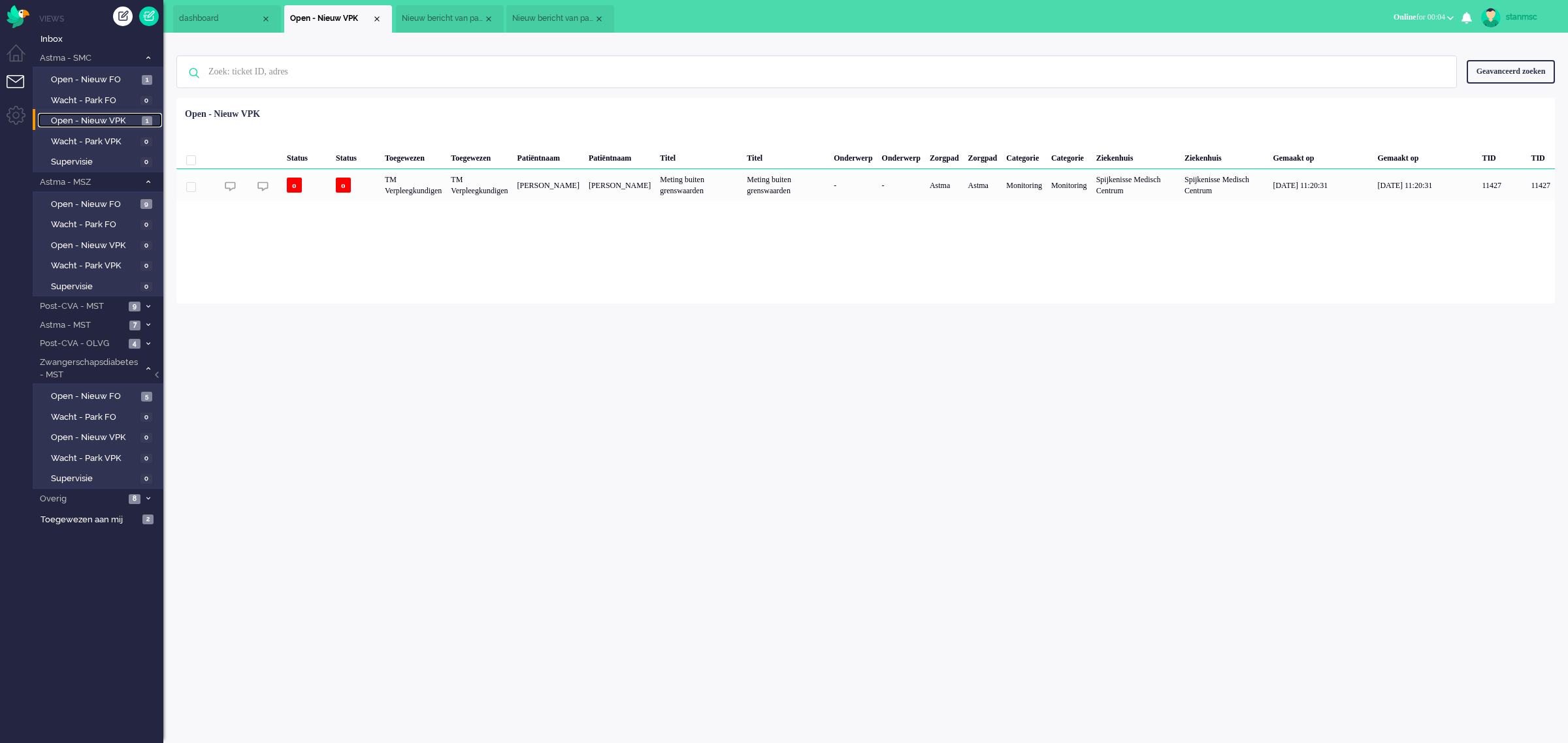
click at [446, 17] on span "Nieuw bericht van patiënt" at bounding box center [442, 19] width 82 height 11
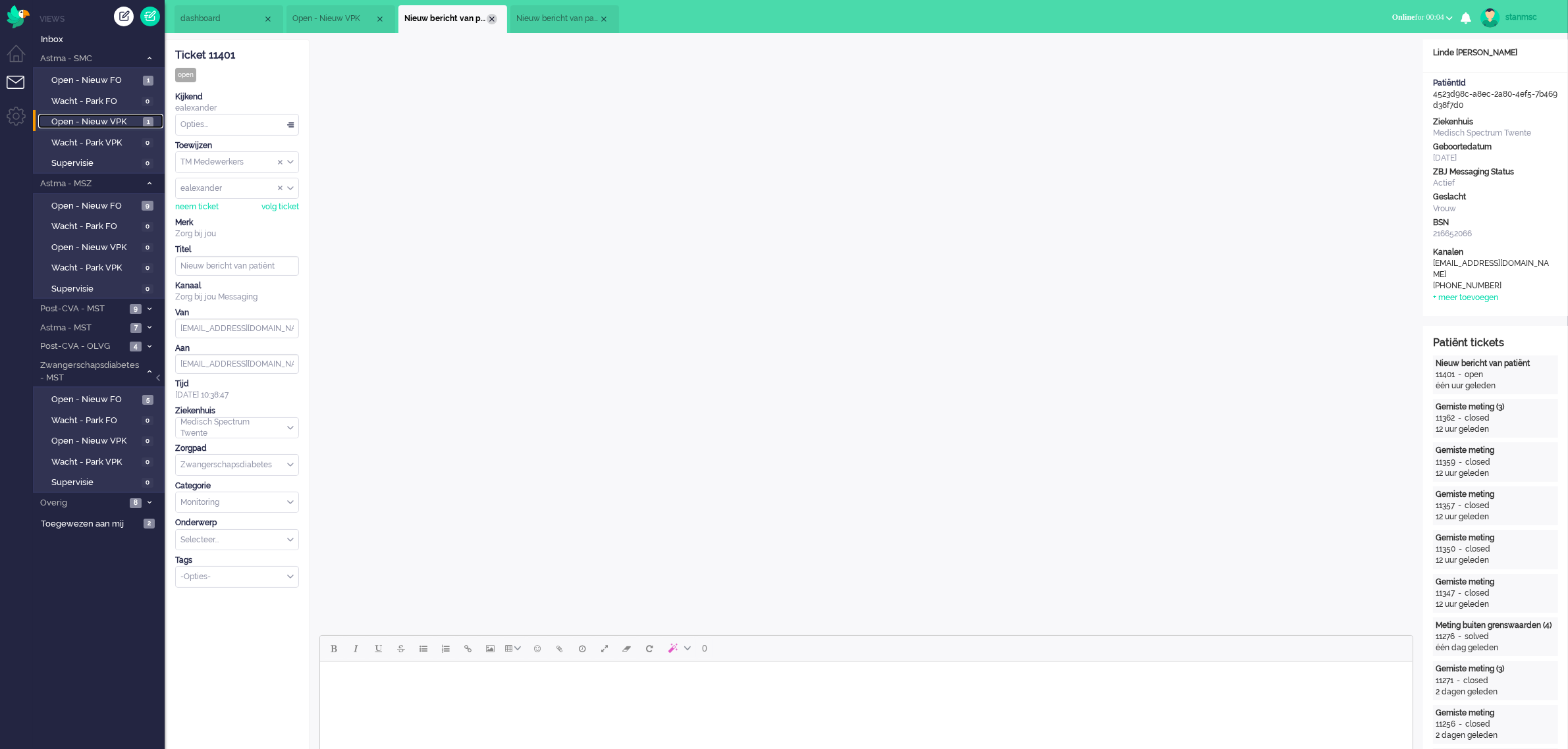
click at [490, 19] on div "Close tab" at bounding box center [492, 19] width 11 height 11
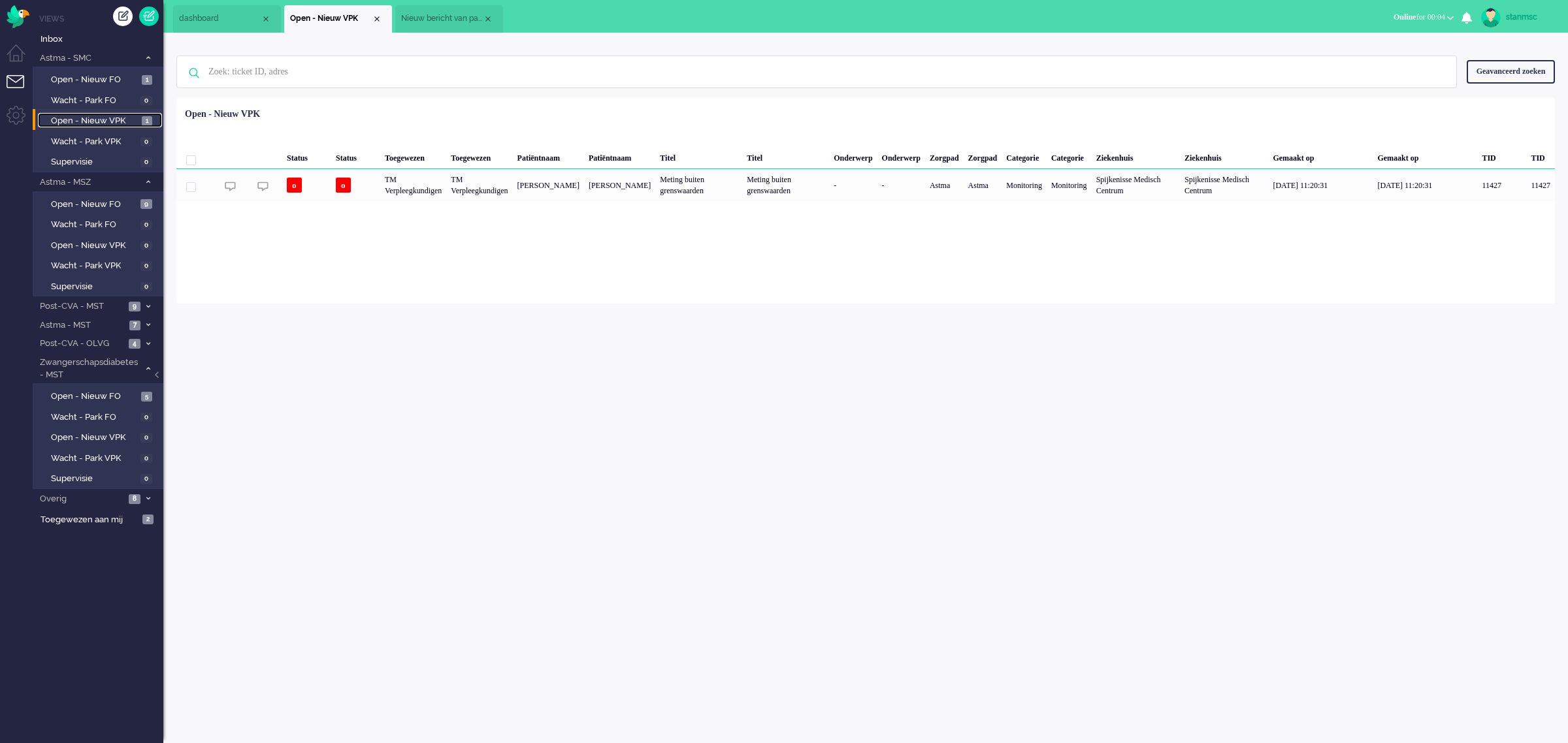
click at [437, 17] on span "Nieuw bericht van patiënt" at bounding box center [441, 19] width 82 height 11
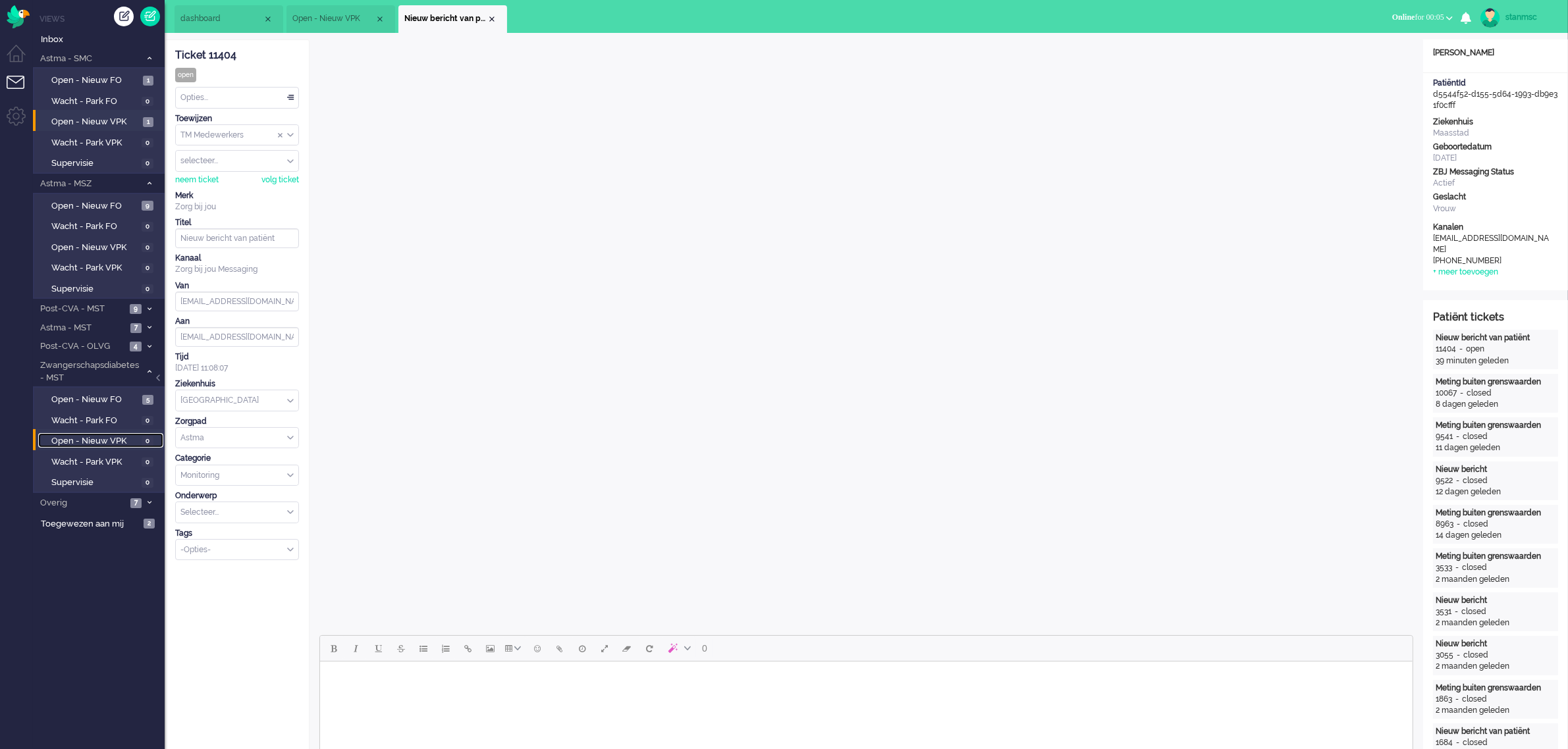
click at [102, 439] on span "Open - Nieuw VPK" at bounding box center [95, 441] width 87 height 13
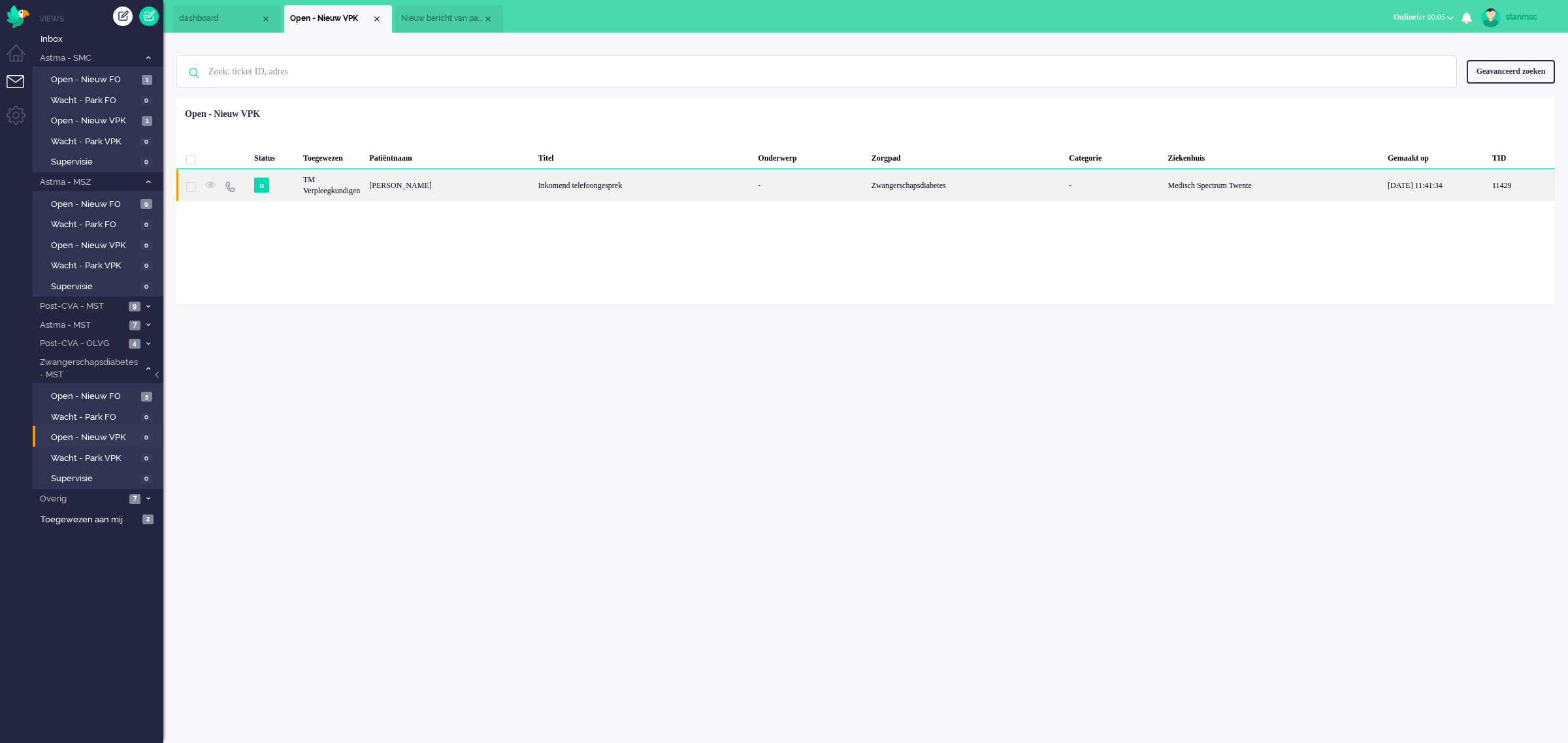
click at [467, 183] on div "lynn Sauer" at bounding box center [449, 185] width 169 height 32
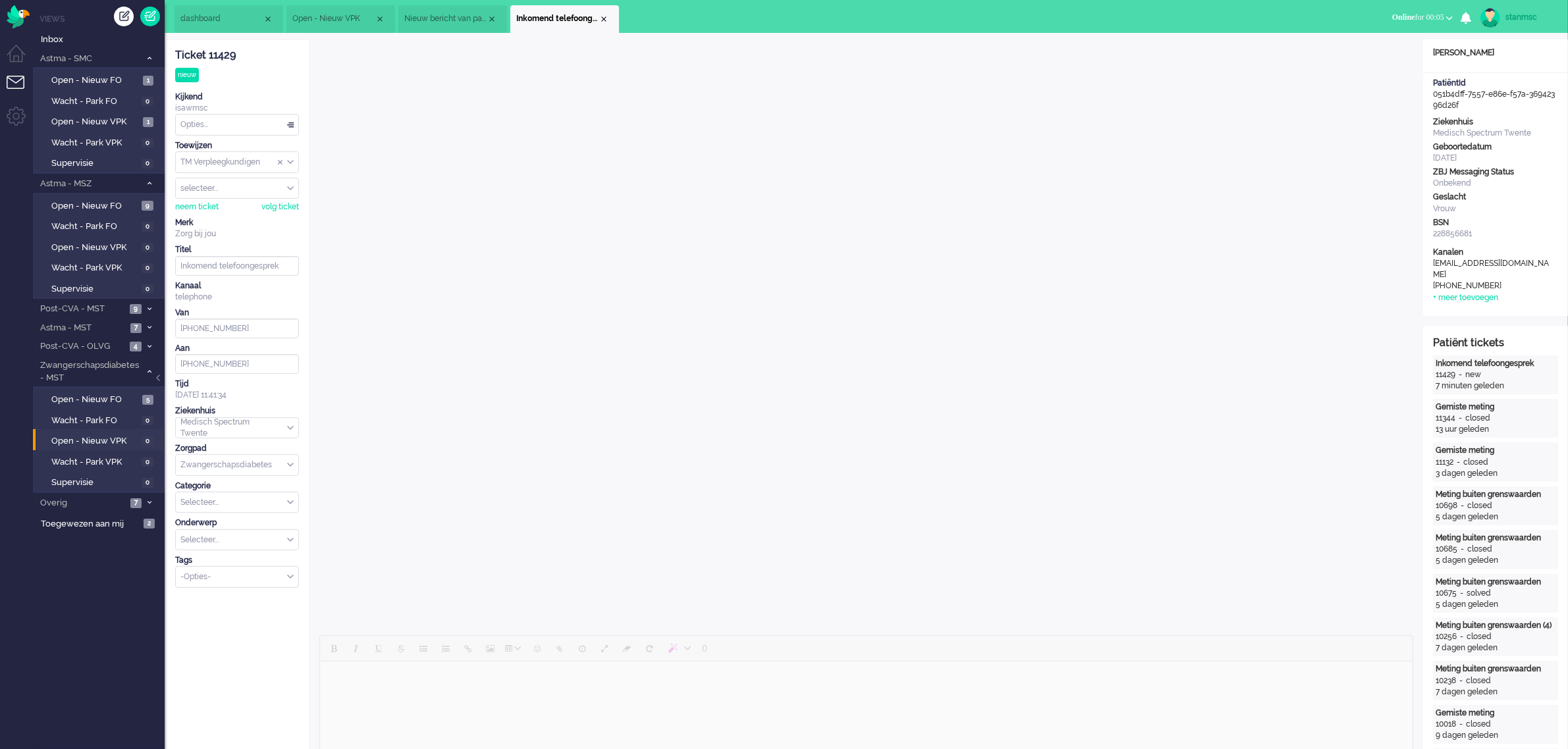
click at [290, 502] on div "Selecteer..." at bounding box center [237, 502] width 122 height 21
click at [290, 542] on div "Selecteer..." at bounding box center [237, 540] width 122 height 21
click at [288, 500] on div "Selecteer..." at bounding box center [237, 502] width 122 height 21
click at [243, 545] on li "Monitoring" at bounding box center [237, 541] width 122 height 19
click at [286, 541] on div "Selecteer..." at bounding box center [237, 540] width 122 height 21
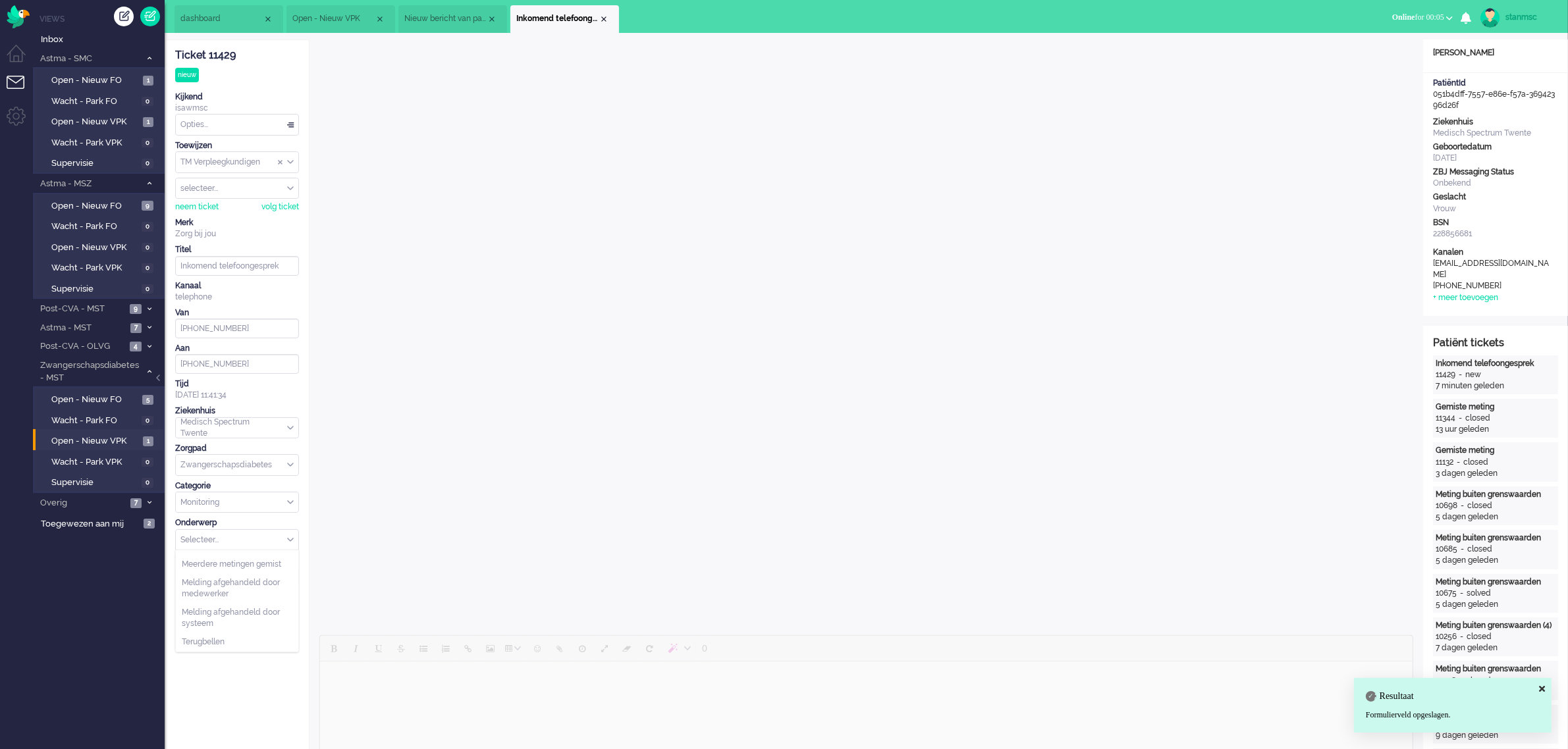
scroll to position [165, 0]
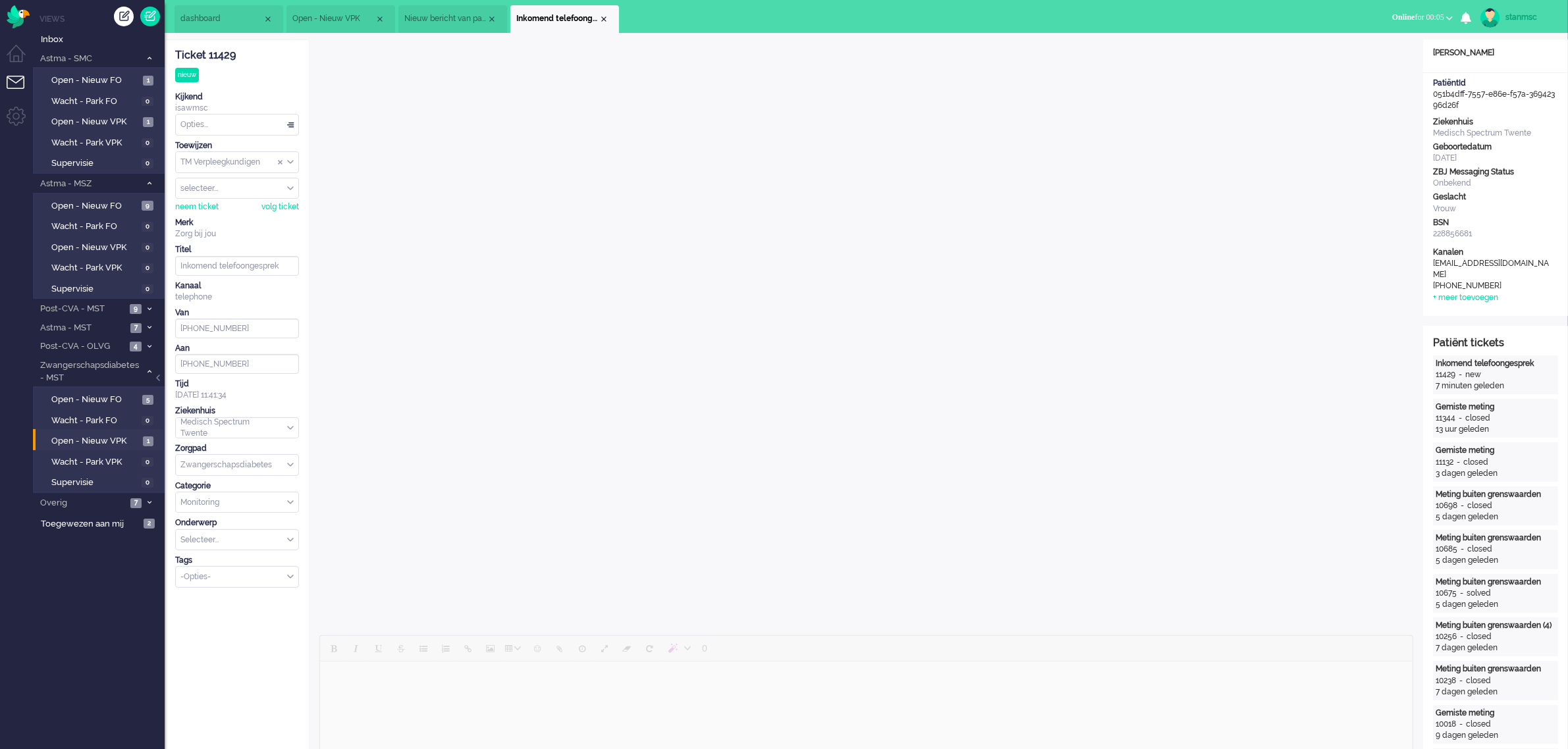
click at [601, 19] on div "Close tab" at bounding box center [604, 19] width 11 height 11
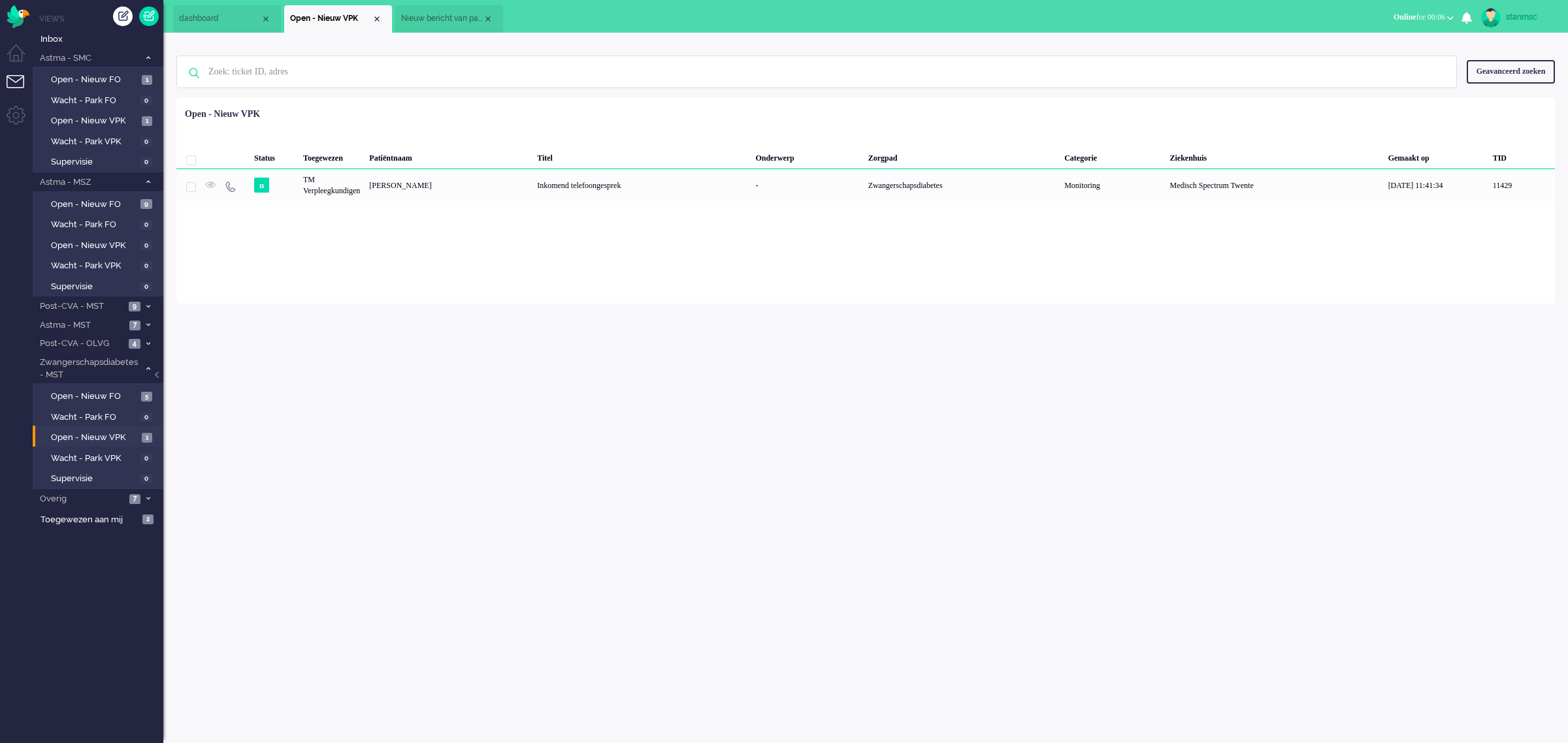
click at [445, 18] on span "Nieuw bericht van patiënt" at bounding box center [441, 19] width 82 height 11
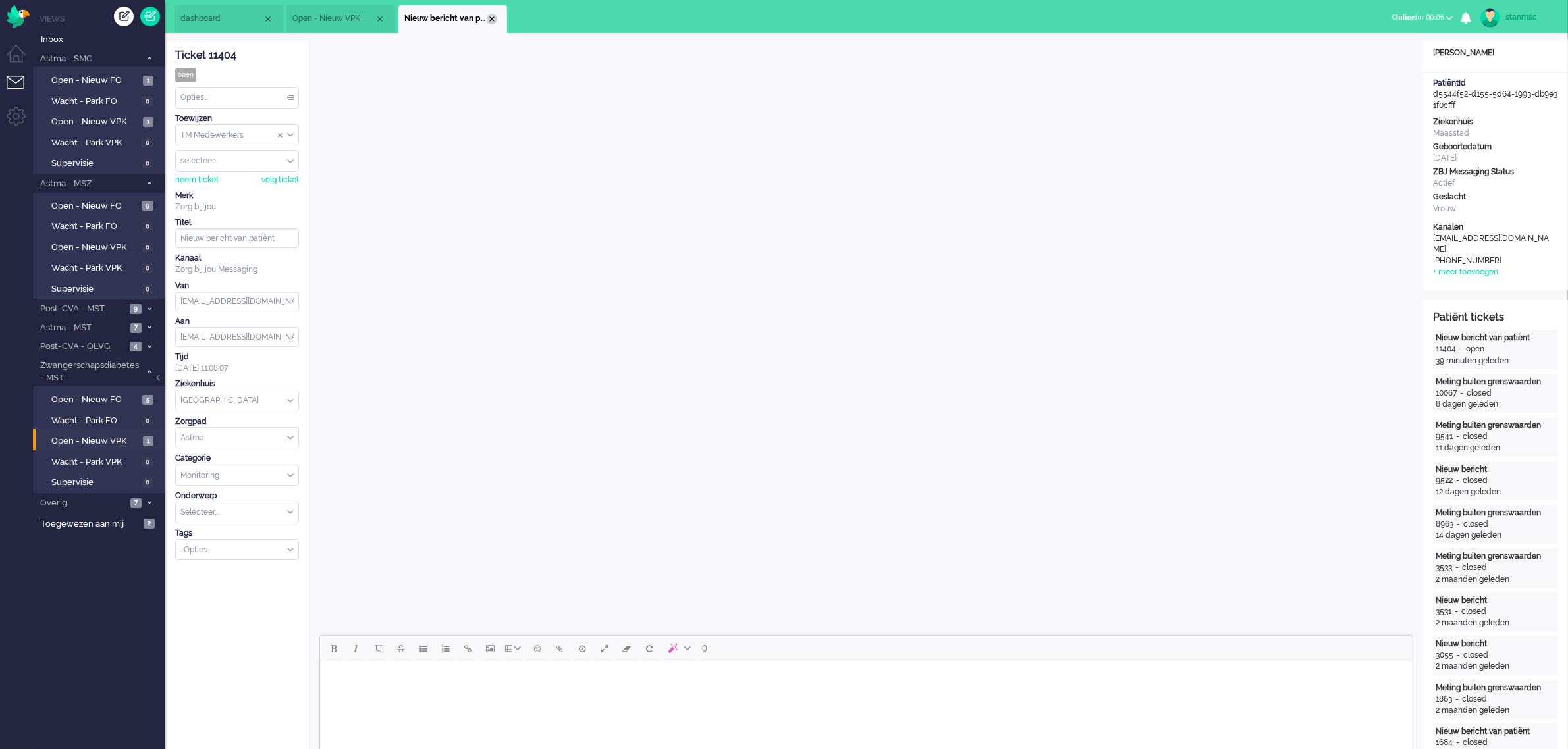
click at [492, 20] on div "Close tab" at bounding box center [492, 19] width 11 height 11
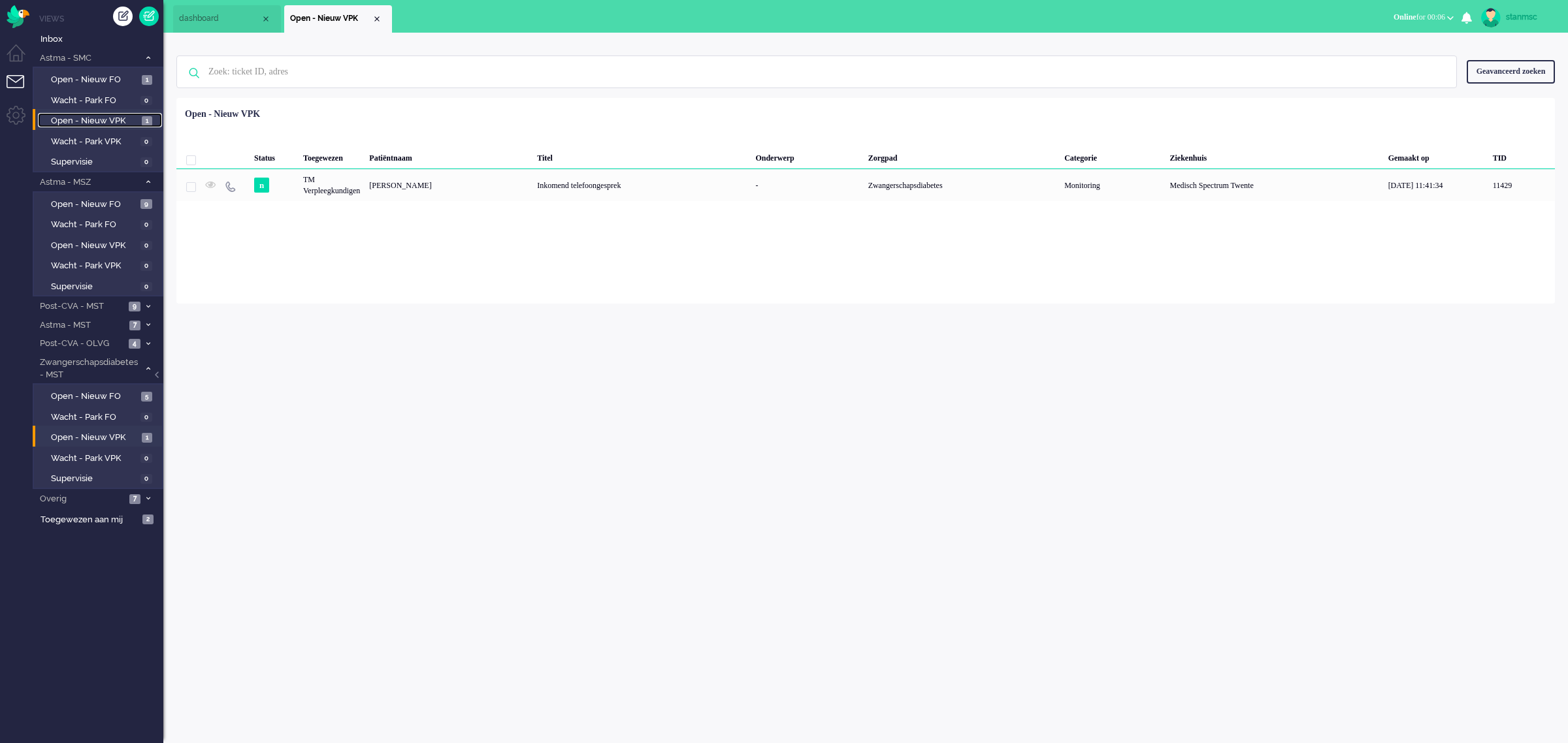
click at [96, 121] on span "Open - Nieuw VPK" at bounding box center [95, 121] width 88 height 13
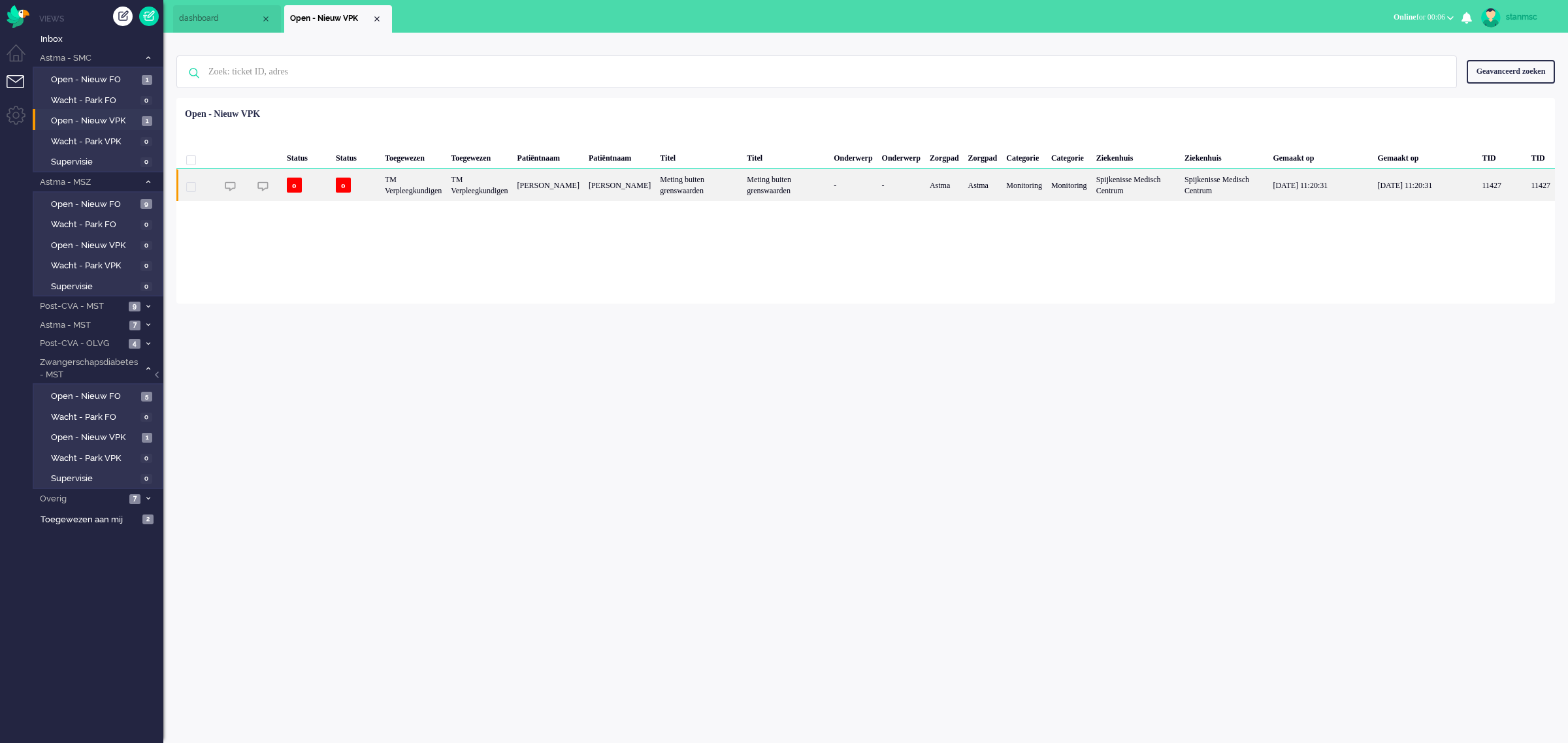
click at [584, 192] on div "[PERSON_NAME]" at bounding box center [548, 185] width 71 height 32
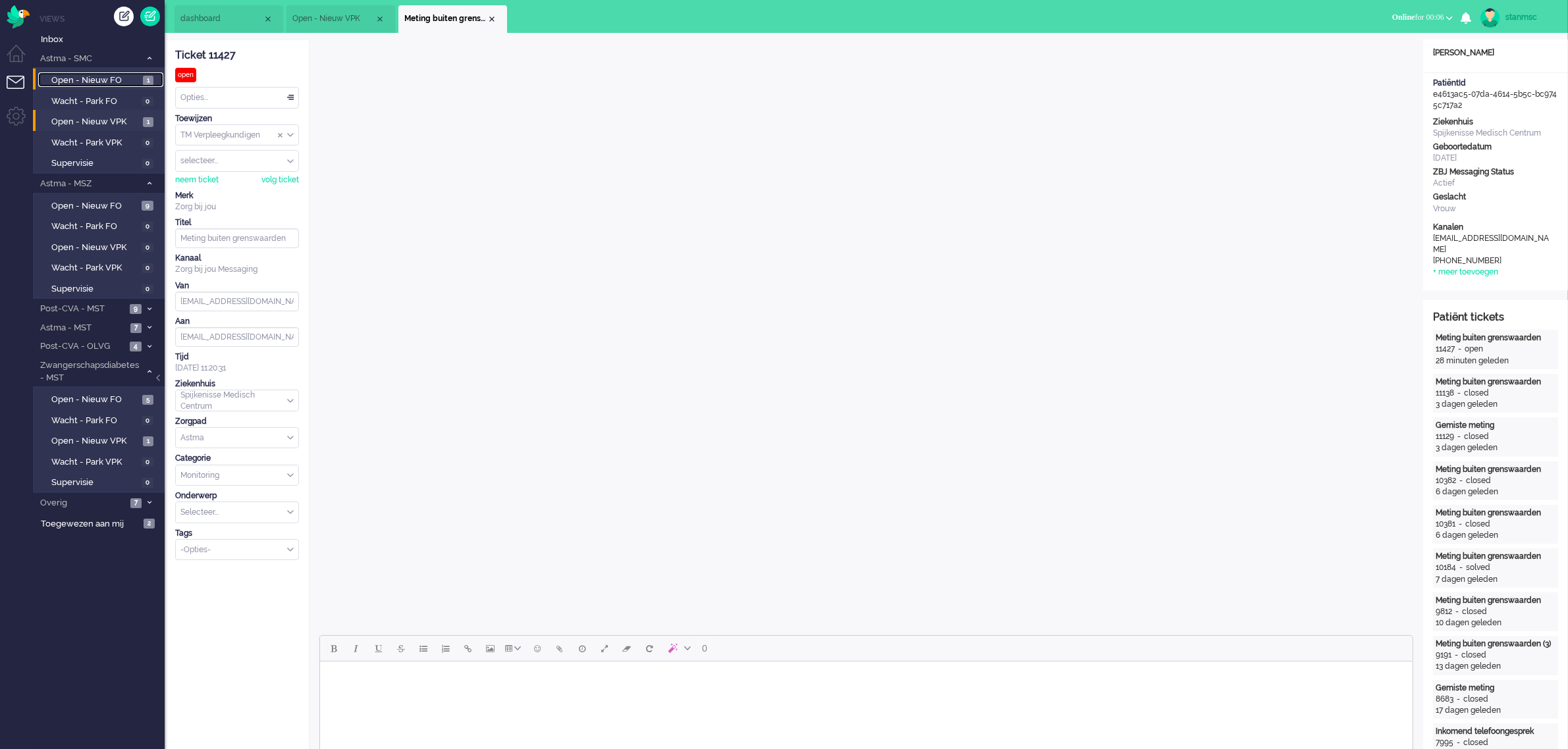
click at [116, 76] on span "Open - Nieuw FO" at bounding box center [96, 80] width 88 height 13
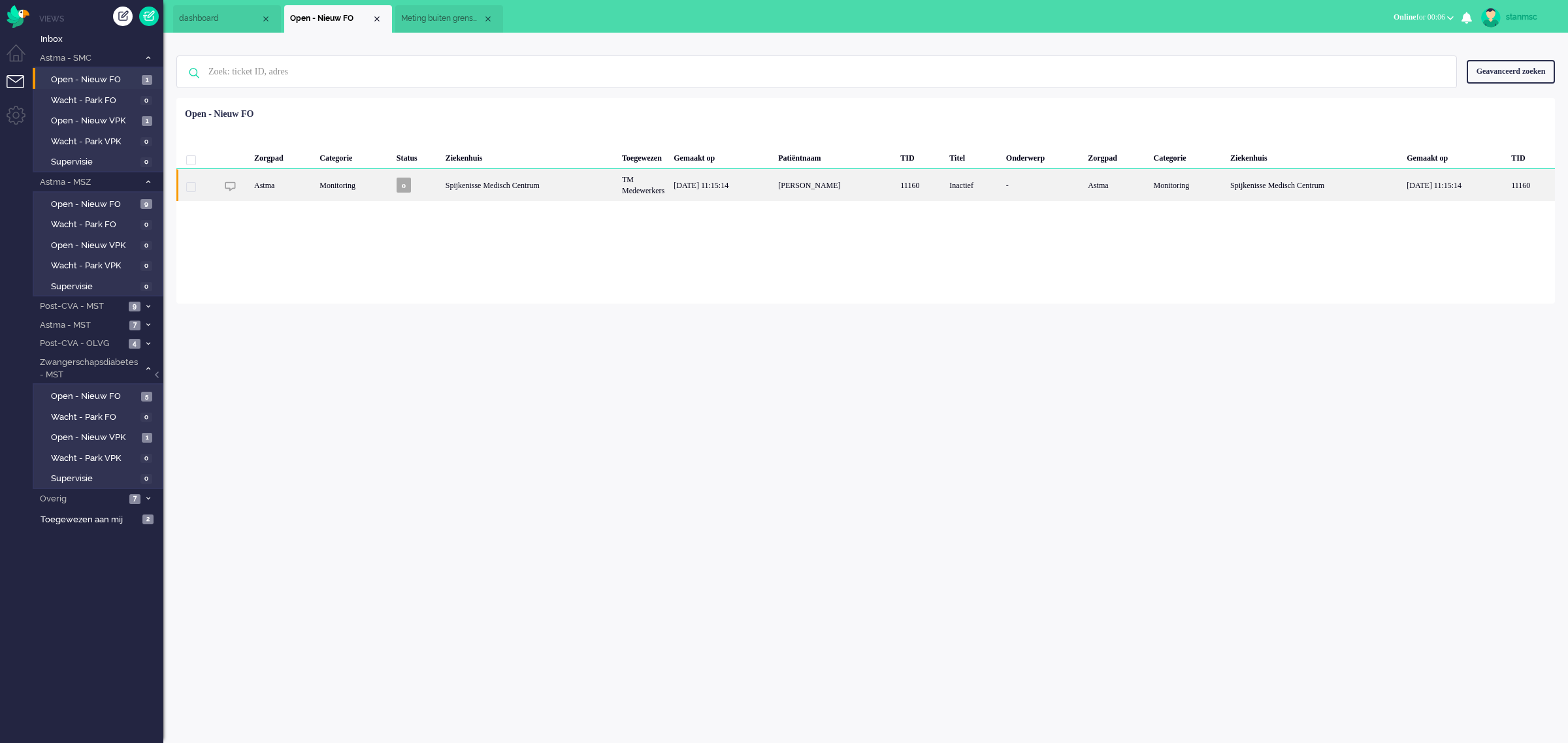
click at [582, 184] on div "Spijkenisse Medisch Centrum" at bounding box center [529, 185] width 177 height 32
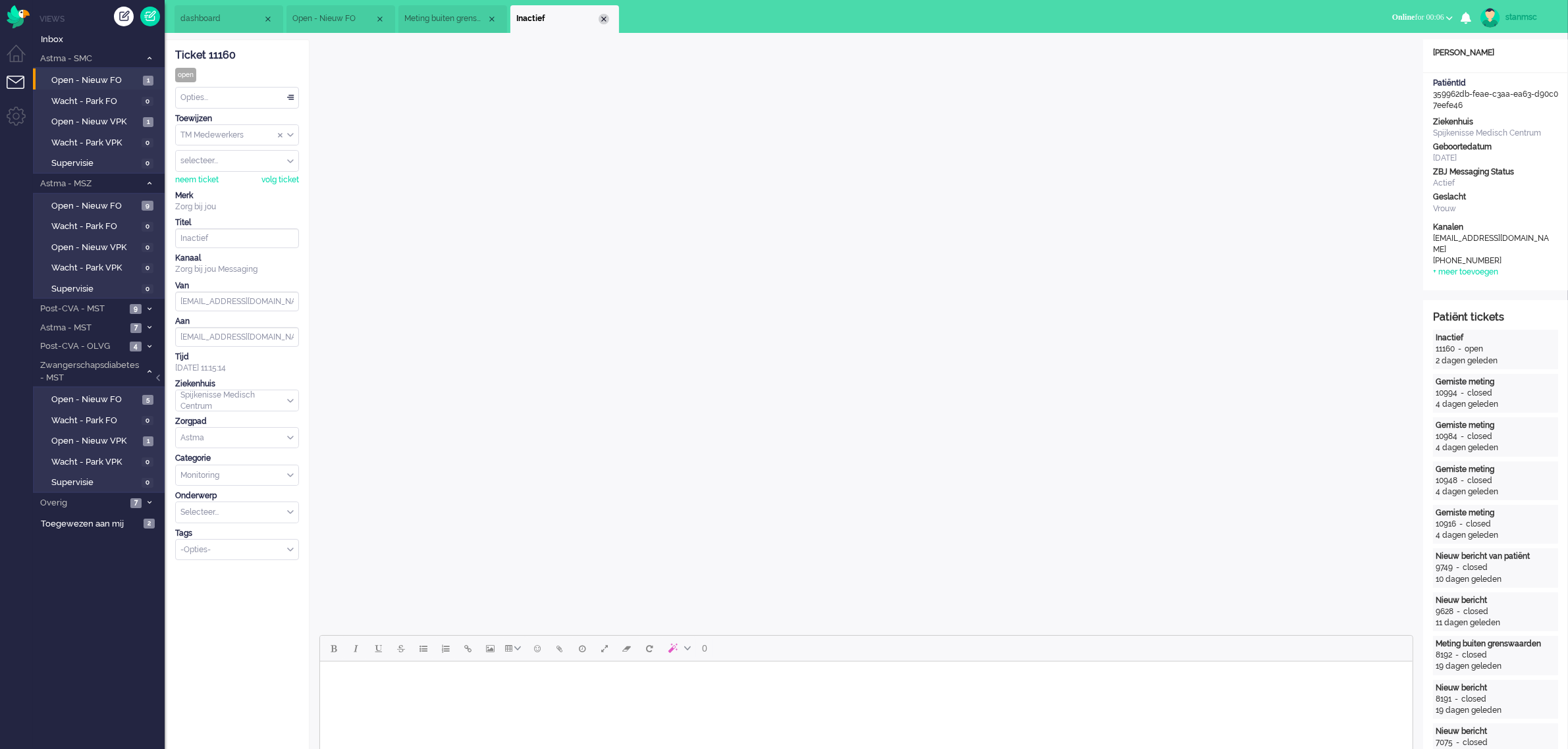
click at [606, 15] on div "Close tab" at bounding box center [604, 19] width 11 height 11
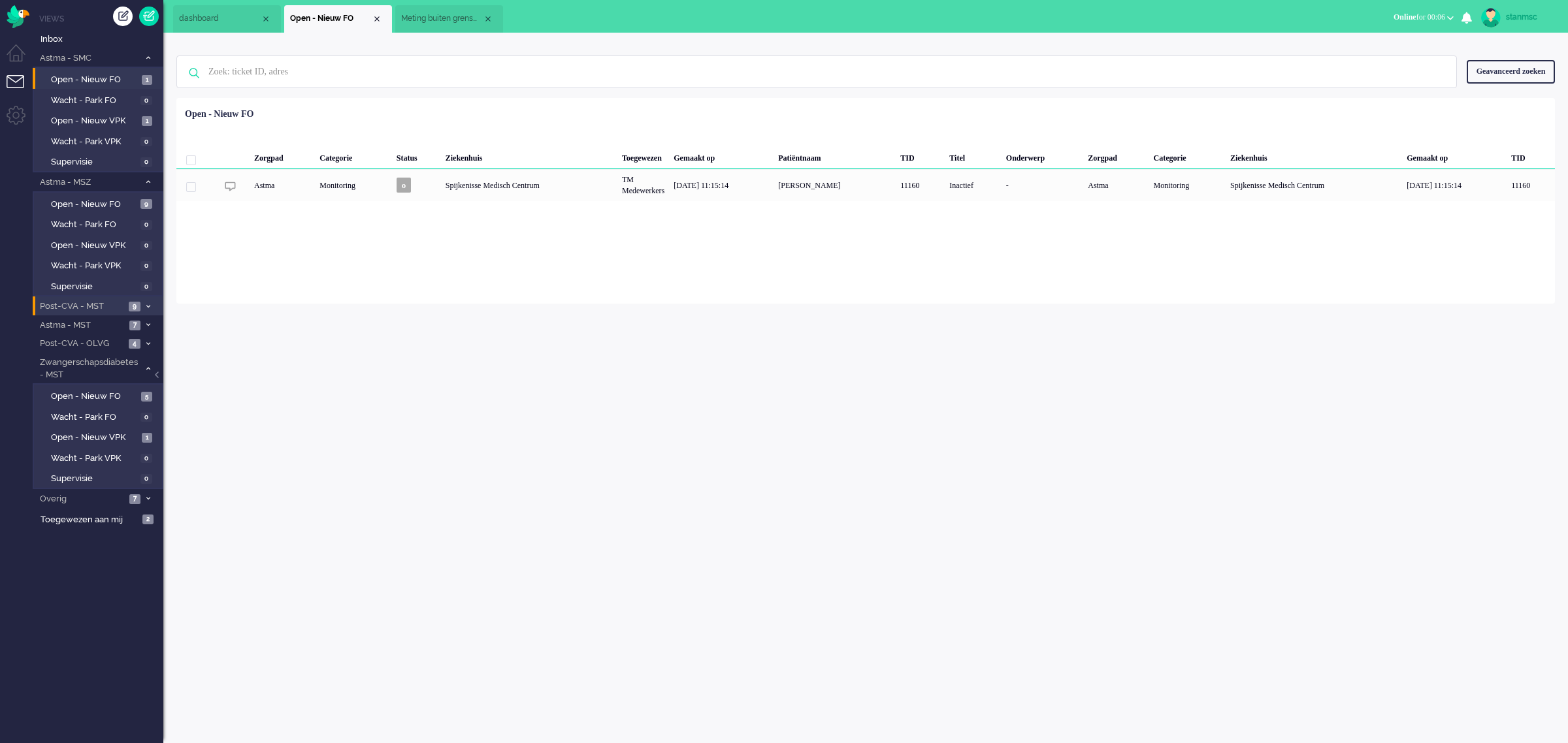
click at [109, 308] on span "Post-CVA - MST" at bounding box center [81, 306] width 87 height 13
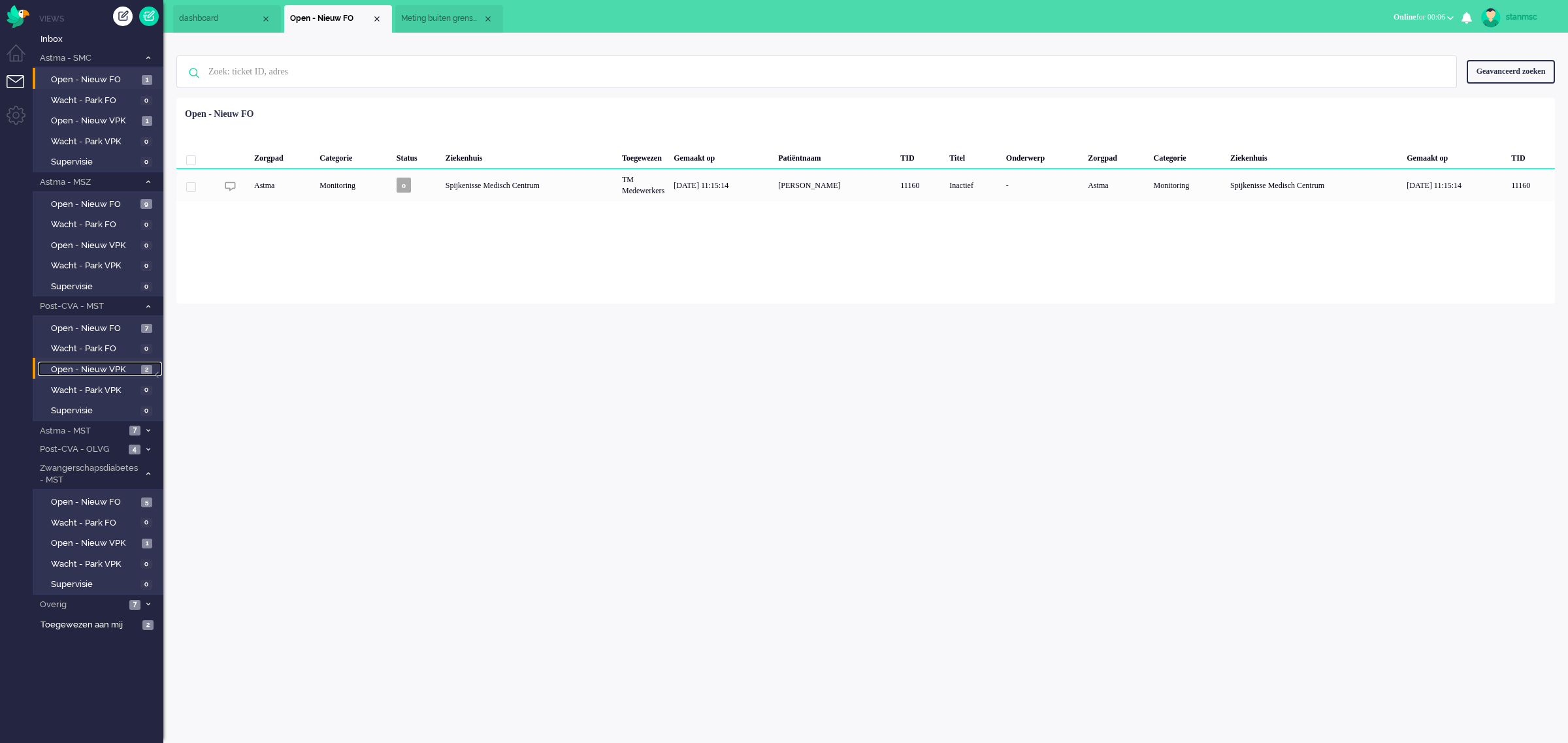
click at [96, 369] on span "Open - Nieuw VPK" at bounding box center [94, 370] width 87 height 13
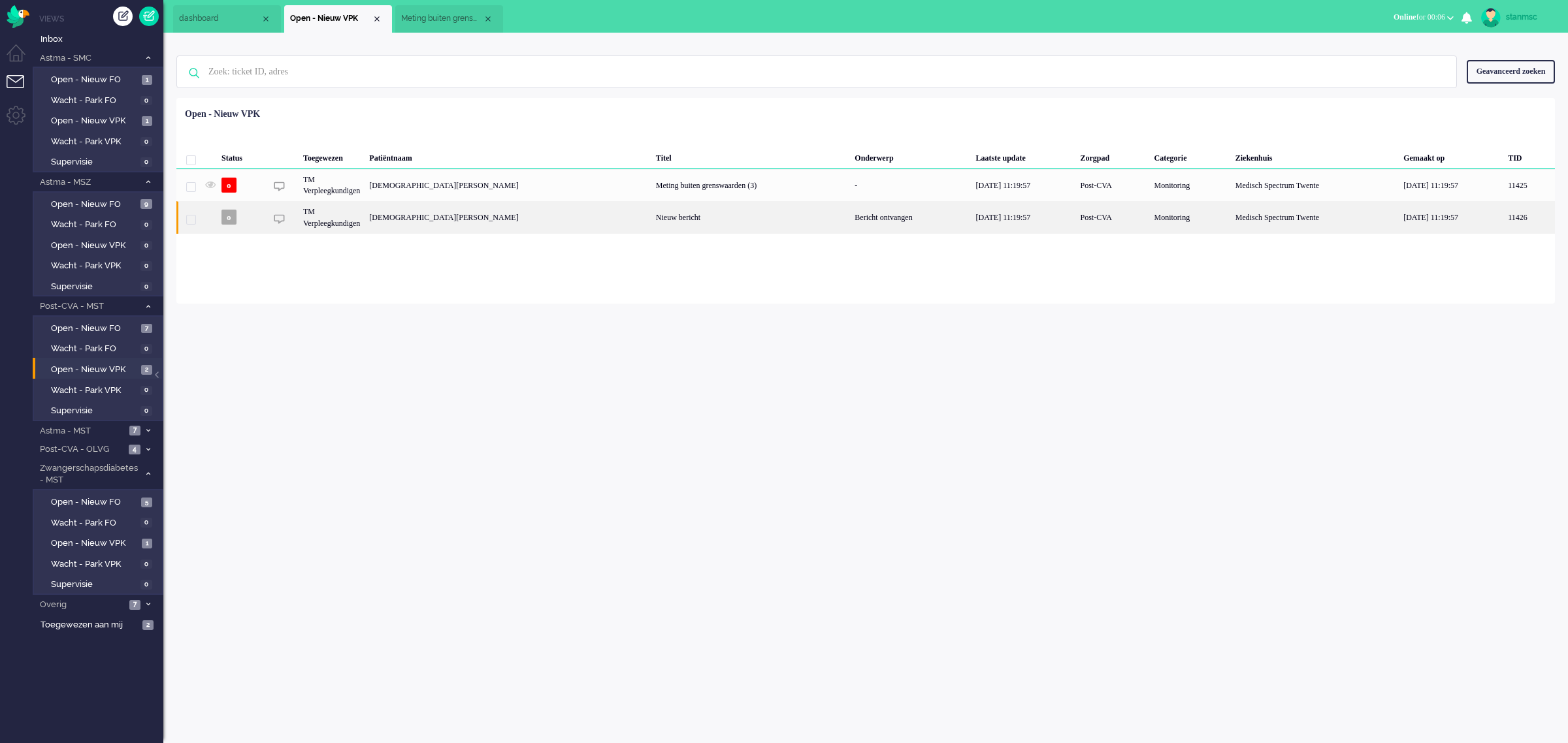
click at [535, 217] on div "[DEMOGRAPHIC_DATA][PERSON_NAME]" at bounding box center [508, 217] width 287 height 32
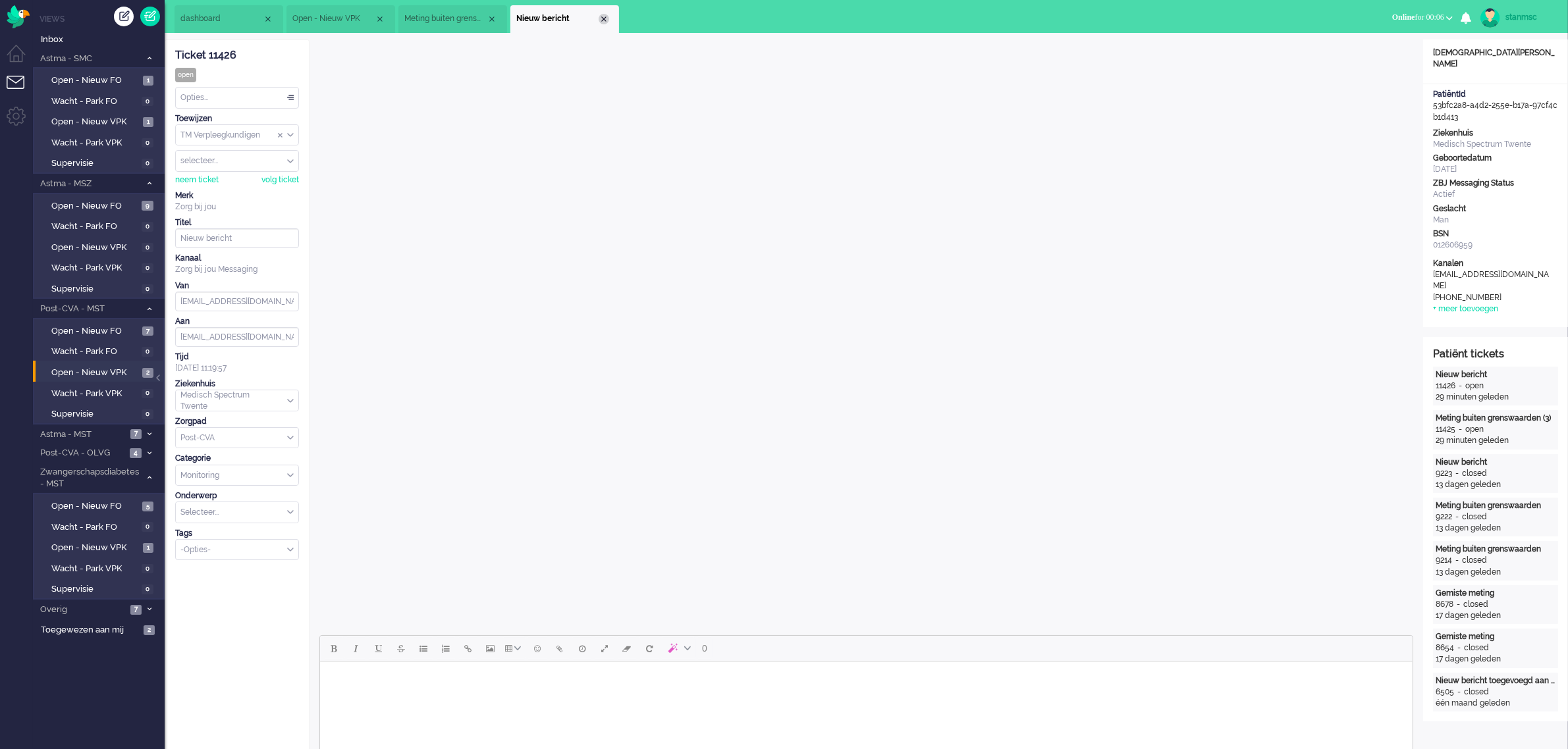
click at [606, 19] on div "Close tab" at bounding box center [604, 19] width 11 height 11
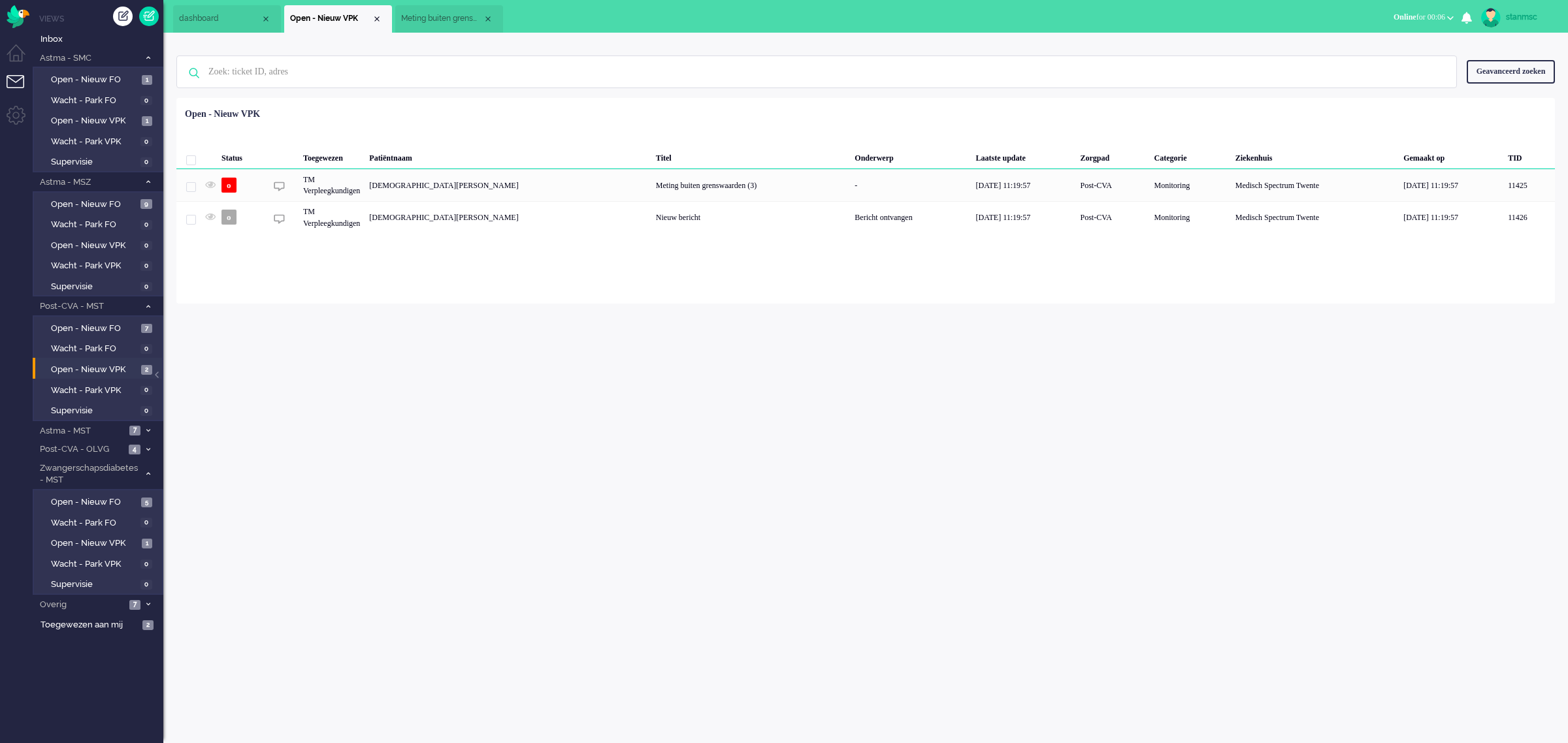
click at [428, 15] on span "Meting buiten grenswaarden" at bounding box center [441, 19] width 82 height 11
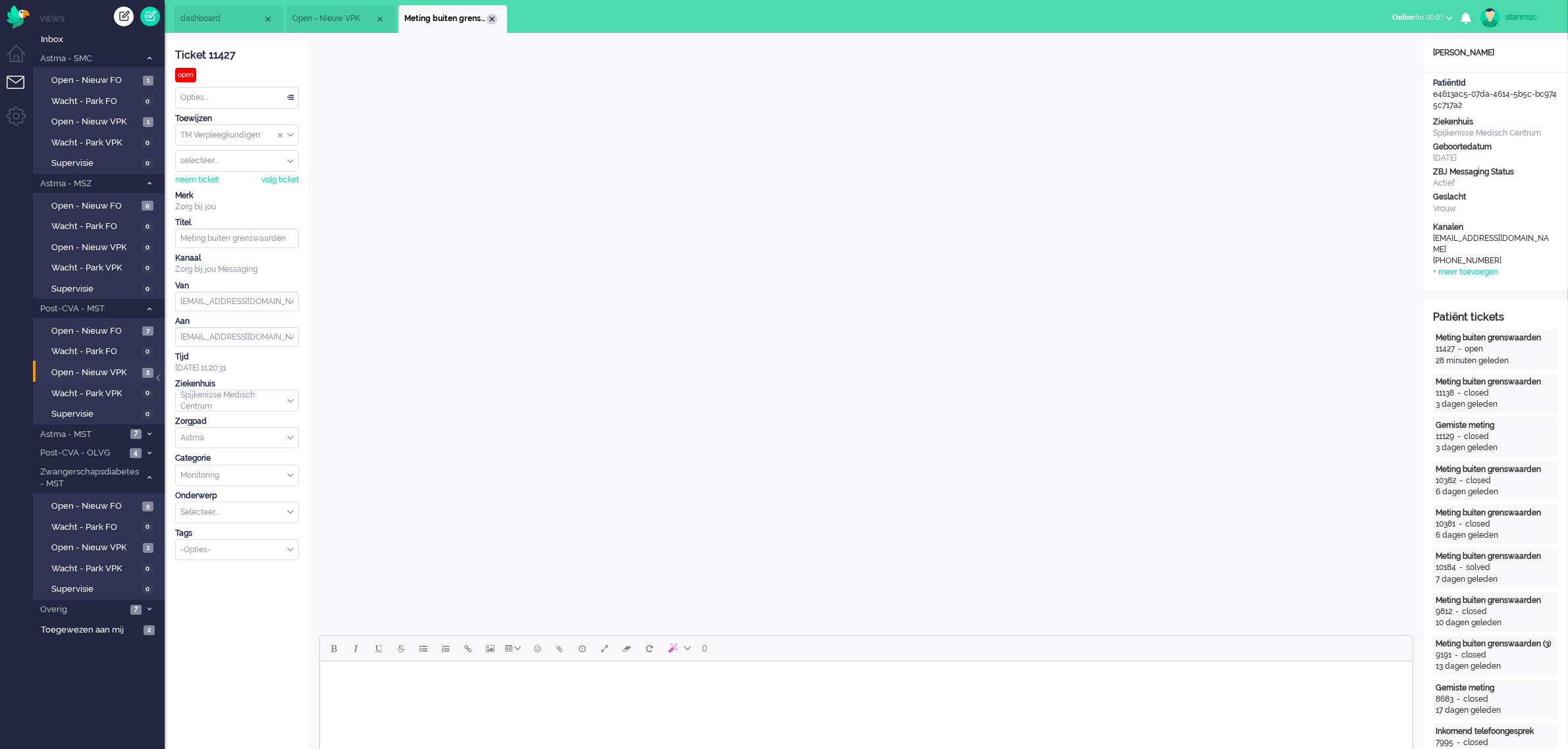
click at [492, 18] on div "Close tab" at bounding box center [492, 19] width 11 height 11
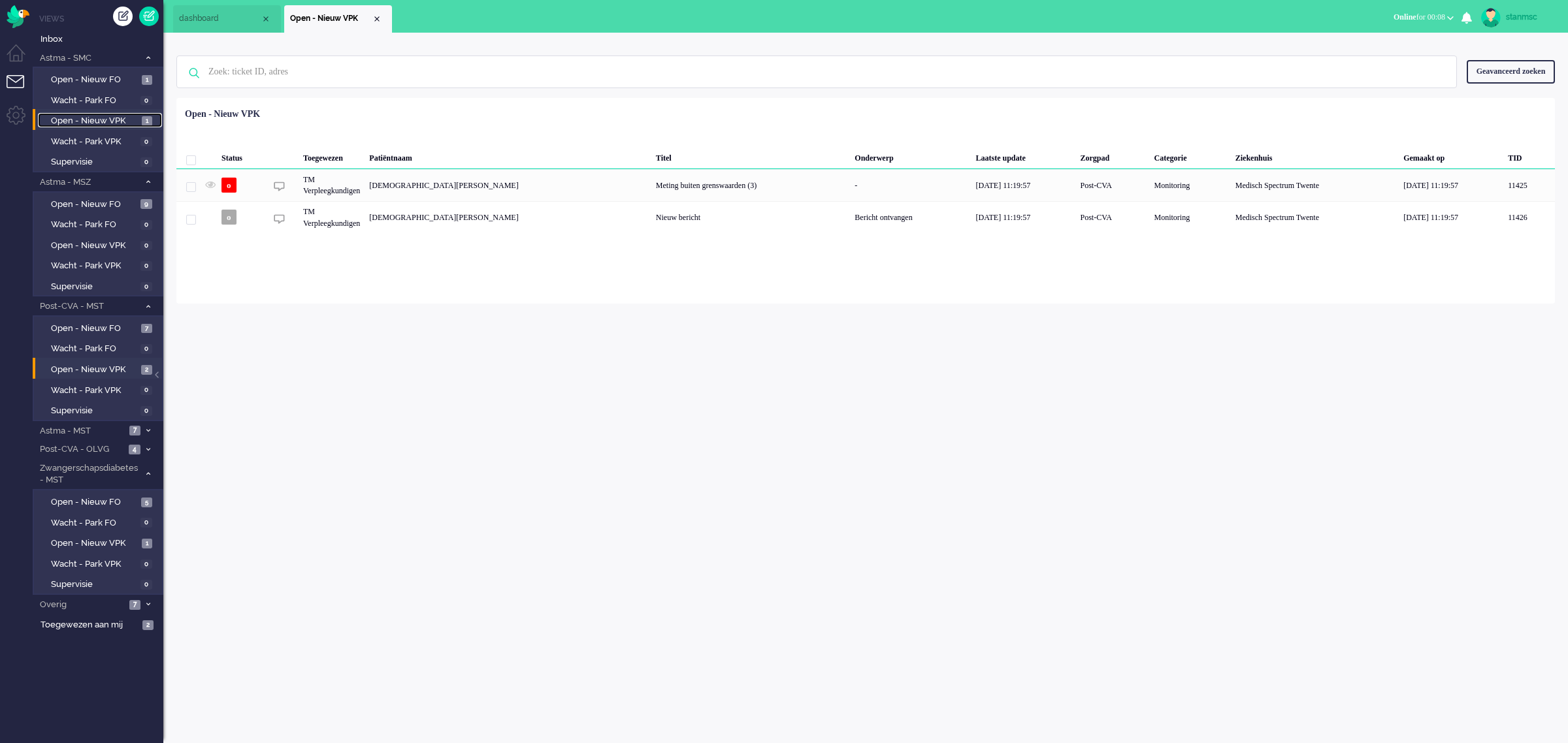
click at [108, 116] on span "Open - Nieuw VPK" at bounding box center [95, 121] width 88 height 13
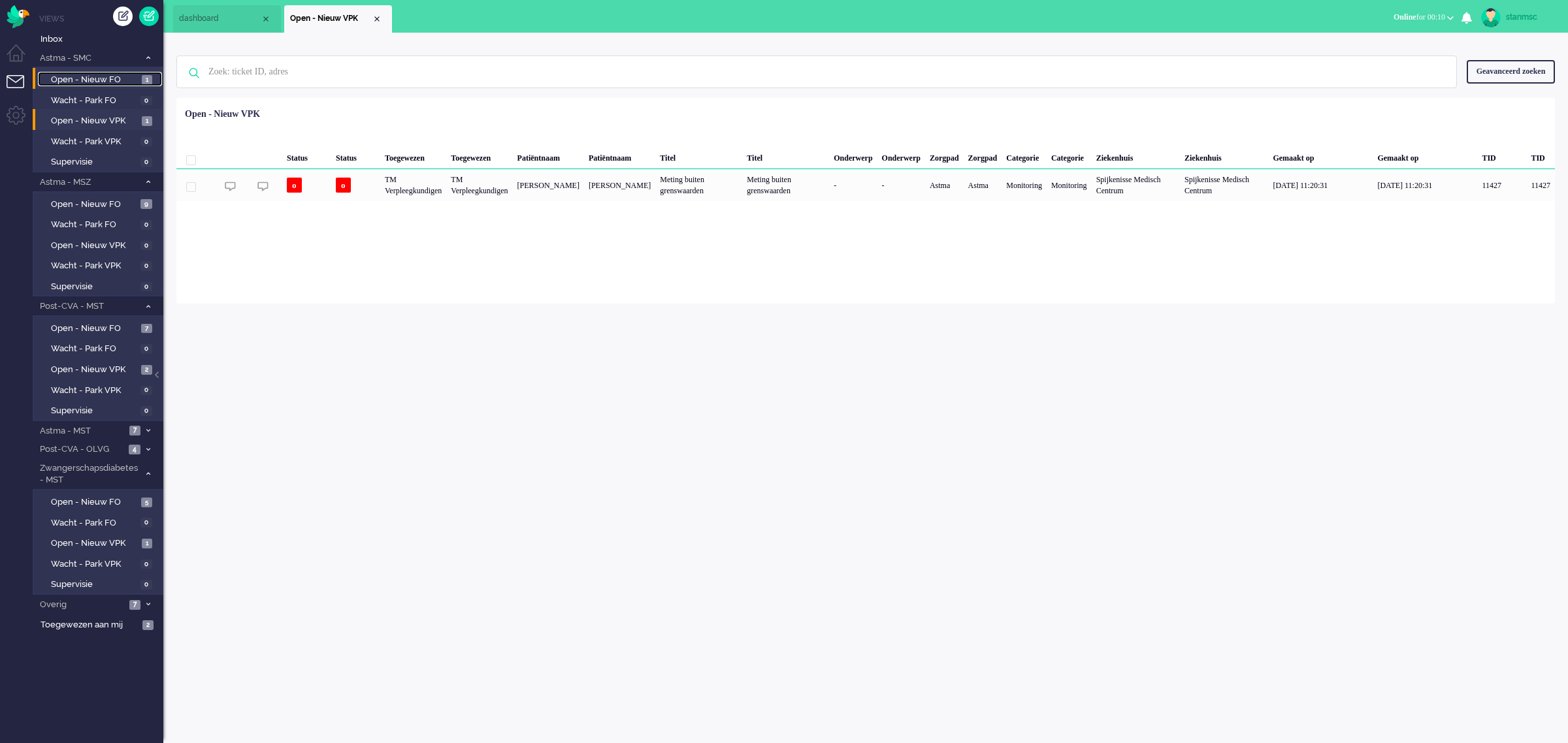
click at [87, 75] on span "Open - Nieuw FO" at bounding box center [95, 80] width 88 height 13
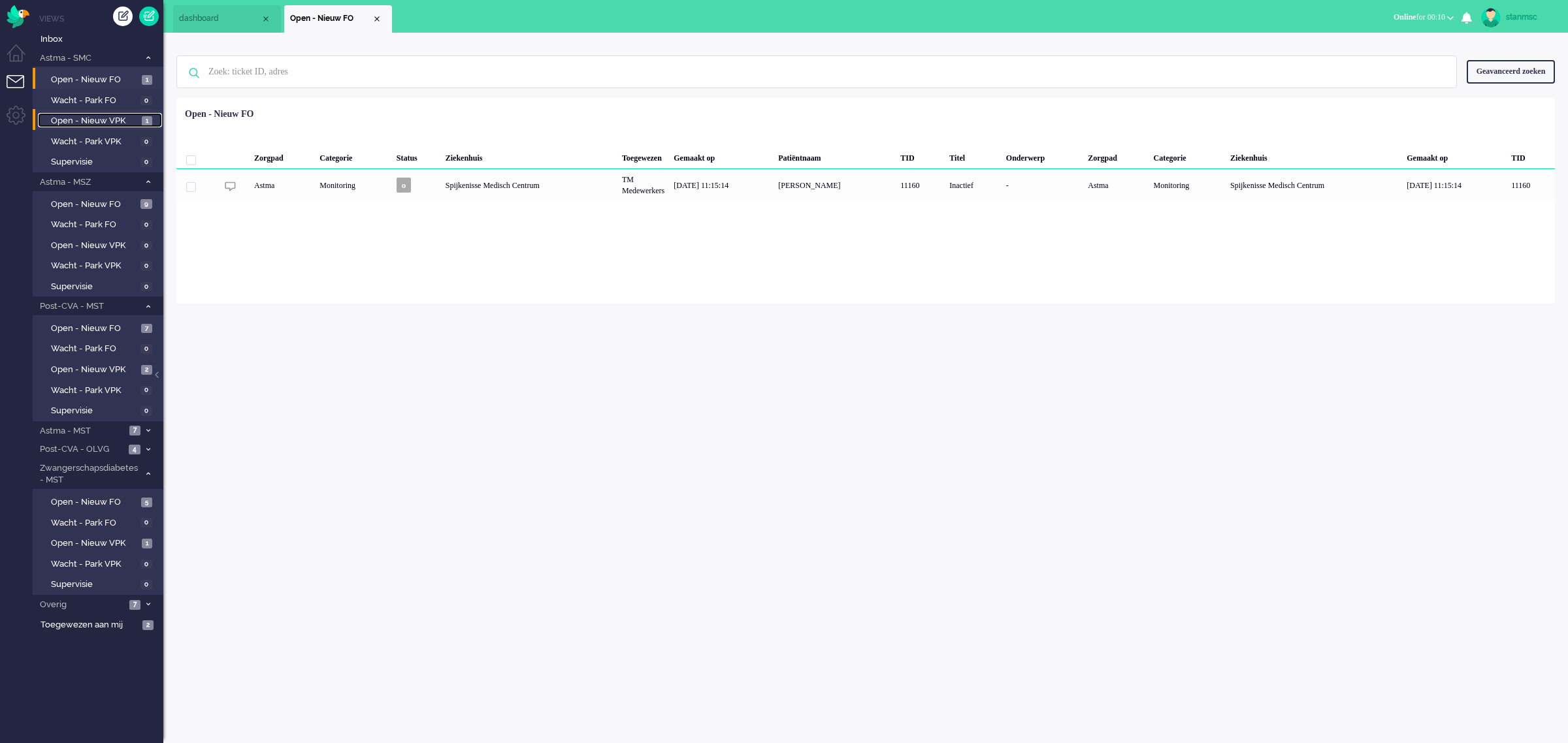
click at [95, 118] on span "Open - Nieuw VPK" at bounding box center [95, 121] width 88 height 13
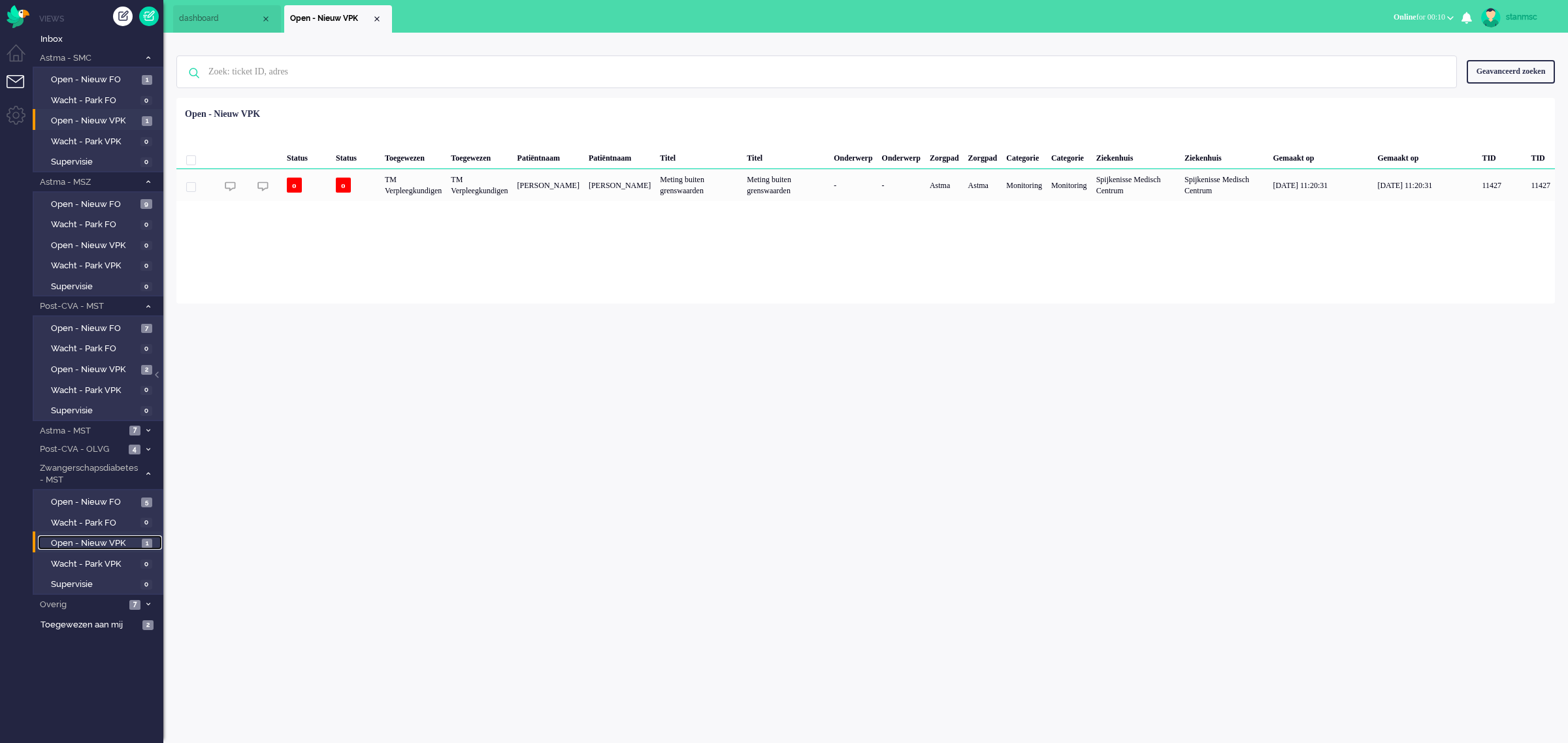
click at [106, 539] on span "Open - Nieuw VPK" at bounding box center [95, 543] width 88 height 13
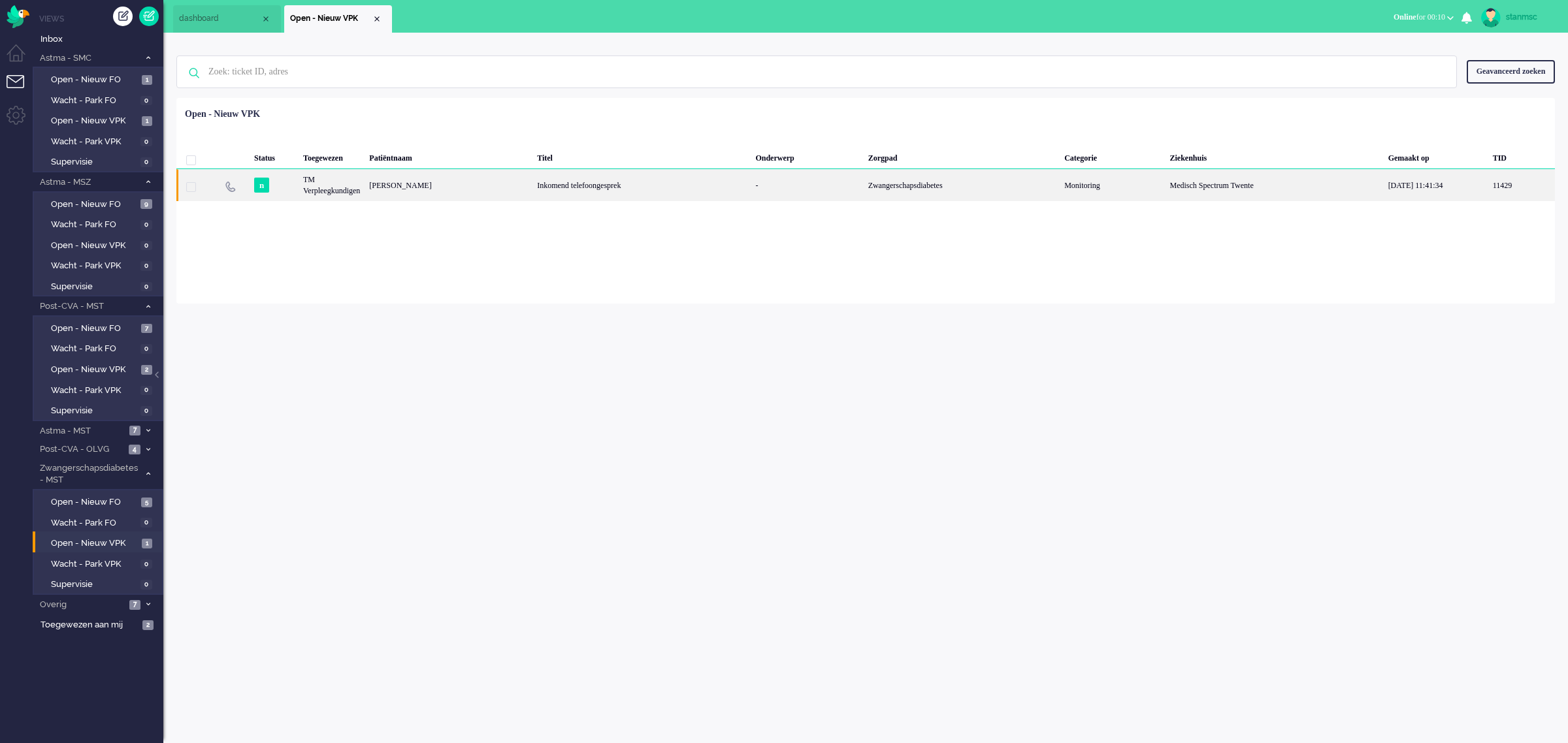
click at [468, 184] on div "lynn Sauer" at bounding box center [448, 185] width 168 height 32
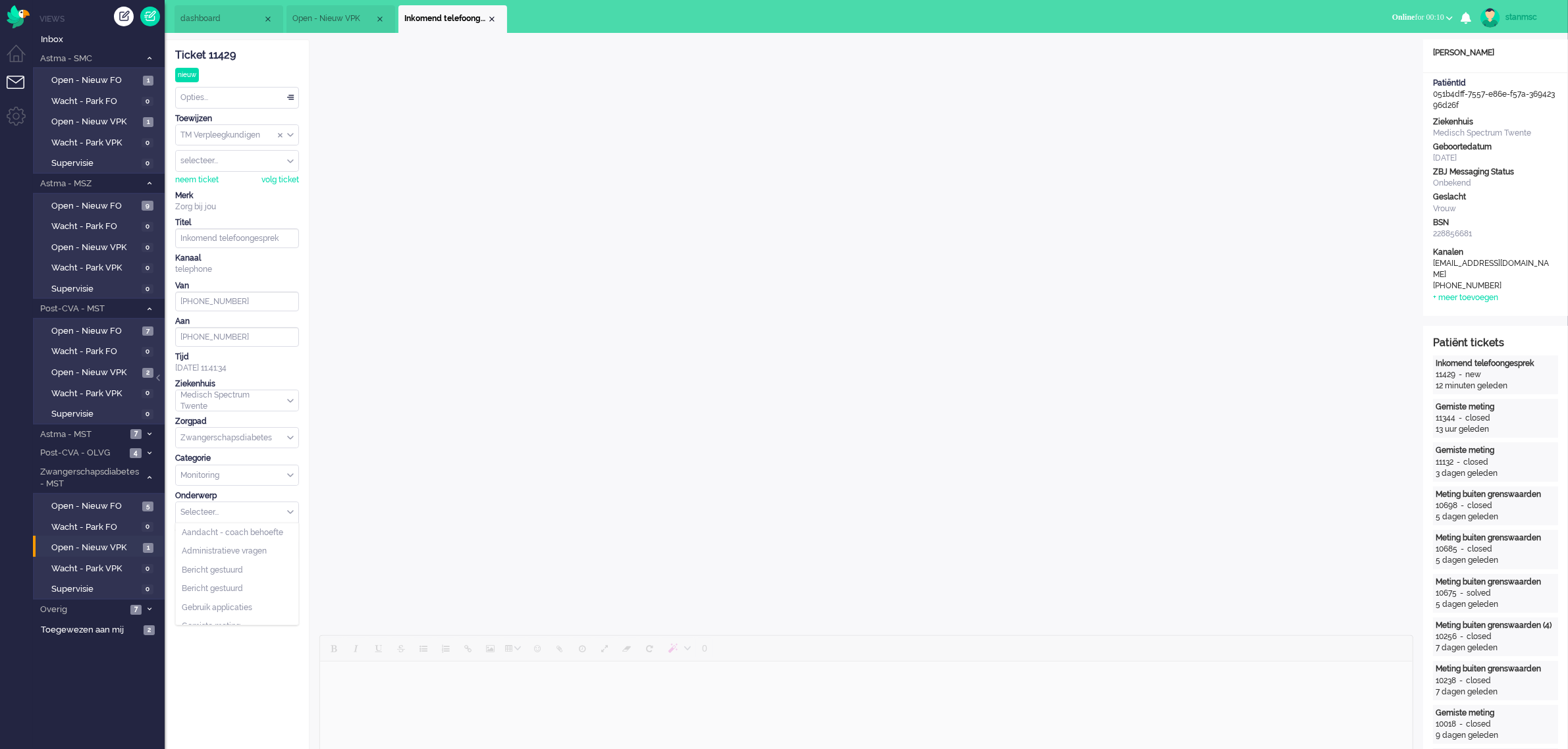
click at [290, 518] on div "Selecteer..." at bounding box center [237, 512] width 122 height 21
click at [241, 613] on li "Terugbellen" at bounding box center [237, 615] width 122 height 19
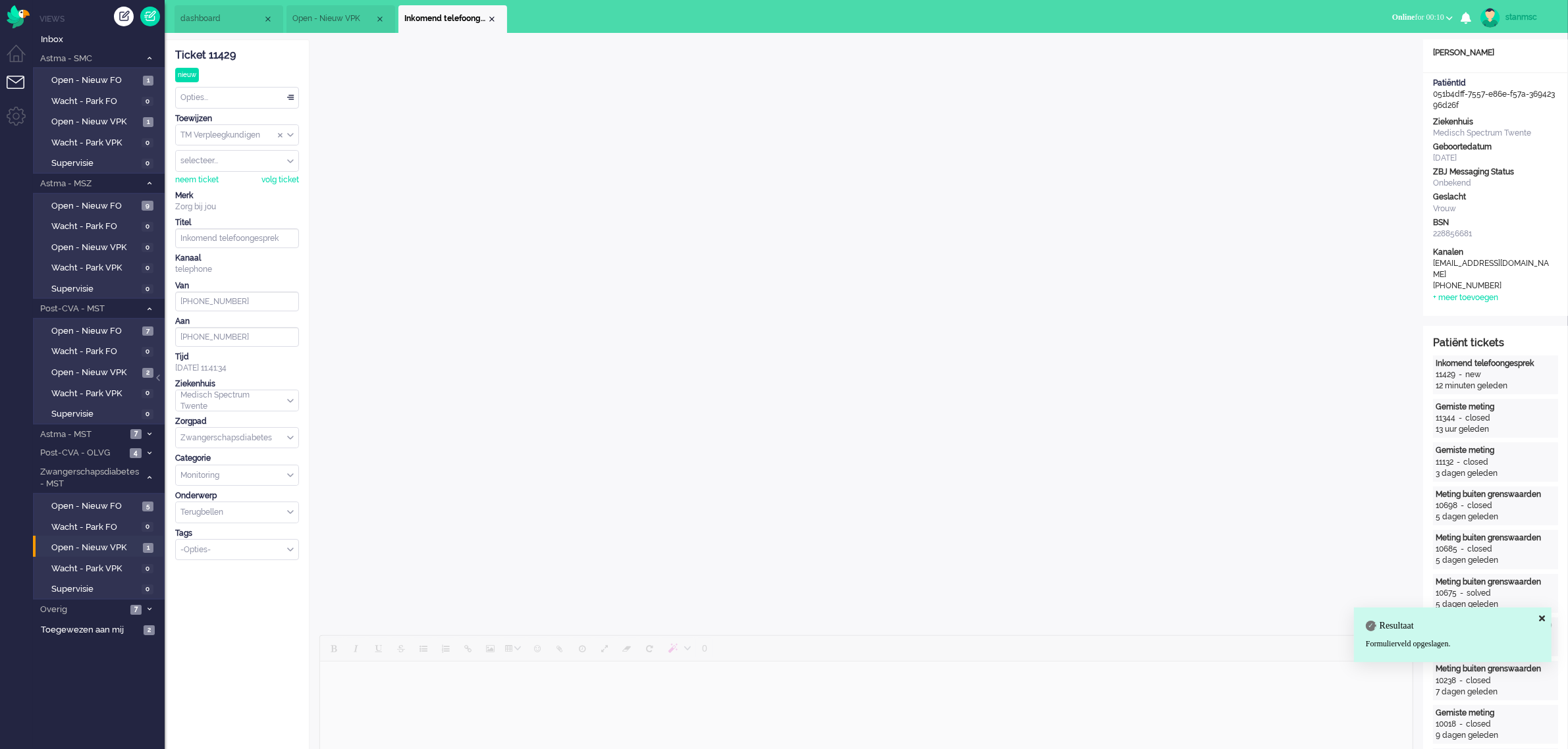
click at [290, 552] on div "-Opties-" at bounding box center [237, 550] width 122 height 21
click at [491, 19] on div "Close tab" at bounding box center [492, 19] width 11 height 11
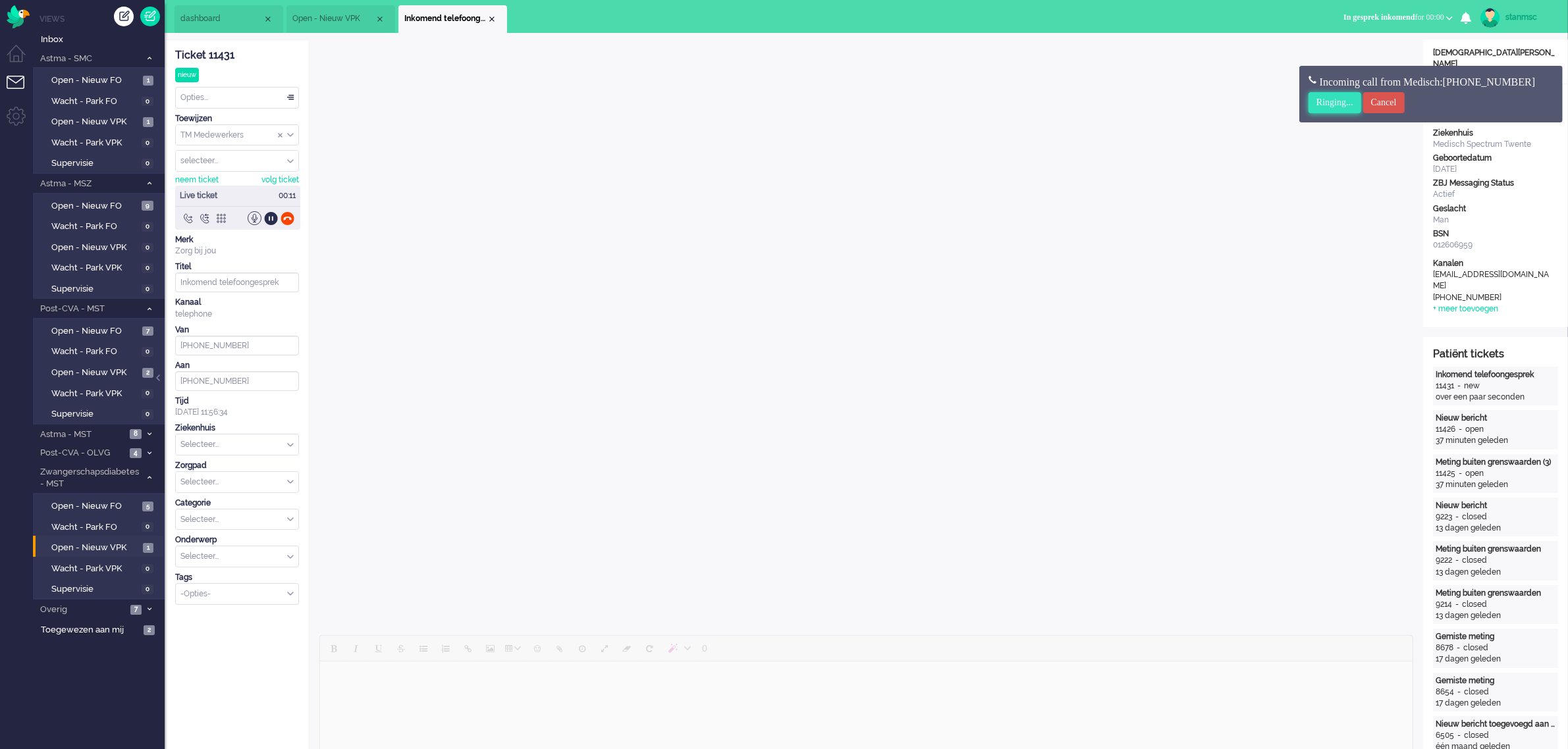
click at [1337, 102] on input "Ringing..." at bounding box center [1335, 103] width 53 height 21
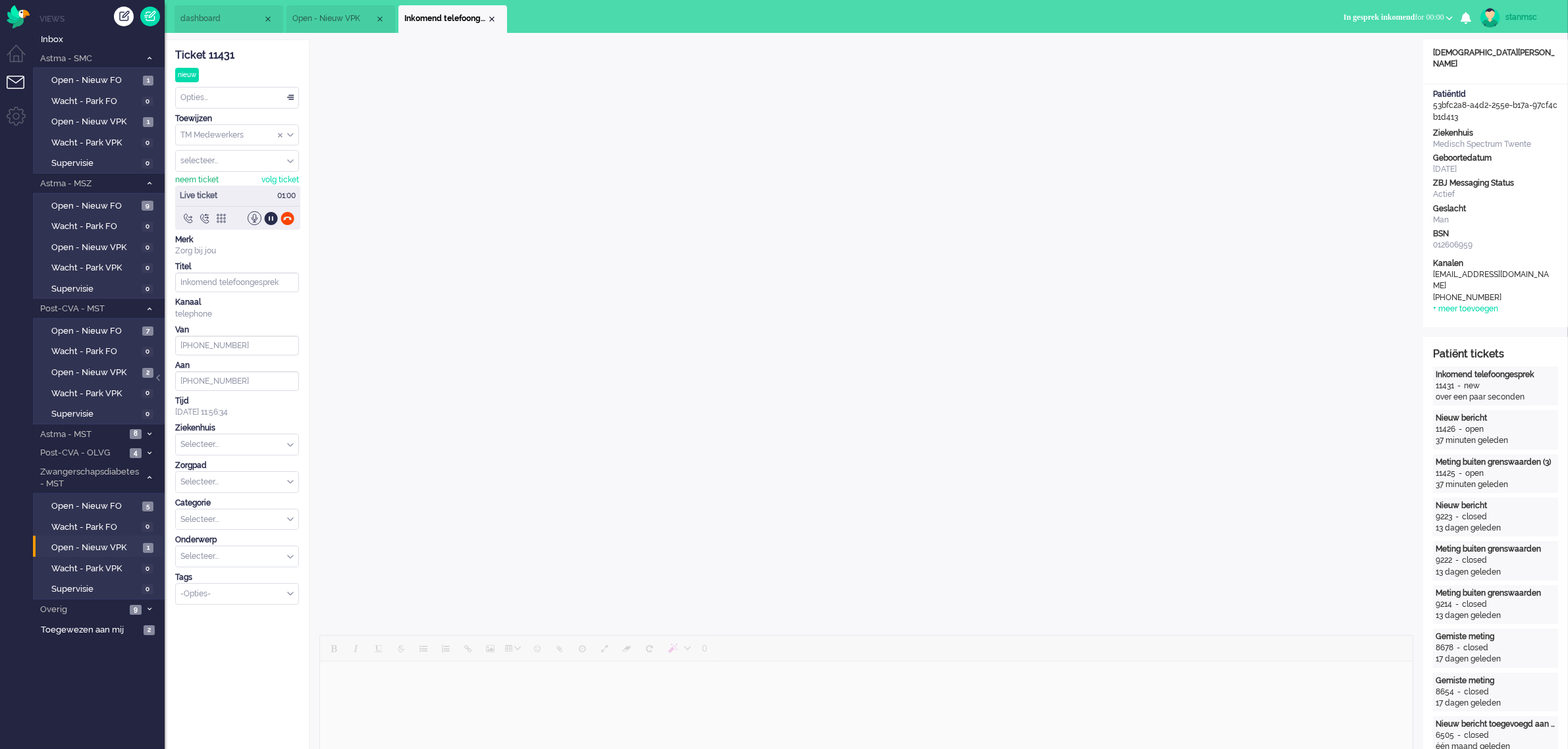
click at [191, 178] on div "neem ticket" at bounding box center [197, 180] width 43 height 11
click at [288, 222] on div at bounding box center [287, 218] width 14 height 14
type input "[PHONE_NUMBER]"
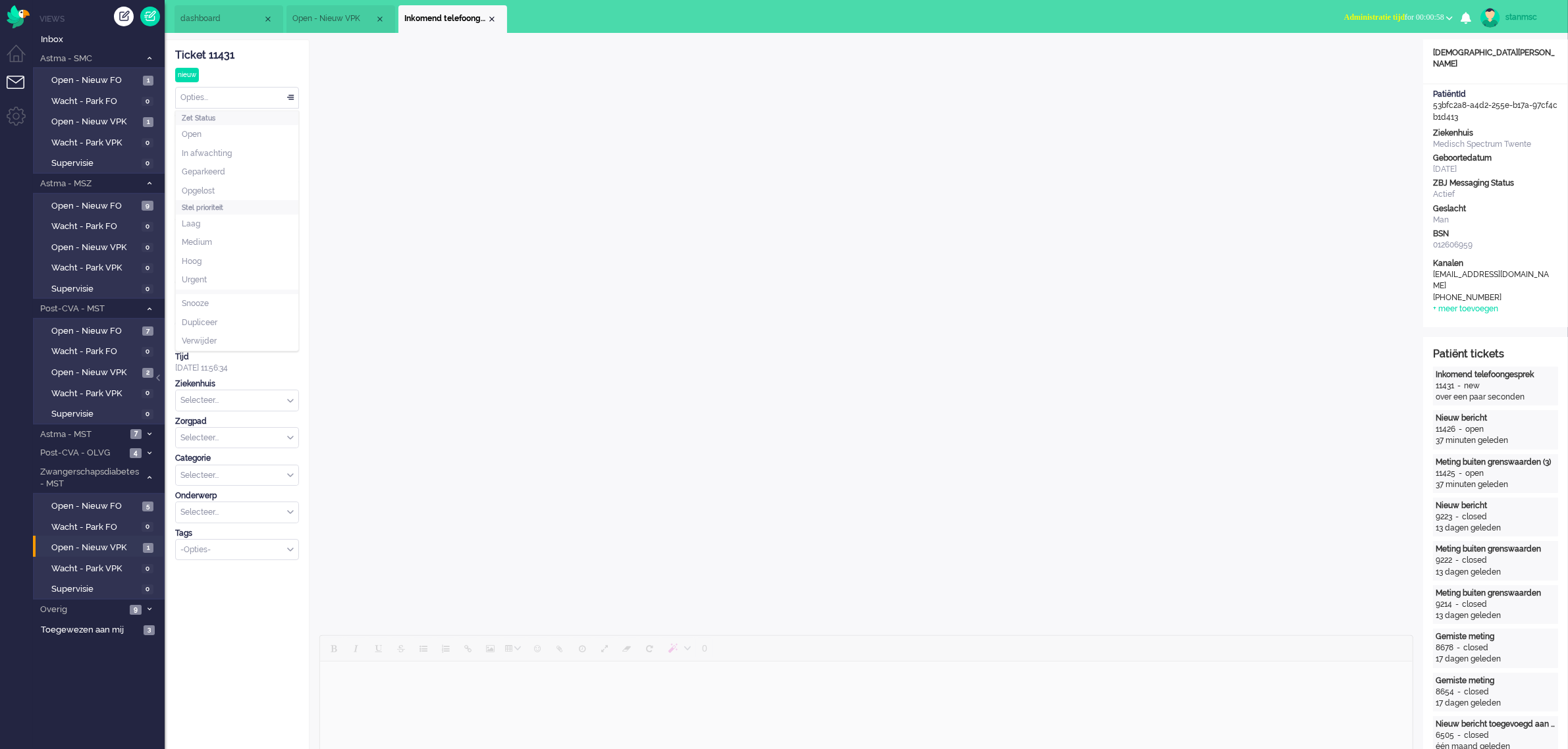
click at [211, 99] on div "Opties..." at bounding box center [237, 98] width 122 height 21
click at [215, 187] on span "Opgelost" at bounding box center [198, 191] width 33 height 11
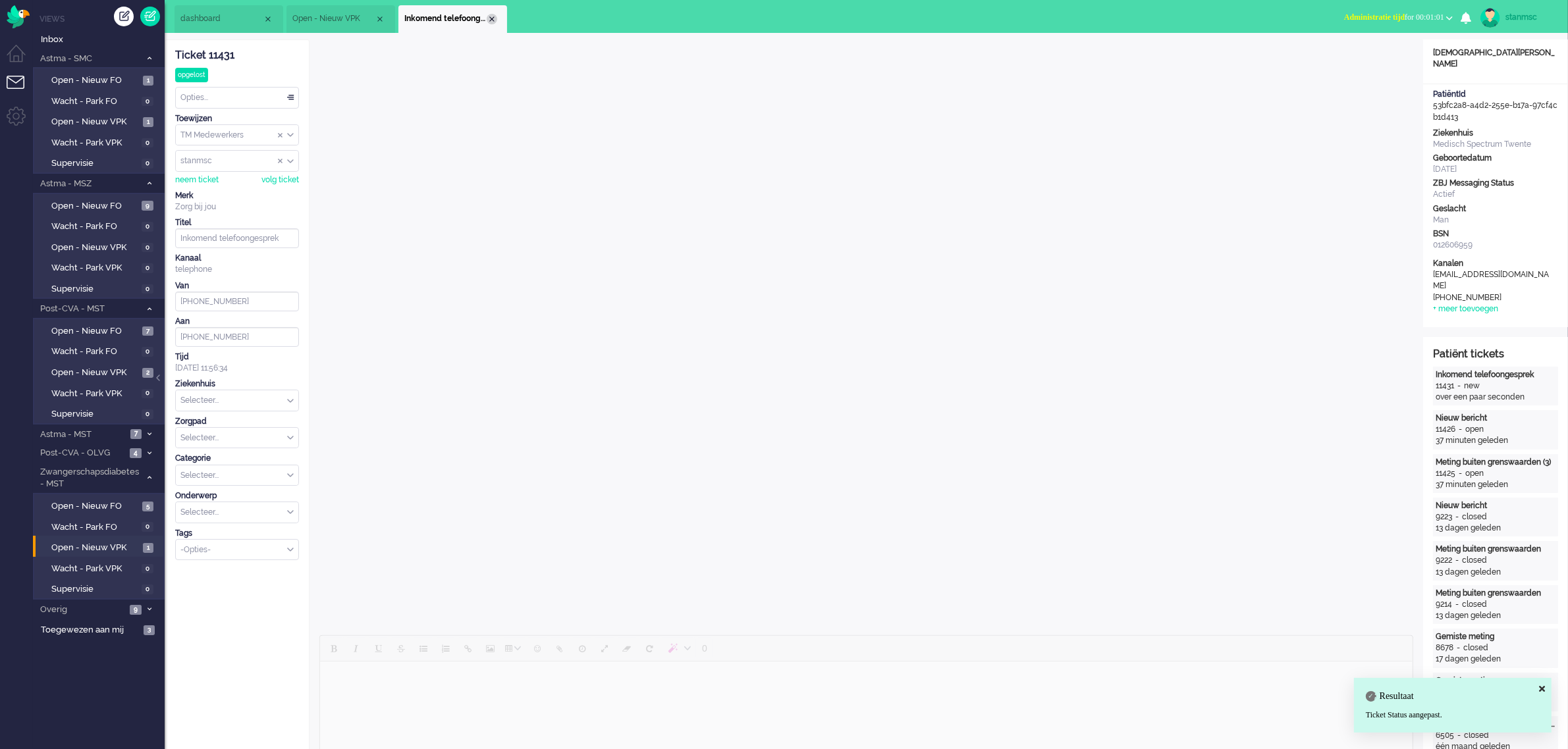
click at [492, 19] on div "Close tab" at bounding box center [492, 19] width 11 height 11
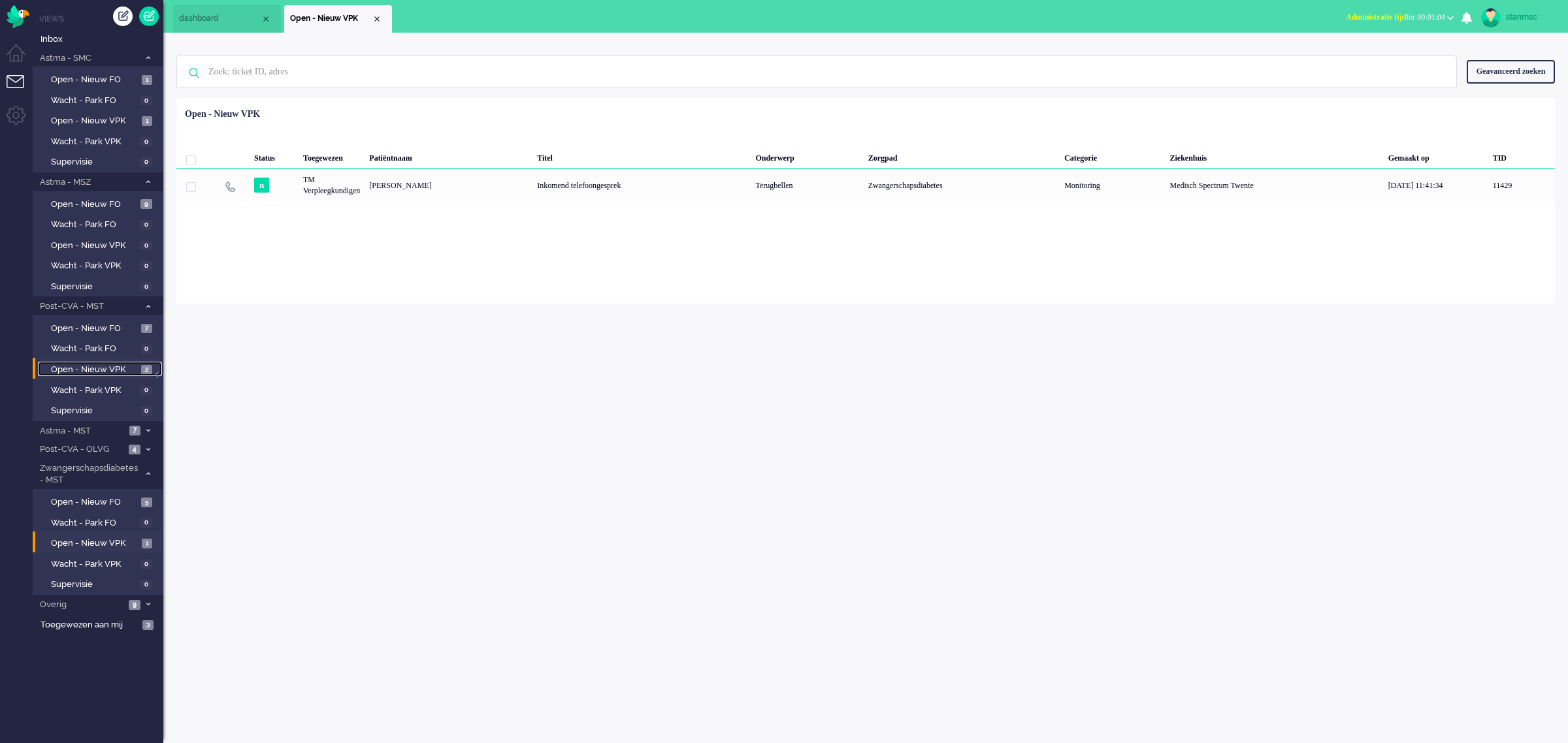
click at [108, 364] on span "Open - Nieuw VPK" at bounding box center [94, 370] width 87 height 13
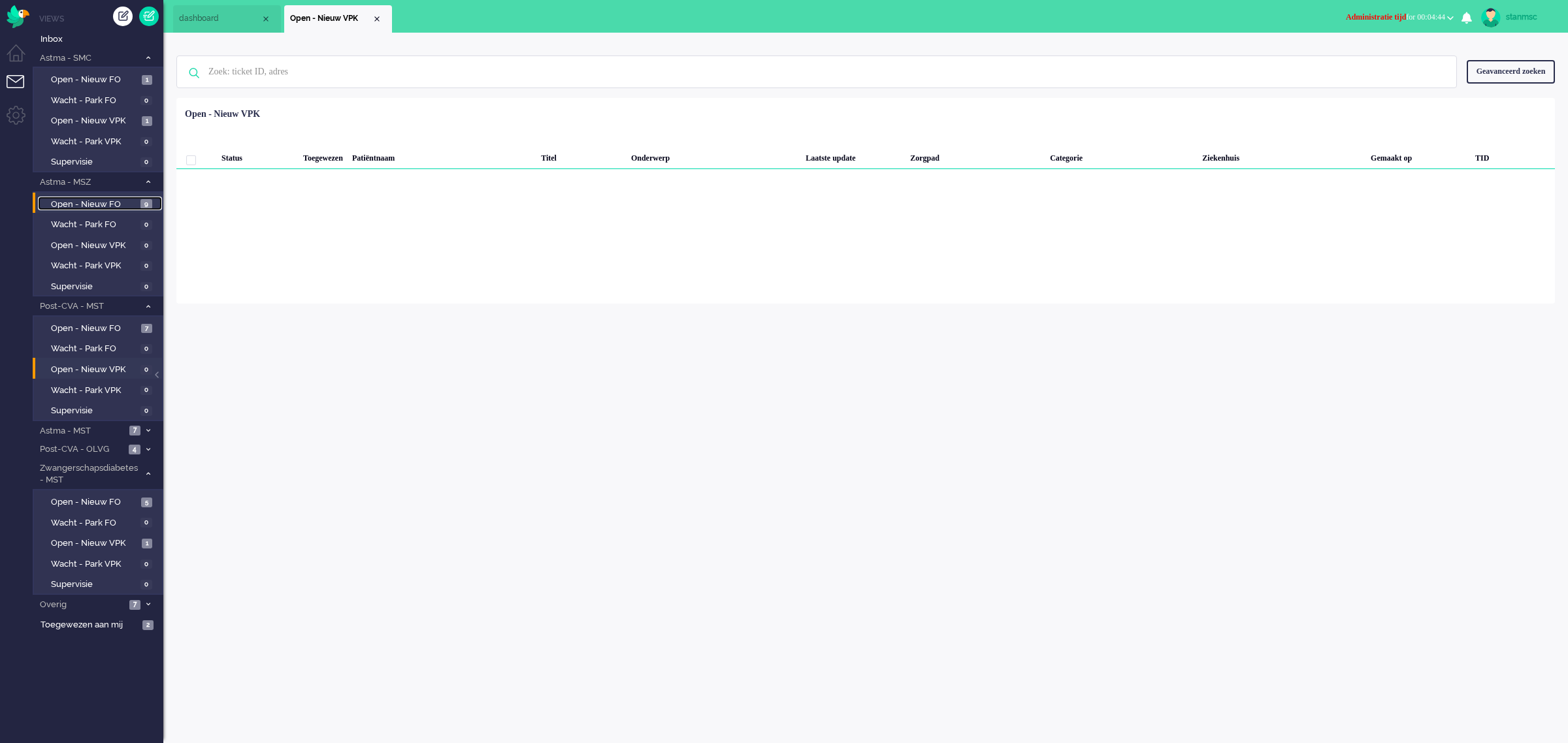
click at [86, 198] on span "Open - Nieuw FO" at bounding box center [94, 204] width 86 height 13
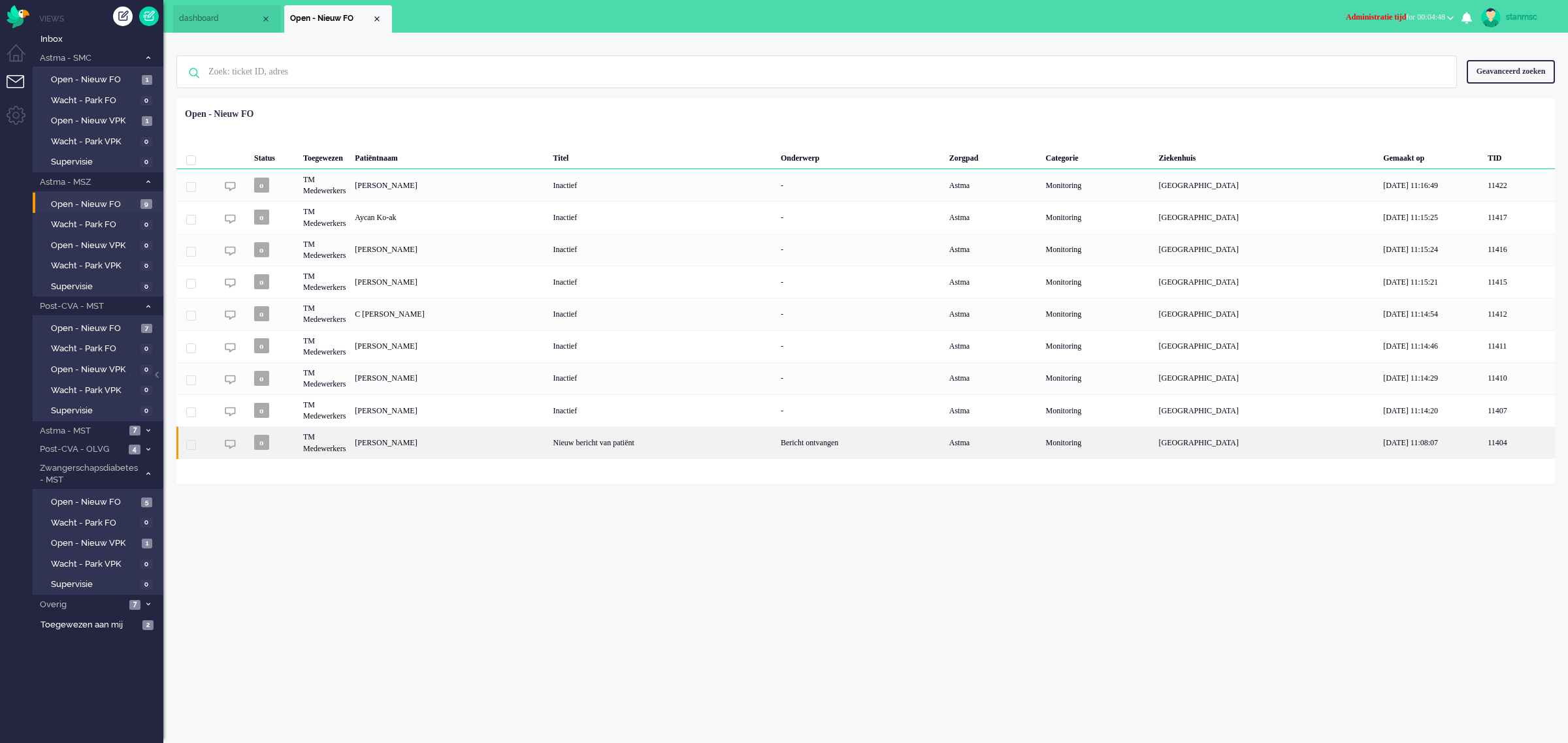
click at [548, 444] on div "Marlies Elisabeth van Noort" at bounding box center [449, 442] width 198 height 32
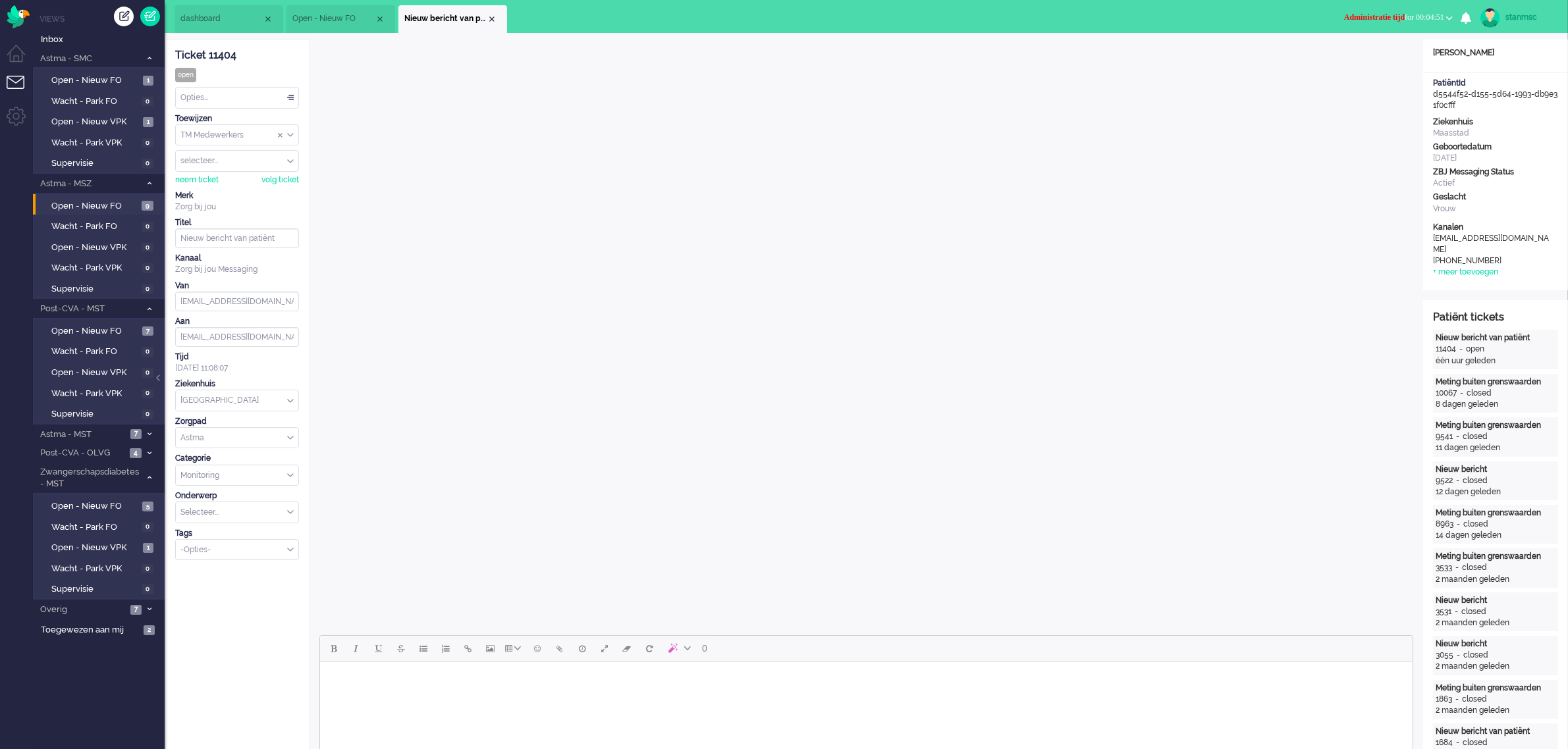
click at [1437, 15] on span "Administratie tijd for 00:04:51" at bounding box center [1394, 17] width 100 height 9
click at [1379, 60] on label "Online" at bounding box center [1398, 59] width 104 height 11
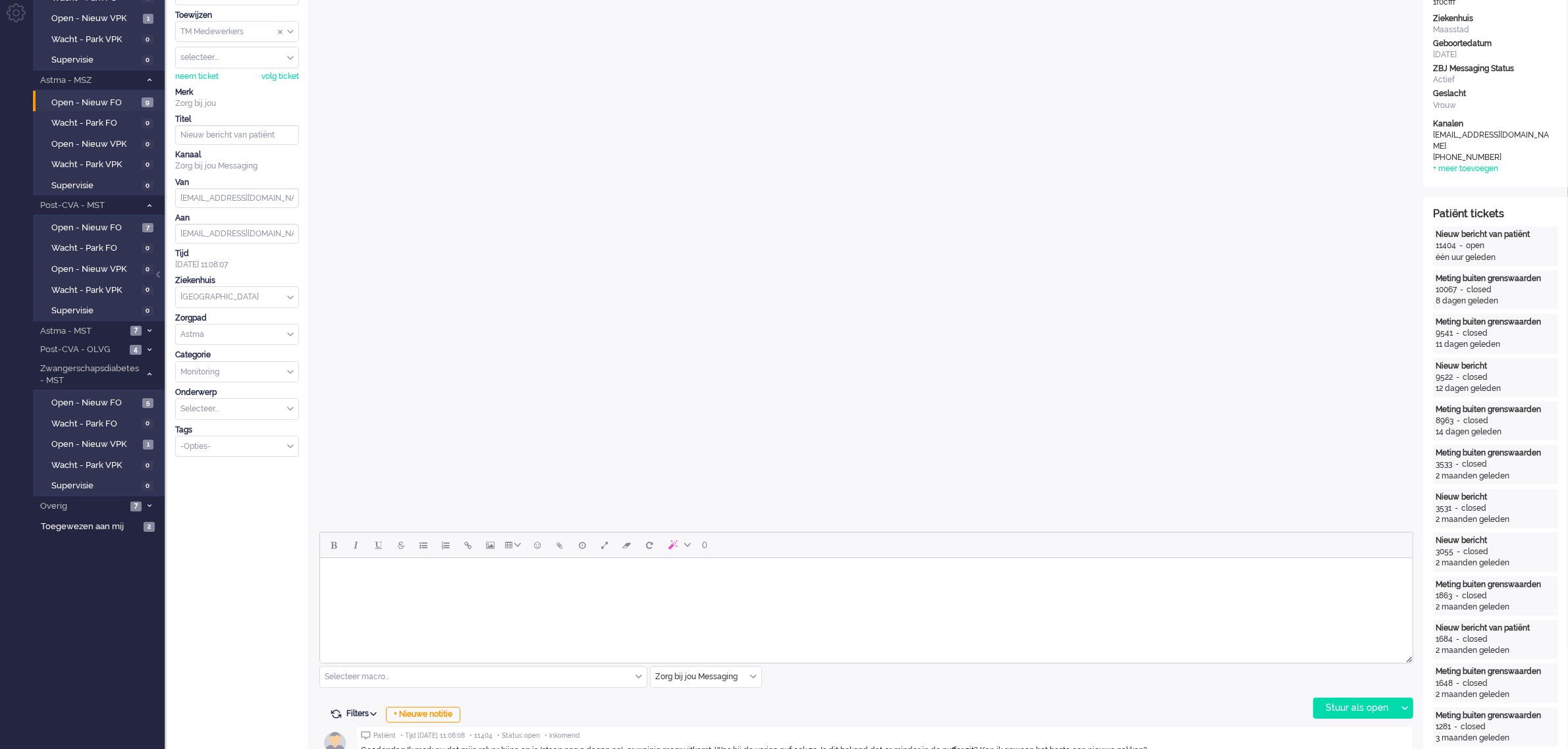
scroll to position [82, 0]
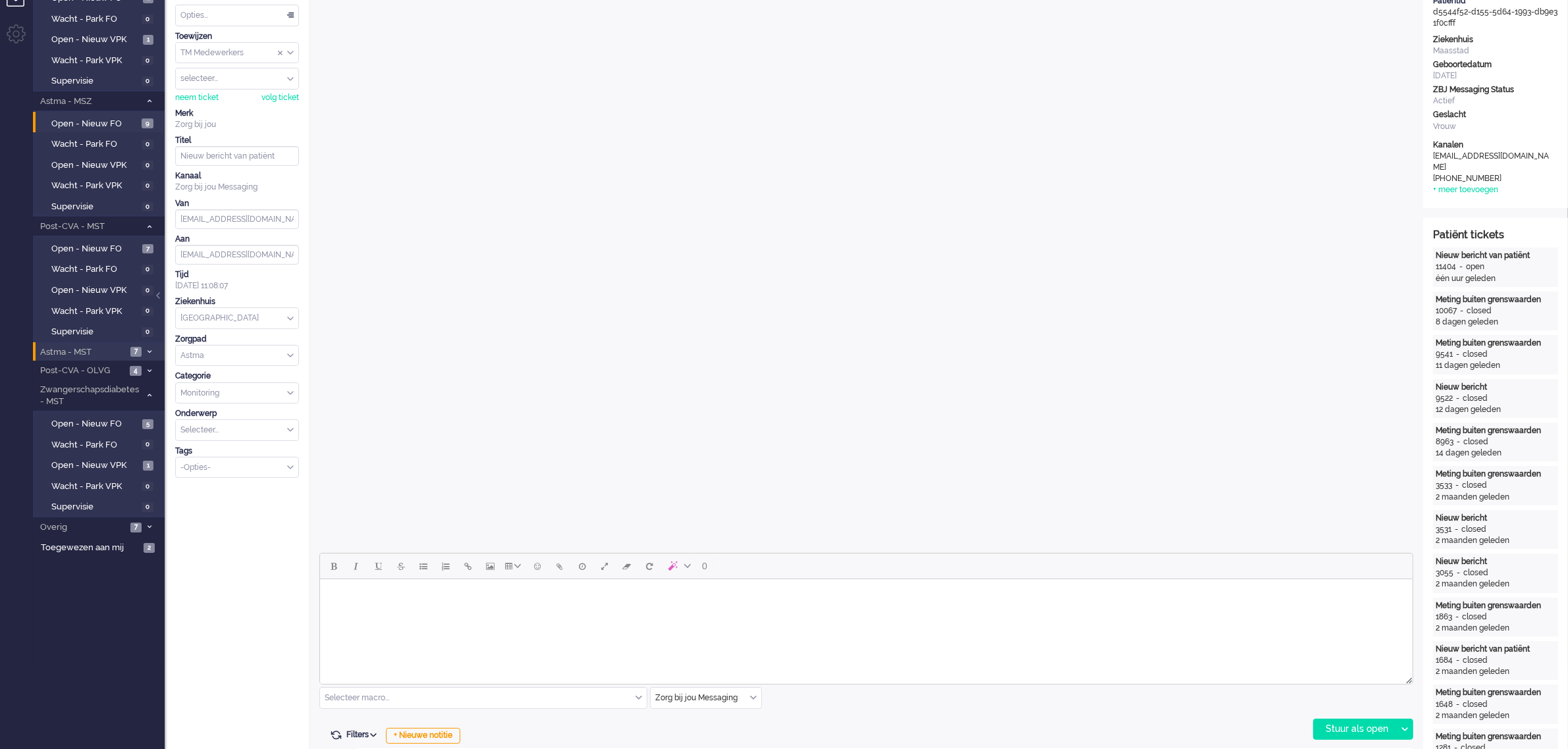
click at [100, 350] on span "Astma - MST" at bounding box center [82, 352] width 88 height 13
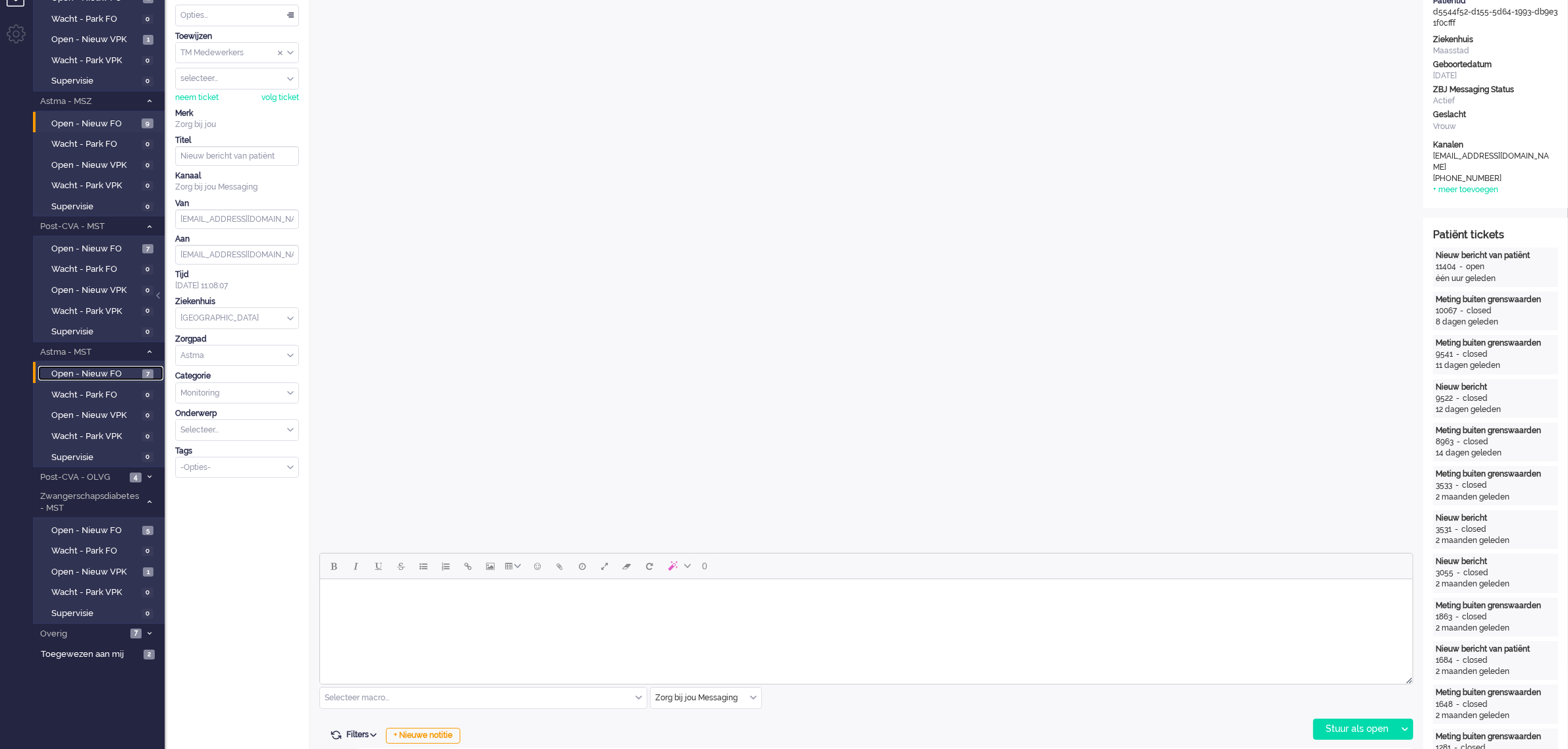
click at [101, 369] on span "Open - Nieuw FO" at bounding box center [95, 374] width 88 height 13
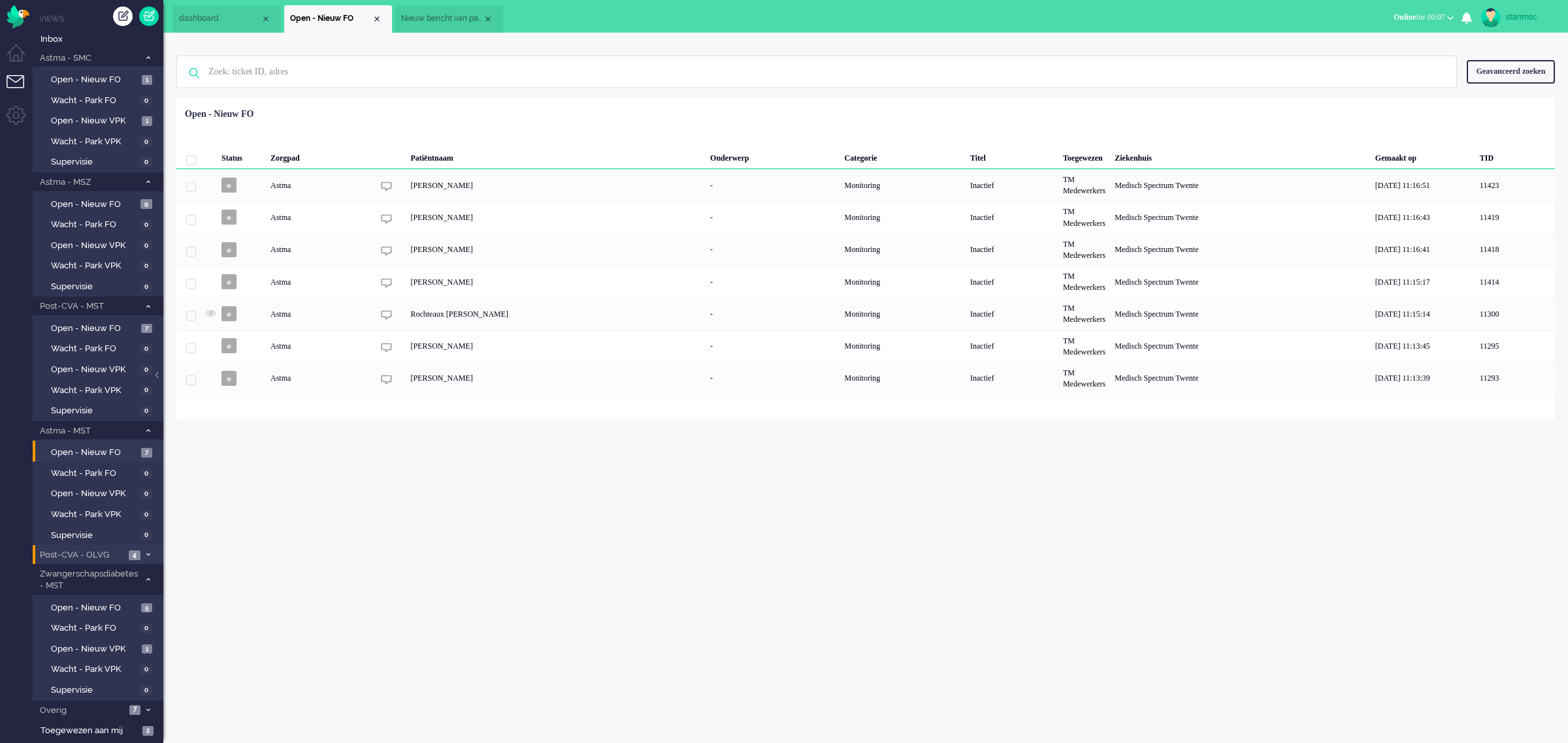
click at [92, 549] on span "Post-CVA - OLVG" at bounding box center [81, 555] width 87 height 13
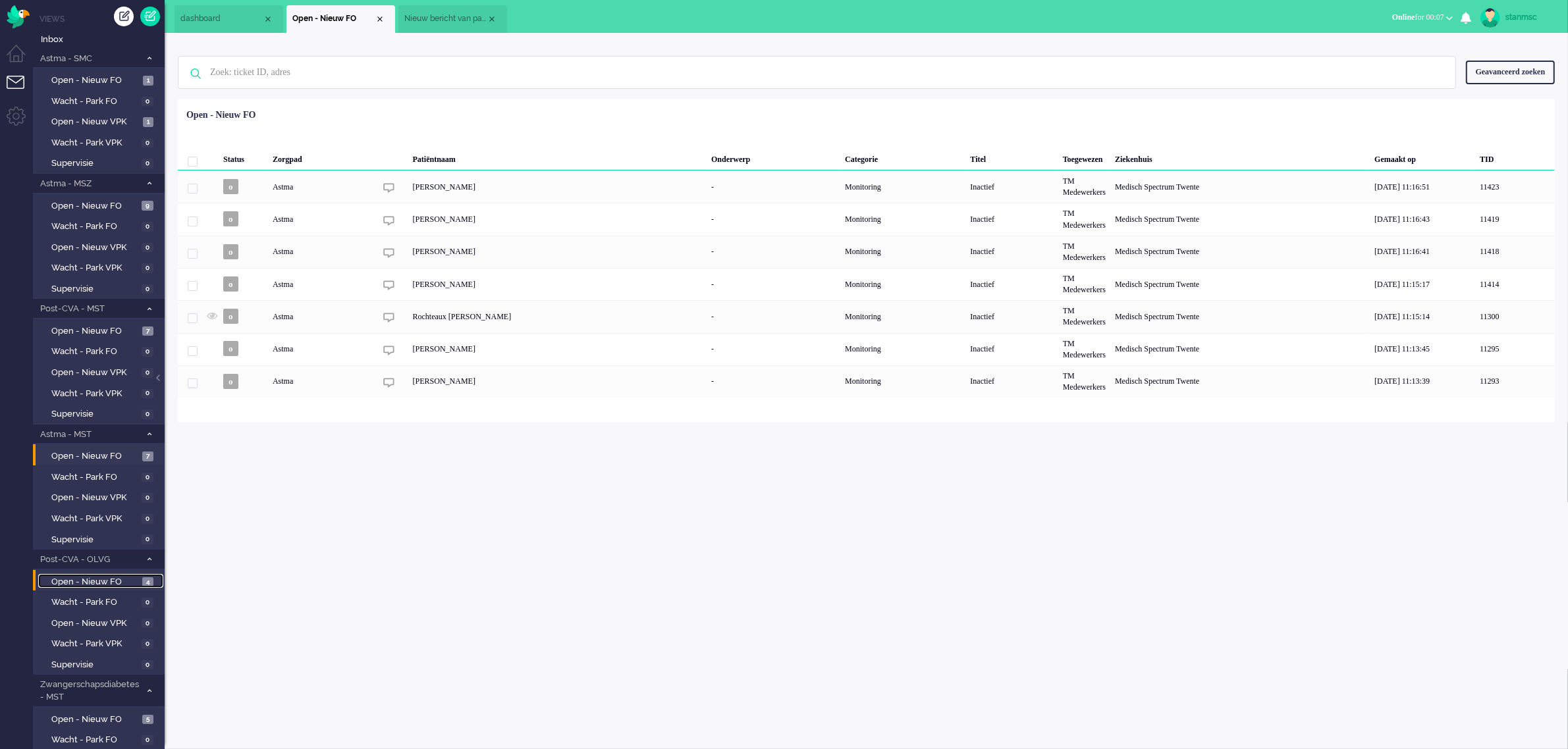
click at [92, 576] on span "Open - Nieuw FO" at bounding box center [95, 582] width 88 height 13
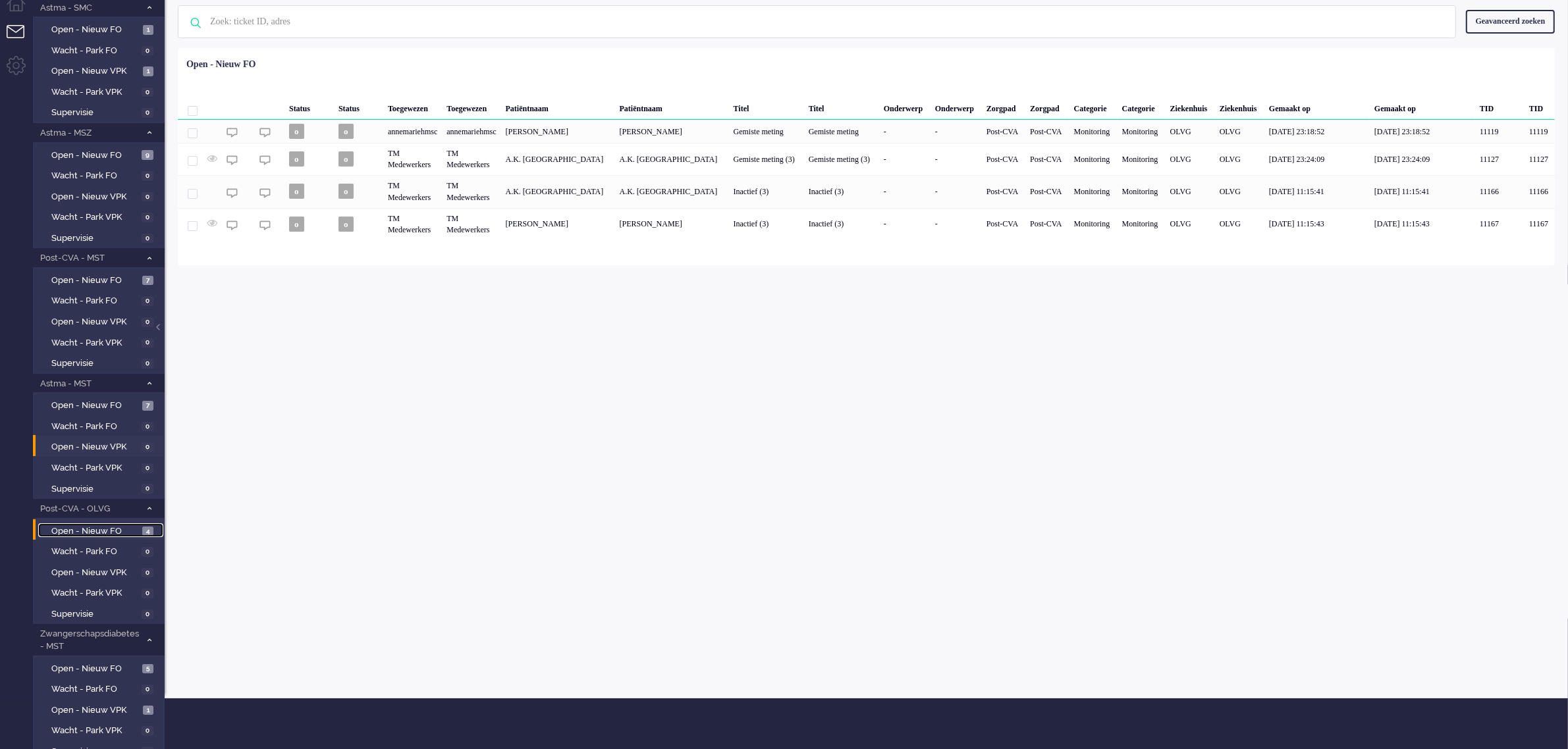
scroll to position [96, 0]
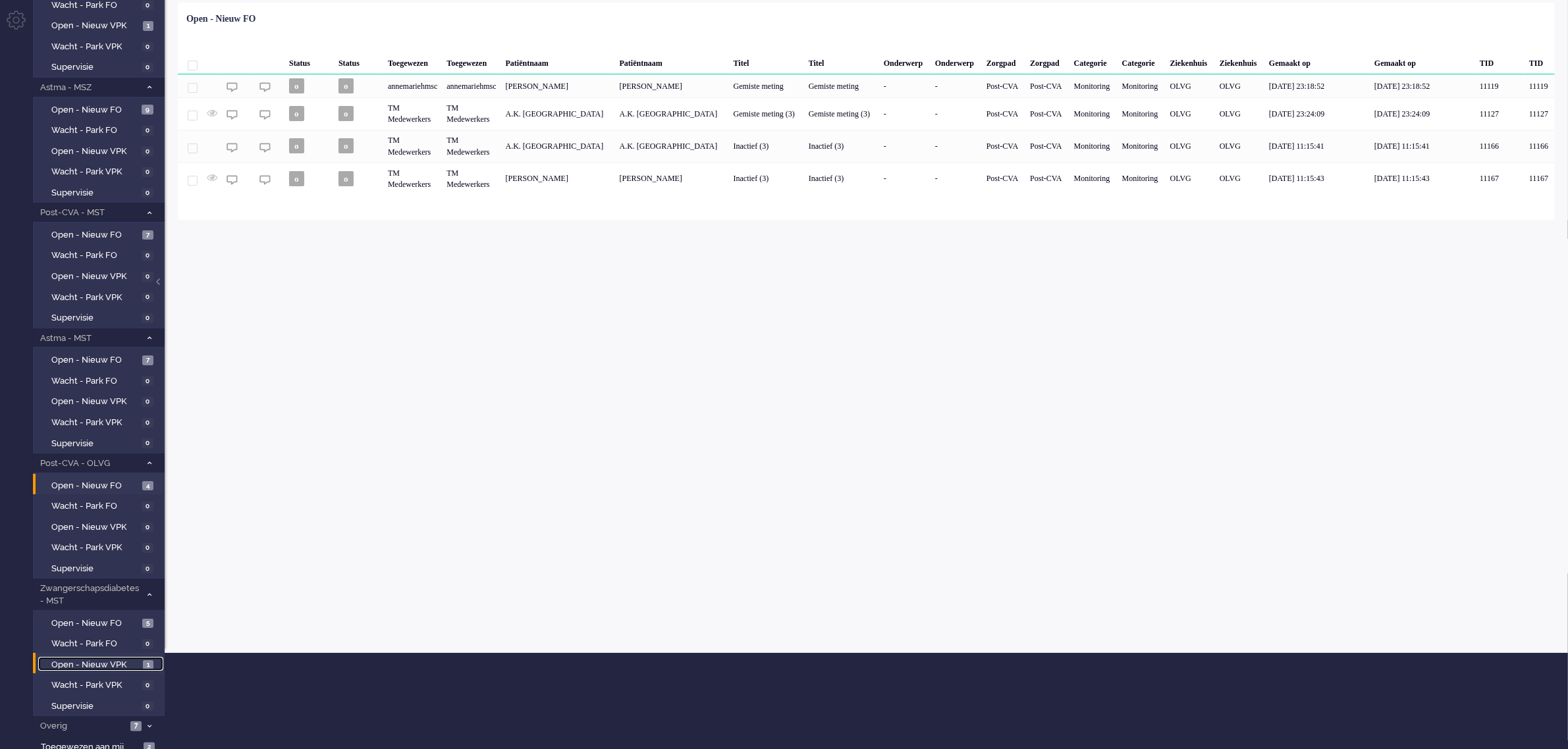
click at [91, 659] on span "Open - Nieuw VPK" at bounding box center [96, 665] width 88 height 13
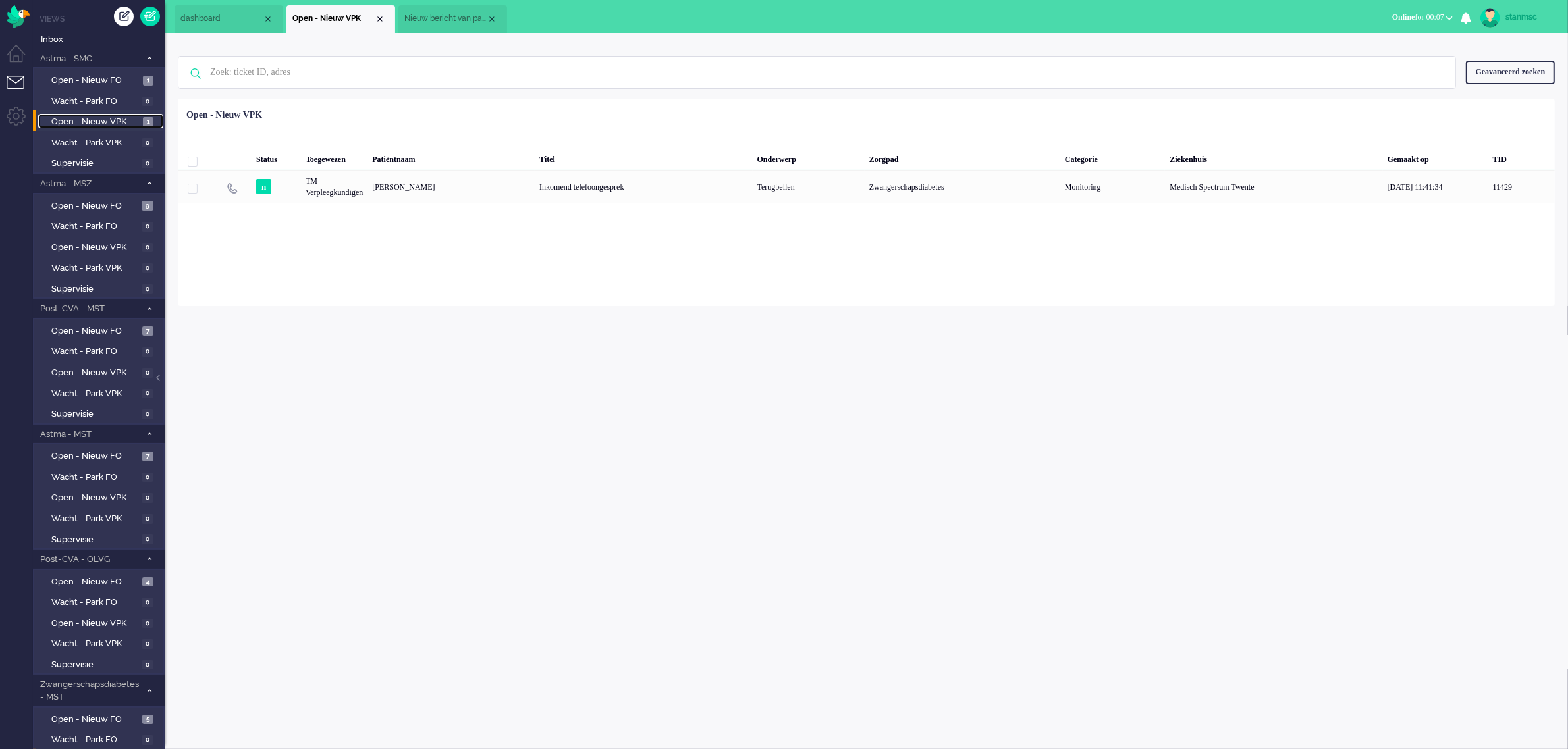
click at [86, 122] on span "Open - Nieuw VPK" at bounding box center [96, 122] width 88 height 13
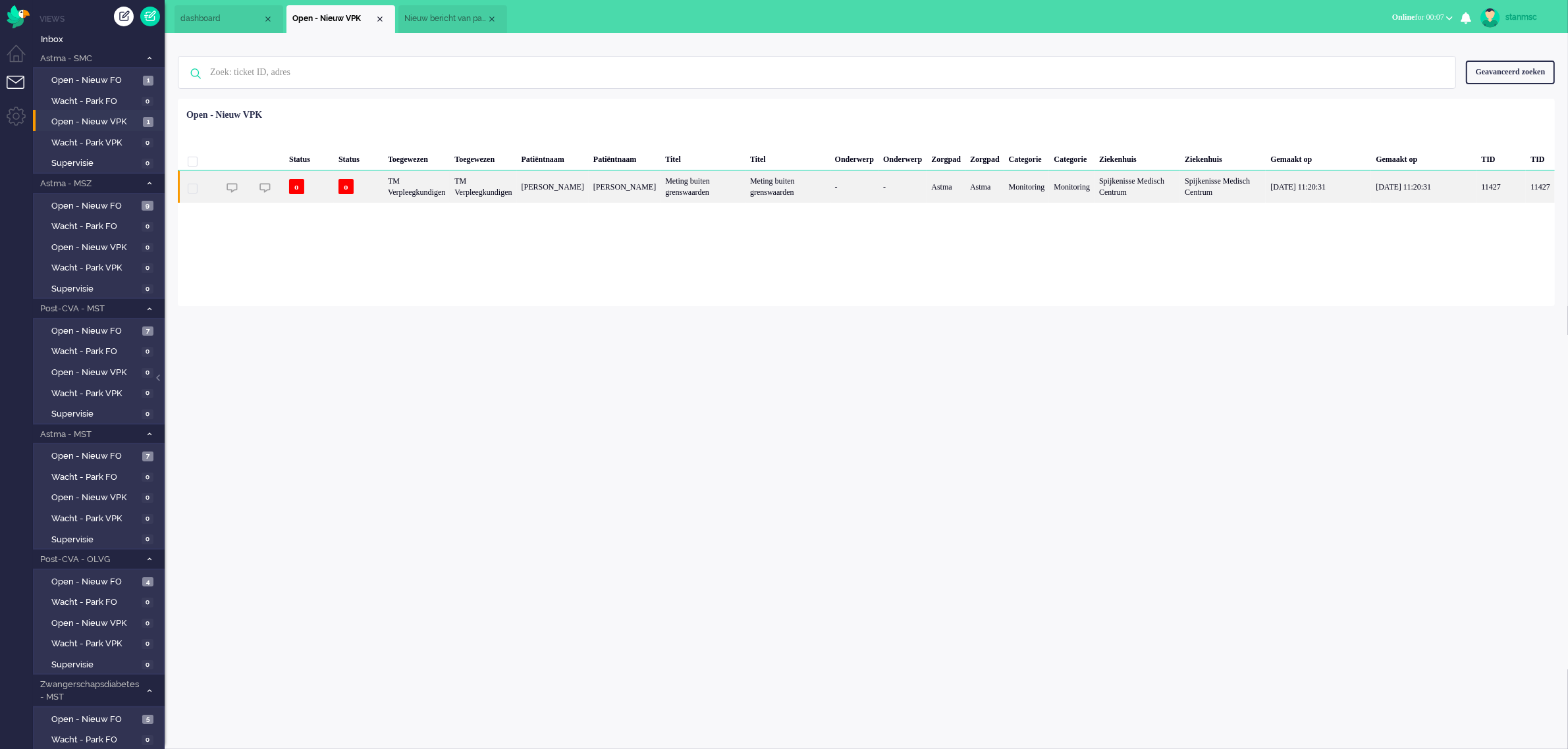
click at [450, 192] on div "TM Verpleegkundigen" at bounding box center [416, 187] width 66 height 32
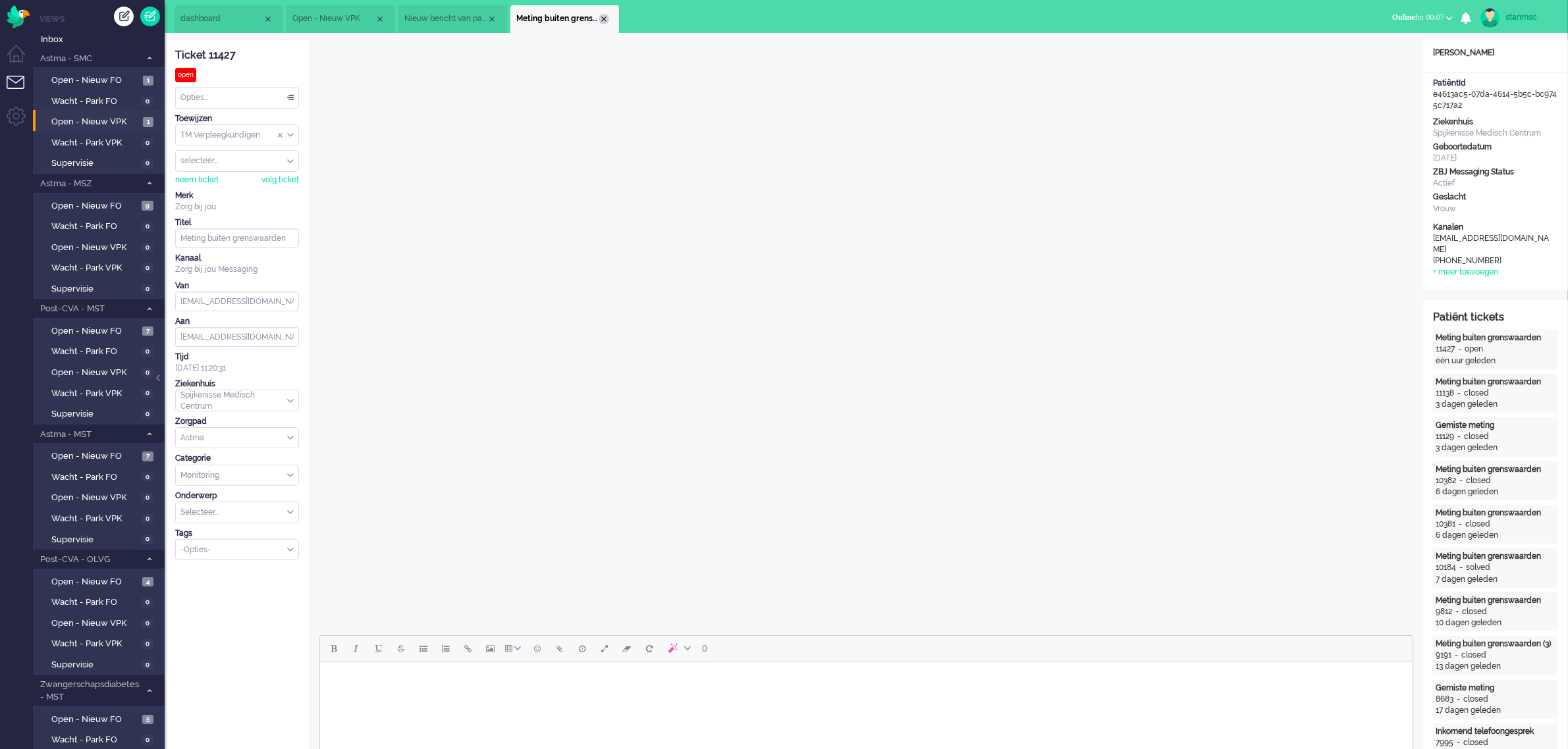
click at [604, 17] on div "Close tab" at bounding box center [604, 19] width 11 height 11
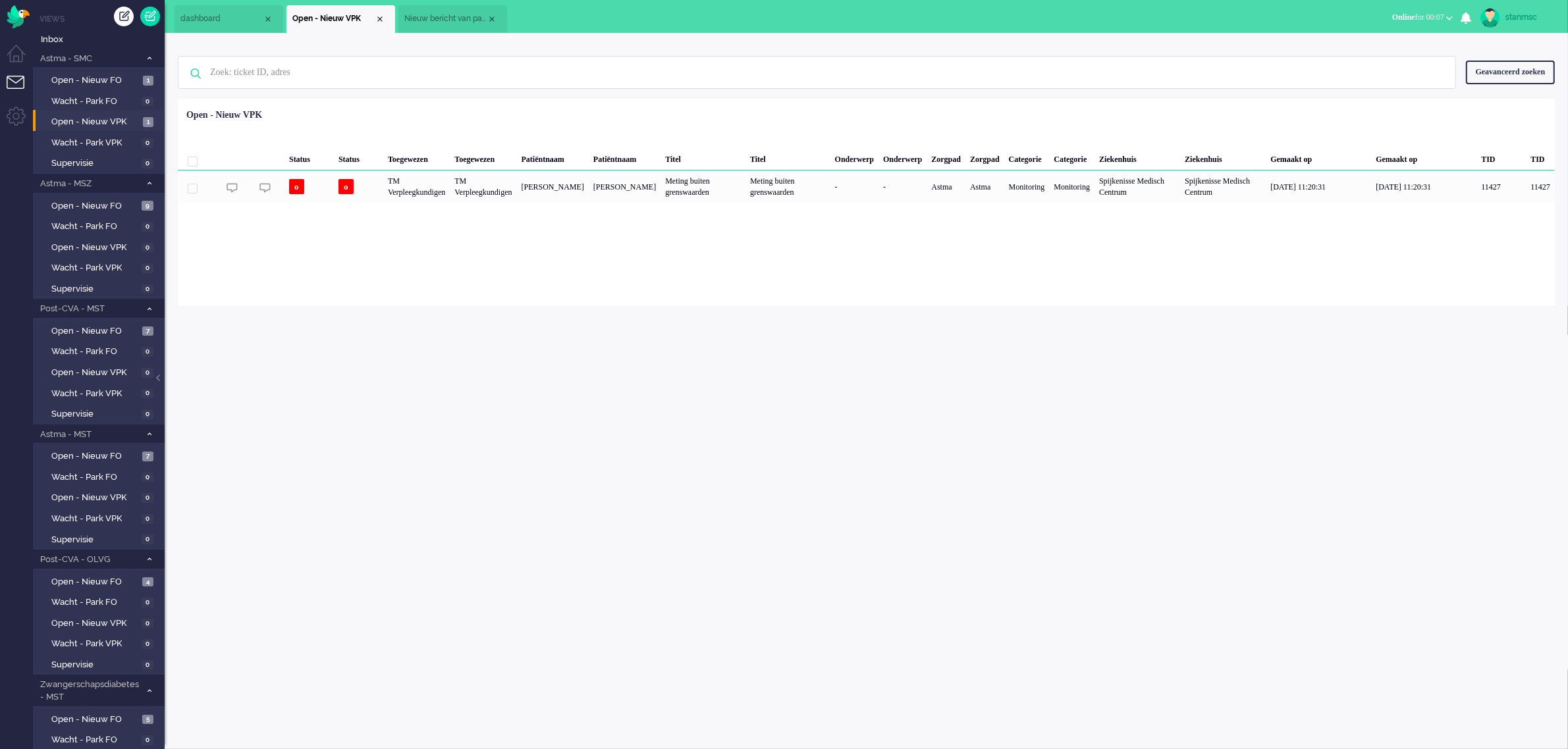
click at [460, 17] on span "Nieuw bericht van patiënt" at bounding box center [445, 19] width 82 height 11
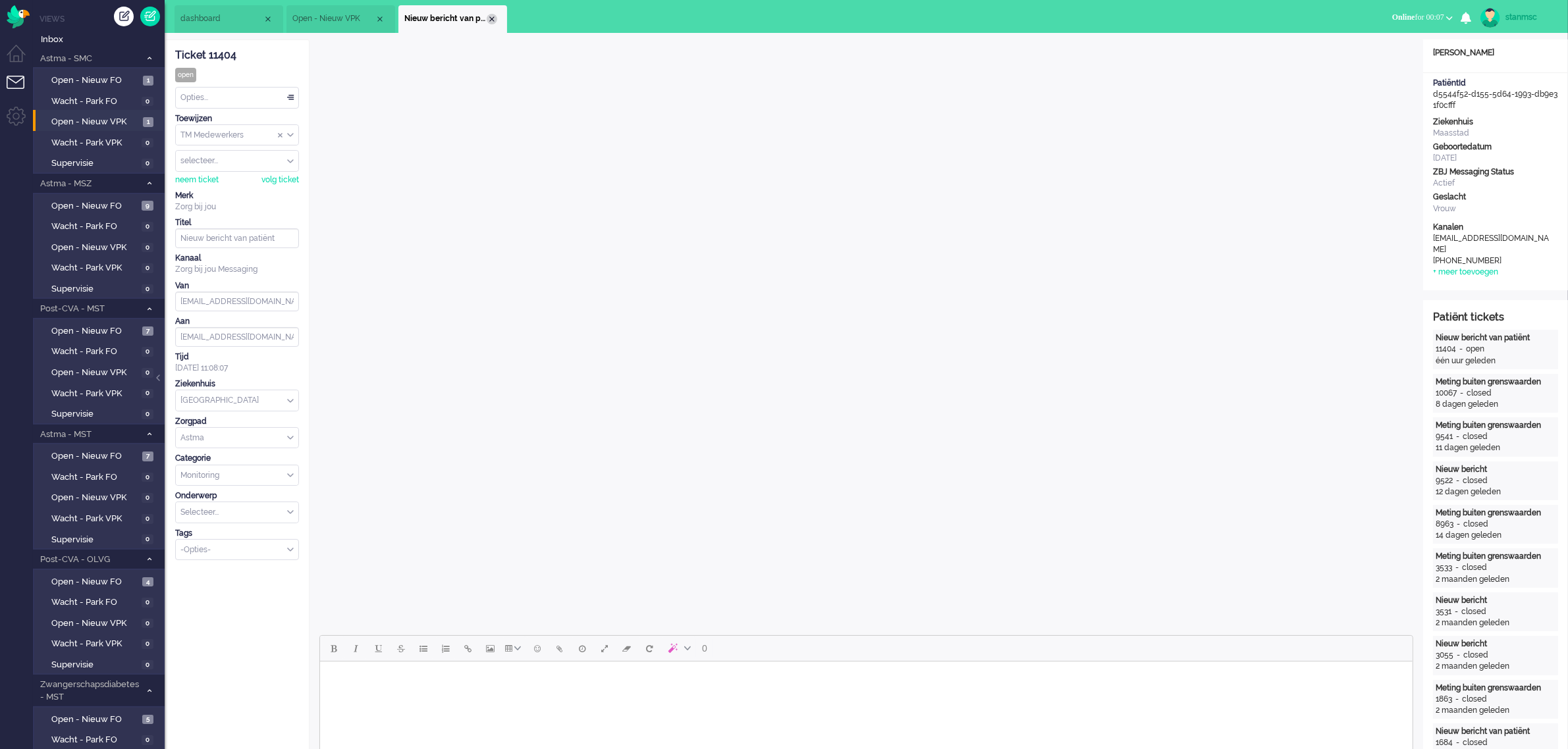
click at [492, 17] on div "Close tab" at bounding box center [492, 19] width 11 height 11
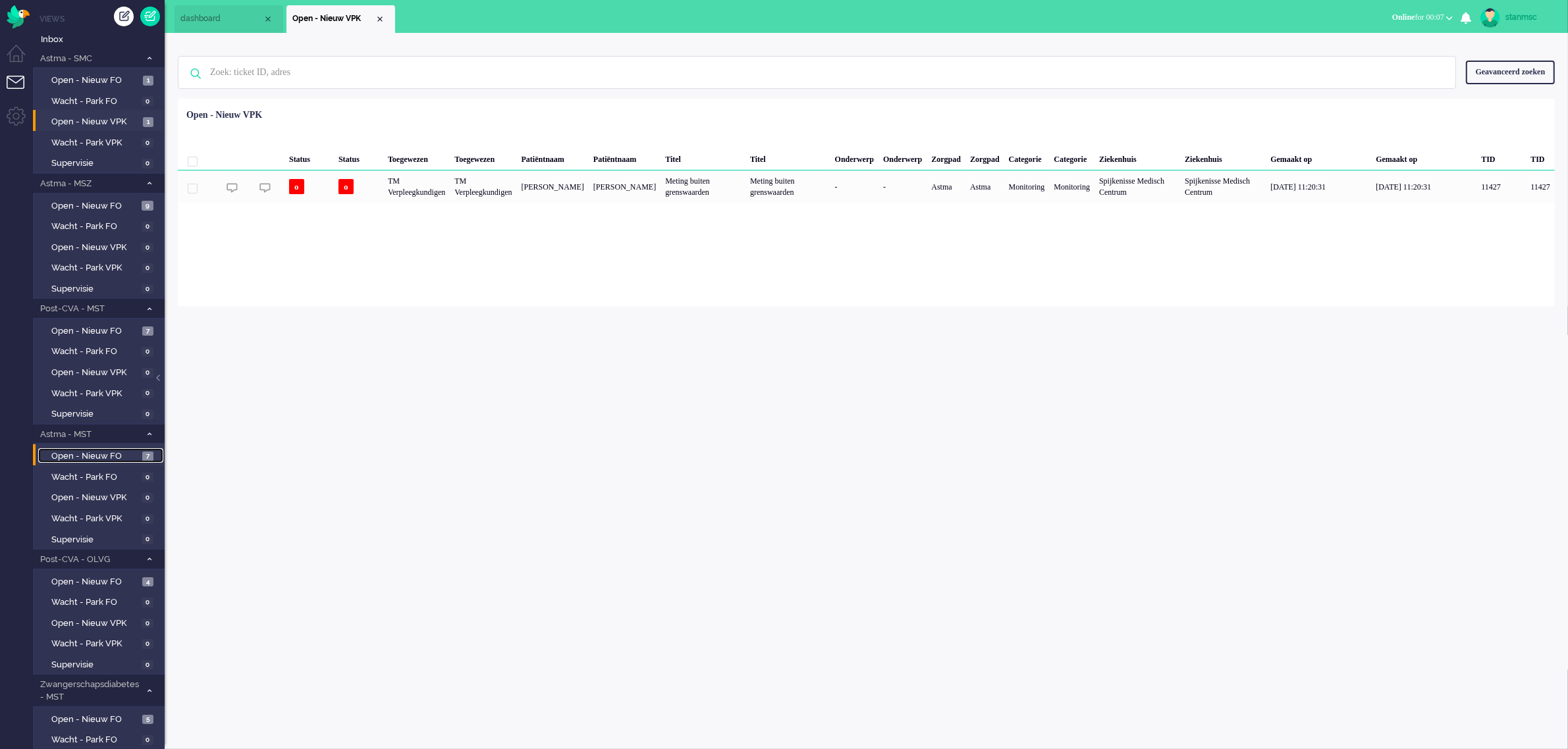
click at [71, 458] on span "Open - Nieuw FO" at bounding box center [95, 456] width 88 height 13
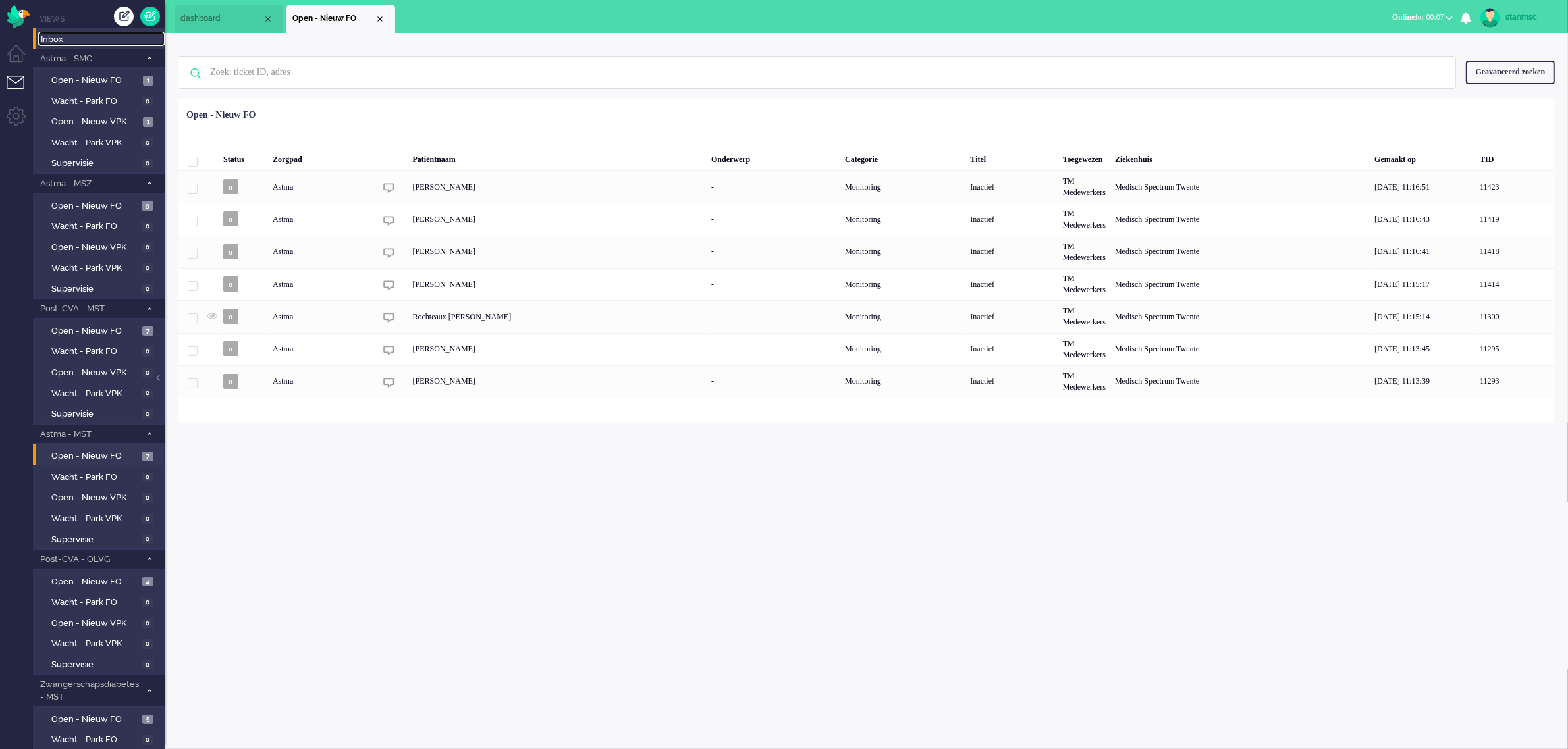
click at [58, 39] on span "Inbox" at bounding box center [102, 39] width 124 height 13
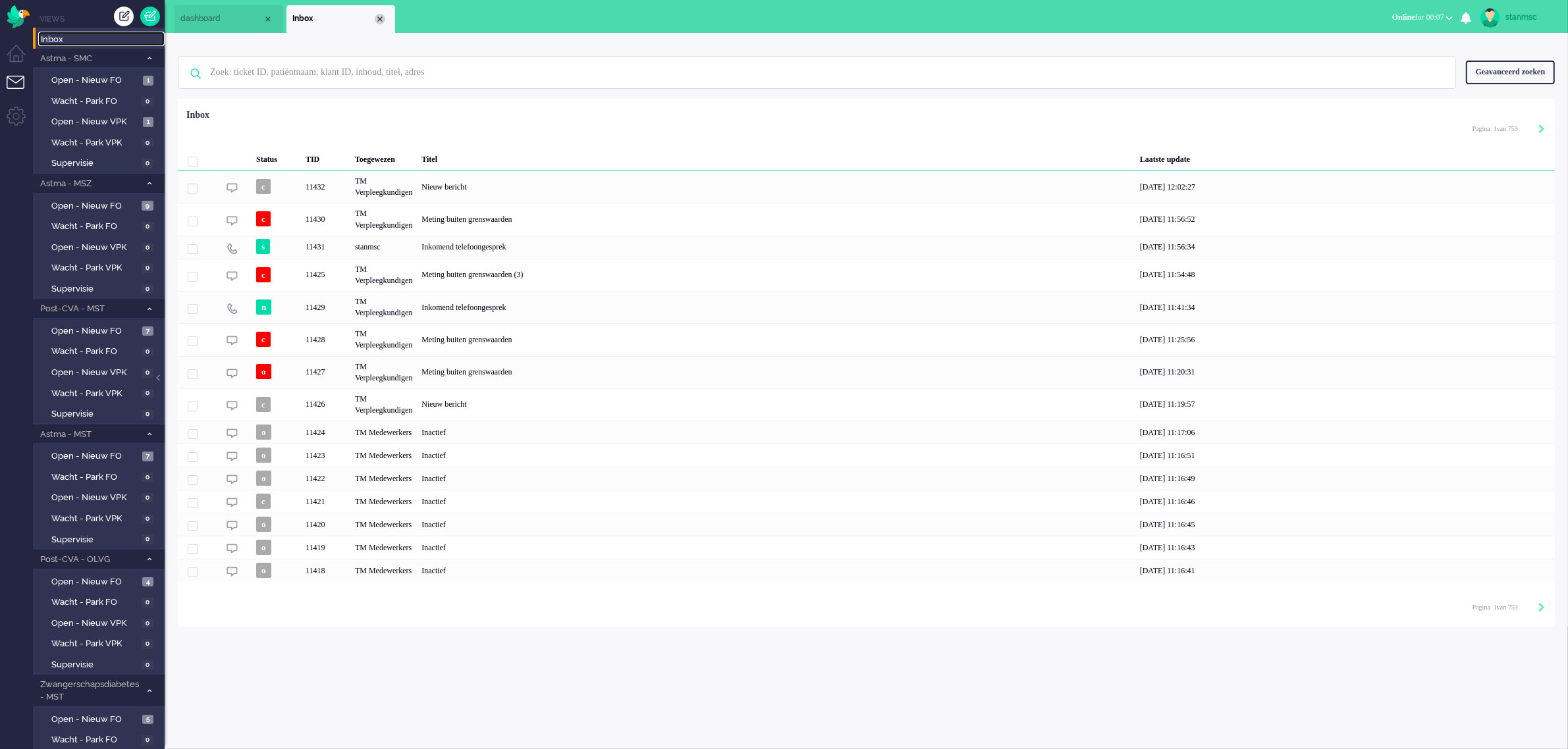
click at [381, 21] on div "Close tab" at bounding box center [380, 19] width 11 height 11
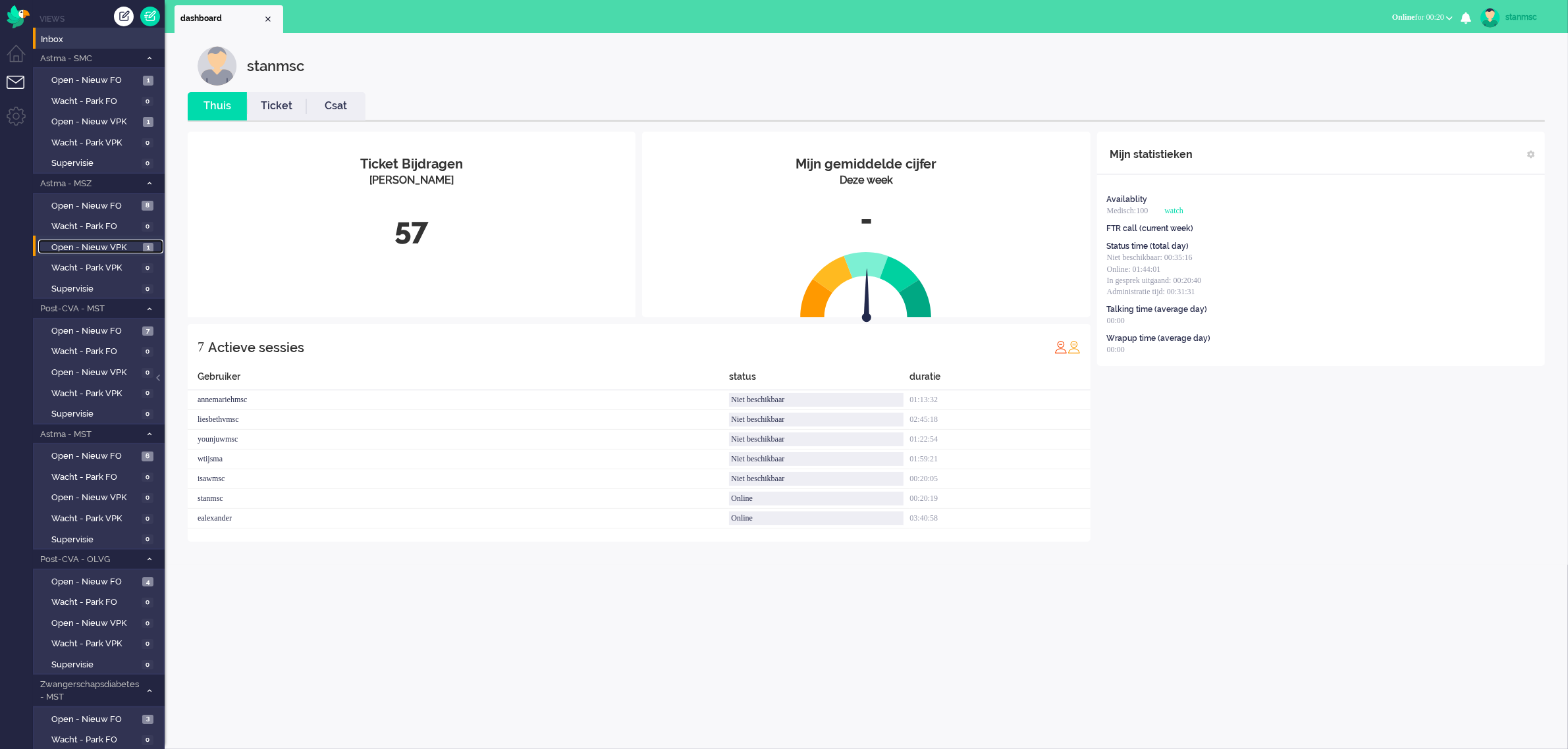
click at [94, 241] on span "Open - Nieuw VPK" at bounding box center [96, 247] width 88 height 13
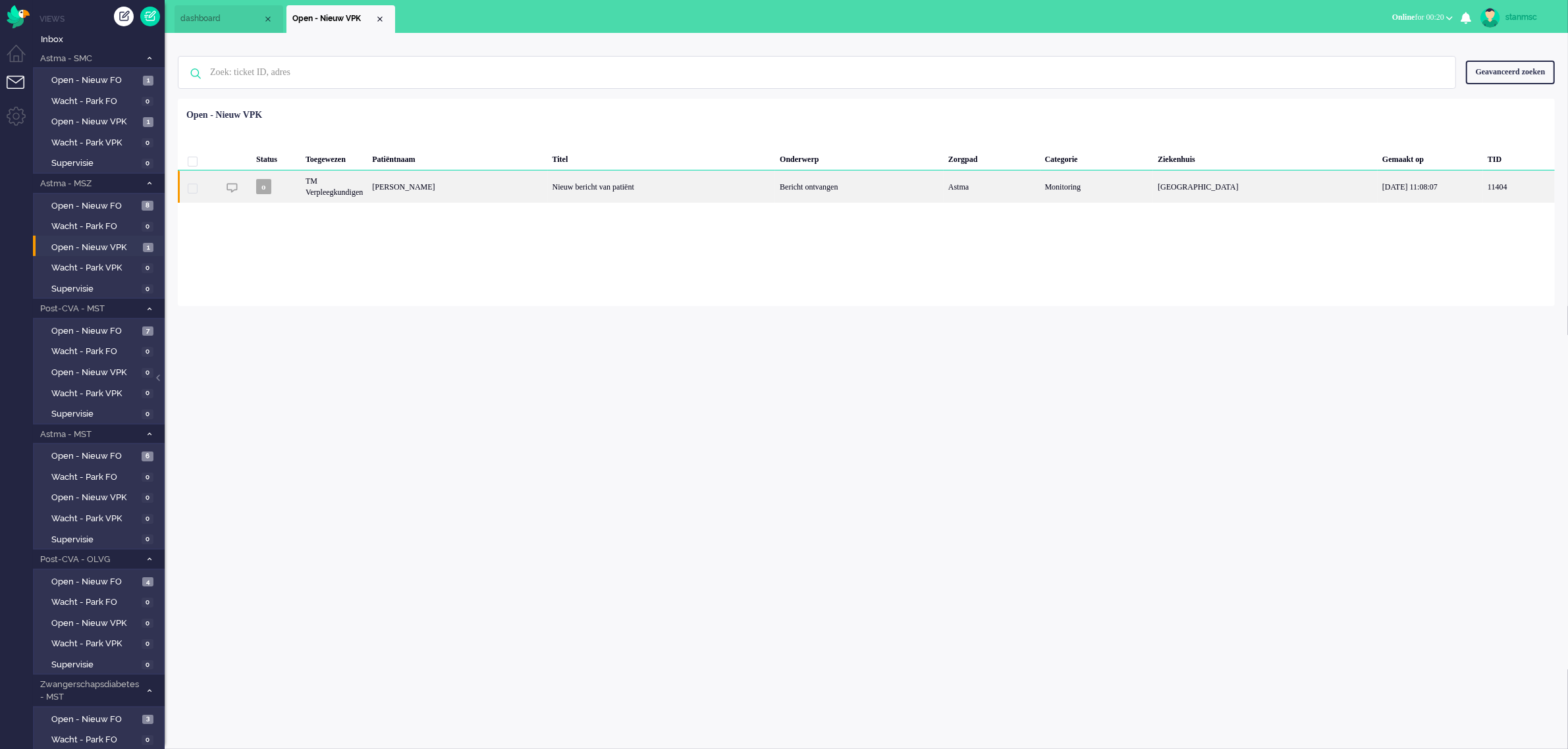
click at [547, 185] on div "Marlies Elisabeth van Noort" at bounding box center [457, 187] width 180 height 32
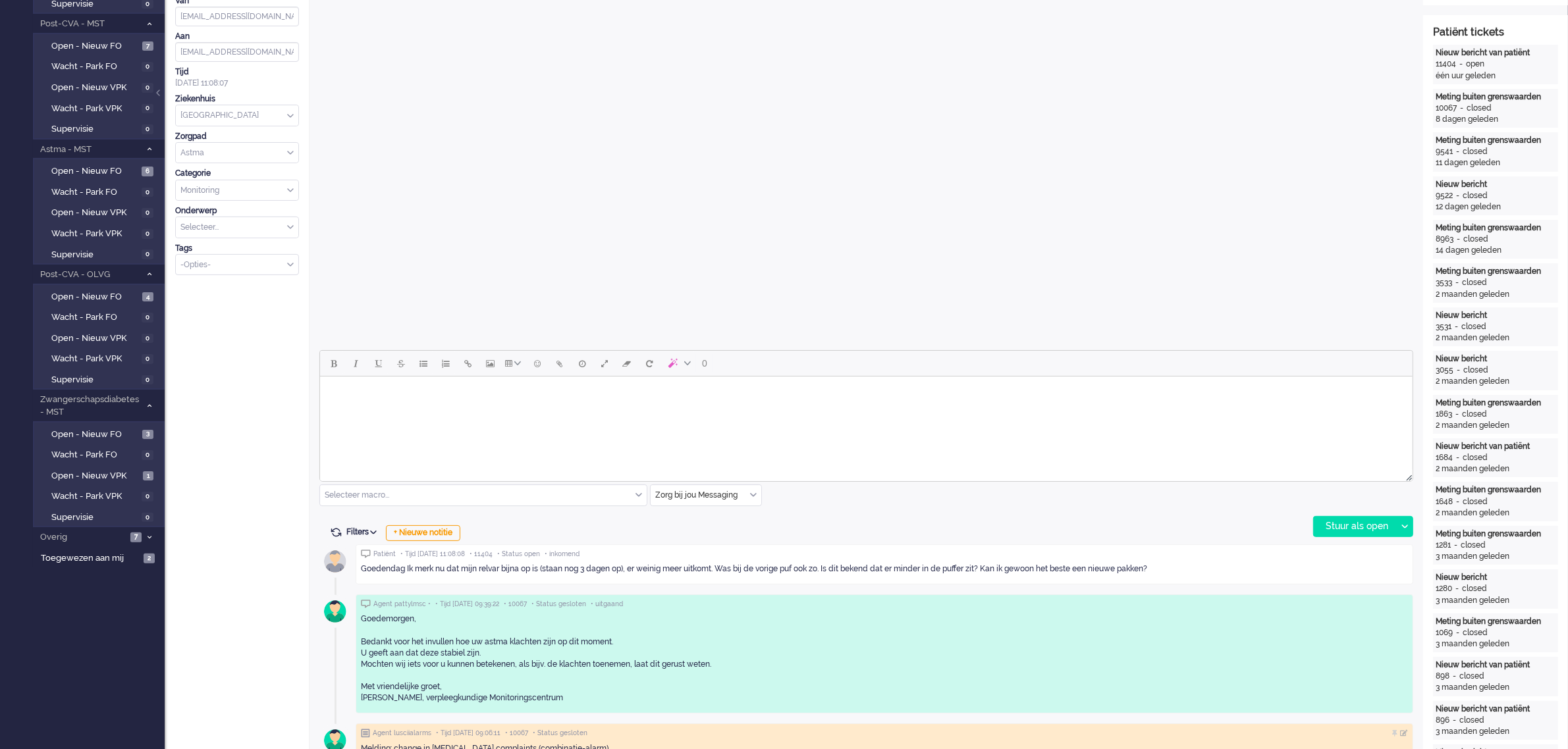
scroll to position [368, 0]
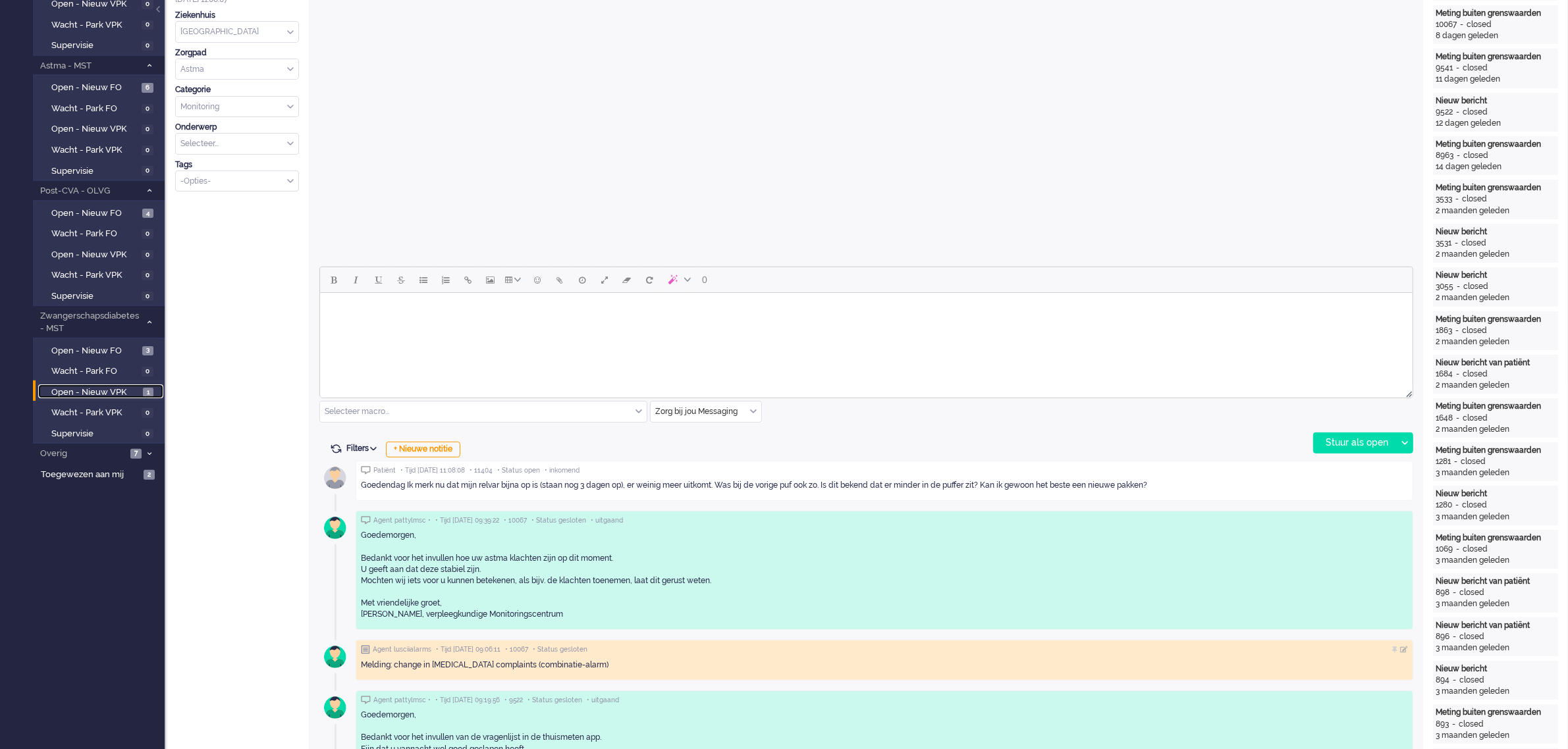
click at [97, 387] on span "Open - Nieuw VPK" at bounding box center [96, 393] width 88 height 13
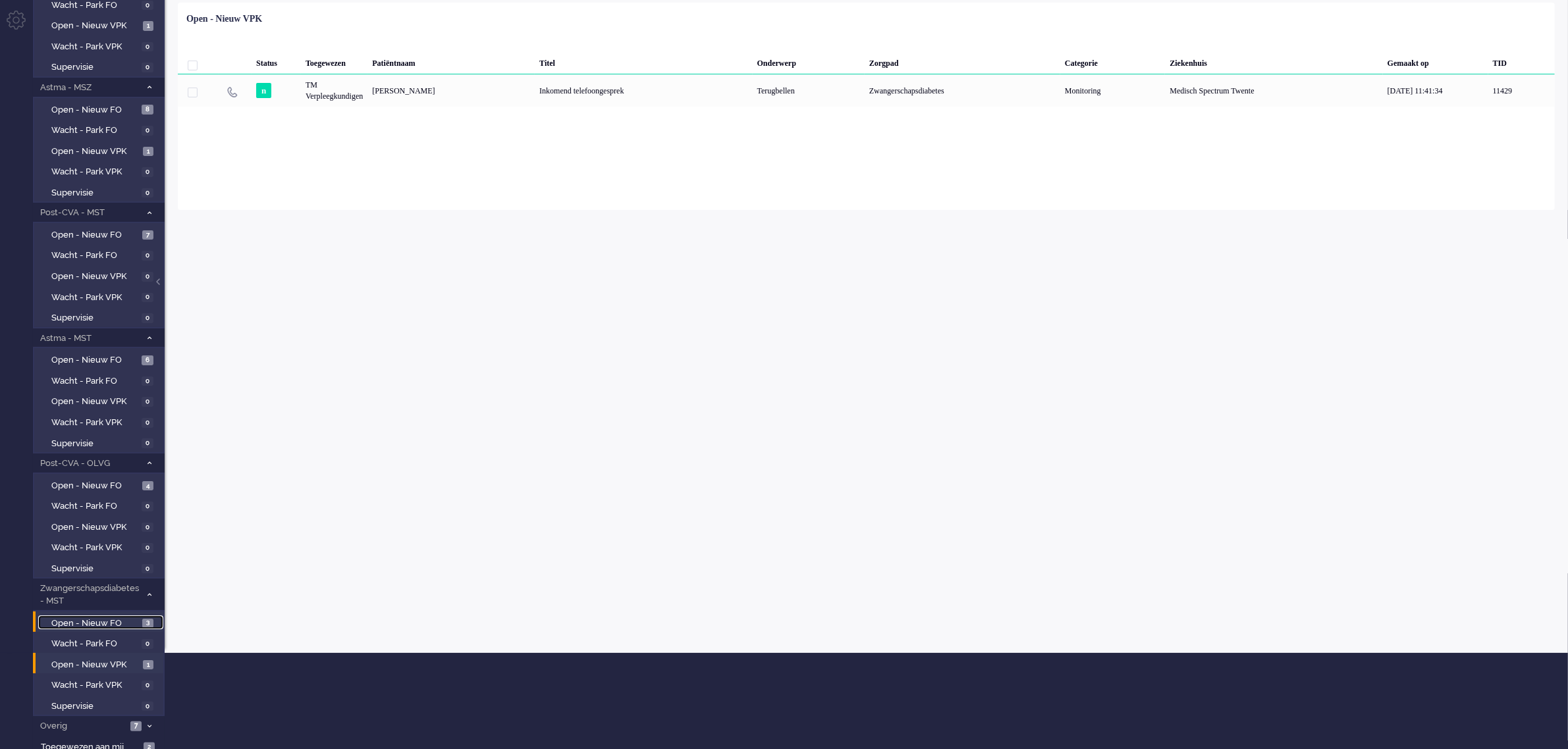
click at [97, 617] on span "Open - Nieuw FO" at bounding box center [95, 623] width 88 height 13
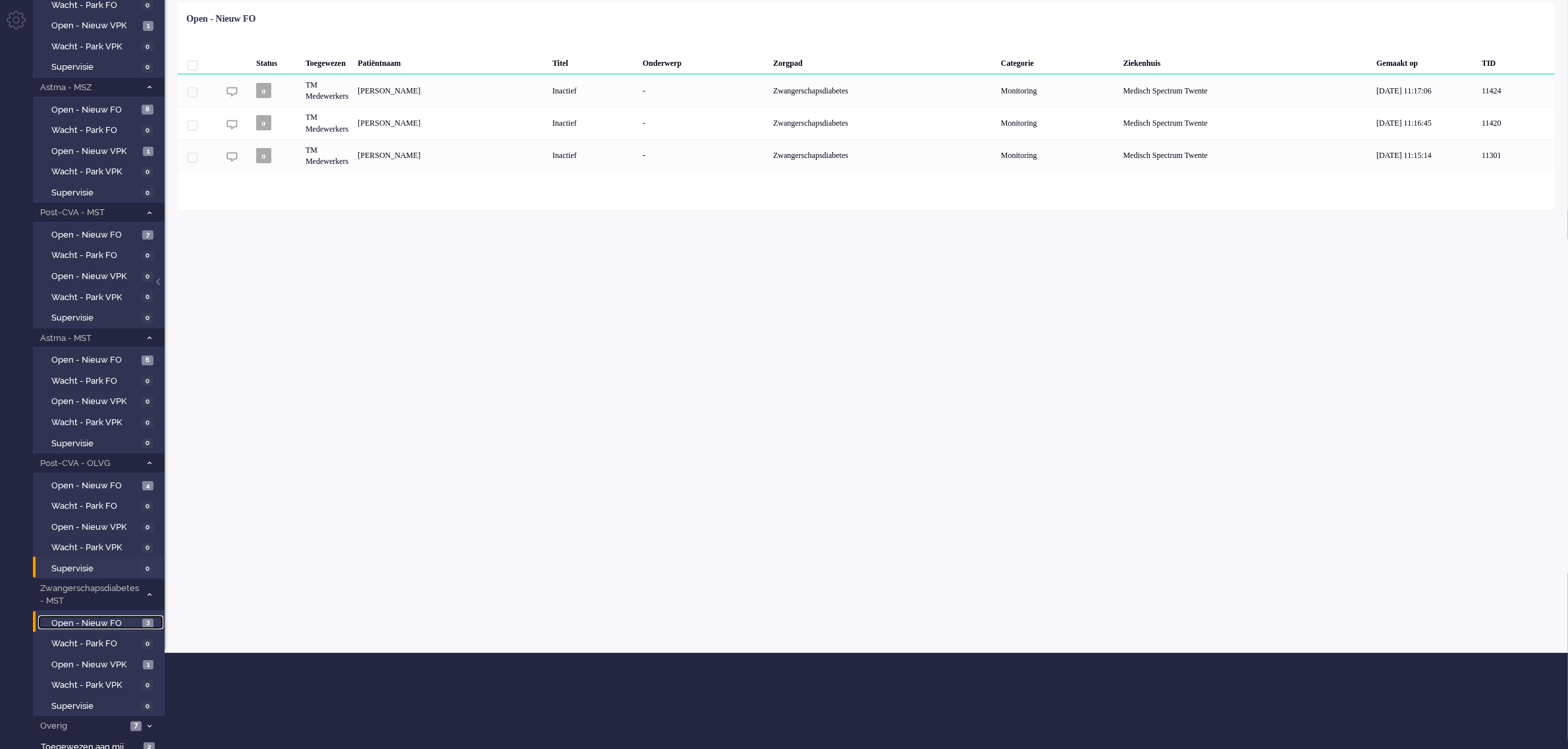
scroll to position [14, 0]
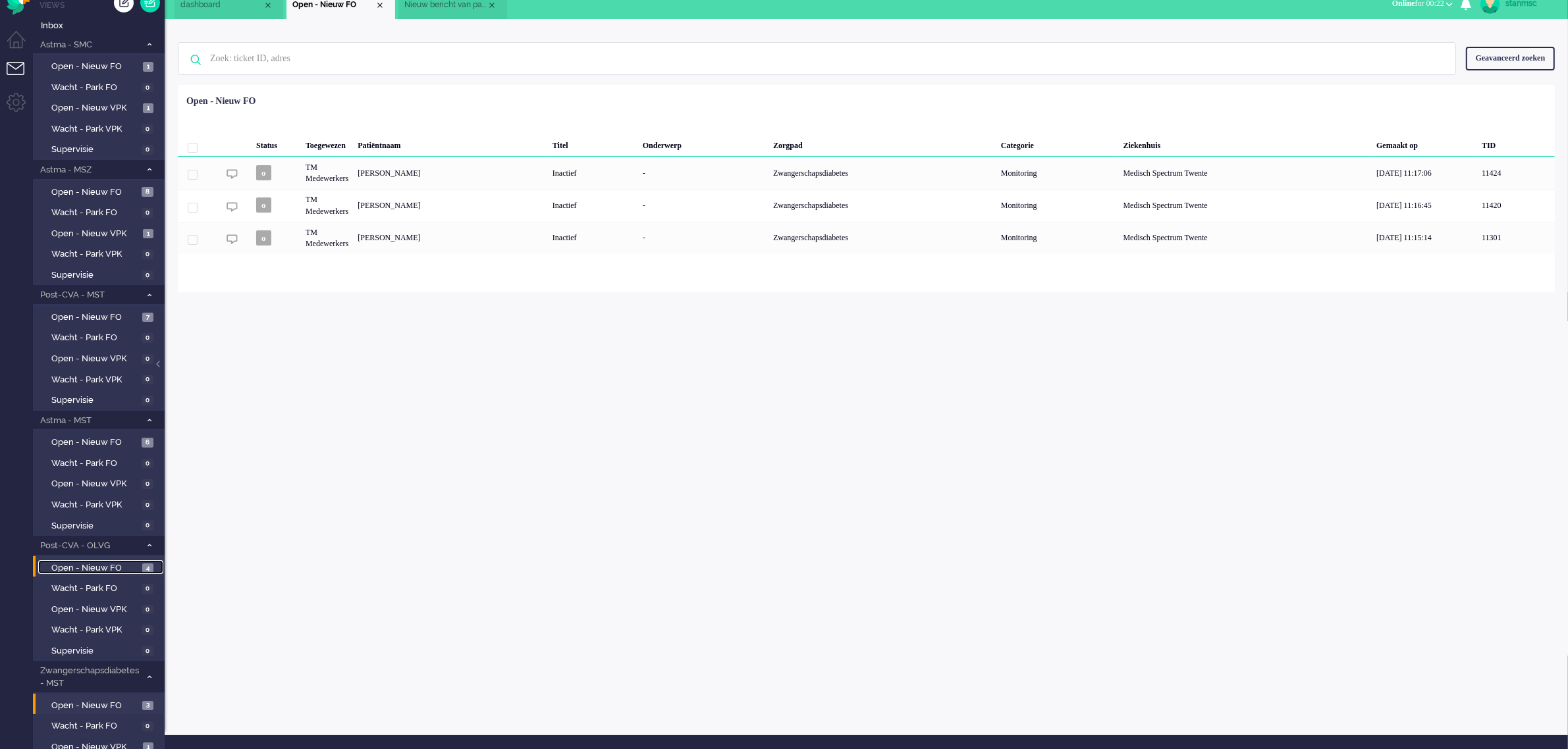
click at [86, 562] on span "Open - Nieuw FO" at bounding box center [95, 568] width 88 height 13
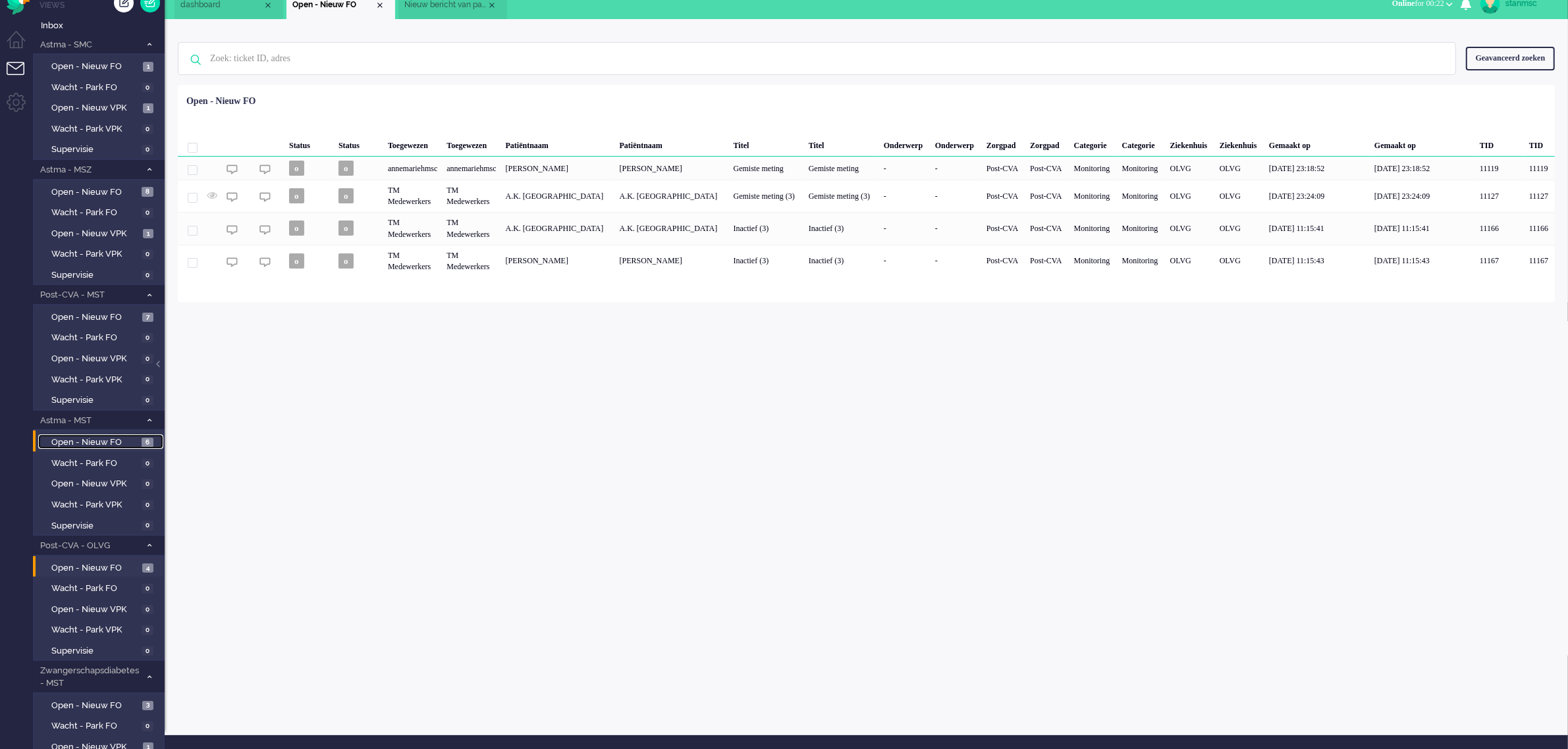
click at [100, 437] on span "Open - Nieuw FO" at bounding box center [95, 443] width 87 height 13
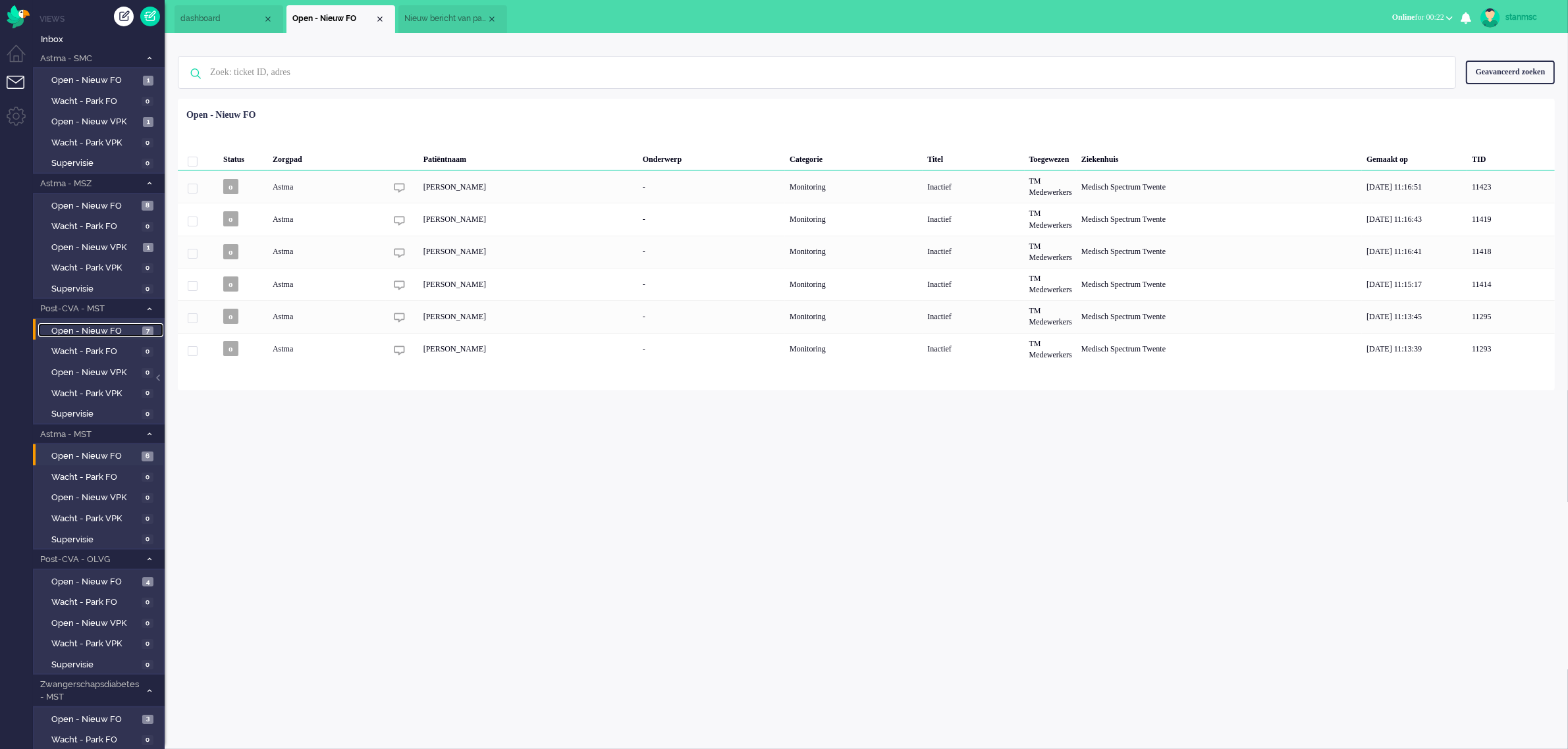
click at [112, 327] on span "Open - Nieuw FO" at bounding box center [95, 331] width 88 height 13
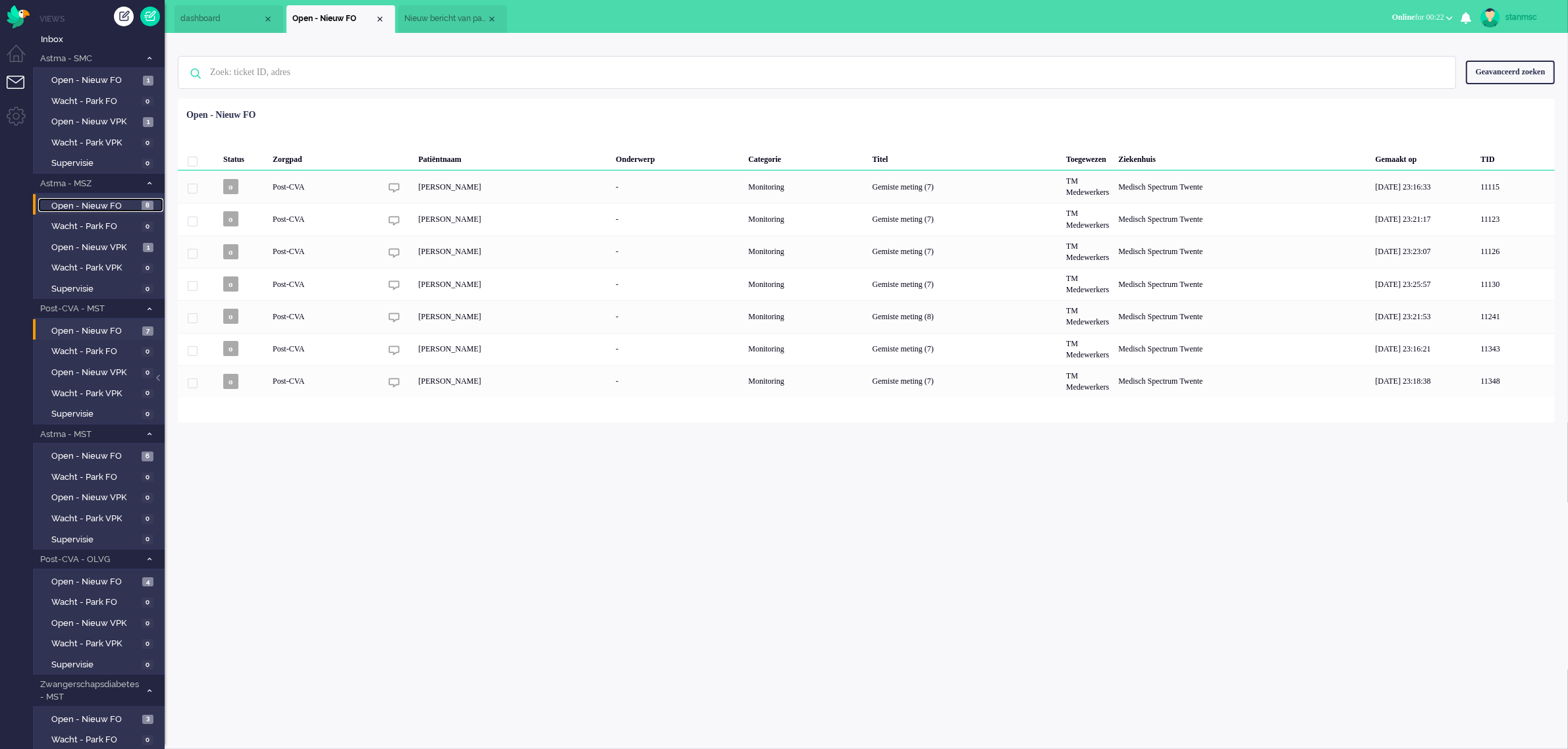
click at [89, 201] on span "Open - Nieuw FO" at bounding box center [95, 206] width 87 height 13
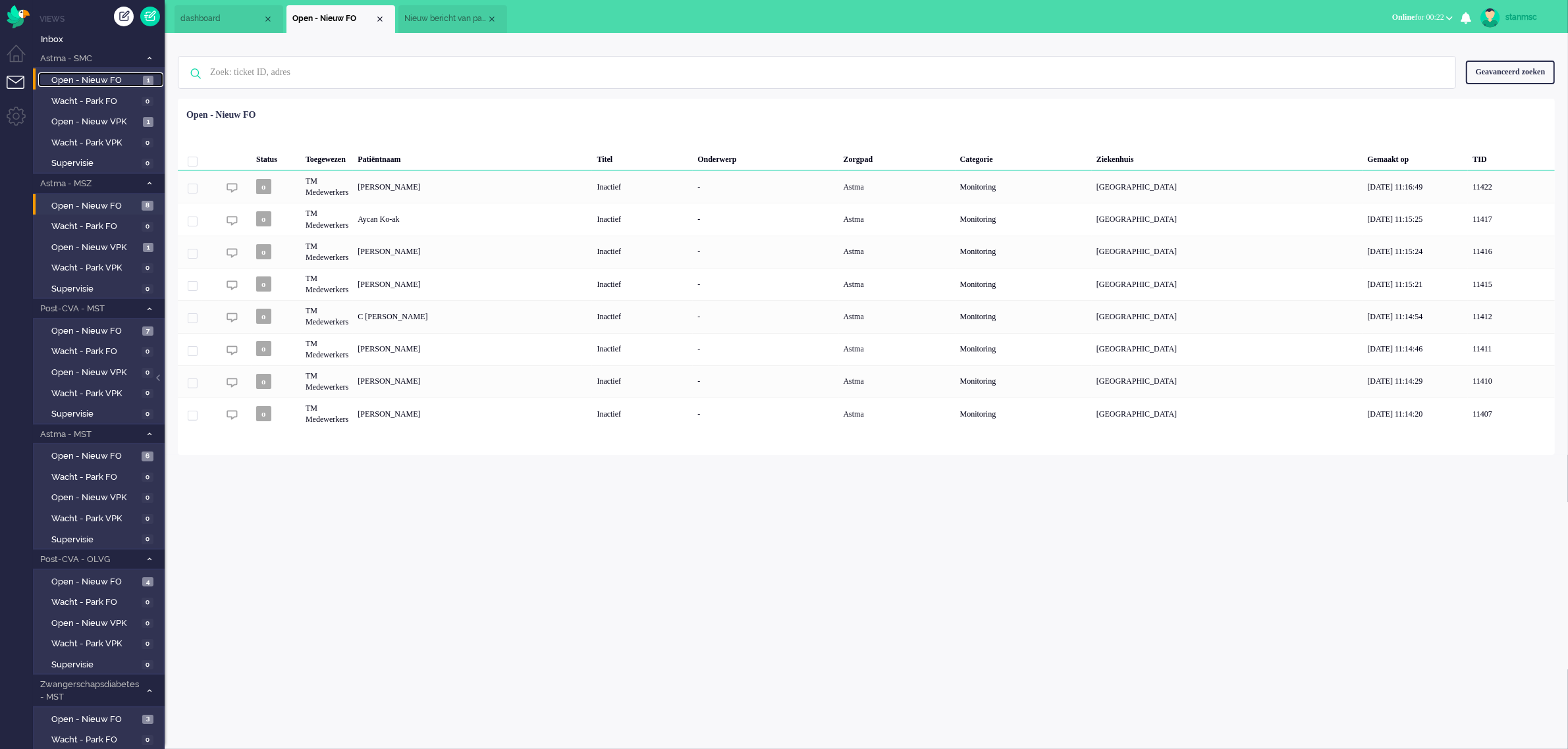
click at [96, 78] on span "Open - Nieuw FO" at bounding box center [96, 80] width 88 height 13
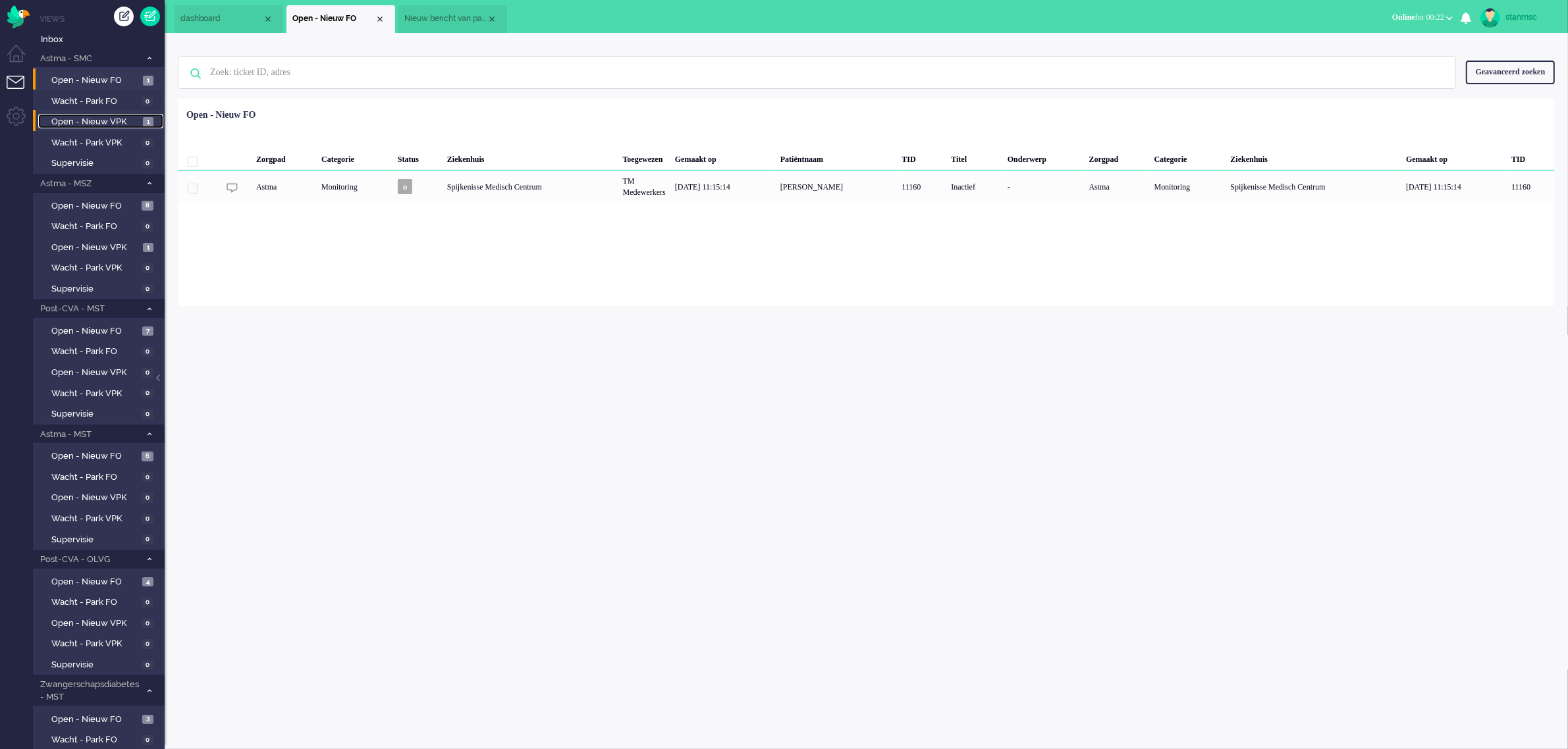
click at [92, 122] on span "Open - Nieuw VPK" at bounding box center [96, 122] width 88 height 13
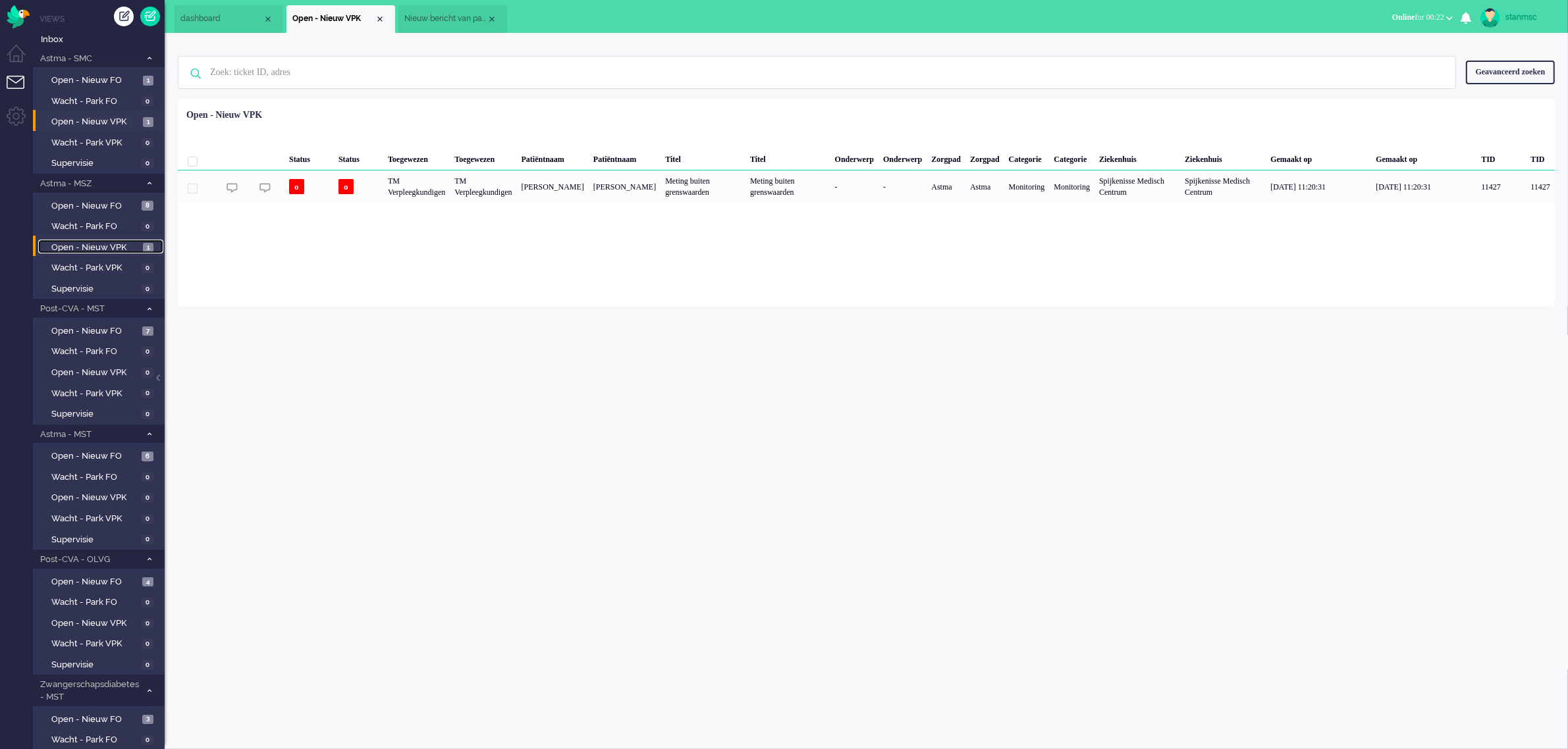
click at [84, 245] on span "Open - Nieuw VPK" at bounding box center [96, 247] width 88 height 13
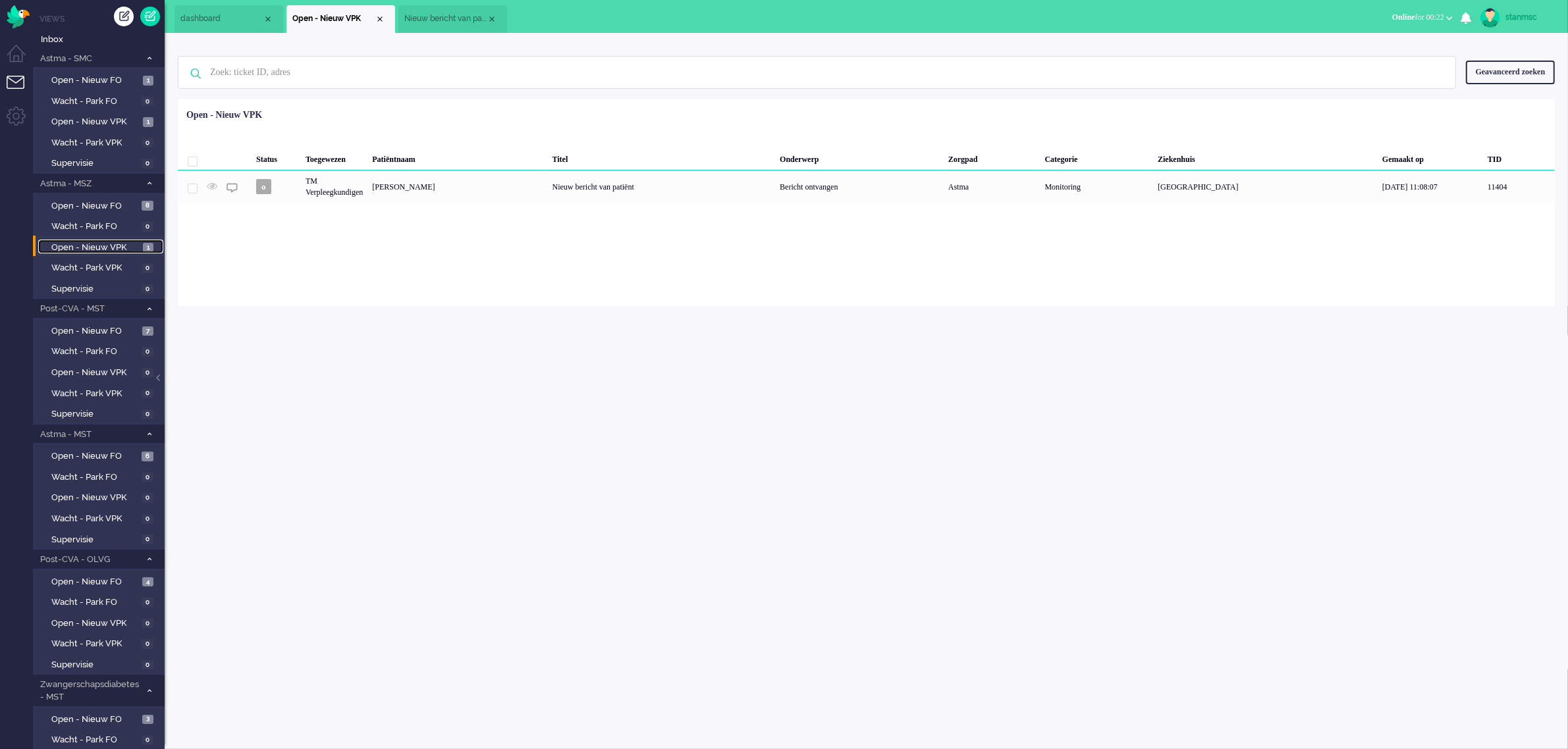
click at [453, 18] on span "Nieuw bericht van patiënt" at bounding box center [445, 19] width 82 height 11
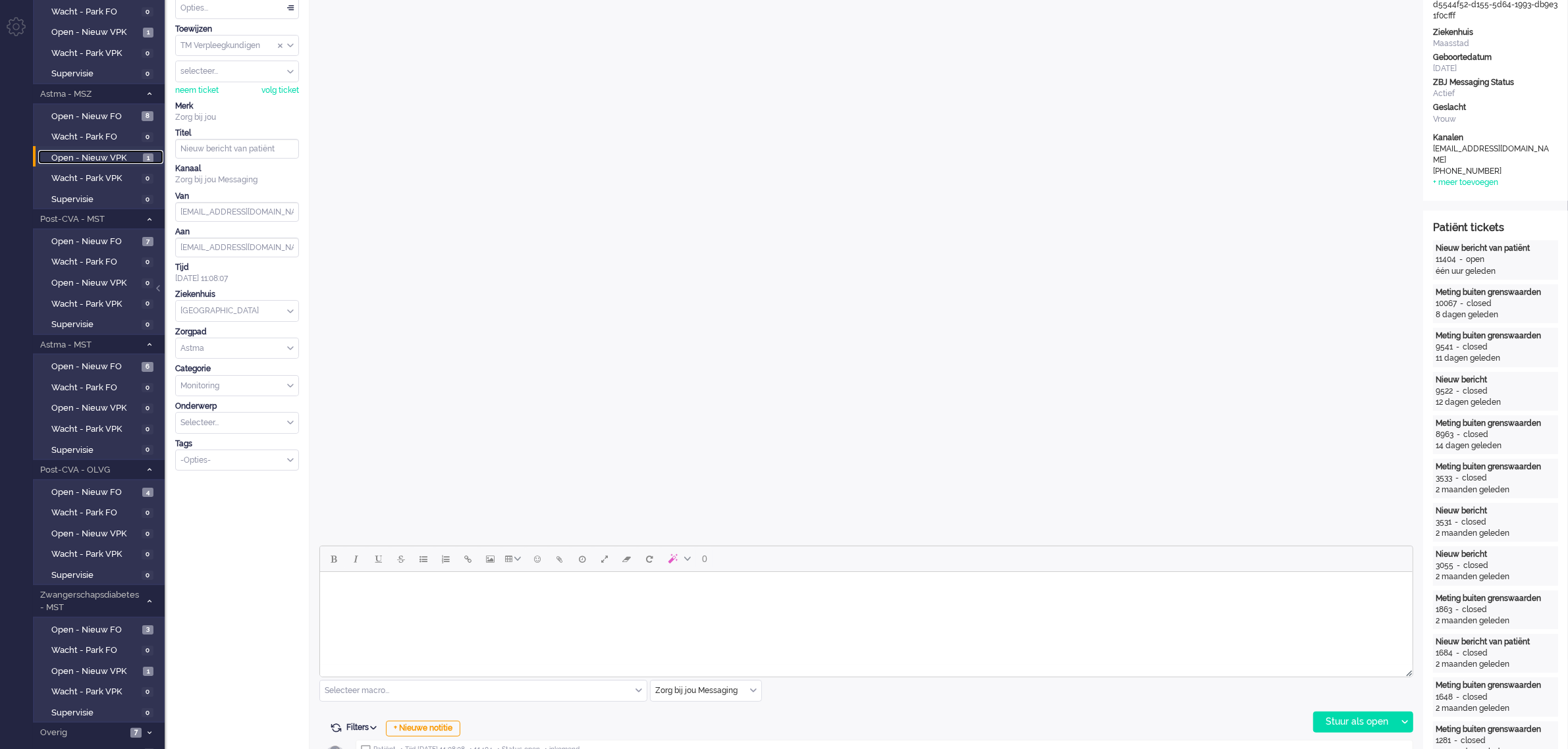
scroll to position [329, 0]
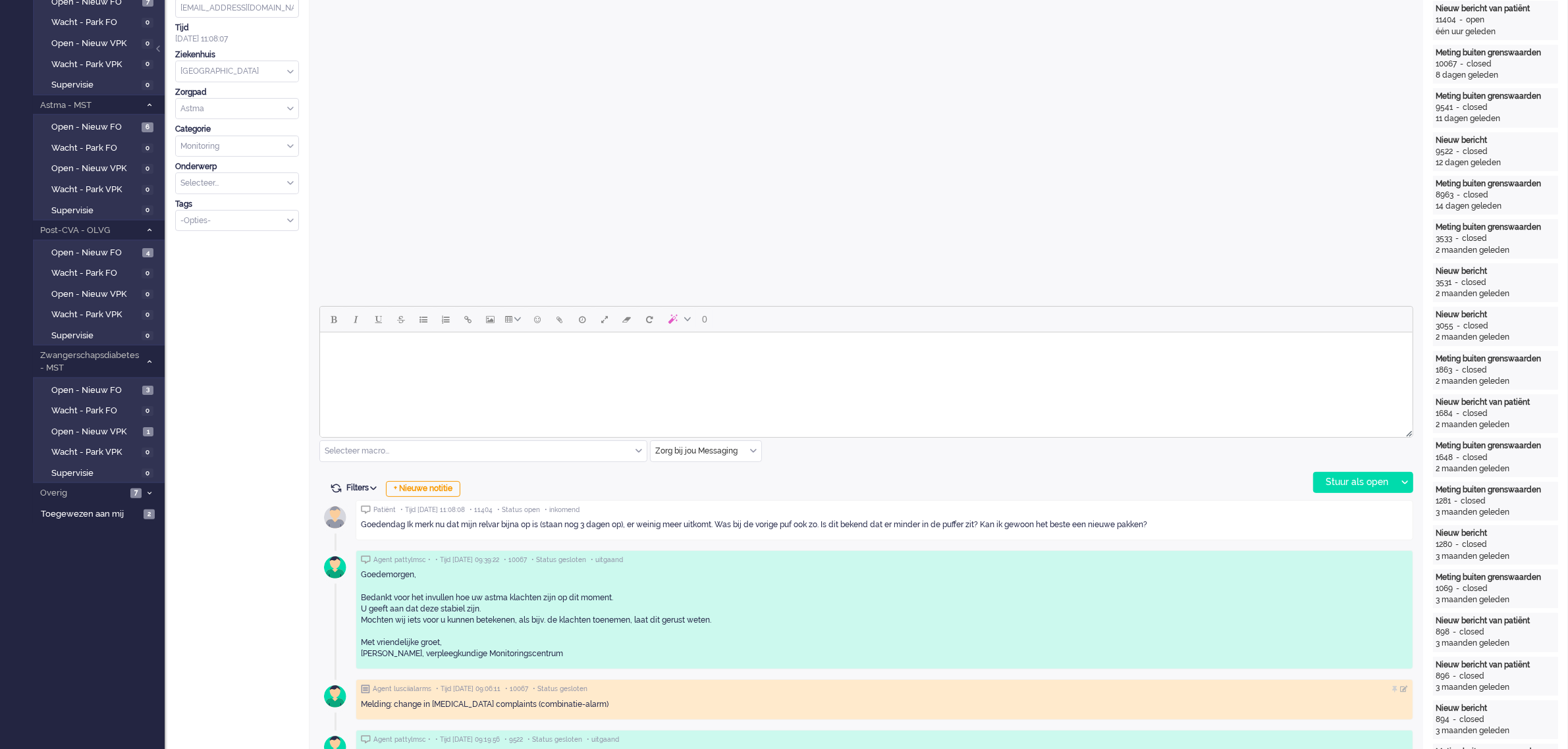
click at [522, 356] on body "Rich Text Area. Press ALT-0 for help." at bounding box center [865, 349] width 1082 height 23
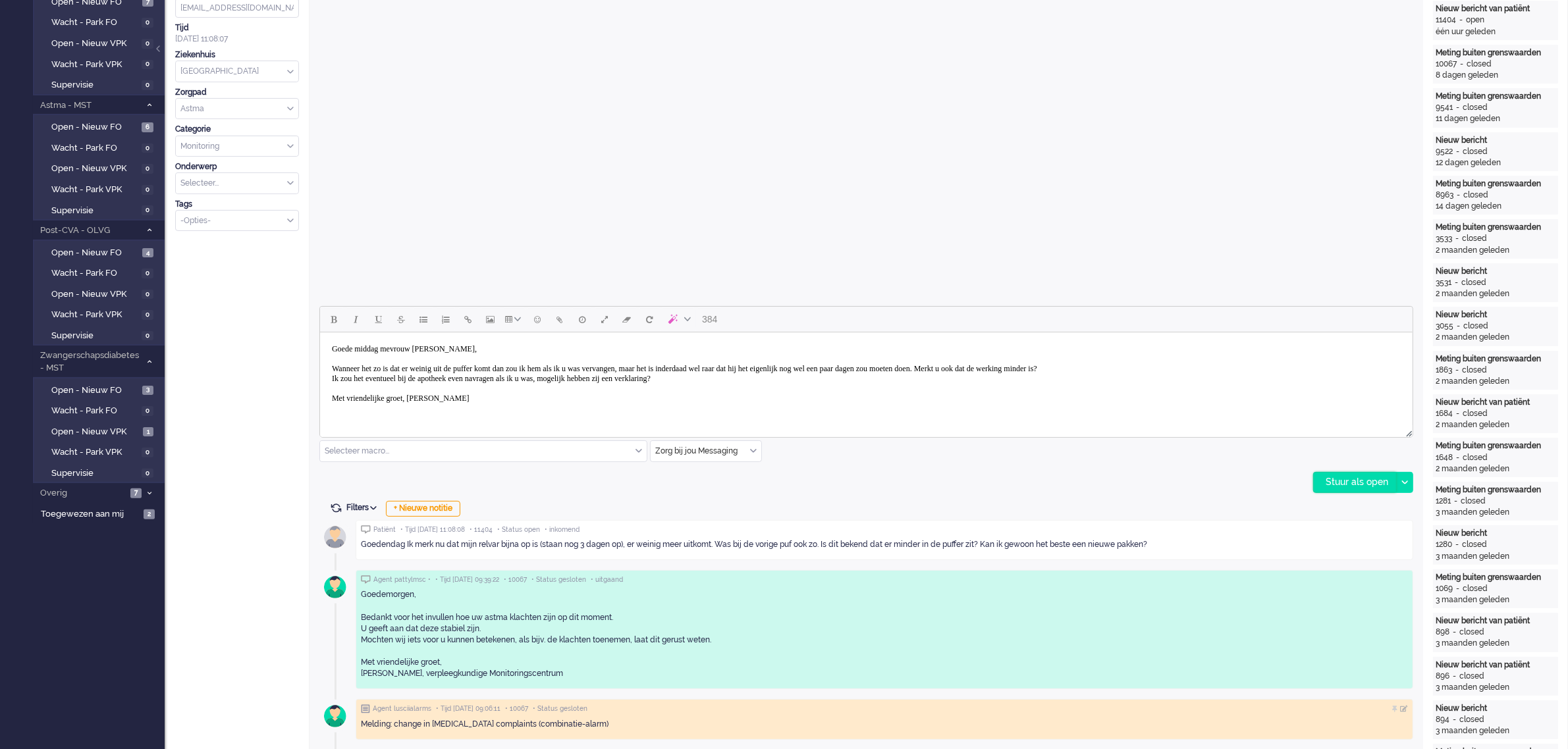
click at [1333, 481] on div "Stuur als open" at bounding box center [1355, 483] width 82 height 20
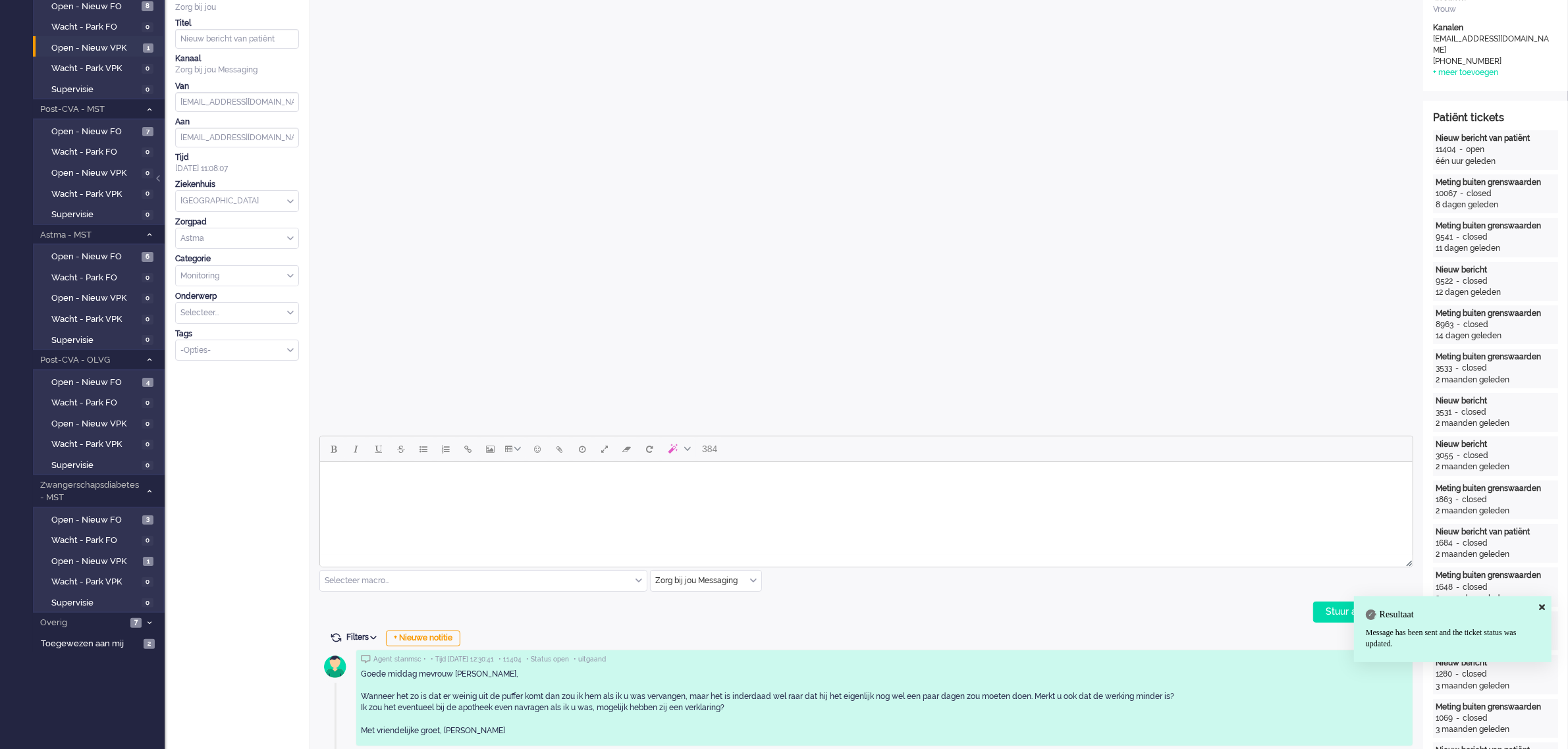
scroll to position [0, 0]
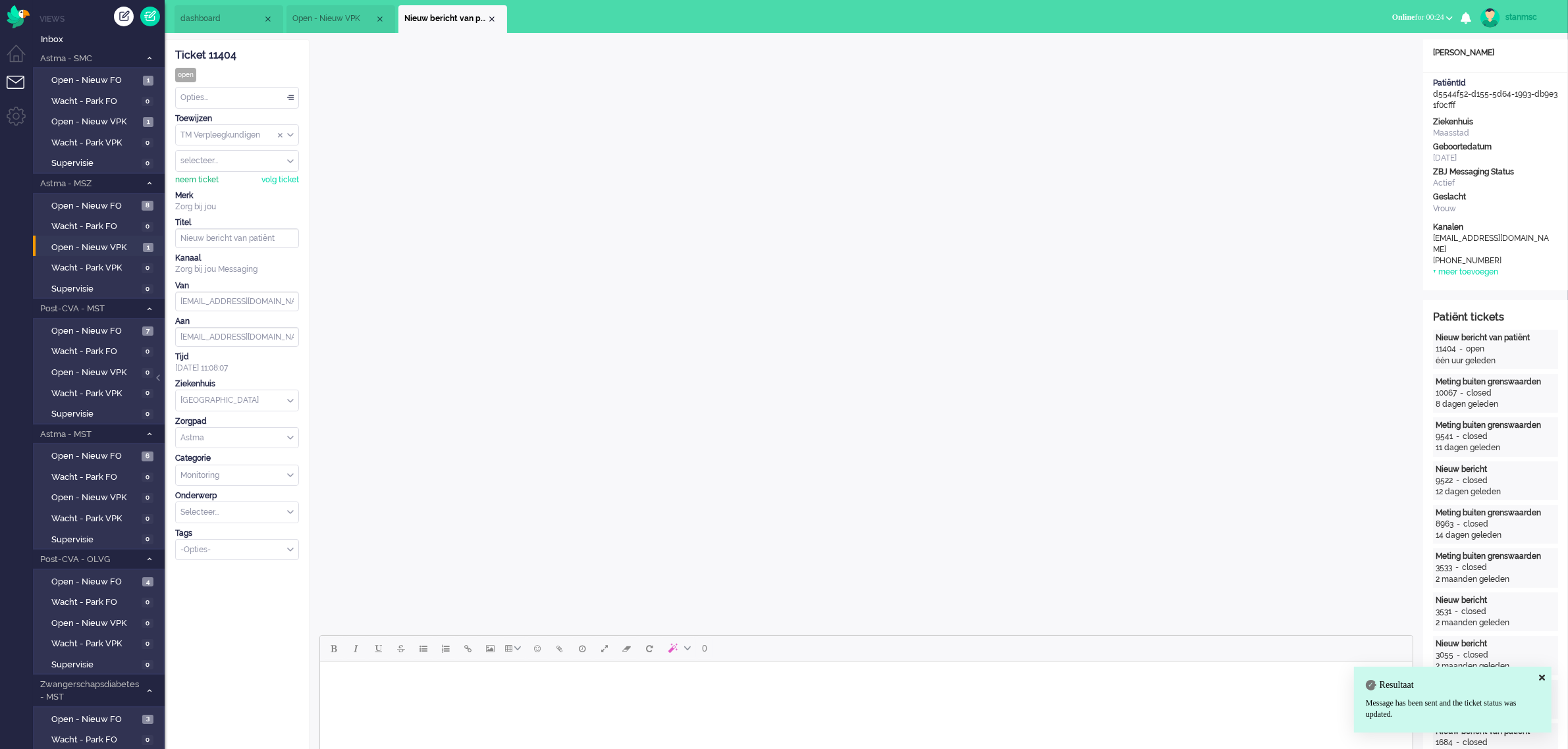
click at [196, 179] on div "neem ticket" at bounding box center [197, 180] width 43 height 11
click at [215, 101] on div "Opties..." at bounding box center [237, 98] width 122 height 21
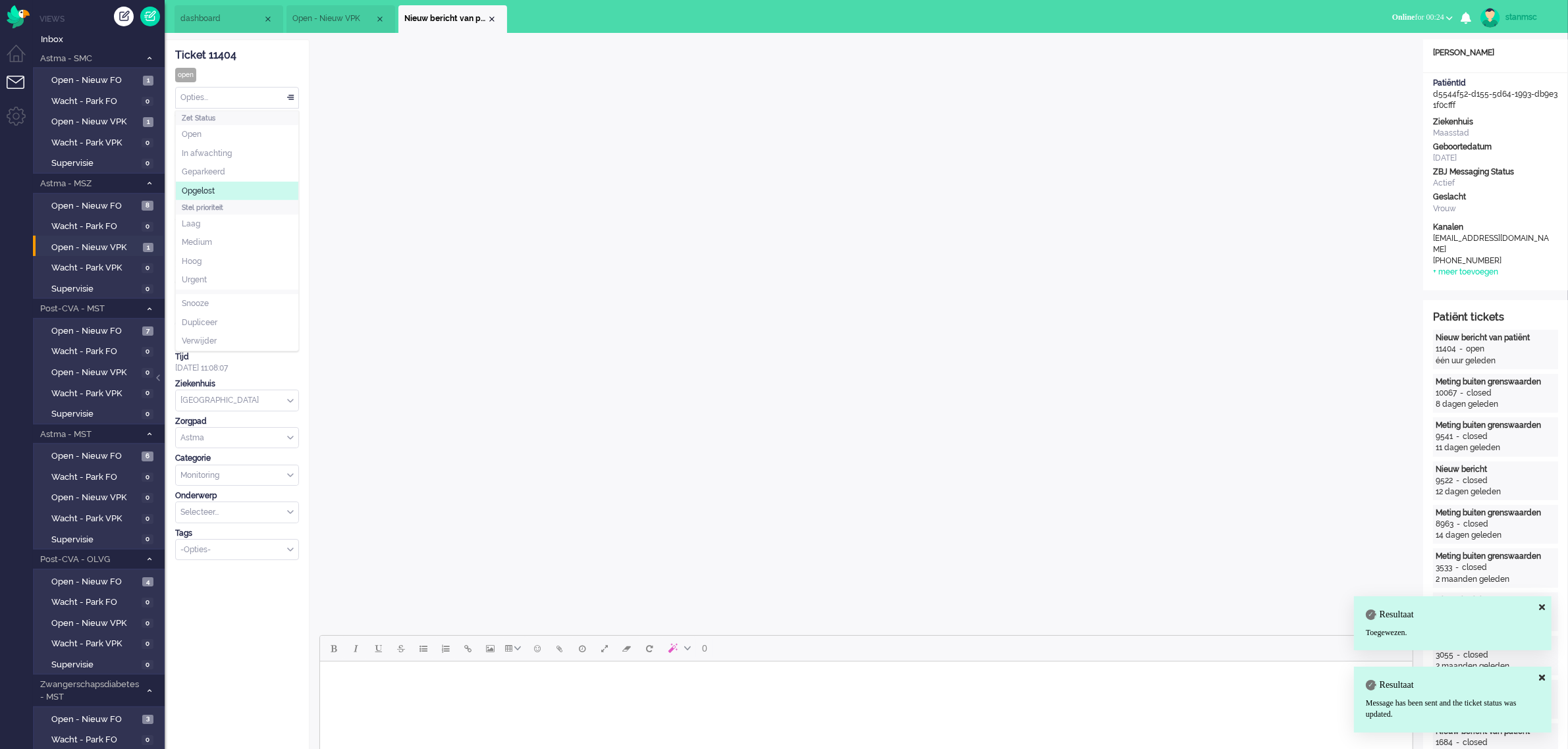
click at [215, 189] on span "Opgelost" at bounding box center [198, 191] width 33 height 11
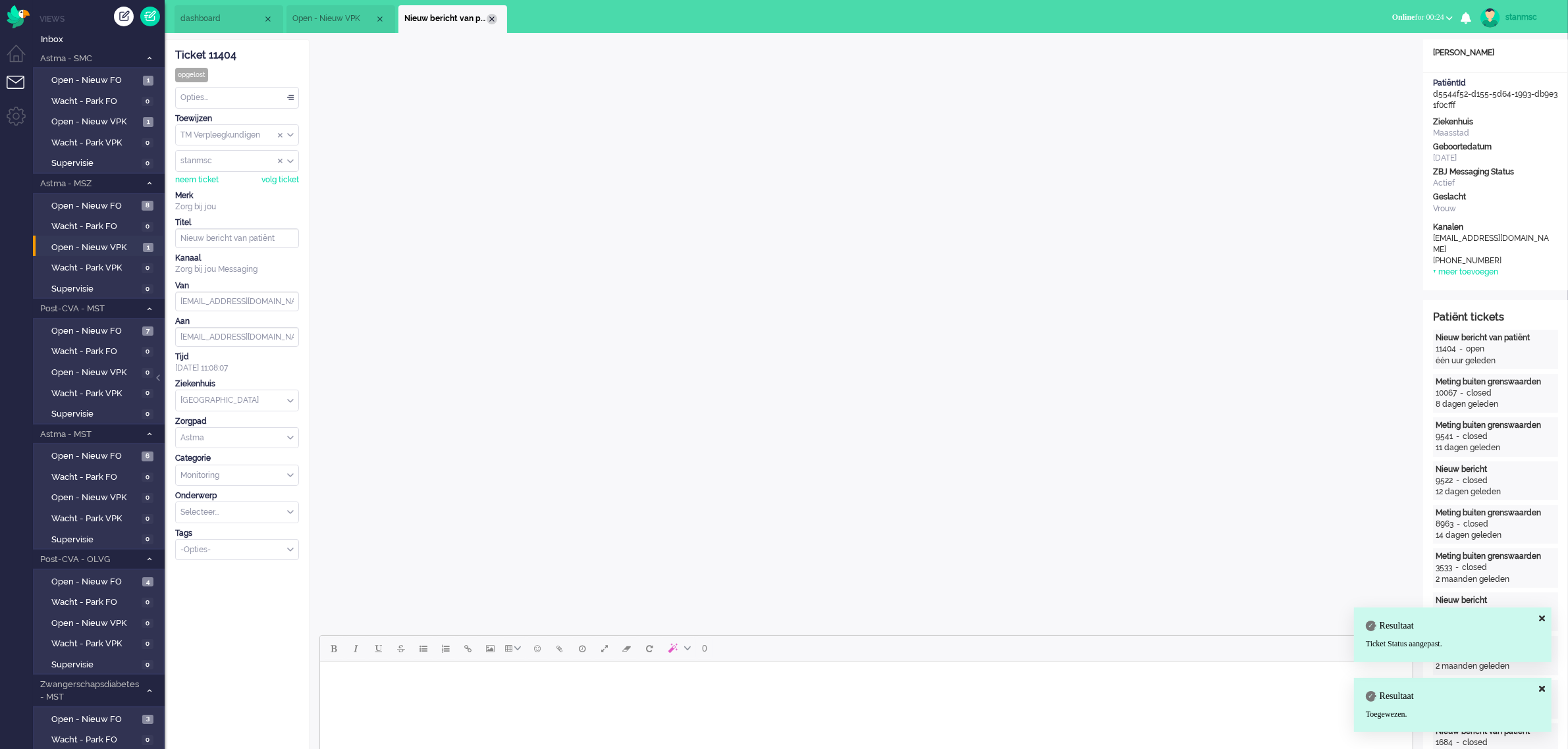
click at [492, 15] on div "Close tab" at bounding box center [492, 19] width 11 height 11
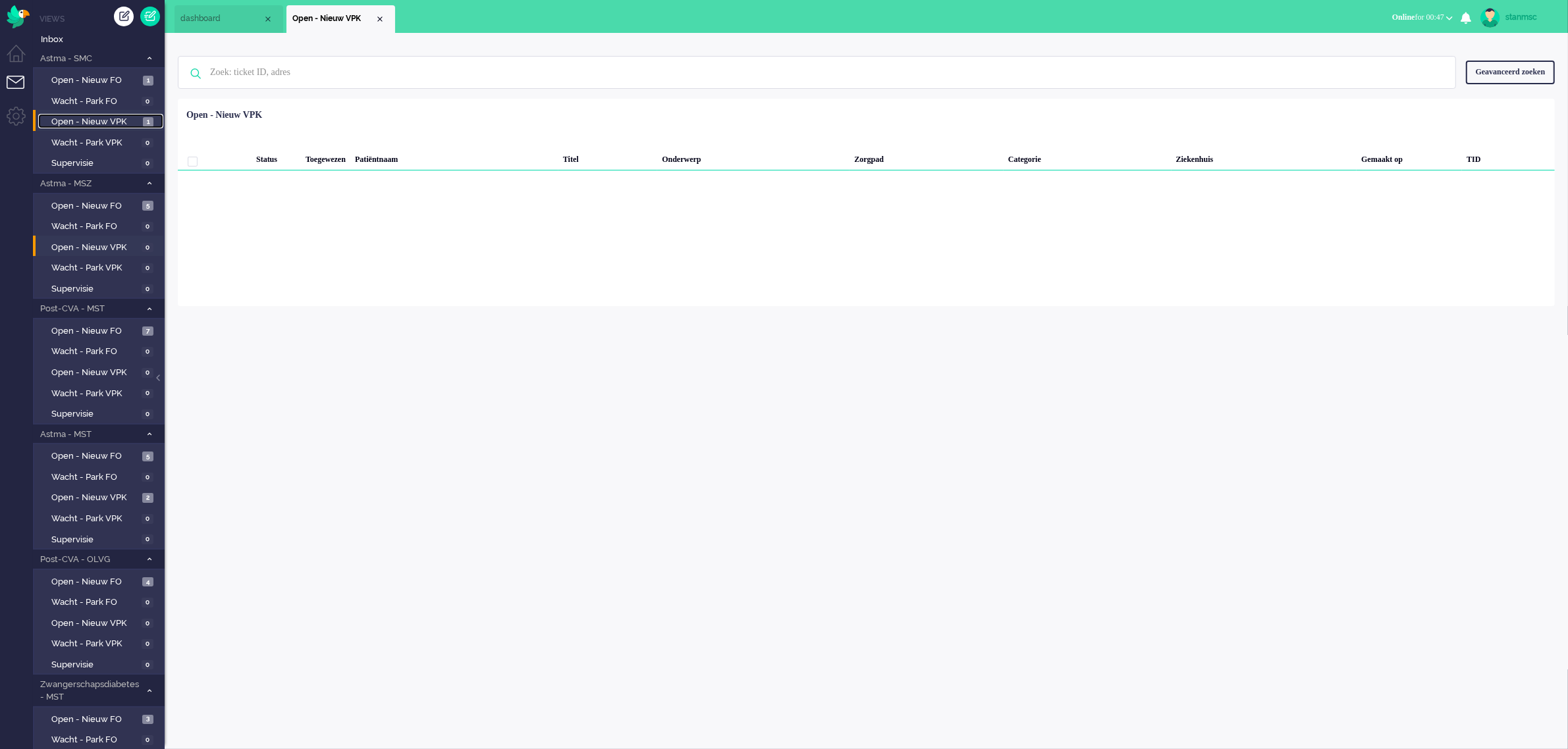
click at [106, 120] on span "Open - Nieuw VPK" at bounding box center [96, 122] width 88 height 13
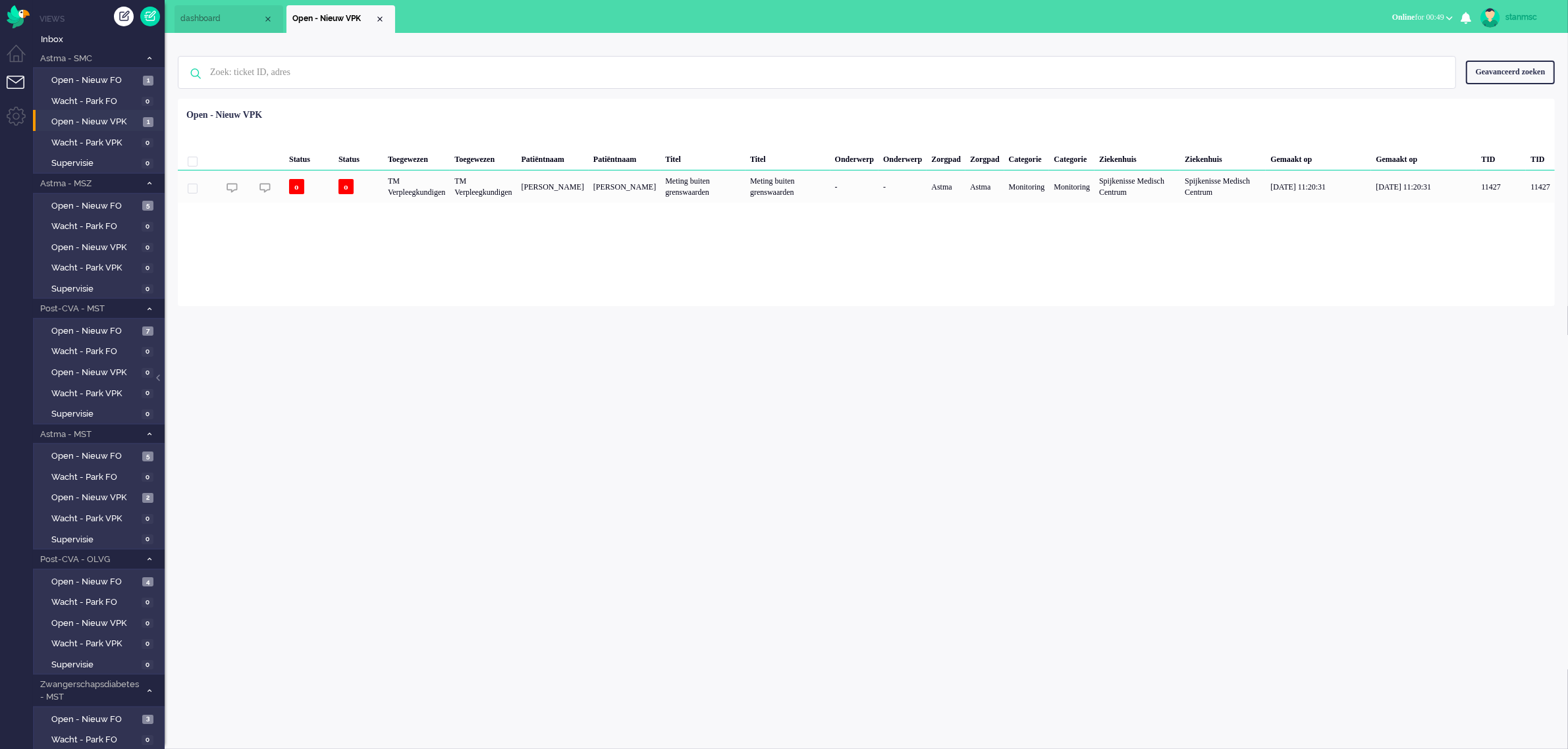
click at [1417, 13] on span "Online for 00:49" at bounding box center [1418, 17] width 52 height 9
click at [1385, 48] on label "Niet beschikbaar" at bounding box center [1398, 44] width 104 height 11
